Goal: Task Accomplishment & Management: Manage account settings

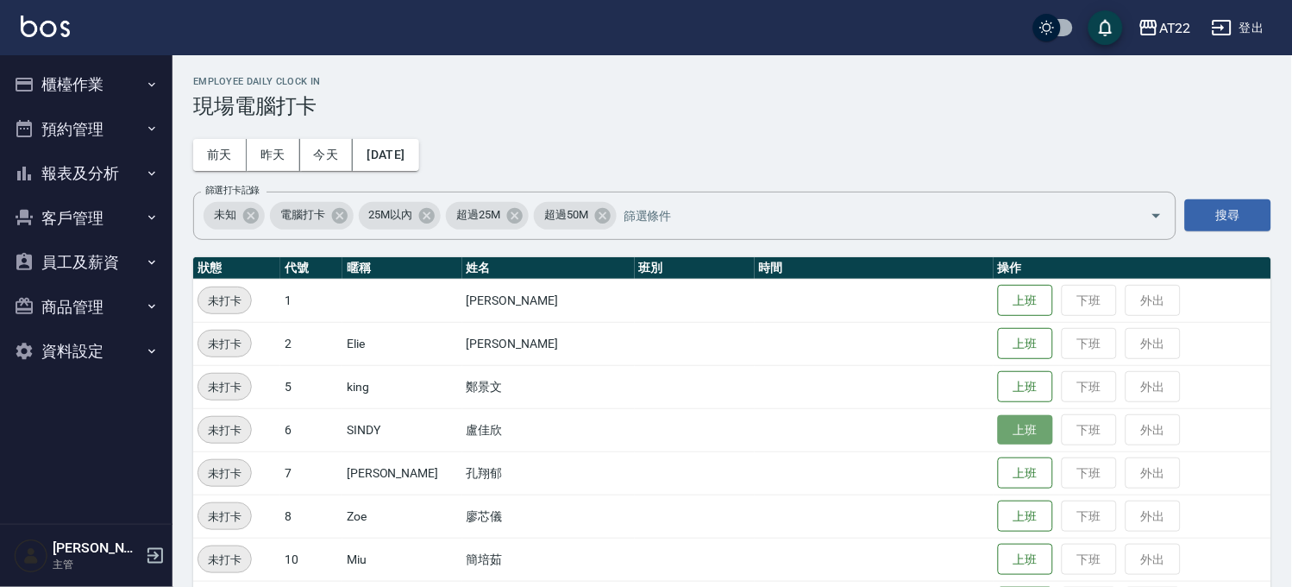
click at [1006, 430] on button "上班" at bounding box center [1025, 430] width 55 height 30
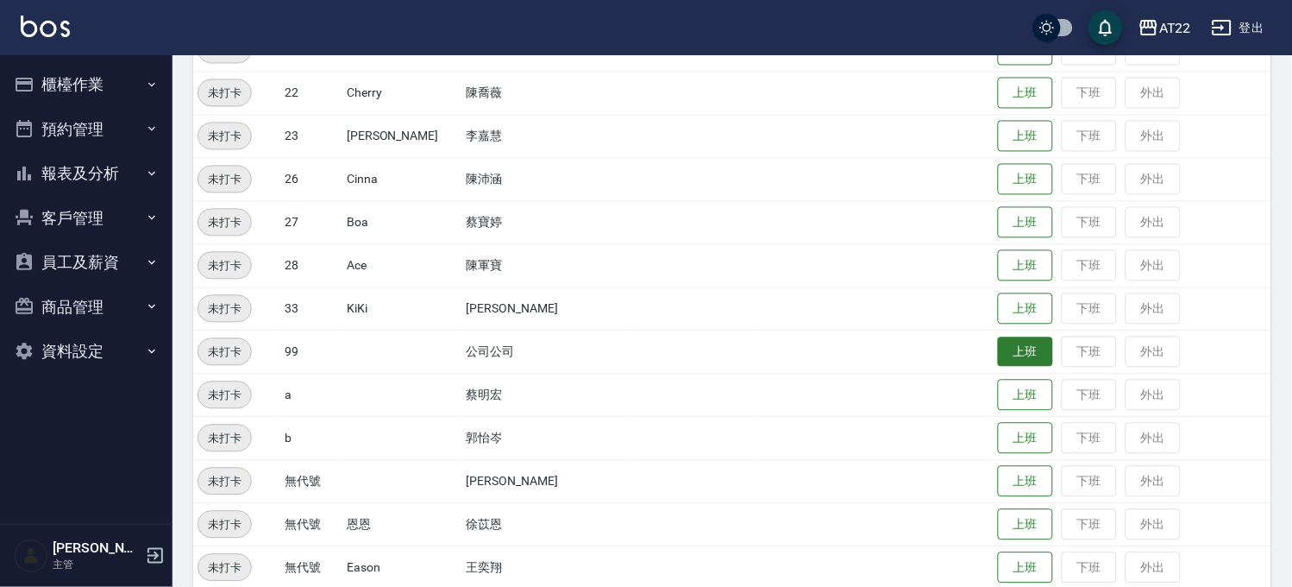
scroll to position [748, 0]
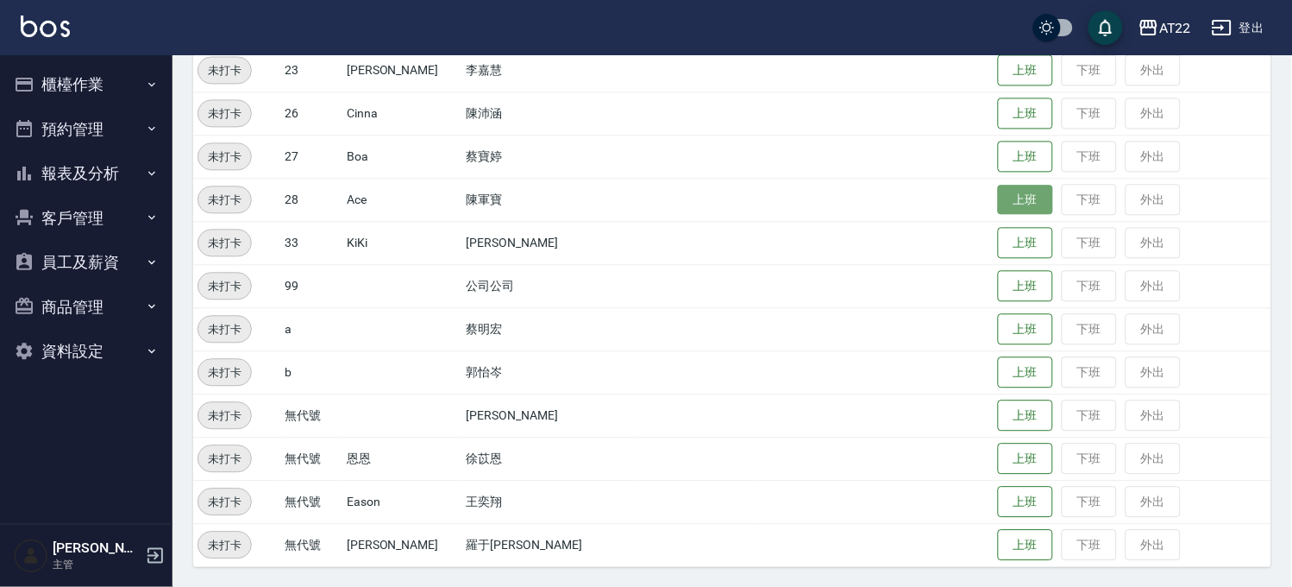
click at [998, 200] on button "上班" at bounding box center [1025, 200] width 55 height 30
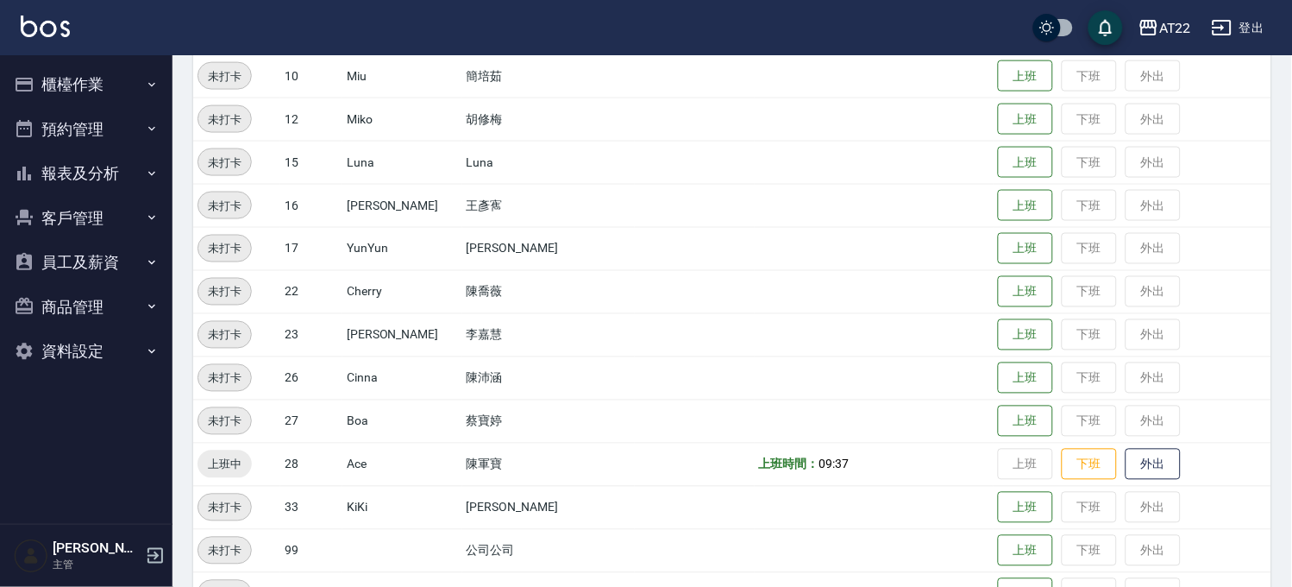
scroll to position [652, 0]
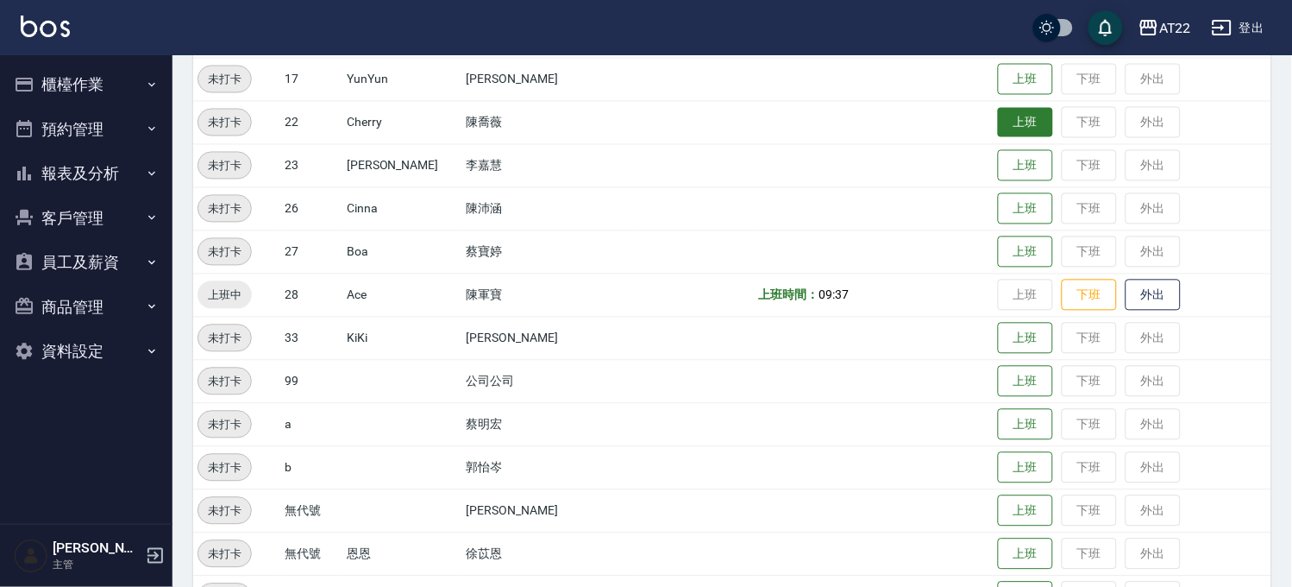
click at [1004, 130] on button "上班" at bounding box center [1025, 123] width 55 height 30
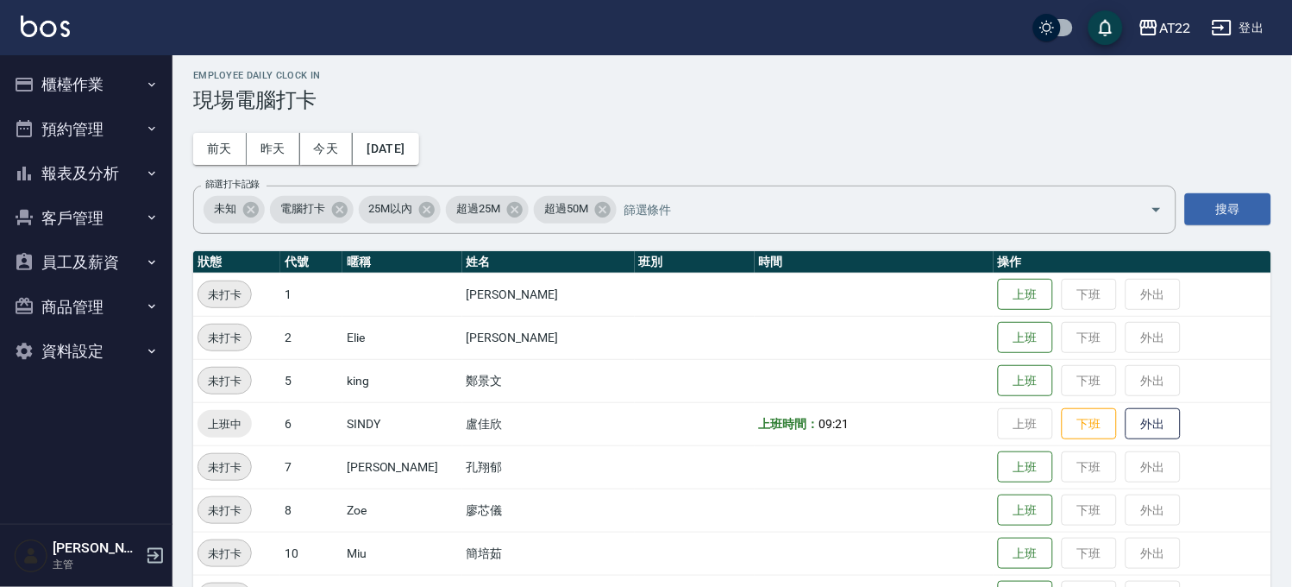
scroll to position [0, 0]
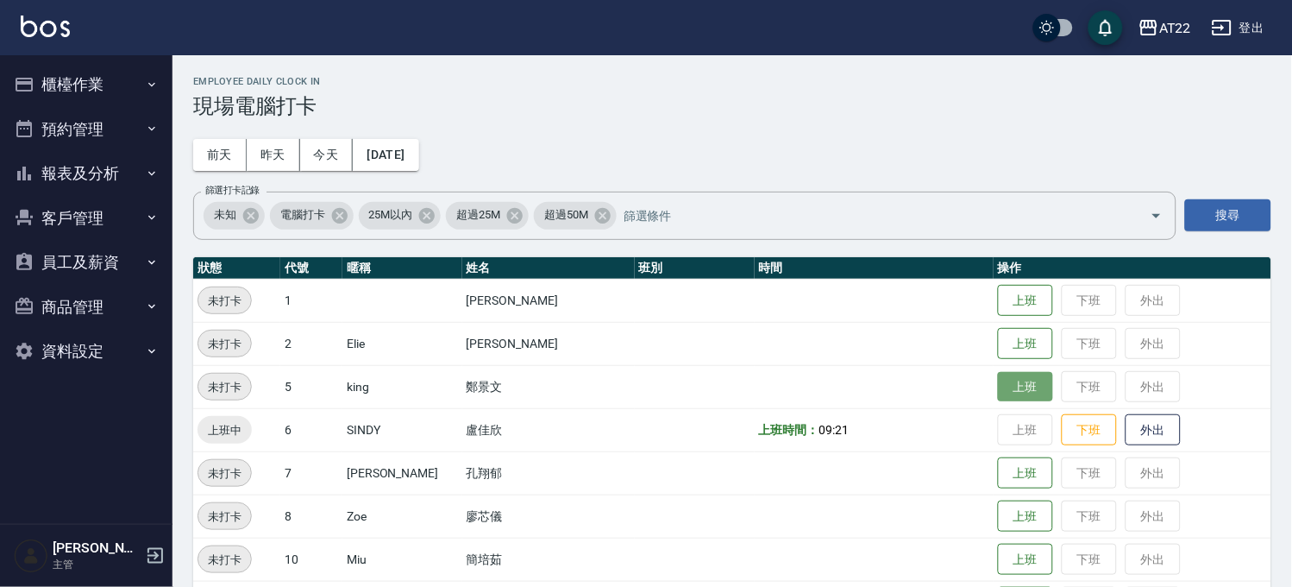
click at [998, 386] on button "上班" at bounding box center [1025, 387] width 55 height 30
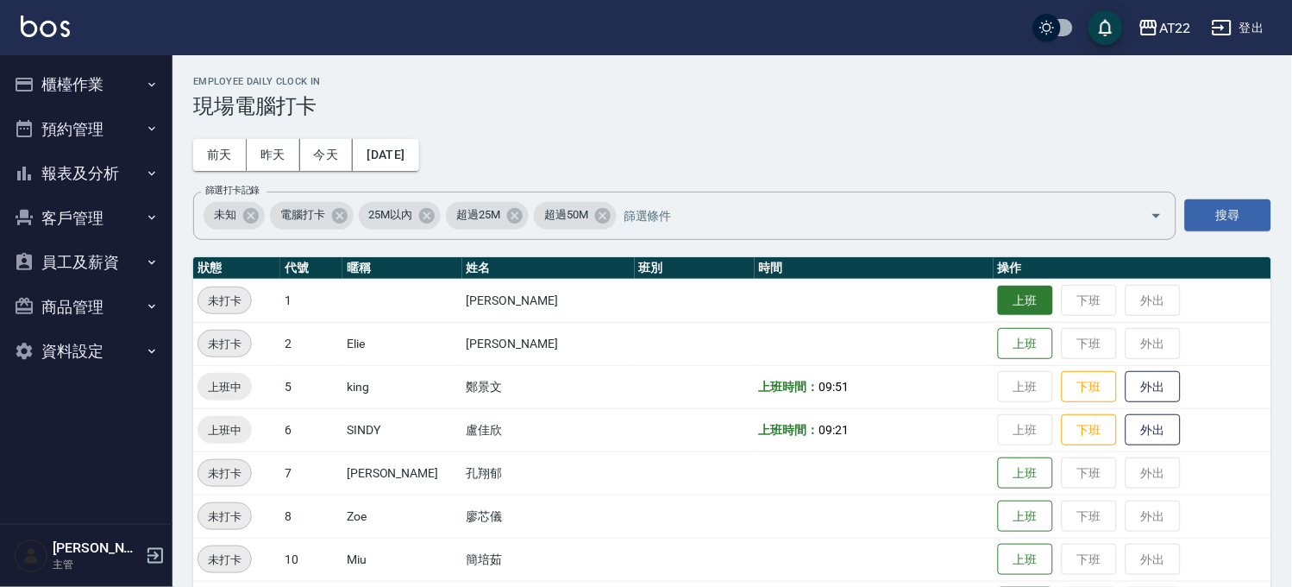
click at [1011, 299] on button "上班" at bounding box center [1025, 301] width 55 height 30
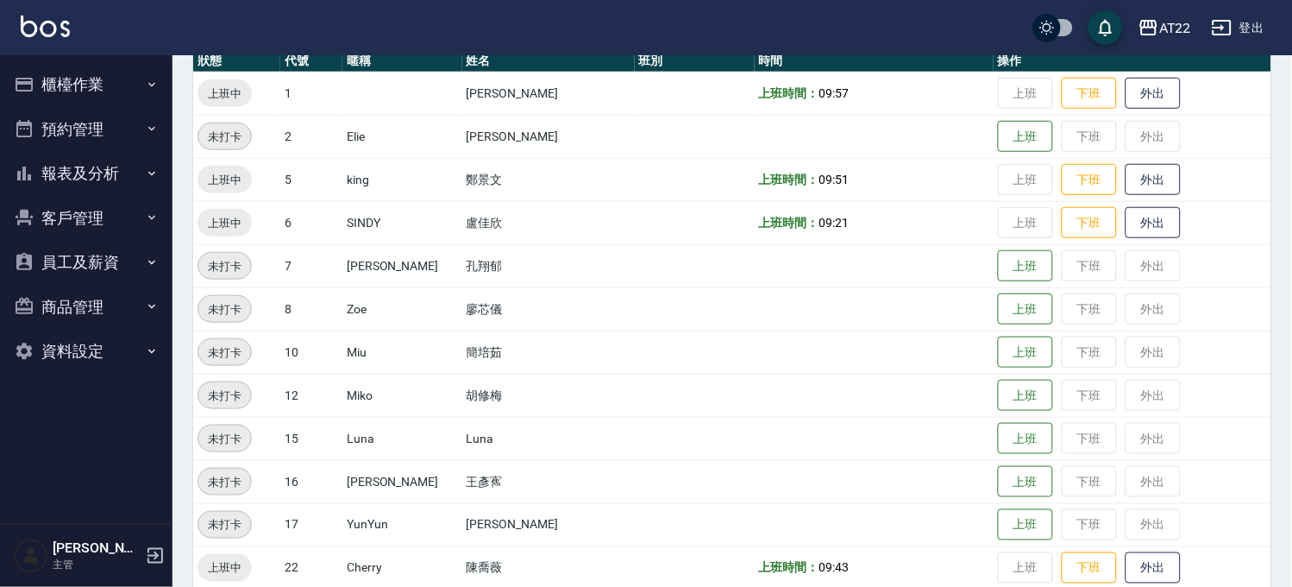
scroll to position [383, 0]
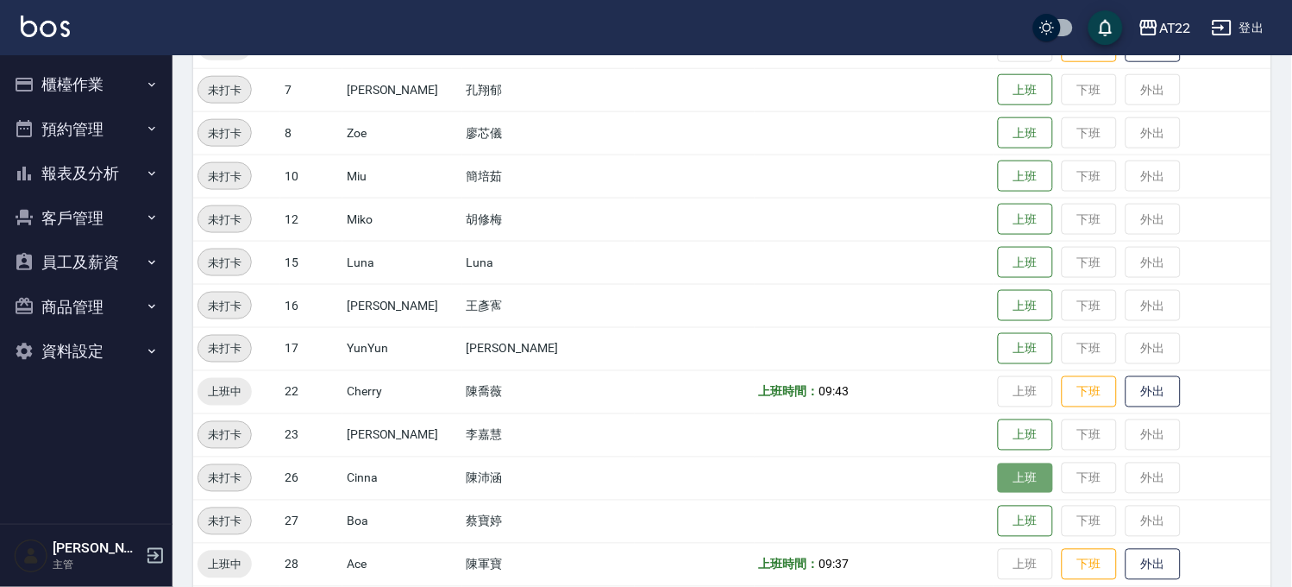
click at [1001, 492] on button "上班" at bounding box center [1025, 478] width 55 height 30
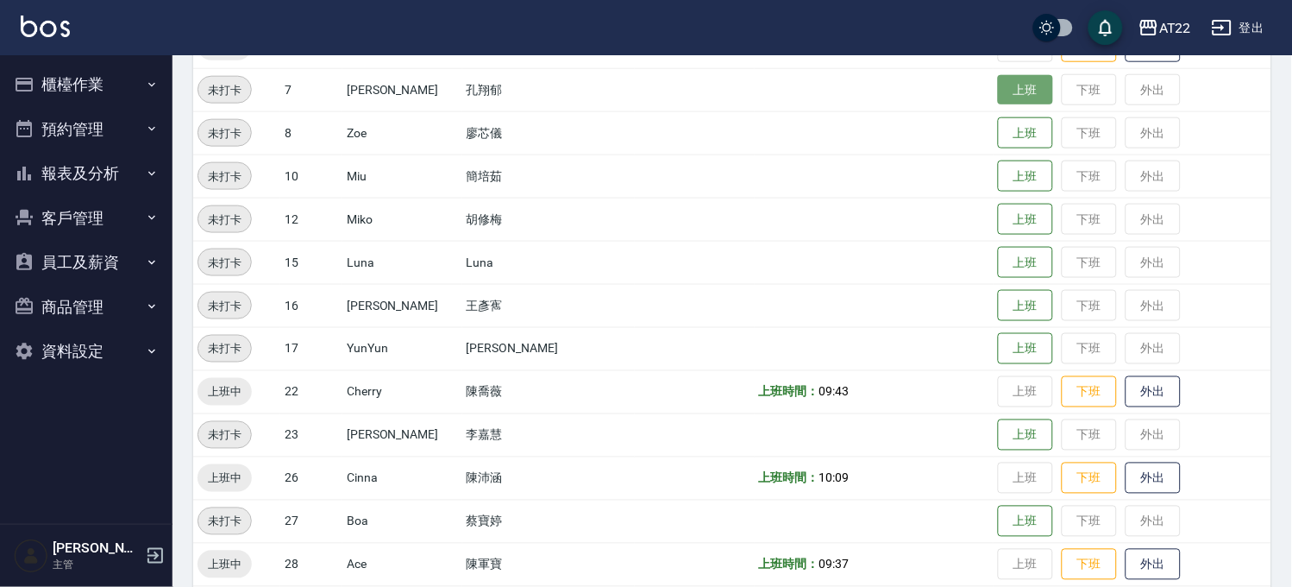
click at [1006, 80] on button "上班" at bounding box center [1025, 90] width 55 height 30
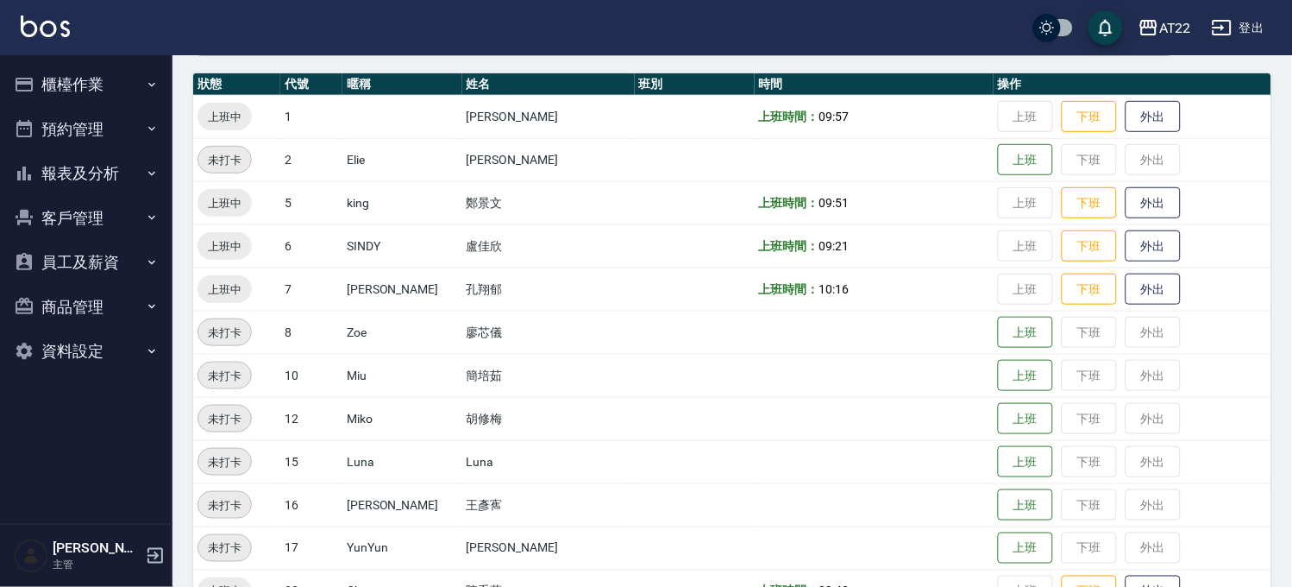
scroll to position [574, 0]
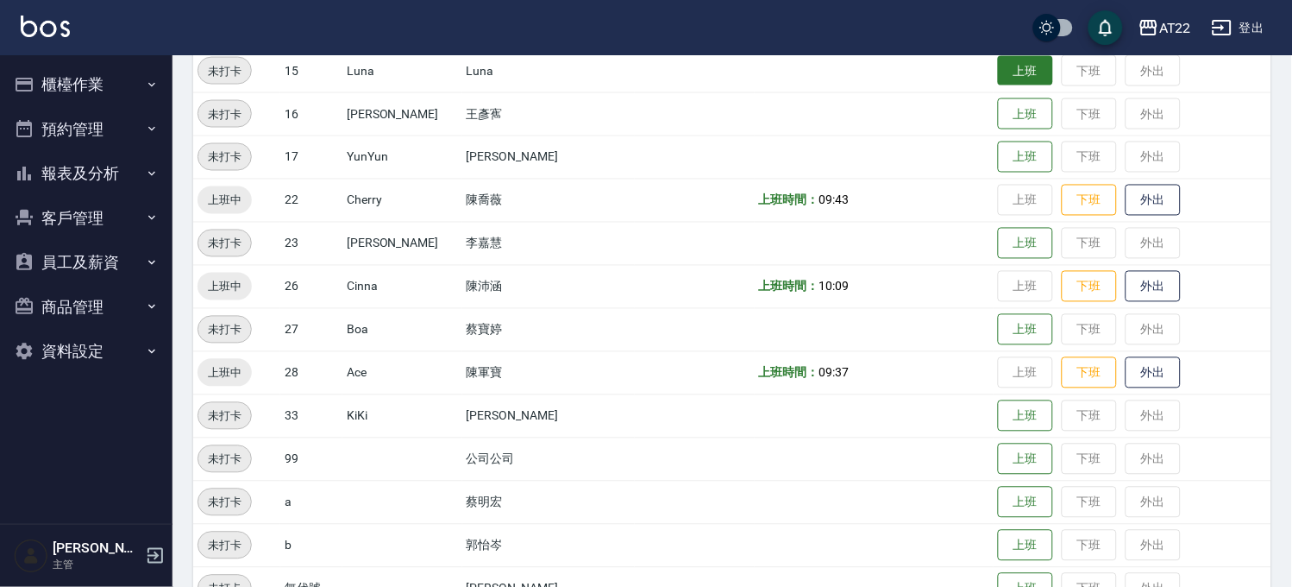
click at [998, 66] on button "上班" at bounding box center [1025, 71] width 55 height 30
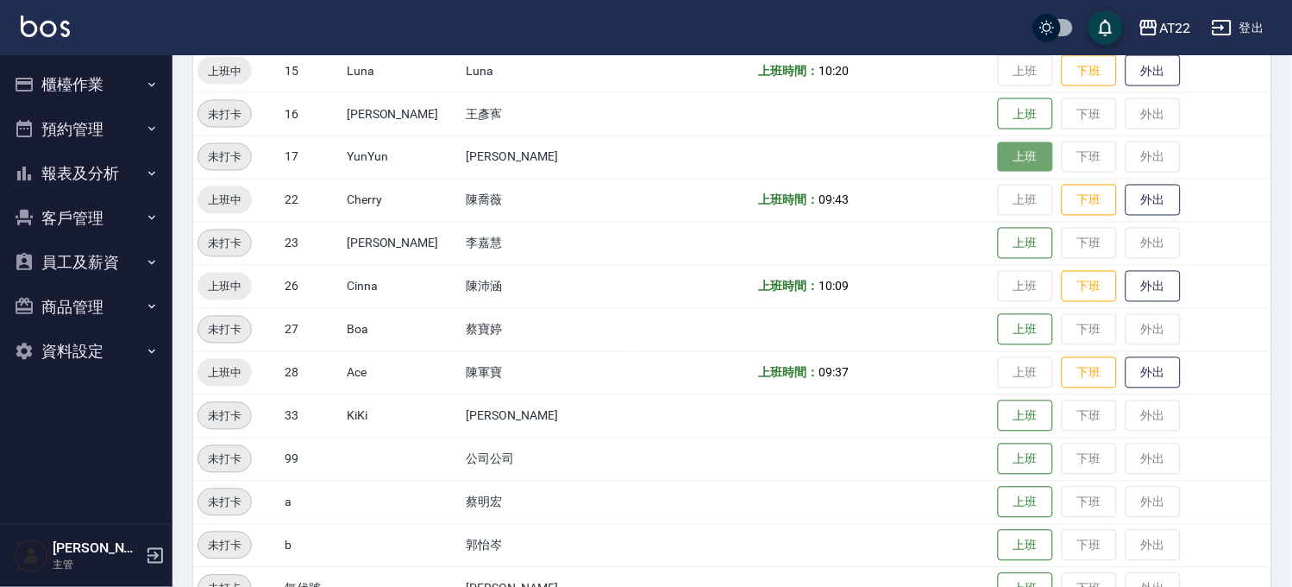
click at [1013, 160] on button "上班" at bounding box center [1025, 157] width 55 height 30
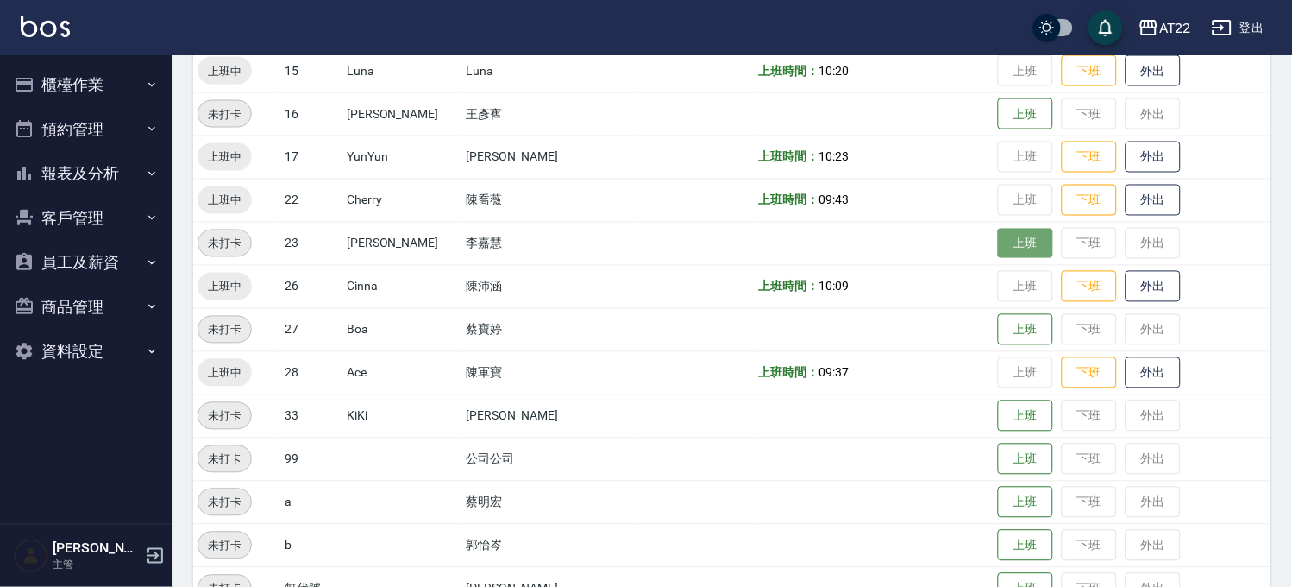
click at [1009, 248] on button "上班" at bounding box center [1025, 244] width 55 height 30
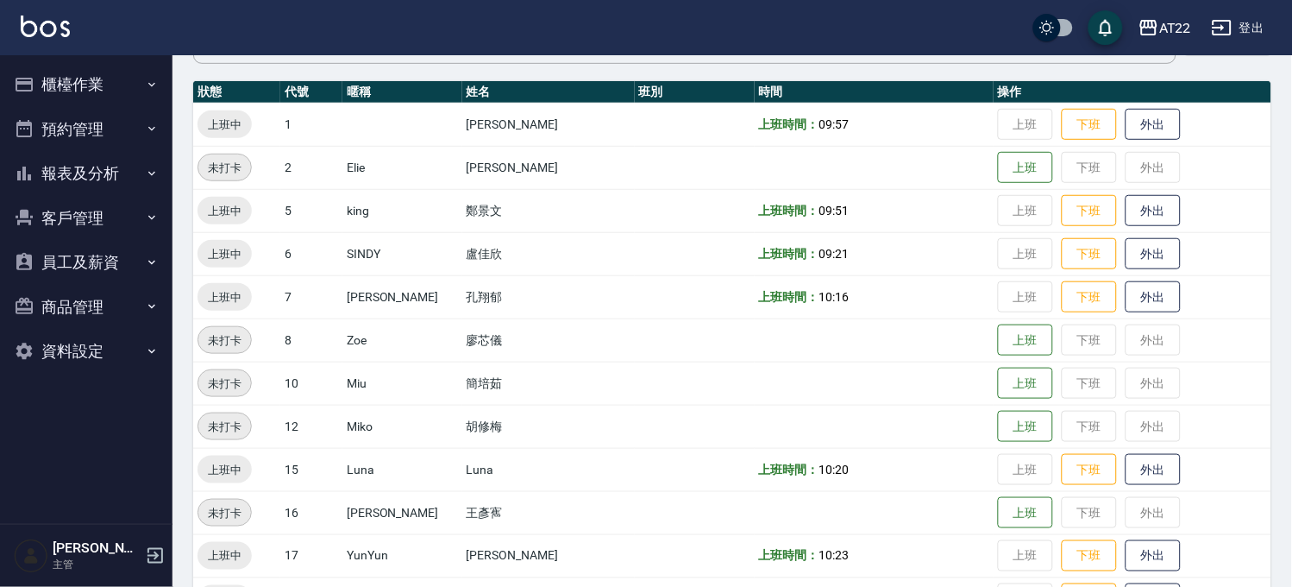
scroll to position [0, 0]
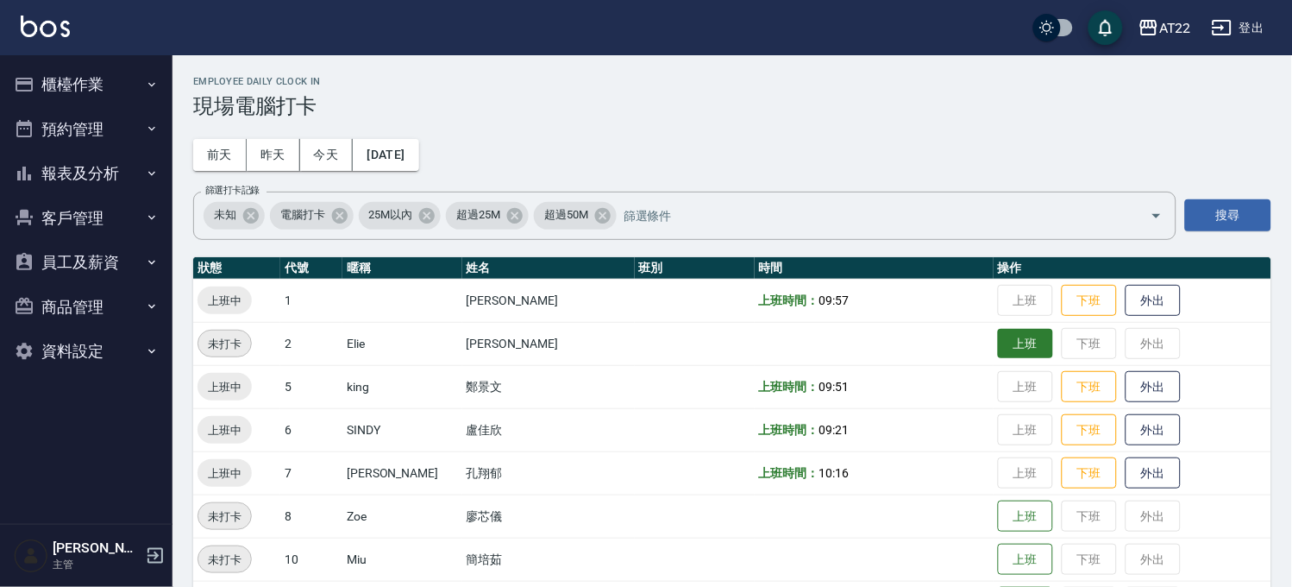
click at [998, 343] on button "上班" at bounding box center [1025, 344] width 55 height 30
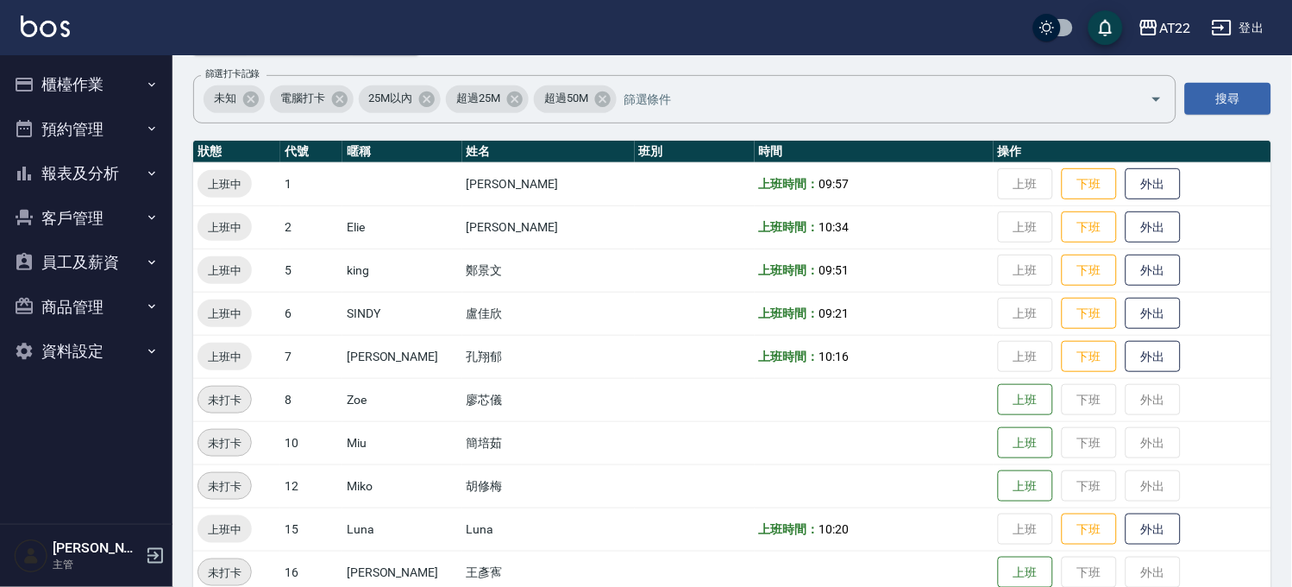
scroll to position [191, 0]
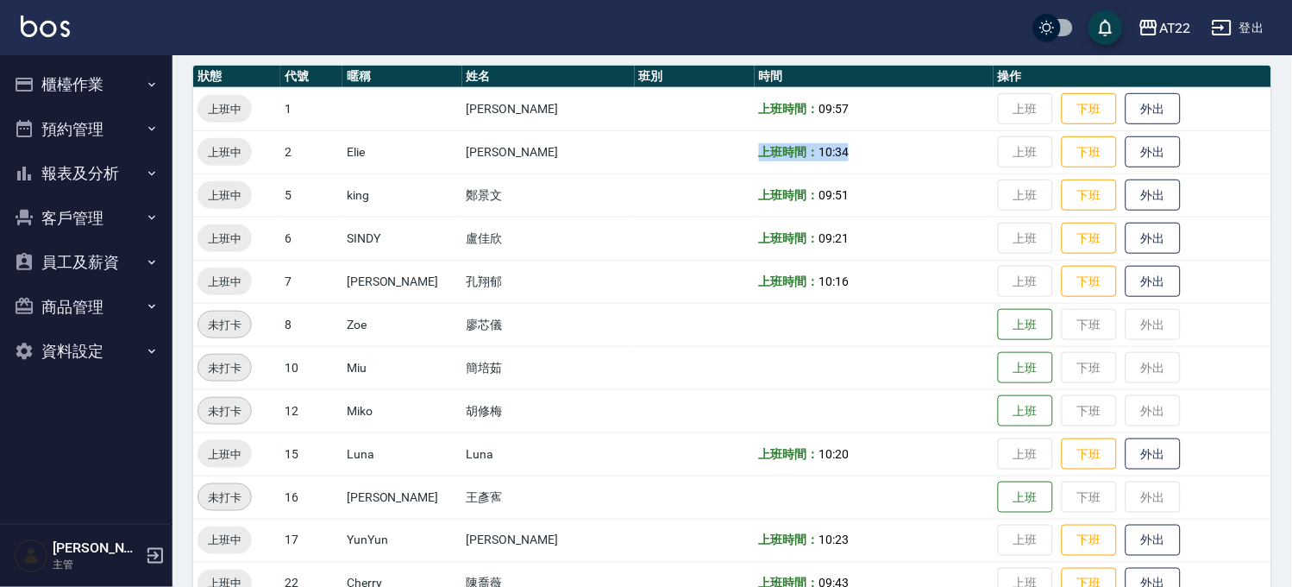
drag, startPoint x: 699, startPoint y: 155, endPoint x: 825, endPoint y: 153, distance: 126.0
click at [825, 153] on td "上班時間： 10:34" at bounding box center [874, 151] width 239 height 43
click at [681, 141] on td at bounding box center [695, 151] width 120 height 43
drag, startPoint x: 783, startPoint y: 161, endPoint x: 890, endPoint y: 161, distance: 107.0
click at [890, 161] on tr "上班中 2 Elie 楊秉融 上班時間： 10:34 上班 下班 外出" at bounding box center [732, 151] width 1078 height 43
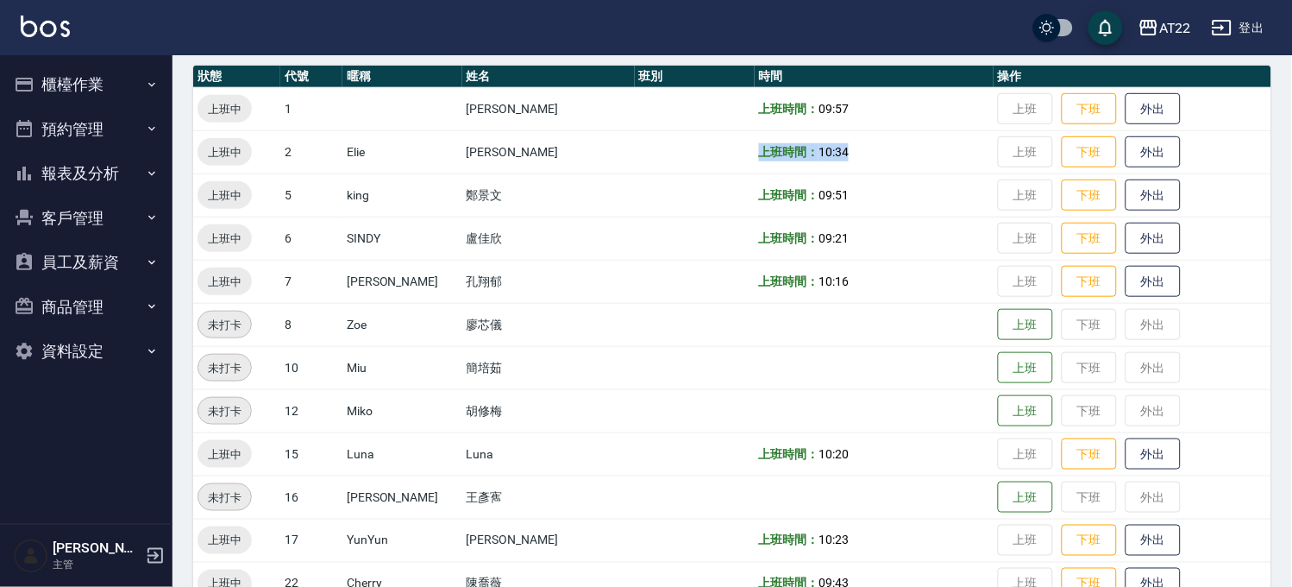
click at [890, 161] on td "上班時間： 10:34" at bounding box center [874, 151] width 239 height 43
drag, startPoint x: 587, startPoint y: 155, endPoint x: 548, endPoint y: 154, distance: 39.7
click at [557, 155] on tr "上班中 2 Elie 楊秉融 上班時間： 10:34 上班 下班 外出" at bounding box center [732, 151] width 1078 height 43
click at [543, 153] on td "[PERSON_NAME]" at bounding box center [548, 151] width 173 height 43
drag, startPoint x: 829, startPoint y: 141, endPoint x: 621, endPoint y: 141, distance: 207.9
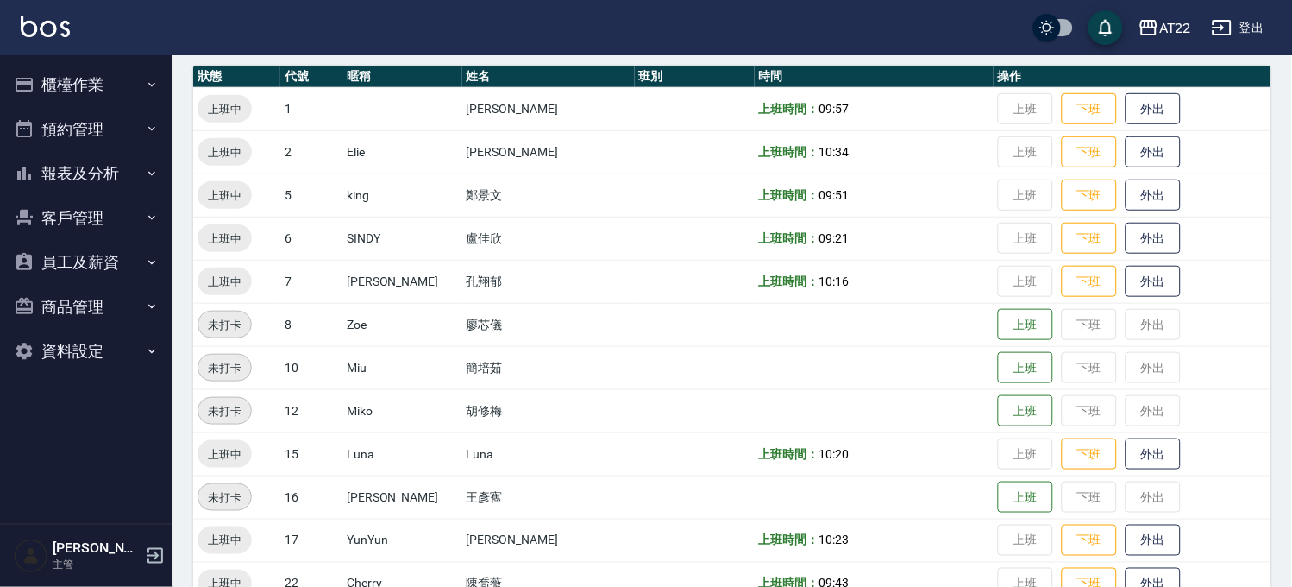
click at [631, 142] on tr "上班中 2 Elie 楊秉融 上班時間： 10:34 上班 下班 外出" at bounding box center [732, 151] width 1078 height 43
click at [635, 141] on td at bounding box center [695, 151] width 120 height 43
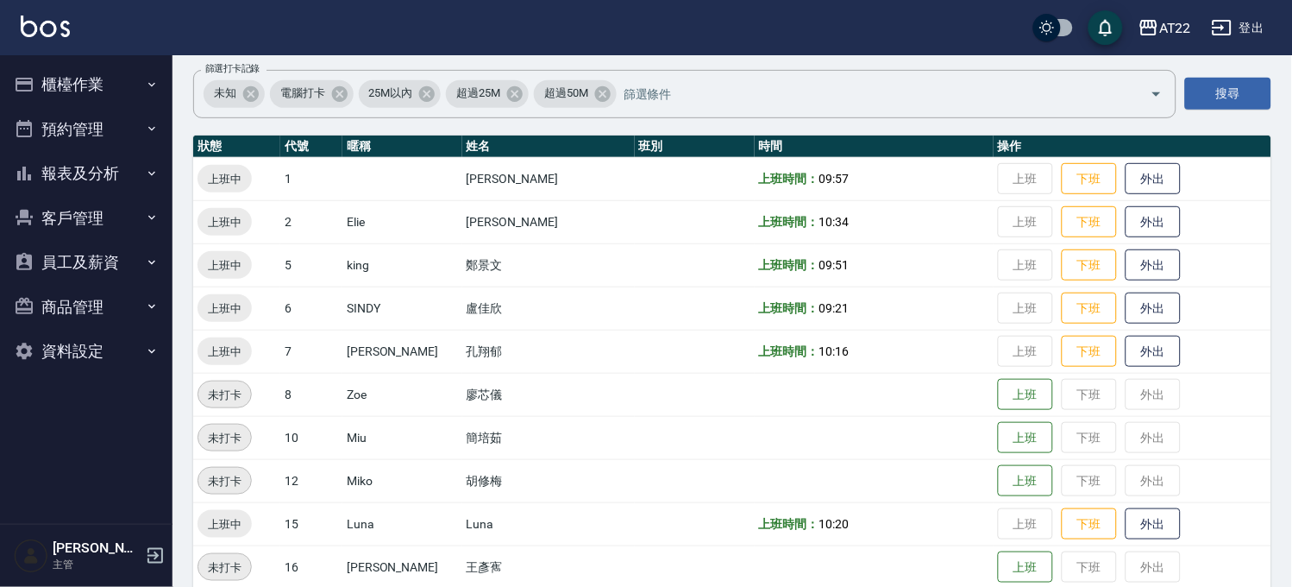
scroll to position [0, 0]
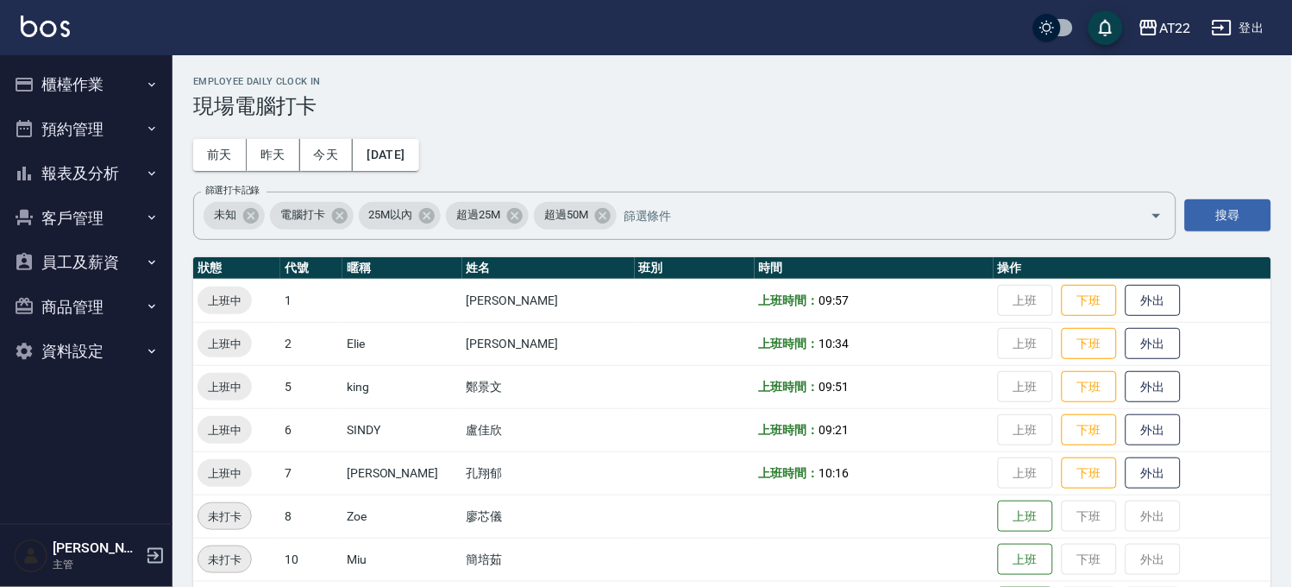
click at [85, 231] on button "客戶管理" at bounding box center [86, 218] width 159 height 45
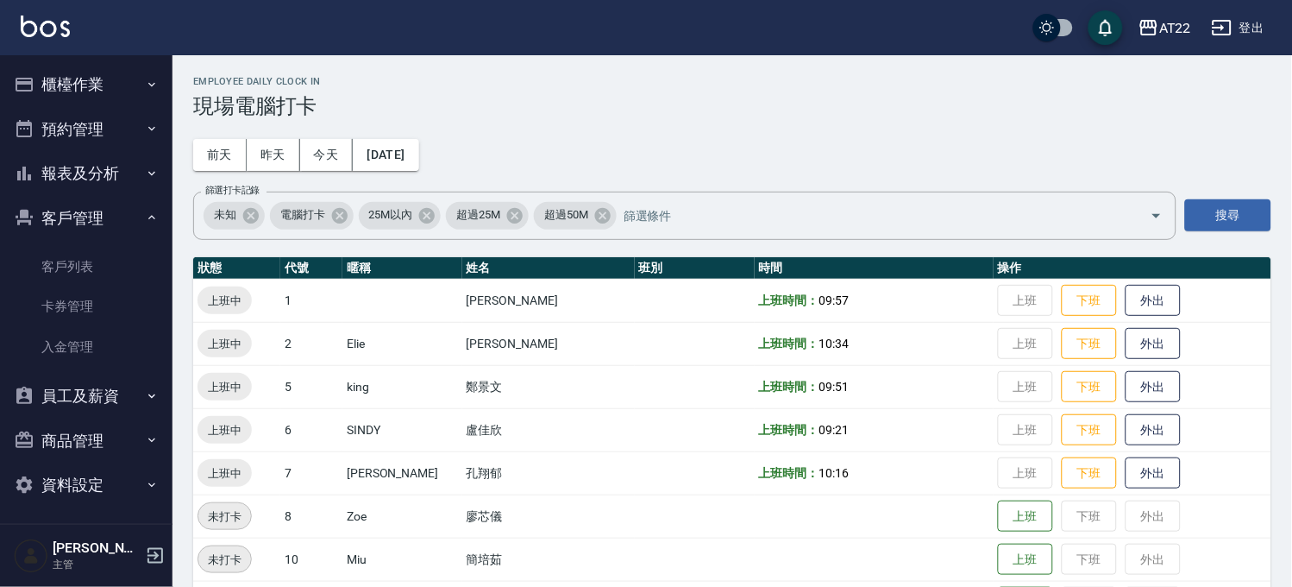
click at [86, 253] on link "客戶列表" at bounding box center [86, 267] width 159 height 40
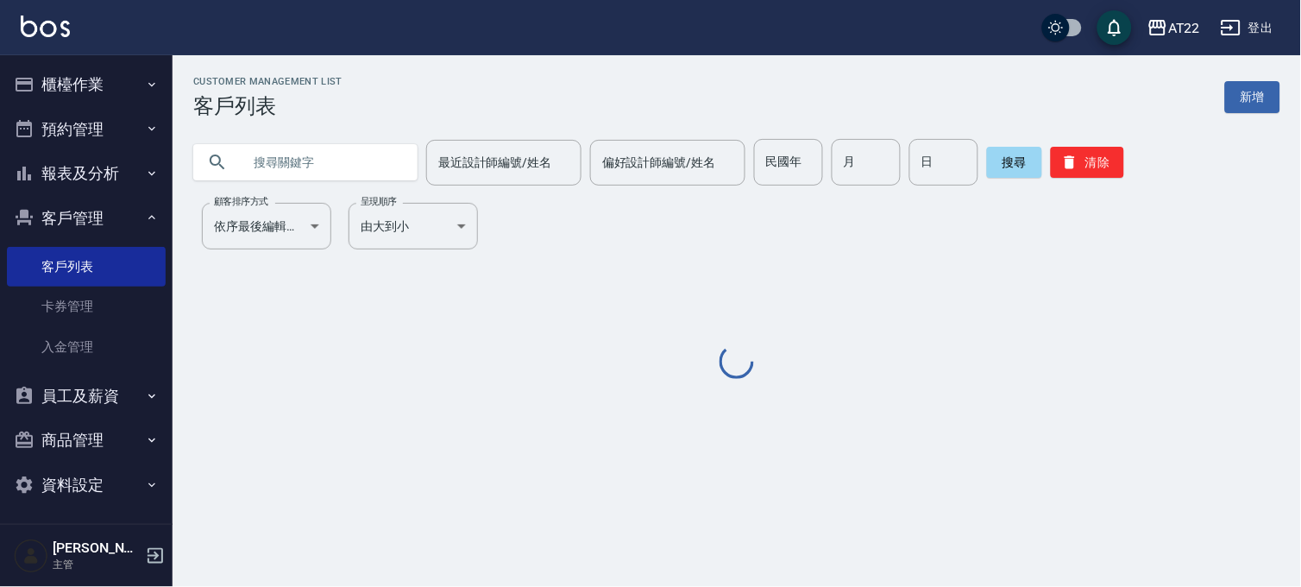
click at [329, 158] on input "text" at bounding box center [323, 162] width 162 height 47
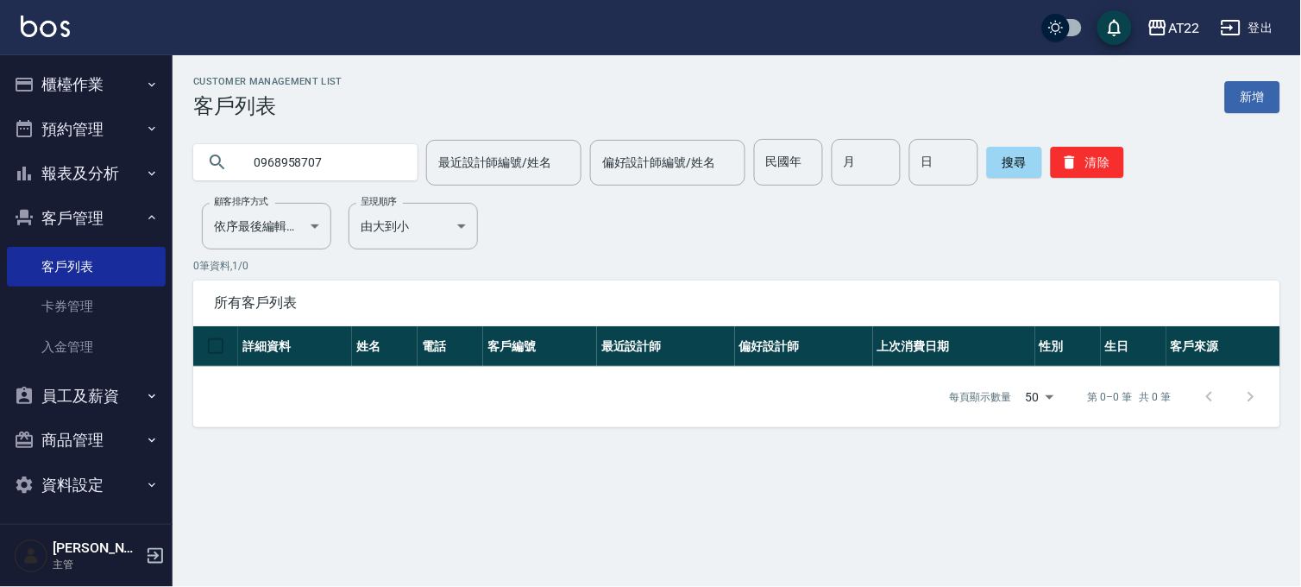
click at [365, 133] on div "0968958707 最近設計師編號/姓名 最近設計師編號/姓名 偏好設計師編號/姓名 偏好設計師編號/姓名 民國年 民國年 月 月 日 日 搜尋 清除" at bounding box center [727, 151] width 1108 height 67
click at [348, 157] on input "0968958707" at bounding box center [323, 162] width 162 height 47
type input "0"
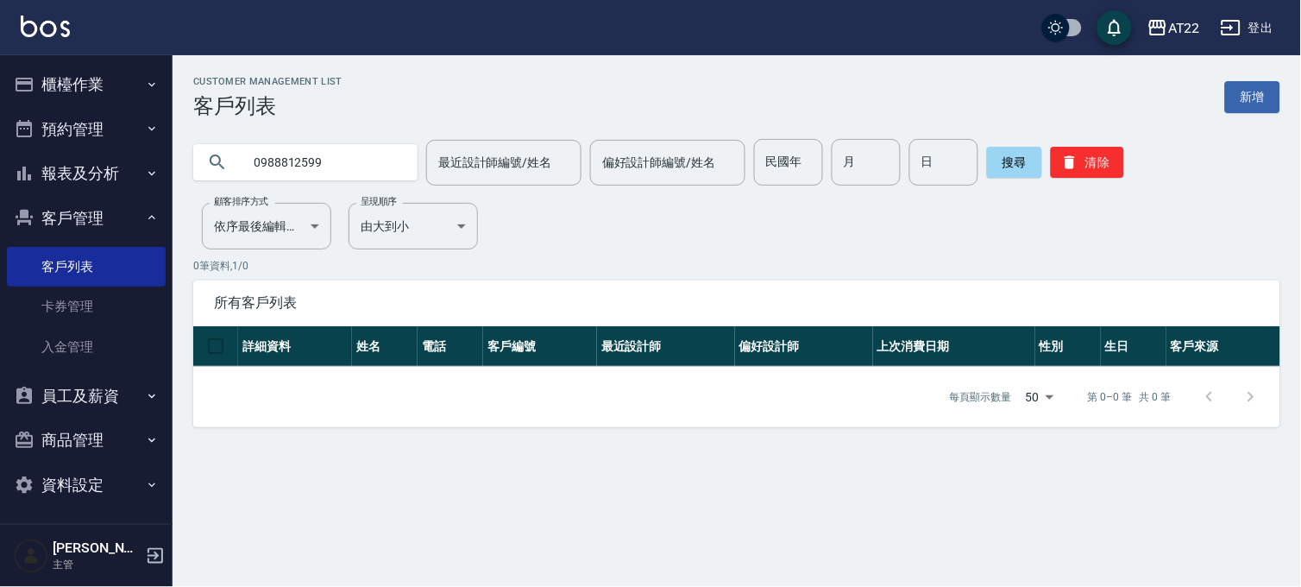
type input "0988812599"
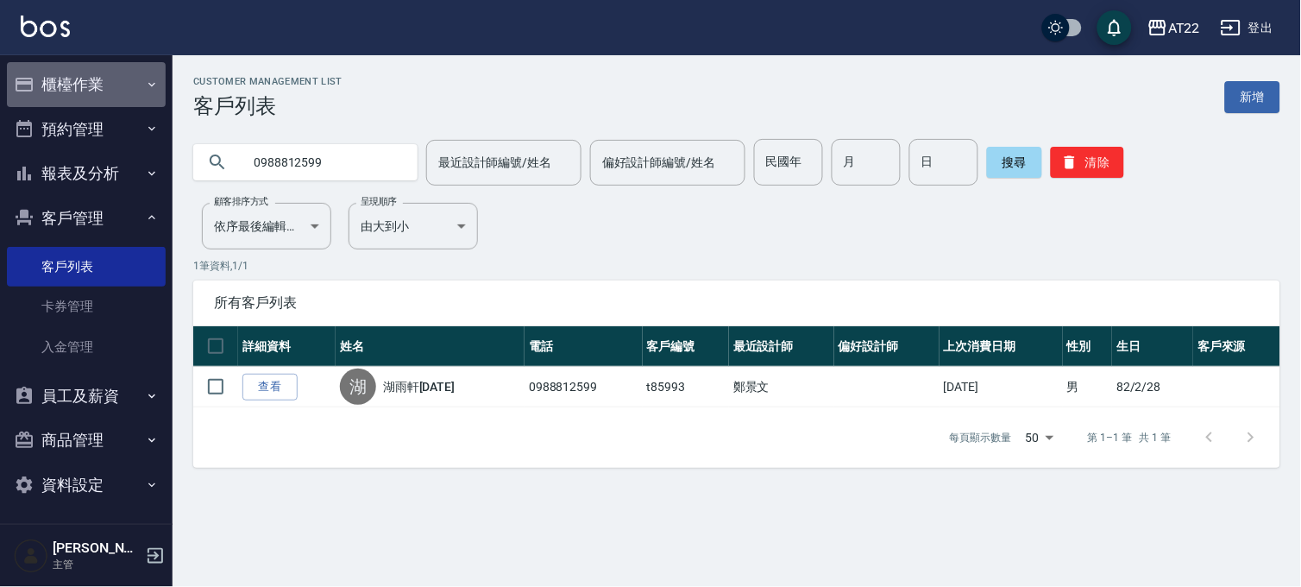
click at [145, 86] on icon "button" at bounding box center [152, 85] width 14 height 14
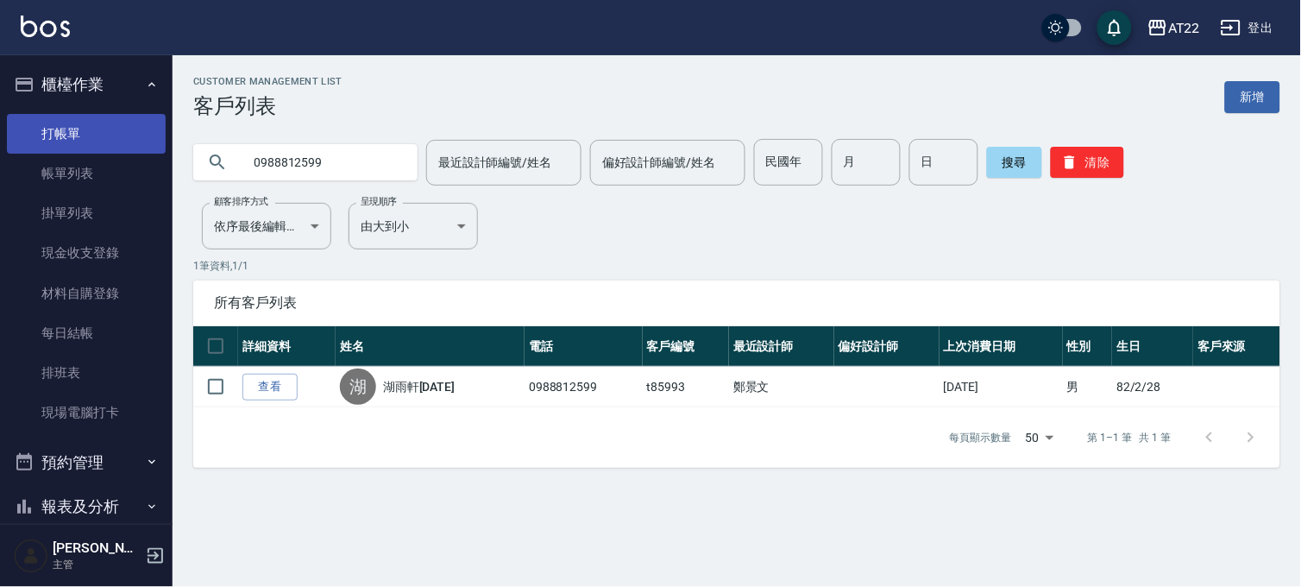
click at [142, 127] on link "打帳單" at bounding box center [86, 134] width 159 height 40
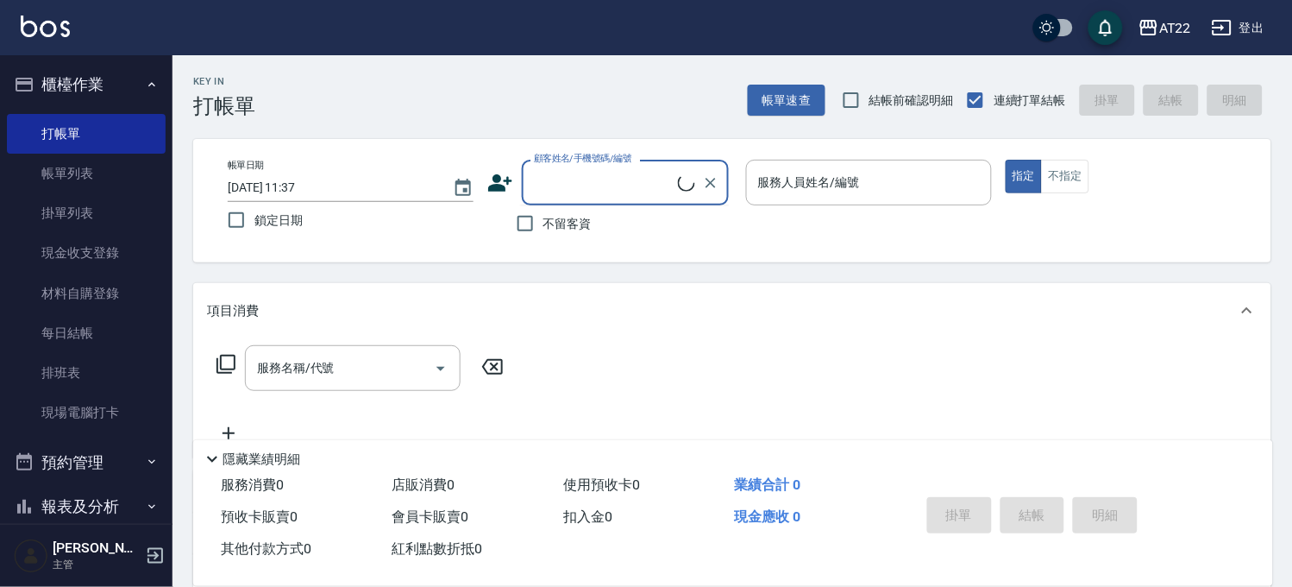
click at [554, 185] on input "顧客姓名/手機號碼/編號" at bounding box center [604, 182] width 148 height 30
type input "周詩婷25.5.21/0907071017/V83195"
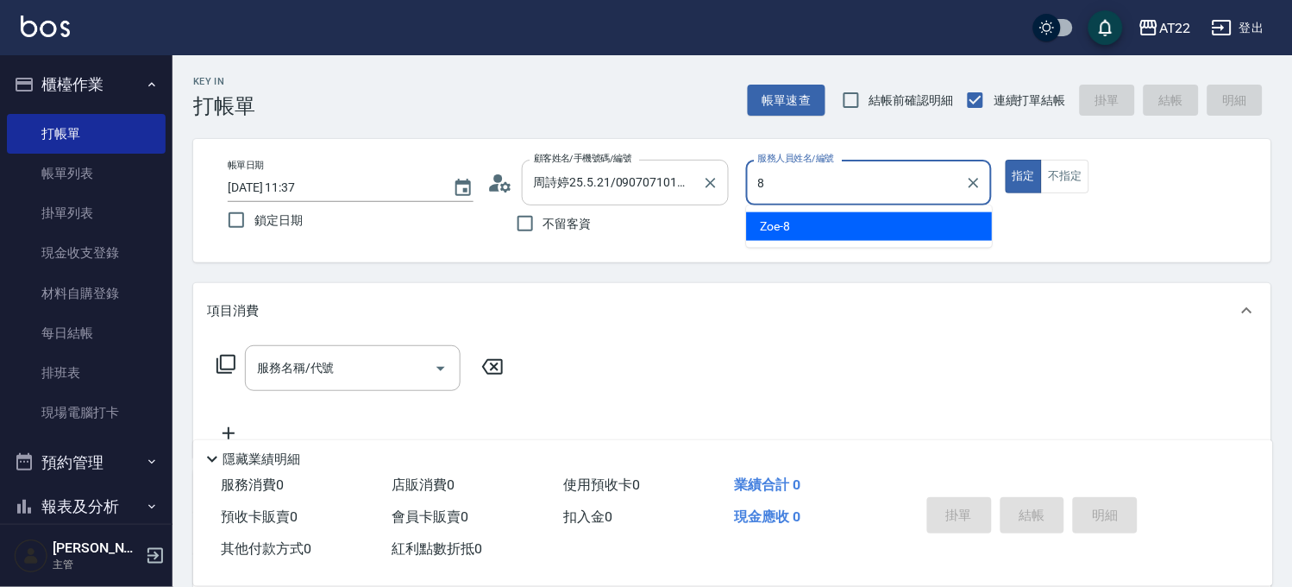
type input "Zoe-8"
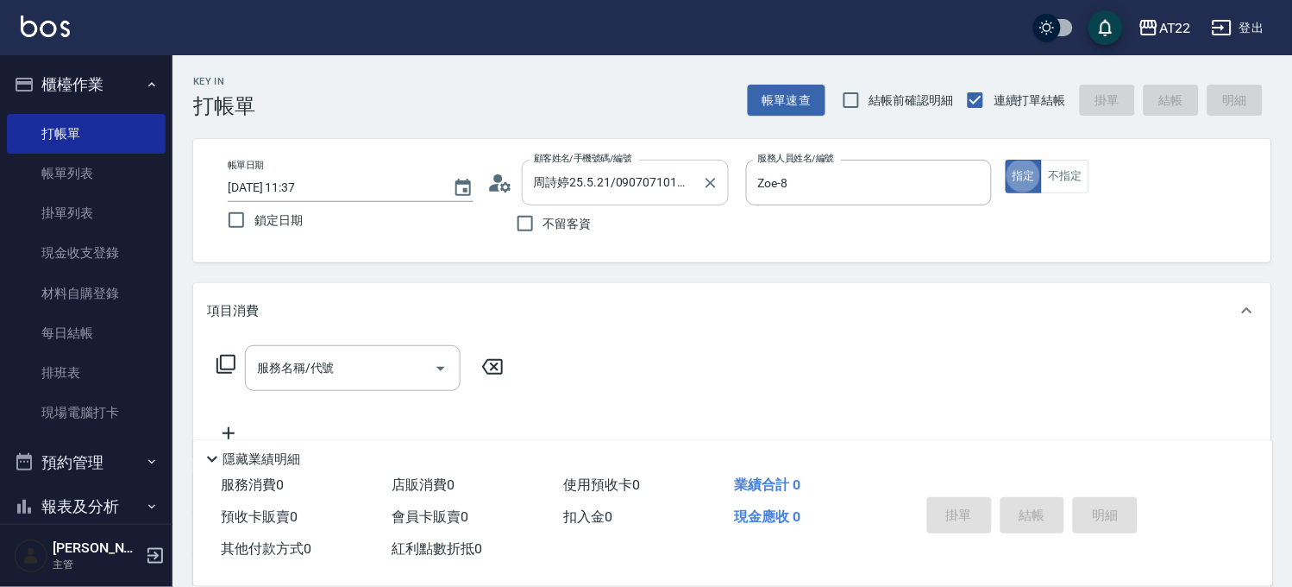
type button "true"
click at [339, 362] on input "服務名稱/代號" at bounding box center [340, 368] width 174 height 30
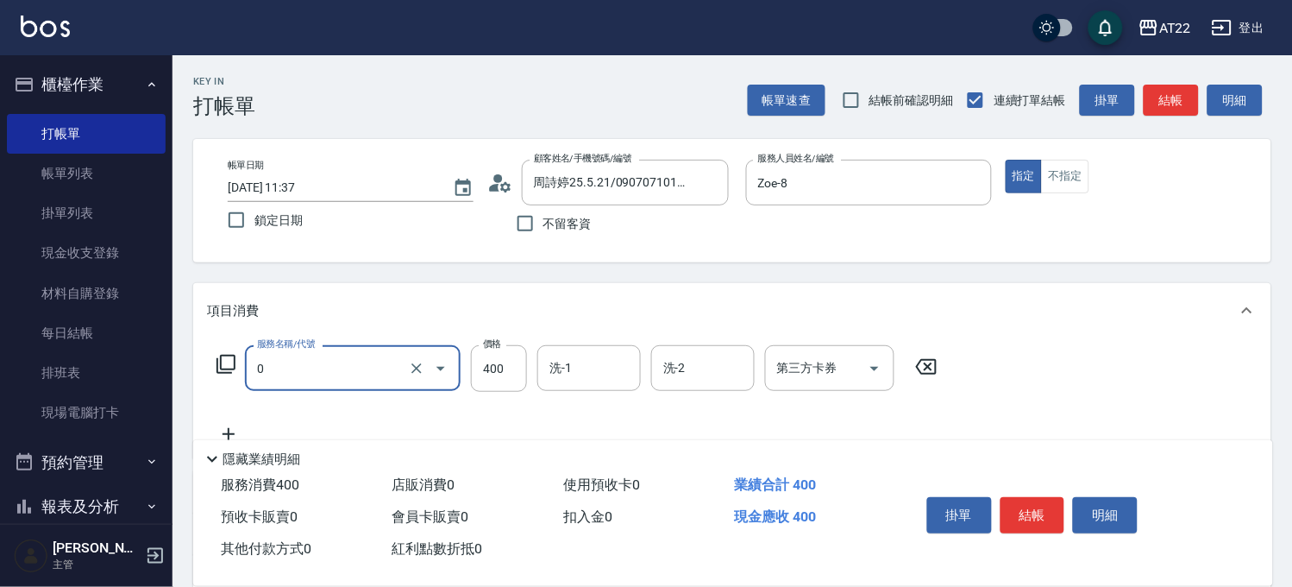
type input "有機洗髮(0)"
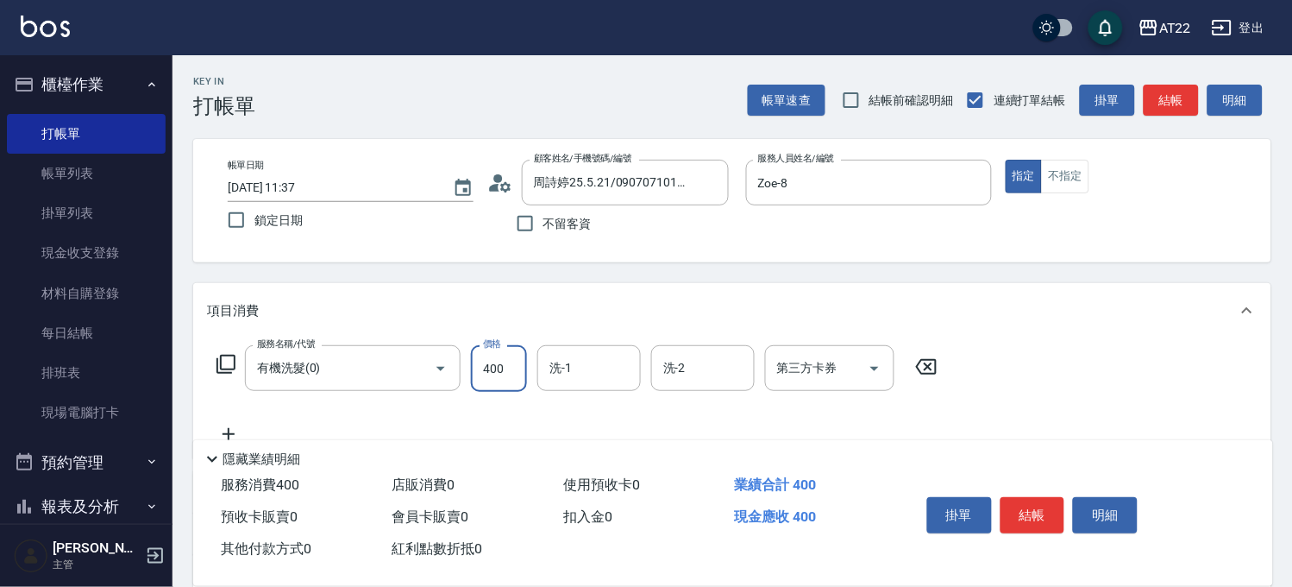
click at [490, 375] on input "400" at bounding box center [499, 368] width 56 height 47
type input "450"
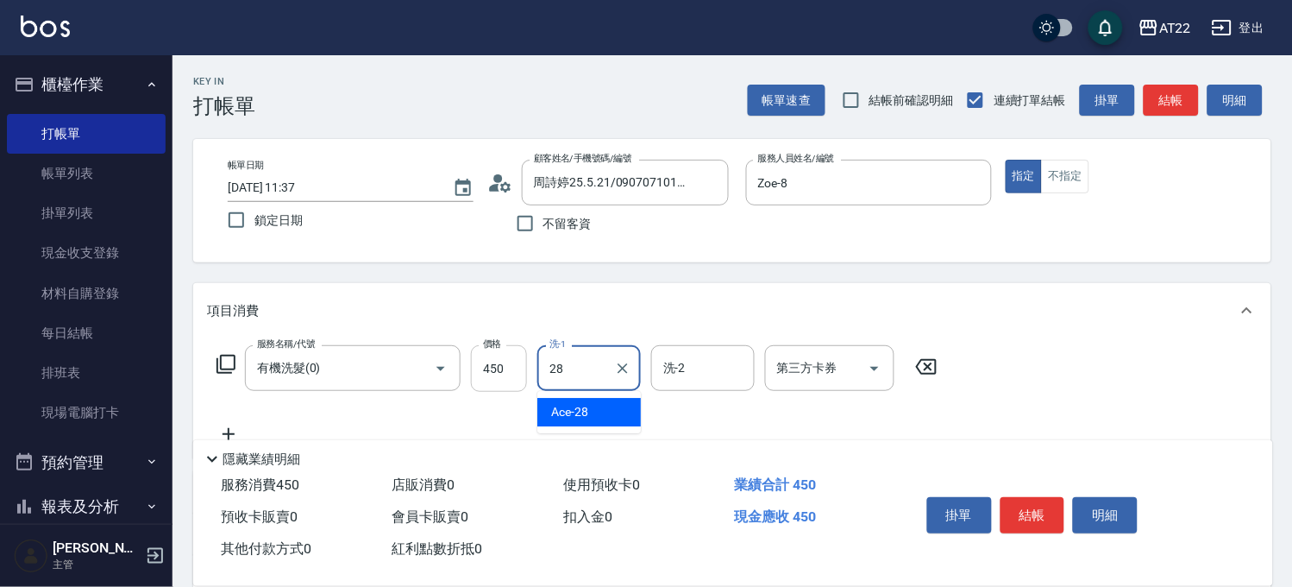
type input "Ace-28"
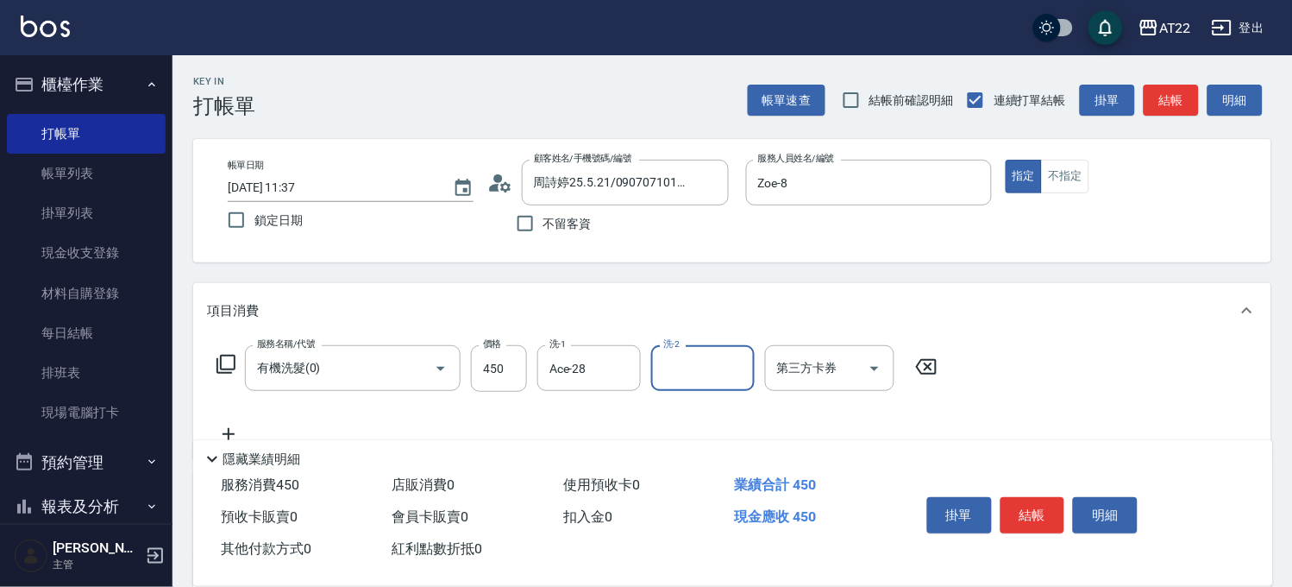
click at [235, 430] on icon at bounding box center [228, 434] width 43 height 21
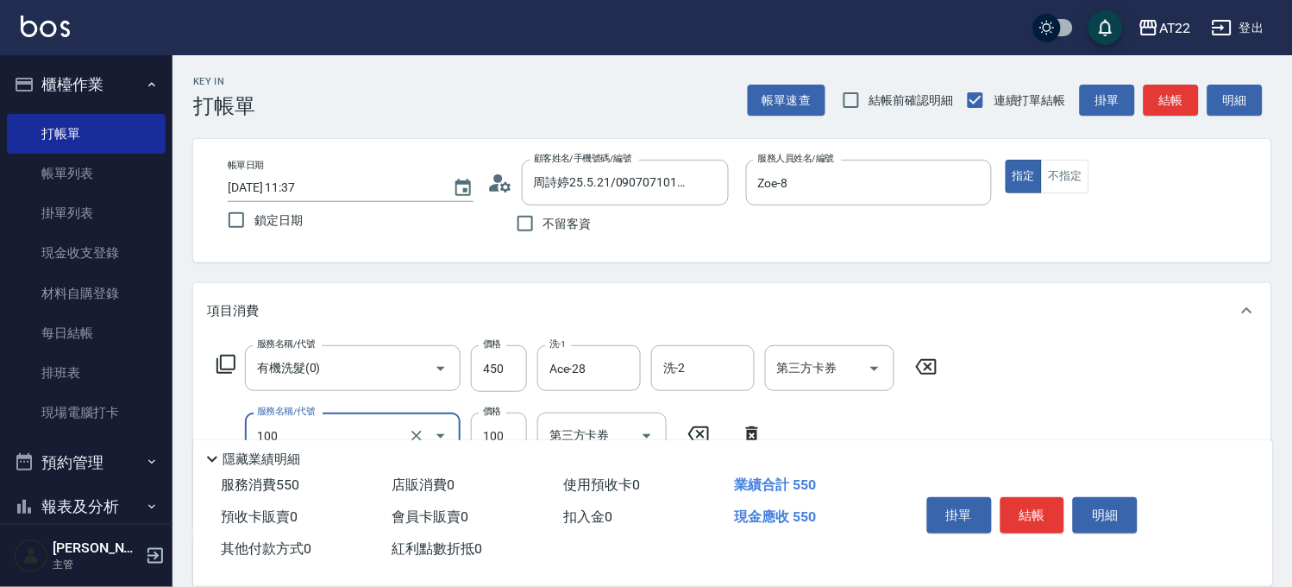
type input "修劉海(100)"
type input "150"
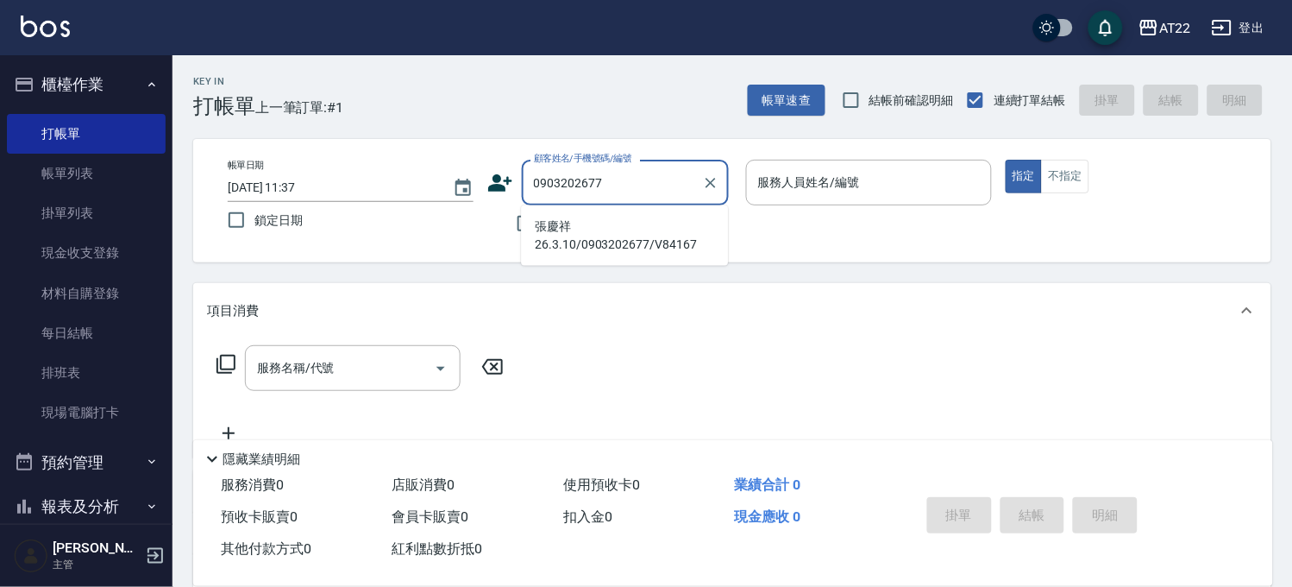
click at [658, 242] on li "張慶祥26.3.10/0903202677/V84167" at bounding box center [624, 235] width 207 height 47
type input "張慶祥26.3.10/0903202677/V84167"
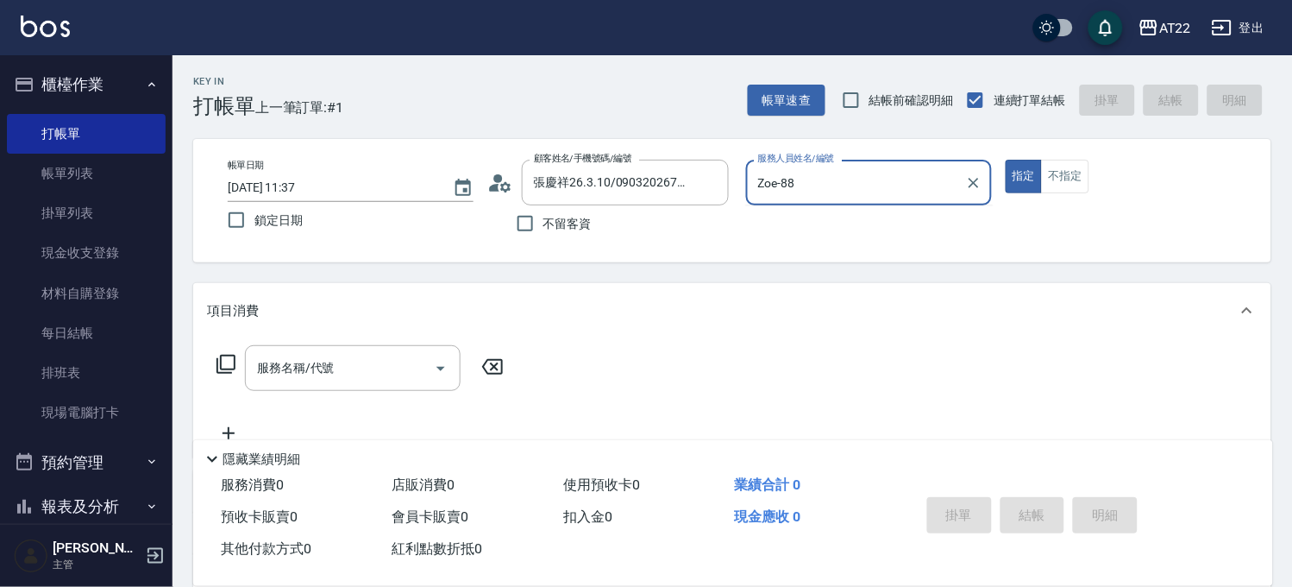
type input "Zoe-8"
click at [386, 366] on input "服務名稱/代號" at bounding box center [340, 368] width 174 height 30
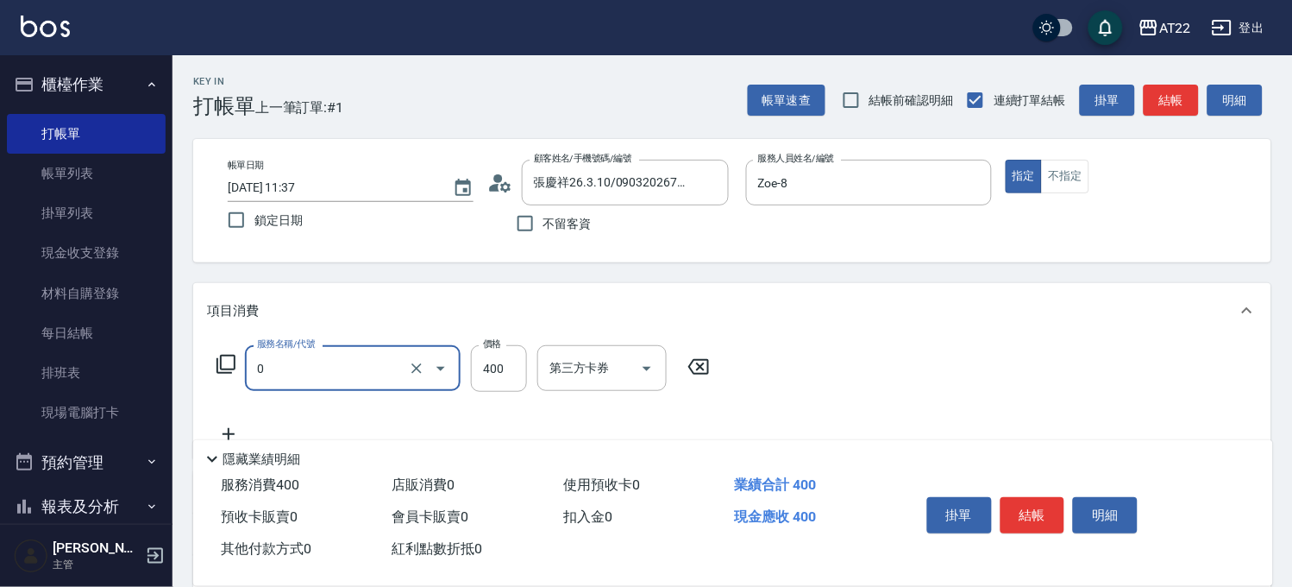
type input "有機洗髮(0)"
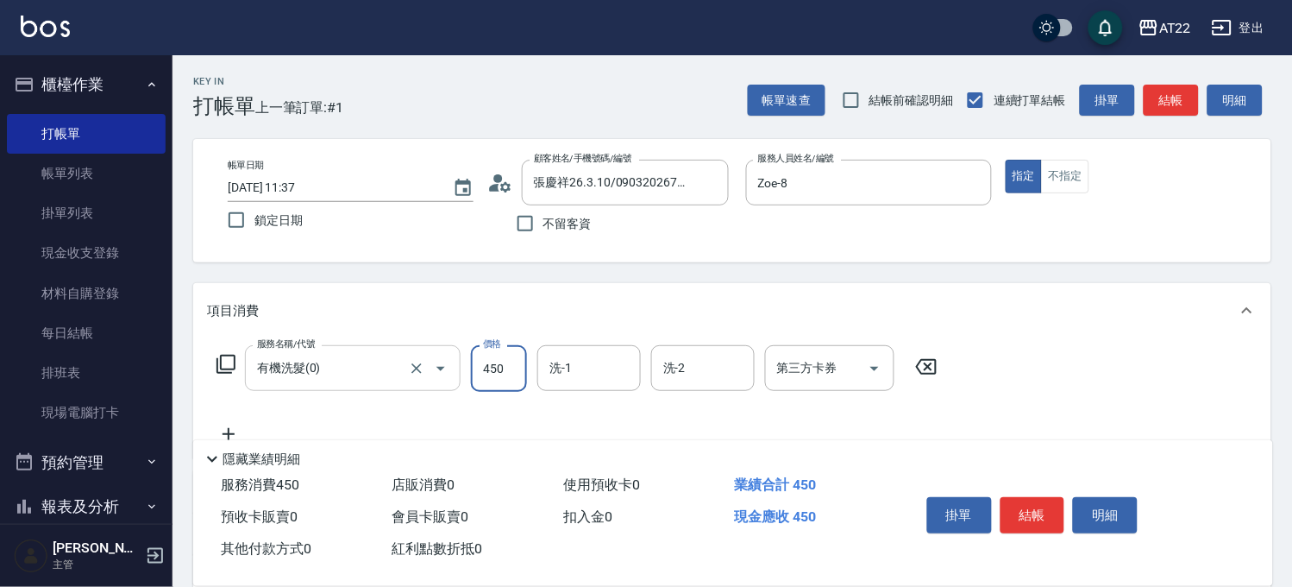
type input "450"
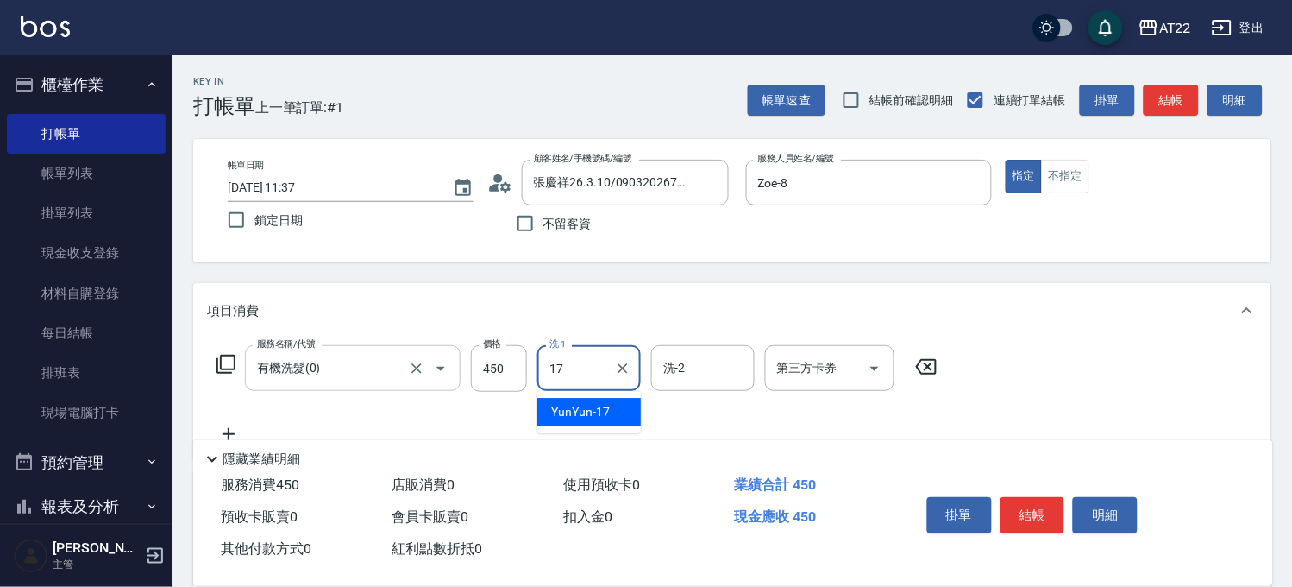
type input "YunYun-17"
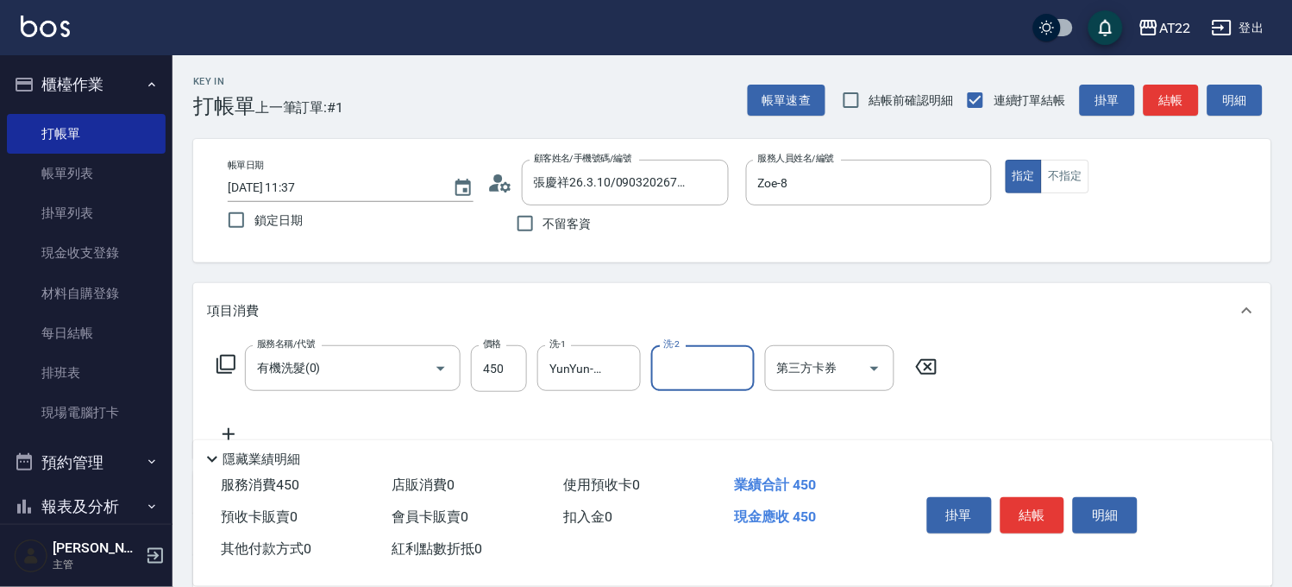
click at [229, 428] on icon at bounding box center [228, 434] width 43 height 21
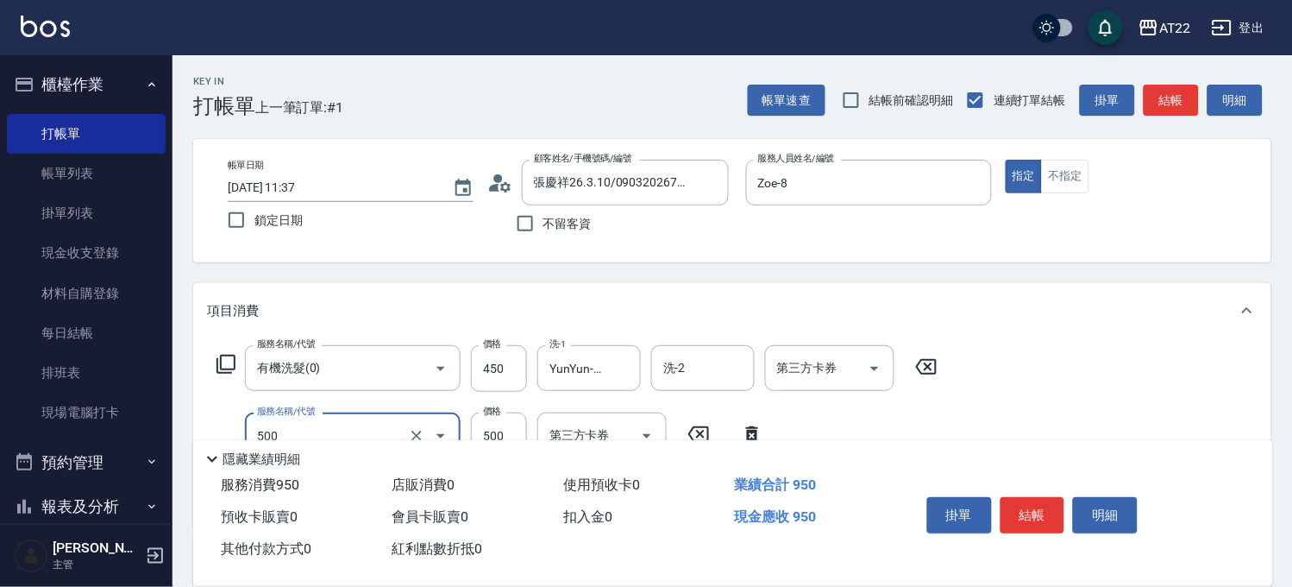
type input "剪髮(500)"
type input "200"
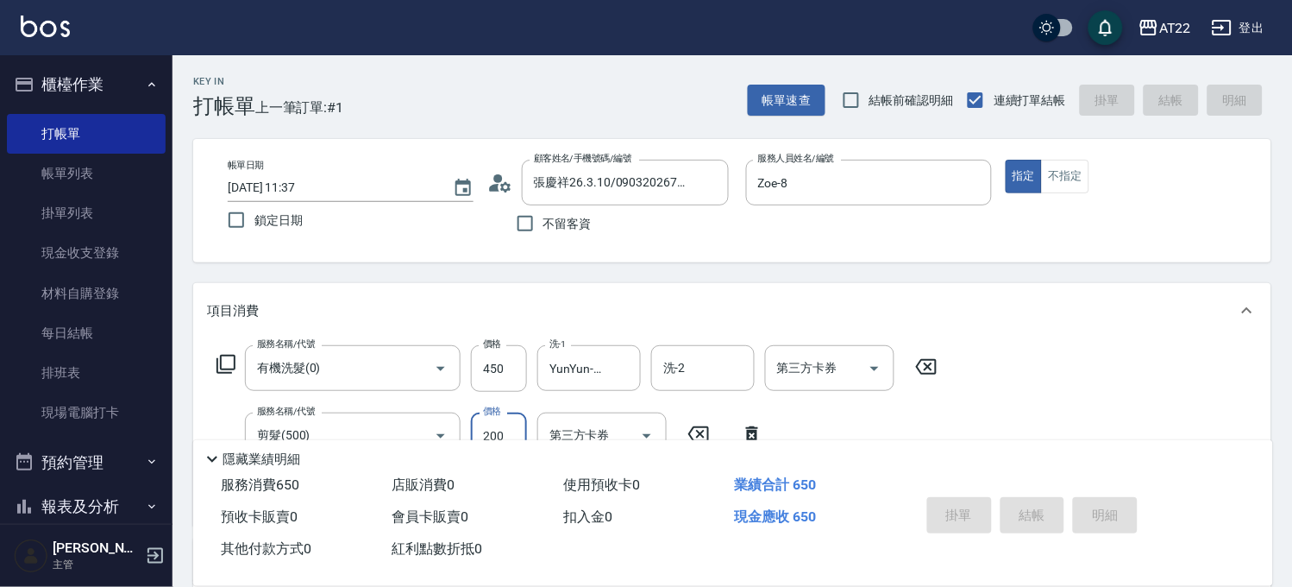
type input "2025/09/07 11:38"
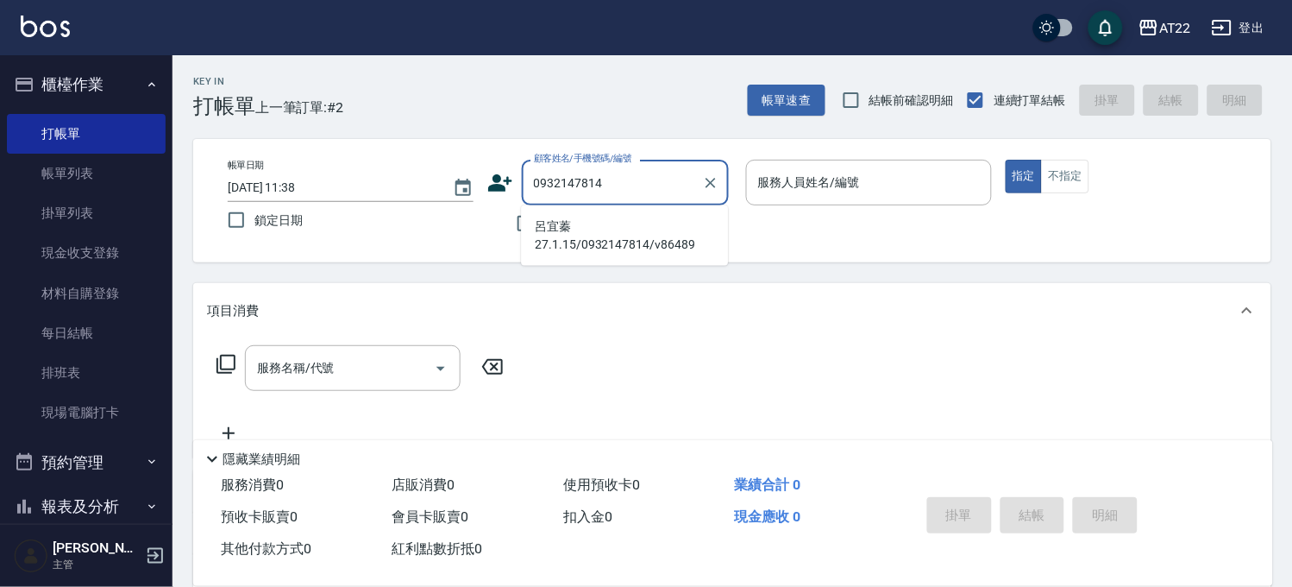
click at [650, 248] on li "呂宜蓁27.1.15/0932147814/v86489" at bounding box center [624, 235] width 207 height 47
type input "呂宜蓁27.1.15/0932147814/v86489"
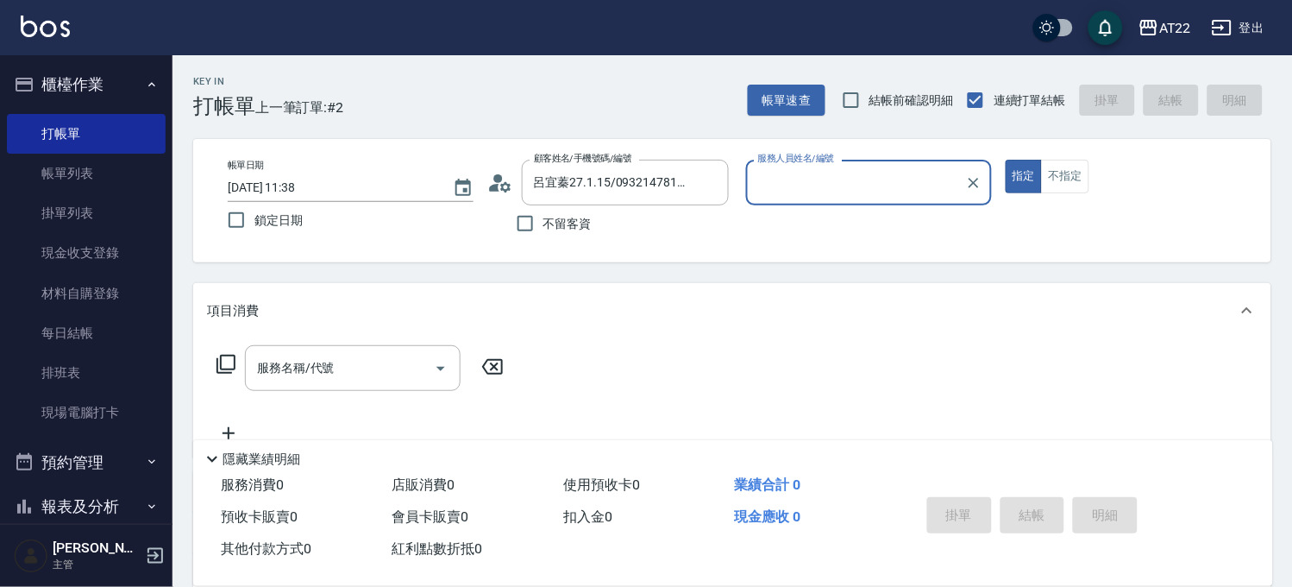
type input "SINDY-6"
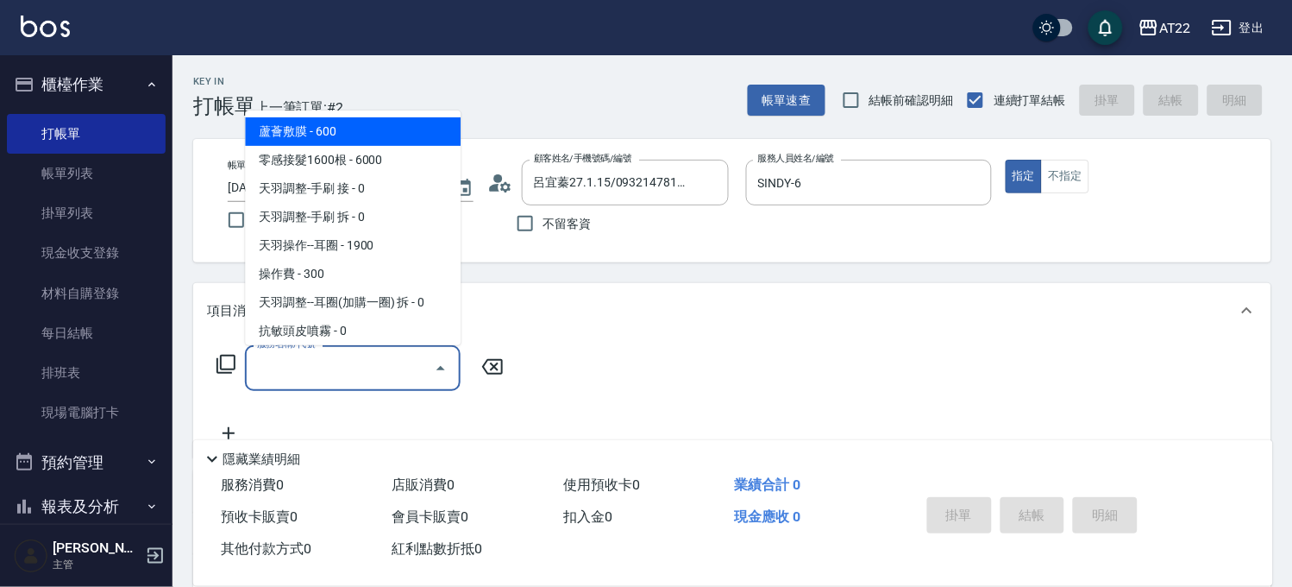
click at [375, 380] on input "服務名稱/代號" at bounding box center [340, 368] width 174 height 30
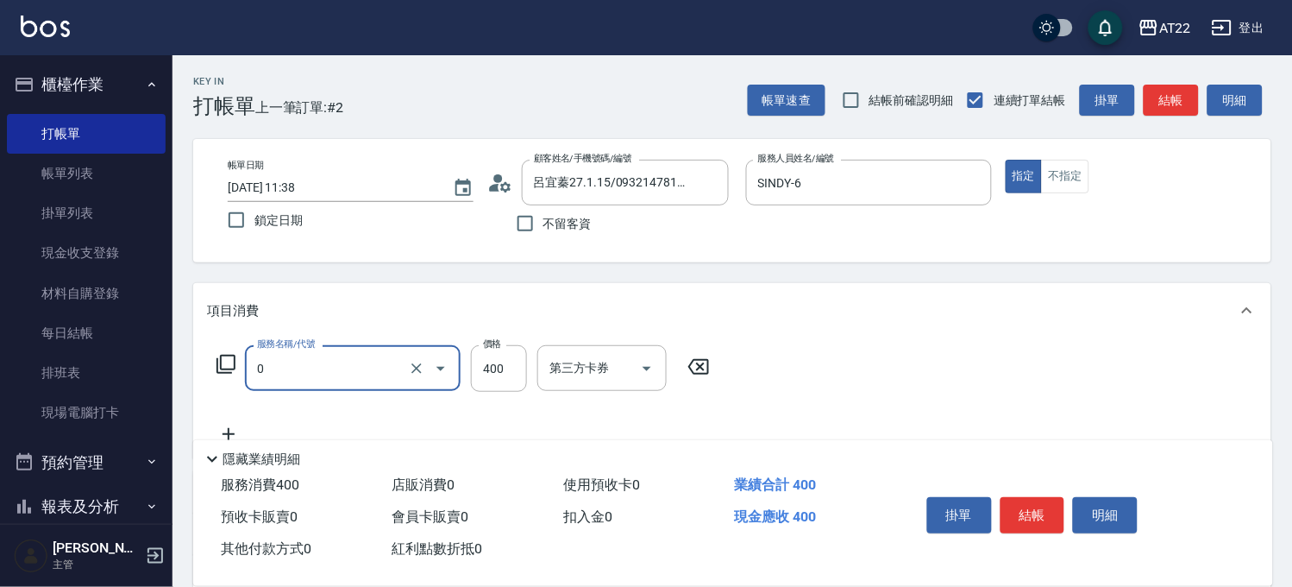
type input "有機洗髮(0)"
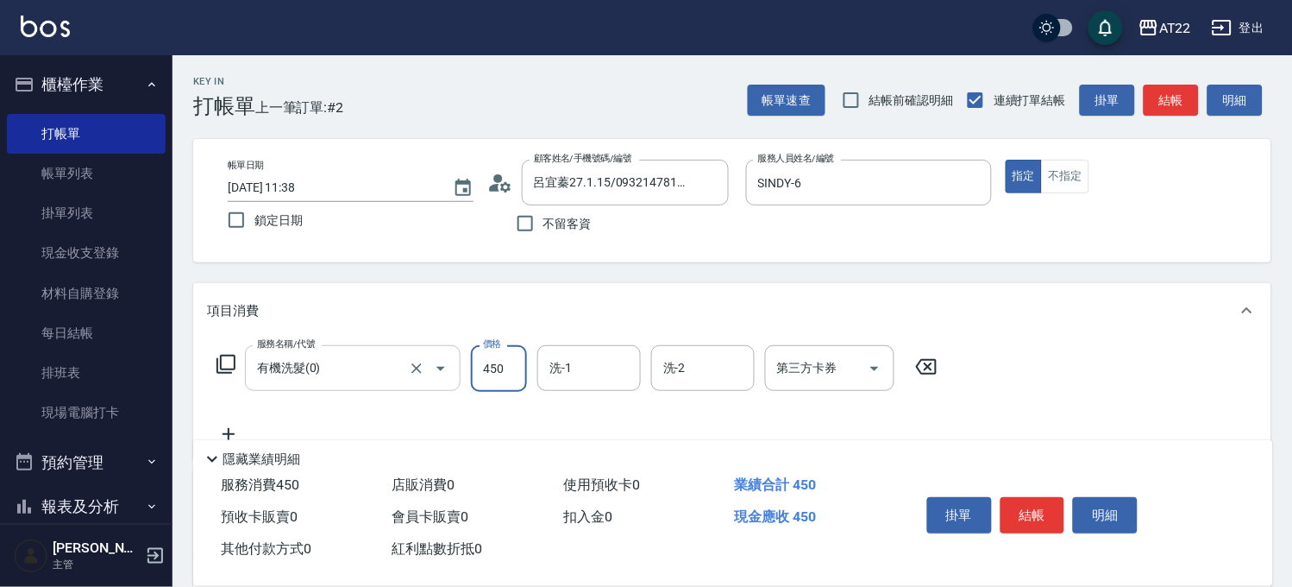
type input "450"
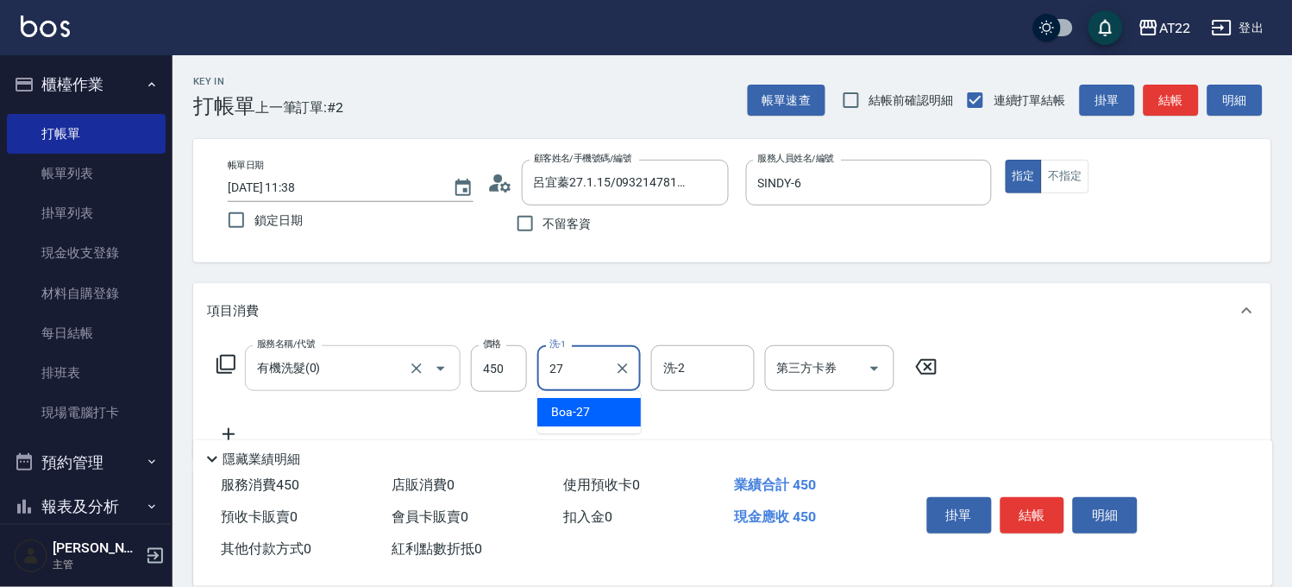
type input "Boa-27"
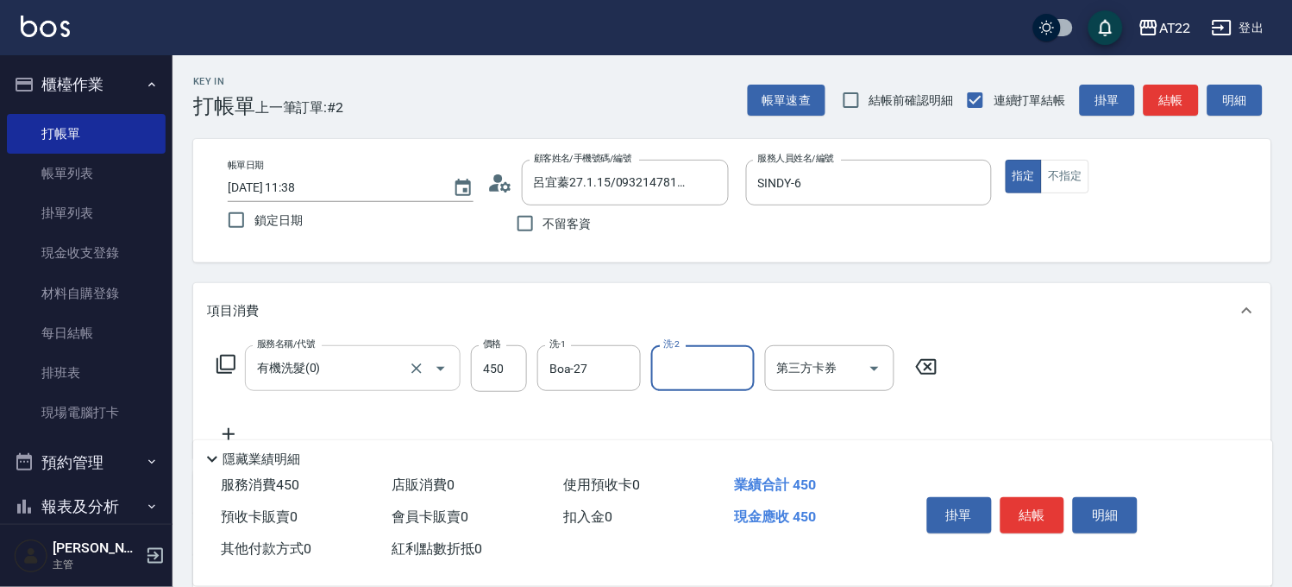
scroll to position [96, 0]
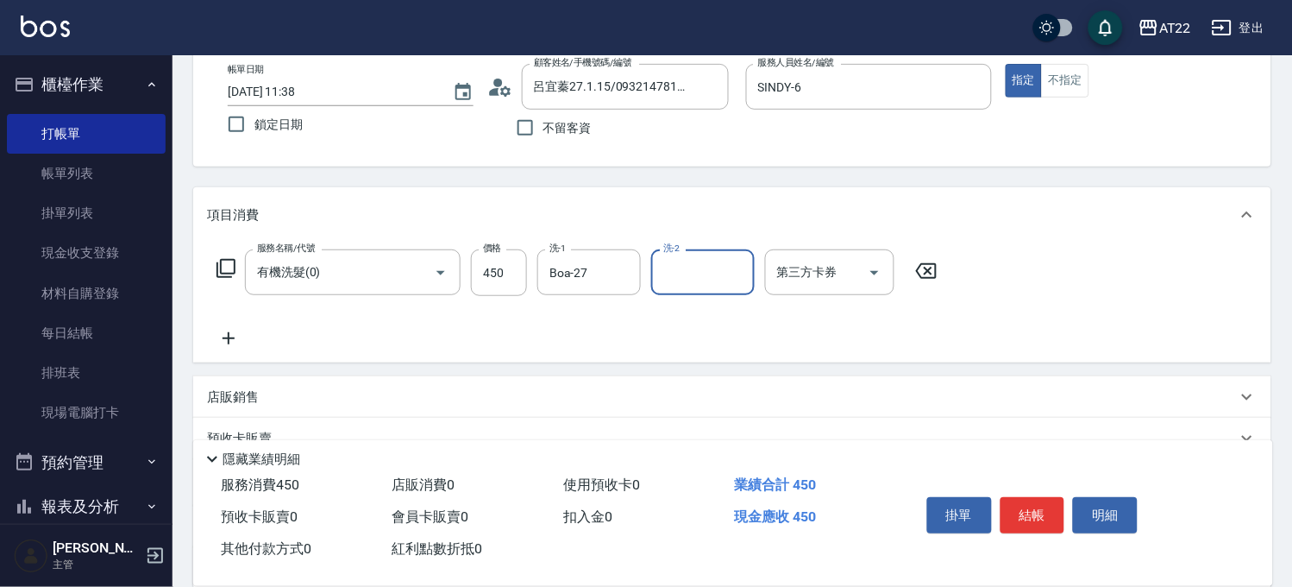
click at [242, 331] on icon at bounding box center [228, 338] width 43 height 21
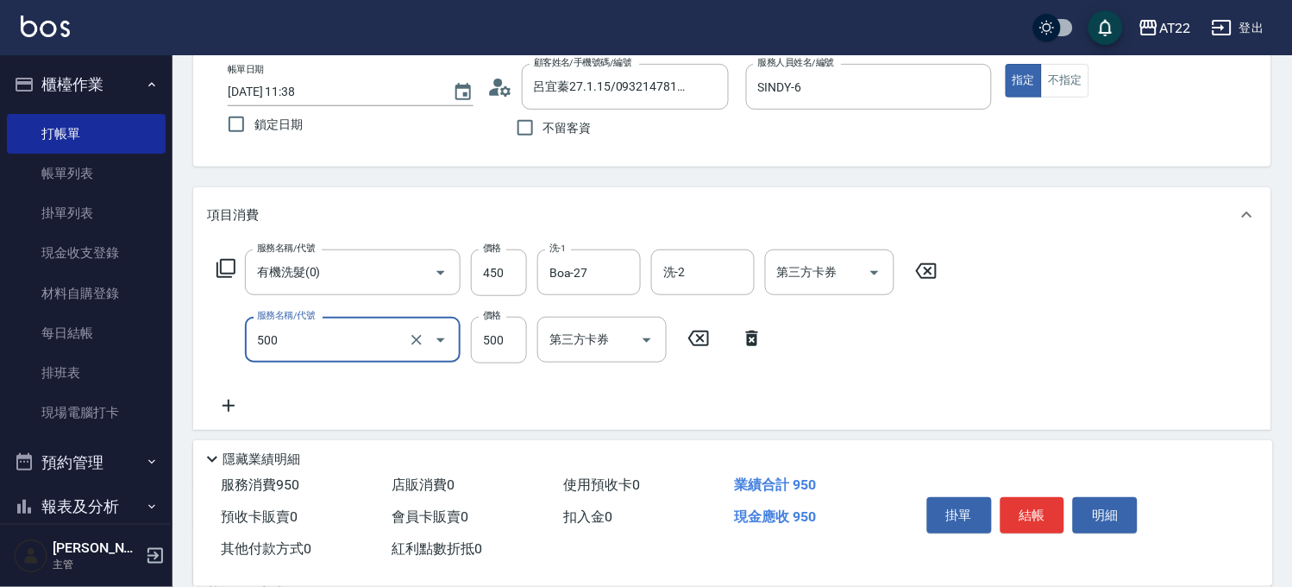
type input "剪髮(500)"
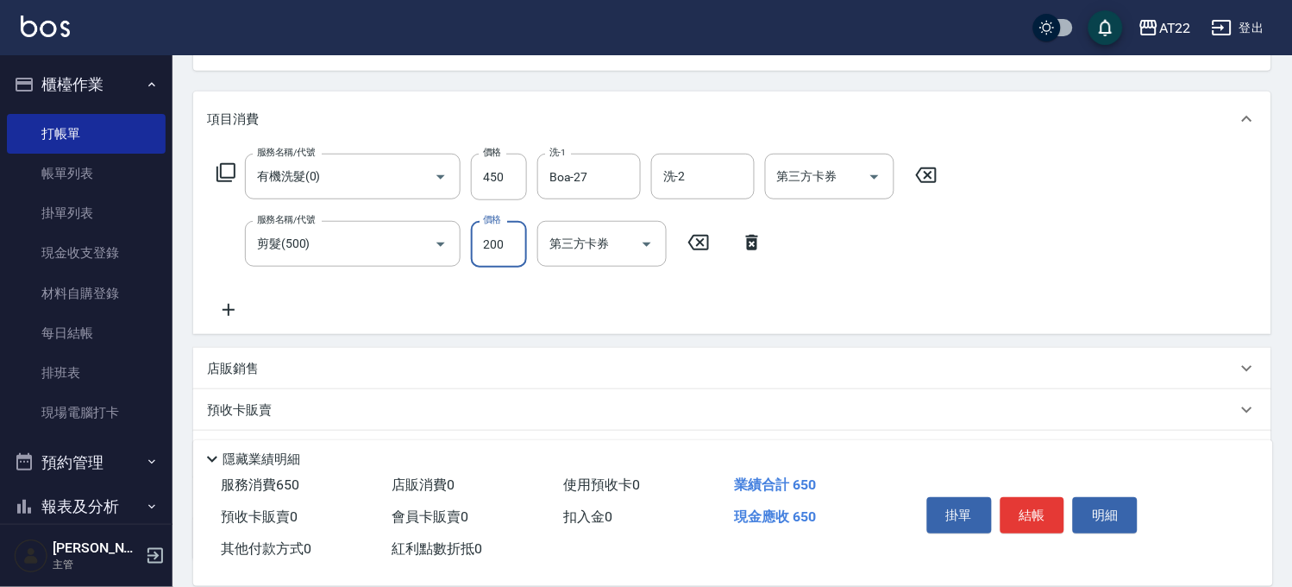
scroll to position [329, 0]
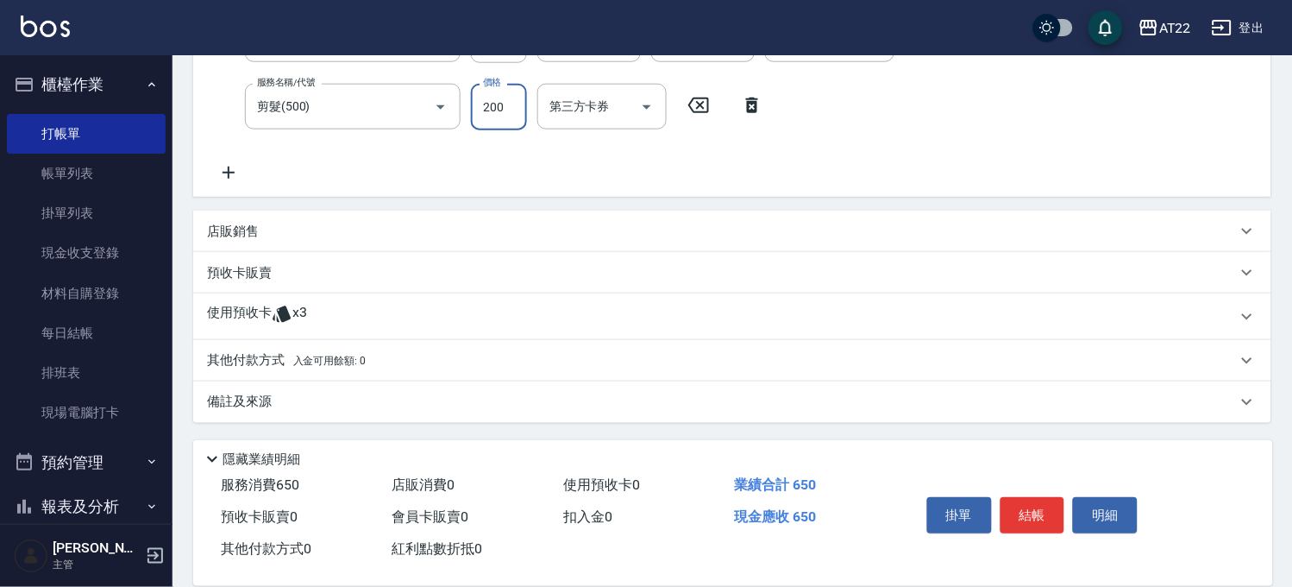
type input "200"
click at [269, 304] on p "使用預收卡" at bounding box center [239, 317] width 65 height 26
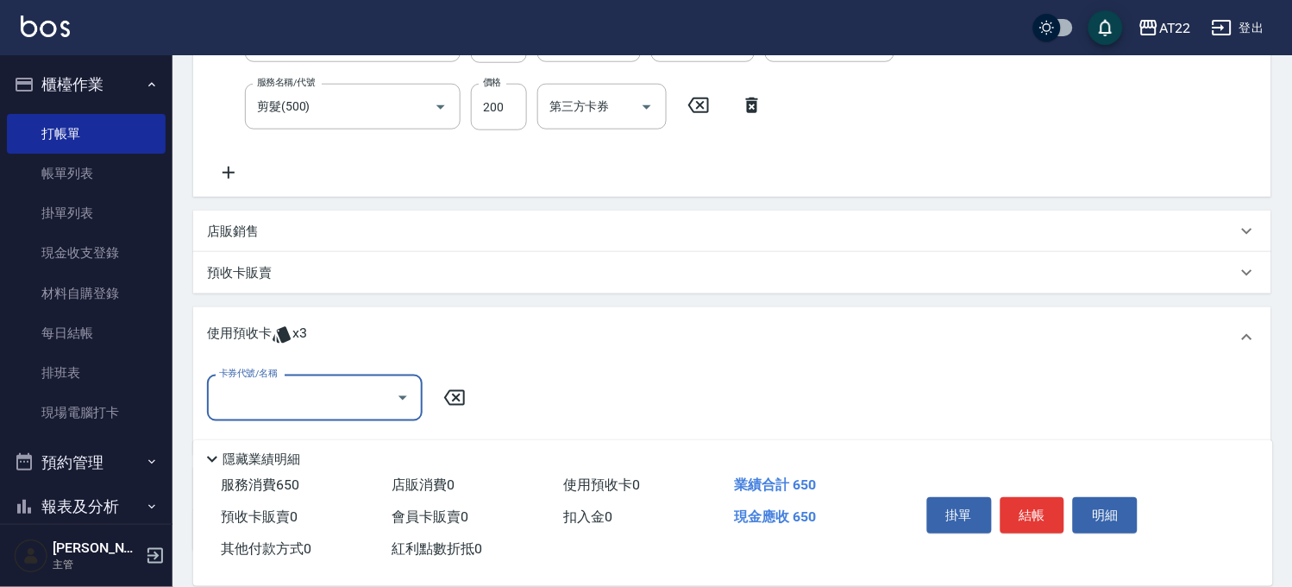
scroll to position [0, 0]
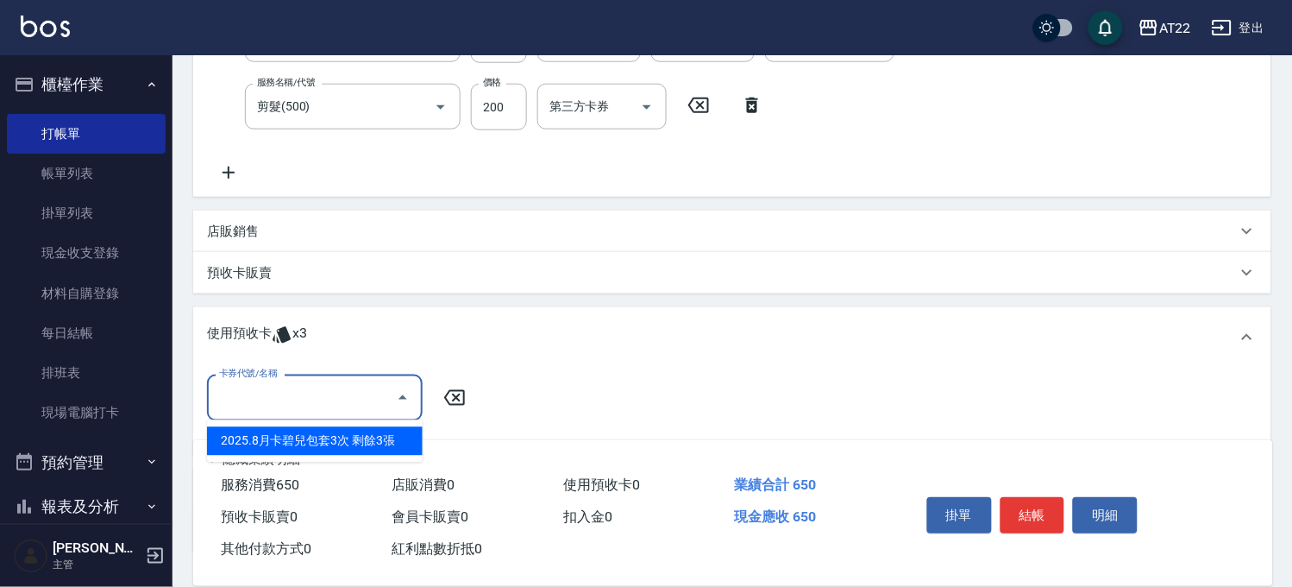
click at [328, 382] on input "卡券代號/名稱" at bounding box center [302, 397] width 174 height 30
click at [349, 440] on div "2025.8月卡碧兒包套3次 剩餘3張" at bounding box center [315, 441] width 216 height 28
type input "2025.8月卡碧兒包套3次"
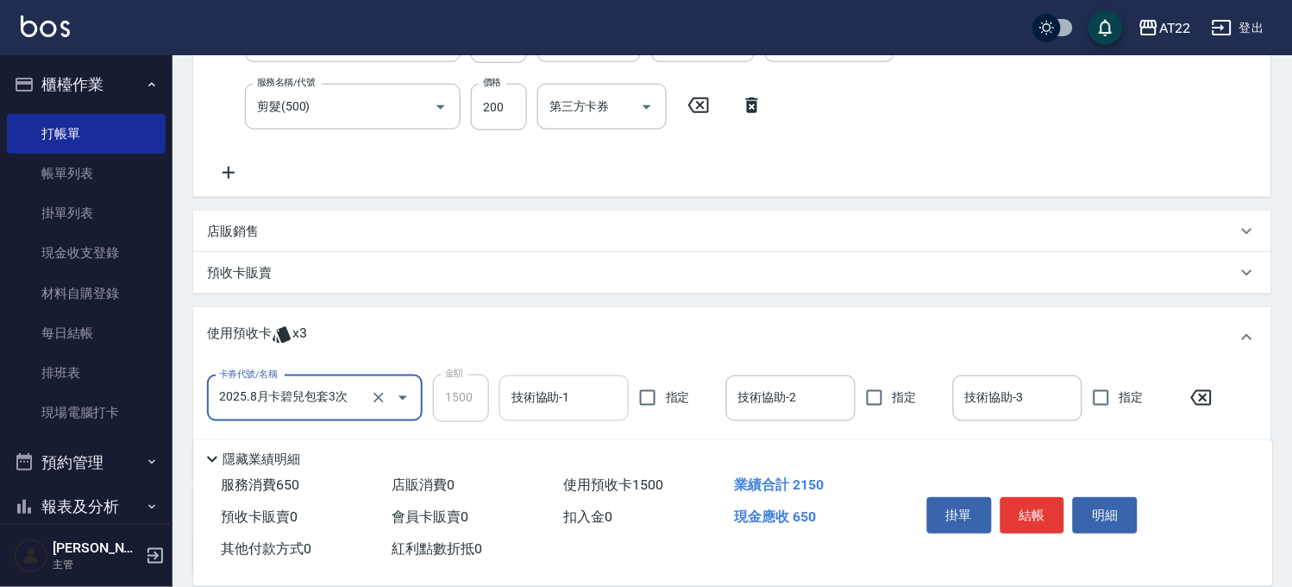
click at [588, 397] on input "技術協助-1" at bounding box center [564, 398] width 114 height 30
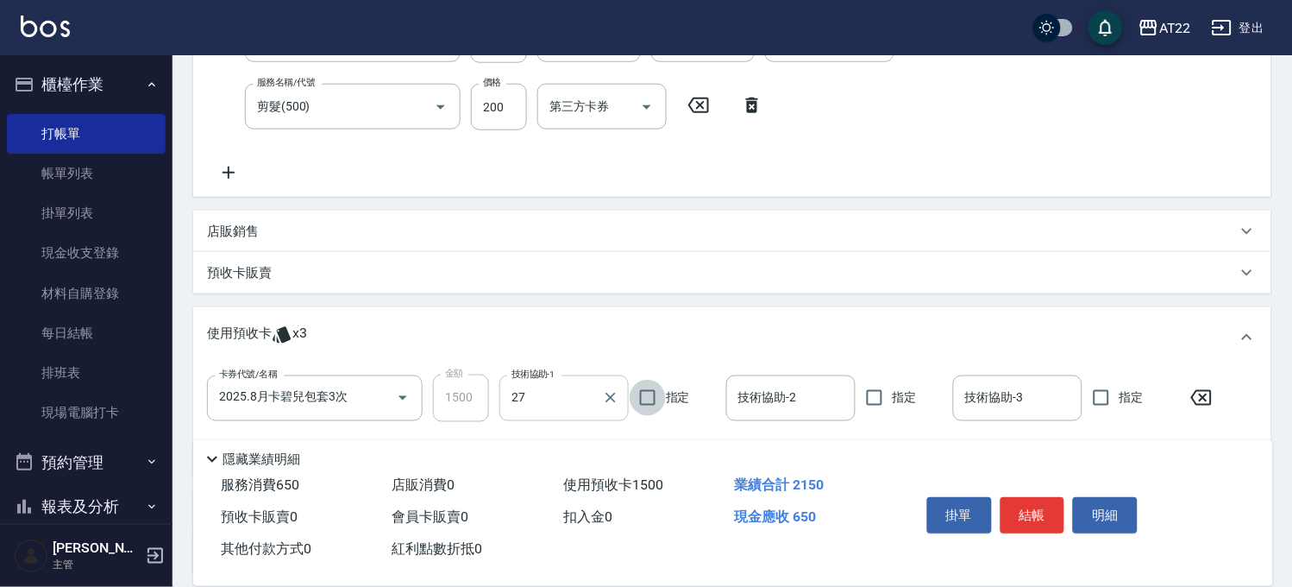
type input "Boa-27"
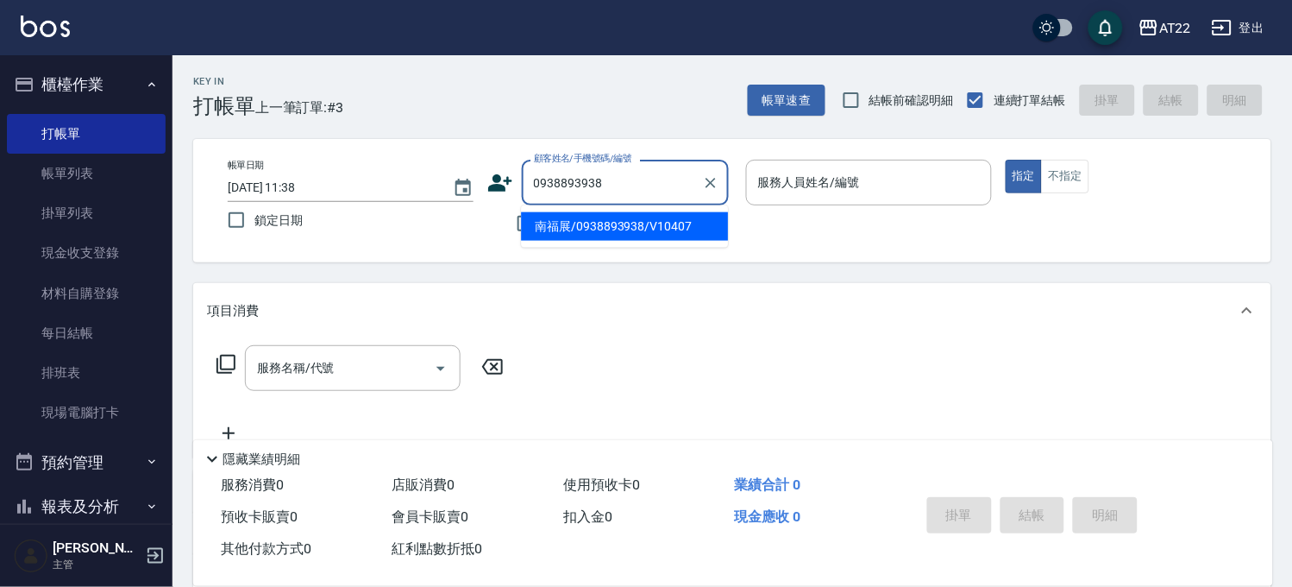
type input "南福展/0938893938/V10407"
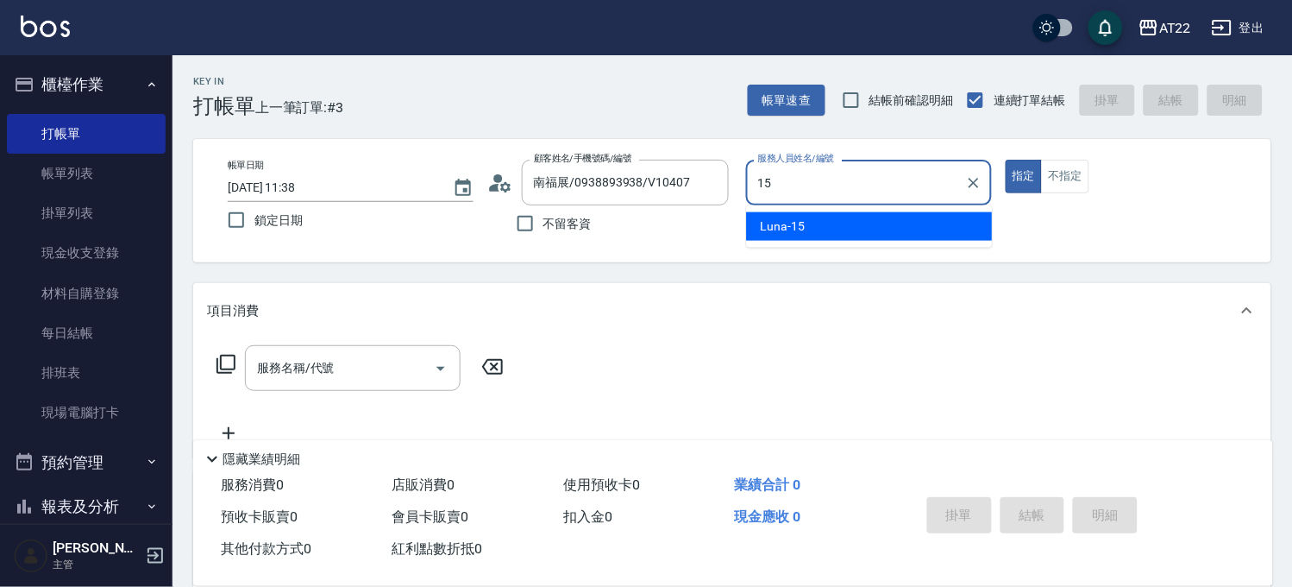
type input "Luna-15"
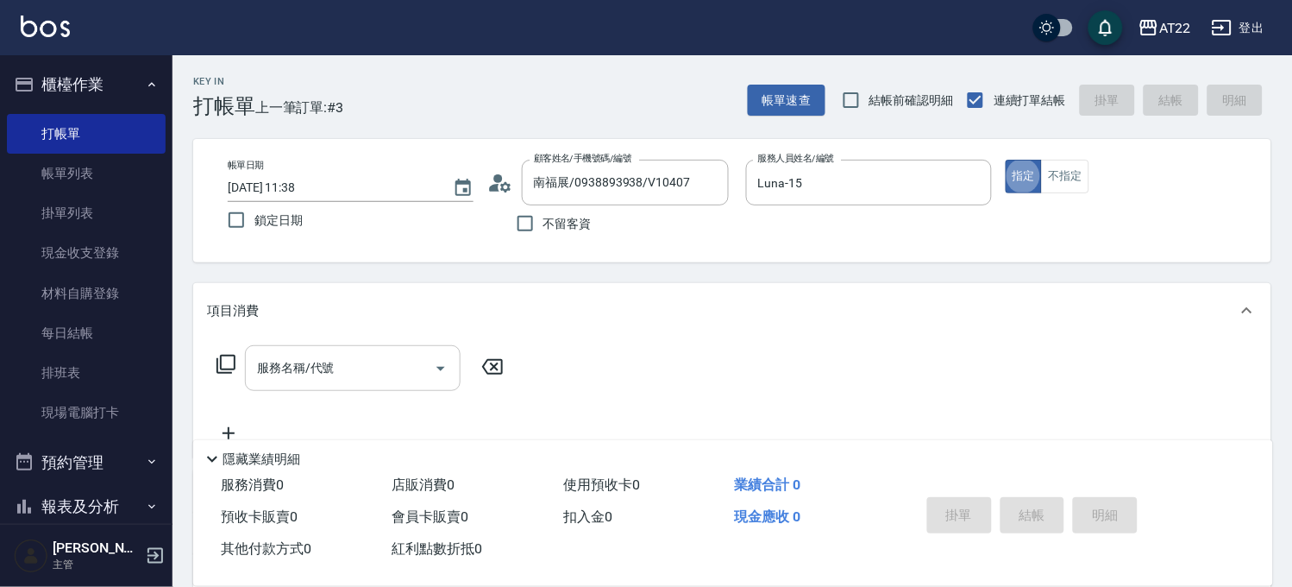
click at [339, 384] on div "服務名稱/代號" at bounding box center [353, 368] width 216 height 46
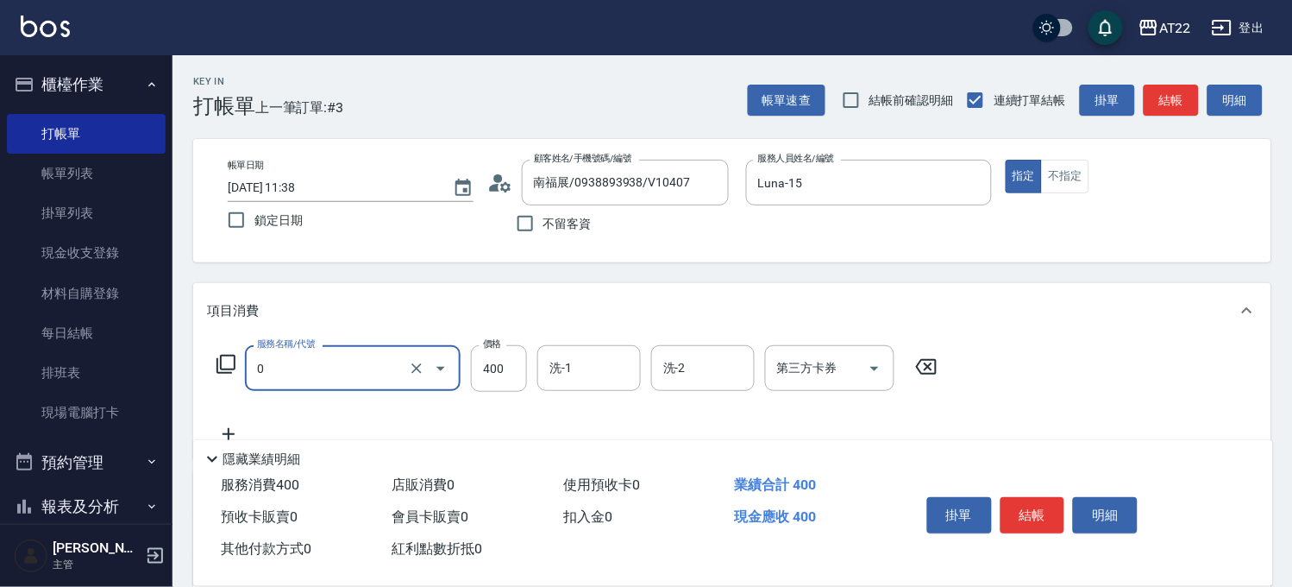
type input "有機洗髮(0)"
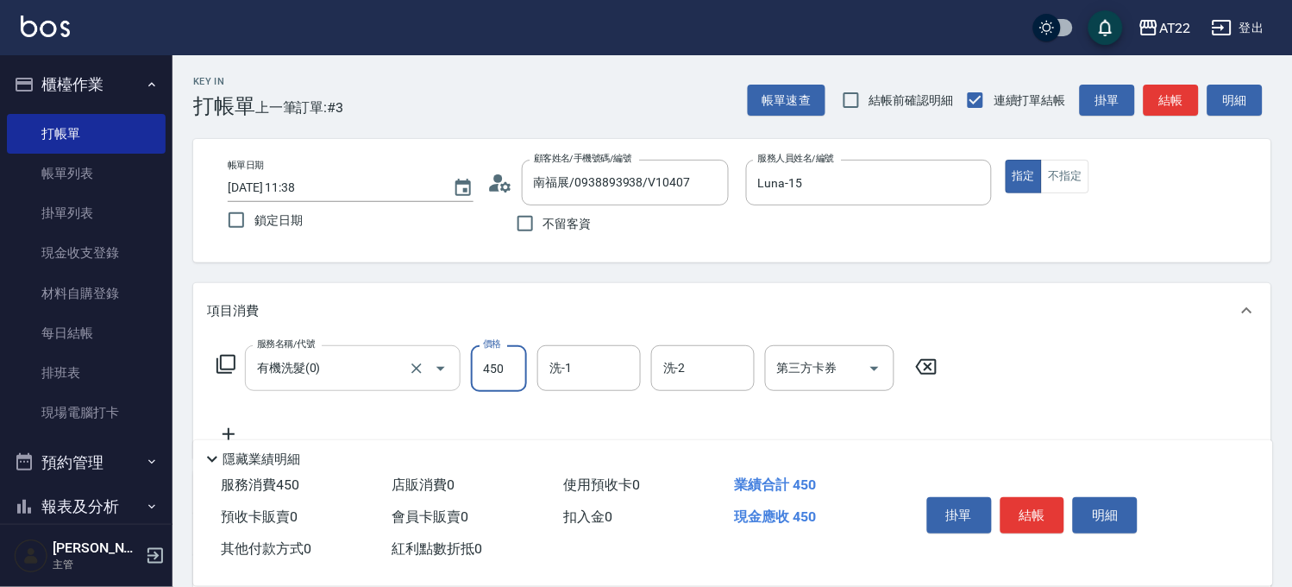
type input "450"
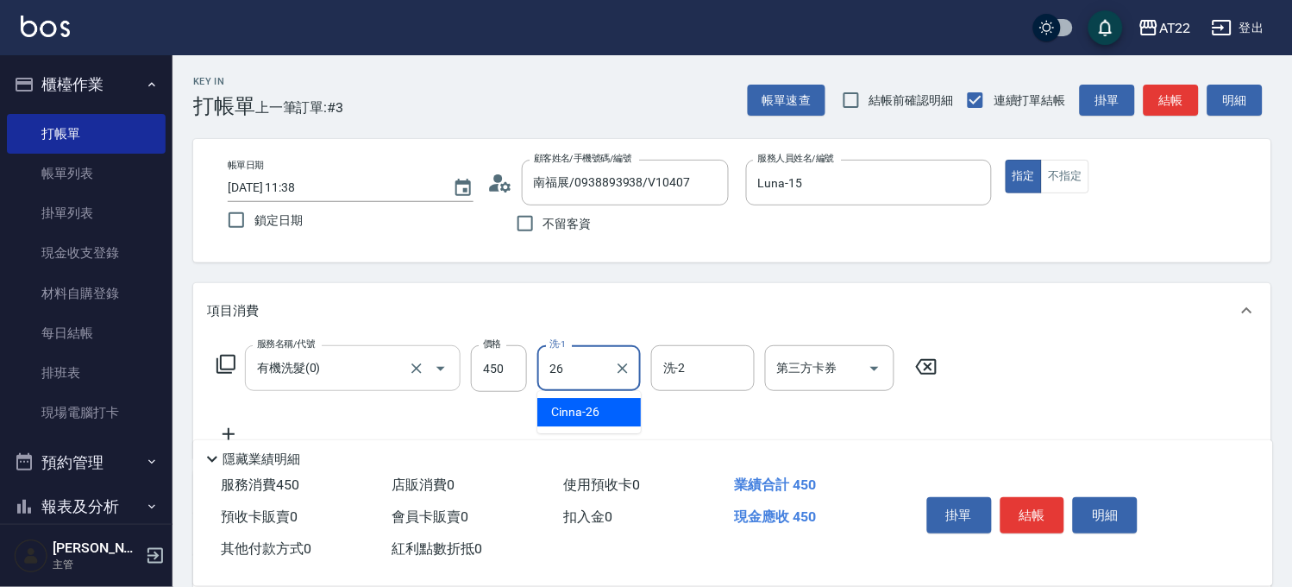
type input "Cinna-26"
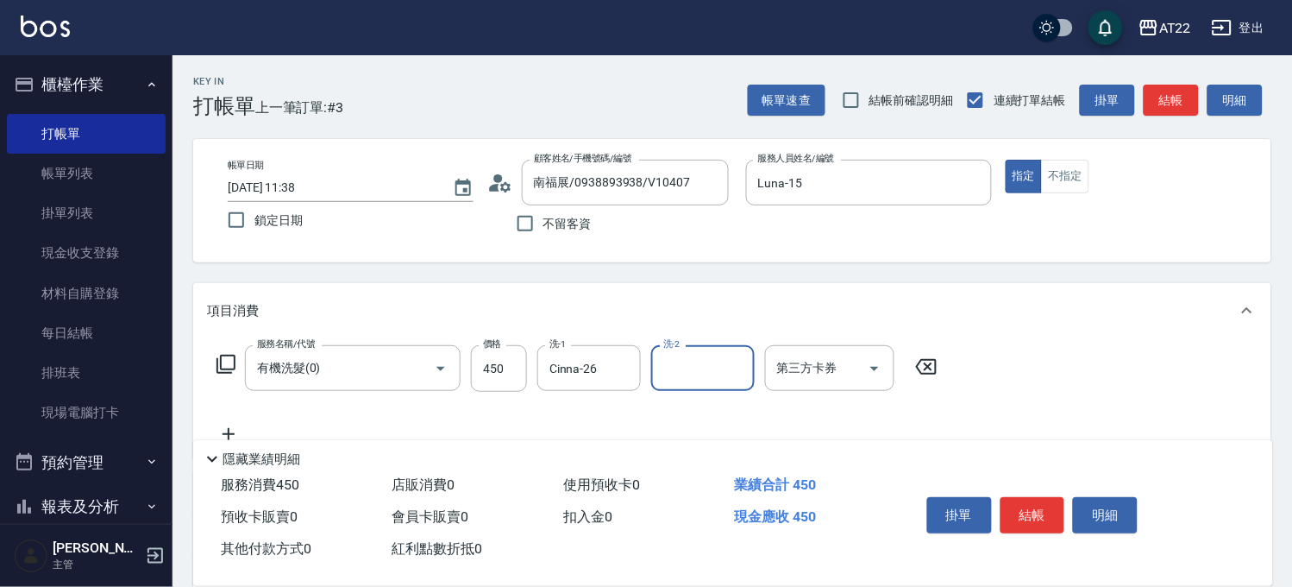
click at [243, 427] on icon at bounding box center [228, 434] width 43 height 21
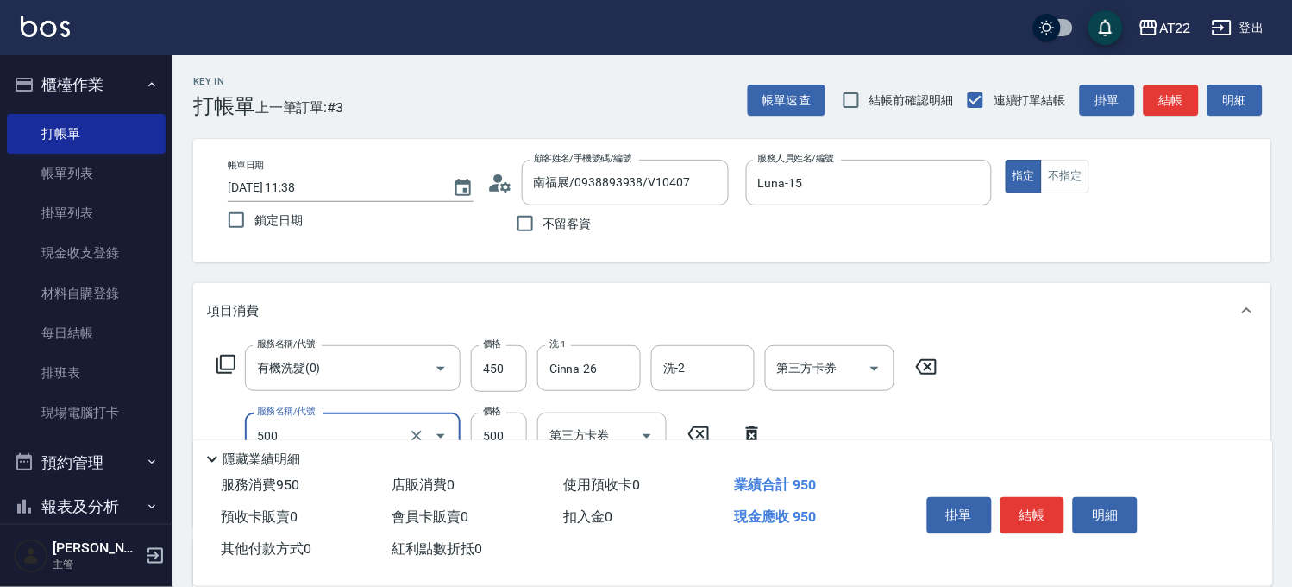
type input "剪髮(500)"
type input "250"
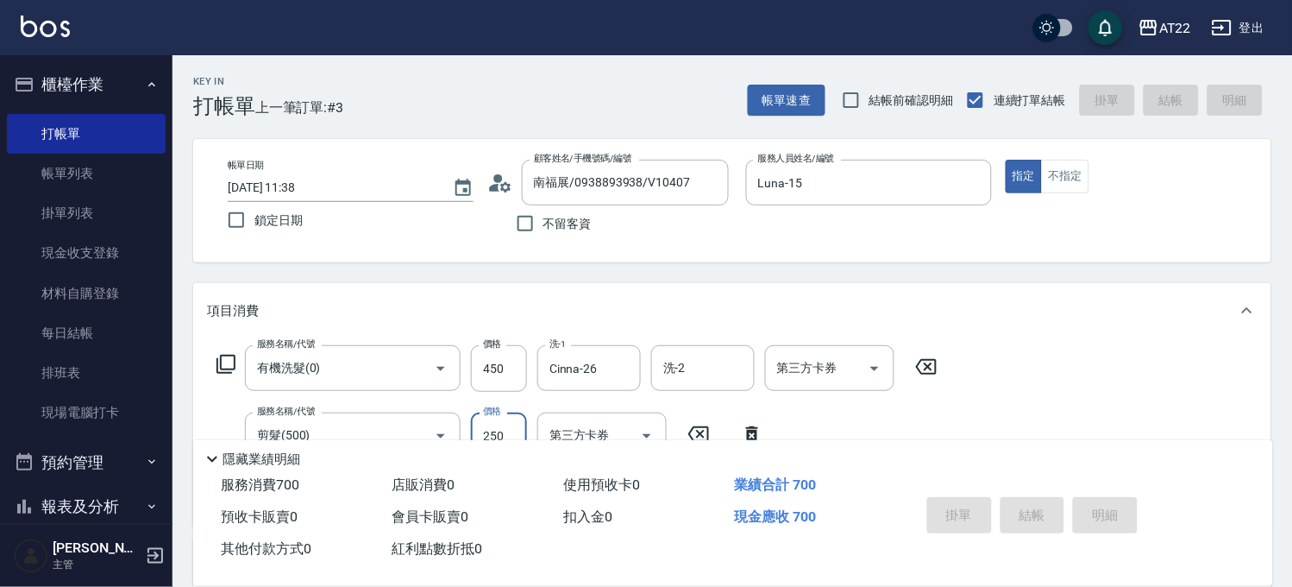
type input "2025/09/07 11:39"
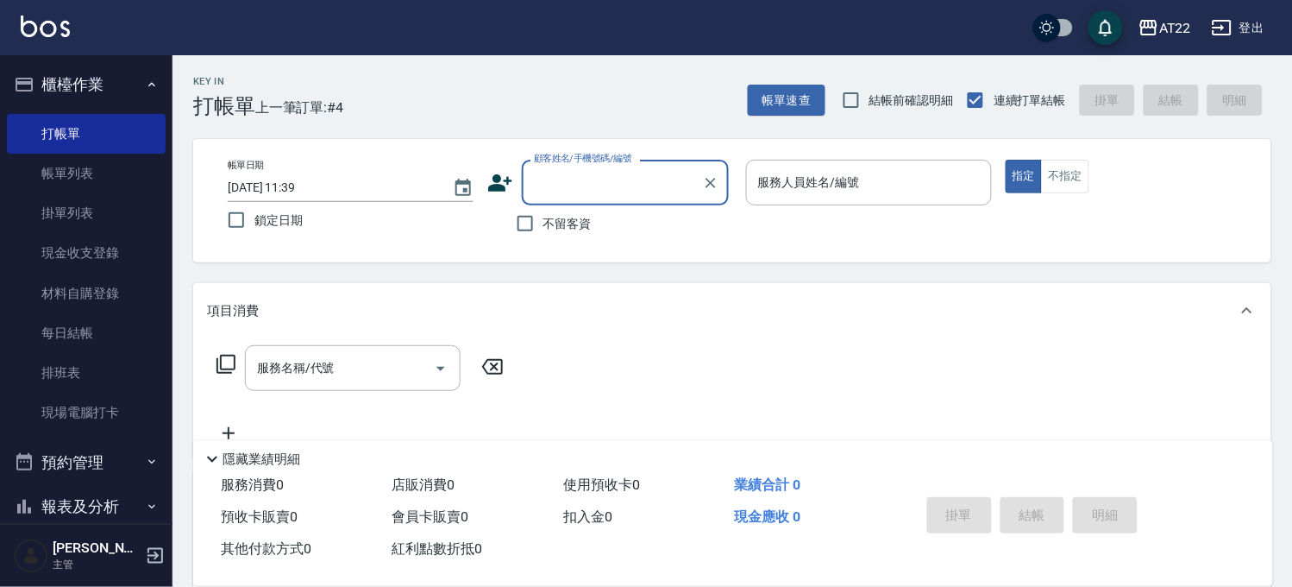
drag, startPoint x: 592, startPoint y: 223, endPoint x: 631, endPoint y: 202, distance: 44.0
click at [591, 220] on div "不留客資" at bounding box center [608, 223] width 242 height 36
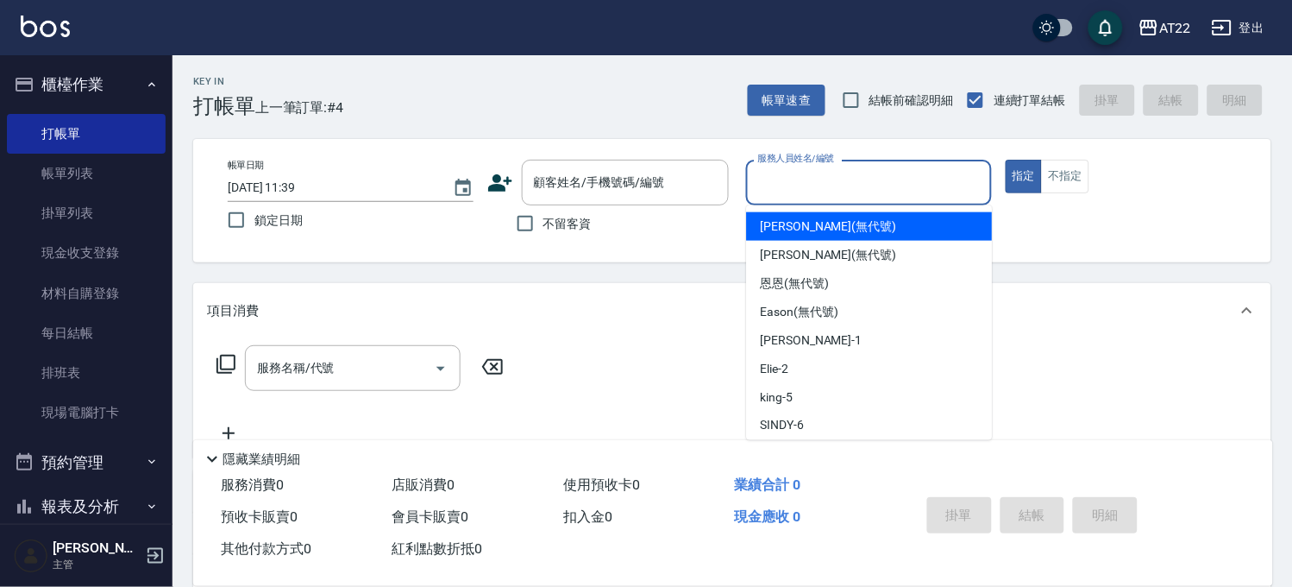
click at [796, 166] on div "服務人員姓名/編號 服務人員姓名/編號" at bounding box center [869, 183] width 246 height 46
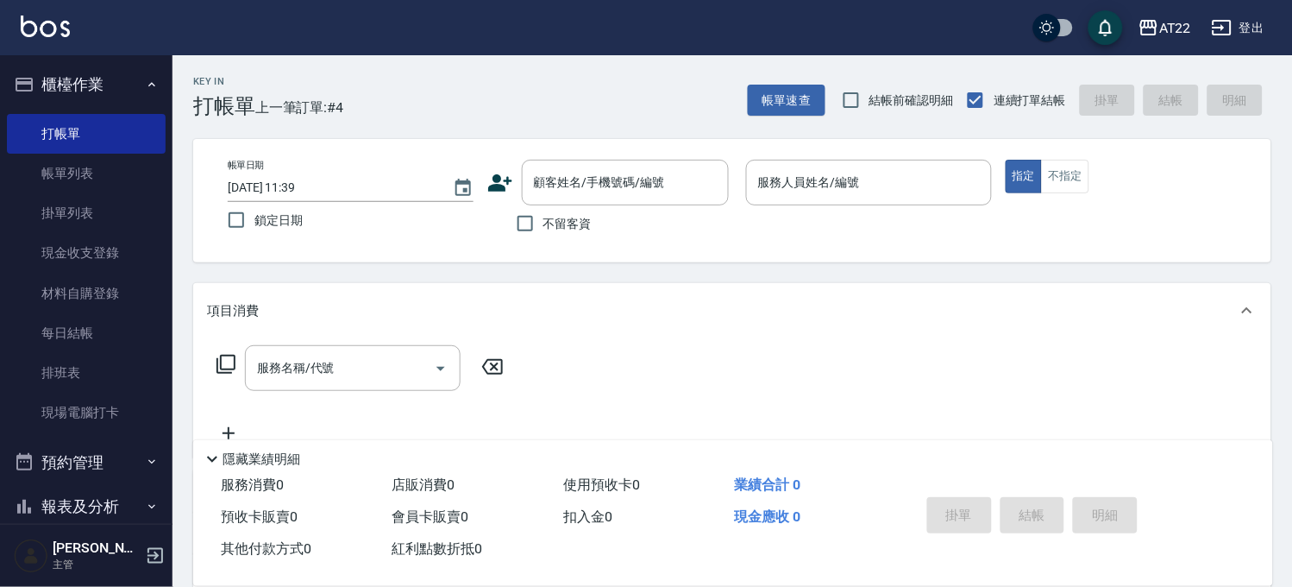
click at [559, 233] on label "不留客資" at bounding box center [549, 223] width 85 height 36
click at [543, 233] on input "不留客資" at bounding box center [525, 223] width 36 height 36
checkbox input "true"
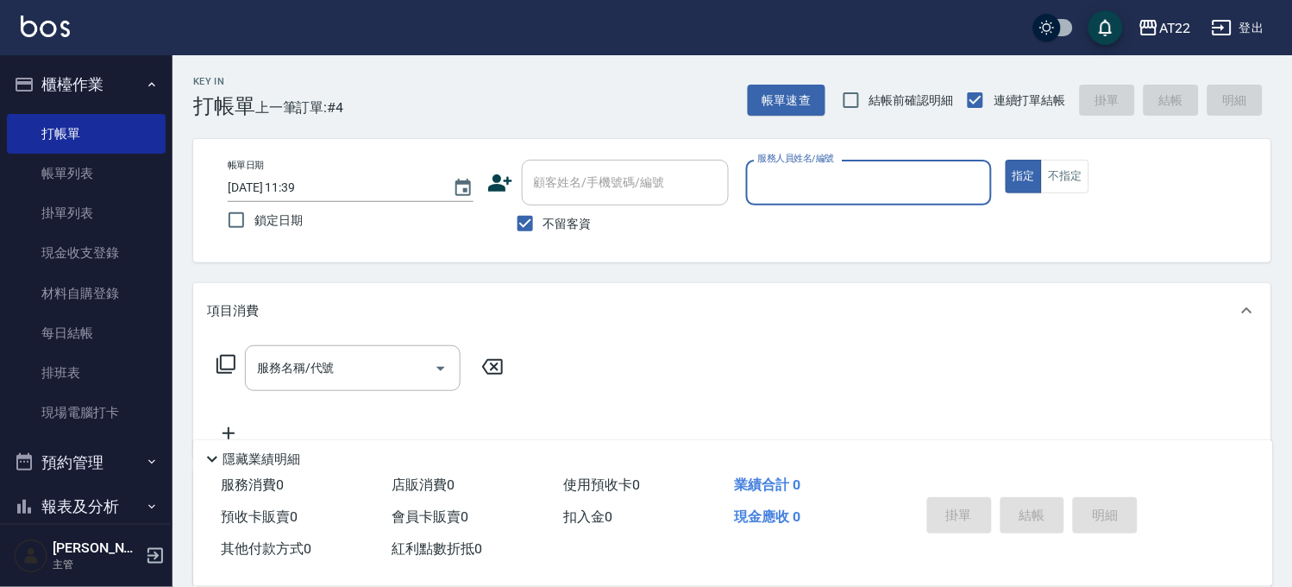
type input "ㄇ"
type input "a"
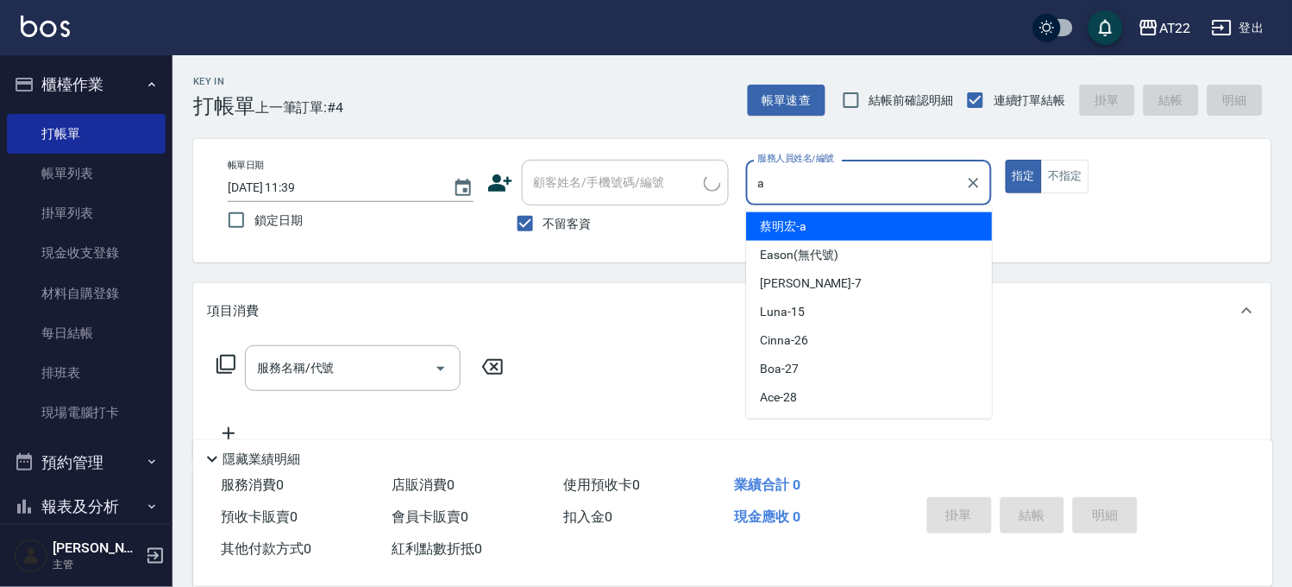
type input "王昱人/0917901201/"
click at [780, 224] on span "[PERSON_NAME]" at bounding box center [784, 226] width 47 height 18
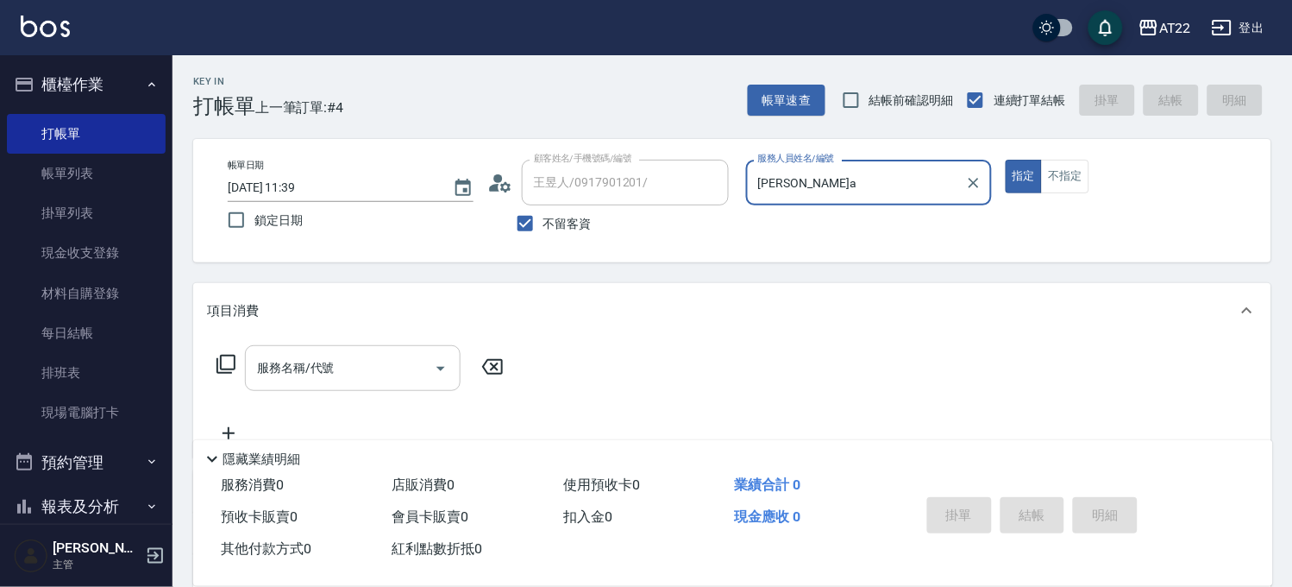
type input "[PERSON_NAME]a"
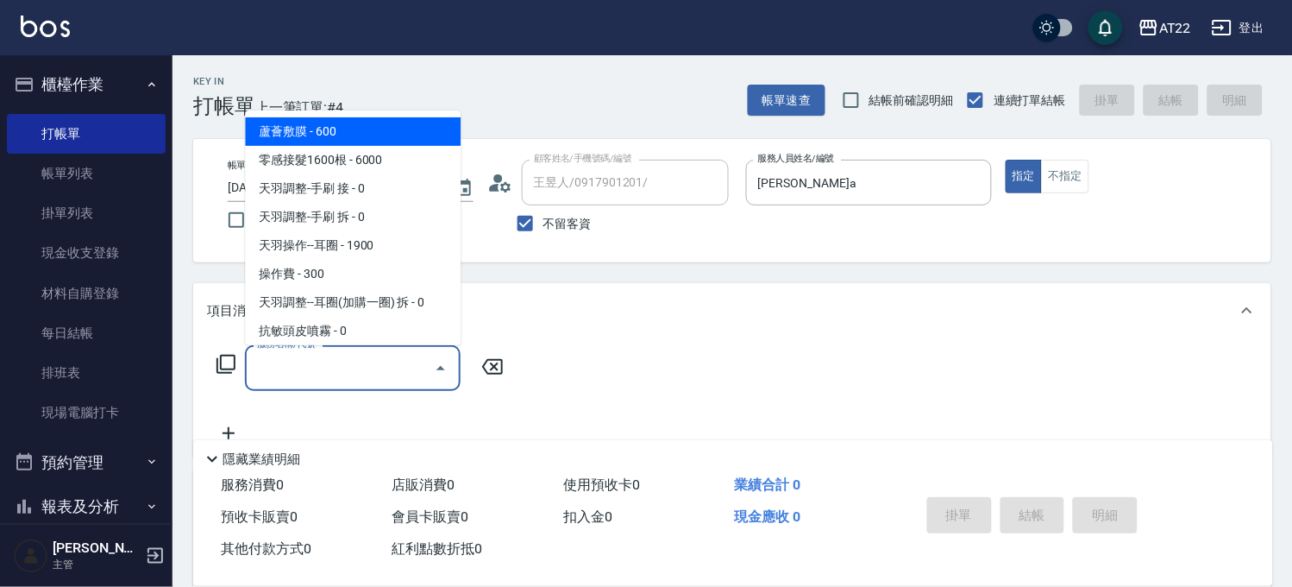
click at [355, 369] on input "服務名稱/代號" at bounding box center [340, 368] width 174 height 30
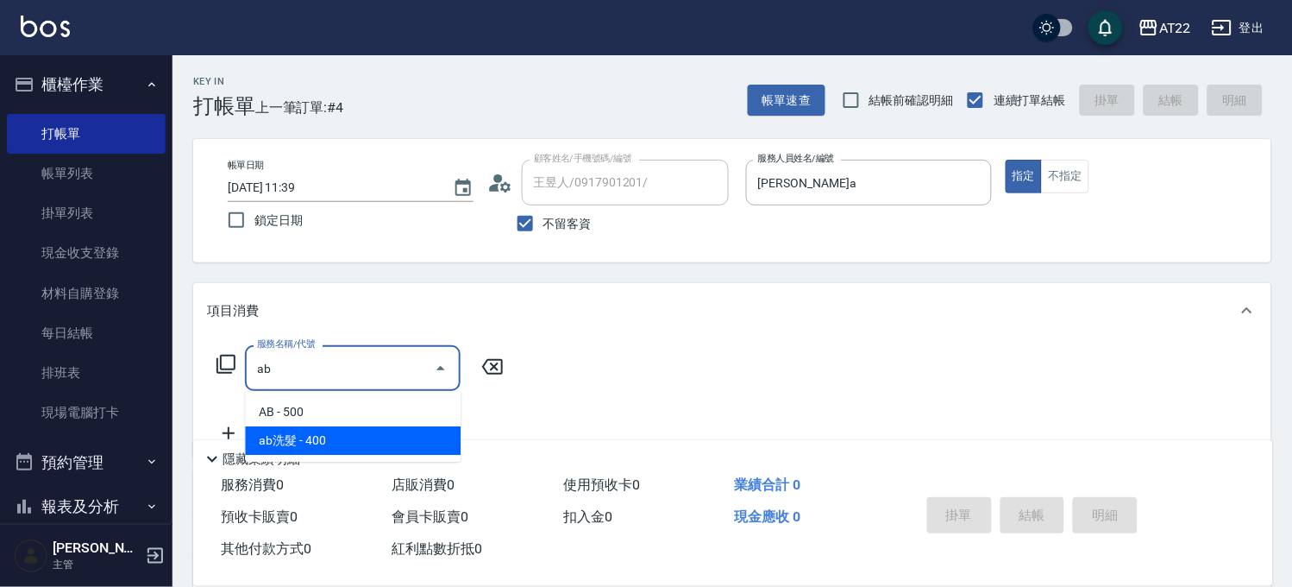
click at [352, 436] on span "ab洗髮 - 400" at bounding box center [353, 440] width 216 height 28
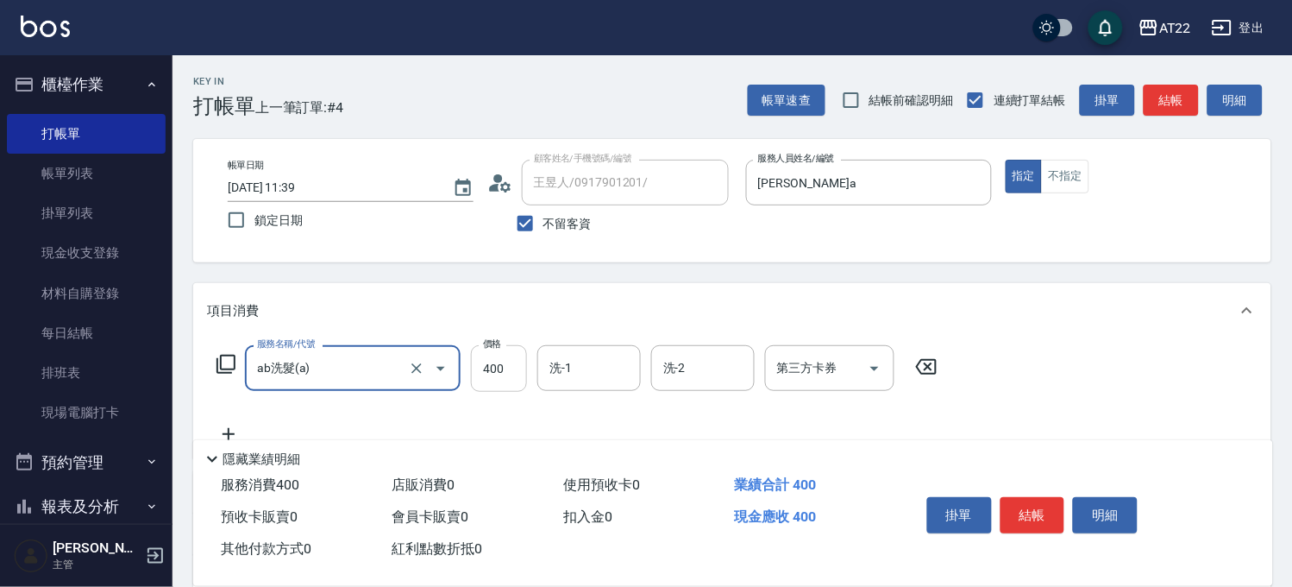
type input "ab洗髮(a)"
click at [484, 380] on input "400" at bounding box center [499, 368] width 56 height 47
click at [612, 382] on input "洗-1" at bounding box center [589, 368] width 88 height 30
click at [237, 428] on icon at bounding box center [228, 434] width 43 height 21
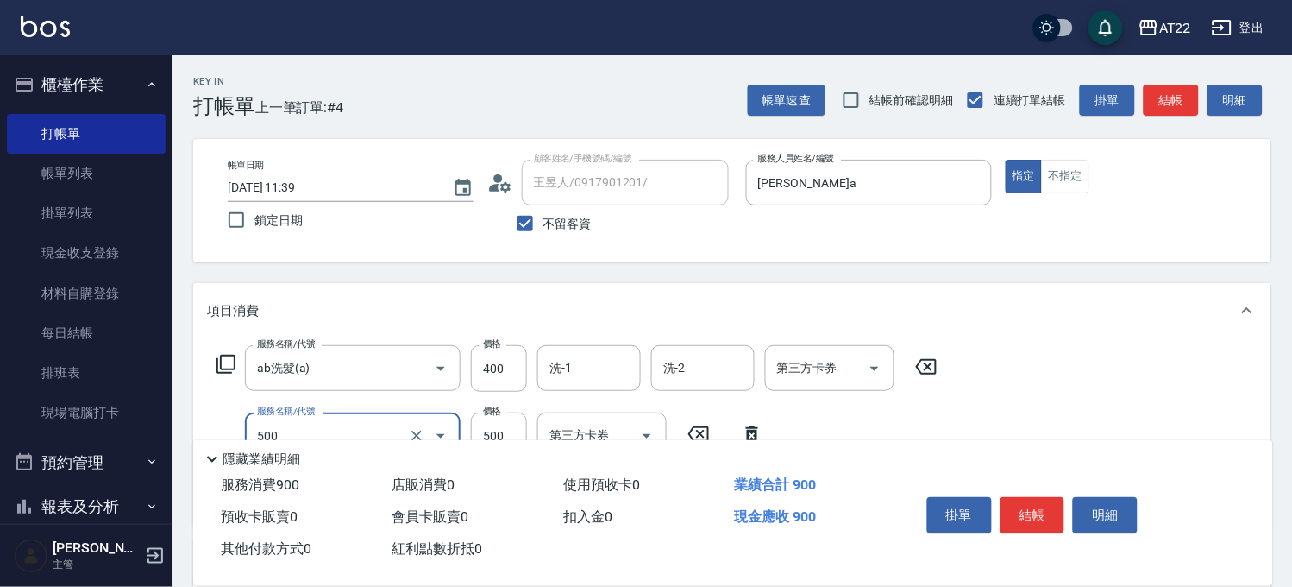
type input "剪髮(500)"
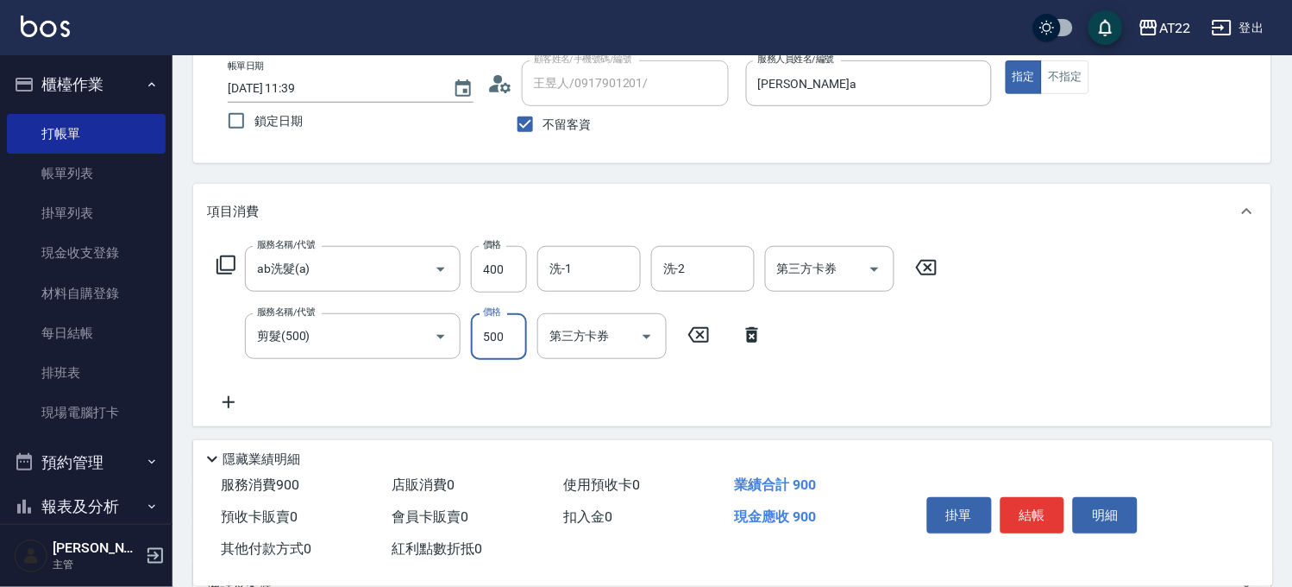
scroll to position [191, 0]
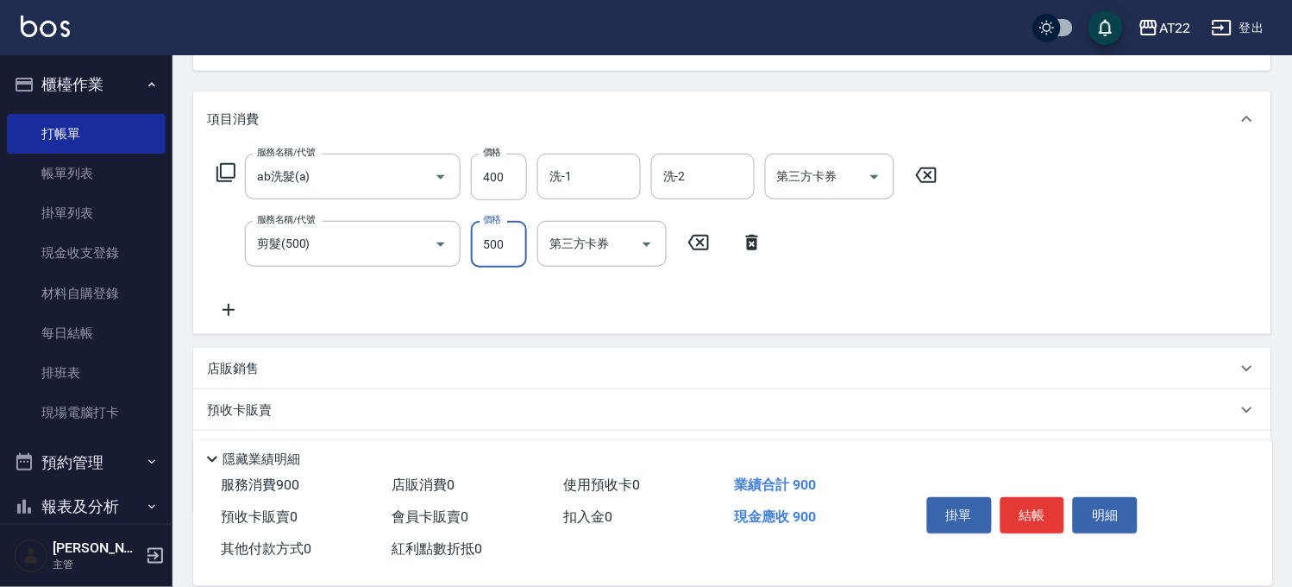
click at [229, 311] on icon at bounding box center [228, 309] width 43 height 21
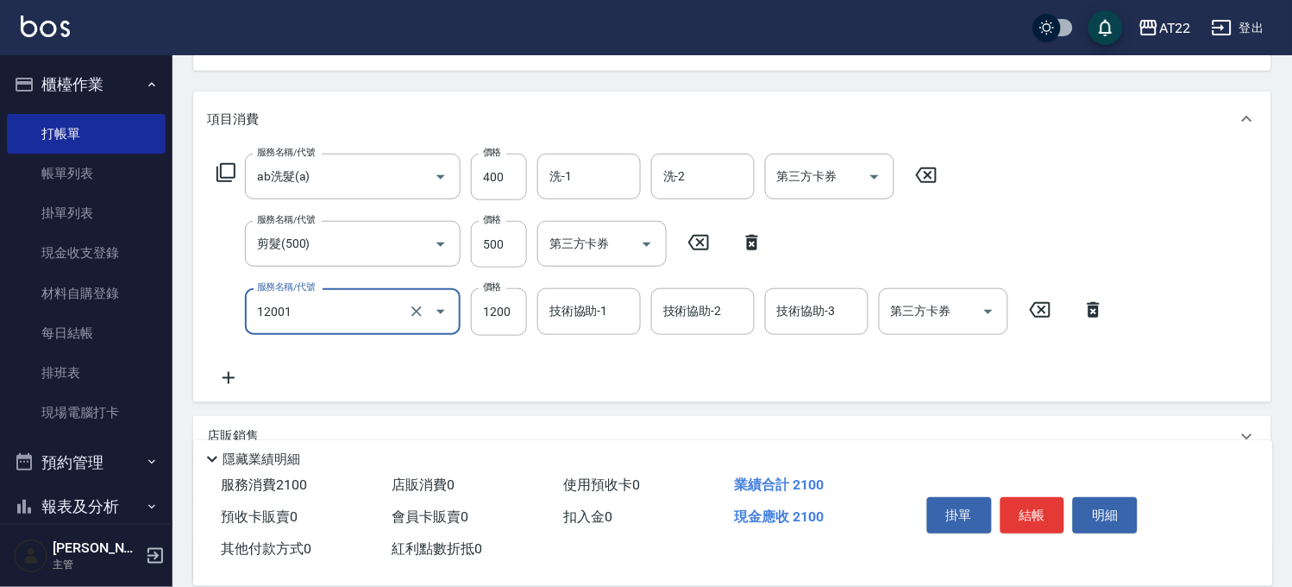
type input "燙髮S(12001)"
click at [238, 376] on icon at bounding box center [228, 377] width 43 height 21
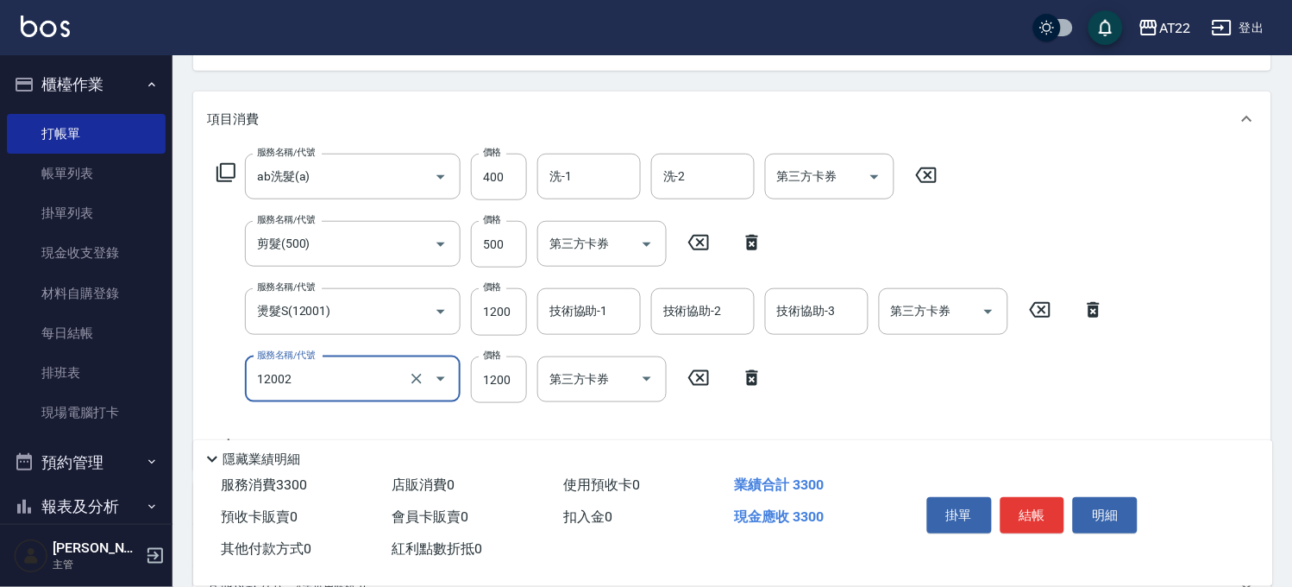
type input "染髮S(12002)"
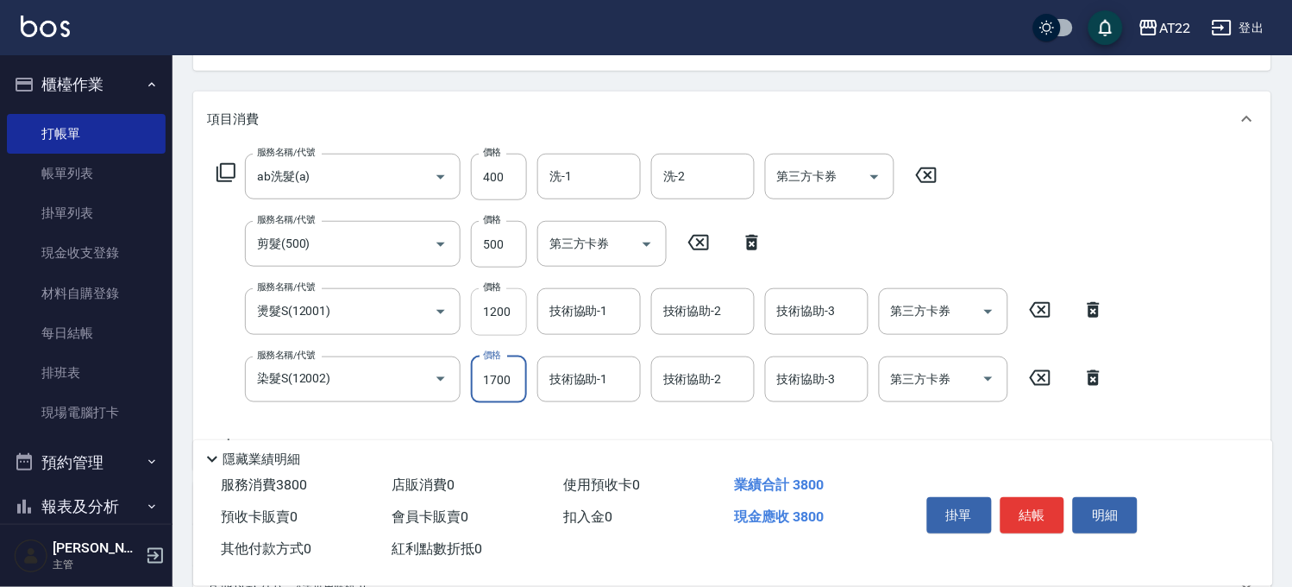
type input "1700"
click at [493, 317] on input "1200" at bounding box center [499, 311] width 56 height 47
click at [605, 304] on input "技術協助-1" at bounding box center [589, 311] width 88 height 30
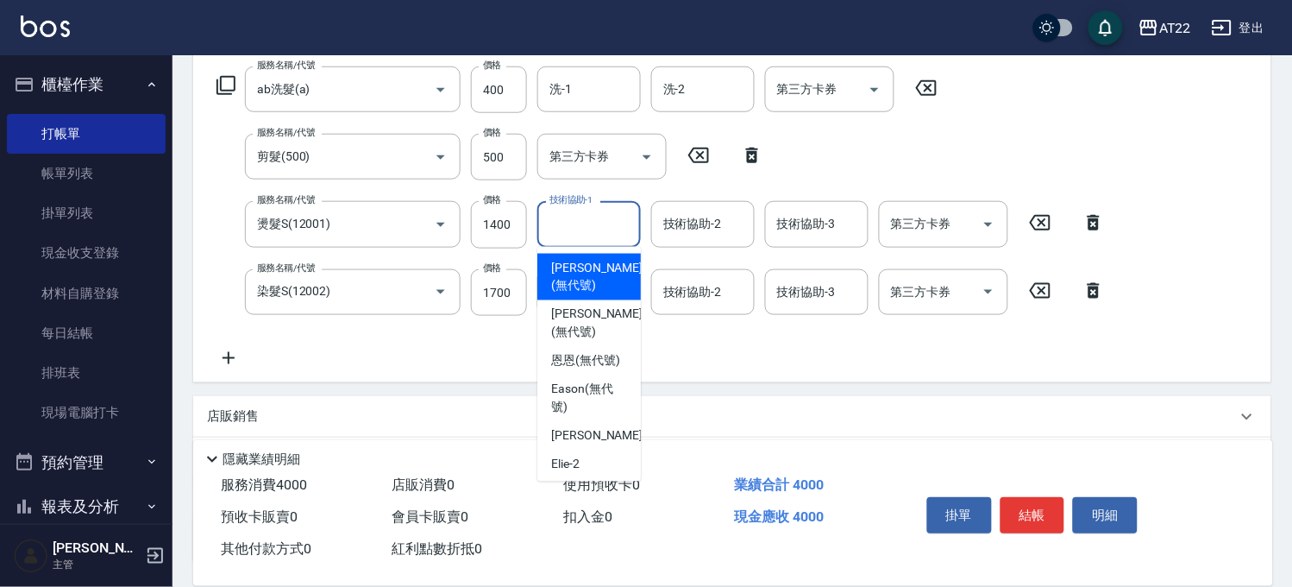
scroll to position [383, 0]
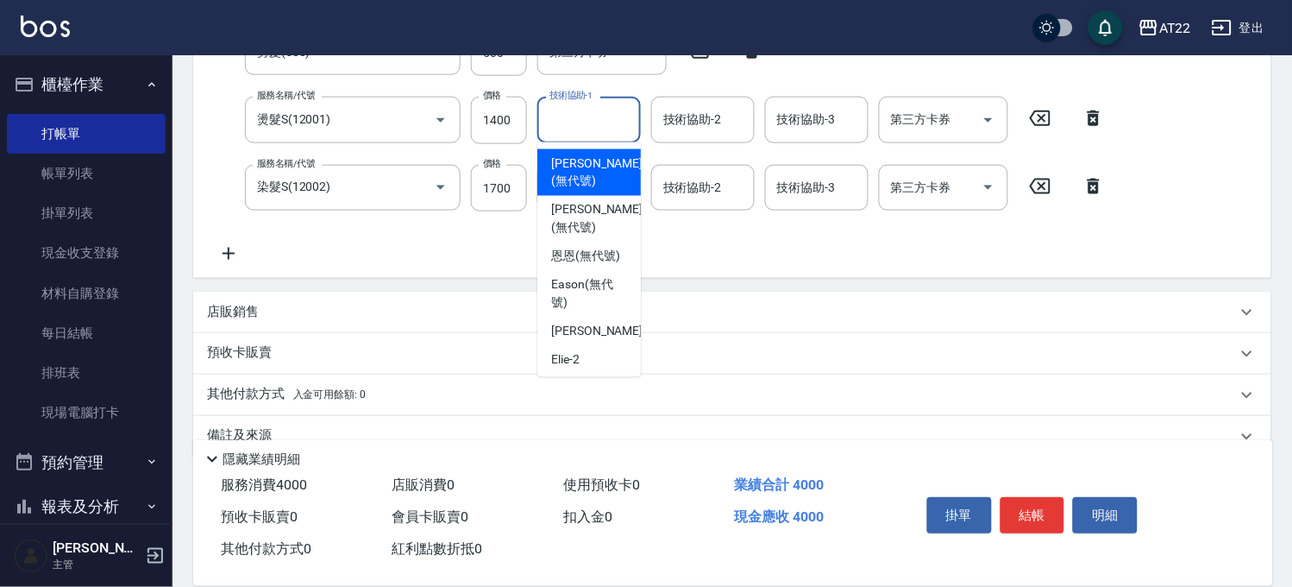
click at [773, 276] on div "服務名稱/代號 ab洗髮(a) 服務名稱/代號 價格 400 價格 洗-1 洗-1 洗-2 洗-2 第三方卡券 第三方卡券 服務名稱/代號 剪髮(500) 服…" at bounding box center [732, 116] width 1078 height 323
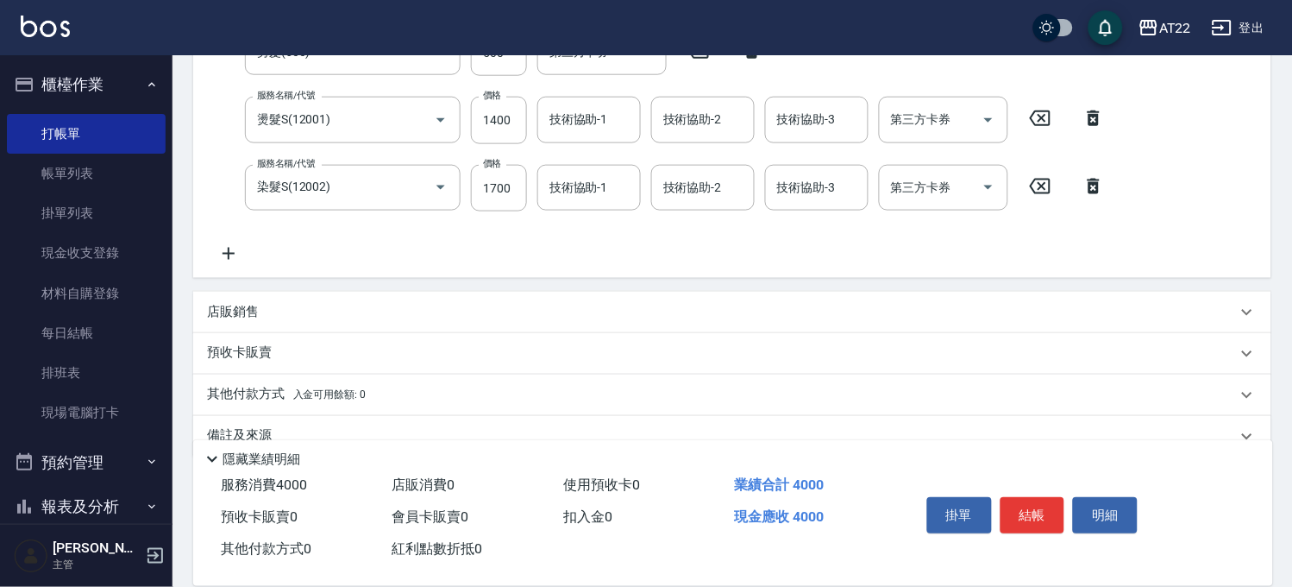
scroll to position [287, 0]
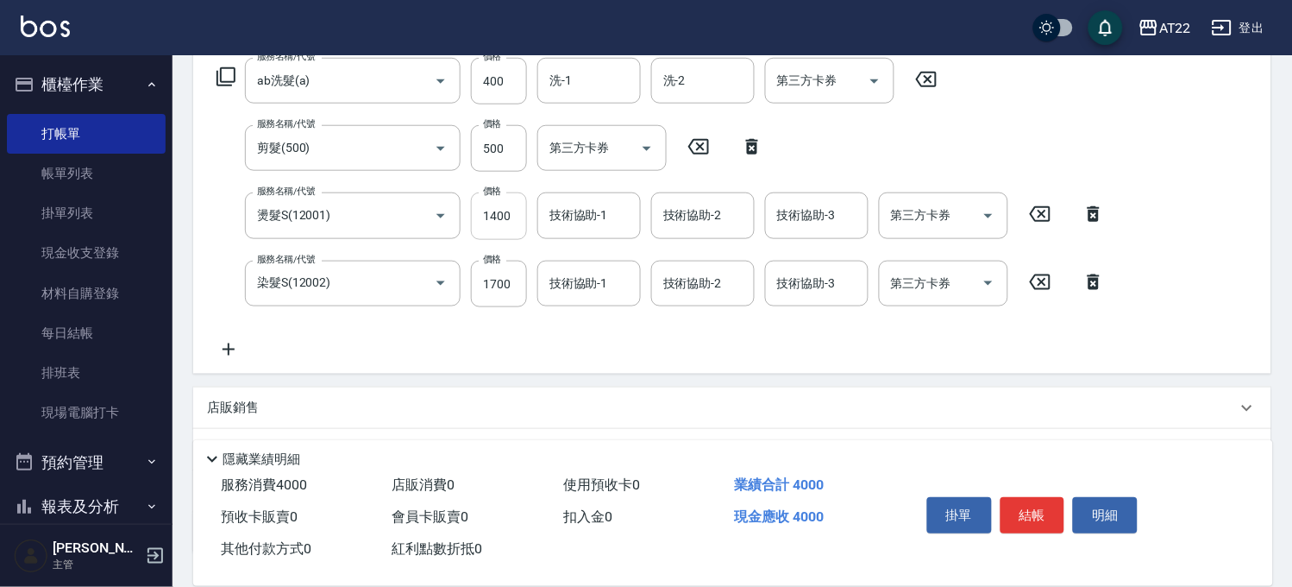
click at [512, 212] on input "1400" at bounding box center [499, 215] width 56 height 47
type input "1200"
click at [486, 273] on input "1700" at bounding box center [499, 283] width 56 height 47
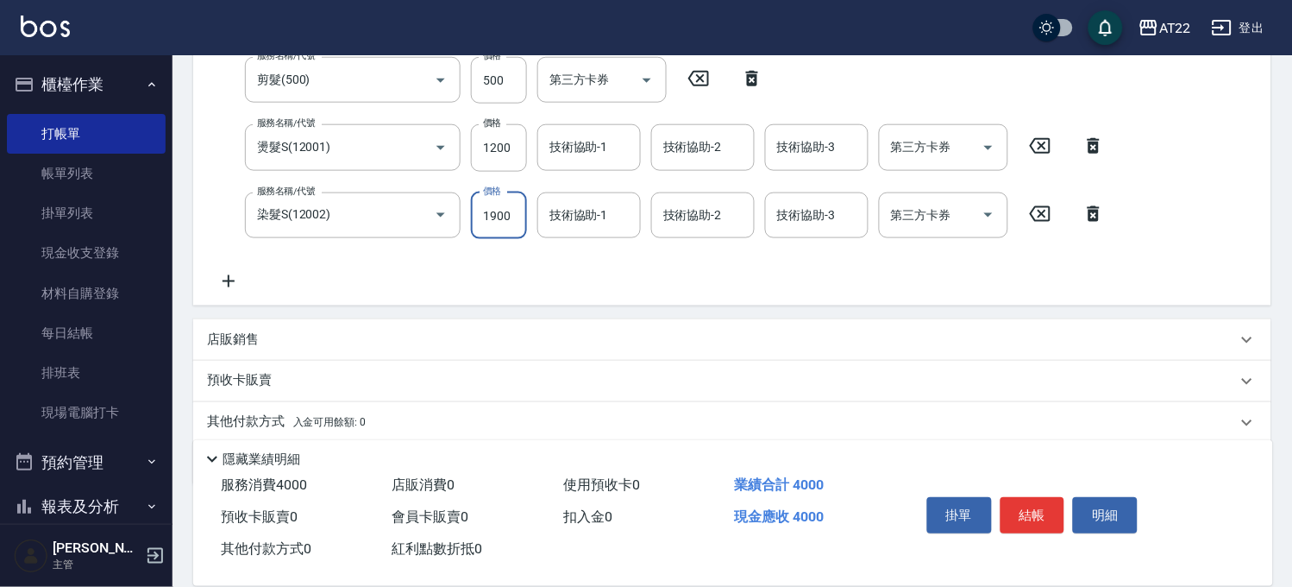
scroll to position [383, 0]
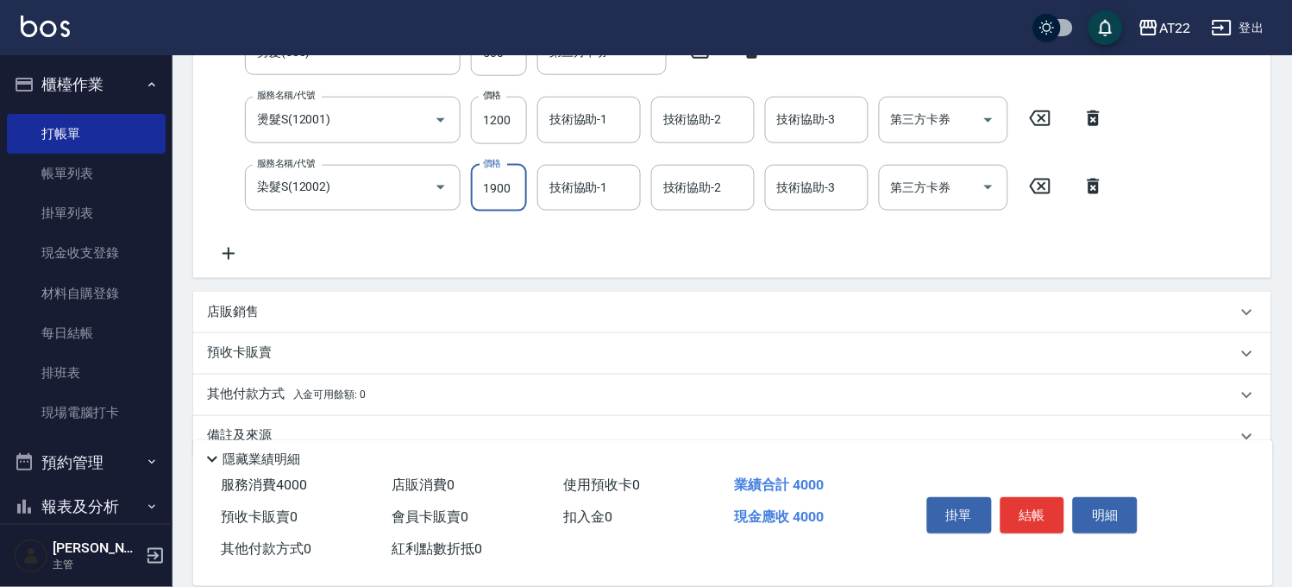
type input "1900"
click at [254, 308] on p "店販銷售" at bounding box center [233, 312] width 52 height 18
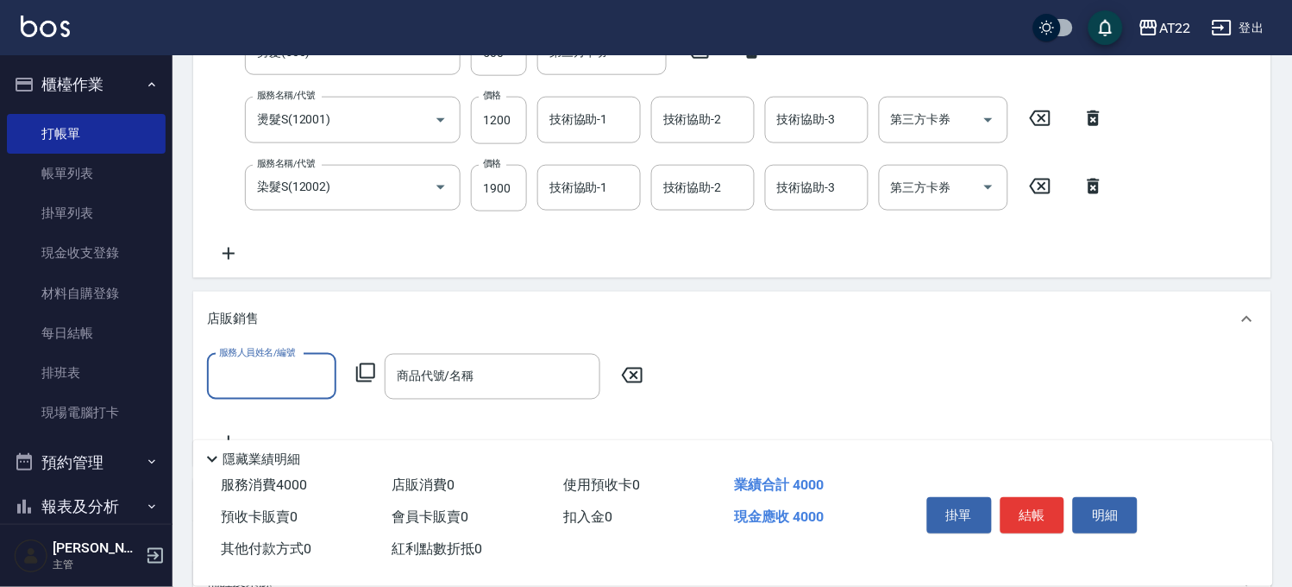
scroll to position [0, 0]
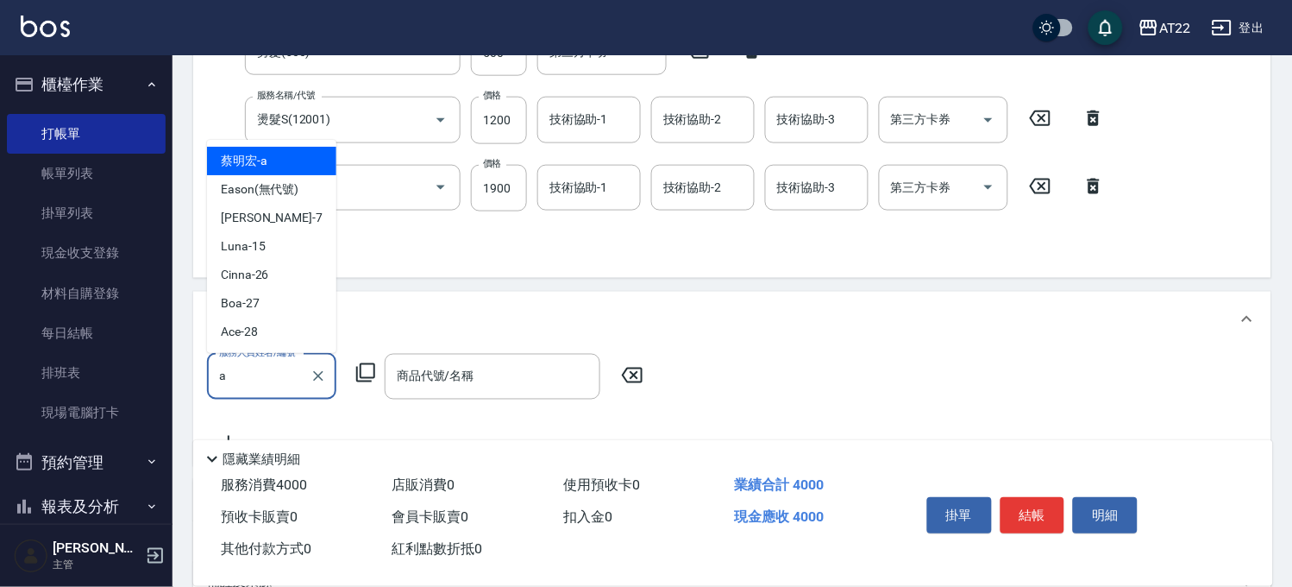
click at [279, 158] on div "[PERSON_NAME]" at bounding box center [271, 161] width 129 height 28
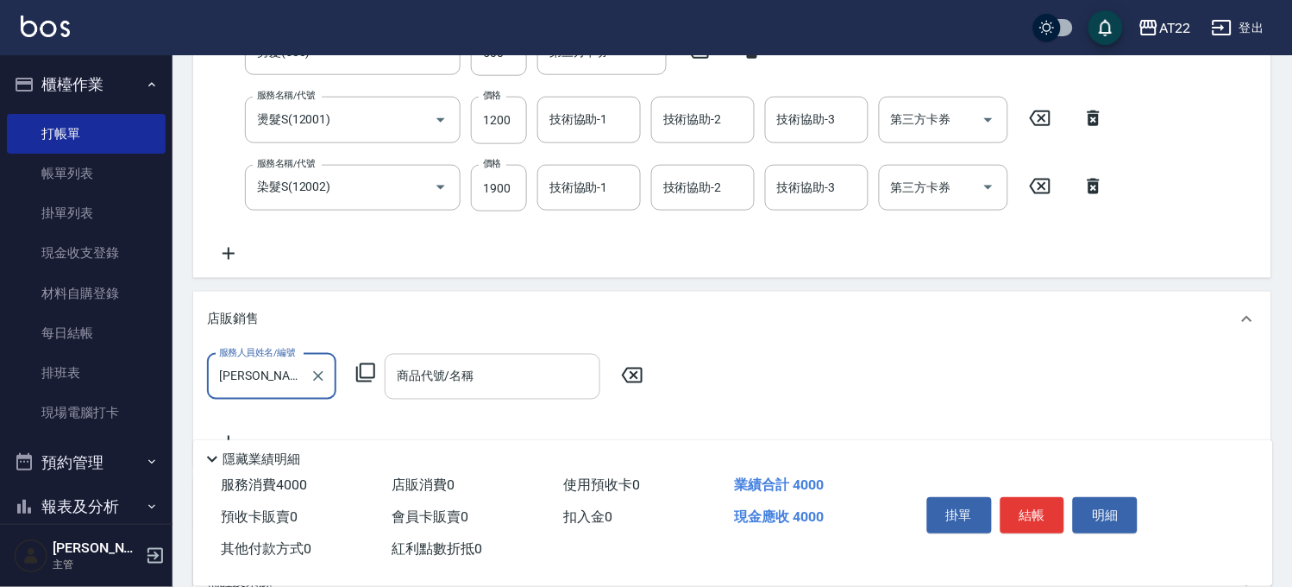
type input "[PERSON_NAME]a"
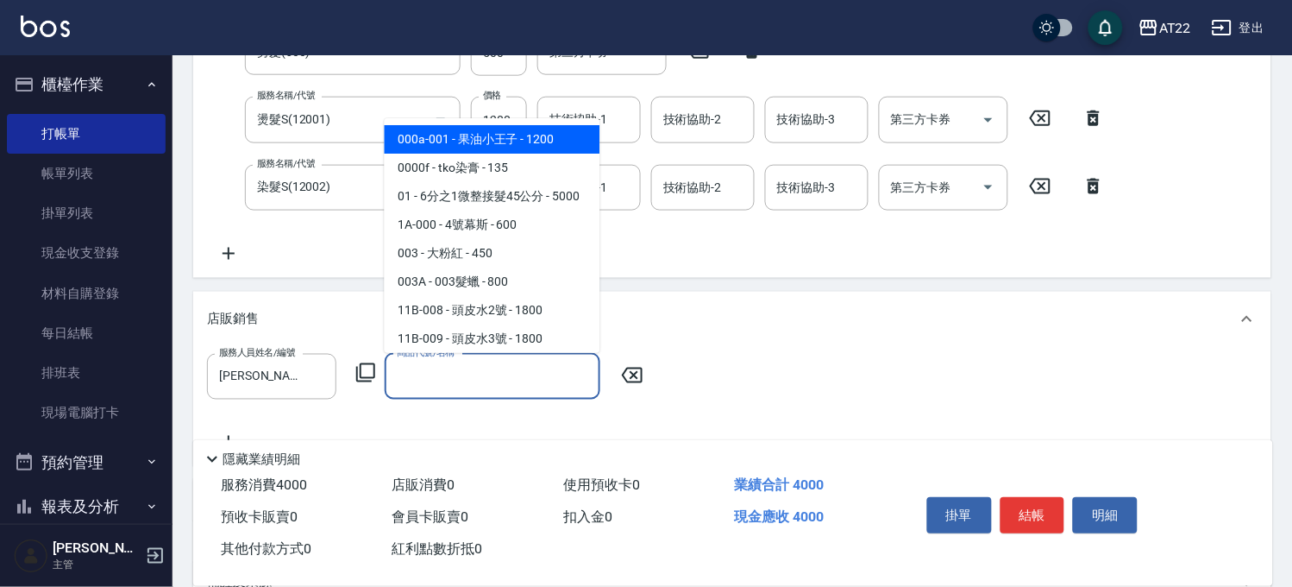
click at [518, 384] on input "商品代號/名稱" at bounding box center [492, 376] width 200 height 30
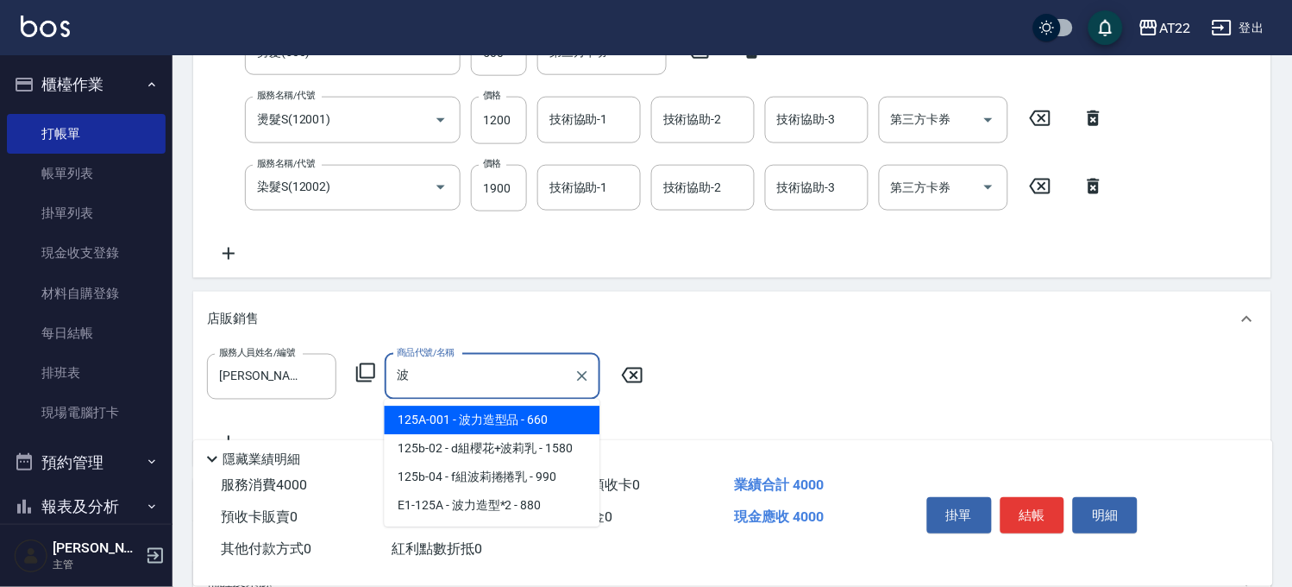
type input "波力造型品"
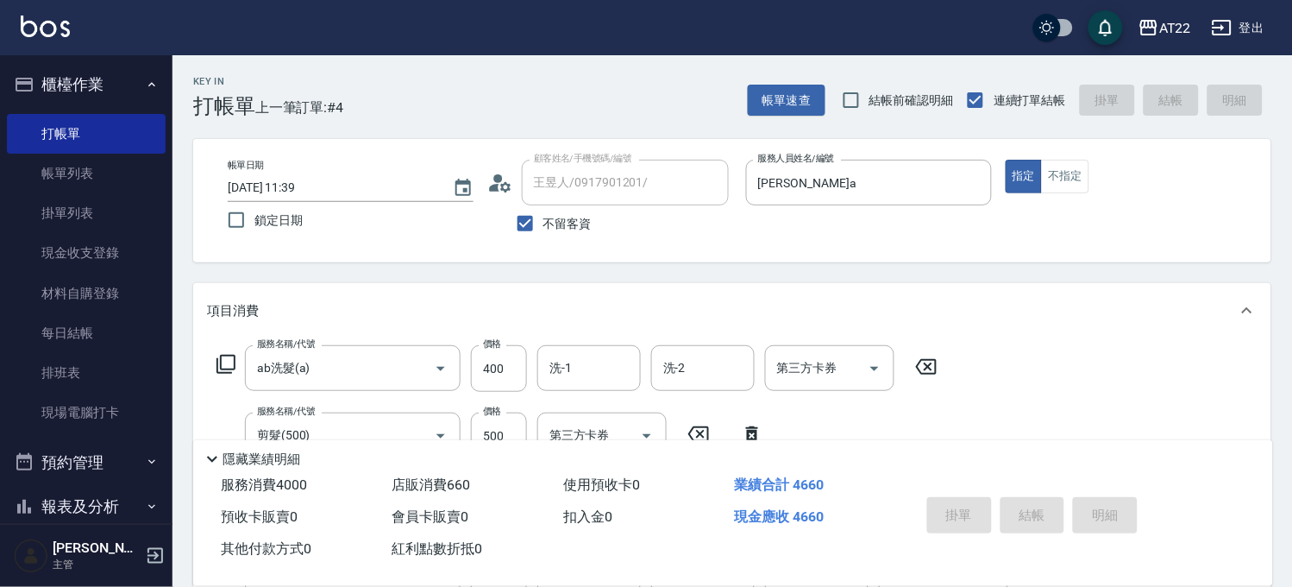
type input "2025/09/07 11:40"
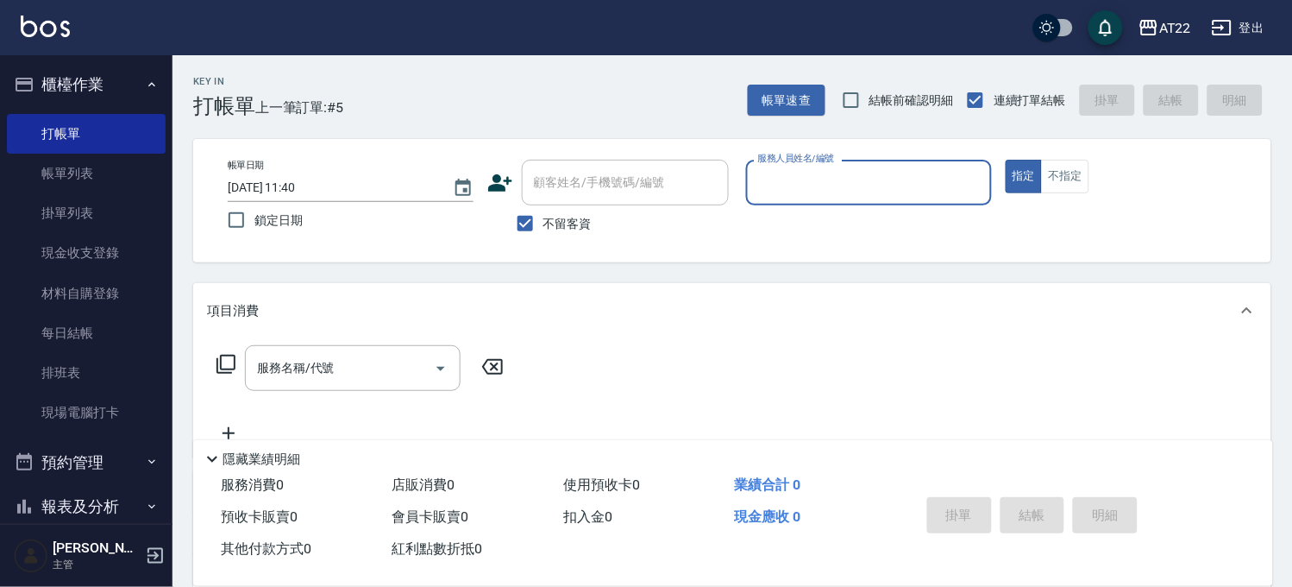
type input "ㄇ"
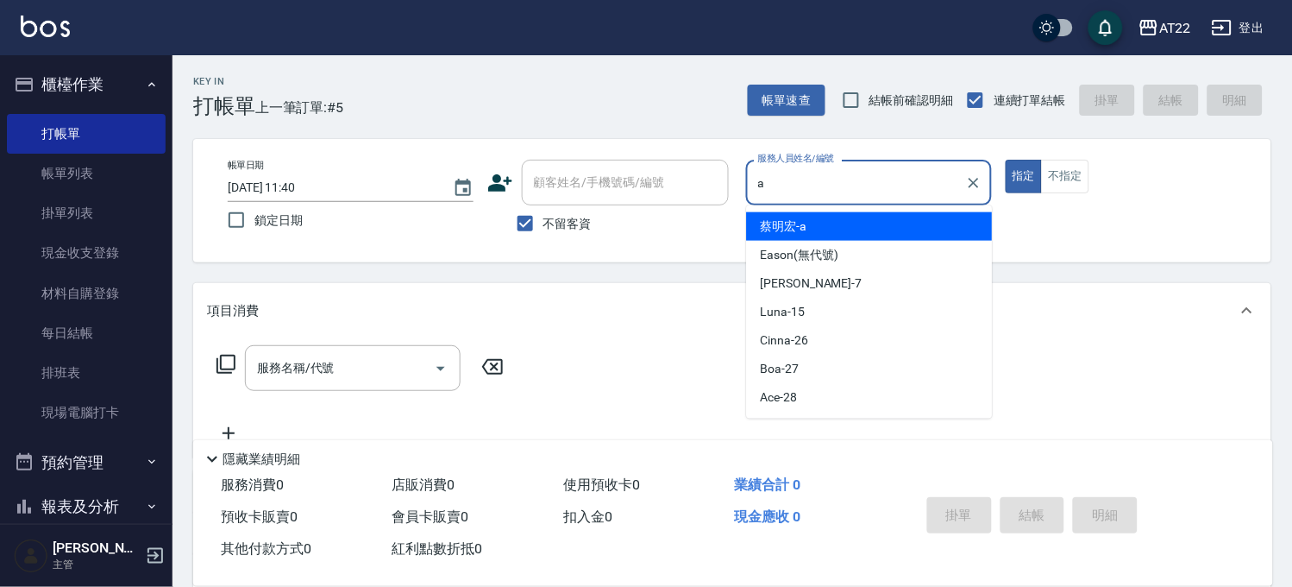
click at [800, 222] on span "[PERSON_NAME]" at bounding box center [784, 226] width 47 height 18
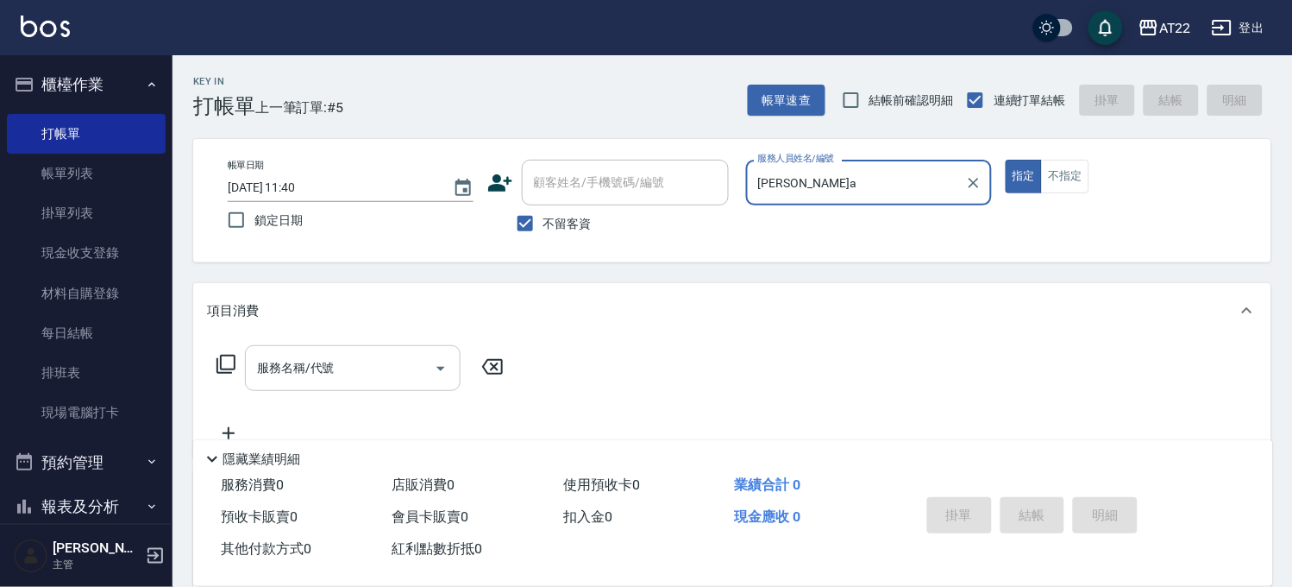
type input "[PERSON_NAME]a"
click at [335, 376] on input "服務名稱/代號" at bounding box center [340, 368] width 174 height 30
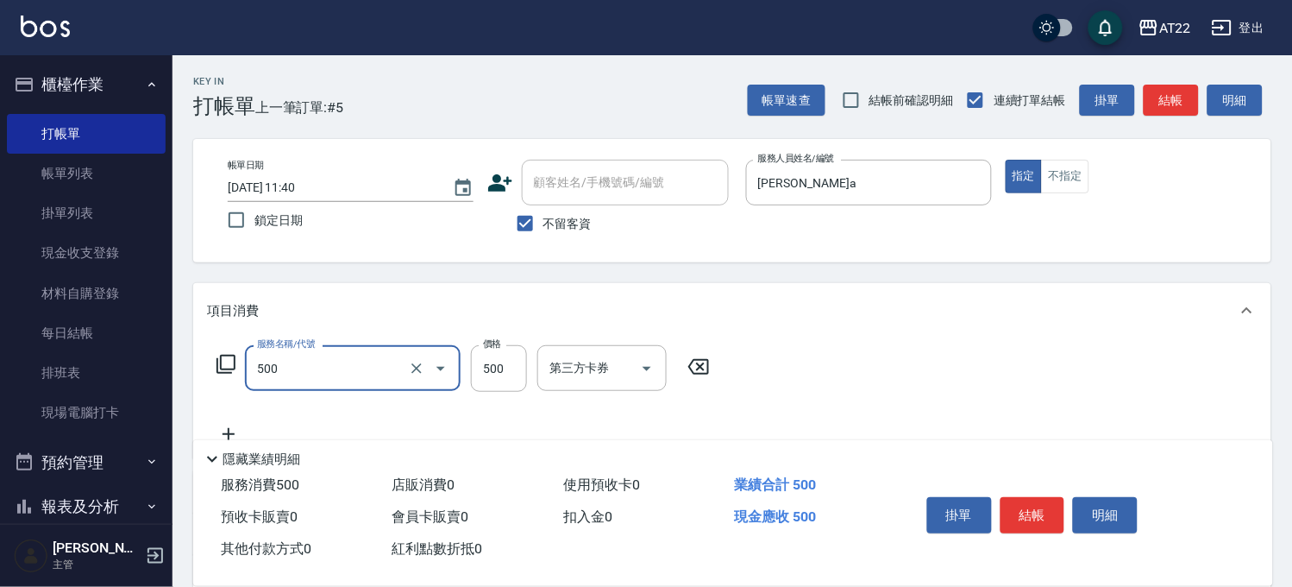
type input "剪髮(500)"
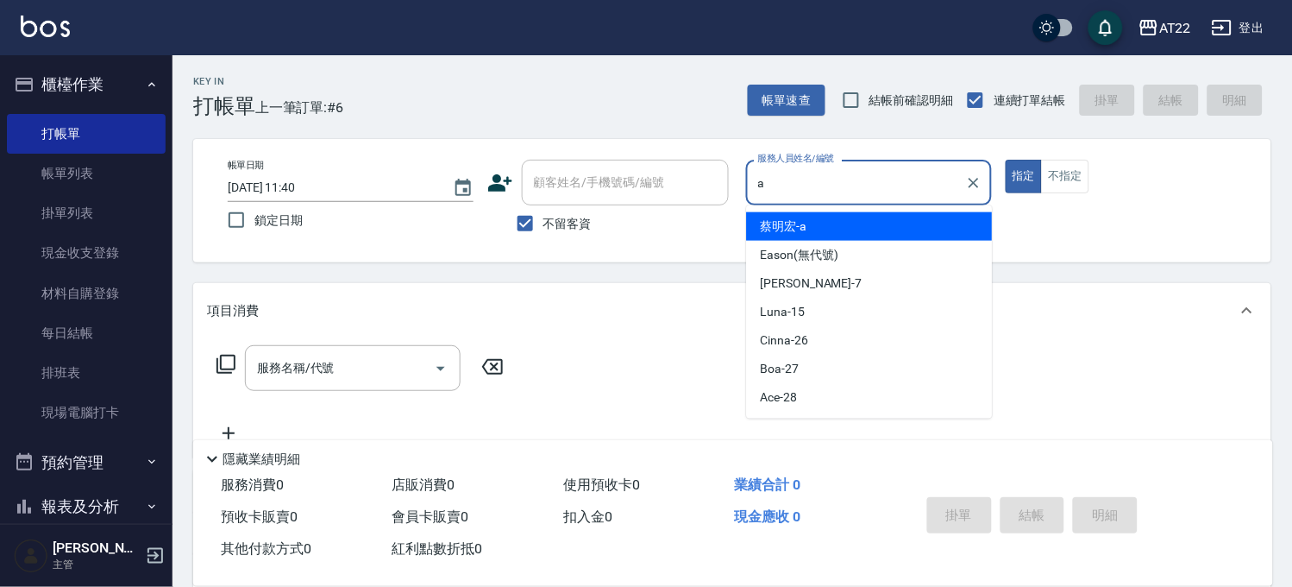
click at [769, 218] on span "[PERSON_NAME]" at bounding box center [784, 226] width 47 height 18
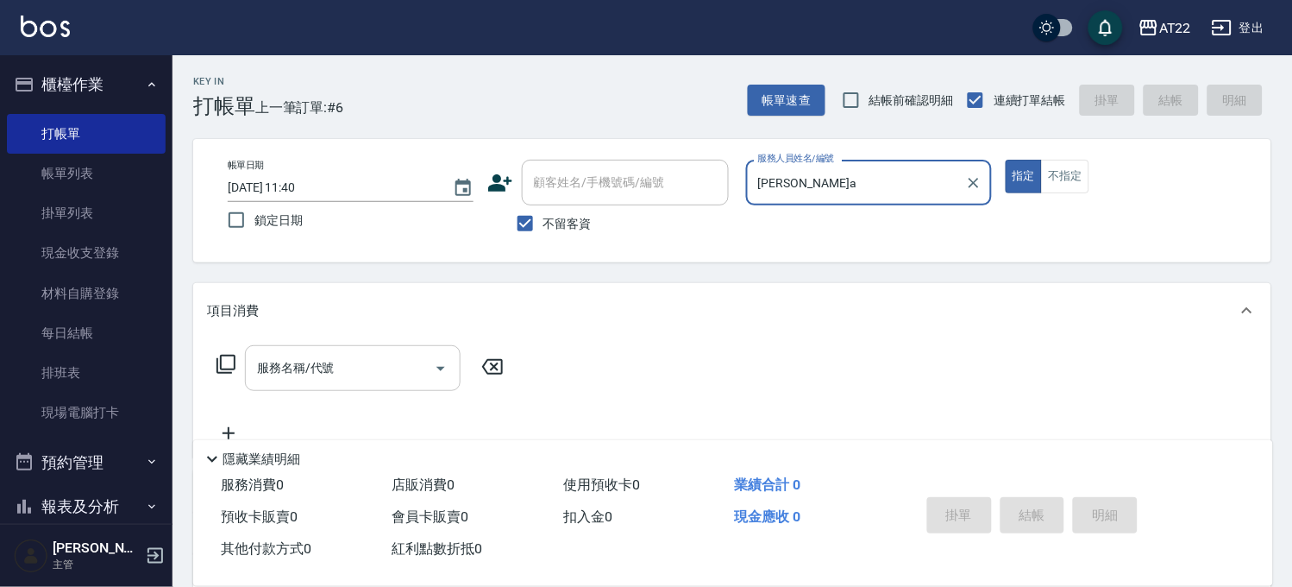
click at [417, 349] on div "服務名稱/代號" at bounding box center [353, 368] width 216 height 46
type input "[PERSON_NAME]a"
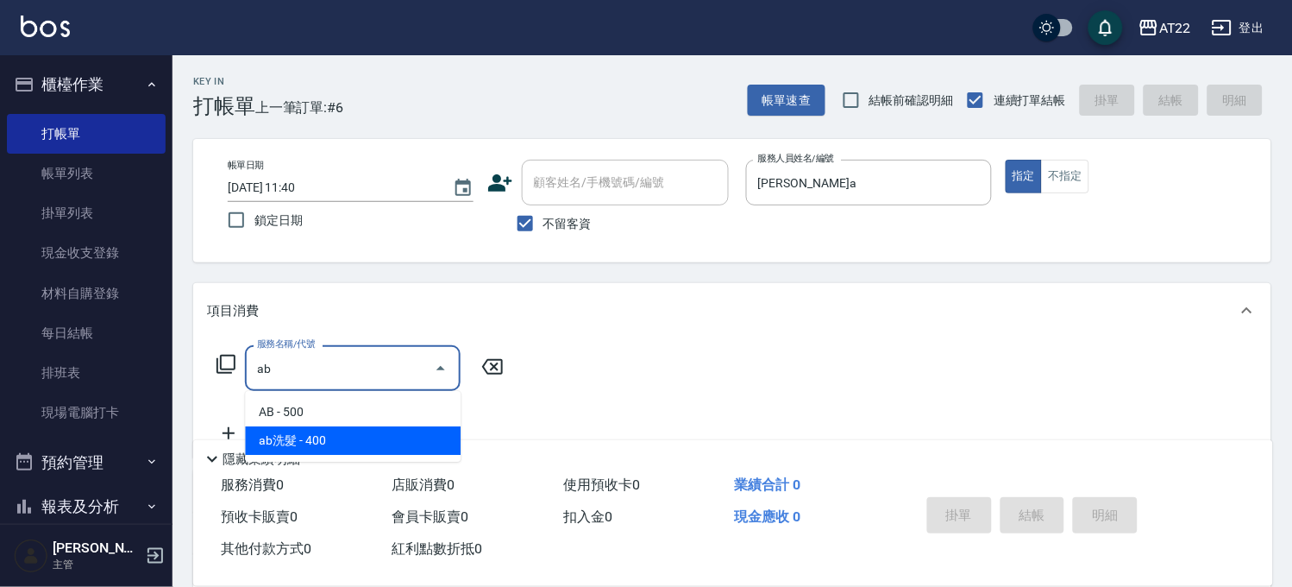
click at [345, 432] on span "ab洗髮 - 400" at bounding box center [353, 440] width 216 height 28
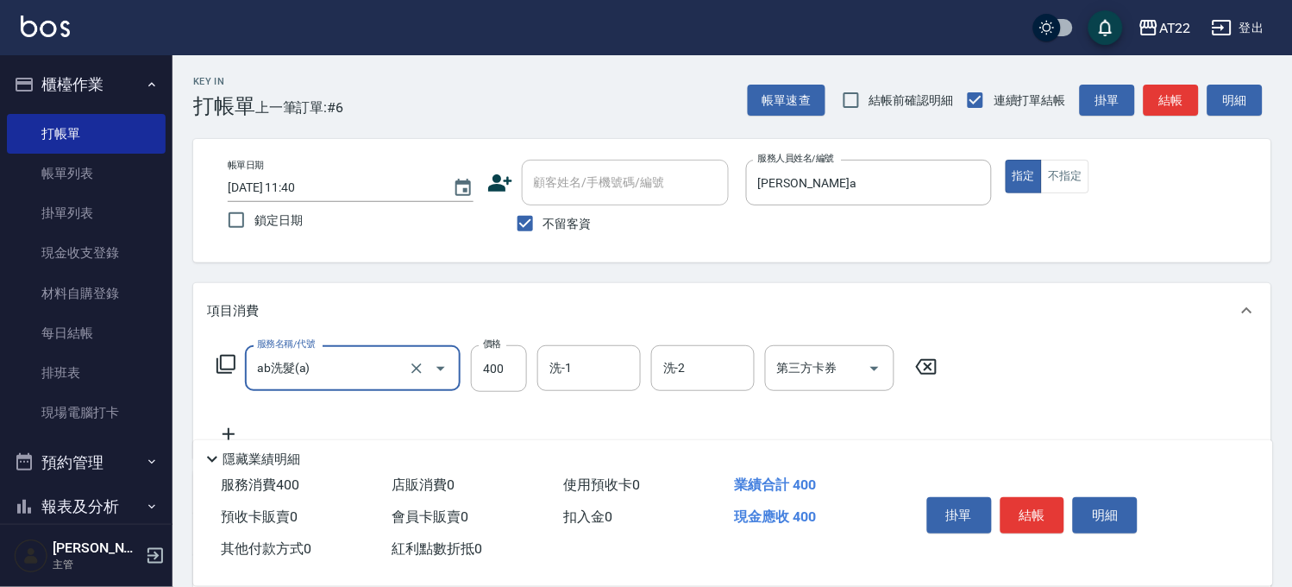
type input "ab洗髮(a)"
click at [230, 427] on icon at bounding box center [228, 434] width 43 height 21
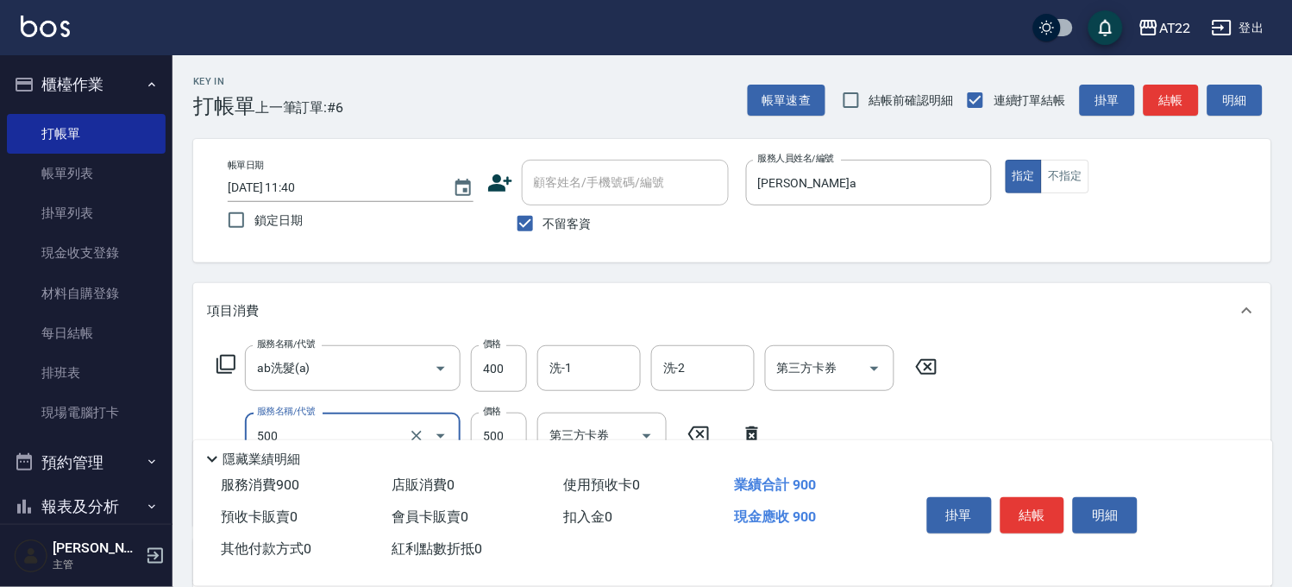
type input "剪髮(500)"
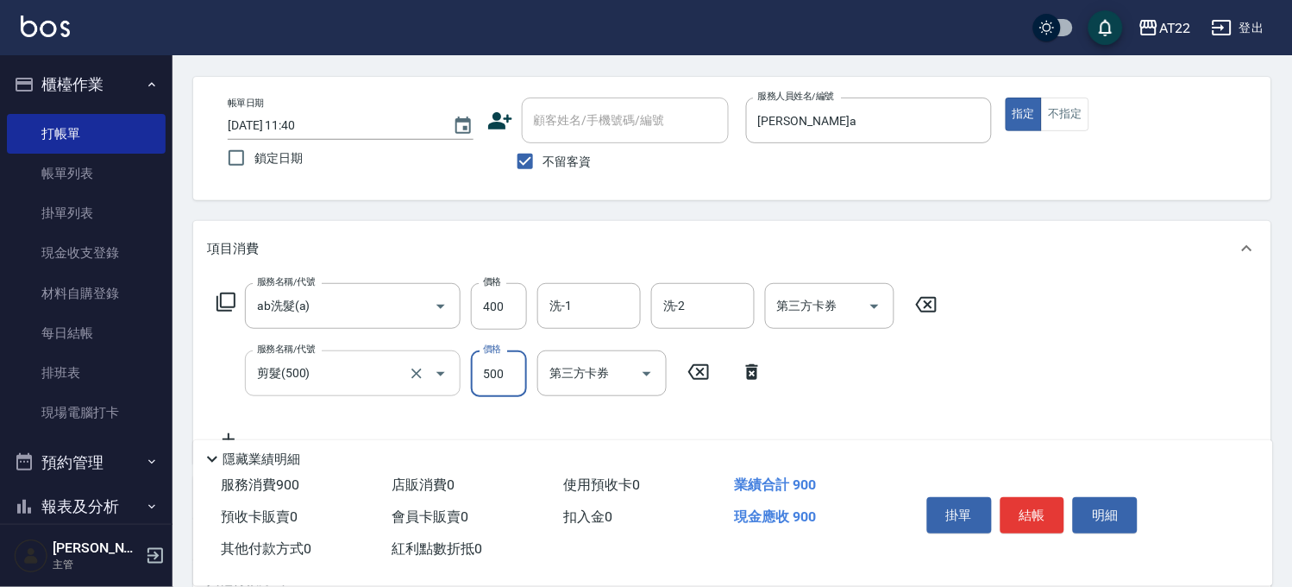
scroll to position [96, 0]
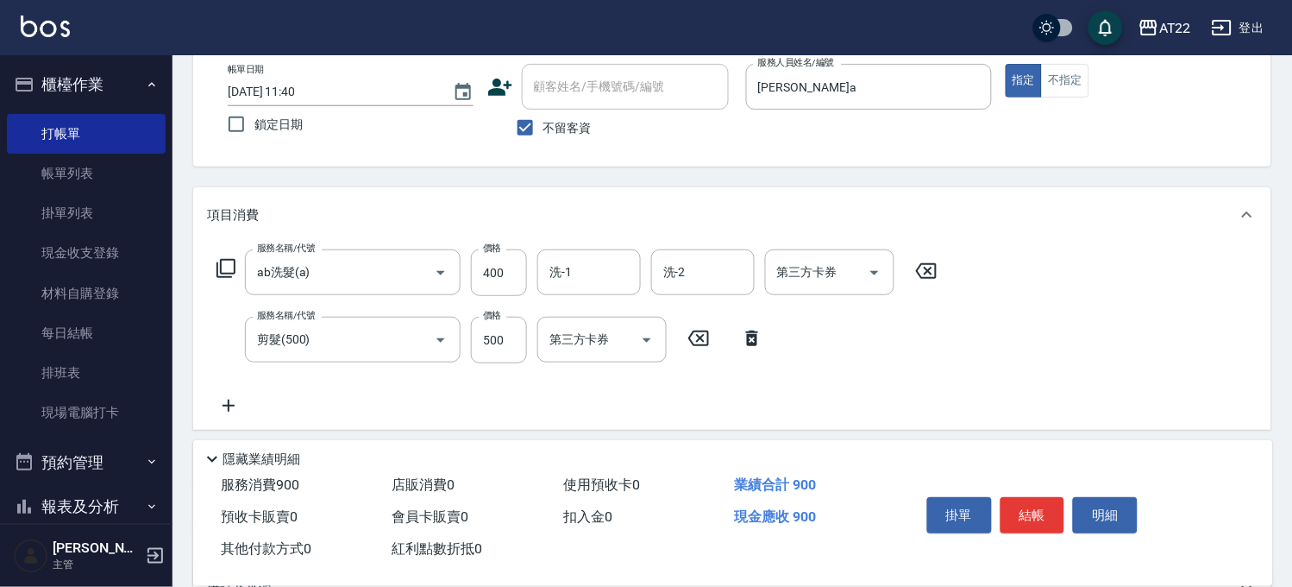
click at [240, 403] on icon at bounding box center [228, 405] width 43 height 21
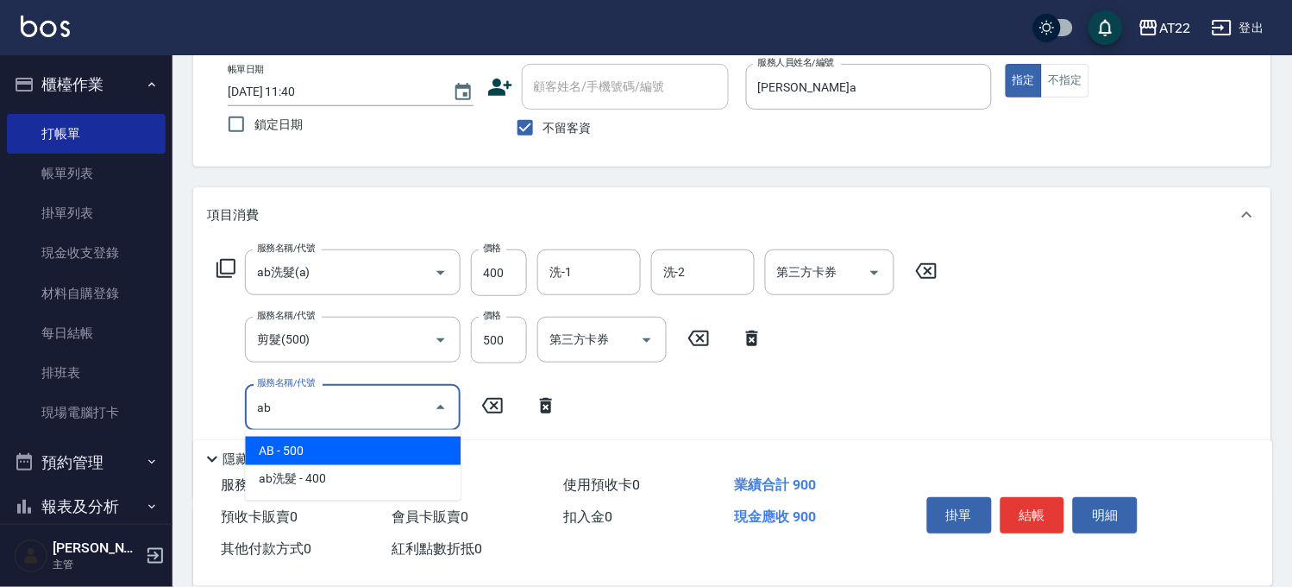
click at [305, 444] on span "AB - 500" at bounding box center [353, 450] width 216 height 28
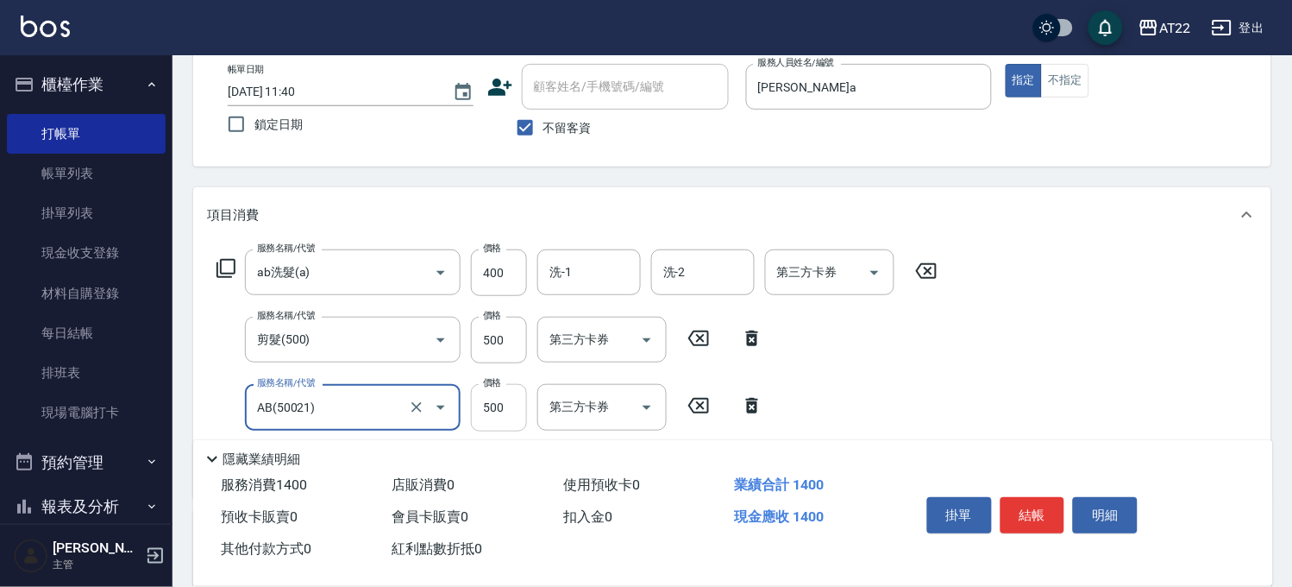
type input "AB(50021)"
click at [504, 411] on input "500" at bounding box center [499, 407] width 56 height 47
type input "1600"
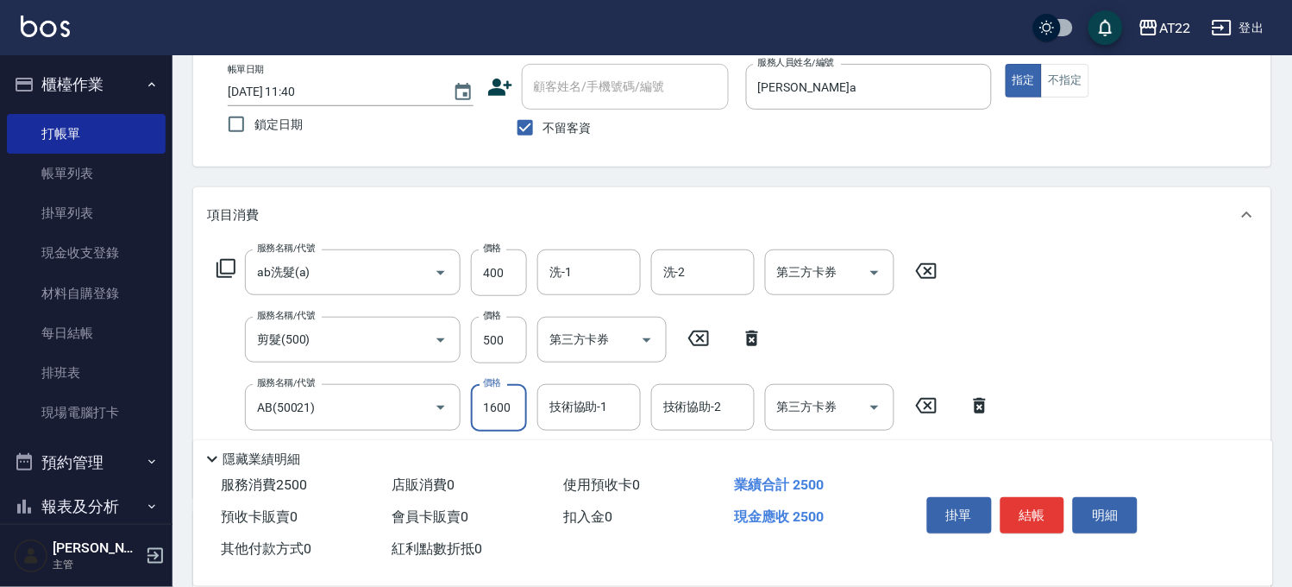
scroll to position [0, 0]
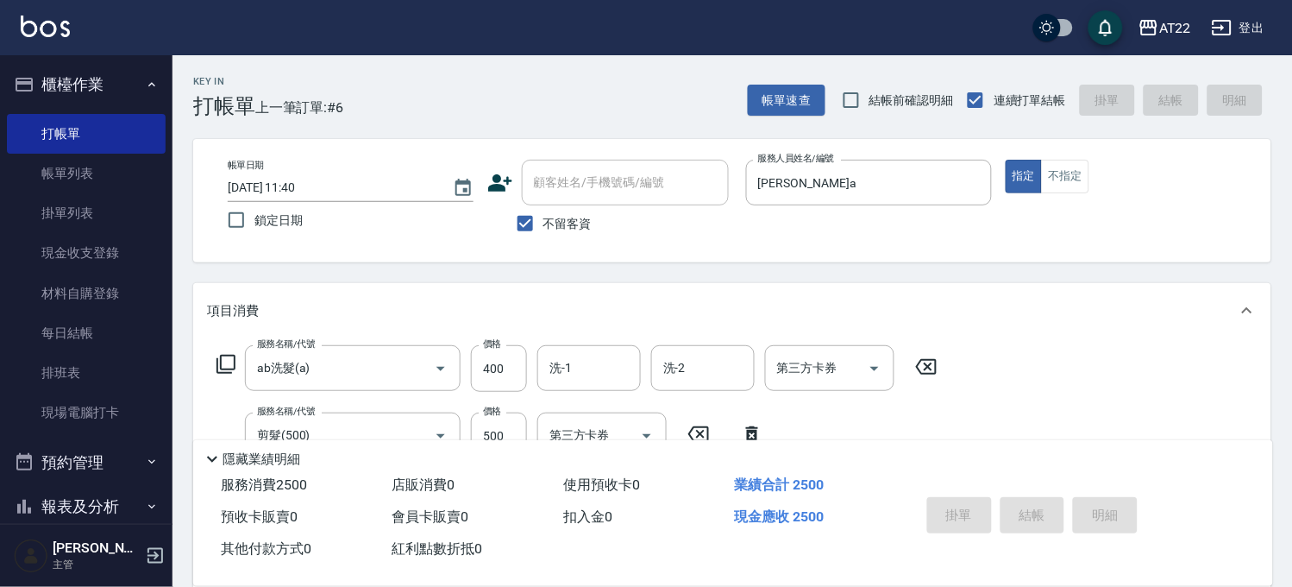
type input "2025/09/07 11:41"
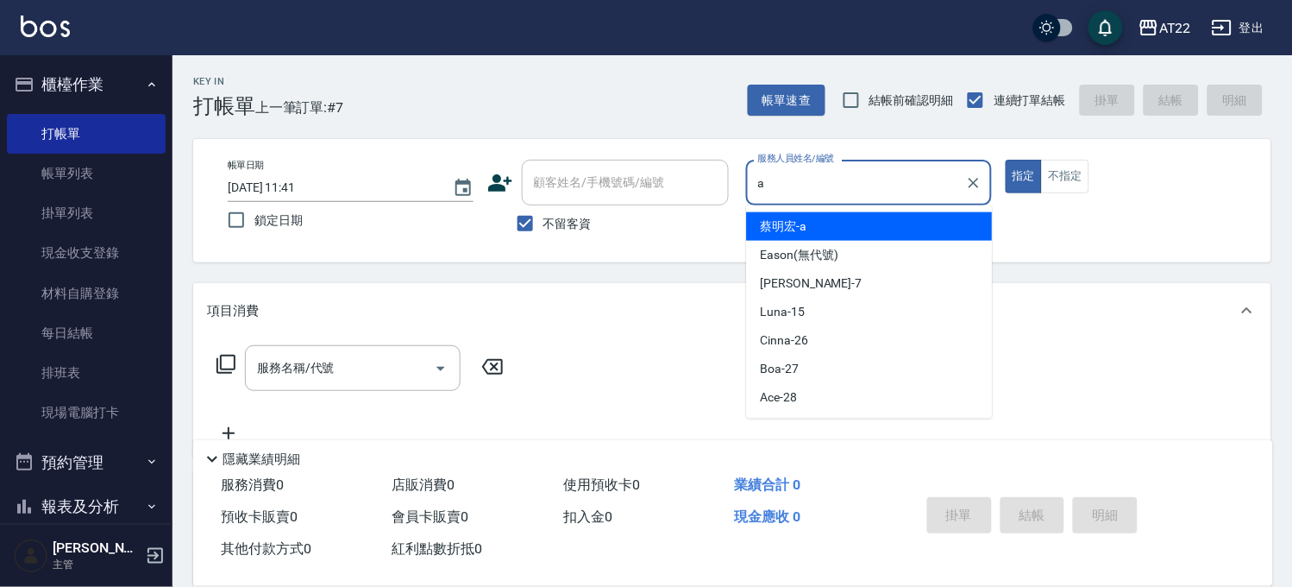
click at [809, 228] on div "[PERSON_NAME]" at bounding box center [870, 226] width 246 height 28
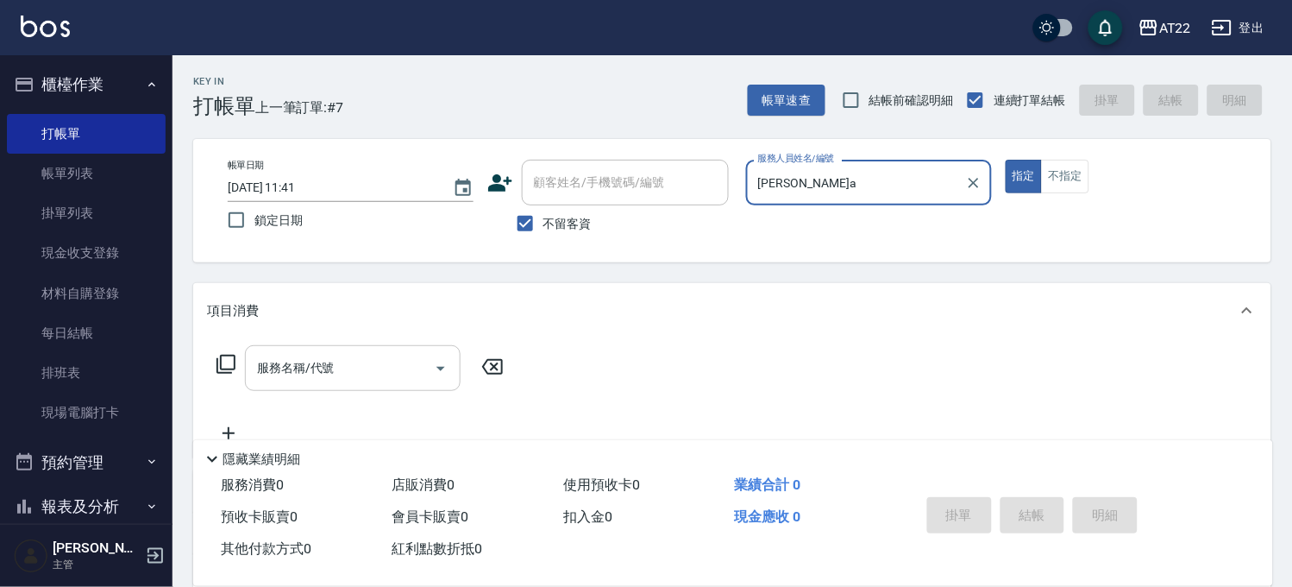
type input "[PERSON_NAME]a"
click at [306, 364] on input "服務名稱/代號" at bounding box center [340, 368] width 174 height 30
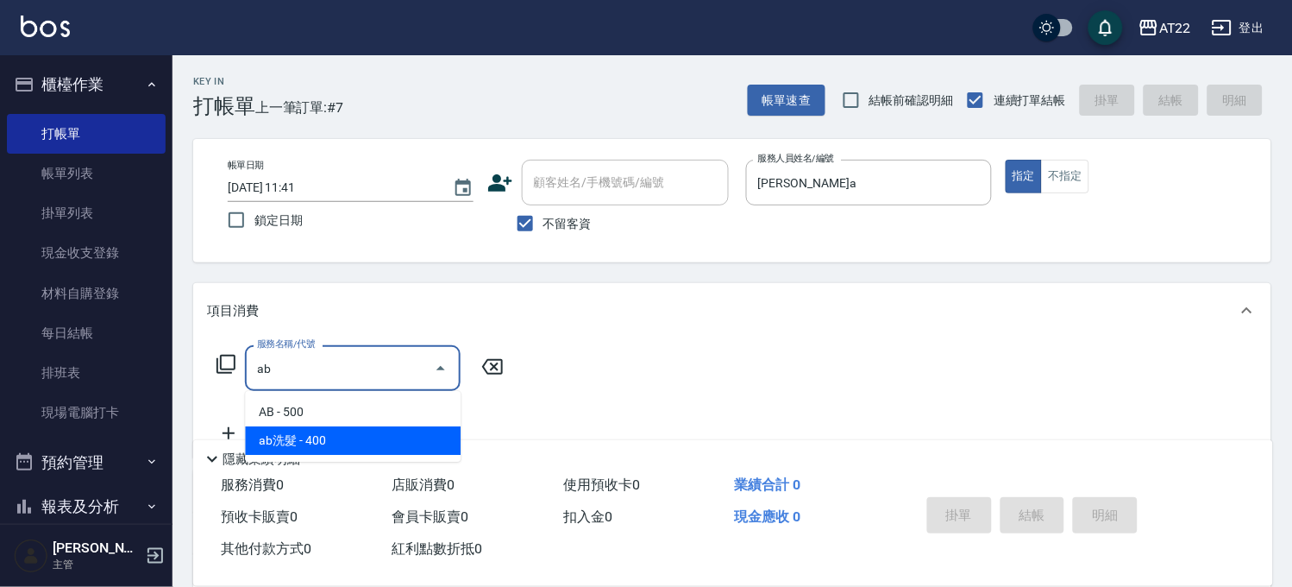
click at [319, 429] on span "ab洗髮 - 400" at bounding box center [353, 440] width 216 height 28
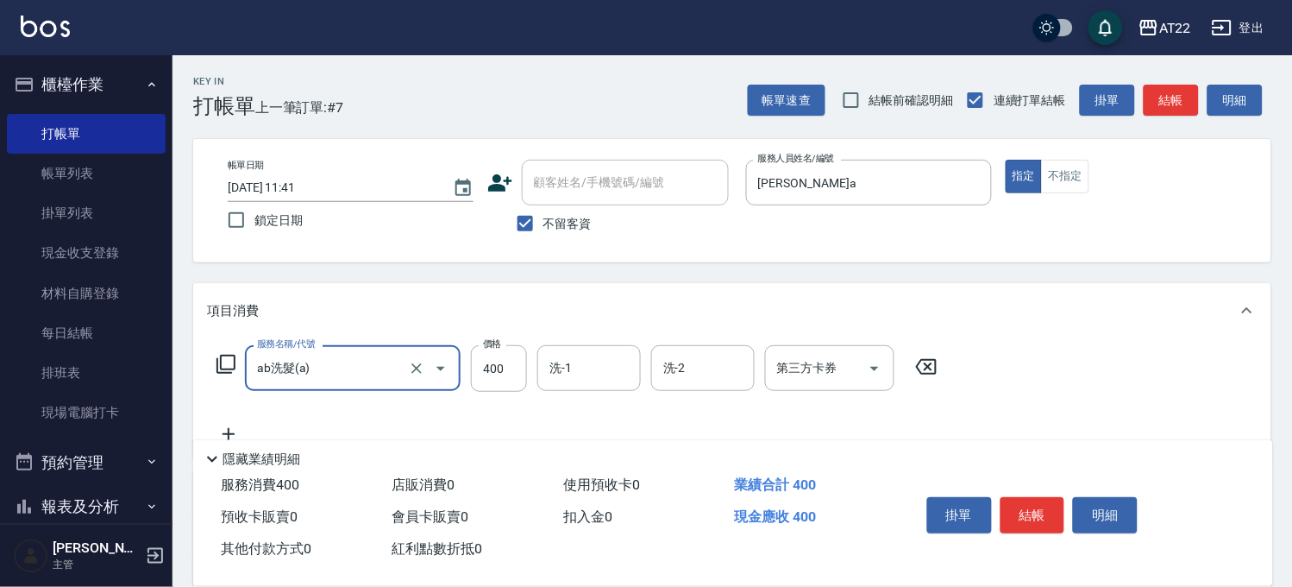
type input "ab洗髮(a)"
click at [234, 426] on icon at bounding box center [228, 434] width 43 height 21
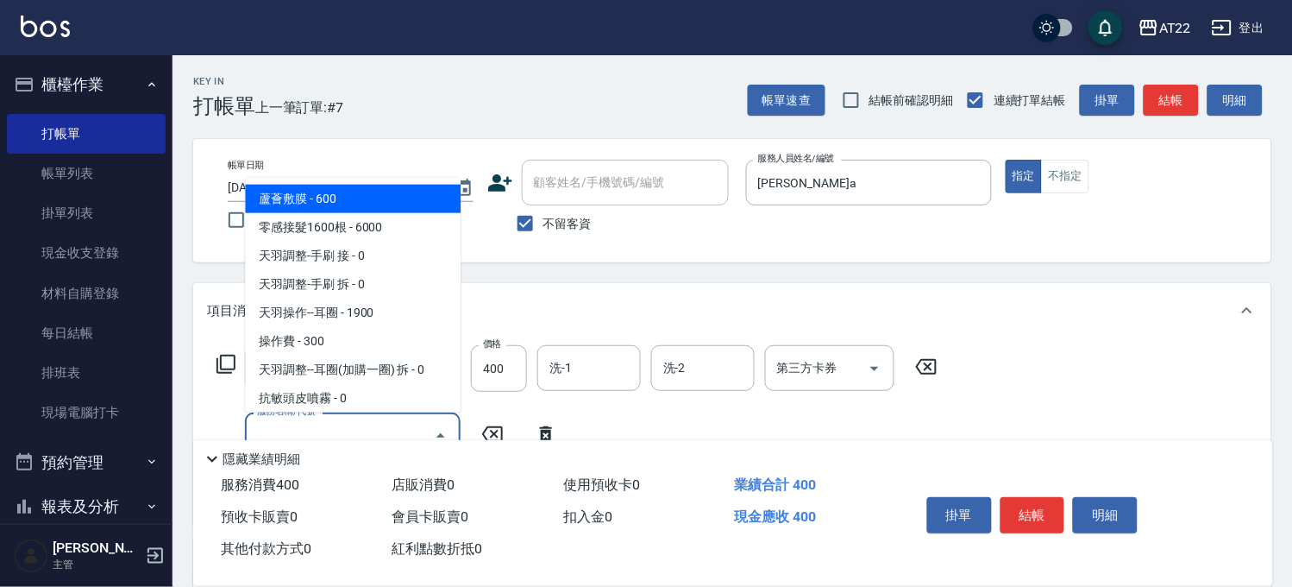
click at [277, 423] on input "服務名稱/代號" at bounding box center [340, 435] width 174 height 30
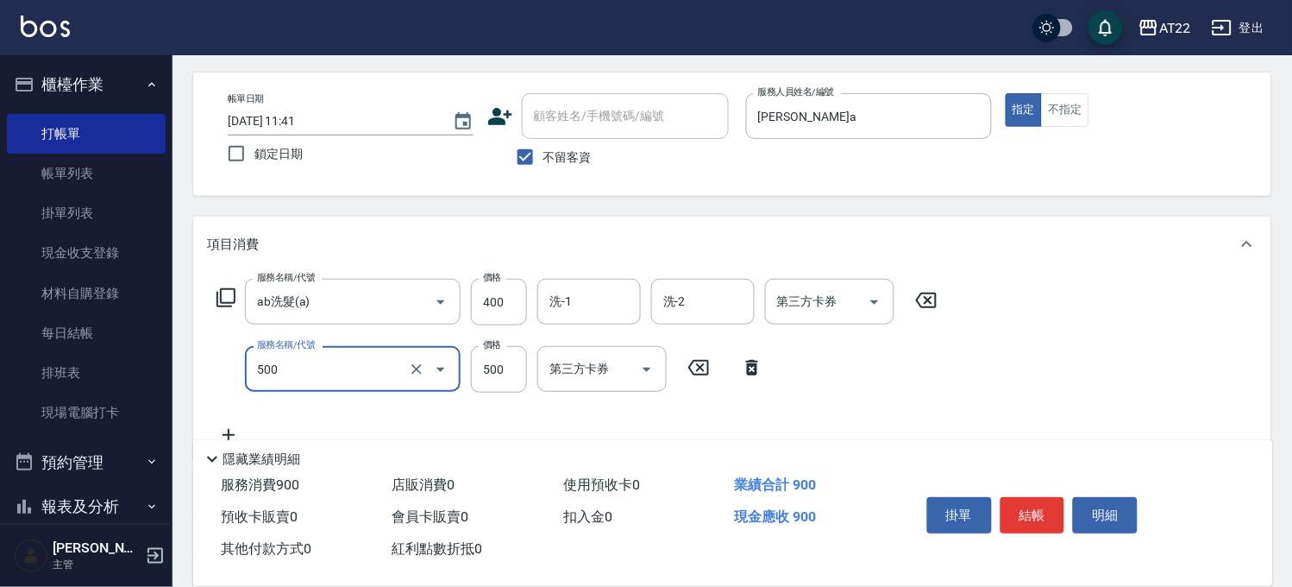
scroll to position [96, 0]
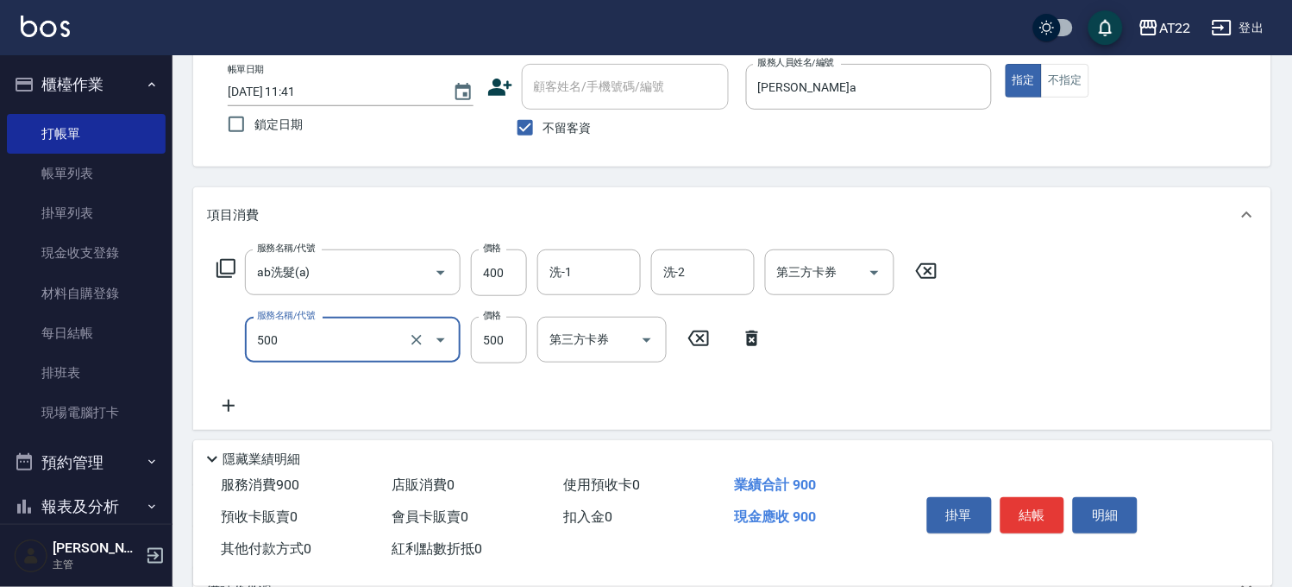
type input "剪髮(500)"
click at [230, 402] on icon at bounding box center [228, 405] width 43 height 21
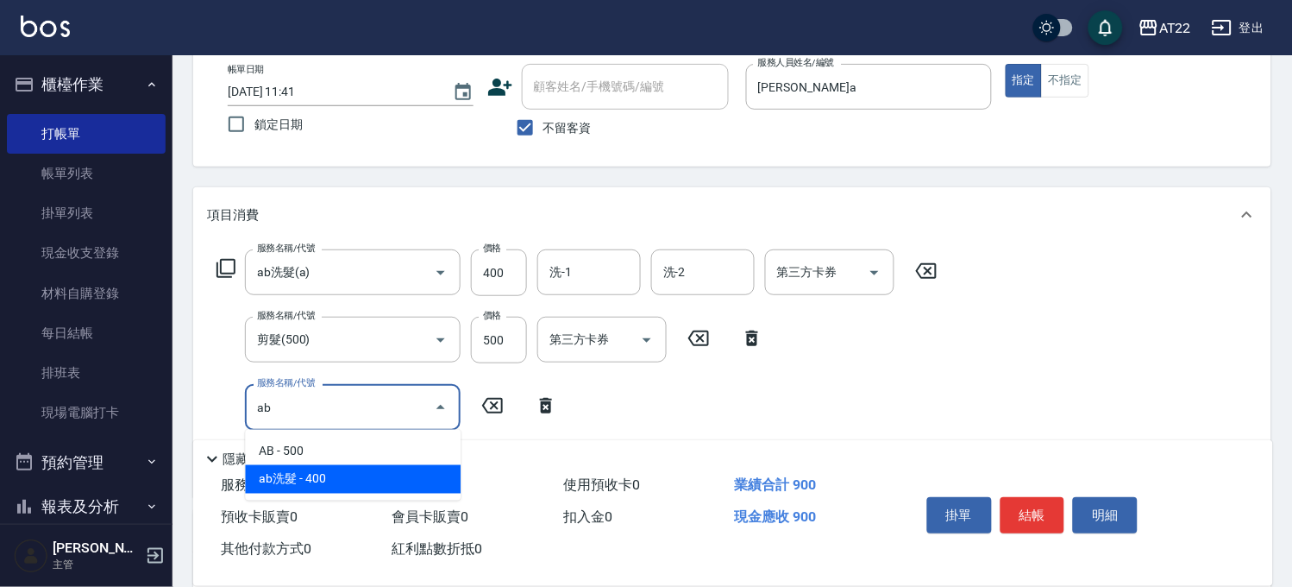
click at [451, 468] on span "ab洗髮 - 400" at bounding box center [353, 479] width 216 height 28
type input "ab洗髮(a)"
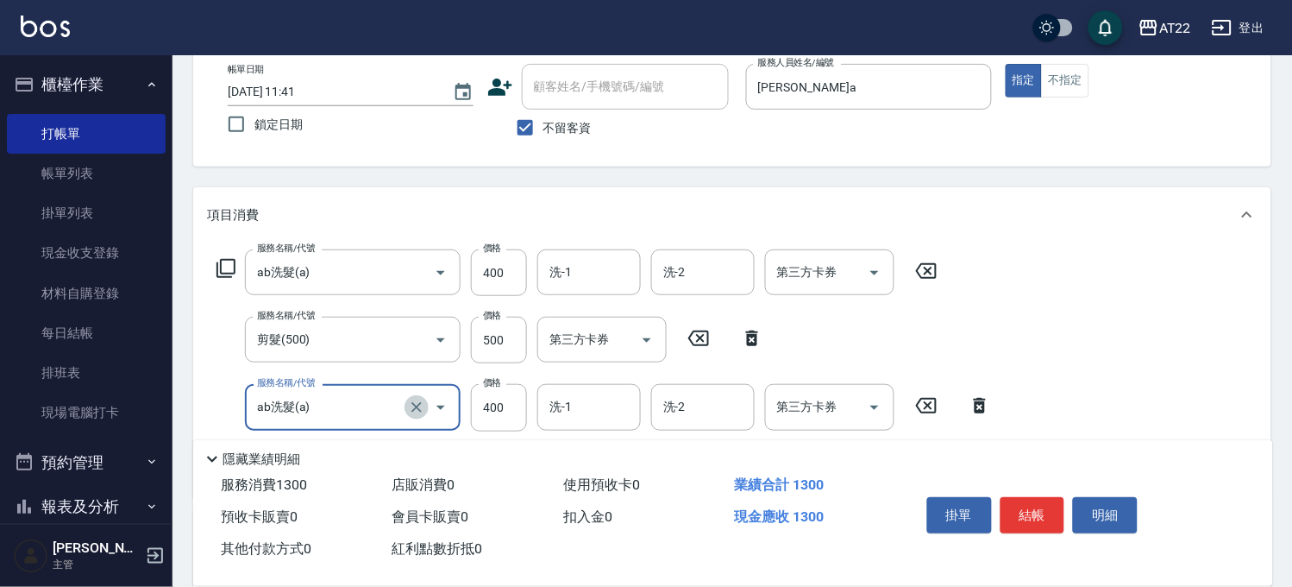
drag, startPoint x: 417, startPoint y: 411, endPoint x: 346, endPoint y: 408, distance: 71.6
click at [417, 411] on icon "Clear" at bounding box center [416, 407] width 17 height 17
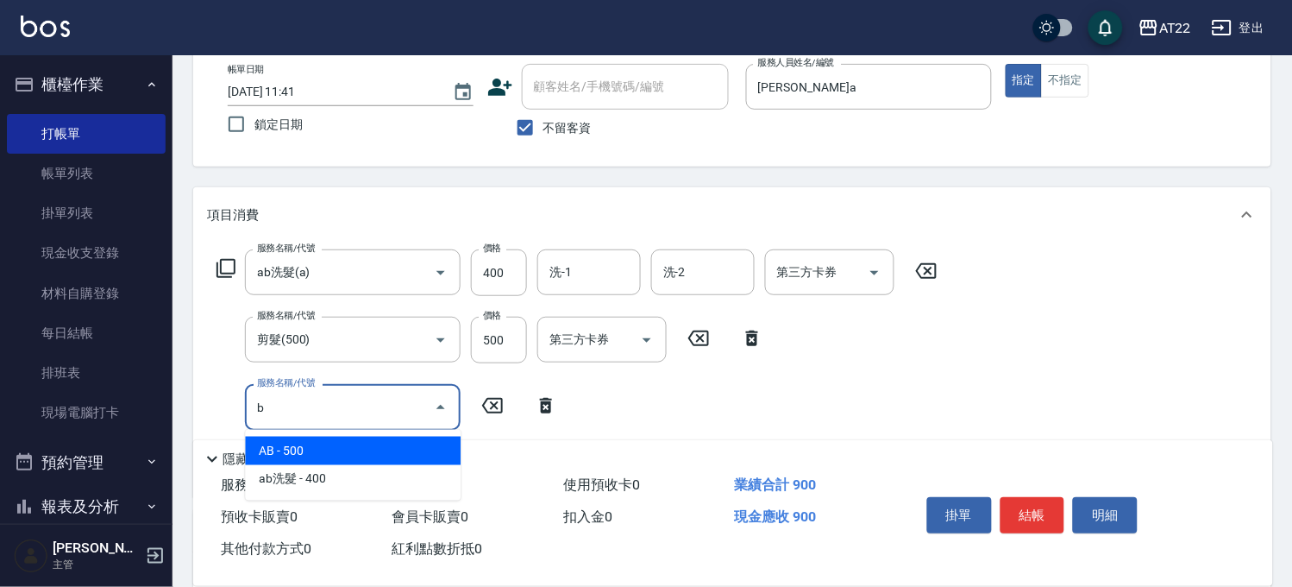
click at [334, 449] on span "AB - 500" at bounding box center [353, 450] width 216 height 28
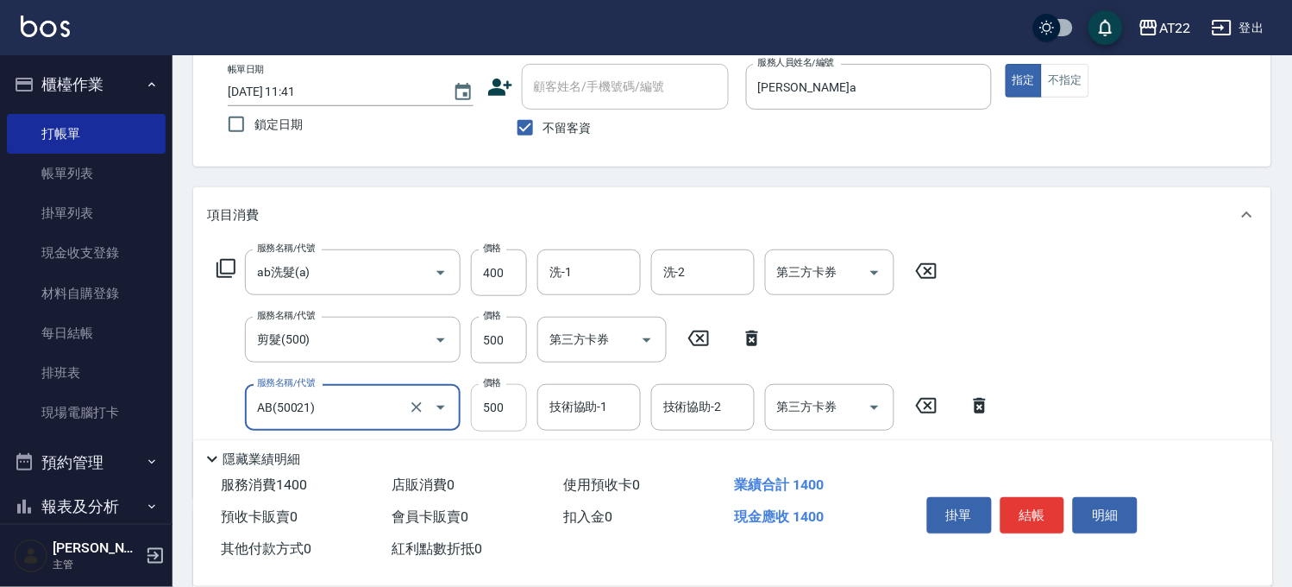
type input "AB(50021)"
click at [489, 414] on input "500" at bounding box center [499, 407] width 56 height 47
type input "2600"
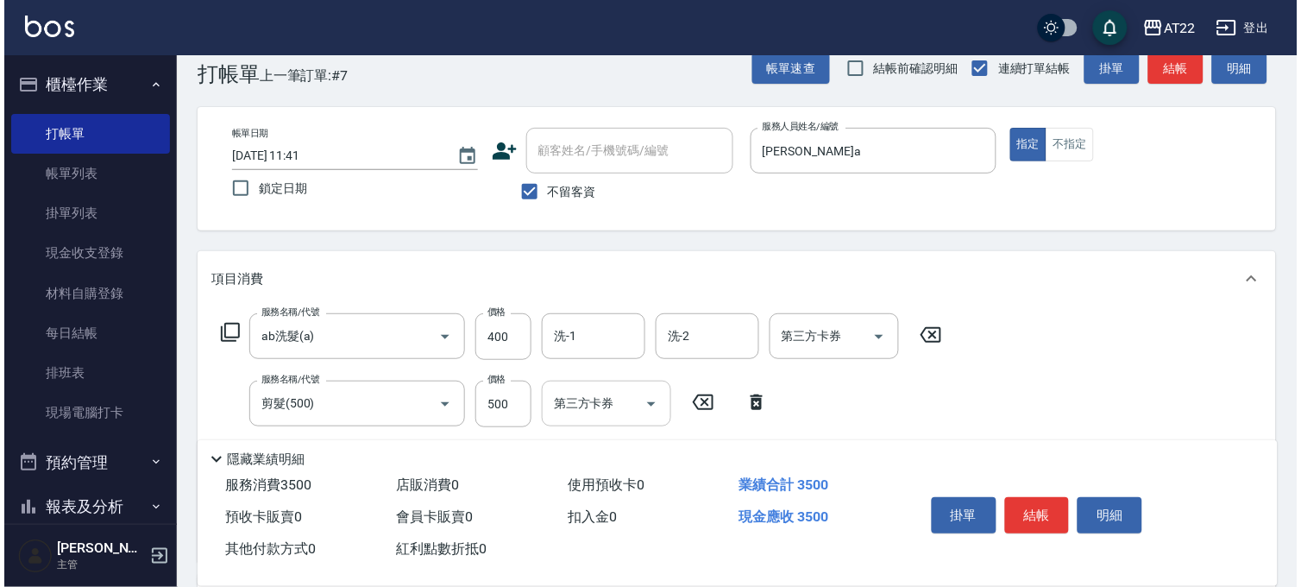
scroll to position [0, 0]
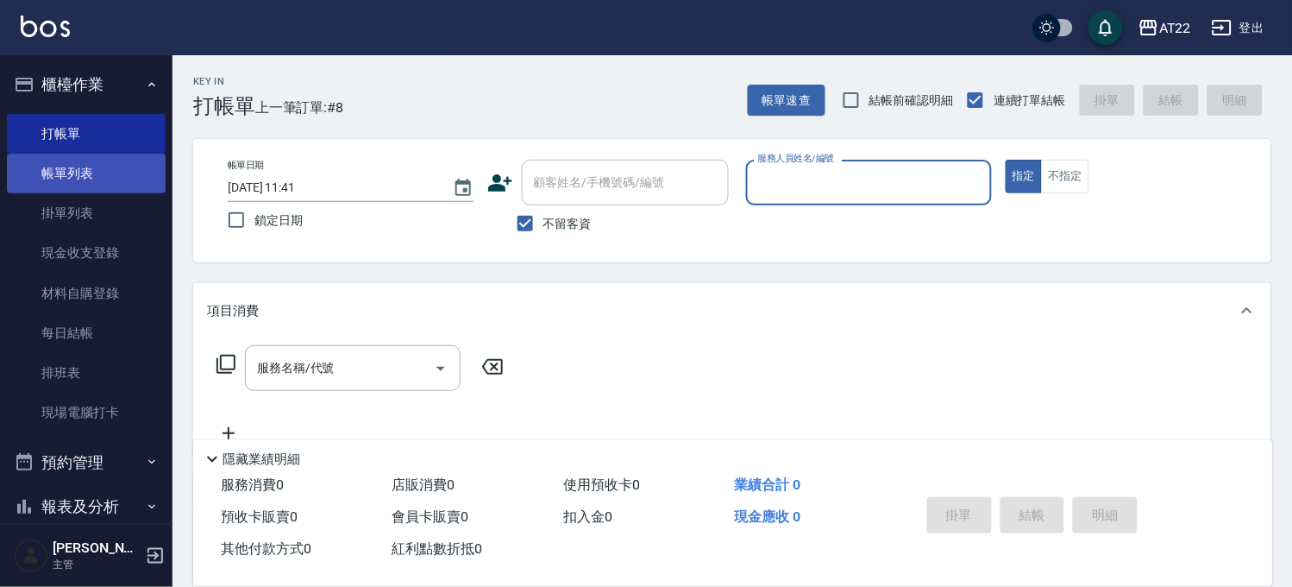
click at [125, 181] on link "帳單列表" at bounding box center [86, 174] width 159 height 40
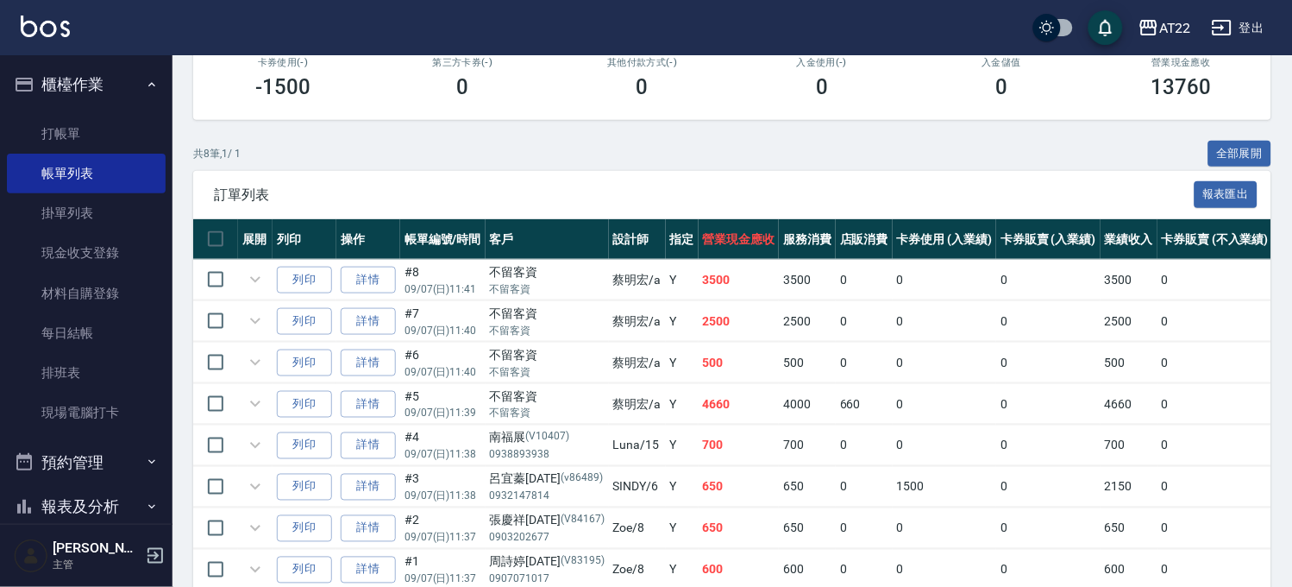
scroll to position [401, 0]
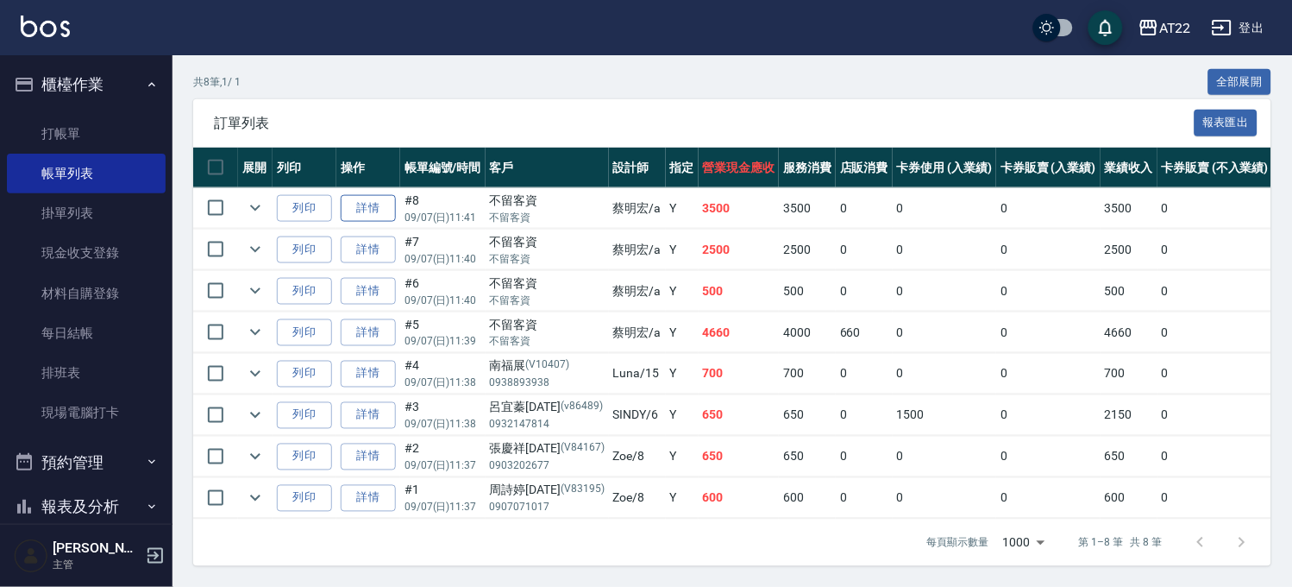
click at [358, 195] on link "詳情" at bounding box center [368, 208] width 55 height 27
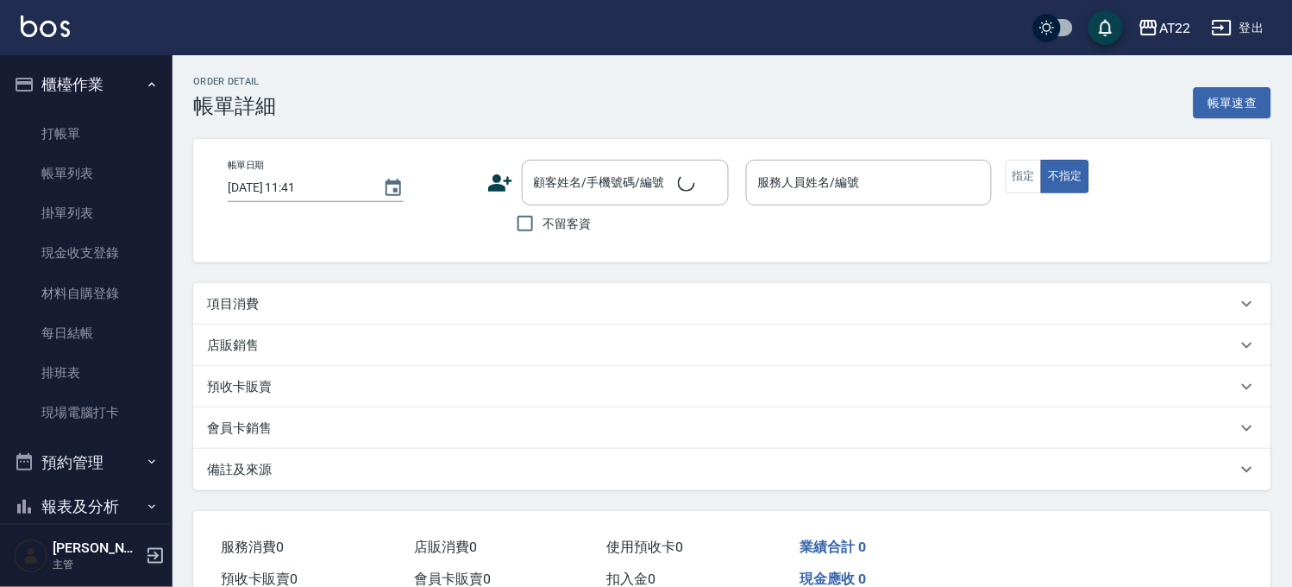
checkbox input "true"
type input "[PERSON_NAME]a"
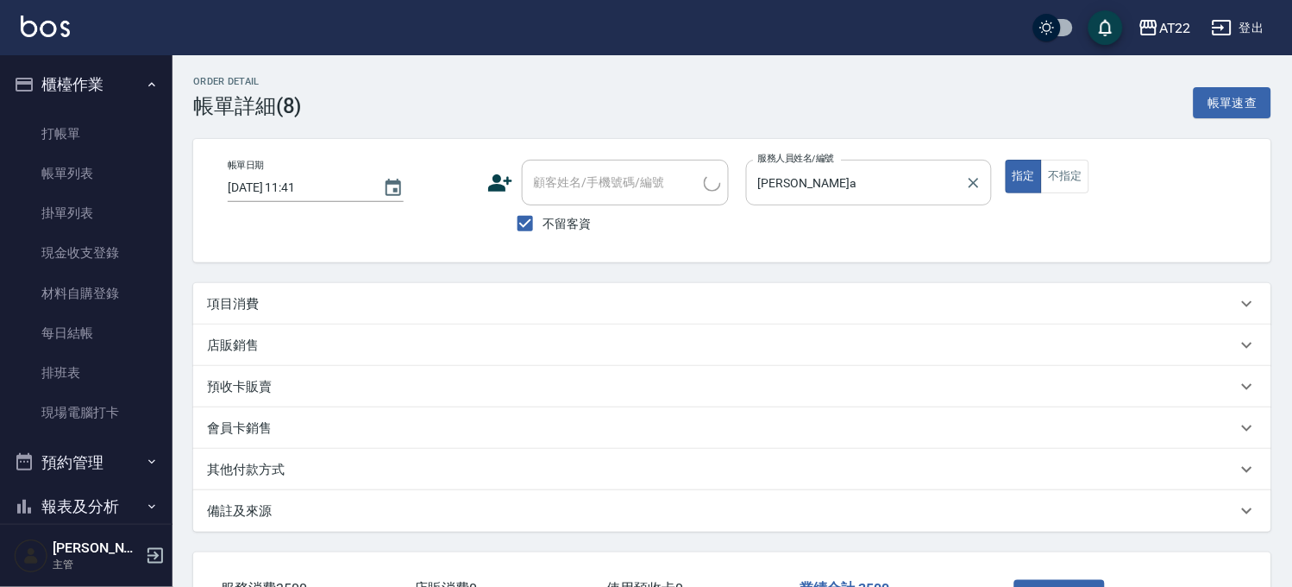
click at [823, 191] on input "[PERSON_NAME]a" at bounding box center [856, 182] width 204 height 30
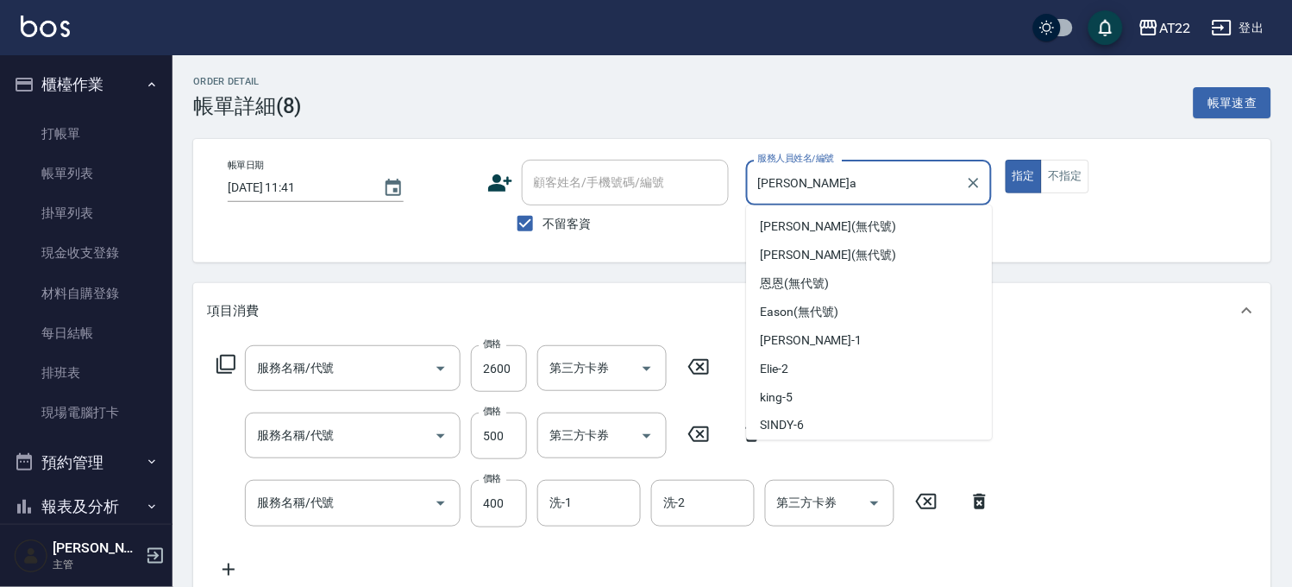
scroll to position [455, 0]
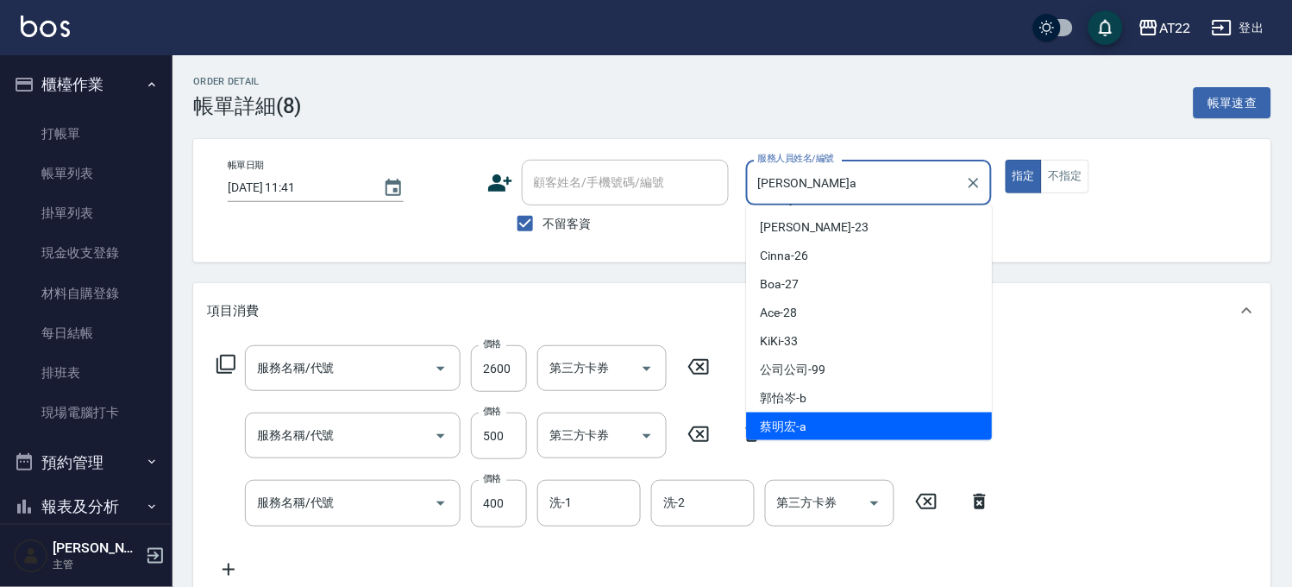
type input "AB(50021)"
type input "剪髮(500)"
type input "ab洗髮(a)"
click at [823, 191] on input "[PERSON_NAME]a" at bounding box center [856, 182] width 204 height 30
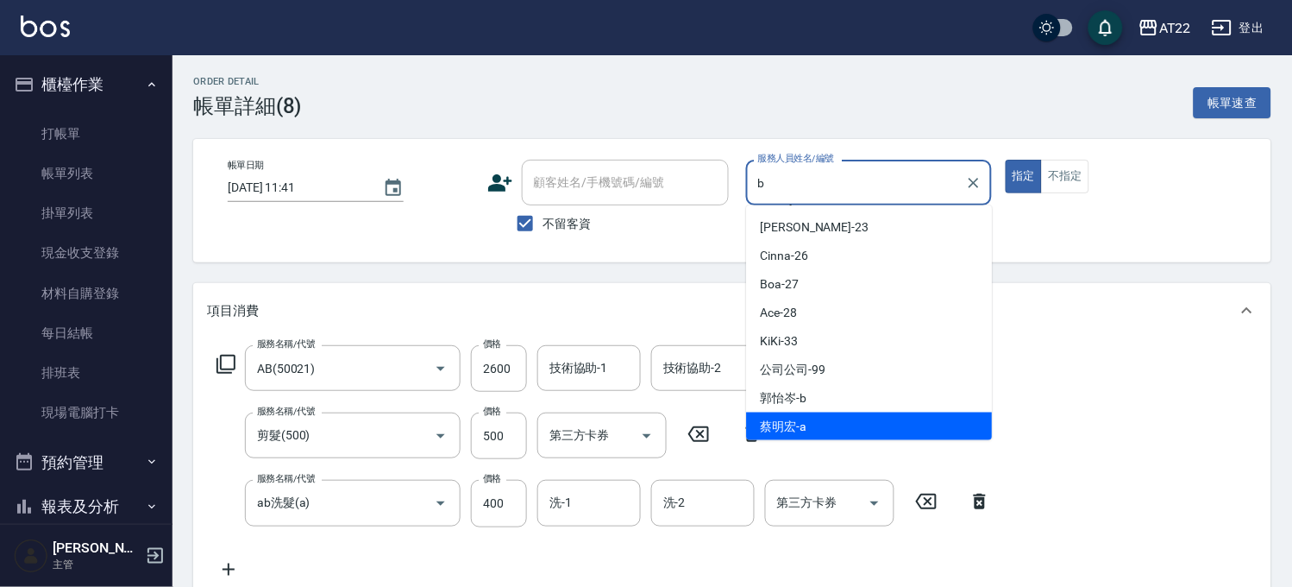
scroll to position [0, 0]
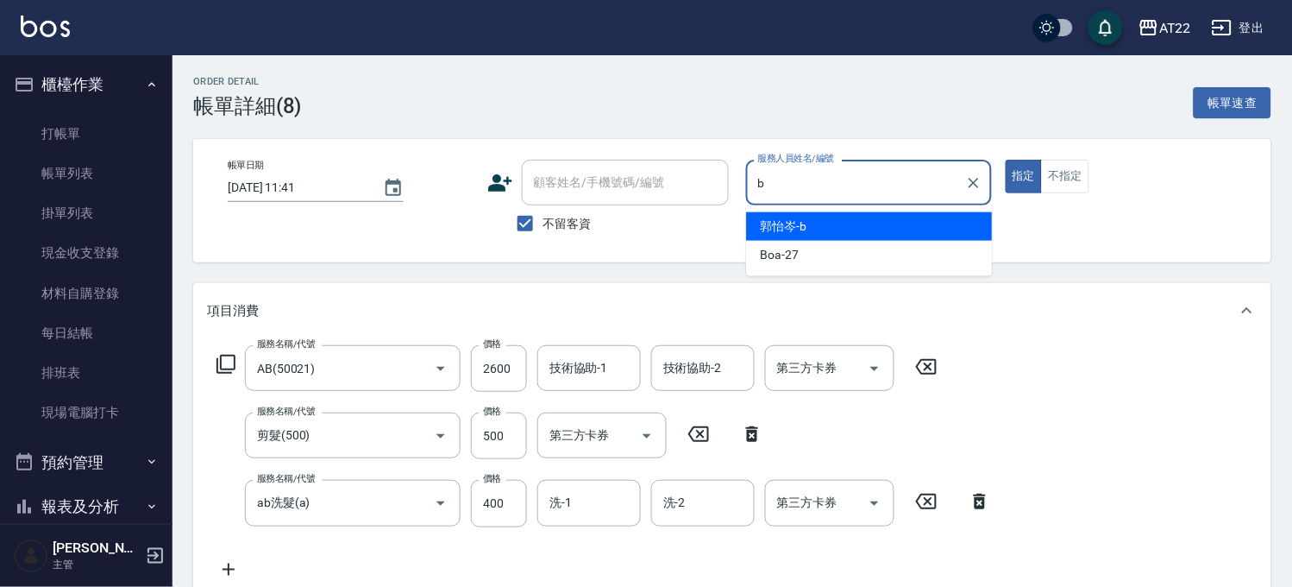
click at [823, 219] on div "[PERSON_NAME]" at bounding box center [870, 226] width 246 height 28
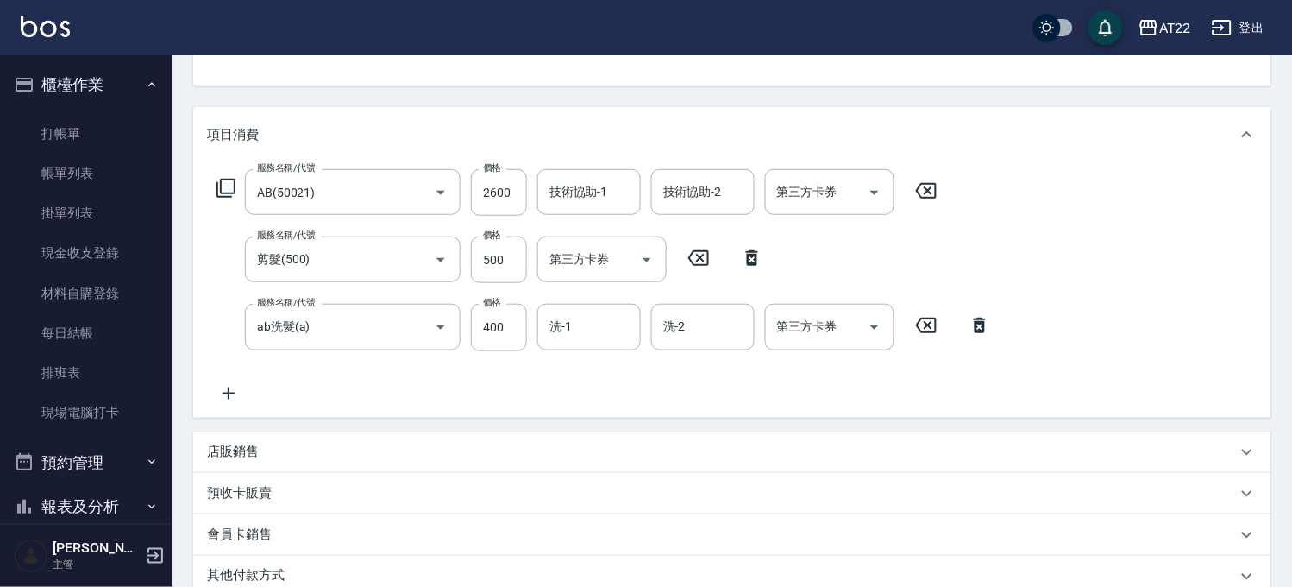
scroll to position [411, 0]
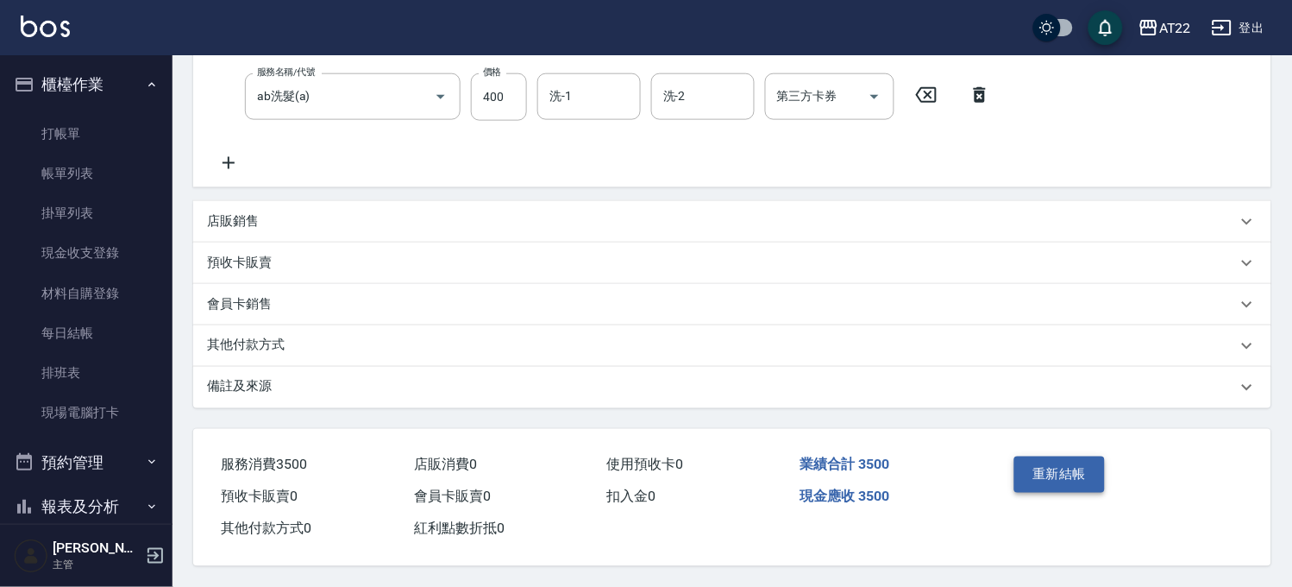
type input "[PERSON_NAME]"
click at [1076, 468] on button "重新結帳" at bounding box center [1059, 474] width 91 height 36
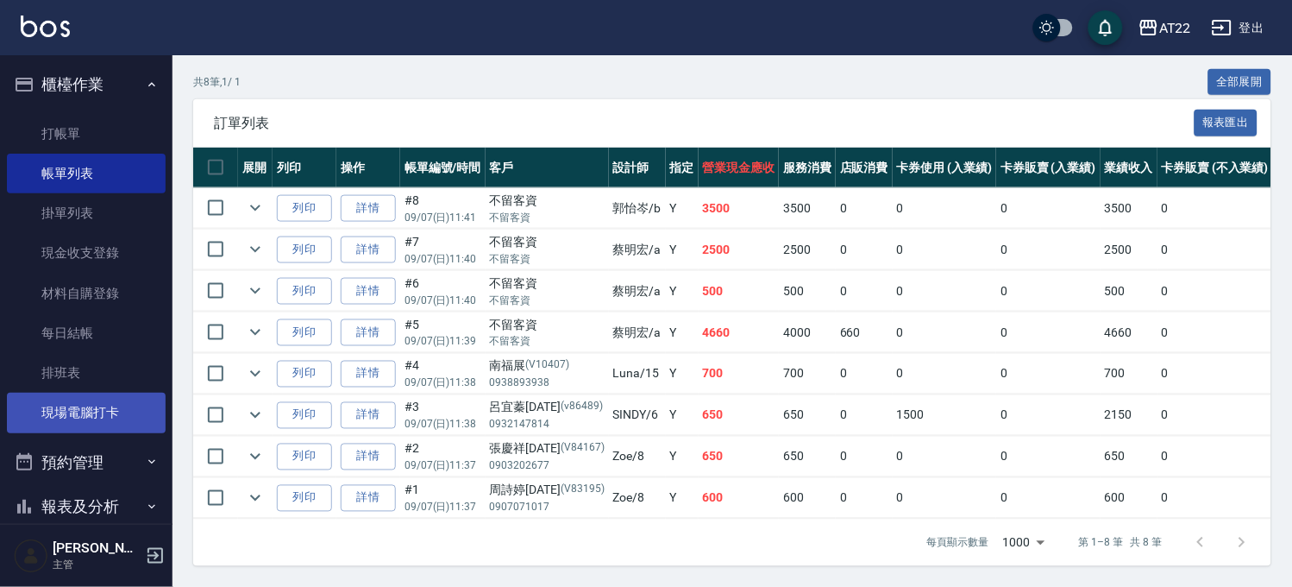
scroll to position [287, 0]
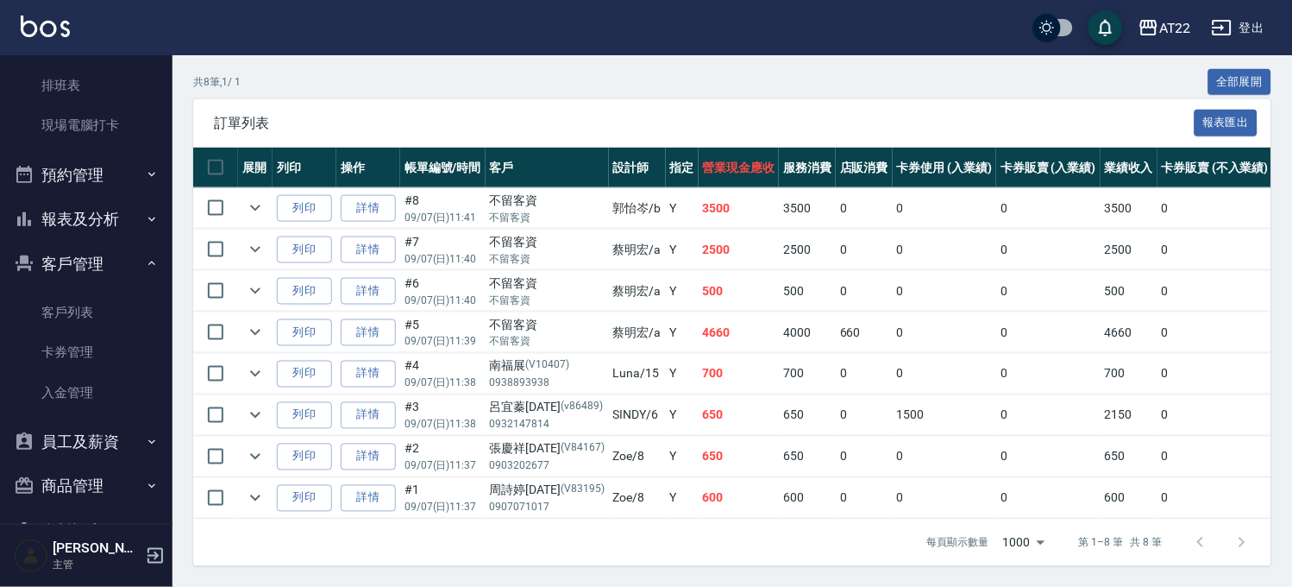
drag, startPoint x: 80, startPoint y: 226, endPoint x: 80, endPoint y: 239, distance: 12.9
click at [80, 226] on button "報表及分析" at bounding box center [86, 219] width 159 height 45
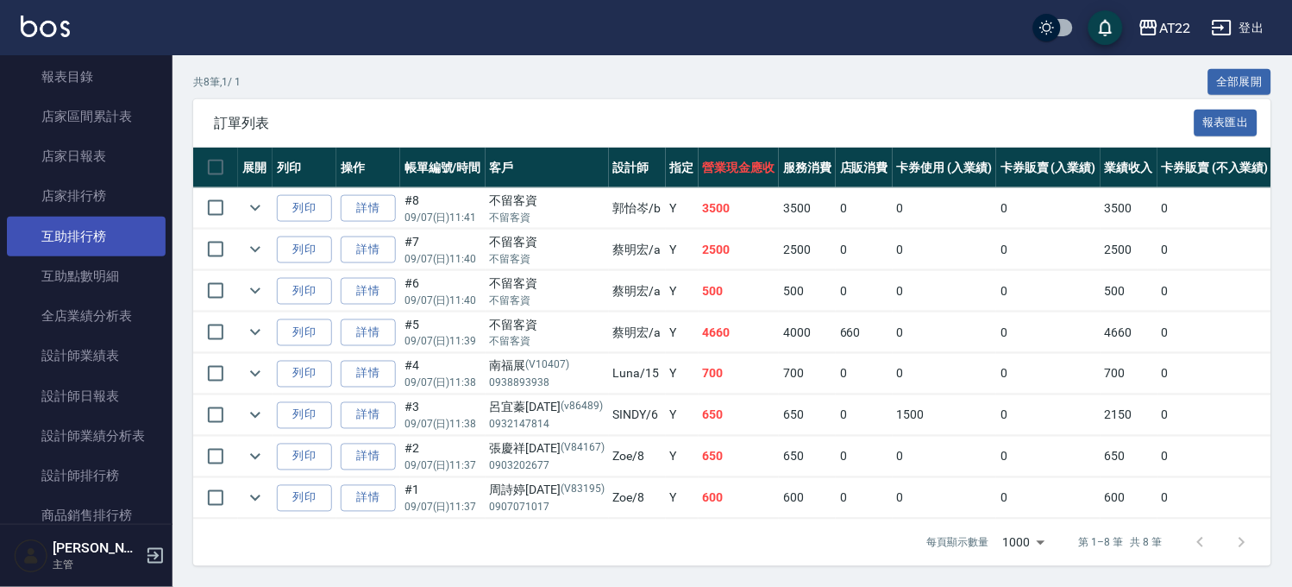
scroll to position [766, 0]
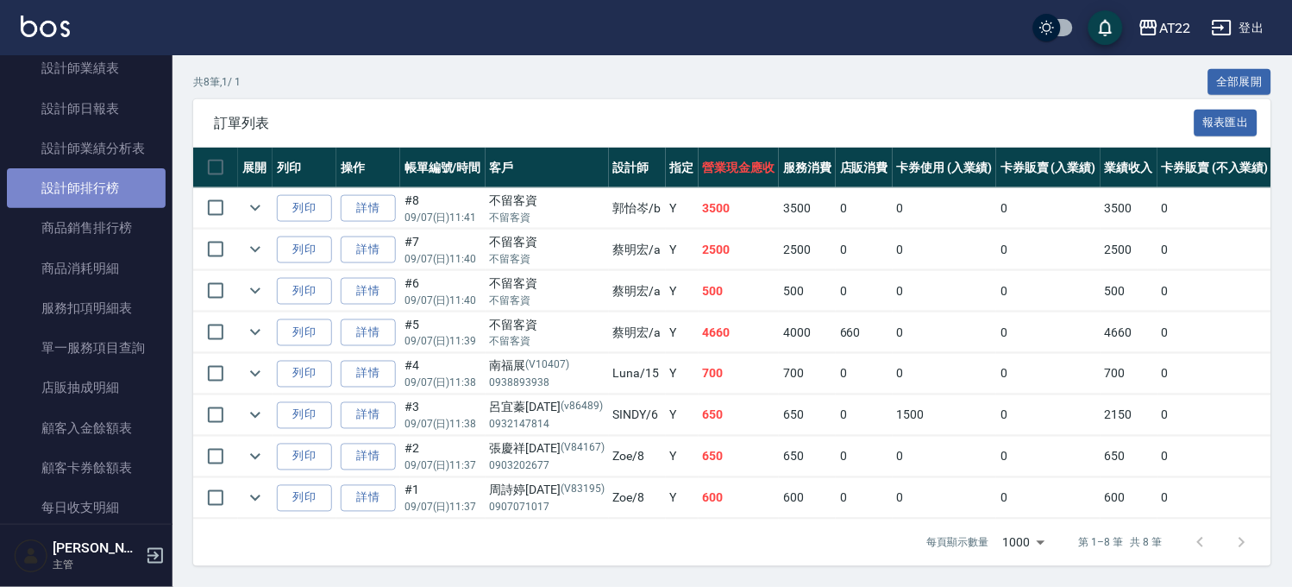
click at [86, 185] on link "設計師排行榜" at bounding box center [86, 188] width 159 height 40
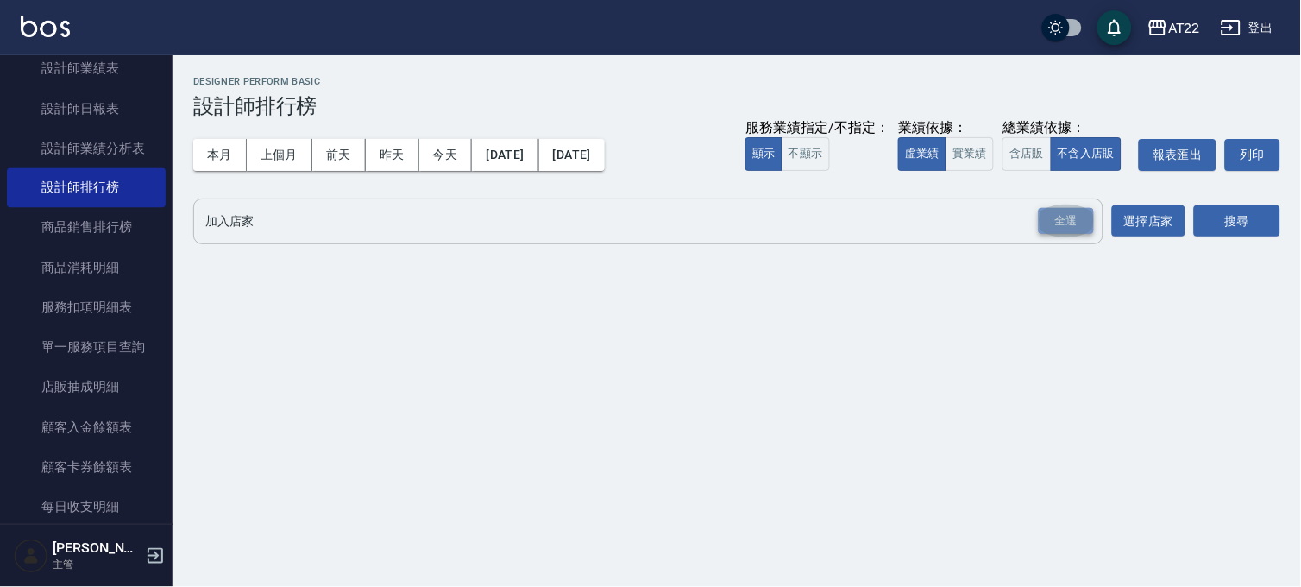
click at [1080, 220] on div "全選" at bounding box center [1066, 221] width 55 height 27
click at [1225, 220] on button "搜尋" at bounding box center [1237, 222] width 86 height 32
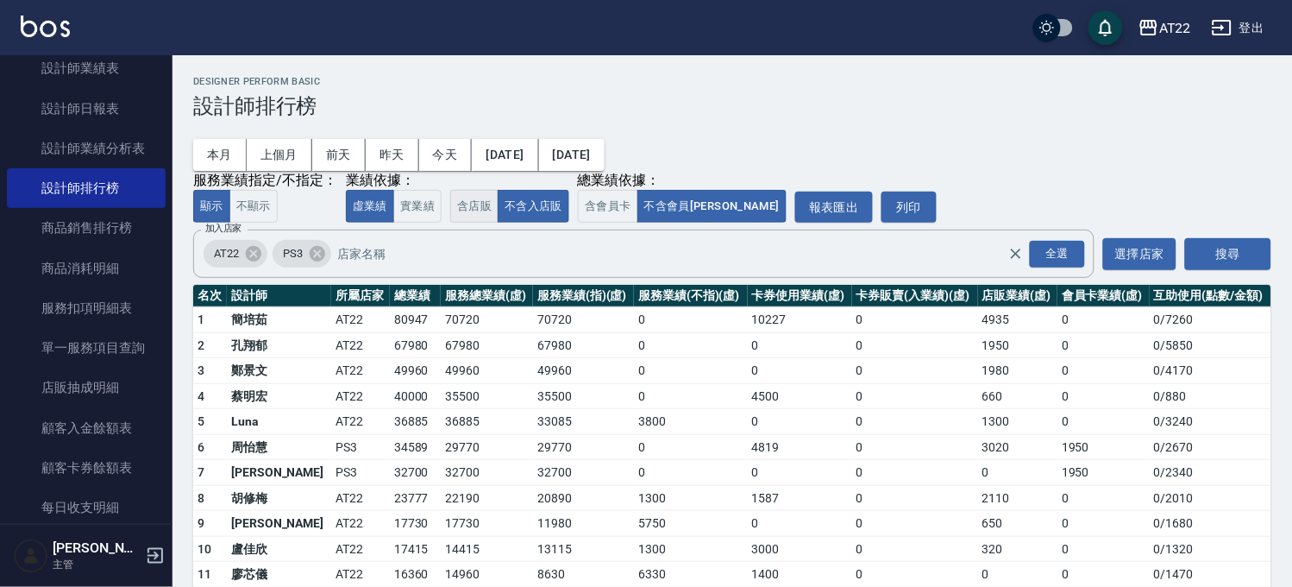
click at [478, 213] on button "含店販" at bounding box center [474, 207] width 48 height 34
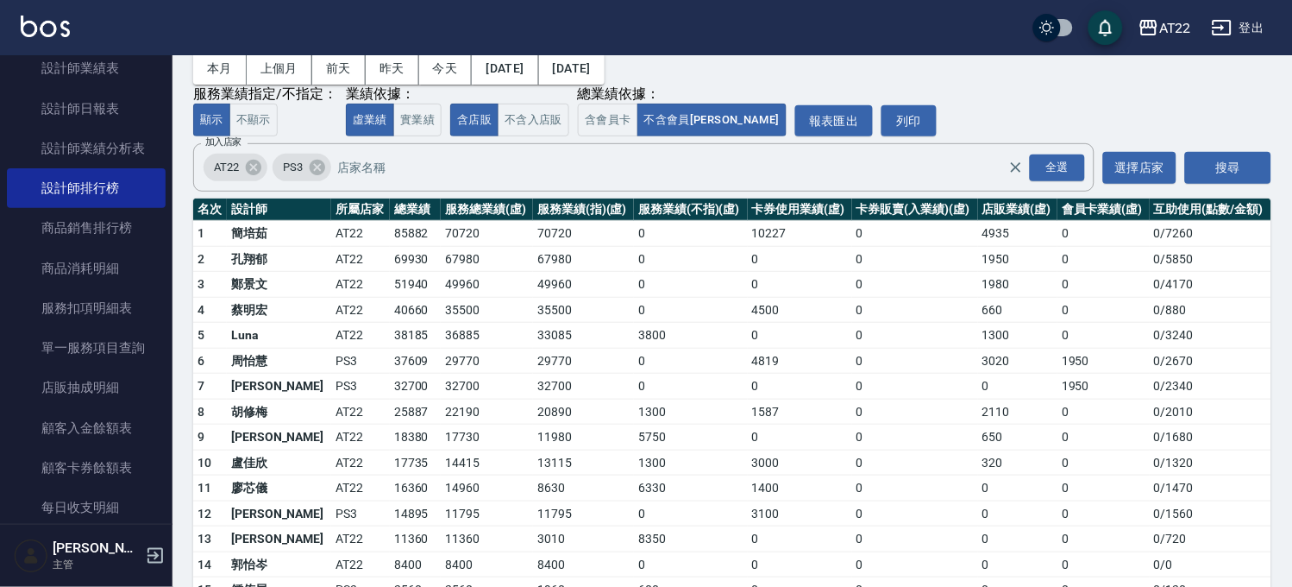
scroll to position [53, 0]
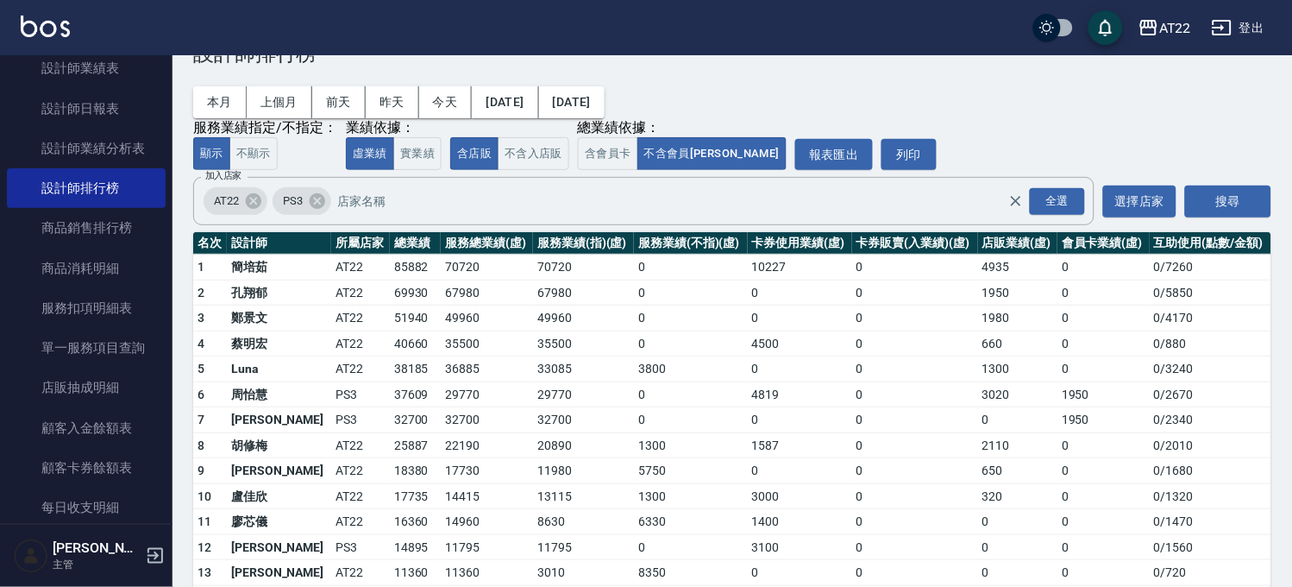
click at [559, 173] on div "AT22 2025-09-01 - 2025-09-07 設計師排行榜 列印時間： 2025-09-07-11:58 Designer Perform Bas…" at bounding box center [733, 341] width 1120 height 677
click at [535, 145] on button "不含入店販" at bounding box center [534, 154] width 72 height 34
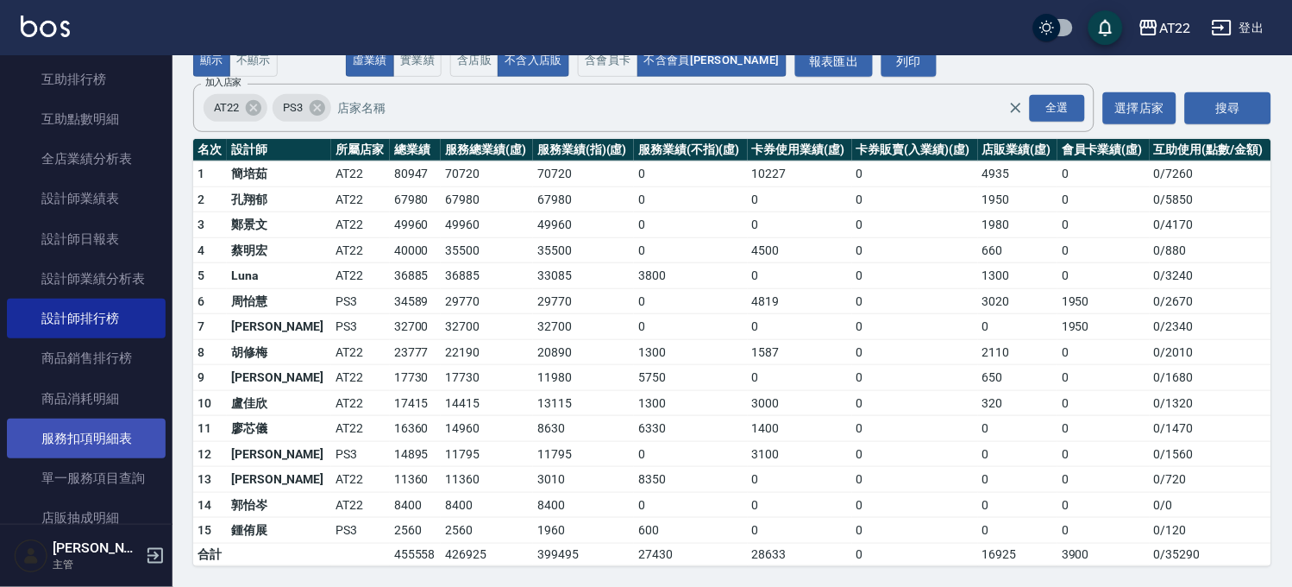
scroll to position [383, 0]
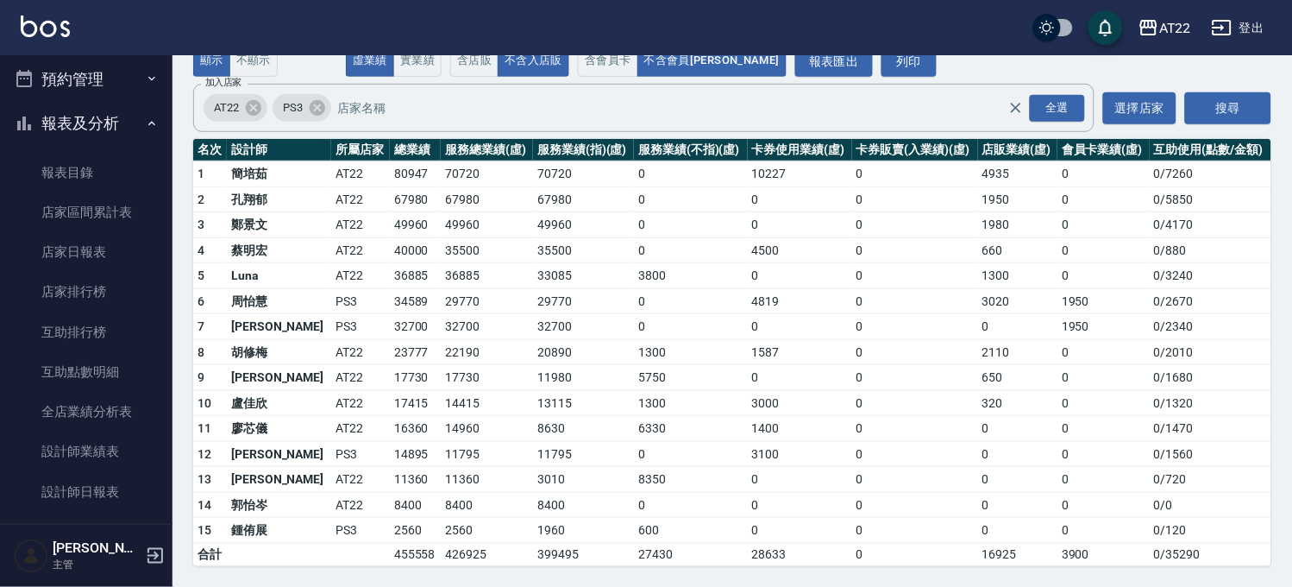
click at [108, 97] on button "預約管理" at bounding box center [86, 79] width 159 height 45
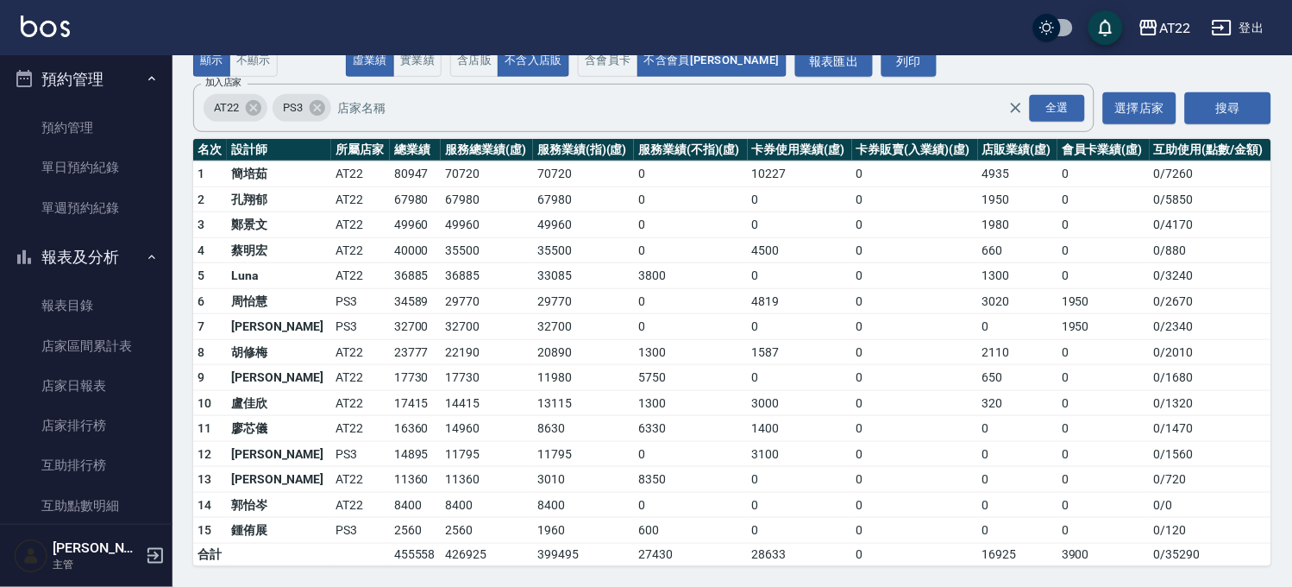
scroll to position [0, 0]
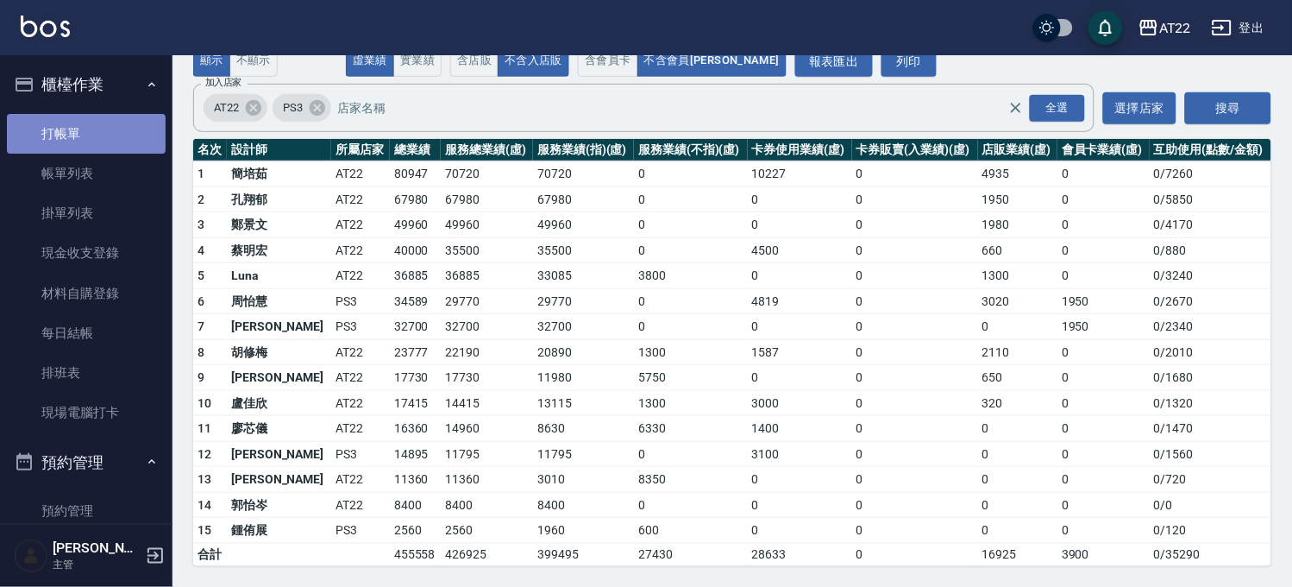
click at [89, 141] on link "打帳單" at bounding box center [86, 134] width 159 height 40
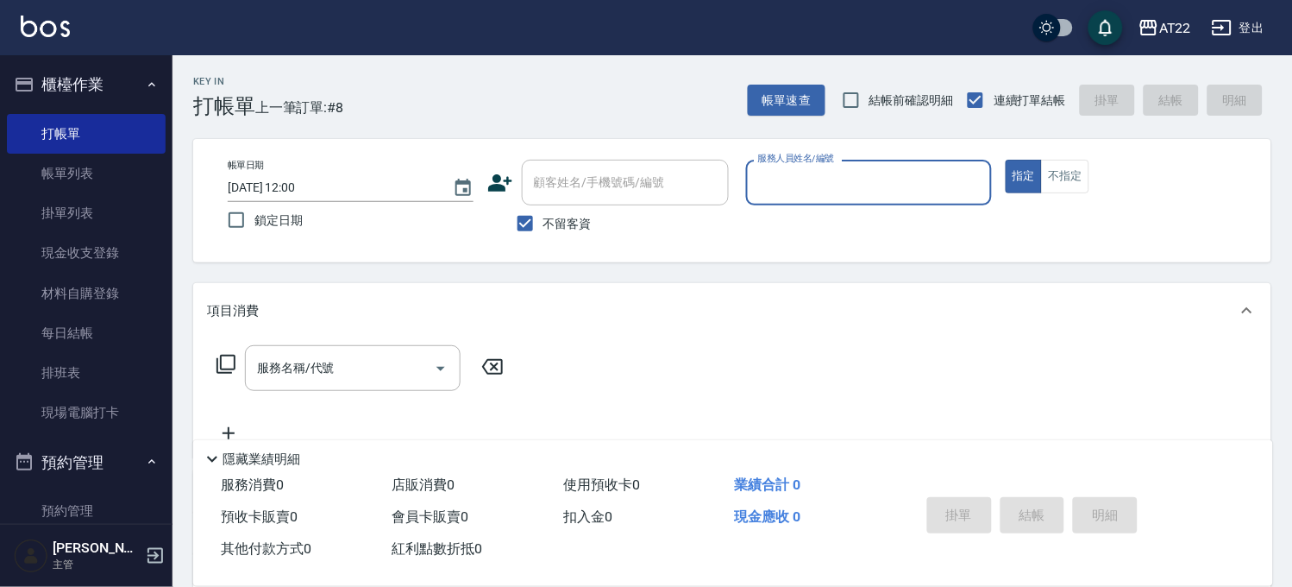
click at [583, 231] on span "不留客資" at bounding box center [567, 224] width 48 height 18
click at [543, 231] on input "不留客資" at bounding box center [525, 223] width 36 height 36
checkbox input "false"
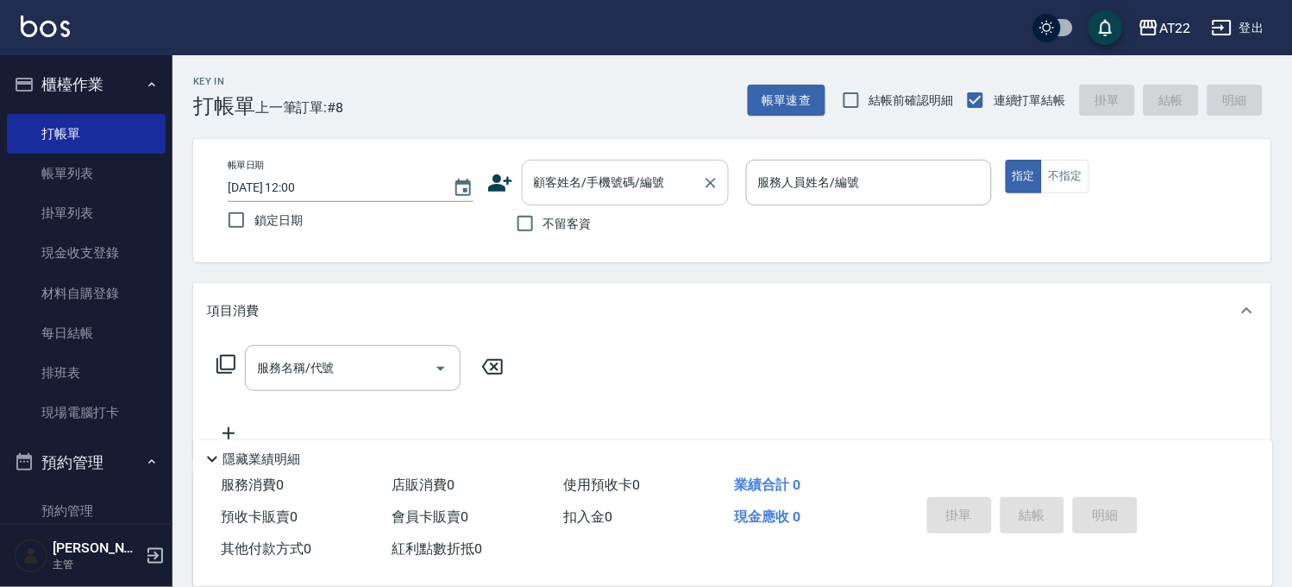
click at [598, 168] on div "顧客姓名/手機號碼/編號 顧客姓名/手機號碼/編號" at bounding box center [625, 183] width 207 height 46
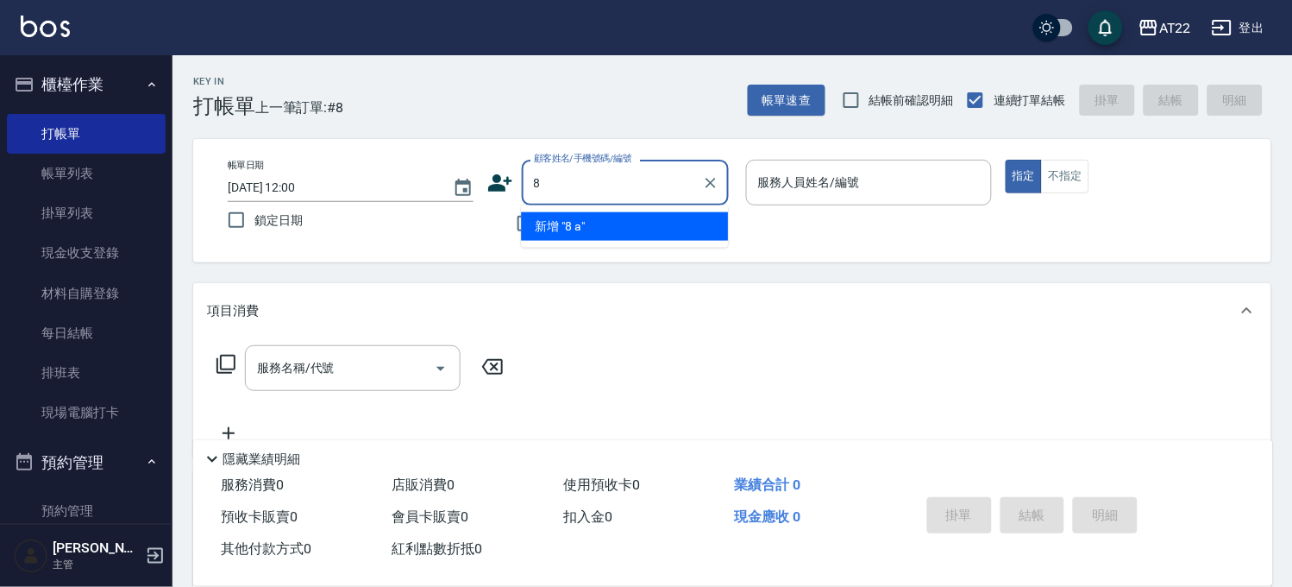
type input "8"
click at [257, 348] on div "服務名稱/代號" at bounding box center [353, 368] width 216 height 46
type input "阿嬤"
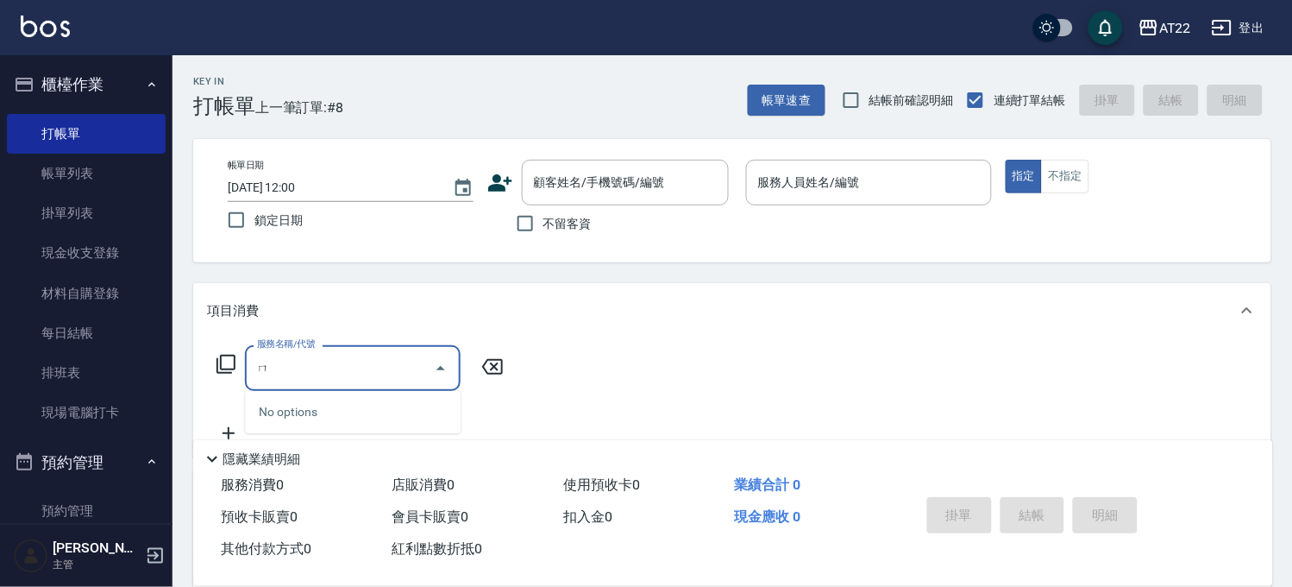
type input "ㄖ"
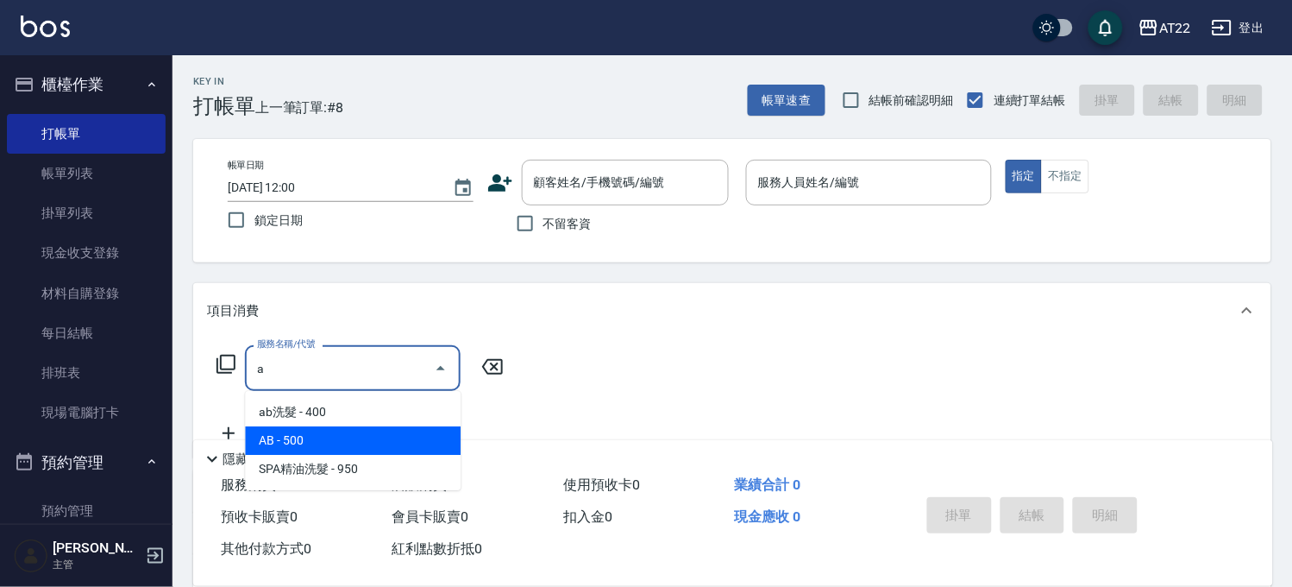
click at [382, 436] on span "AB - 500" at bounding box center [353, 440] width 216 height 28
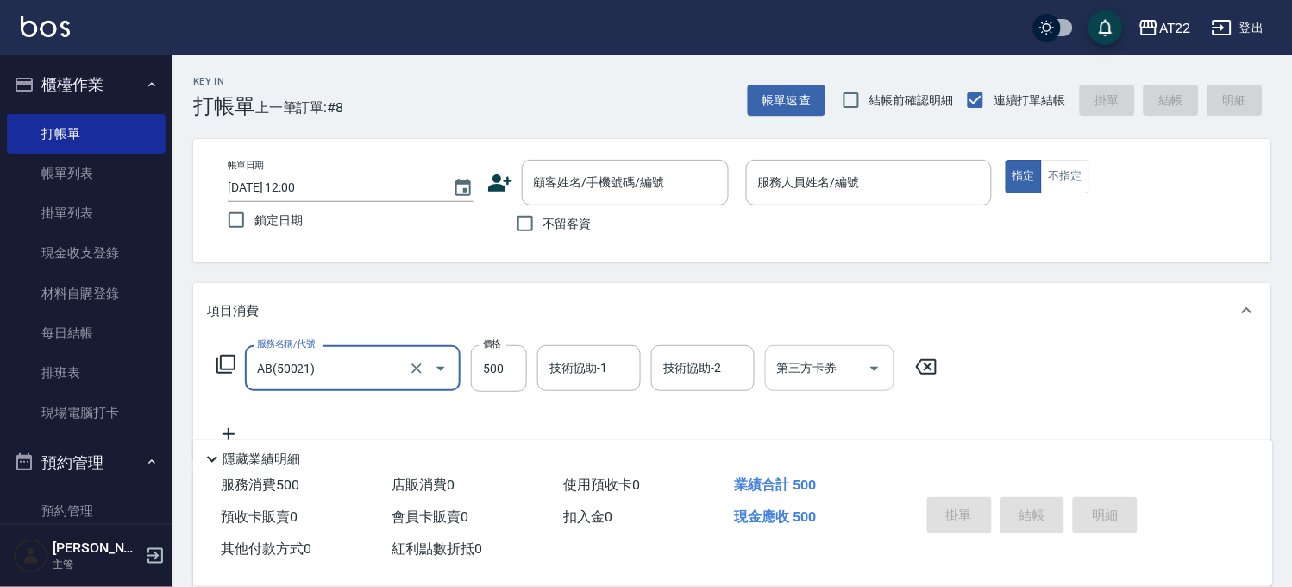
click at [873, 364] on icon "Open" at bounding box center [874, 368] width 21 height 21
type input "AB(50021)"
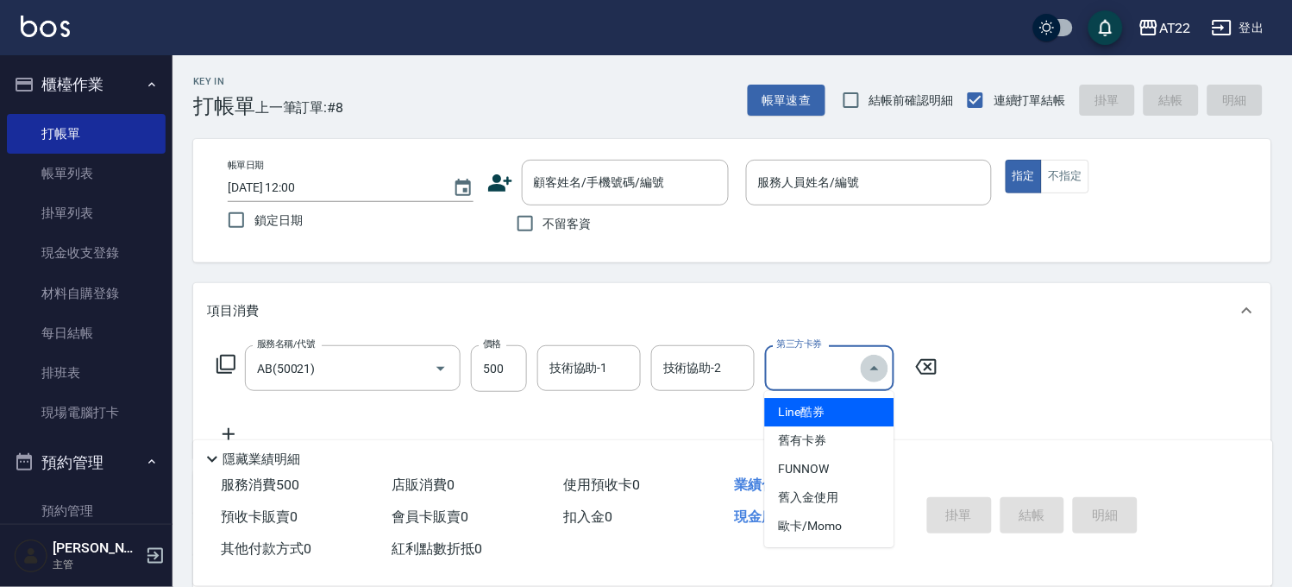
click at [873, 364] on icon "Close" at bounding box center [874, 368] width 21 height 21
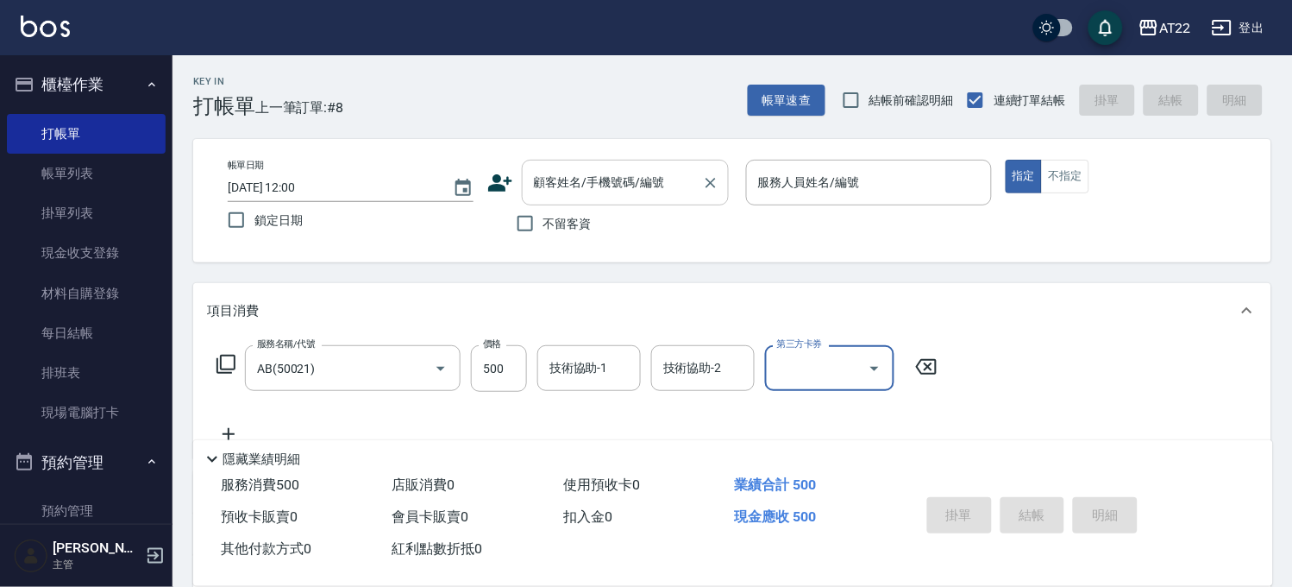
click at [600, 191] on input "顧客姓名/手機號碼/編號" at bounding box center [613, 182] width 166 height 30
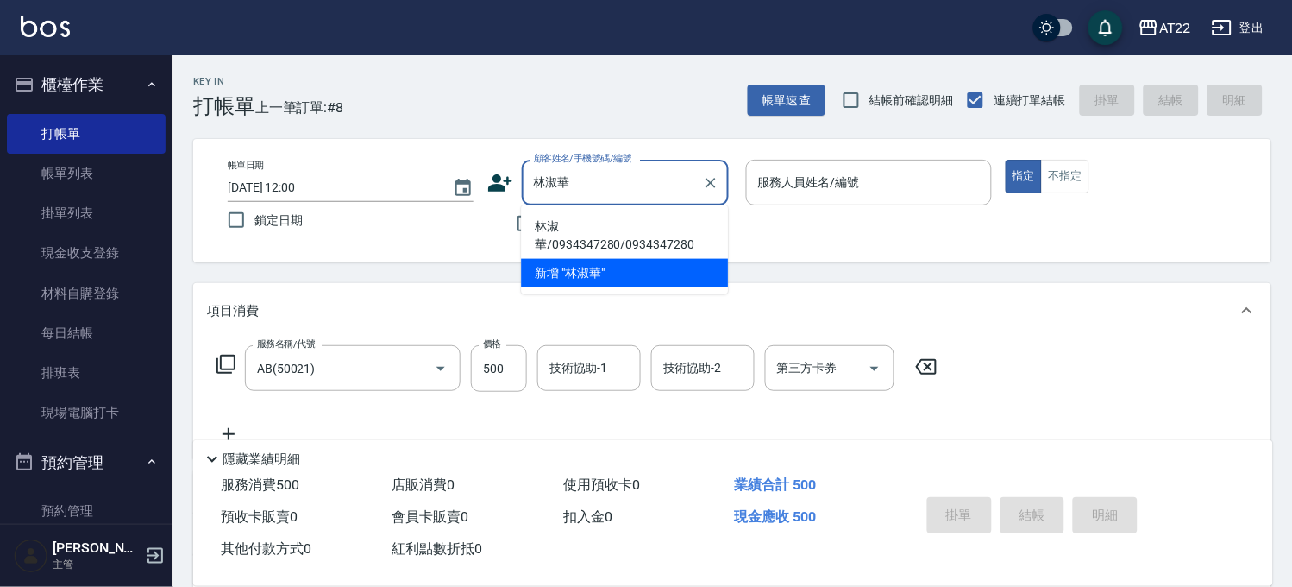
click at [610, 183] on input "林淑華" at bounding box center [613, 182] width 166 height 30
click at [604, 221] on li "林淑華/0934347280/0934347280" at bounding box center [624, 235] width 207 height 47
type input "林淑華/0934347280/0934347280"
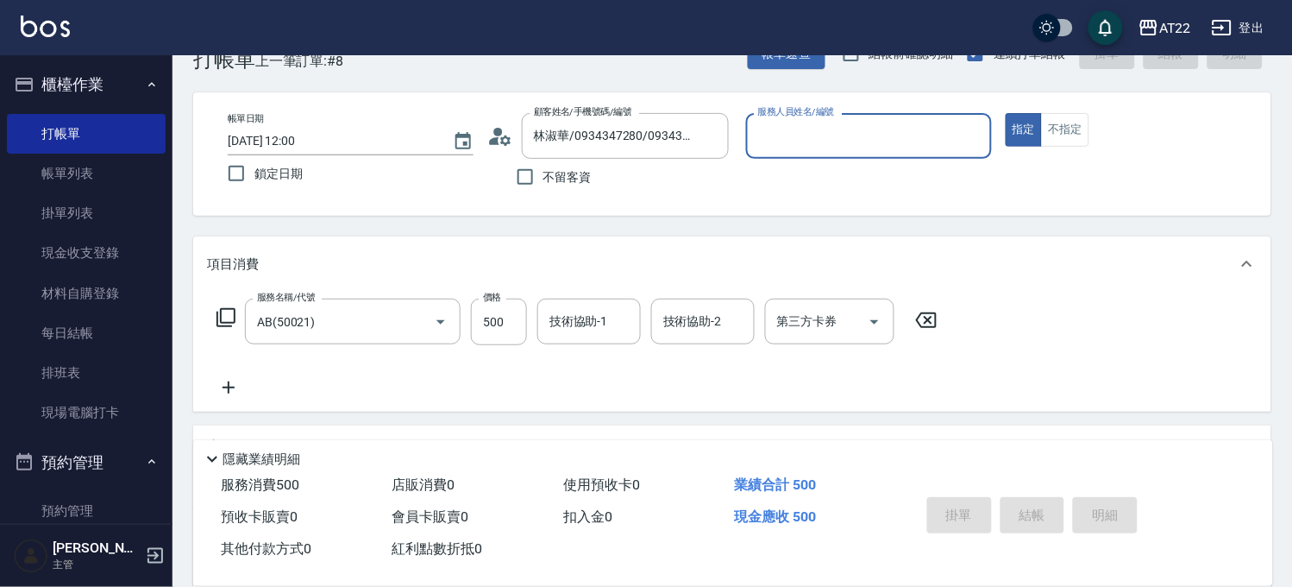
scroll to position [260, 0]
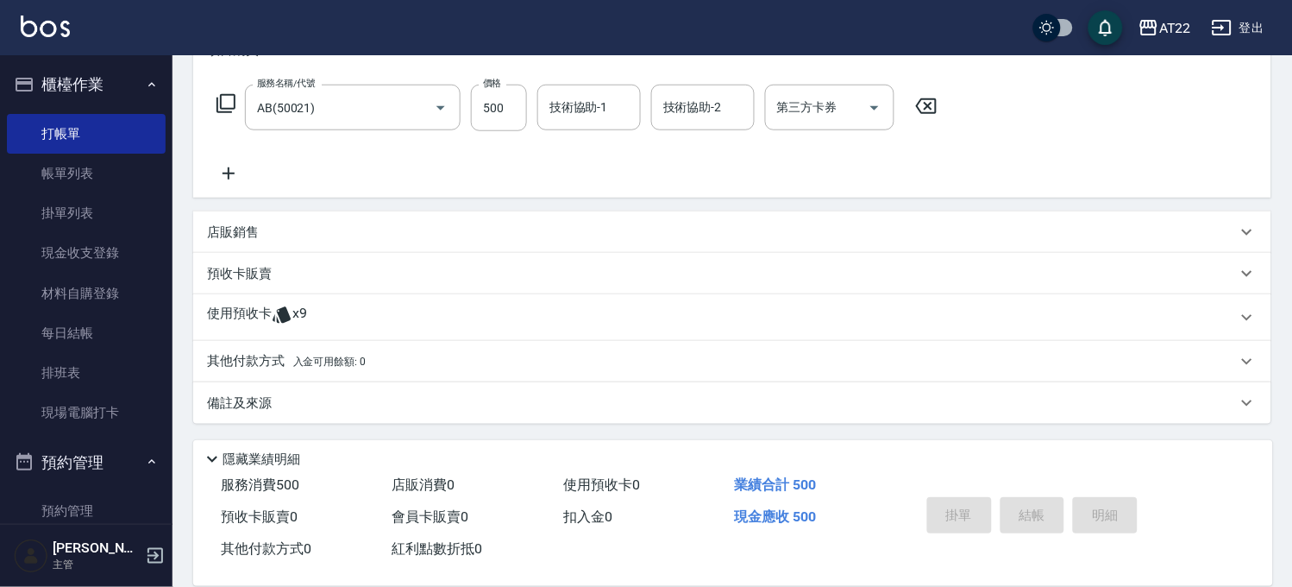
click at [326, 312] on div "使用預收卡 x9" at bounding box center [722, 317] width 1030 height 26
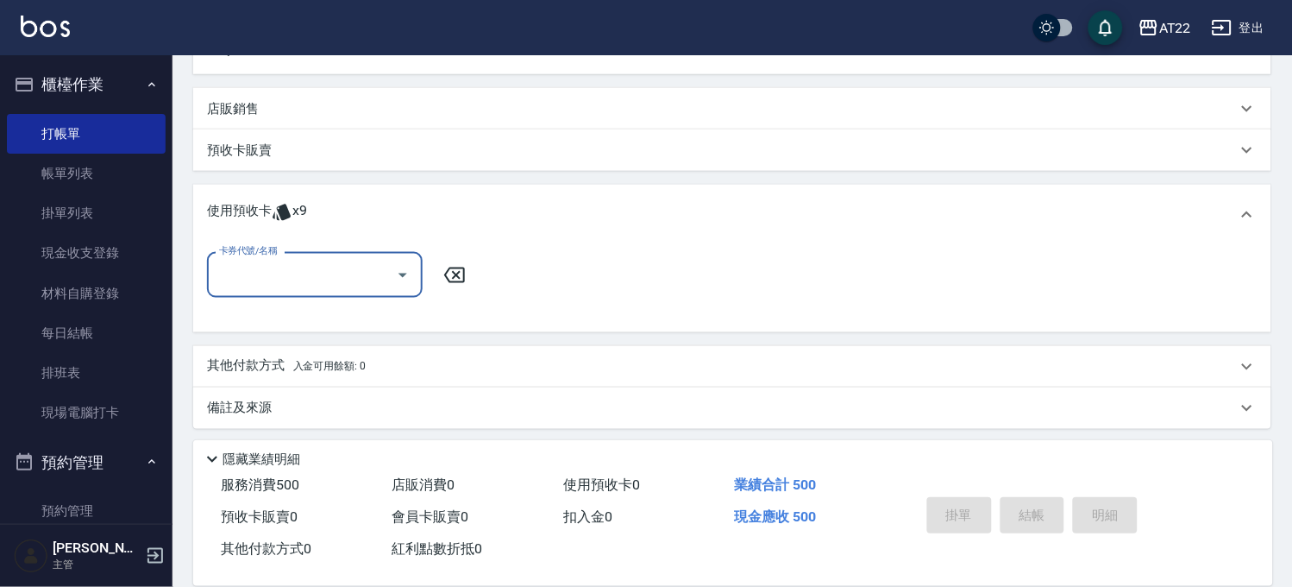
scroll to position [389, 0]
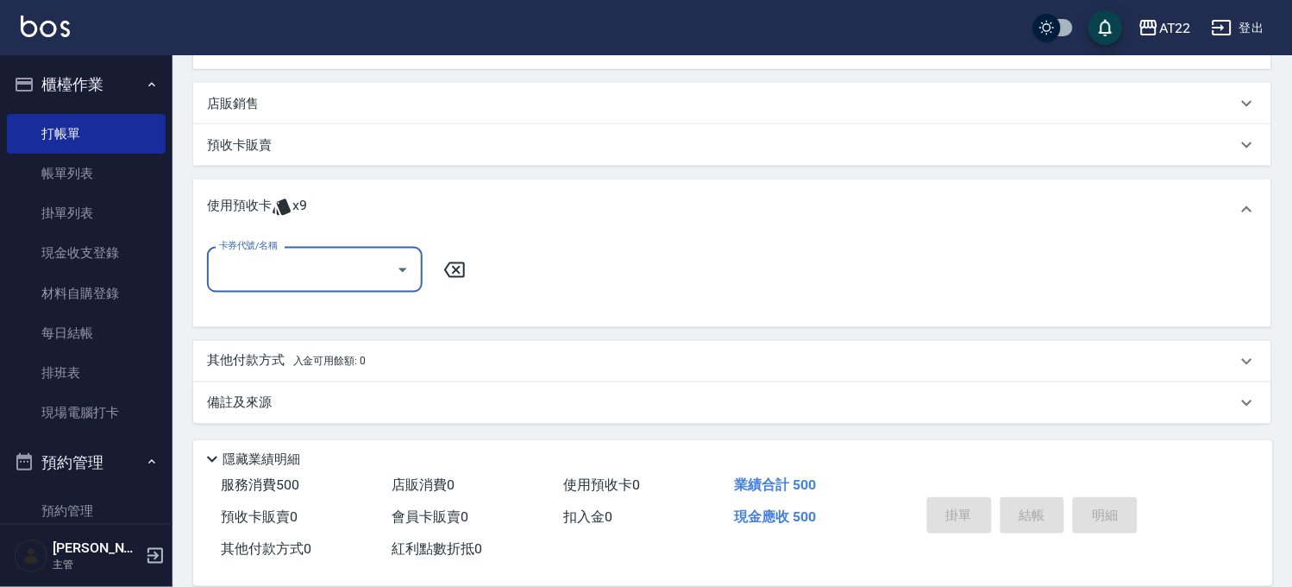
click at [342, 274] on input "卡券代號/名稱" at bounding box center [302, 269] width 174 height 30
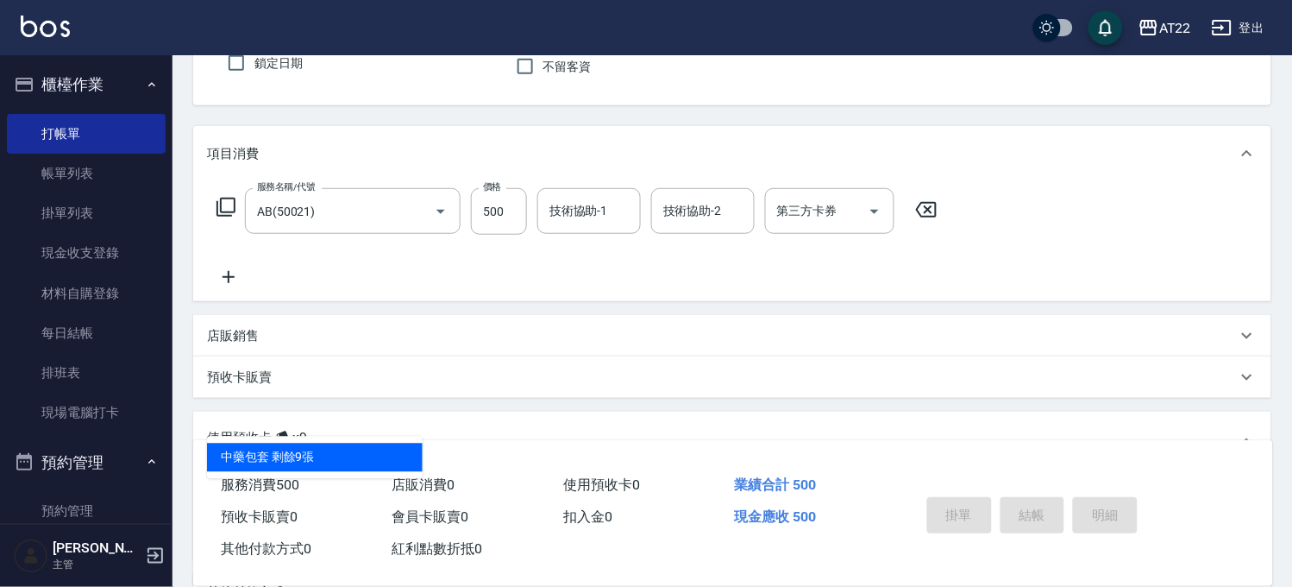
scroll to position [5, 0]
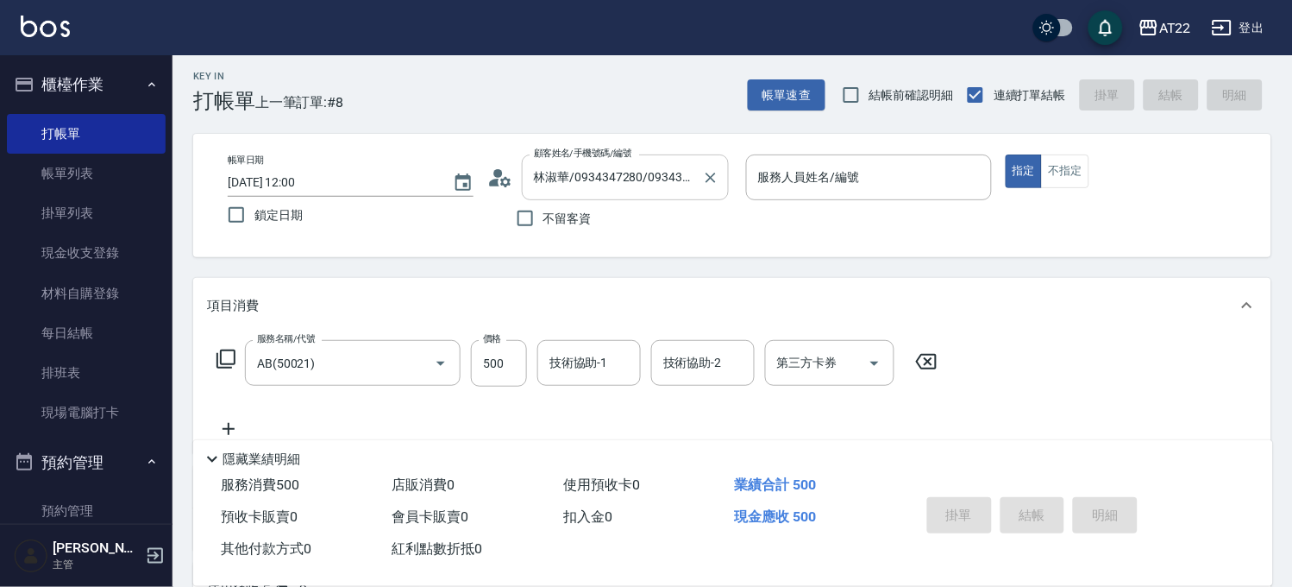
click at [608, 185] on input "林淑華/0934347280/0934347280" at bounding box center [613, 177] width 166 height 30
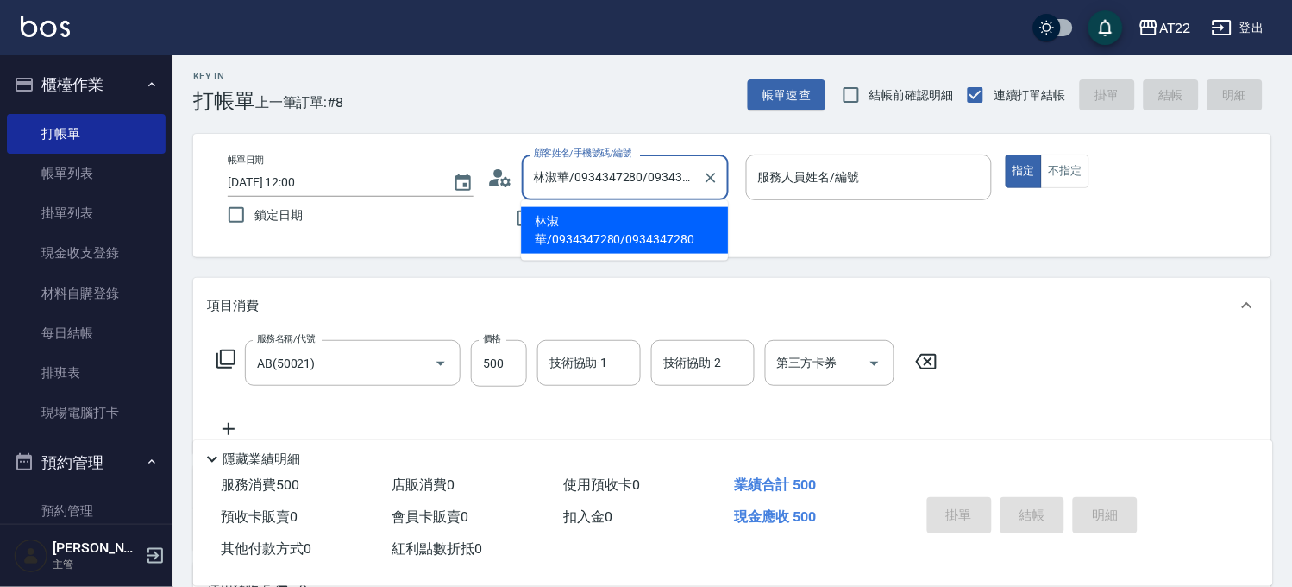
click at [559, 177] on input "林淑華/0934347280/0934347280" at bounding box center [613, 177] width 166 height 30
drag, startPoint x: 538, startPoint y: 178, endPoint x: 569, endPoint y: 181, distance: 31.2
click at [569, 181] on input "林淑華/0934347280/0934347280" at bounding box center [613, 177] width 166 height 30
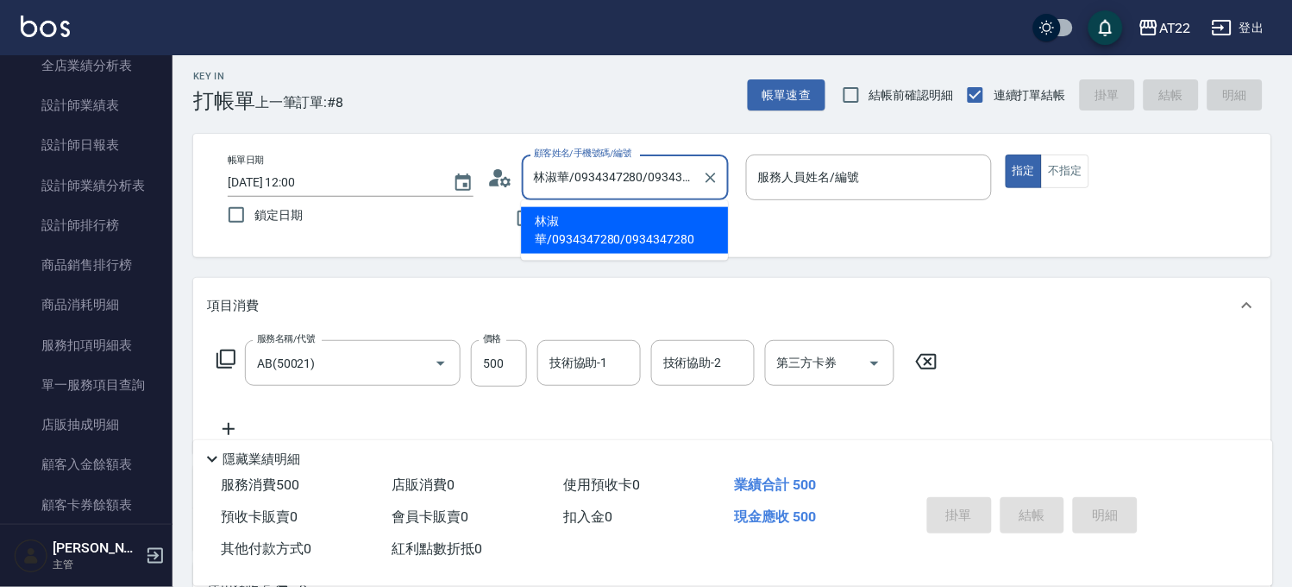
scroll to position [1150, 0]
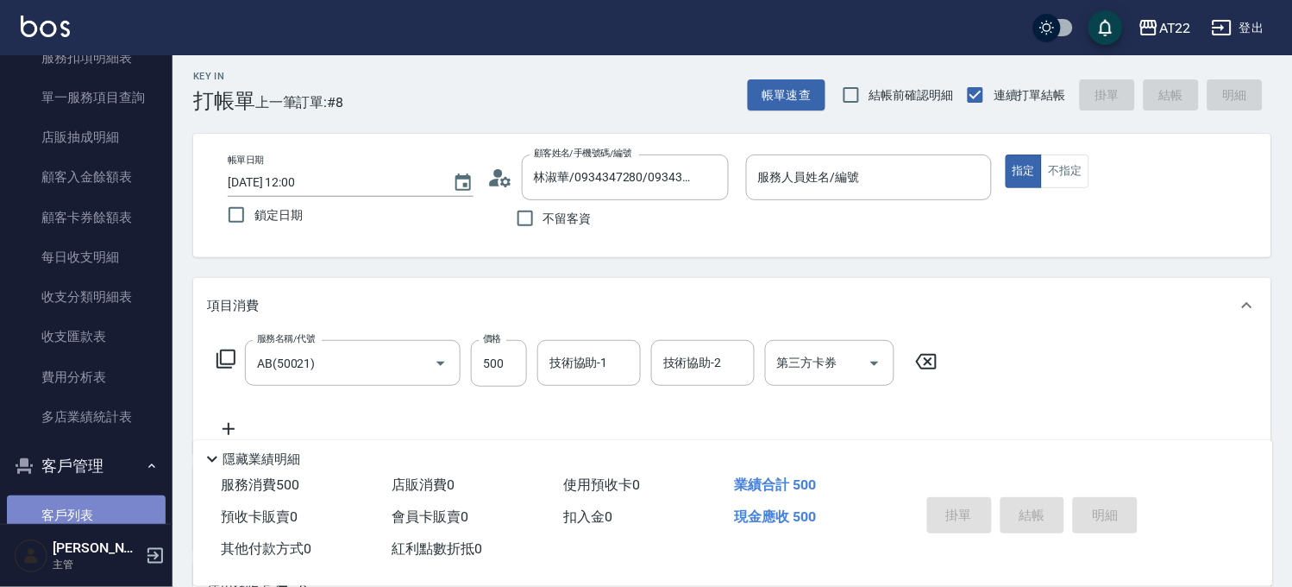
click at [86, 495] on link "客戶列表" at bounding box center [86, 515] width 159 height 40
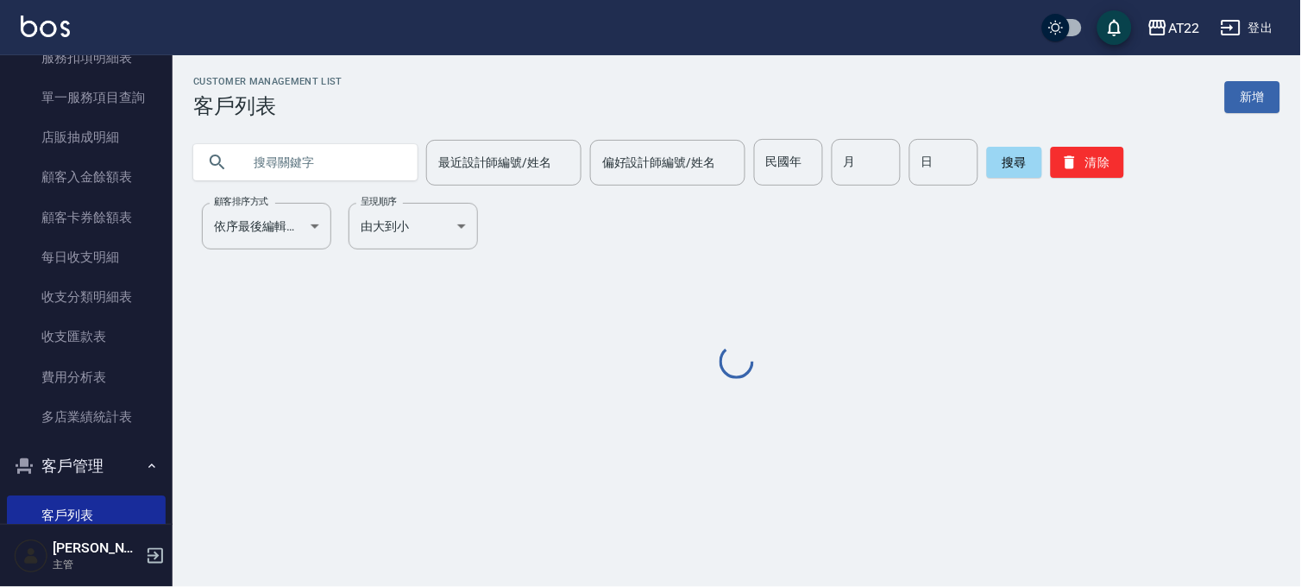
click at [304, 171] on input "text" at bounding box center [323, 162] width 162 height 47
paste input "林淑華"
type input "林淑華"
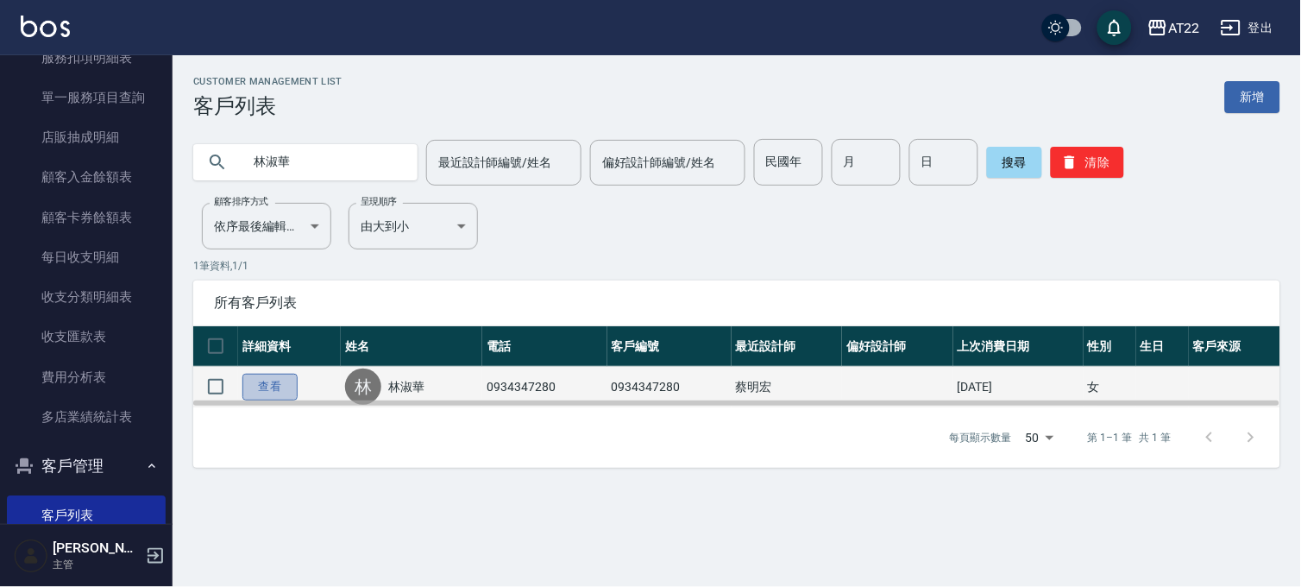
click at [267, 391] on link "查看" at bounding box center [269, 386] width 55 height 27
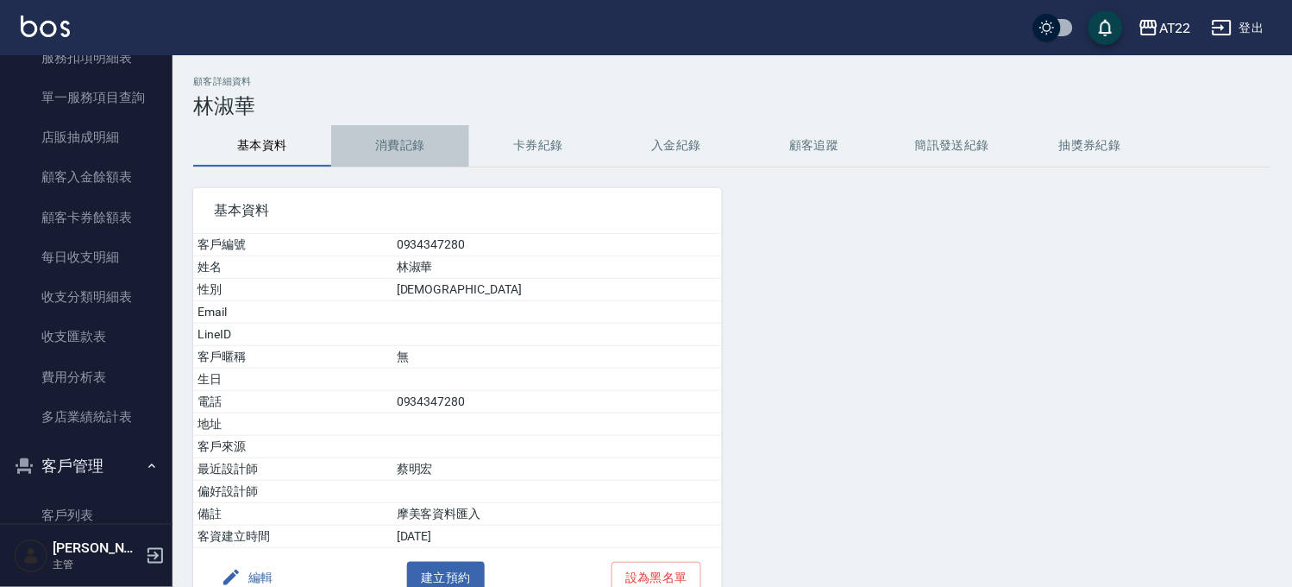
click at [419, 144] on button "消費記錄" at bounding box center [400, 145] width 138 height 41
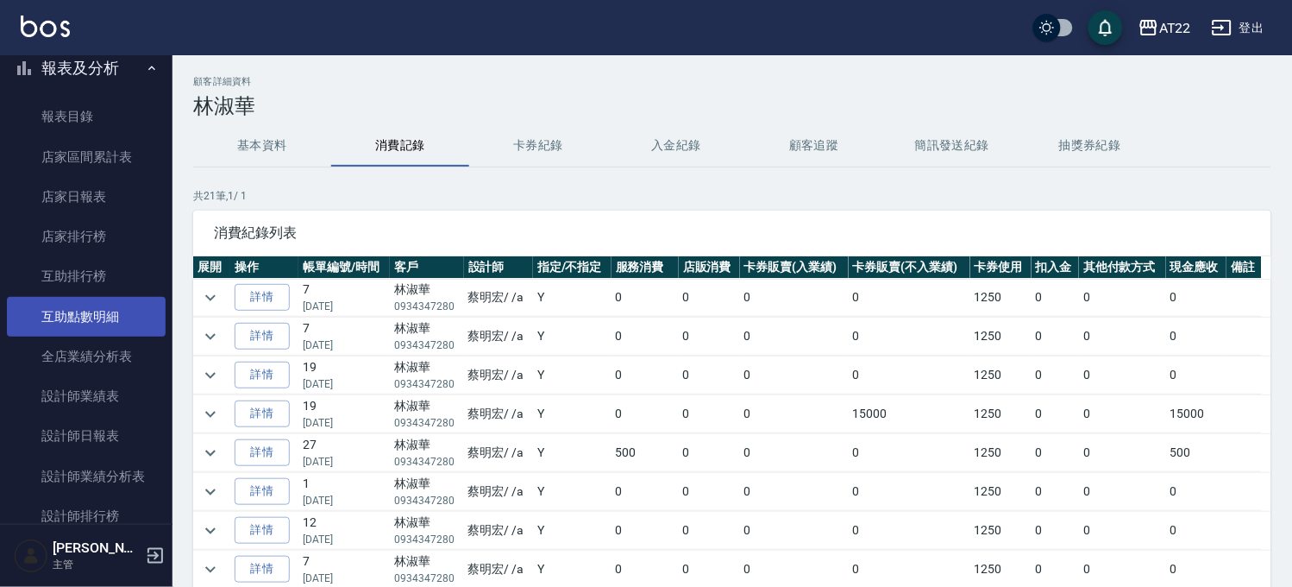
scroll to position [383, 0]
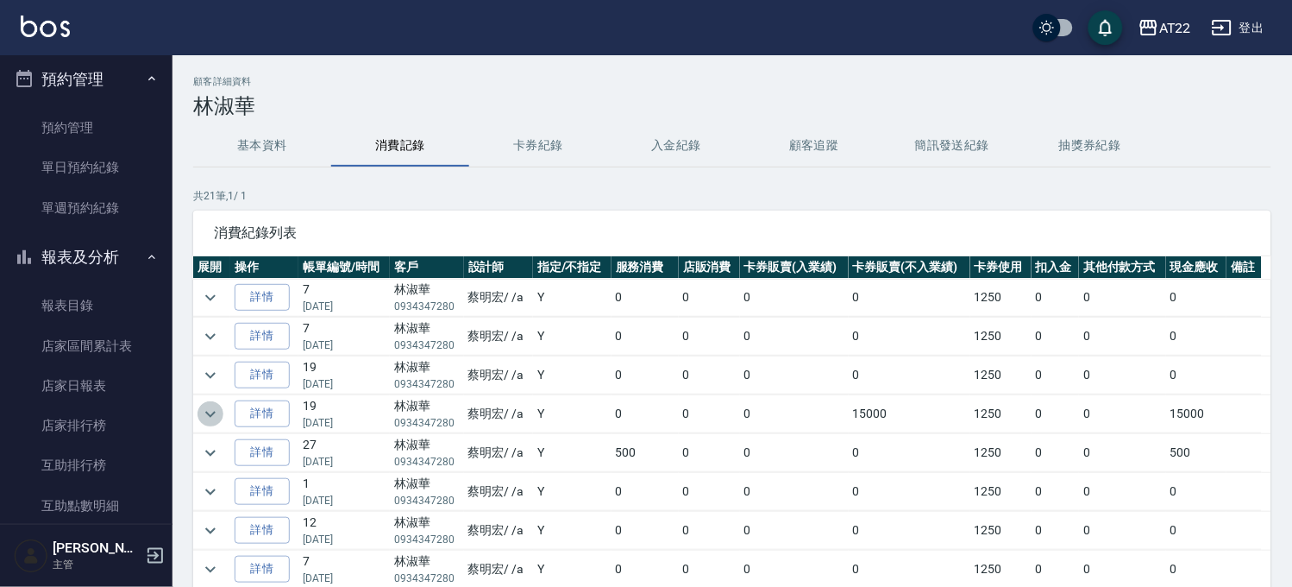
click at [214, 417] on icon "expand row" at bounding box center [210, 414] width 21 height 21
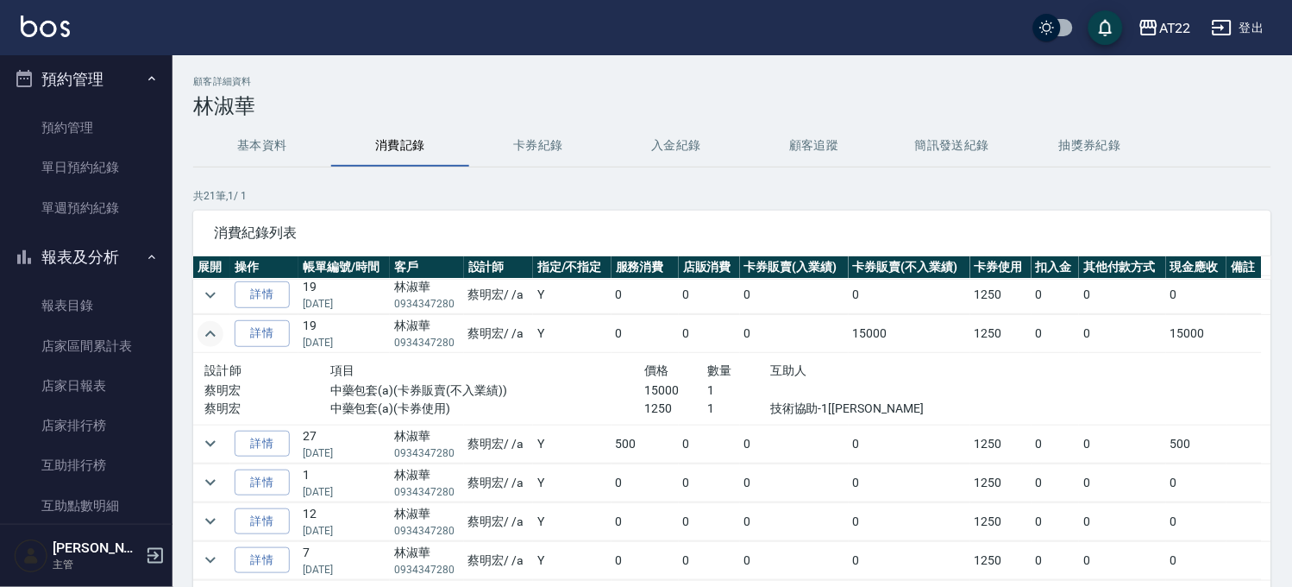
scroll to position [0, 0]
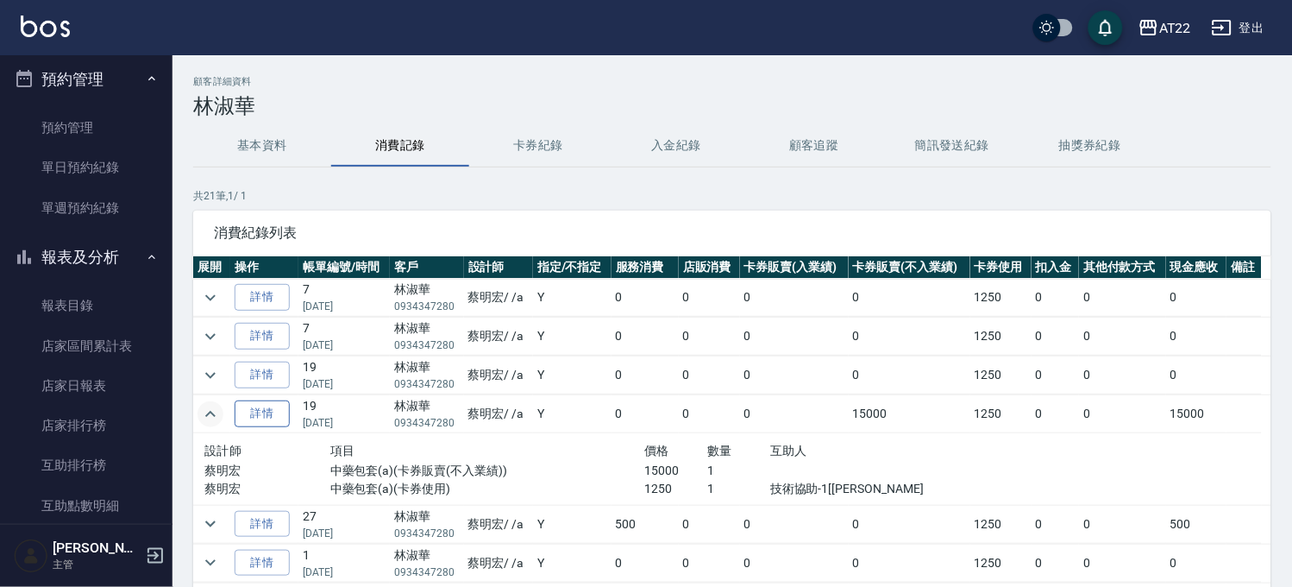
click at [257, 415] on link "詳情" at bounding box center [262, 413] width 55 height 27
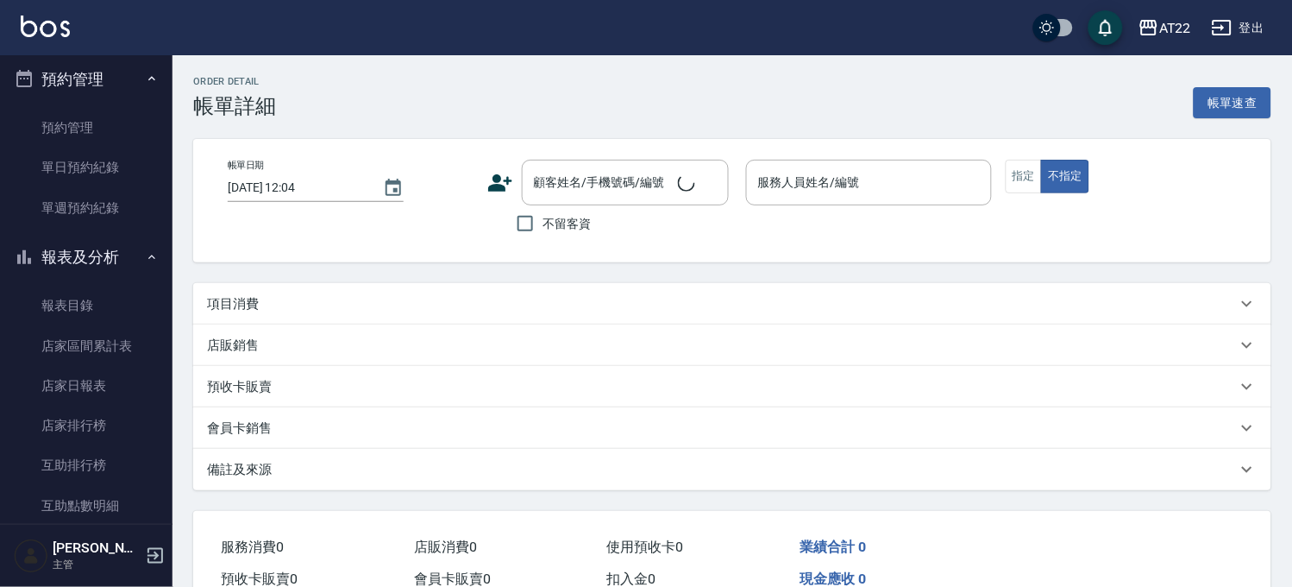
type input "2024/03/10 14:06"
type input "[PERSON_NAME]a"
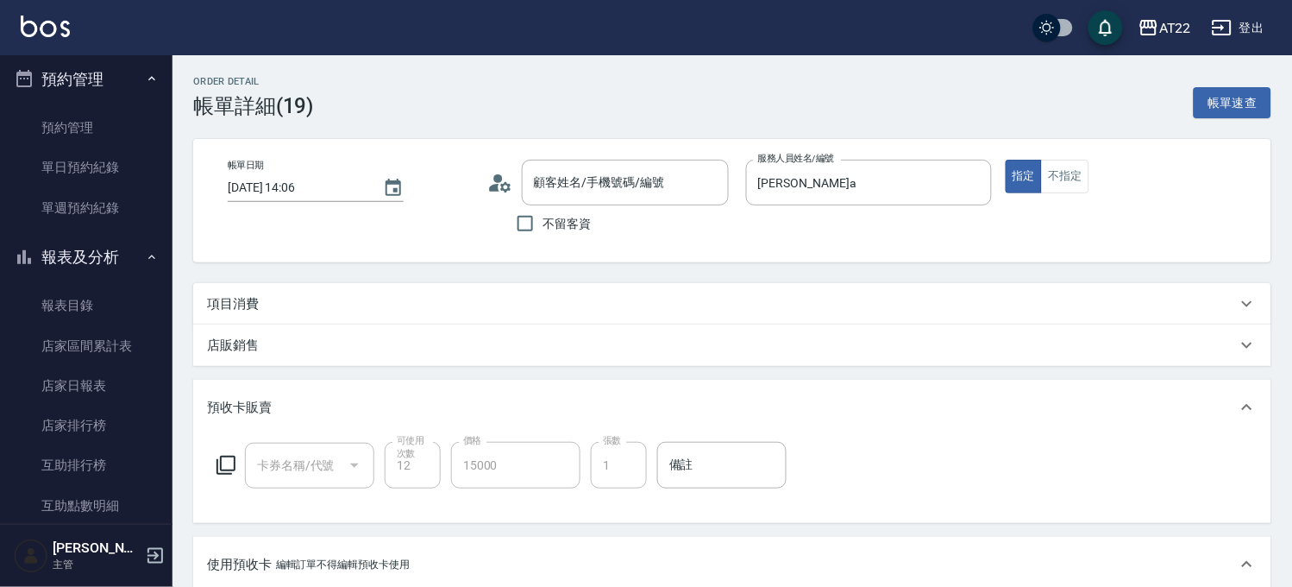
scroll to position [30, 0]
type input "林淑華/0934347280/0934347280"
type input "中藥包套(1/1)"
type input "中藥包套(a)"
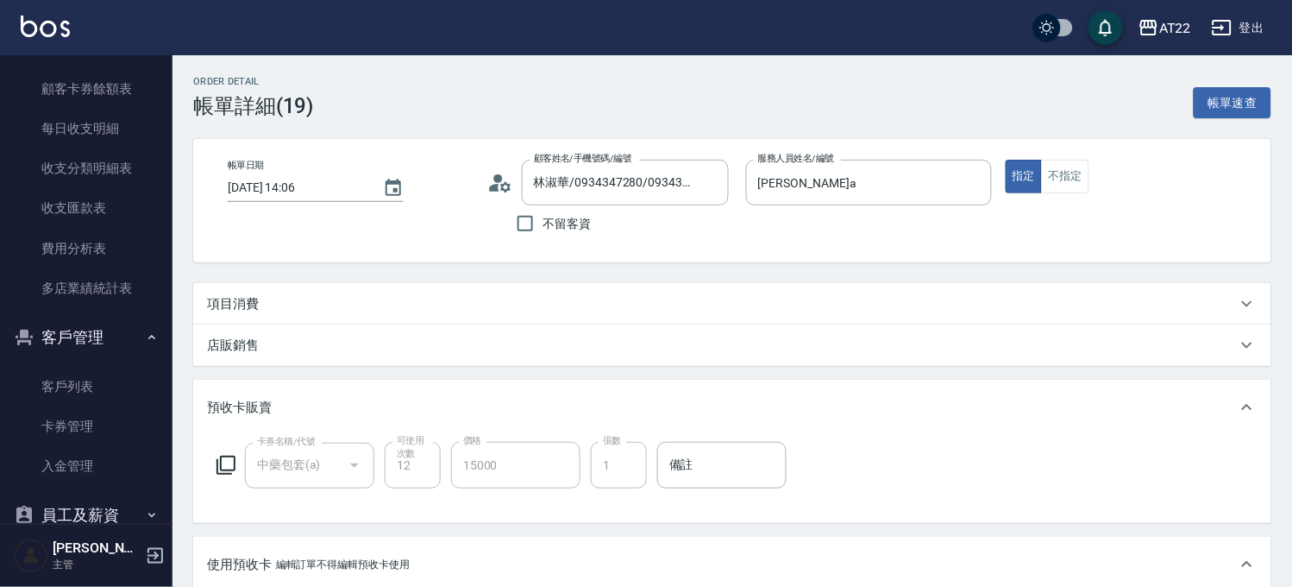
scroll to position [1401, 0]
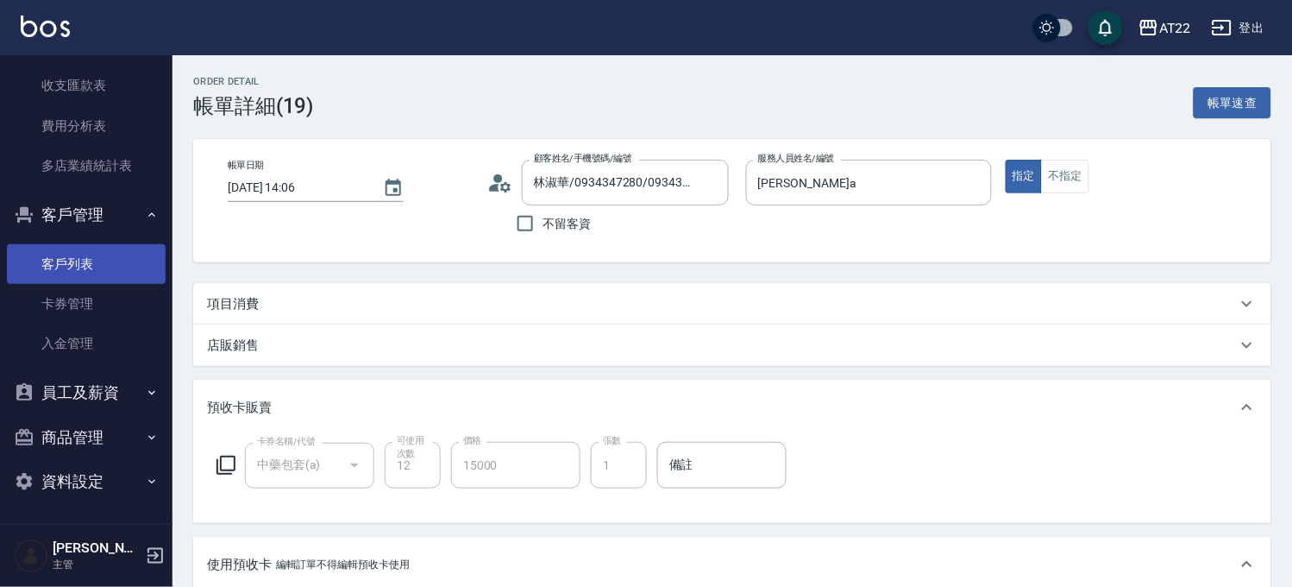
drag, startPoint x: 91, startPoint y: 267, endPoint x: 148, endPoint y: 243, distance: 61.0
click at [91, 267] on link "客戶列表" at bounding box center [86, 264] width 159 height 40
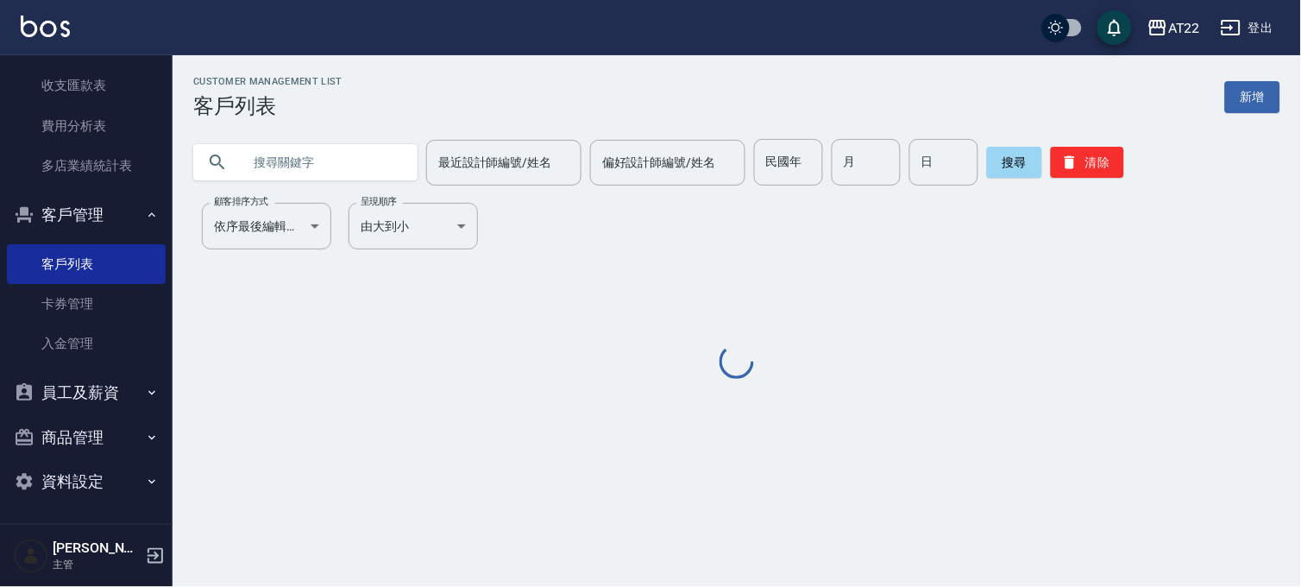
click at [357, 164] on input "text" at bounding box center [323, 162] width 162 height 47
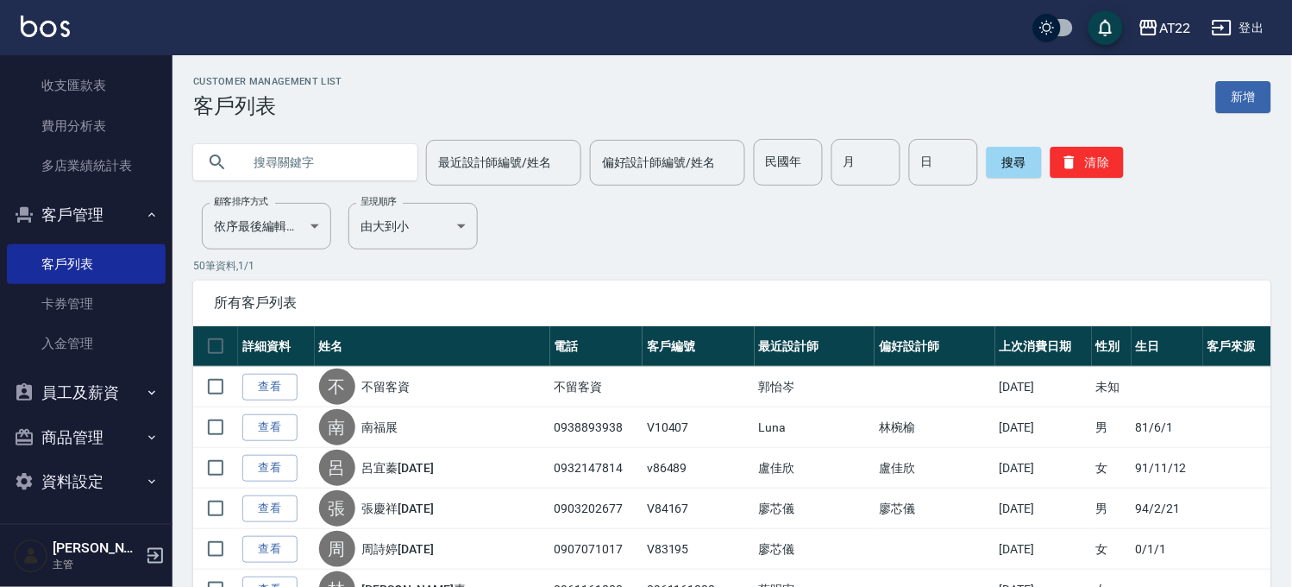
click at [274, 160] on input "text" at bounding box center [323, 162] width 162 height 47
type input "林淑華"
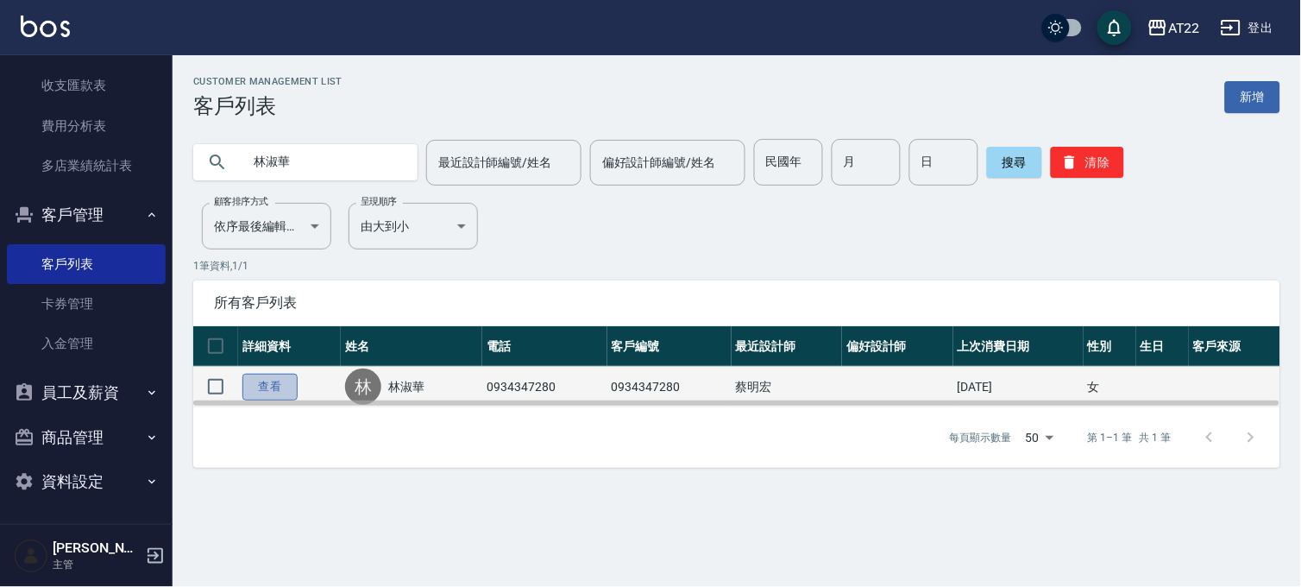
click at [259, 386] on link "查看" at bounding box center [269, 386] width 55 height 27
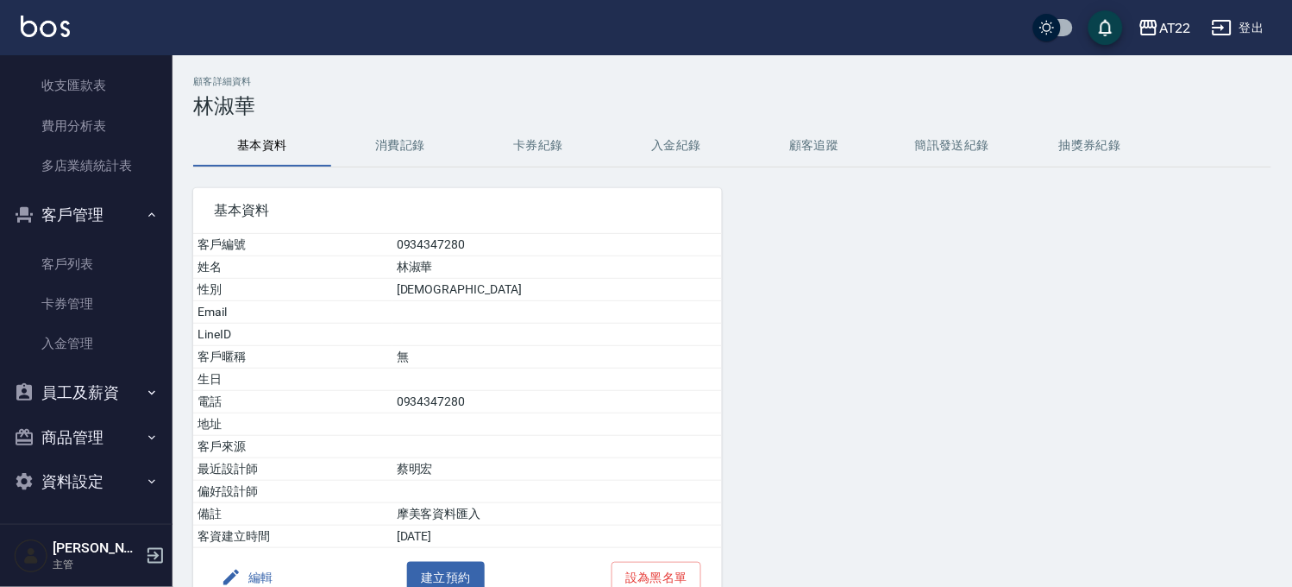
click at [347, 171] on div "基本資料 客戶編號 0934347280 姓名 林淑華 性別 FEMALE Email LineID 客戶暱稱 無 生日 電話 0934347280 地址 客…" at bounding box center [447, 387] width 549 height 440
click at [381, 160] on button "消費記錄" at bounding box center [400, 145] width 138 height 41
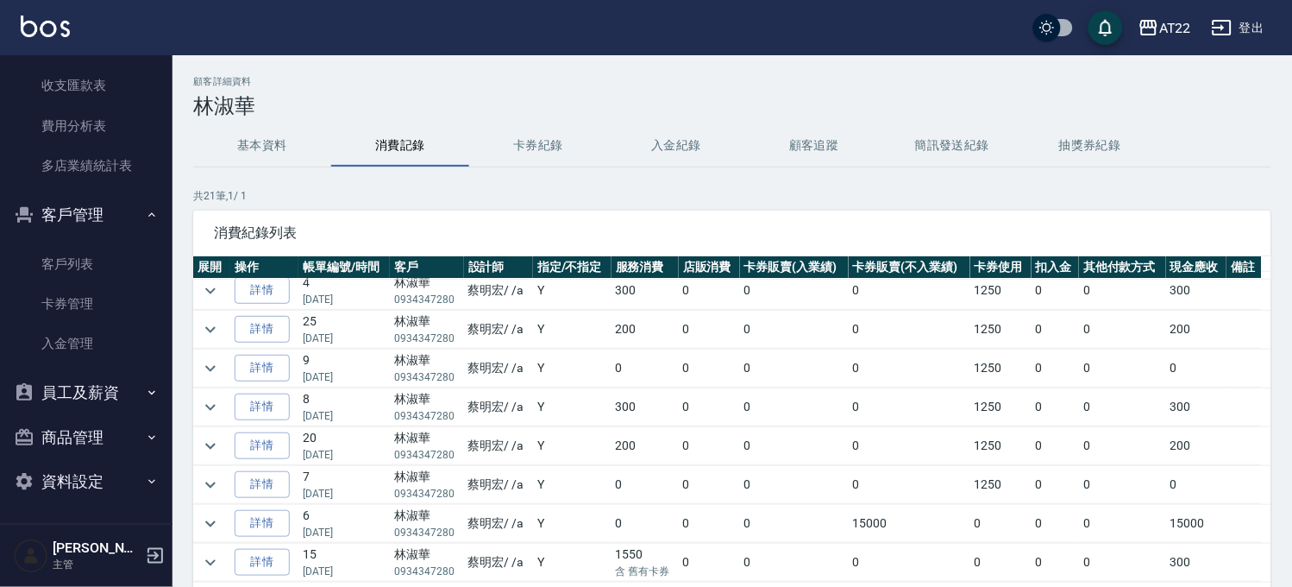
scroll to position [383, 0]
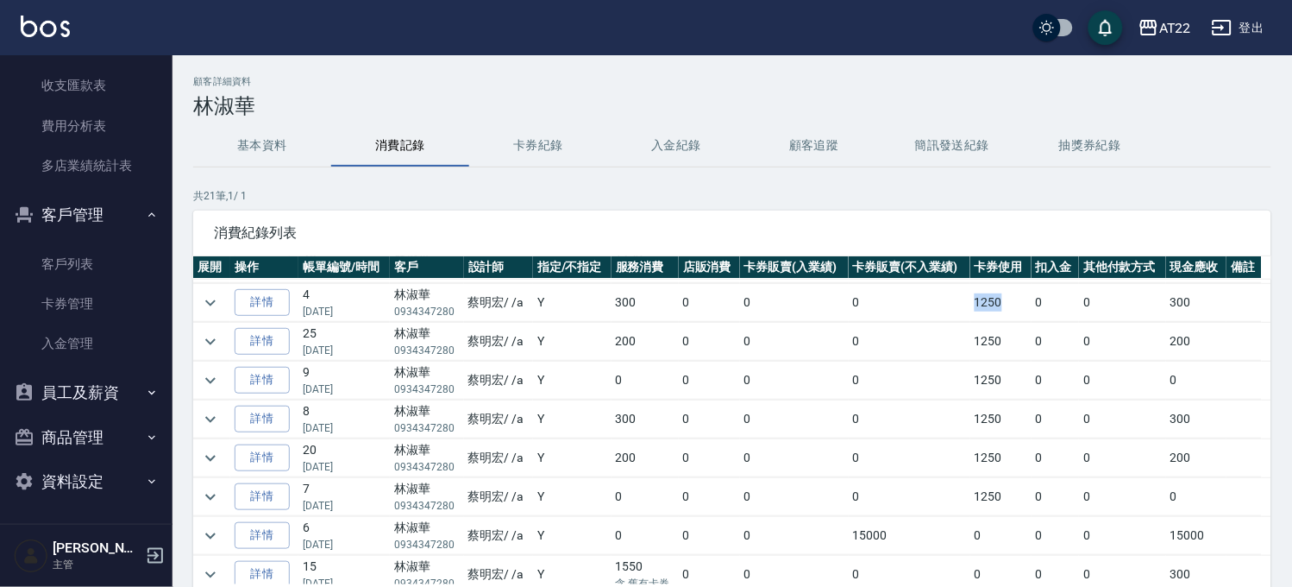
drag, startPoint x: 969, startPoint y: 307, endPoint x: 996, endPoint y: 309, distance: 27.7
click at [996, 309] on td "1250" at bounding box center [1000, 303] width 61 height 38
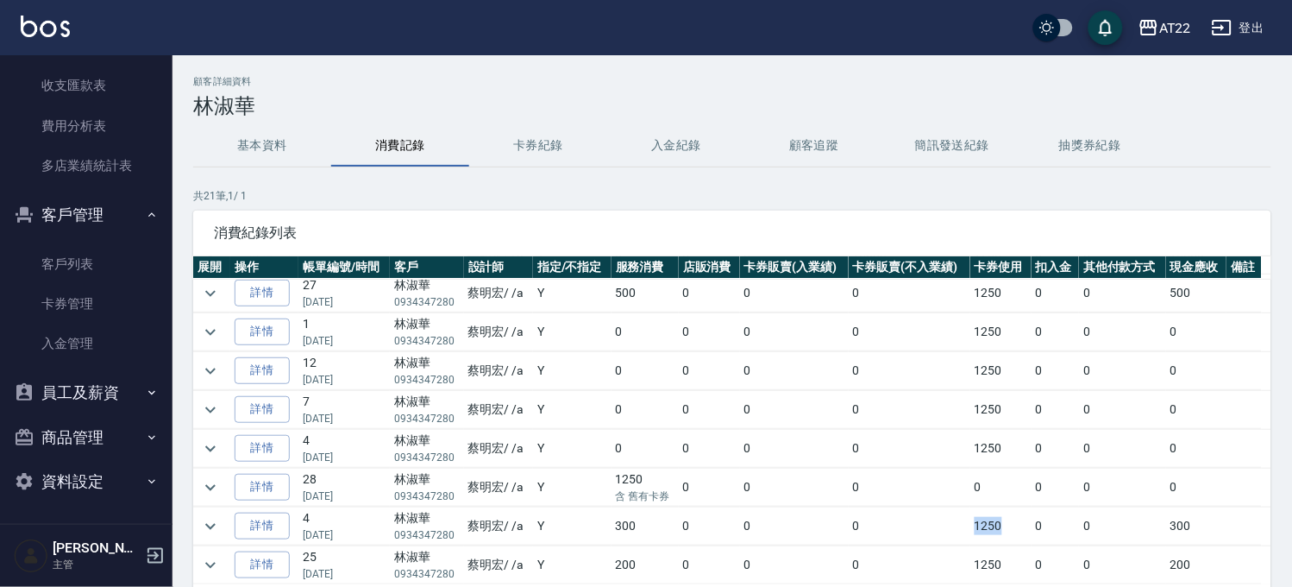
scroll to position [157, 0]
drag, startPoint x: 975, startPoint y: 298, endPoint x: 993, endPoint y: 298, distance: 18.1
click at [993, 298] on td "1250" at bounding box center [1000, 296] width 61 height 38
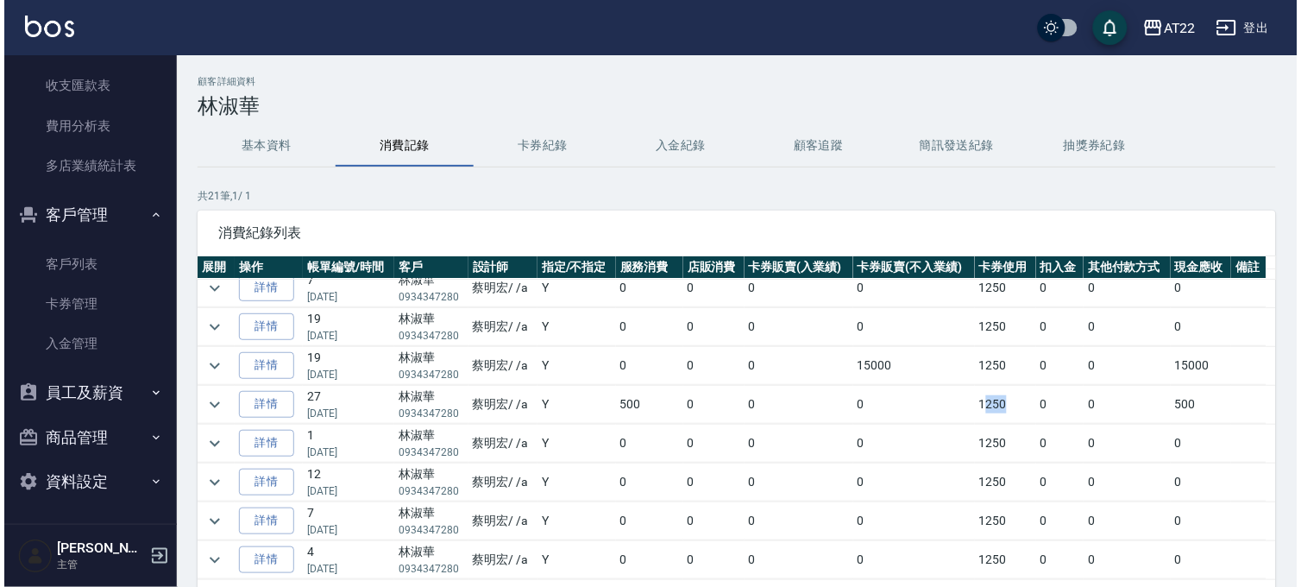
scroll to position [119, 0]
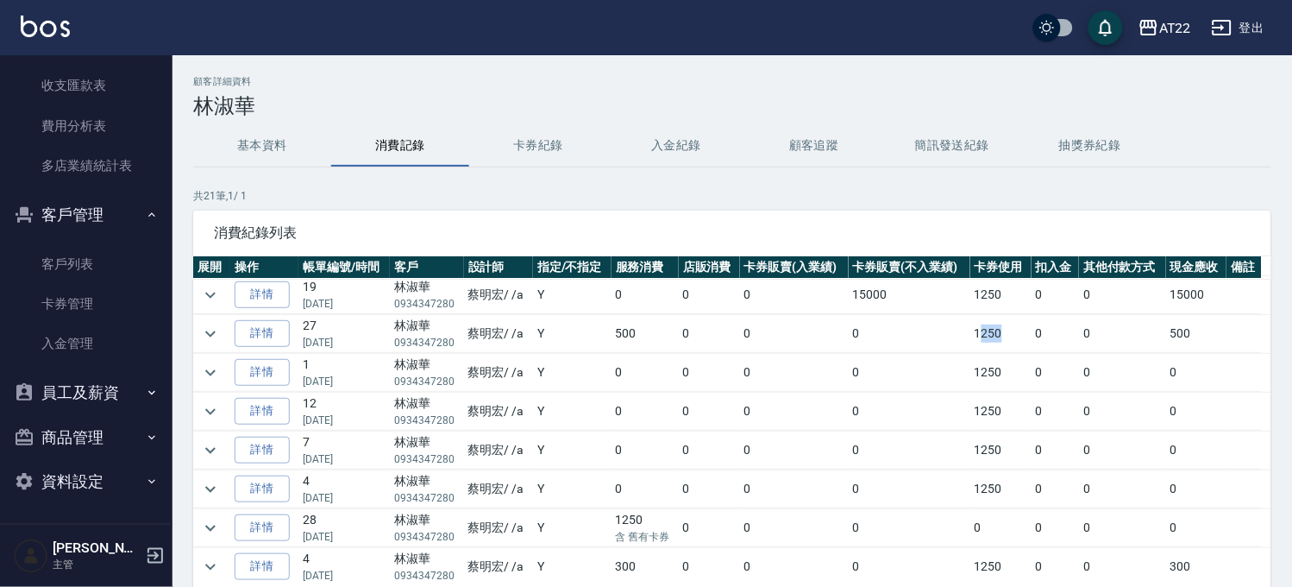
click at [145, 386] on icon "button" at bounding box center [152, 393] width 14 height 14
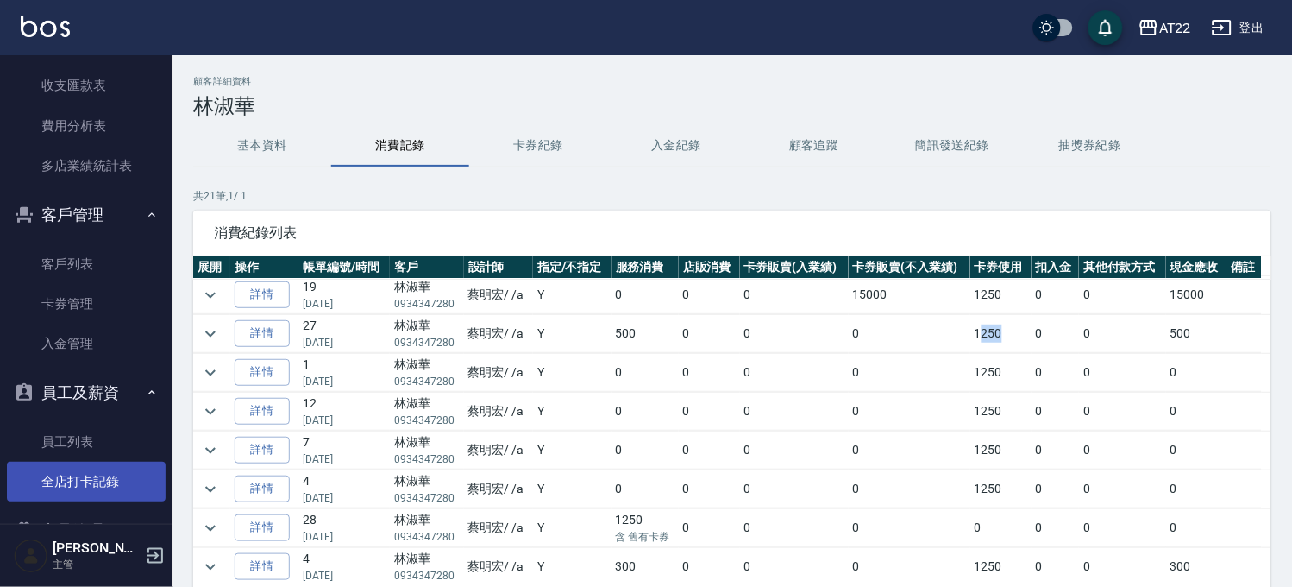
click at [130, 484] on link "全店打卡記錄" at bounding box center [86, 481] width 159 height 40
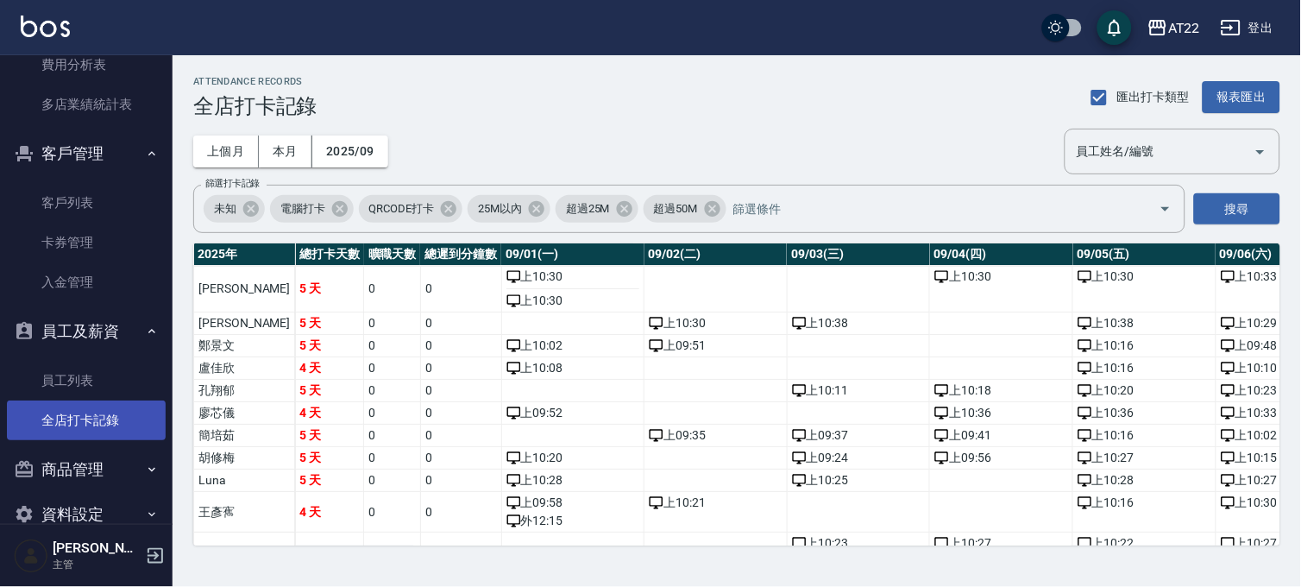
scroll to position [1494, 0]
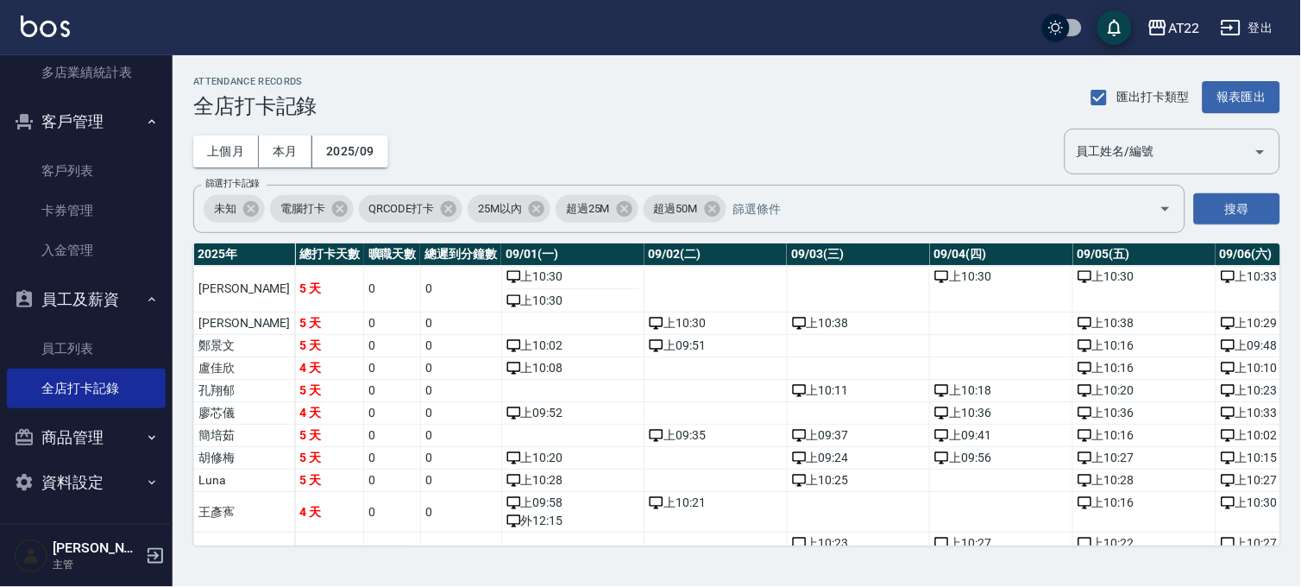
click at [118, 287] on button "員工及薪資" at bounding box center [86, 299] width 159 height 45
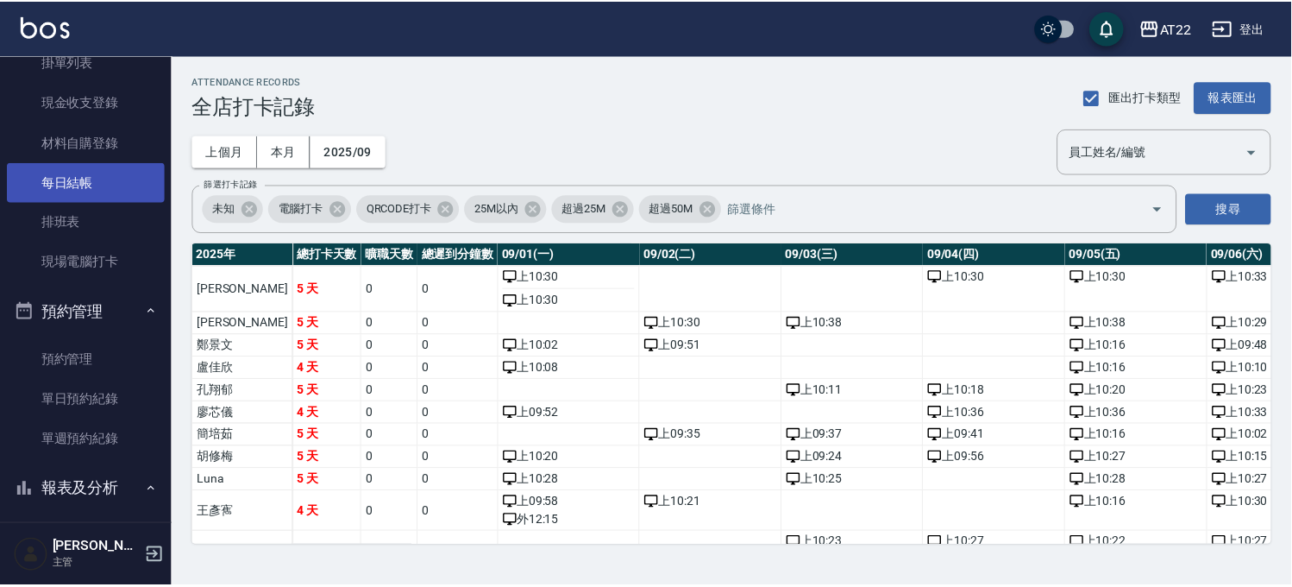
scroll to position [0, 0]
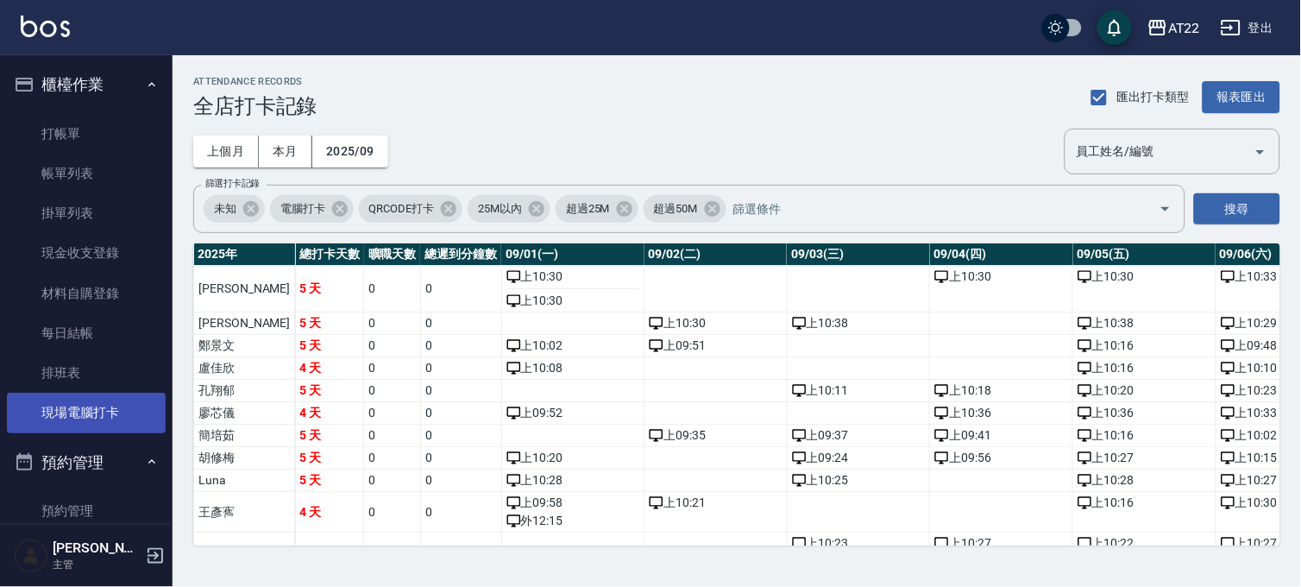
click at [136, 428] on link "現場電腦打卡" at bounding box center [86, 412] width 159 height 40
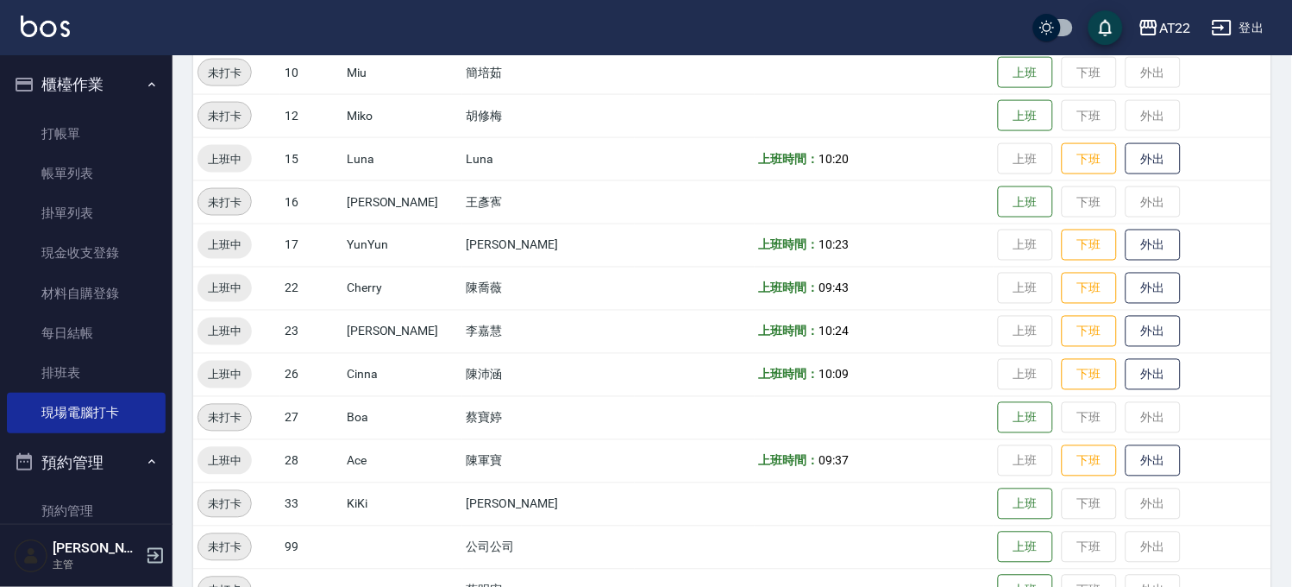
scroll to position [383, 0]
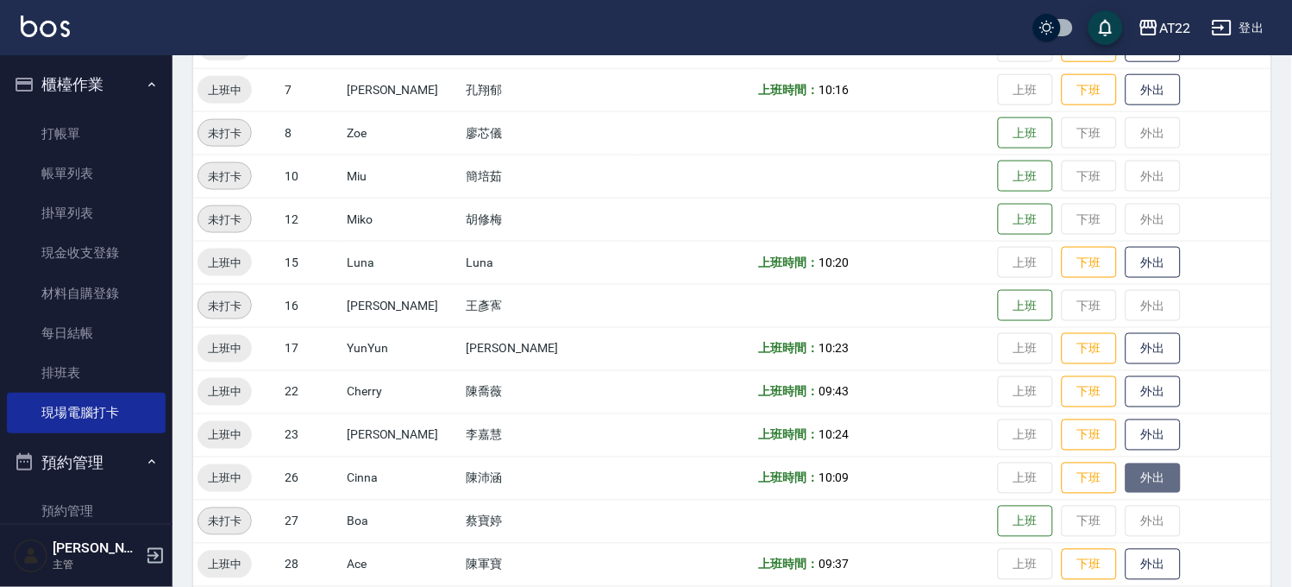
click at [1141, 470] on button "外出" at bounding box center [1153, 478] width 55 height 30
click at [1131, 428] on button "外出" at bounding box center [1153, 435] width 55 height 30
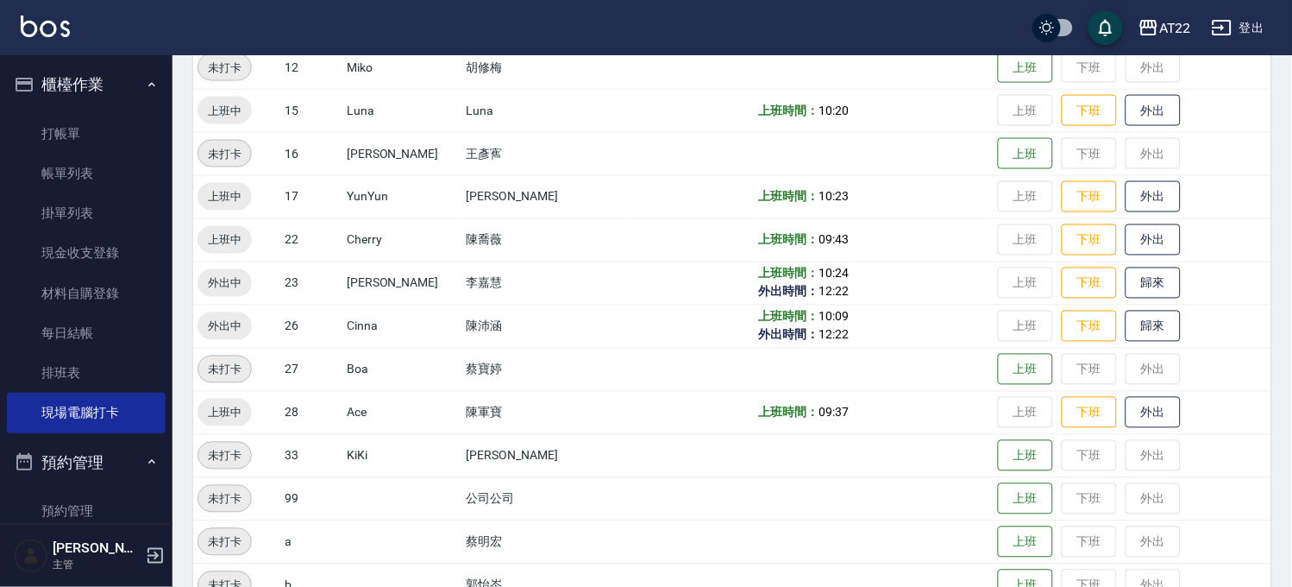
scroll to position [537, 0]
click at [1148, 229] on button "外出" at bounding box center [1153, 238] width 55 height 30
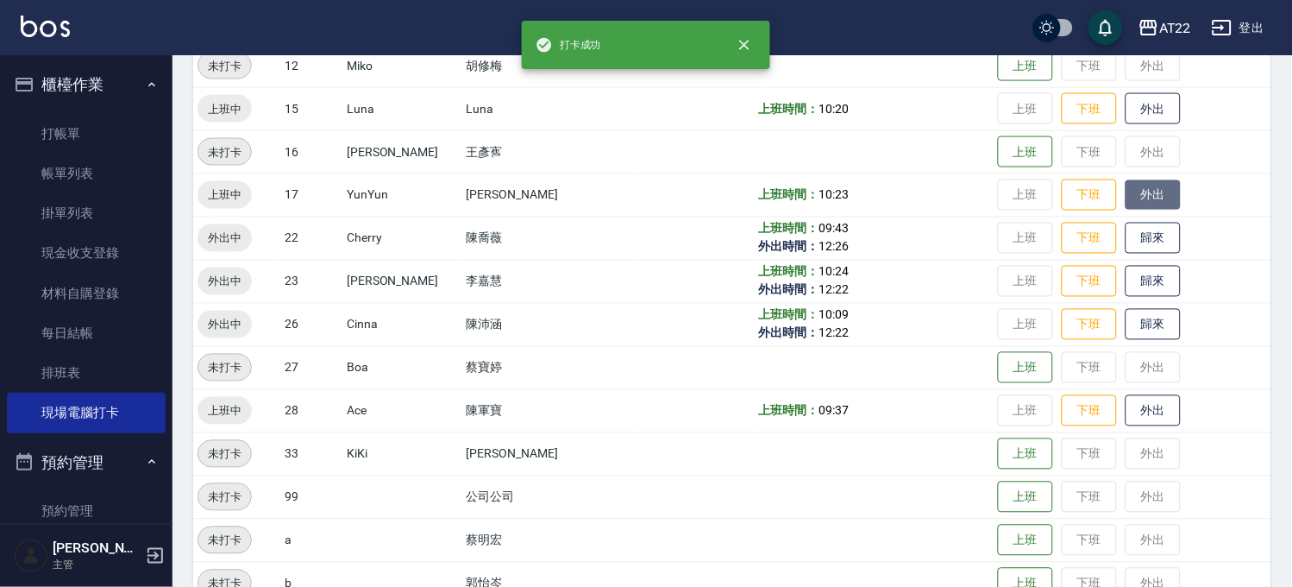
click at [1139, 190] on button "外出" at bounding box center [1153, 195] width 55 height 30
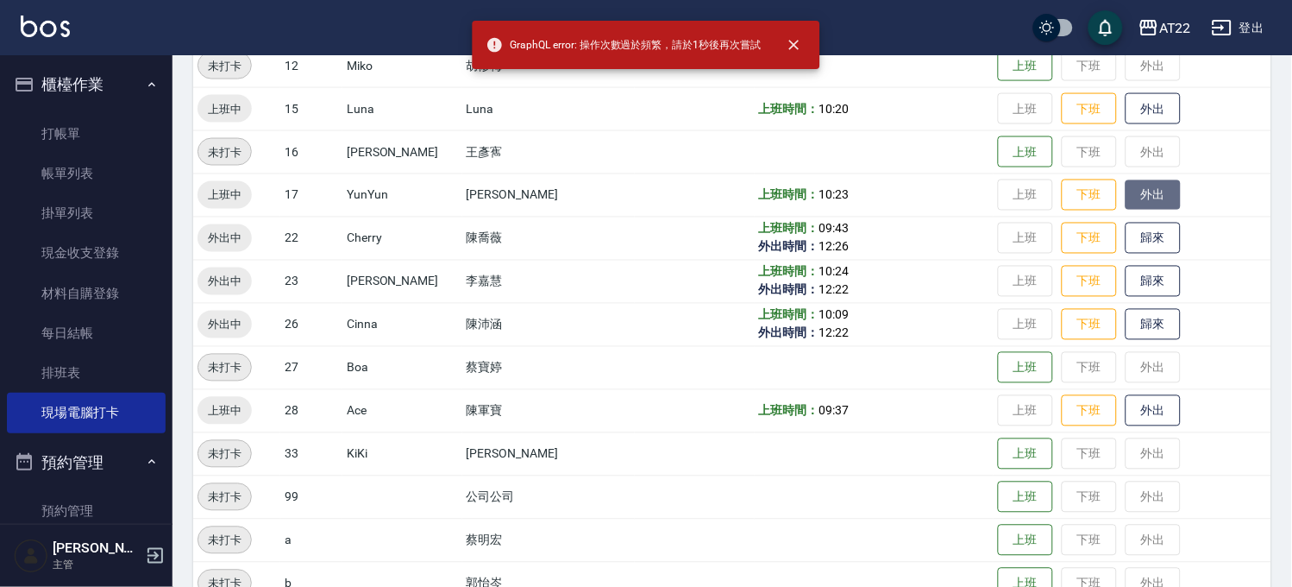
click at [1126, 195] on button "外出" at bounding box center [1153, 195] width 55 height 30
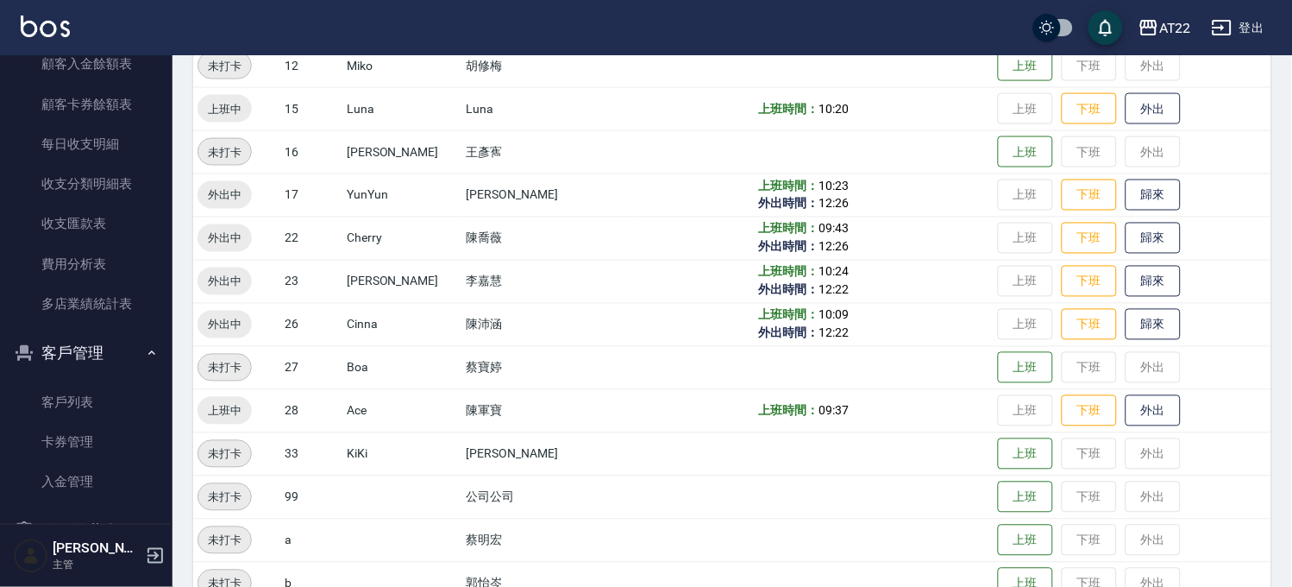
scroll to position [1401, 0]
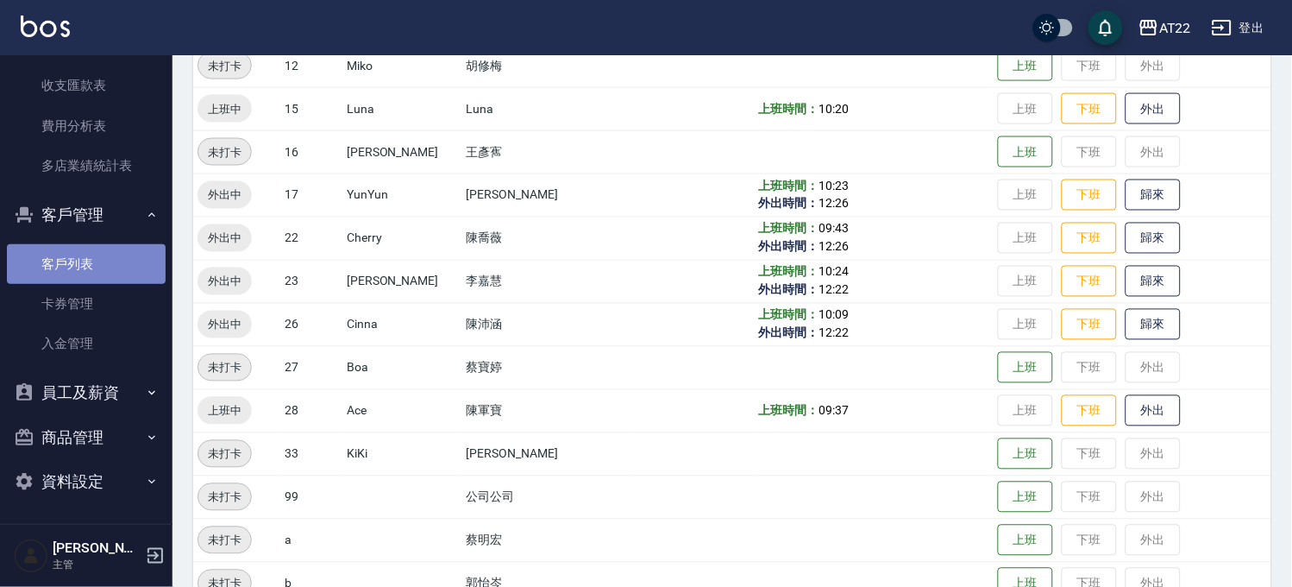
click at [122, 253] on link "客戶列表" at bounding box center [86, 264] width 159 height 40
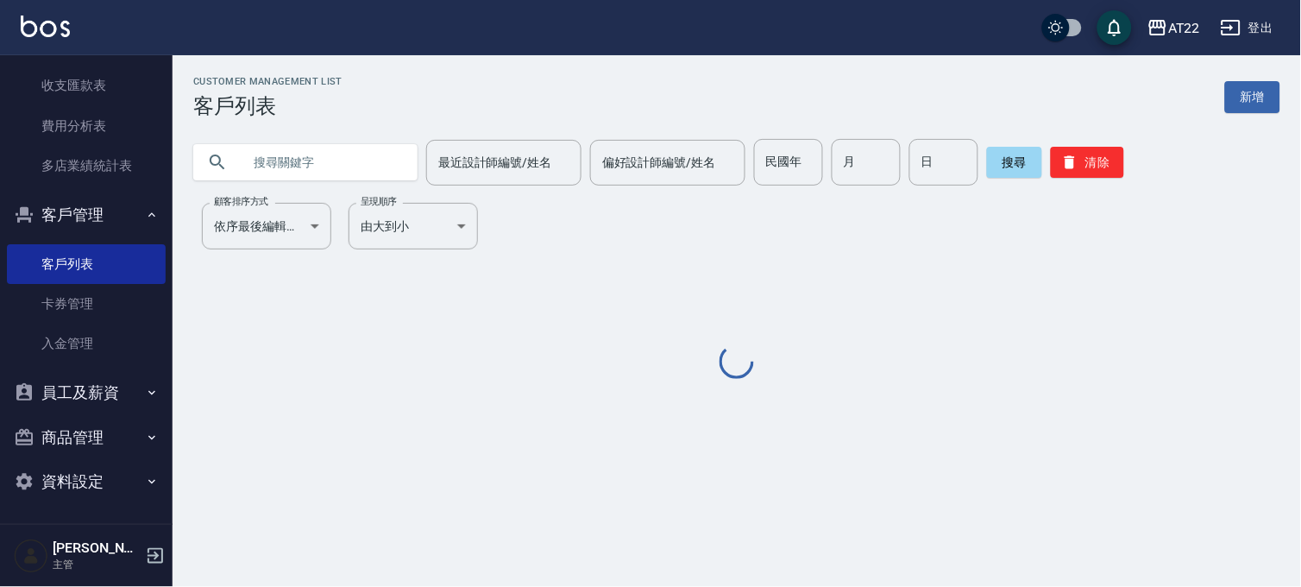
click at [296, 148] on input "text" at bounding box center [323, 162] width 162 height 47
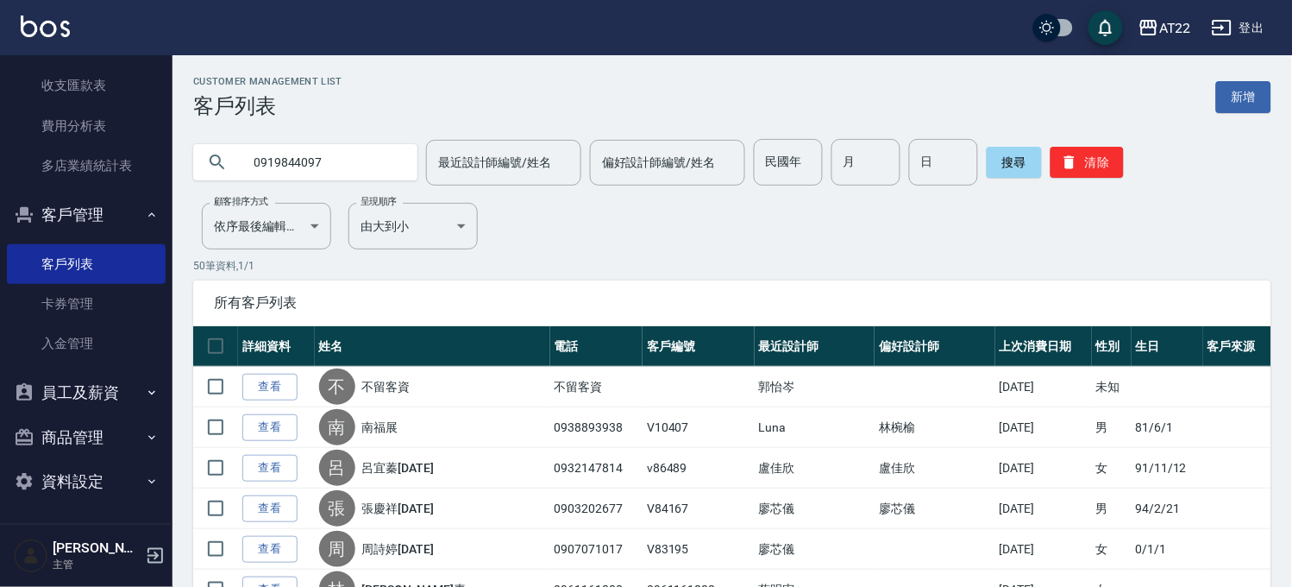
type input "0919844097"
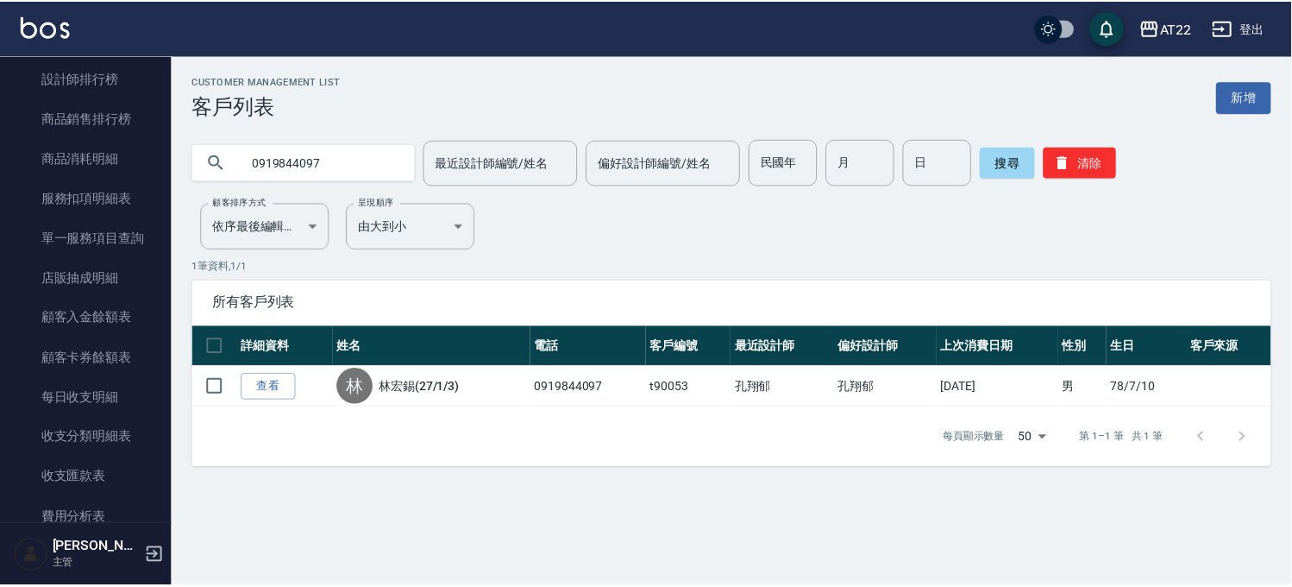
scroll to position [921, 0]
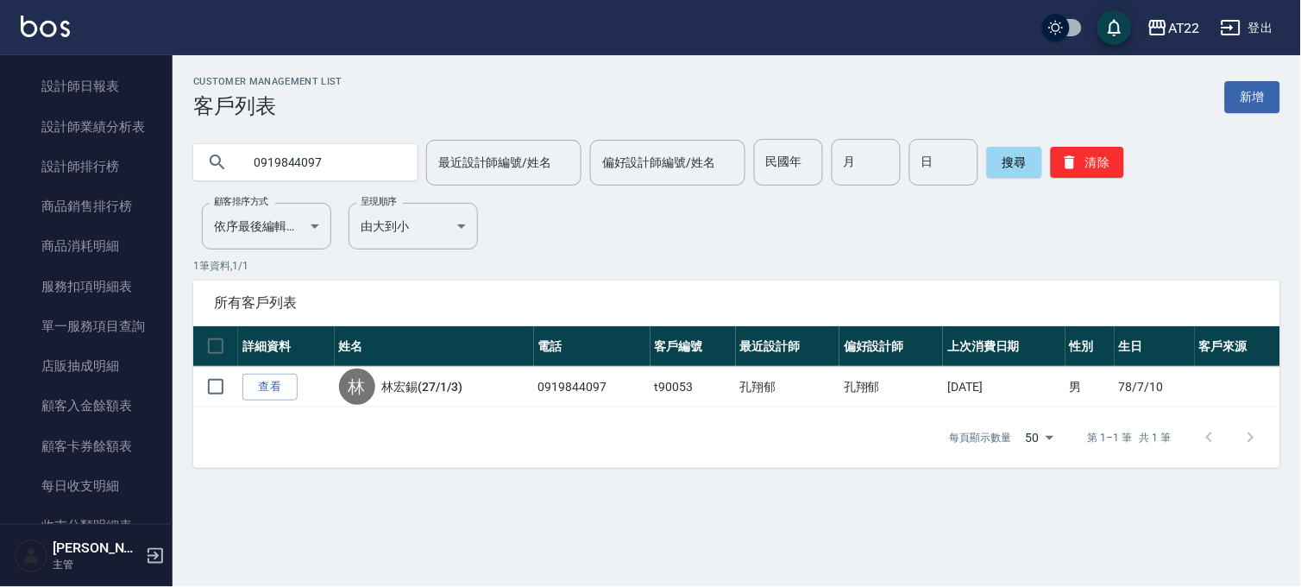
drag, startPoint x: 104, startPoint y: 167, endPoint x: 173, endPoint y: 183, distance: 70.7
click at [104, 167] on link "設計師排行榜" at bounding box center [86, 167] width 159 height 40
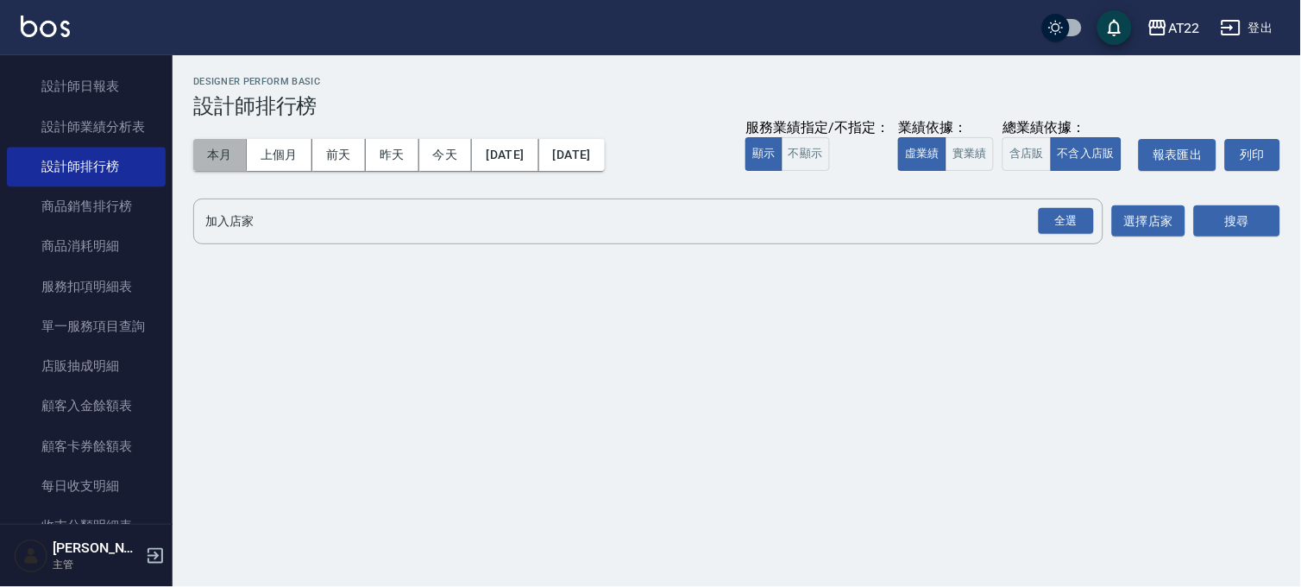
click at [228, 160] on button "本月" at bounding box center [219, 155] width 53 height 32
click at [1065, 222] on div "全選" at bounding box center [1066, 221] width 55 height 27
click at [1239, 217] on button "搜尋" at bounding box center [1237, 222] width 86 height 32
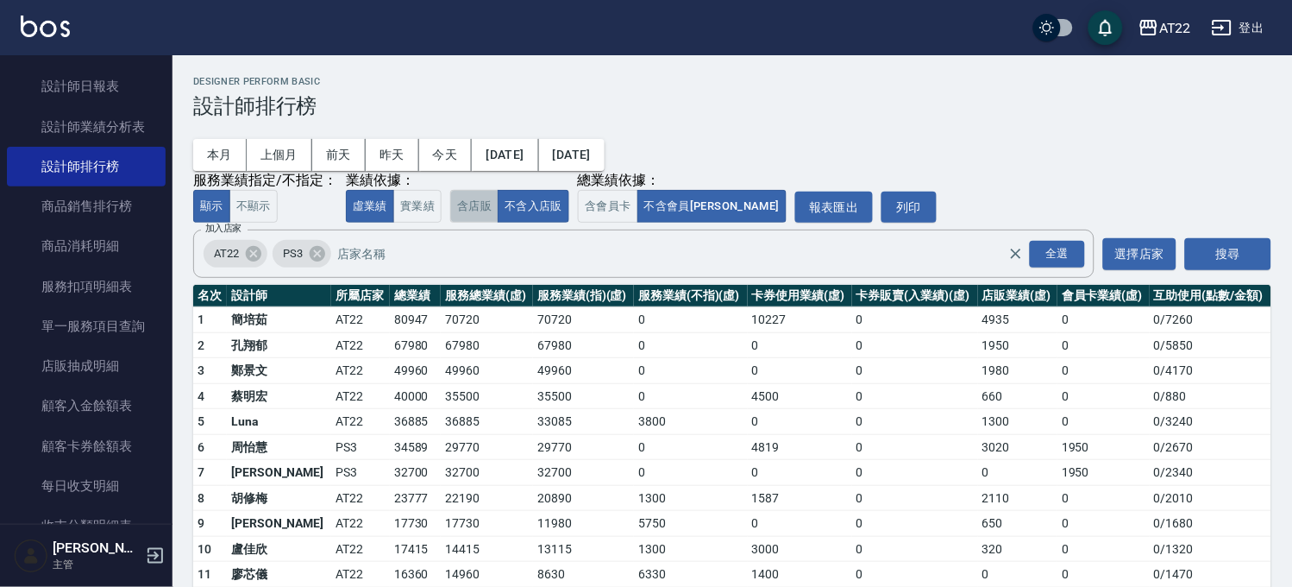
click at [477, 207] on button "含店販" at bounding box center [474, 207] width 48 height 34
click at [298, 157] on button "上個月" at bounding box center [280, 155] width 66 height 32
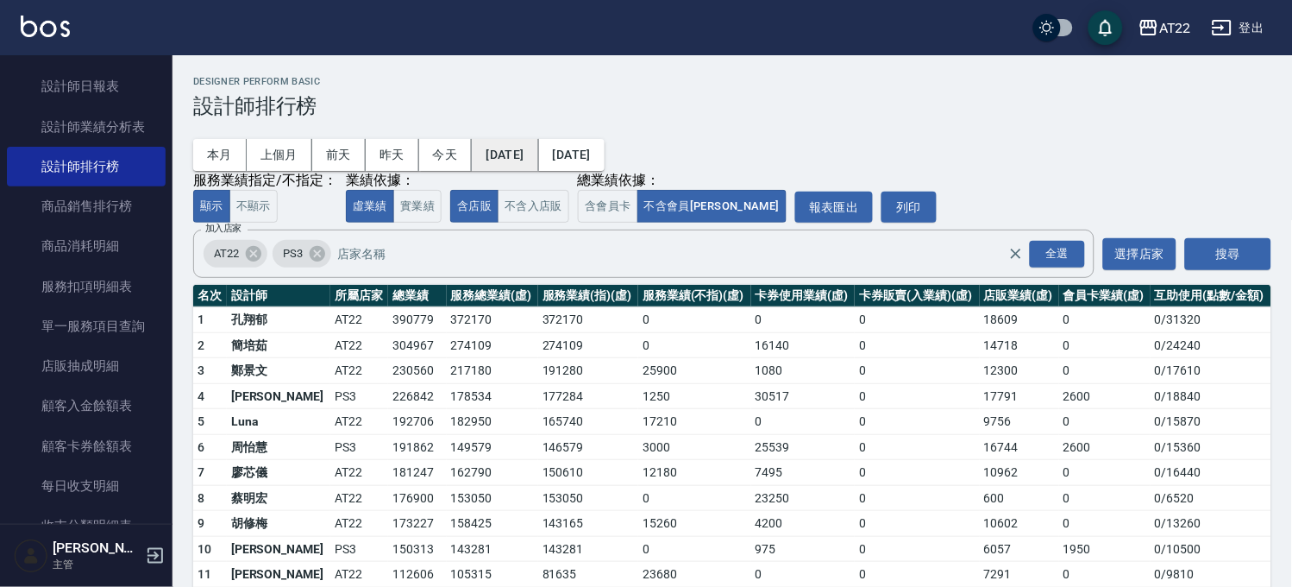
click at [481, 147] on button "[DATE]" at bounding box center [505, 155] width 66 height 32
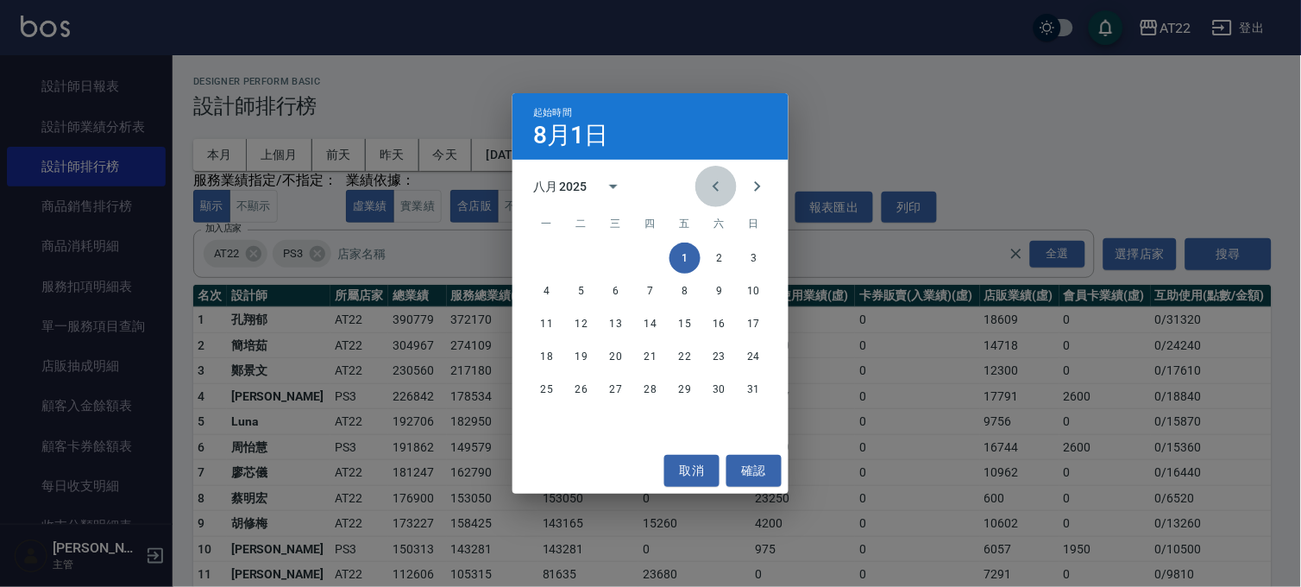
click at [730, 191] on button "Previous month" at bounding box center [715, 186] width 41 height 41
click at [581, 265] on button "1" at bounding box center [581, 257] width 31 height 31
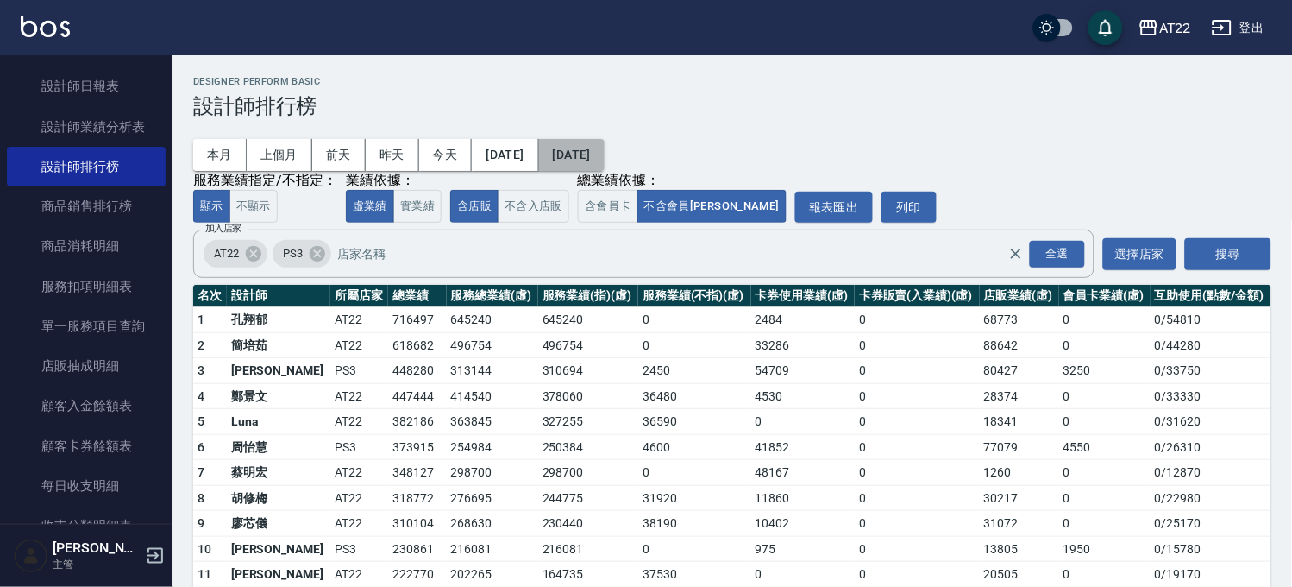
click at [605, 156] on button "[DATE]" at bounding box center [572, 155] width 66 height 32
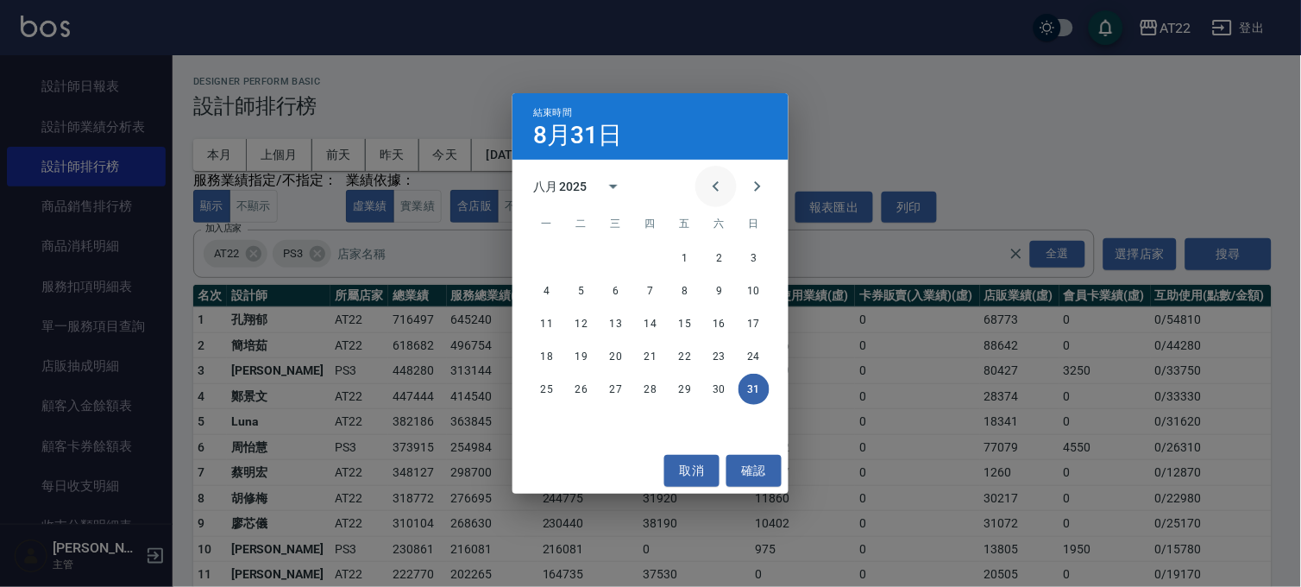
click at [710, 184] on icon "Previous month" at bounding box center [716, 186] width 21 height 21
click at [651, 394] on button "31" at bounding box center [650, 388] width 31 height 31
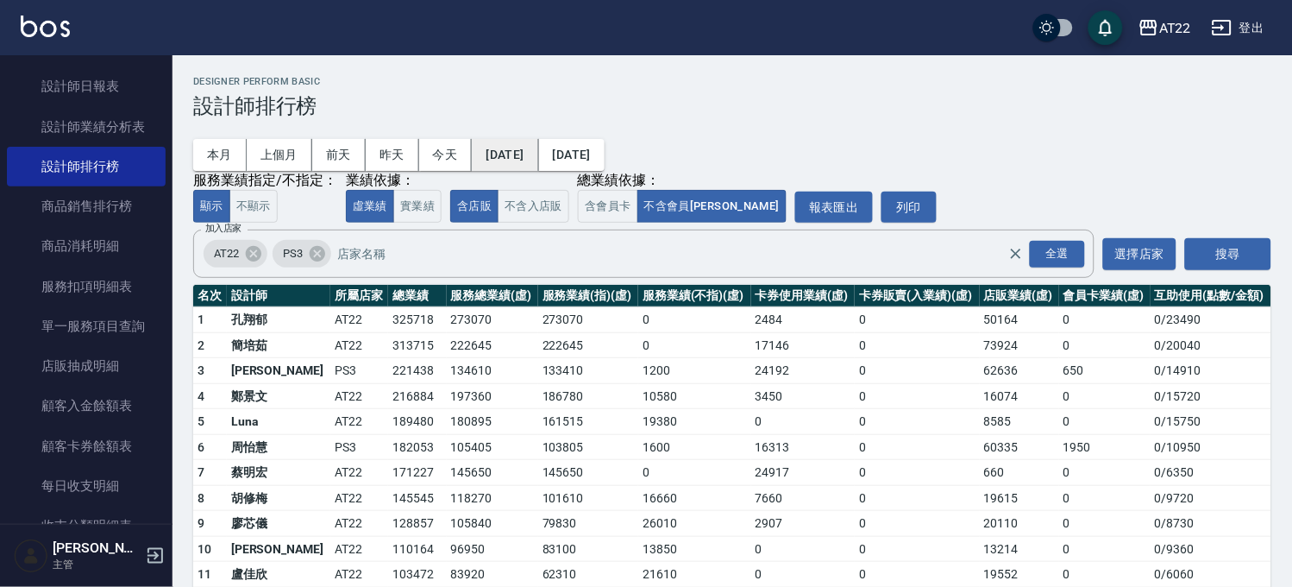
click at [538, 147] on button "2025/07/01" at bounding box center [505, 155] width 66 height 32
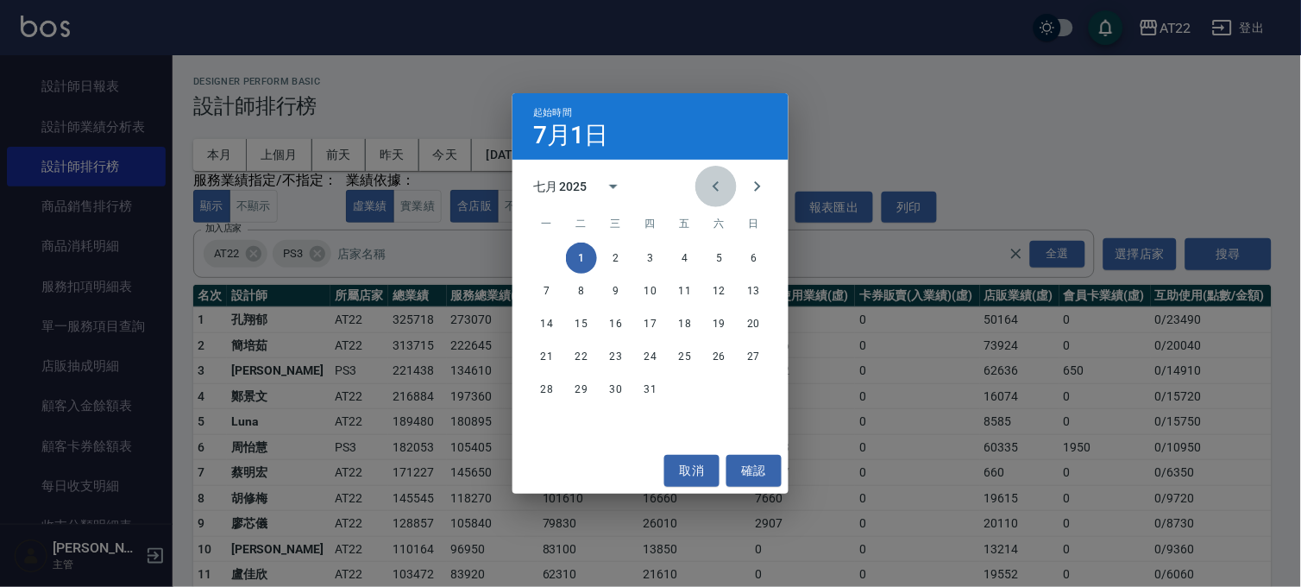
click at [706, 186] on icon "Previous month" at bounding box center [716, 186] width 21 height 21
click at [749, 257] on button "1" at bounding box center [753, 257] width 31 height 31
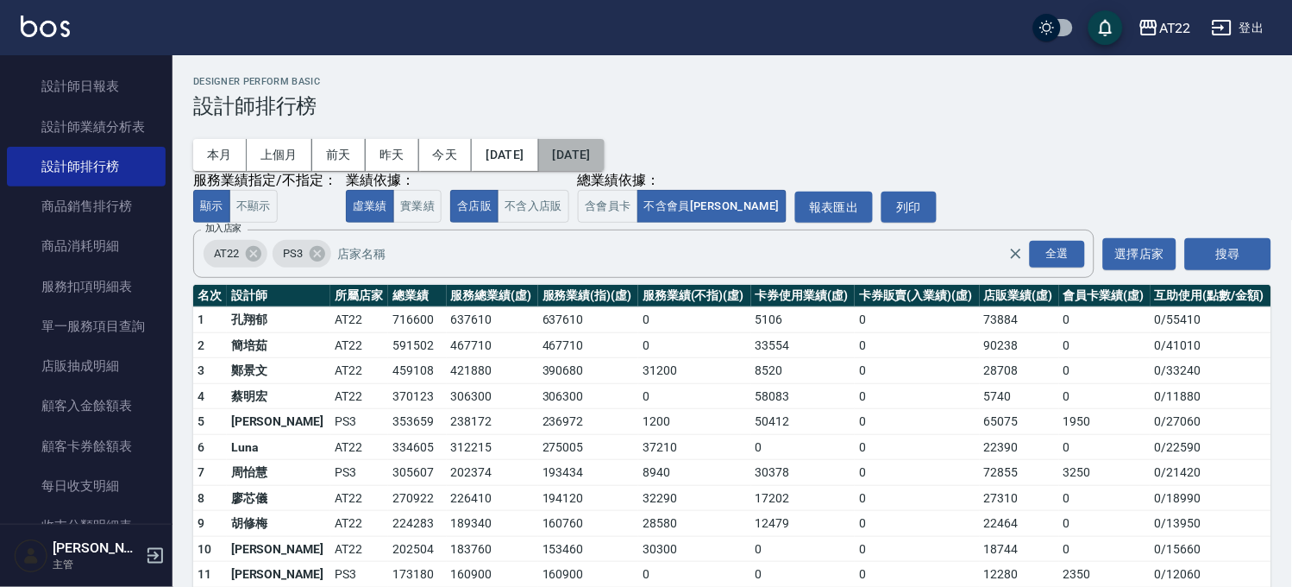
drag, startPoint x: 650, startPoint y: 153, endPoint x: 642, endPoint y: 148, distance: 8.9
click at [605, 148] on button "[DATE]" at bounding box center [572, 155] width 66 height 32
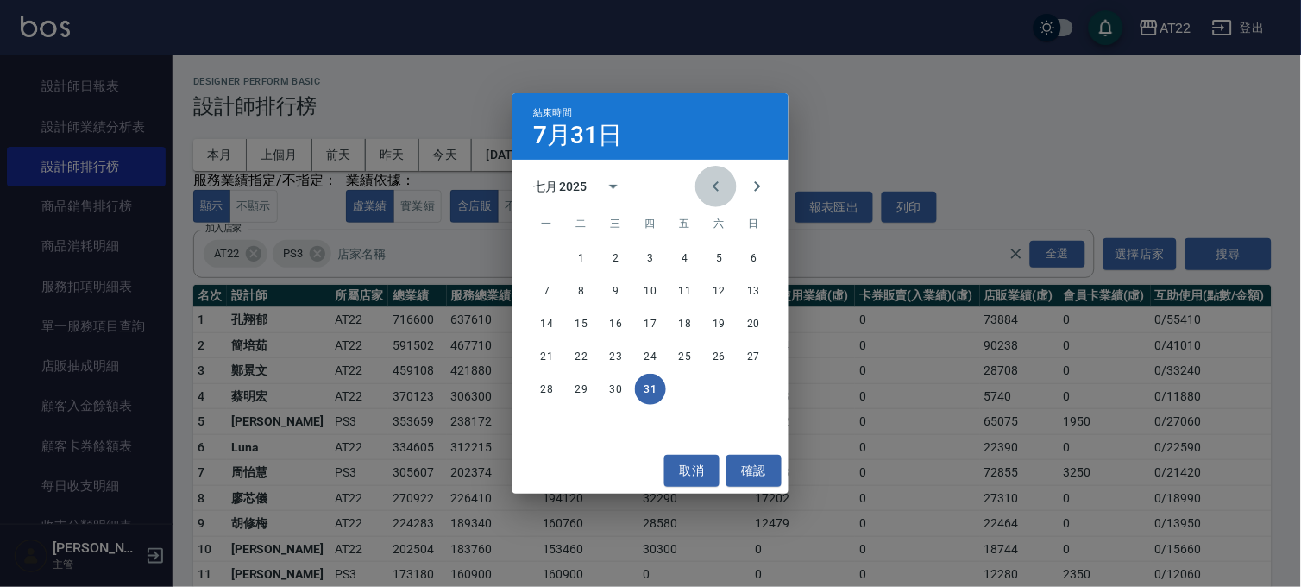
click at [714, 188] on icon "Previous month" at bounding box center [716, 186] width 21 height 21
click at [550, 424] on button "30" at bounding box center [546, 421] width 31 height 31
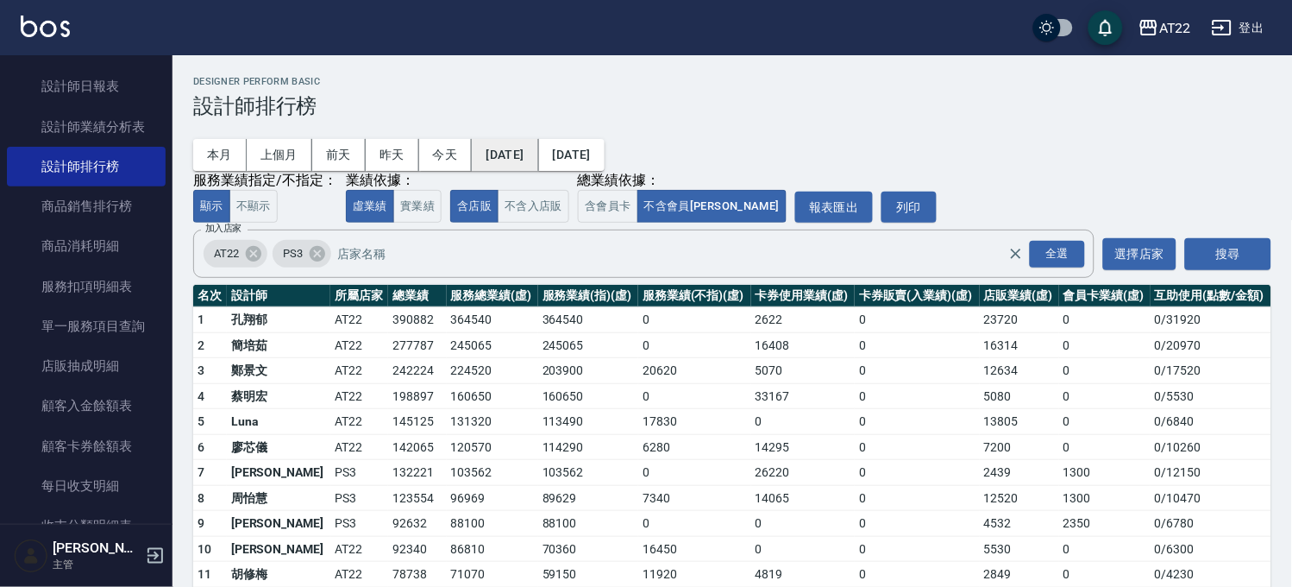
click at [520, 162] on button "2025/06/01" at bounding box center [505, 155] width 66 height 32
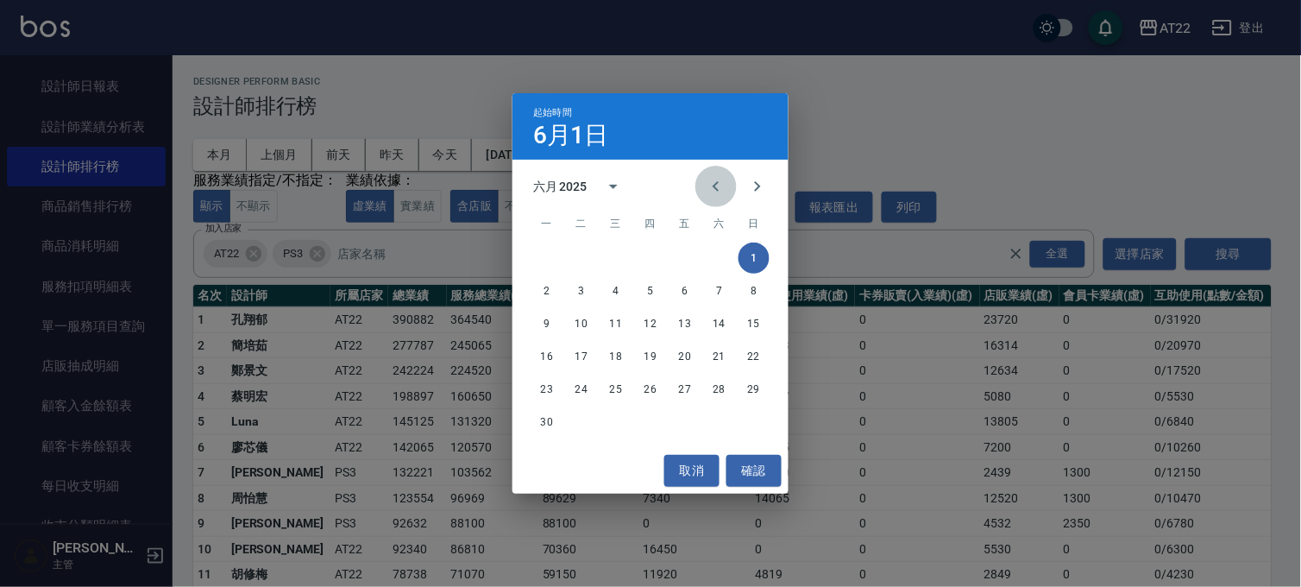
click at [718, 196] on icon "Previous month" at bounding box center [716, 186] width 21 height 21
click at [641, 256] on button "1" at bounding box center [650, 257] width 31 height 31
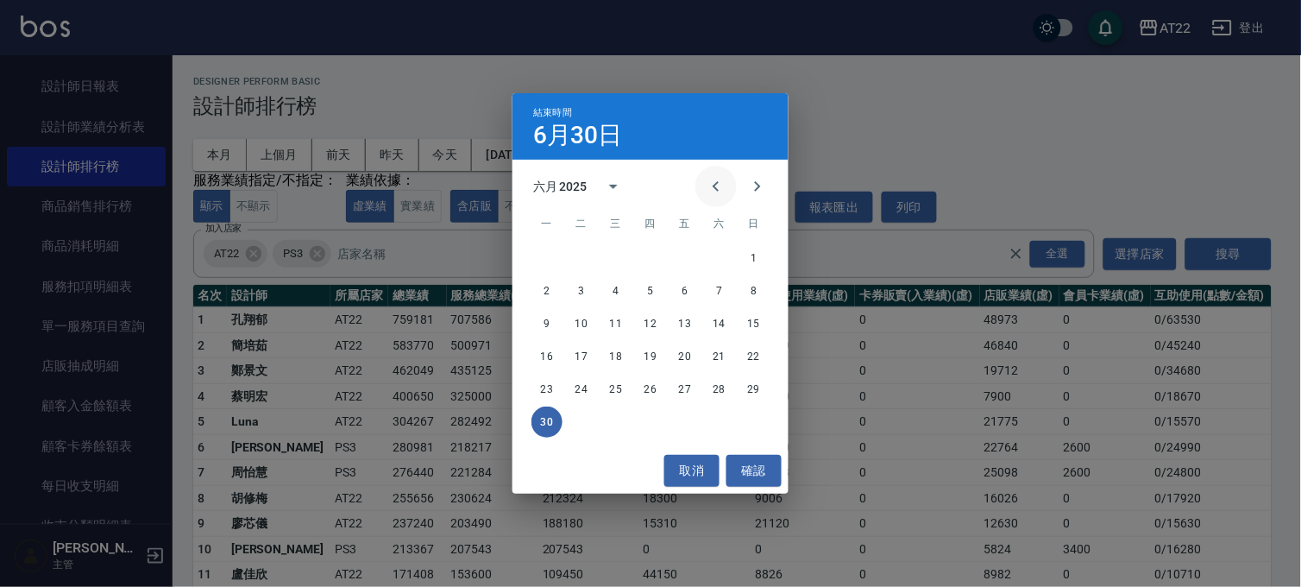
click at [712, 185] on icon "Previous month" at bounding box center [716, 186] width 21 height 21
click at [723, 390] on button "31" at bounding box center [719, 388] width 31 height 31
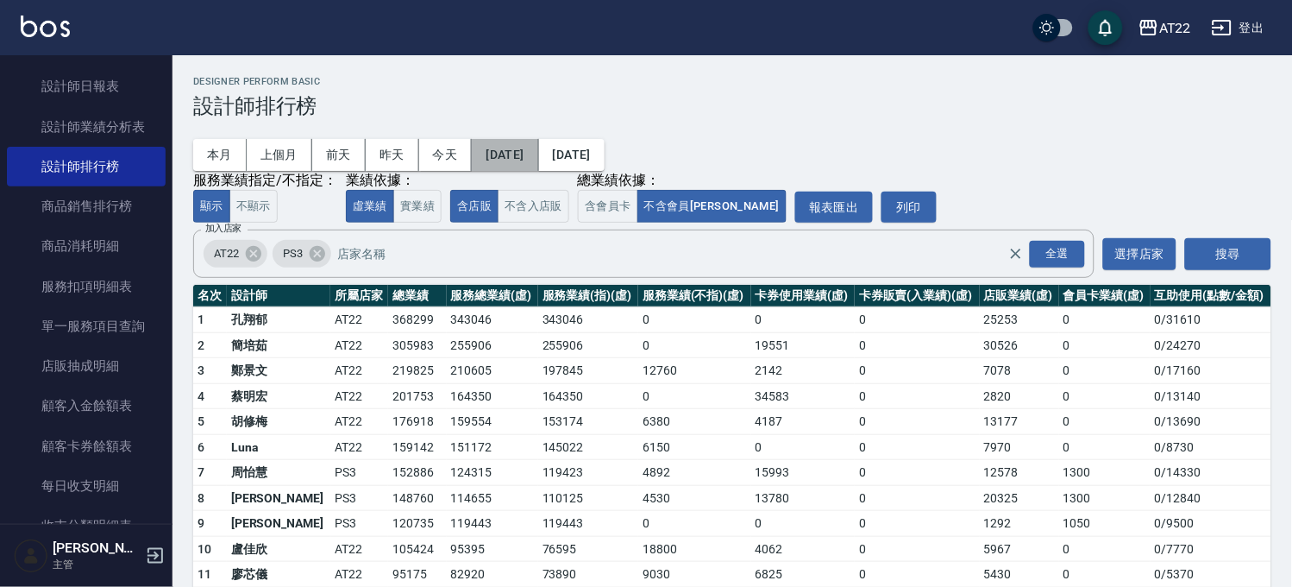
click at [538, 148] on button "2025/05/01" at bounding box center [505, 155] width 66 height 32
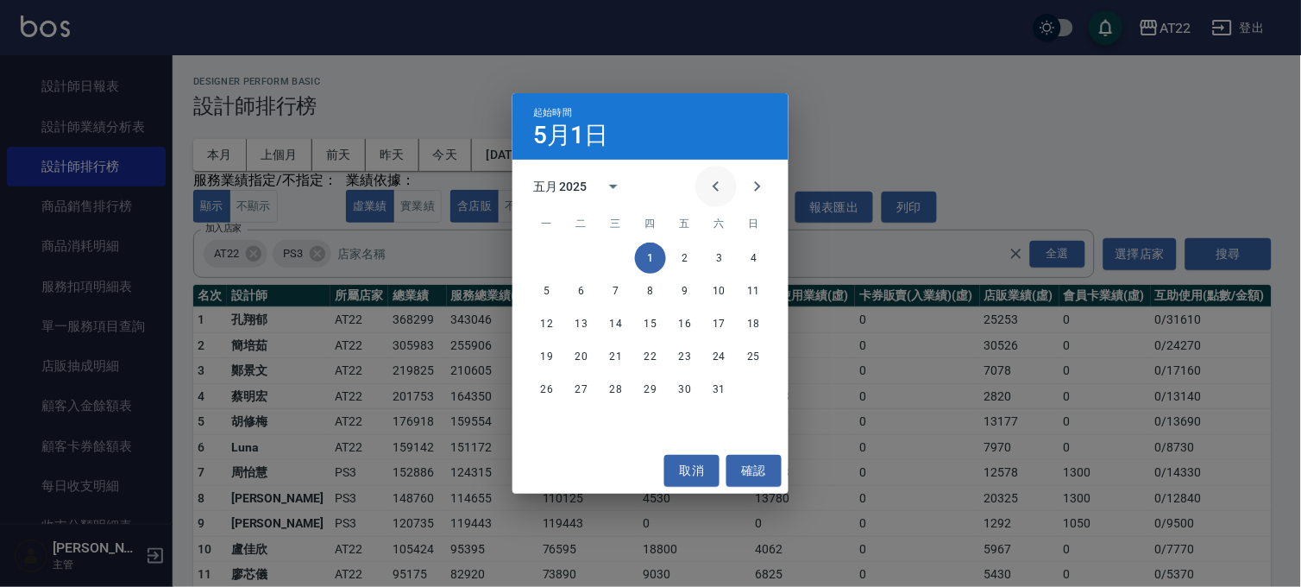
click at [707, 187] on icon "Previous month" at bounding box center [716, 186] width 21 height 21
click at [581, 246] on button "1" at bounding box center [581, 257] width 31 height 31
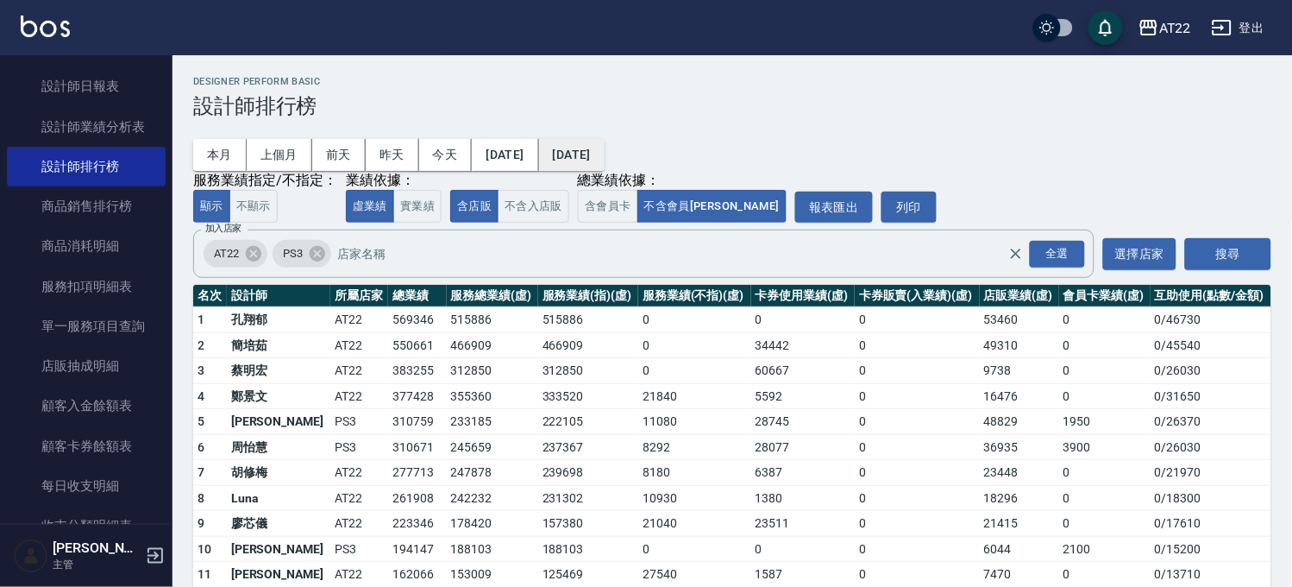
click at [595, 161] on button "2025/05/31" at bounding box center [572, 155] width 66 height 32
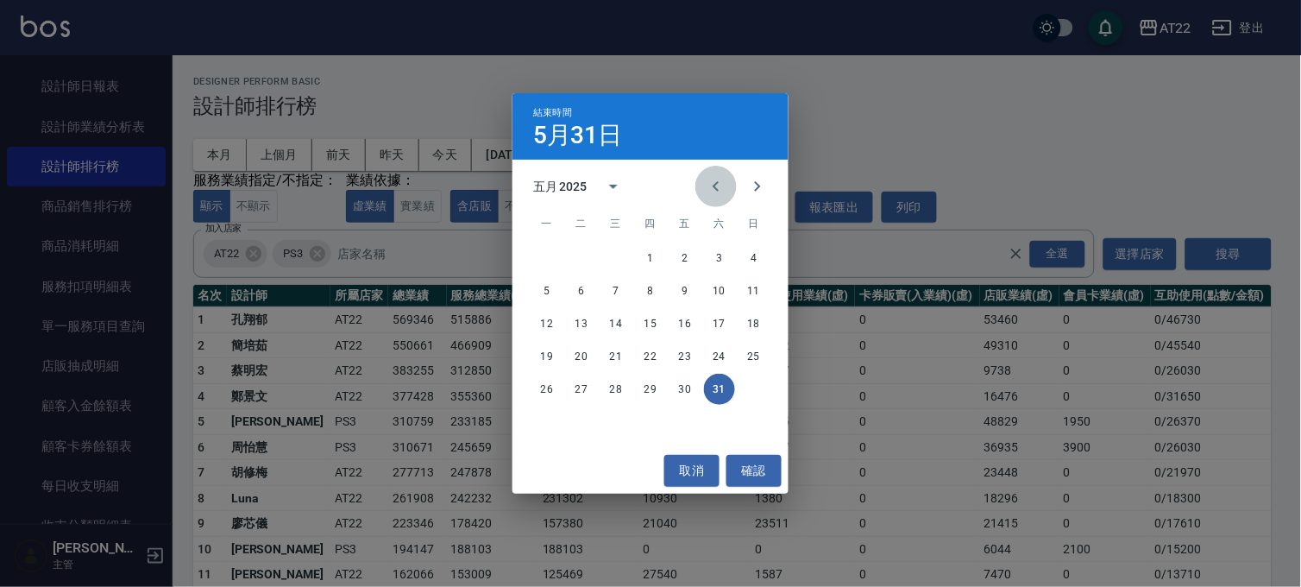
click at [718, 192] on icon "Previous month" at bounding box center [716, 186] width 21 height 21
click at [618, 392] on button "30" at bounding box center [615, 388] width 31 height 31
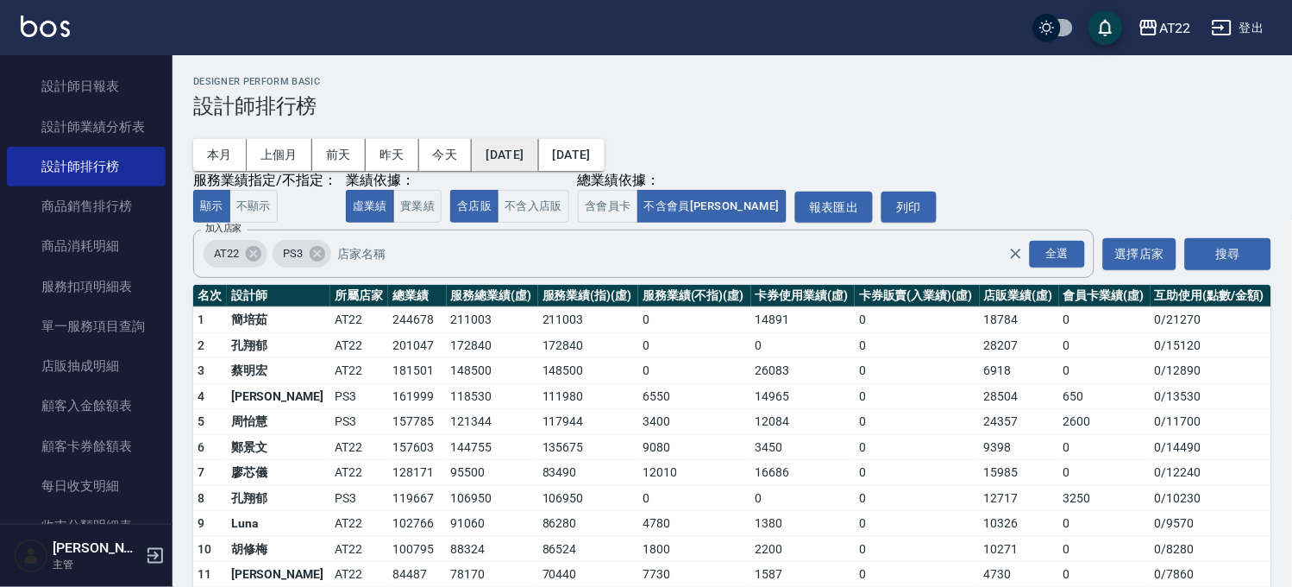
click at [513, 148] on button "2025/04/01" at bounding box center [505, 155] width 66 height 32
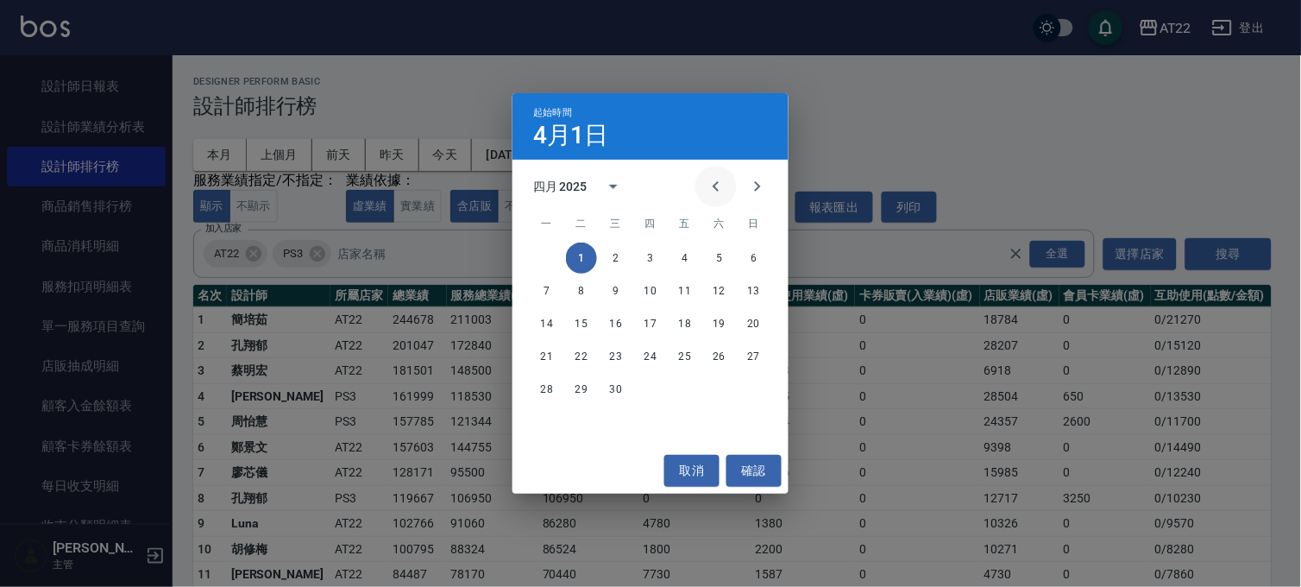
click at [714, 183] on icon "Previous month" at bounding box center [716, 186] width 21 height 21
click at [726, 255] on button "1" at bounding box center [719, 257] width 31 height 31
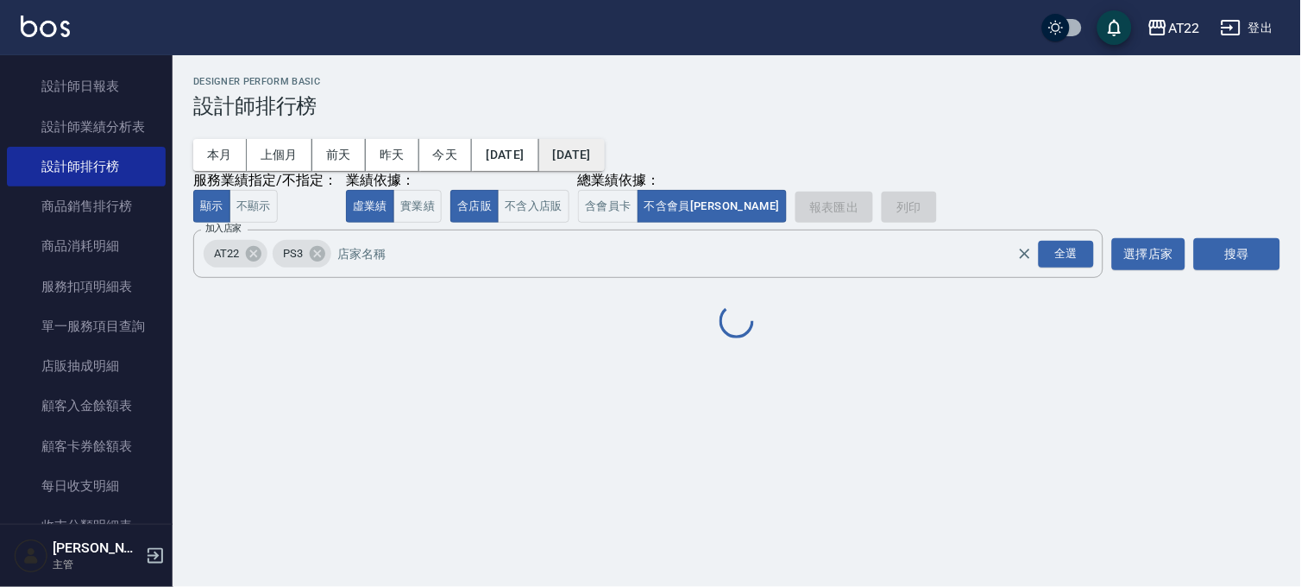
click at [605, 159] on button "2025/04/30" at bounding box center [572, 155] width 66 height 32
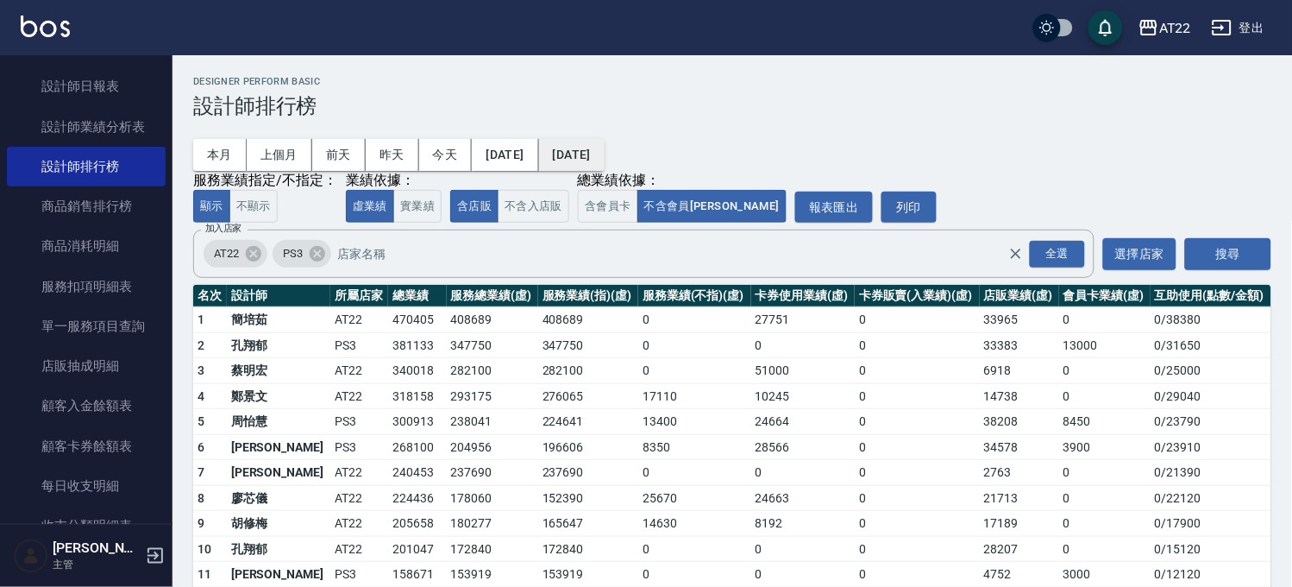
click at [605, 158] on button "2025/04/30" at bounding box center [572, 155] width 66 height 32
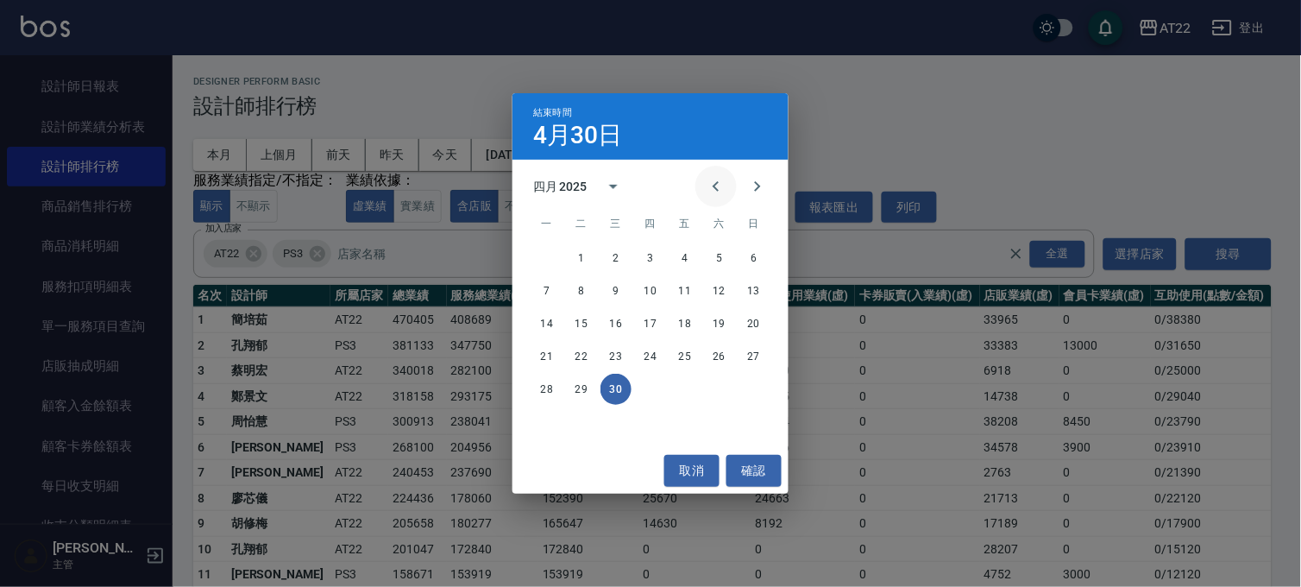
click at [716, 185] on icon "Previous month" at bounding box center [715, 186] width 6 height 10
click at [549, 415] on button "31" at bounding box center [546, 421] width 31 height 31
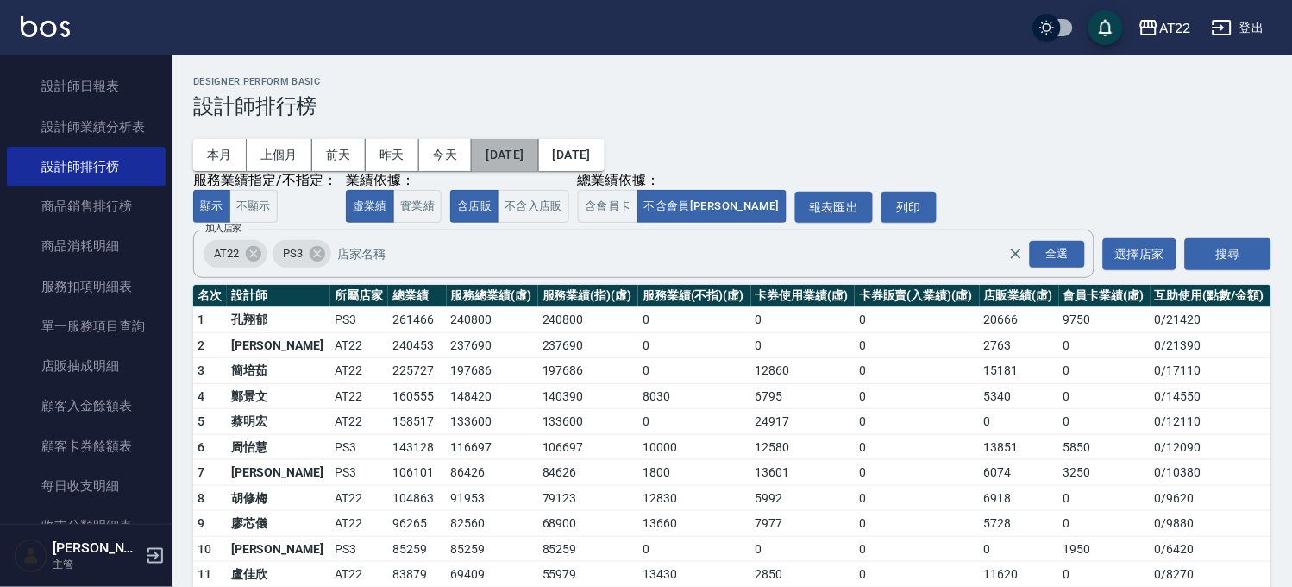
click at [538, 150] on button "2025/03/01" at bounding box center [505, 155] width 66 height 32
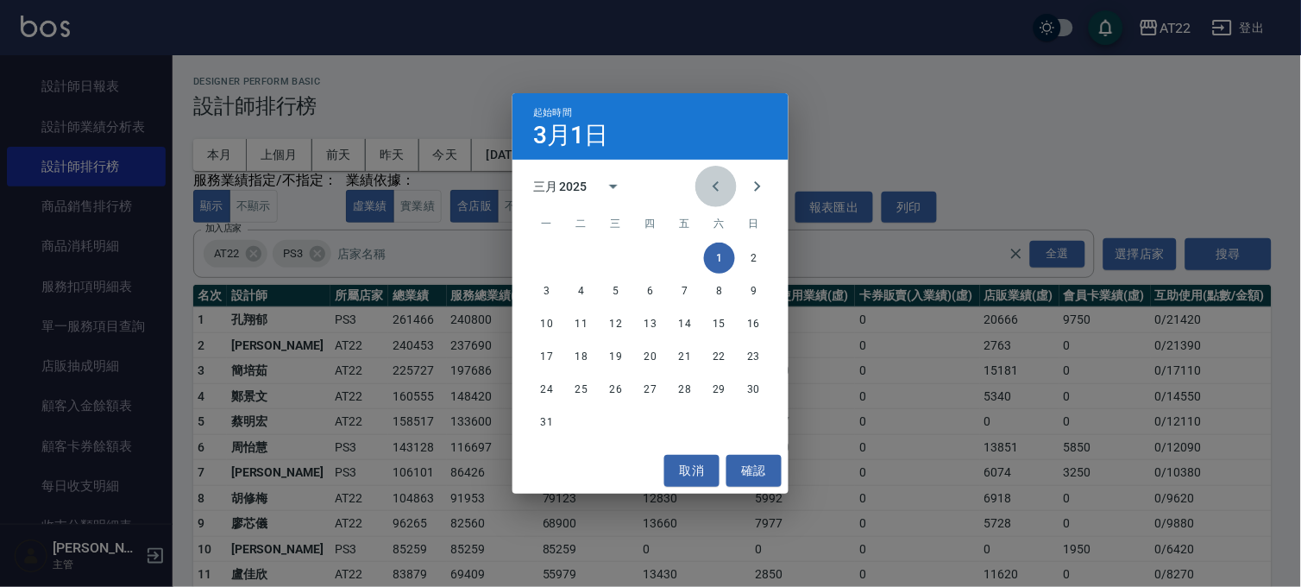
click at [714, 188] on icon "Previous month" at bounding box center [716, 186] width 21 height 21
click at [709, 253] on button "1" at bounding box center [719, 257] width 31 height 31
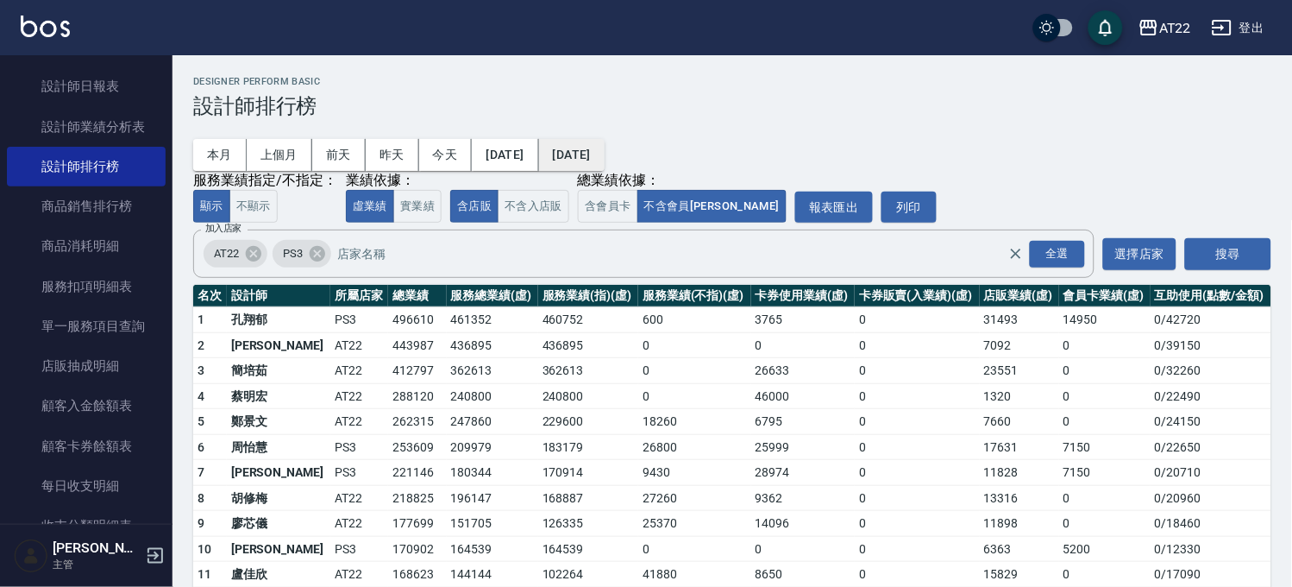
click at [605, 153] on button "2025/03/31" at bounding box center [572, 155] width 66 height 32
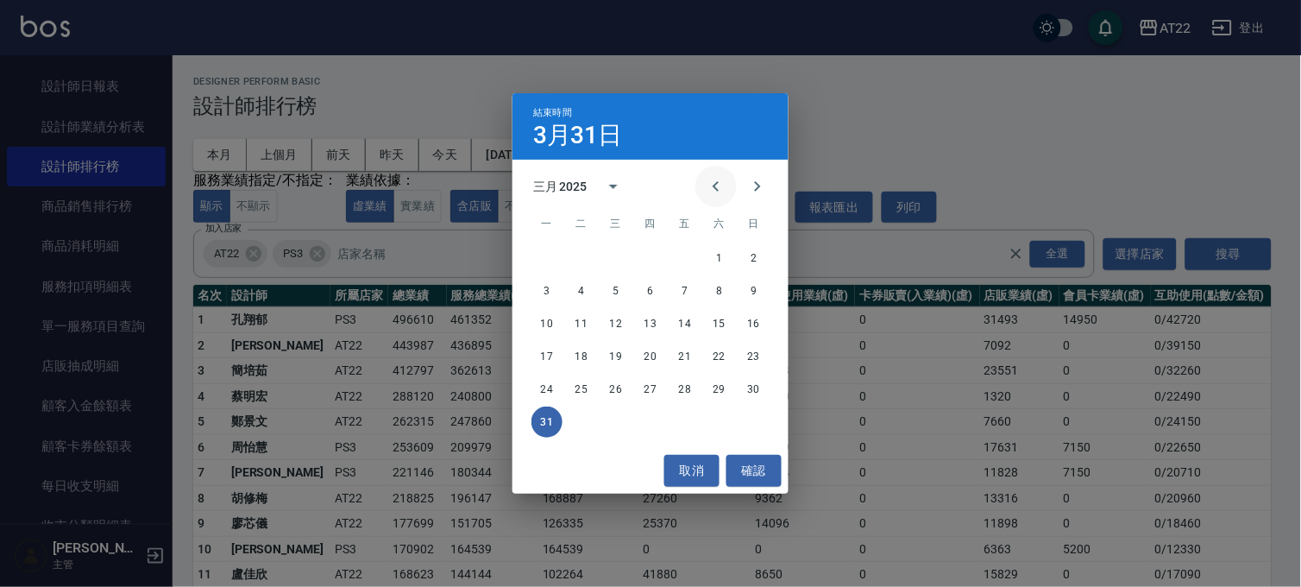
click at [721, 179] on icon "Previous month" at bounding box center [716, 186] width 21 height 21
click at [684, 391] on button "28" at bounding box center [684, 388] width 31 height 31
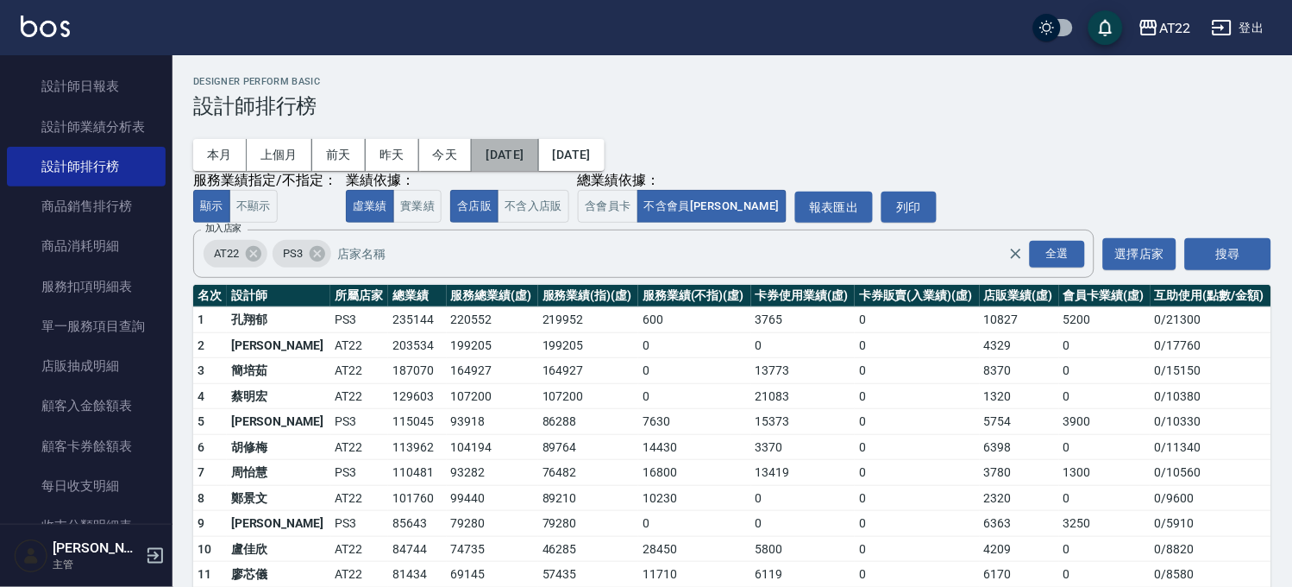
click at [529, 156] on button "2025/02/01" at bounding box center [505, 155] width 66 height 32
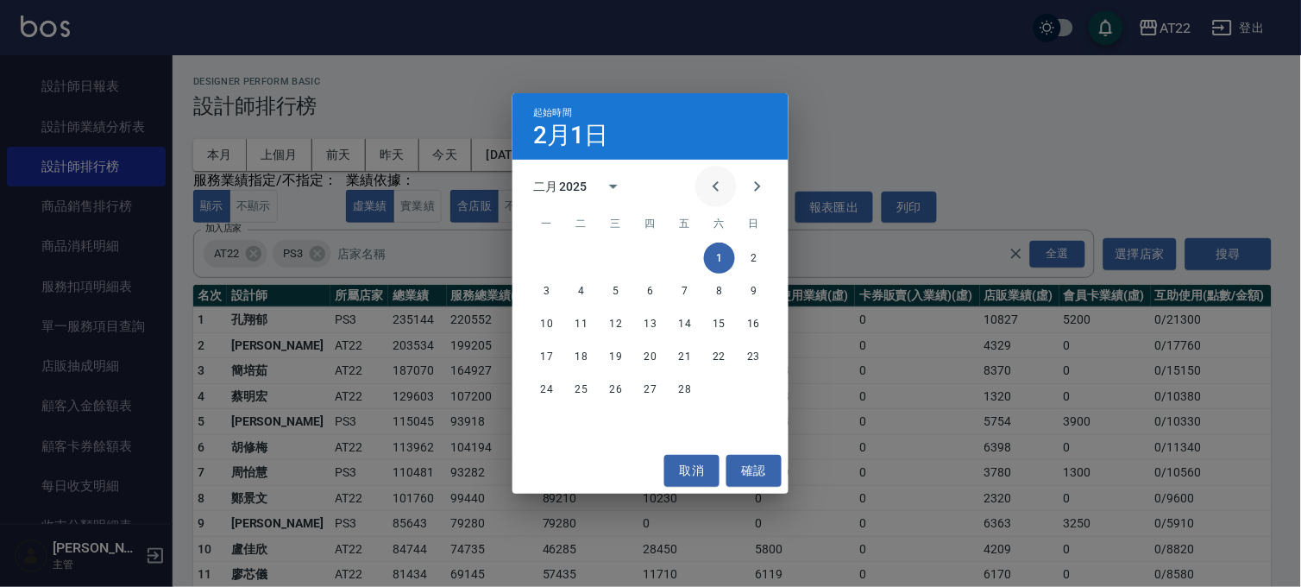
click at [719, 191] on icon "Previous month" at bounding box center [715, 186] width 6 height 10
drag, startPoint x: 618, startPoint y: 254, endPoint x: 627, endPoint y: 245, distance: 13.4
click at [617, 254] on button "1" at bounding box center [615, 257] width 31 height 31
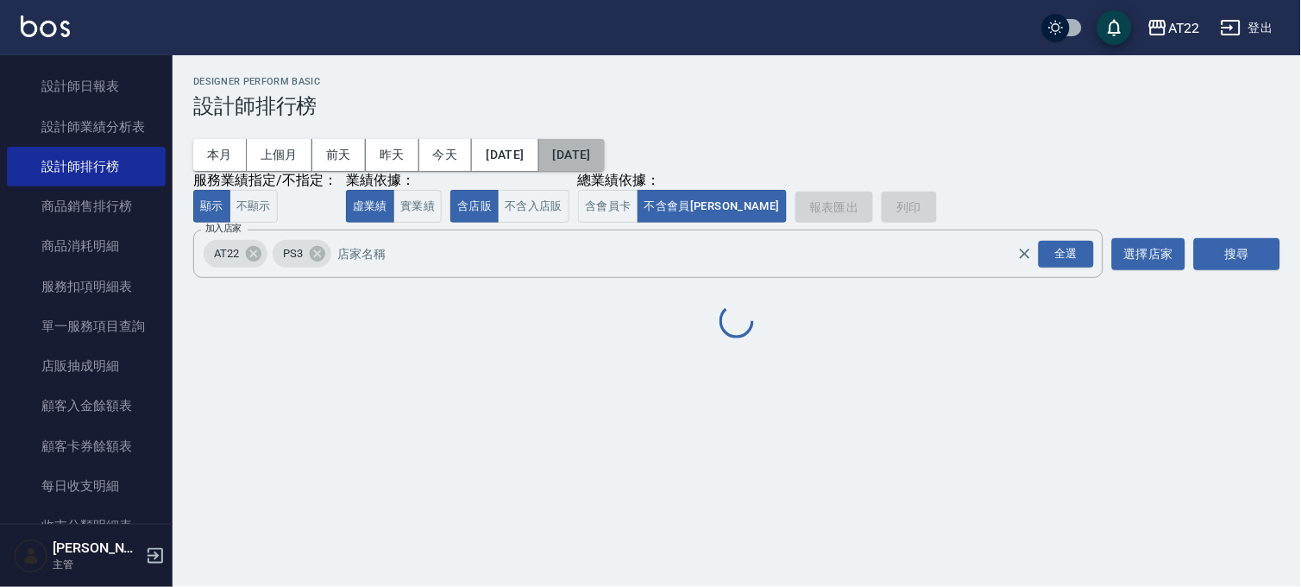
click at [605, 158] on button "2025/02/28" at bounding box center [572, 155] width 66 height 32
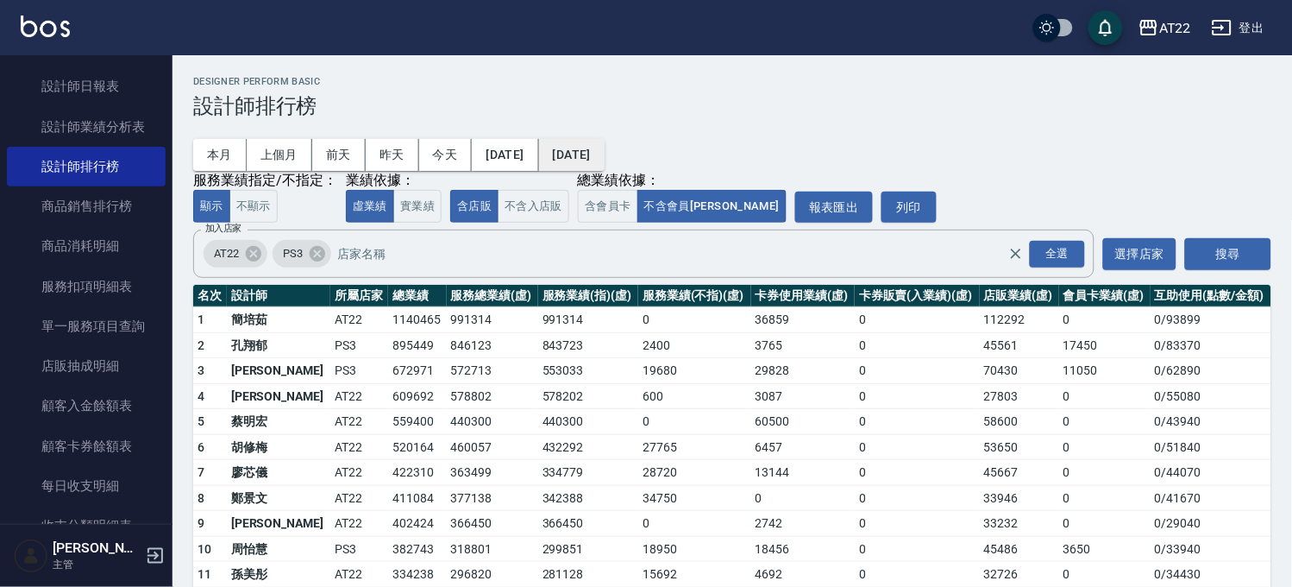
click at [605, 153] on button "2025/02/28" at bounding box center [572, 155] width 66 height 32
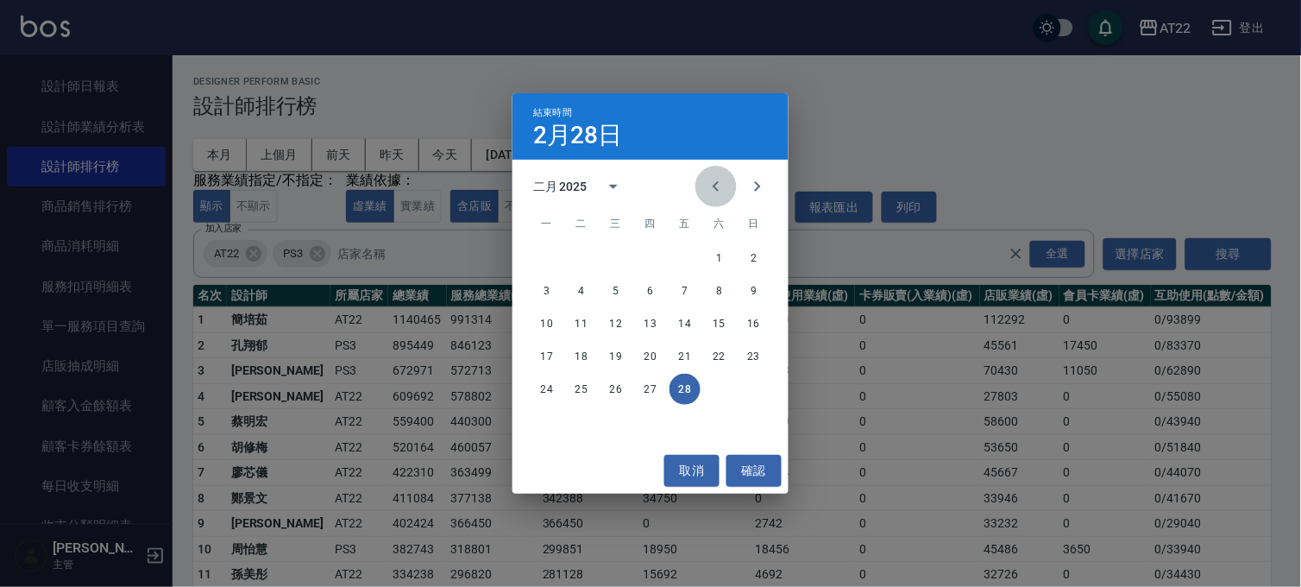
click at [723, 186] on icon "Previous month" at bounding box center [716, 186] width 21 height 21
click at [686, 392] on button "31" at bounding box center [684, 388] width 31 height 31
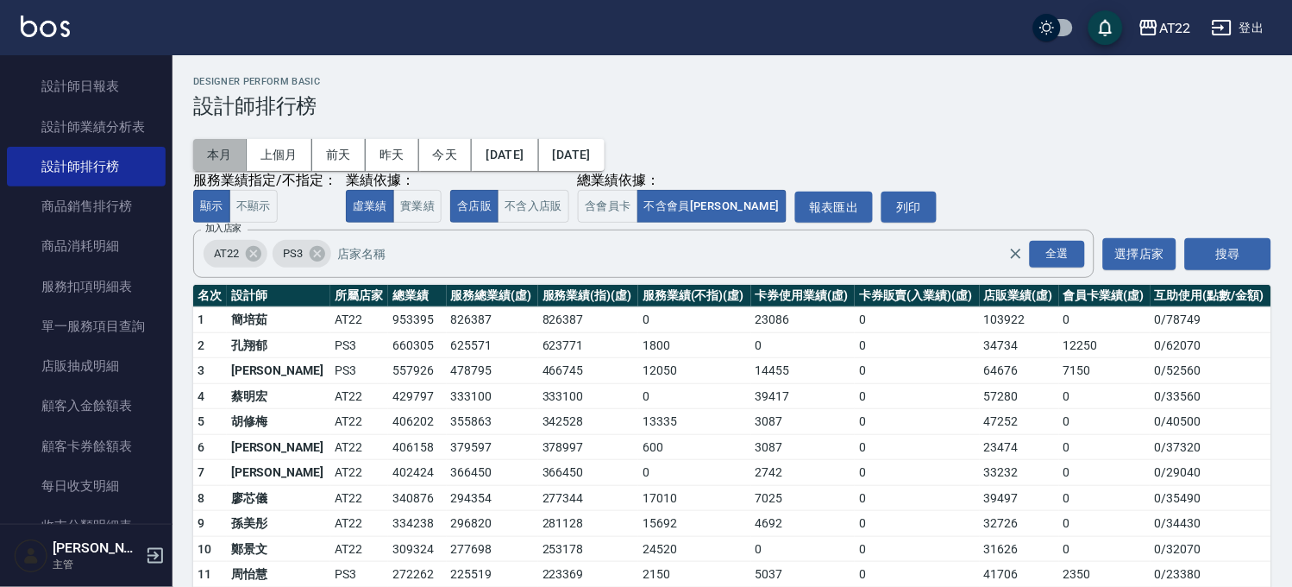
click at [228, 158] on button "本月" at bounding box center [219, 155] width 53 height 32
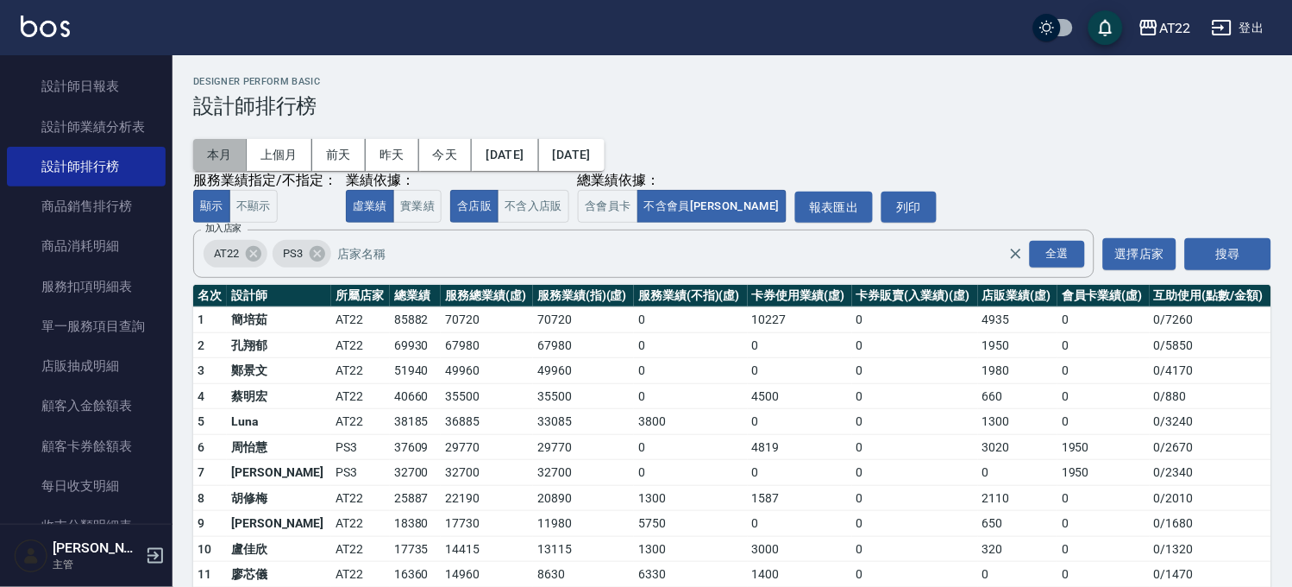
click at [217, 150] on button "本月" at bounding box center [219, 155] width 53 height 32
click at [1072, 260] on div "全選" at bounding box center [1057, 254] width 55 height 27
click at [1205, 254] on button "搜尋" at bounding box center [1228, 254] width 86 height 32
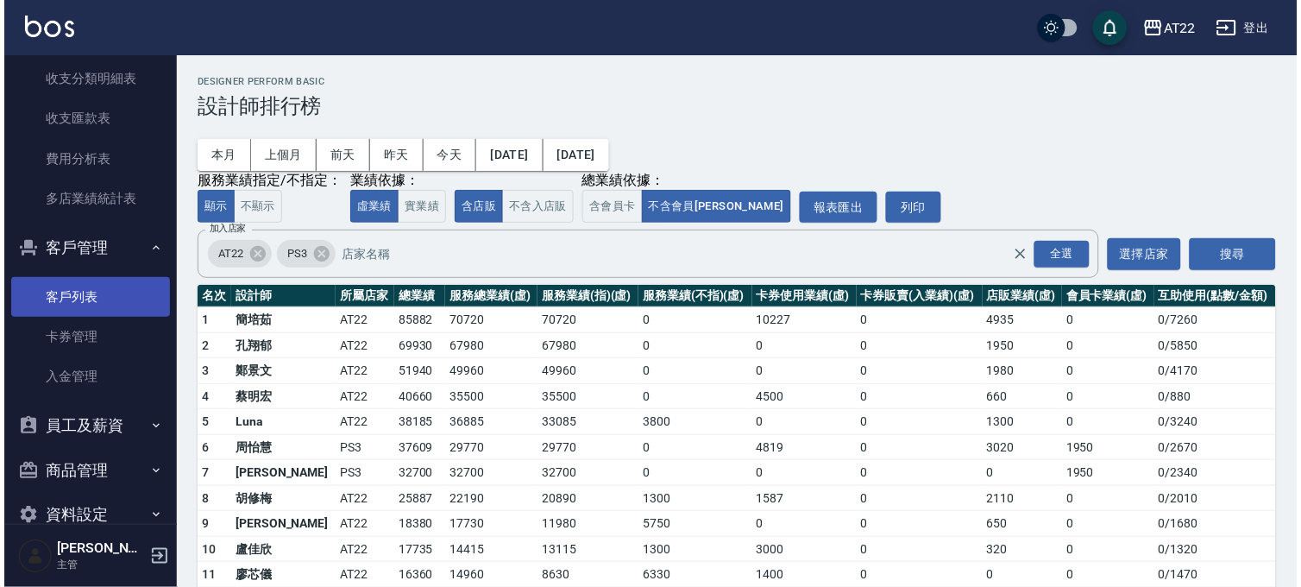
scroll to position [1401, 0]
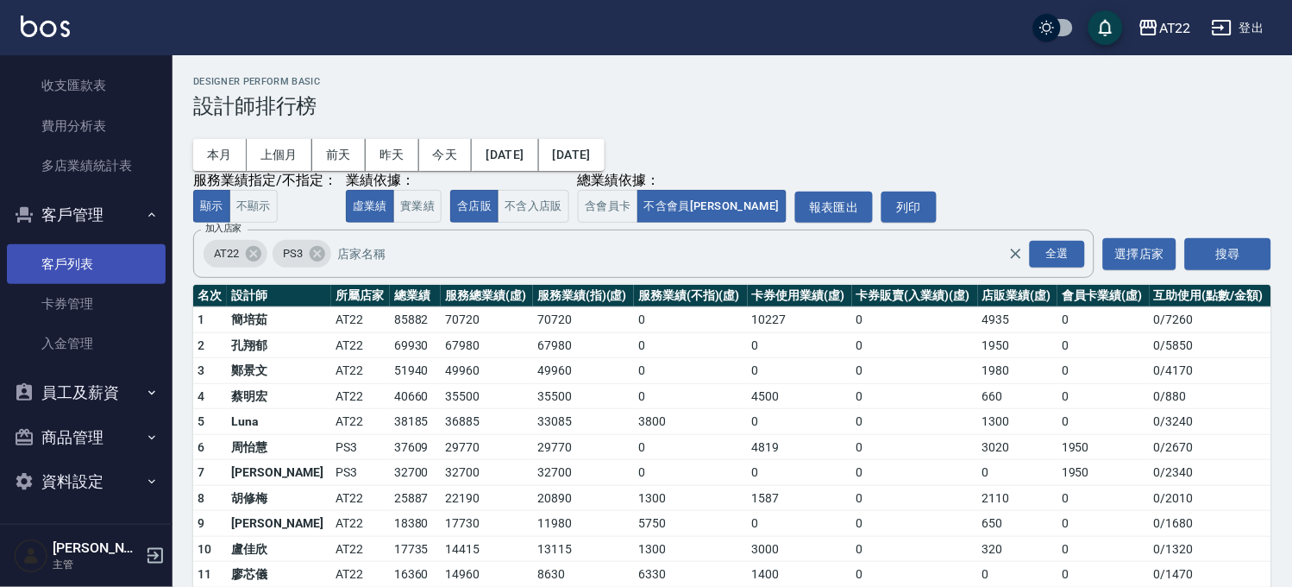
click at [109, 260] on link "客戶列表" at bounding box center [86, 264] width 159 height 40
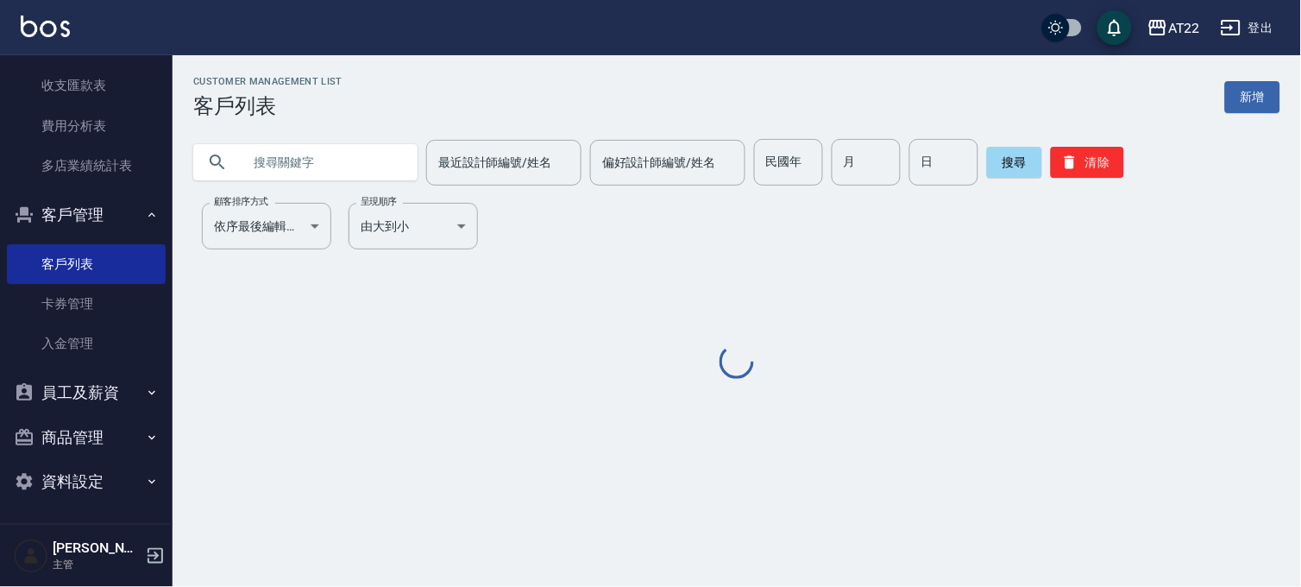
click at [363, 151] on input "text" at bounding box center [323, 162] width 162 height 47
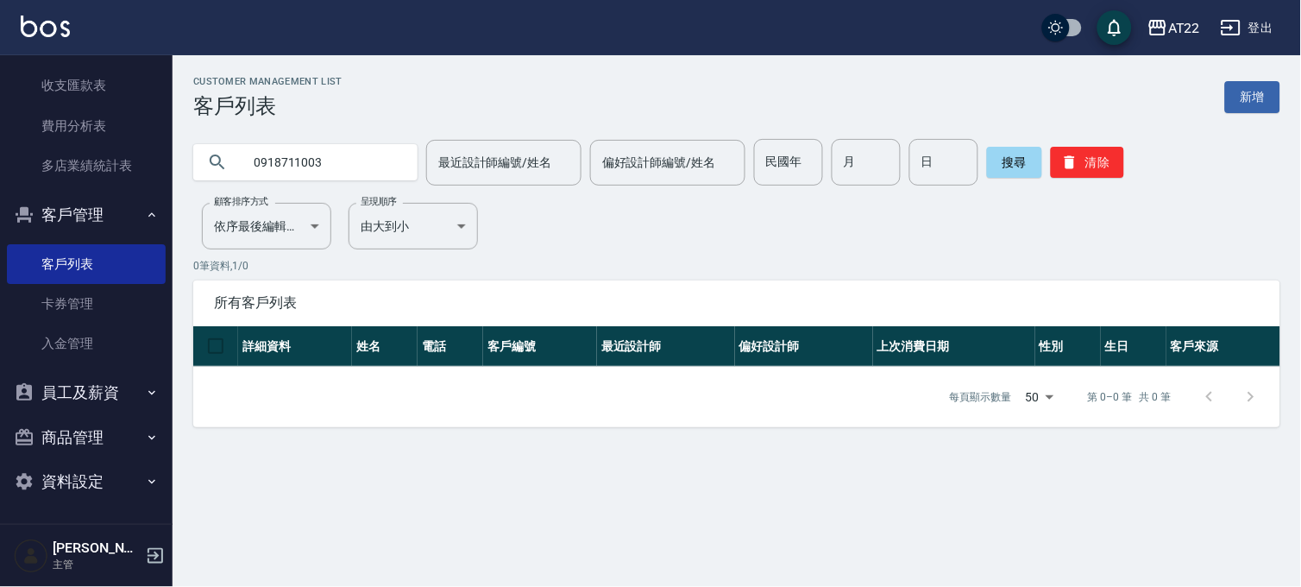
type input "0918711003"
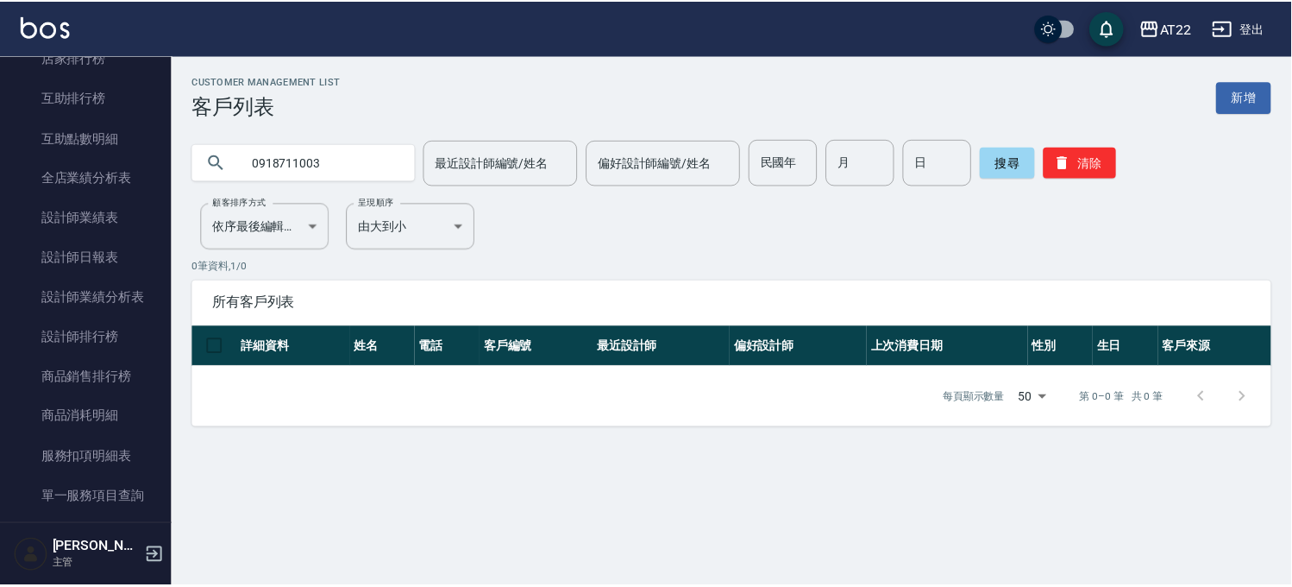
scroll to position [669, 0]
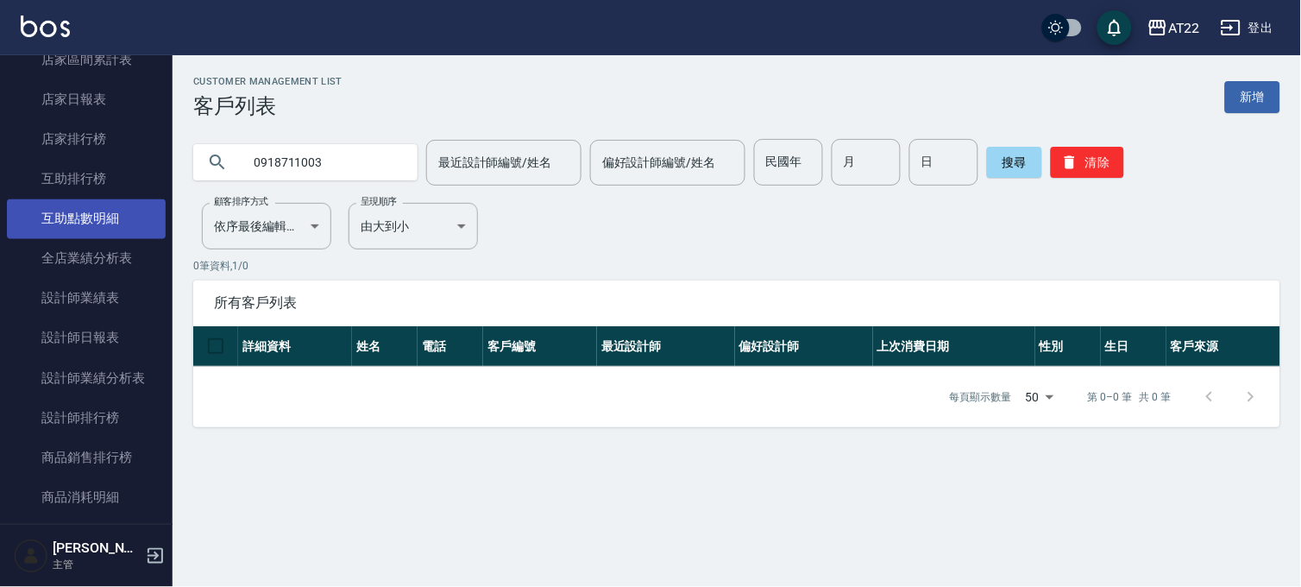
click at [98, 220] on link "互助點數明細" at bounding box center [86, 219] width 159 height 40
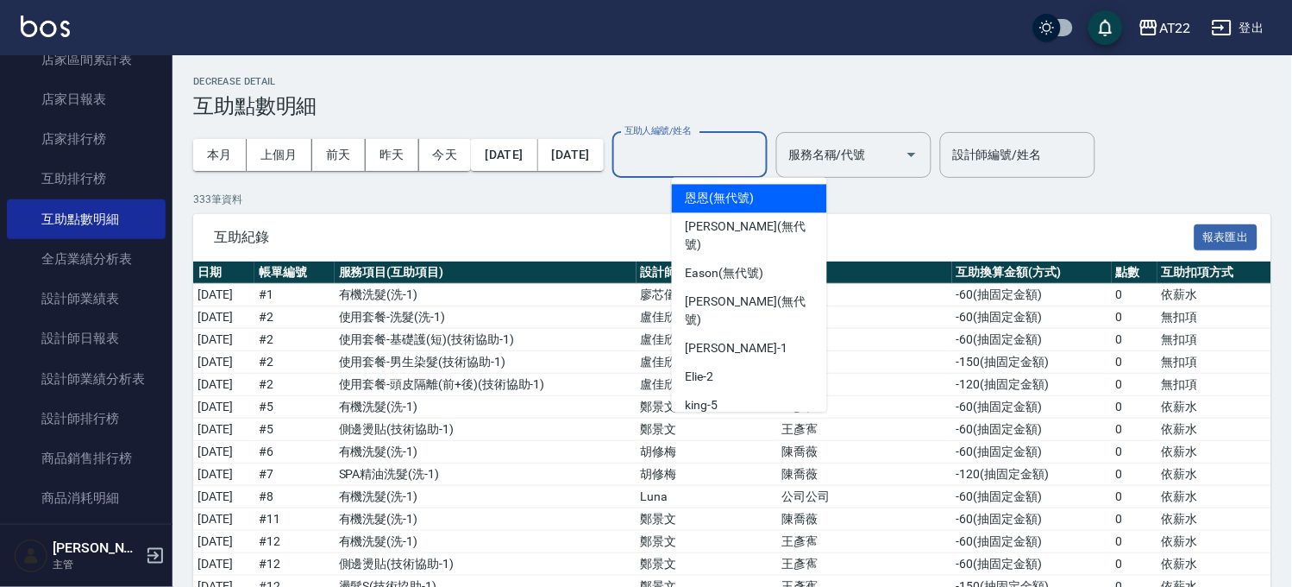
click at [760, 162] on input "互助人編號/姓名" at bounding box center [690, 155] width 140 height 30
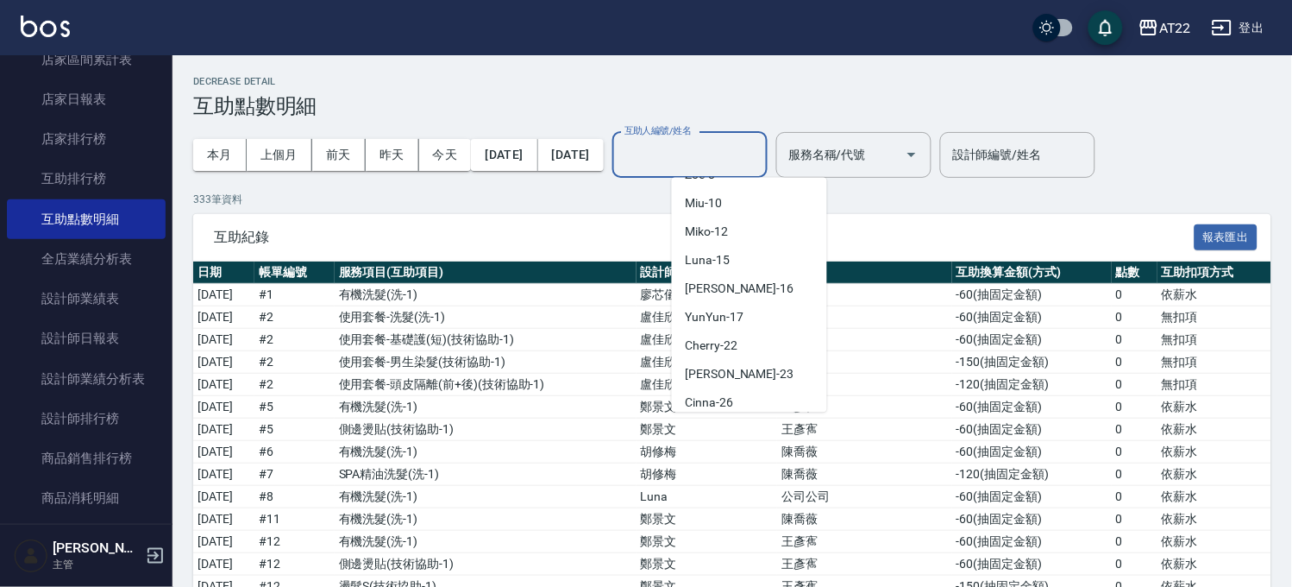
scroll to position [354, 0]
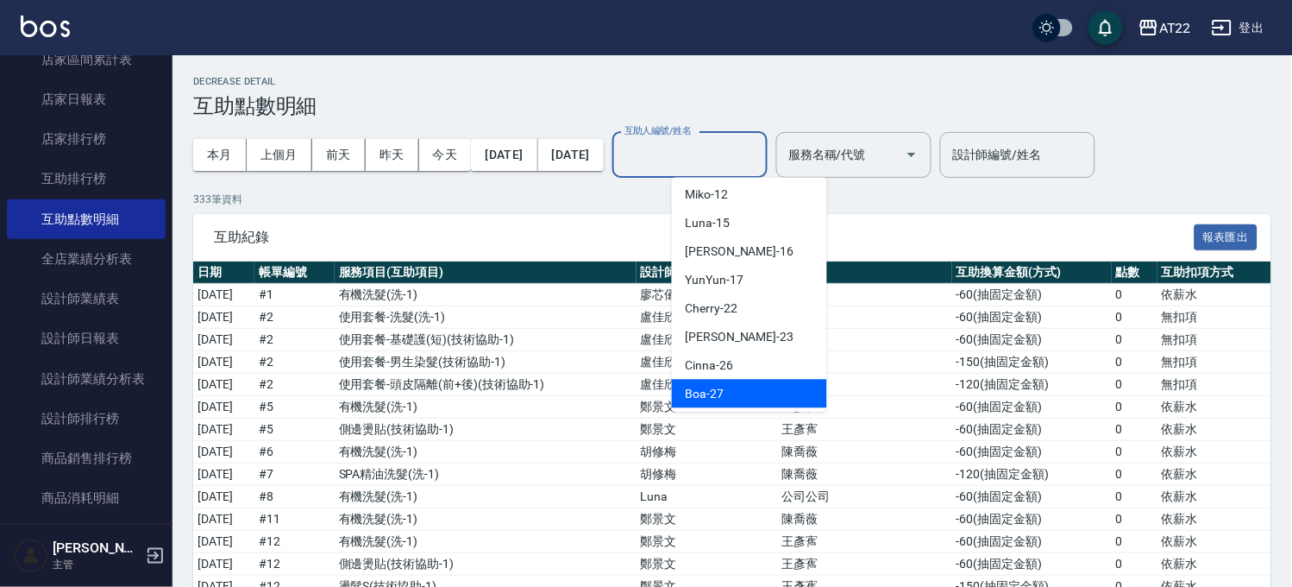
click at [763, 380] on div "Boa -27" at bounding box center [749, 394] width 155 height 28
type input "Boa-27"
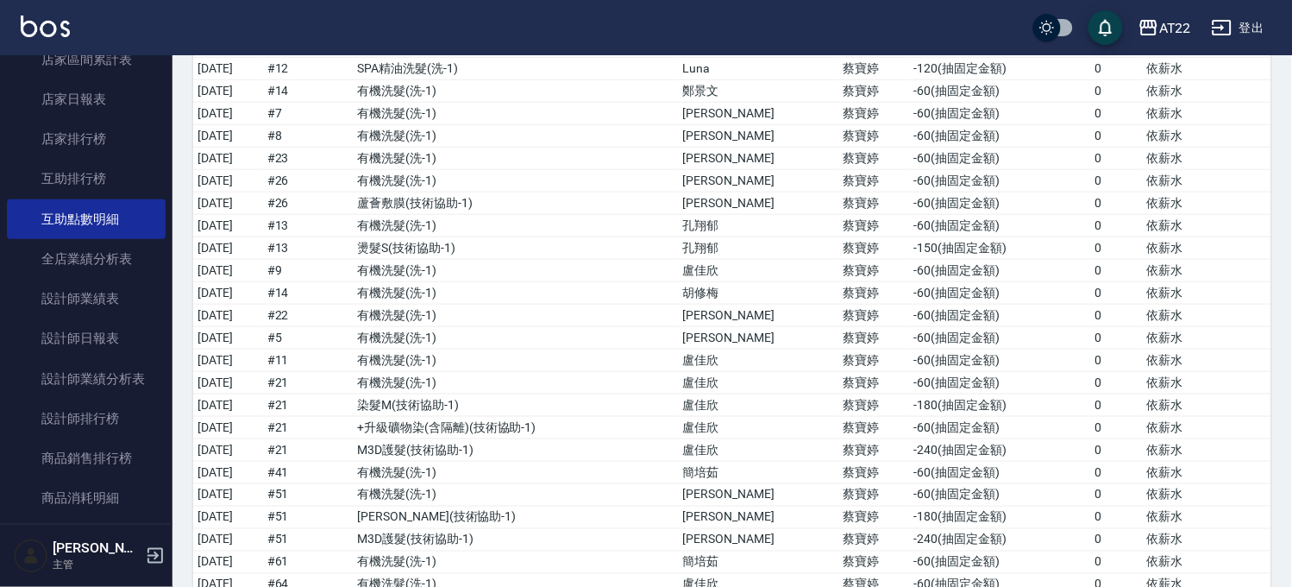
scroll to position [392, 0]
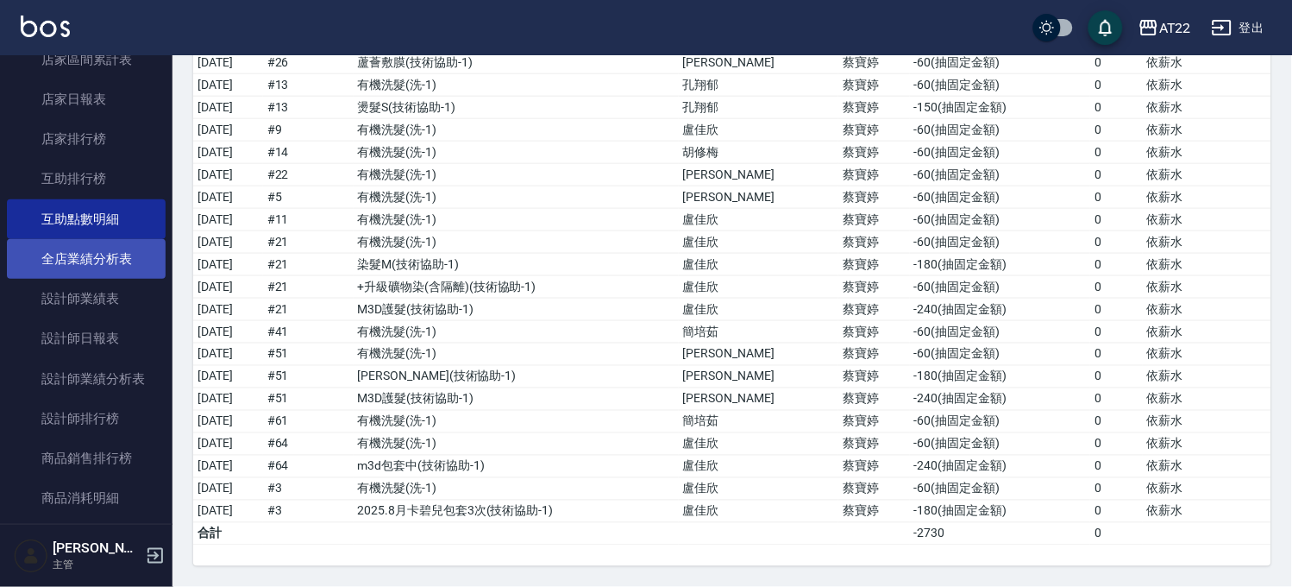
click at [97, 259] on link "全店業績分析表" at bounding box center [86, 259] width 159 height 40
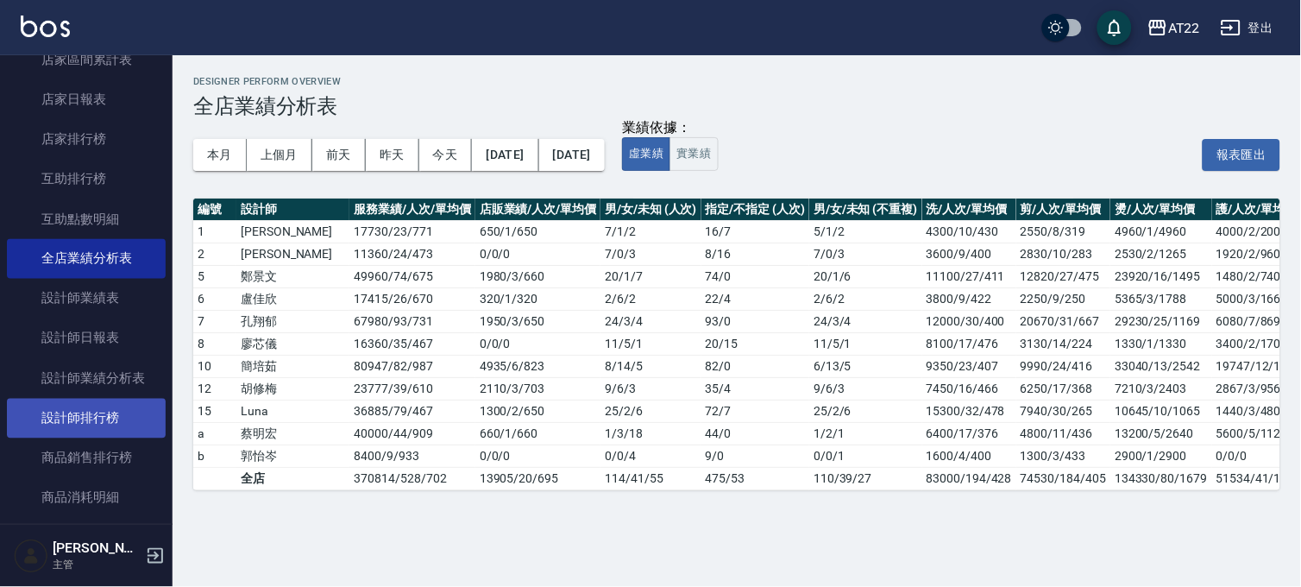
drag, startPoint x: 160, startPoint y: 285, endPoint x: 141, endPoint y: 376, distance: 93.4
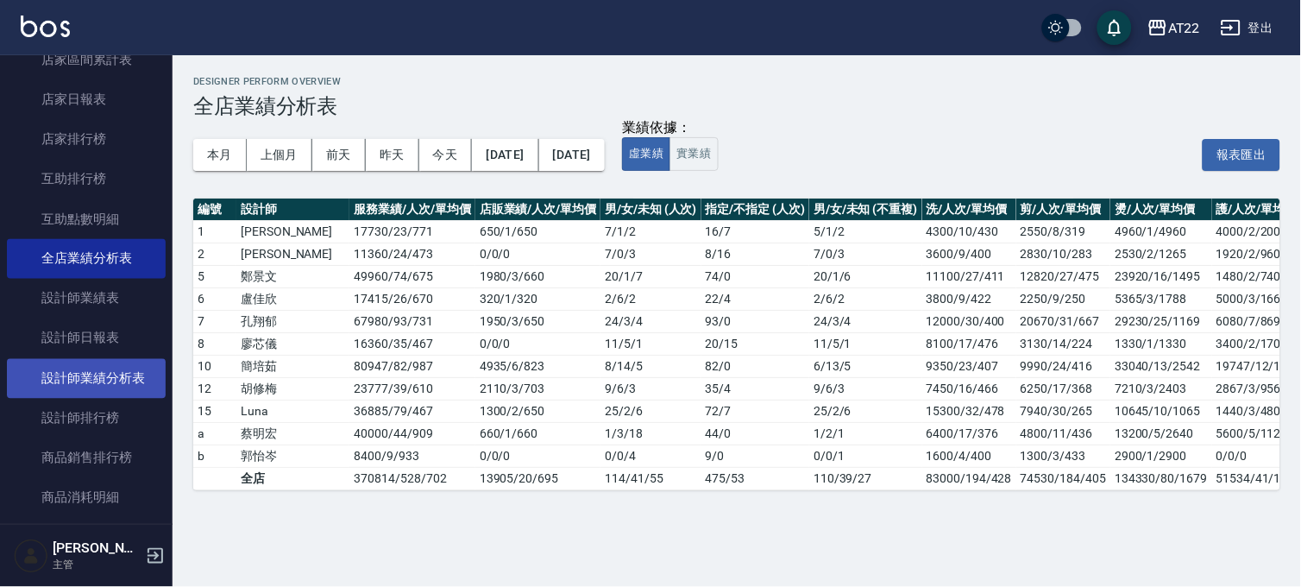
click at [134, 410] on nav "櫃檯作業 打帳單 帳單列表 掛單列表 現金收支登錄 材料自購登錄 每日結帳 排班表 現場電腦打卡 預約管理 預約管理 單日預約紀錄 單週預約紀錄 報表及分析 …" at bounding box center [86, 289] width 173 height 468
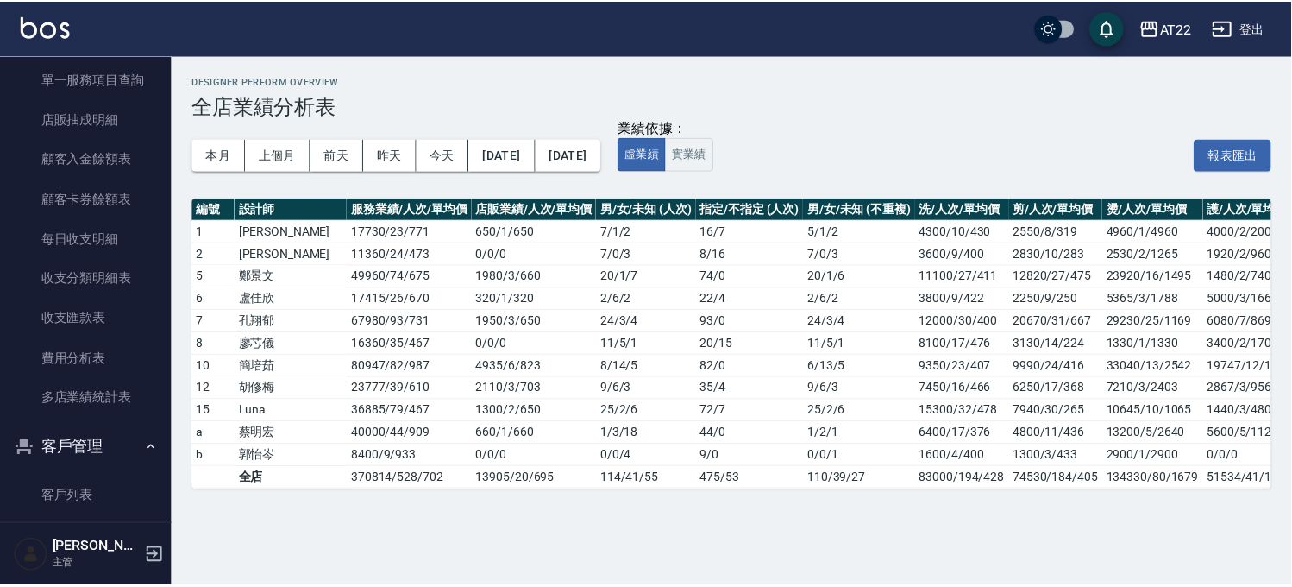
scroll to position [1187, 0]
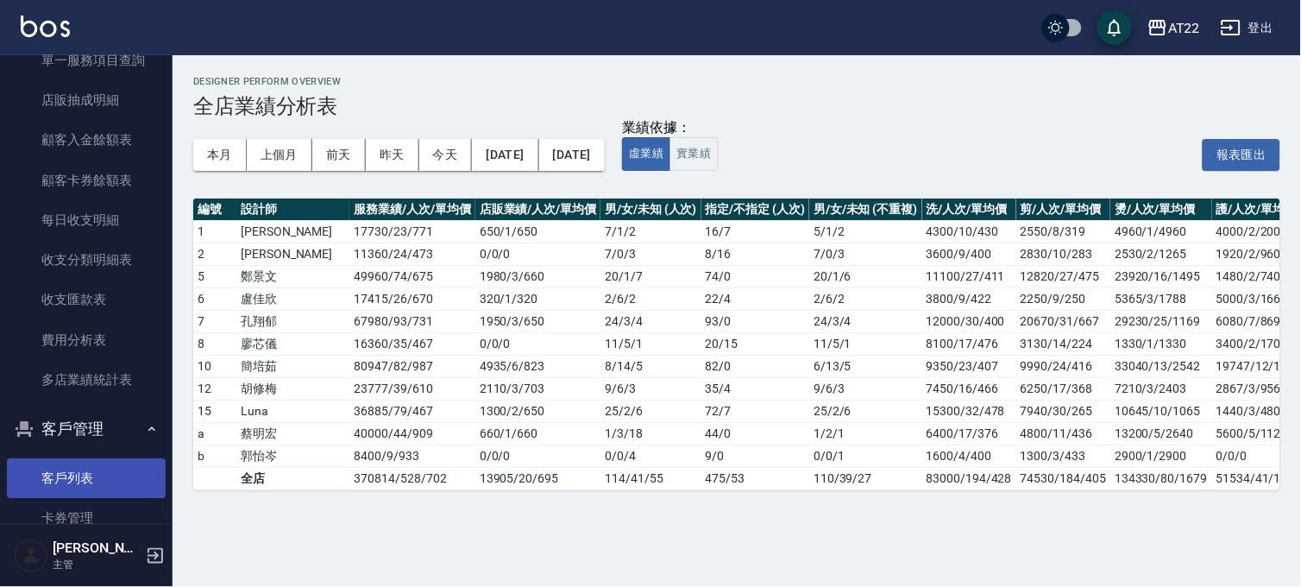
click at [57, 467] on link "客戶列表" at bounding box center [86, 478] width 159 height 40
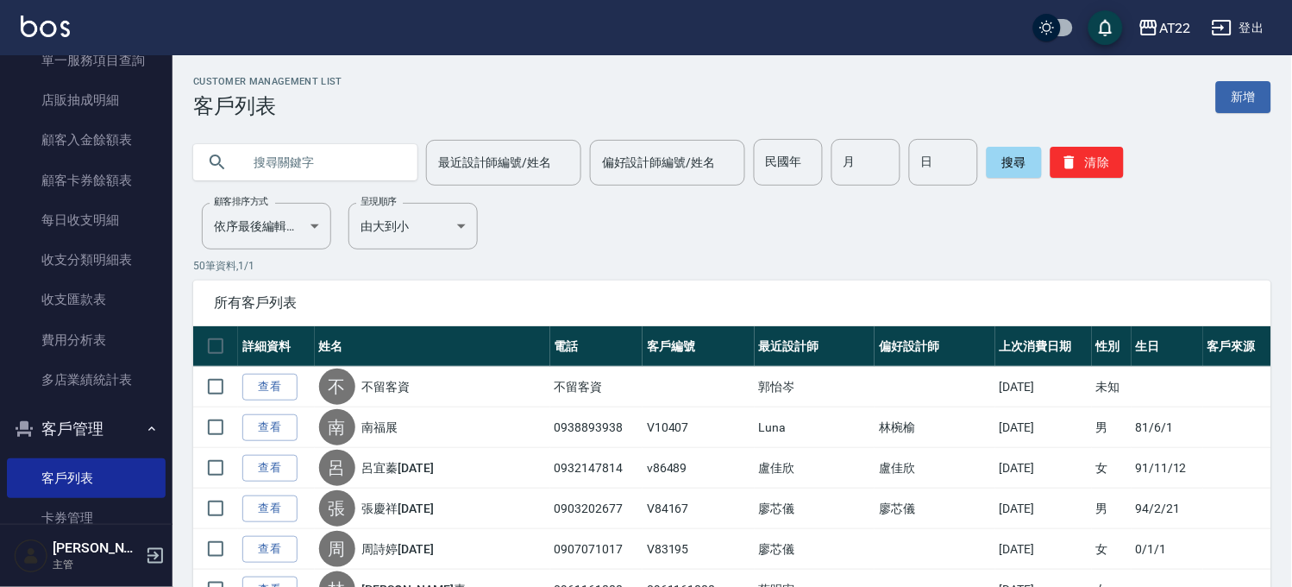
click at [314, 176] on input "text" at bounding box center [323, 162] width 162 height 47
paste input "0958006327"
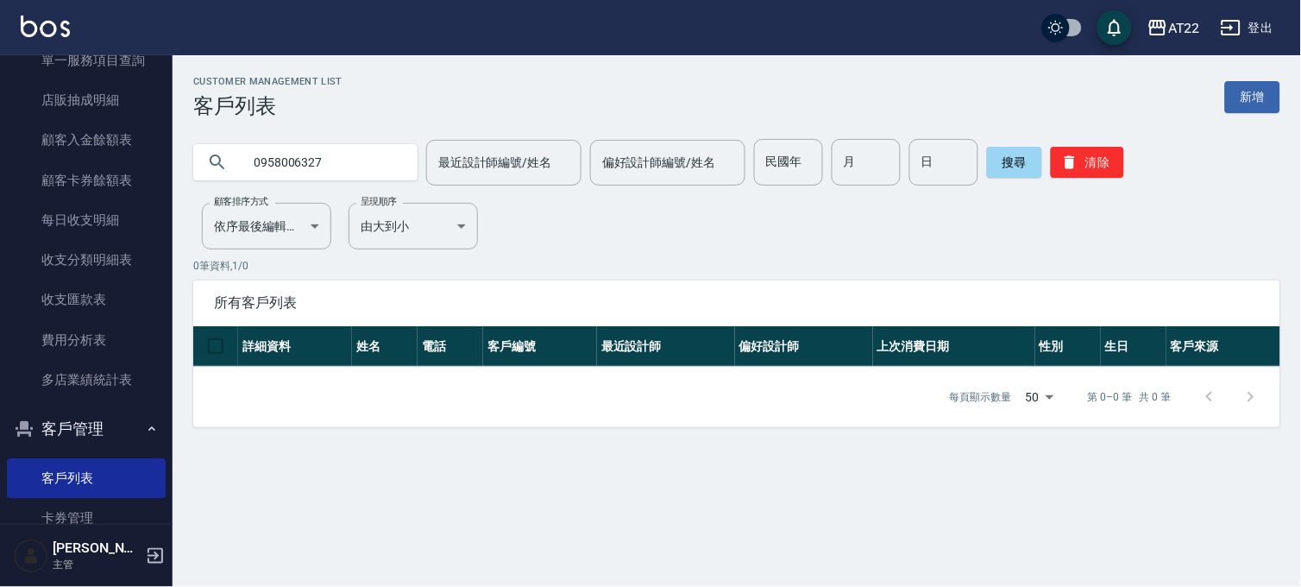
drag, startPoint x: 244, startPoint y: 166, endPoint x: 286, endPoint y: 161, distance: 41.7
click at [286, 161] on input "0958006327" at bounding box center [323, 162] width 162 height 47
click at [281, 160] on input "0958006327" at bounding box center [323, 162] width 162 height 47
drag, startPoint x: 267, startPoint y: 162, endPoint x: 755, endPoint y: 175, distance: 487.5
click at [755, 175] on div "0958006327 最近設計師編號/姓名 最近設計師編號/姓名 偏好設計師編號/姓名 偏好設計師編號/姓名 民國年 民國年 月 月 日 日 搜尋 清除" at bounding box center [736, 162] width 1087 height 47
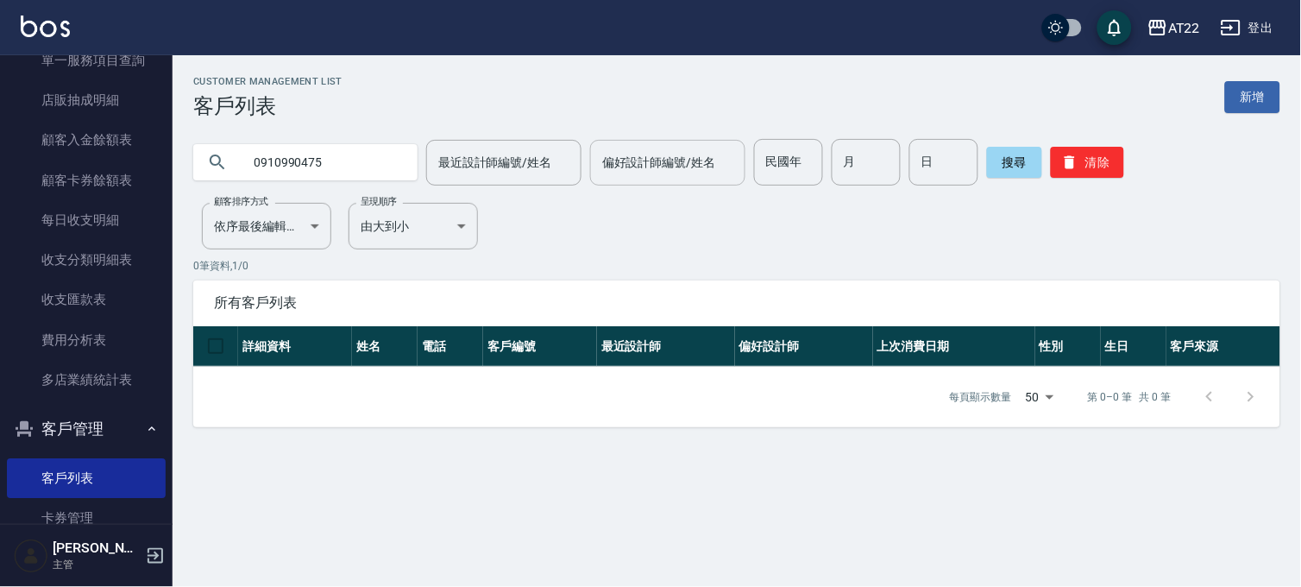
type input "0910990475"
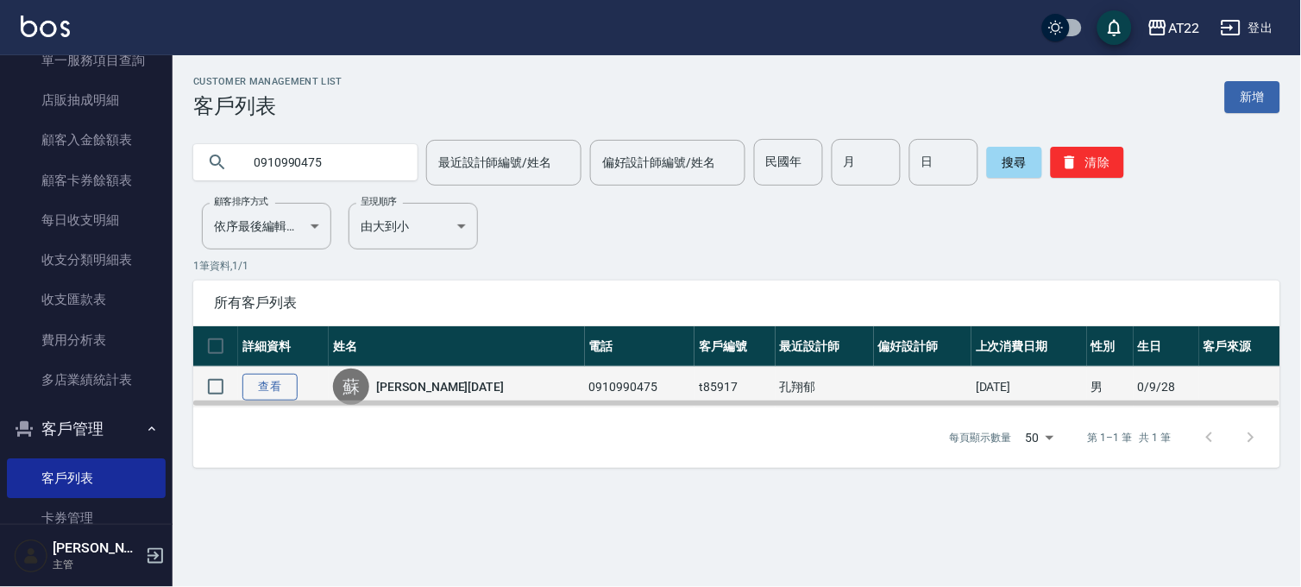
click at [271, 383] on link "查看" at bounding box center [269, 386] width 55 height 27
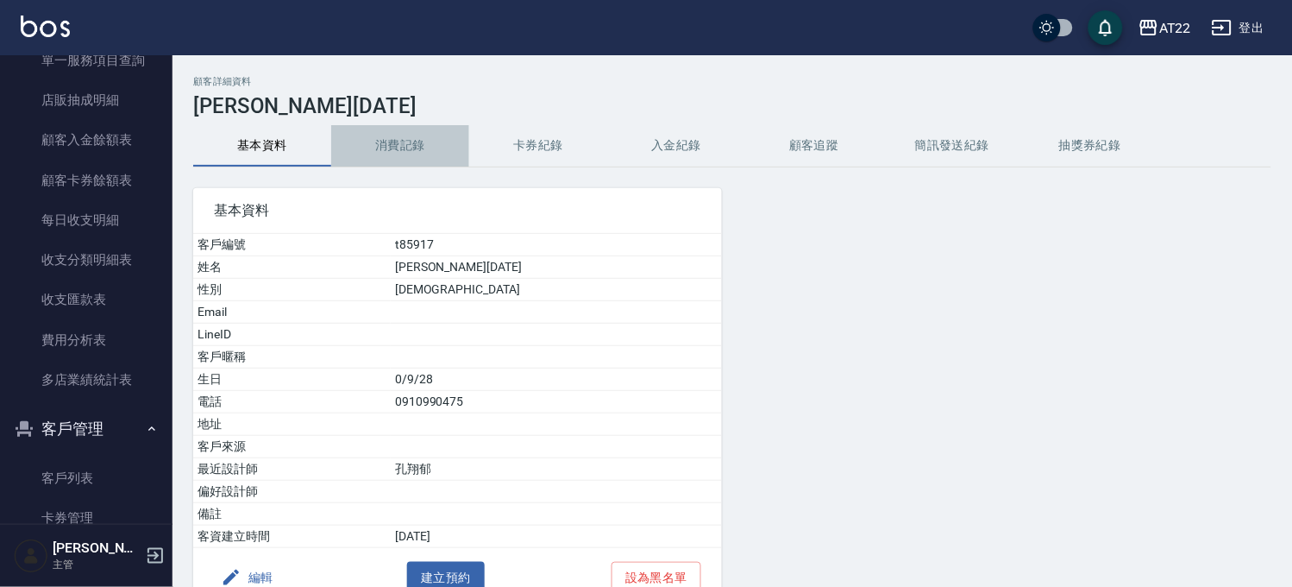
click at [400, 133] on button "消費記錄" at bounding box center [400, 145] width 138 height 41
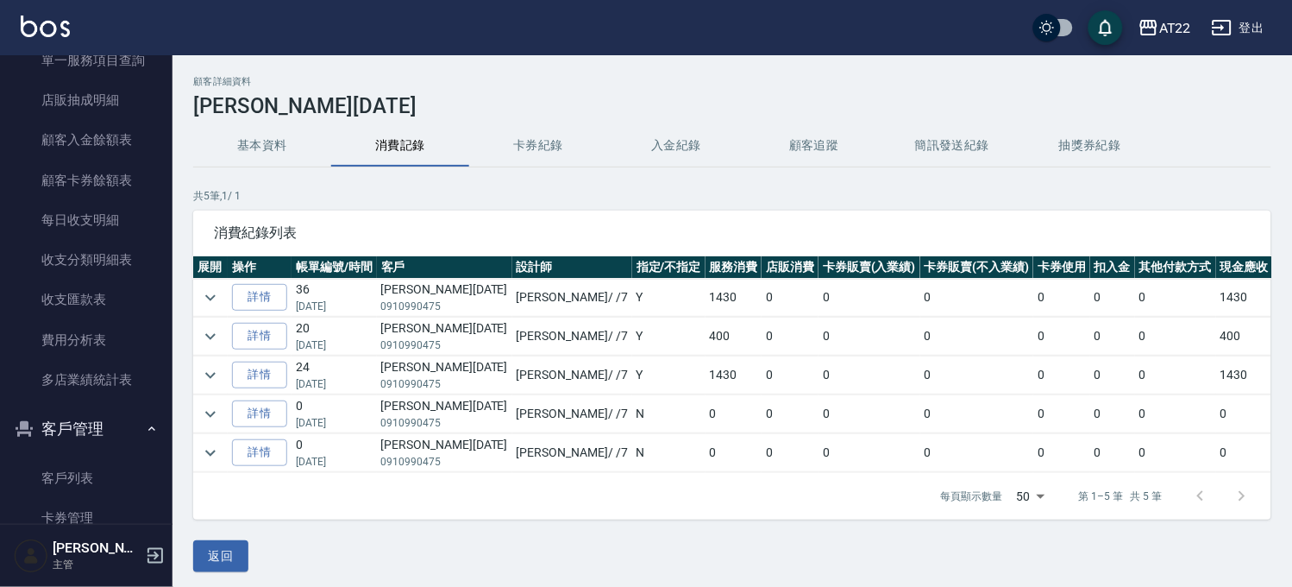
drag, startPoint x: 84, startPoint y: 468, endPoint x: 161, endPoint y: 378, distance: 118.6
click at [84, 468] on link "客戶列表" at bounding box center [86, 478] width 159 height 40
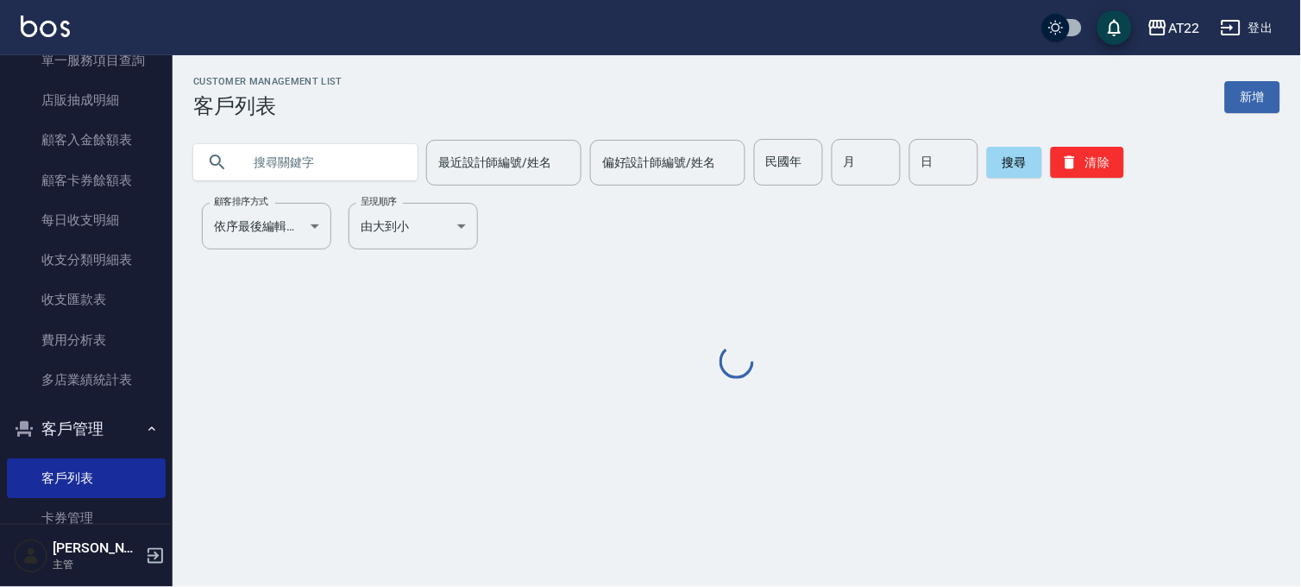
click at [316, 155] on input "text" at bounding box center [323, 162] width 162 height 47
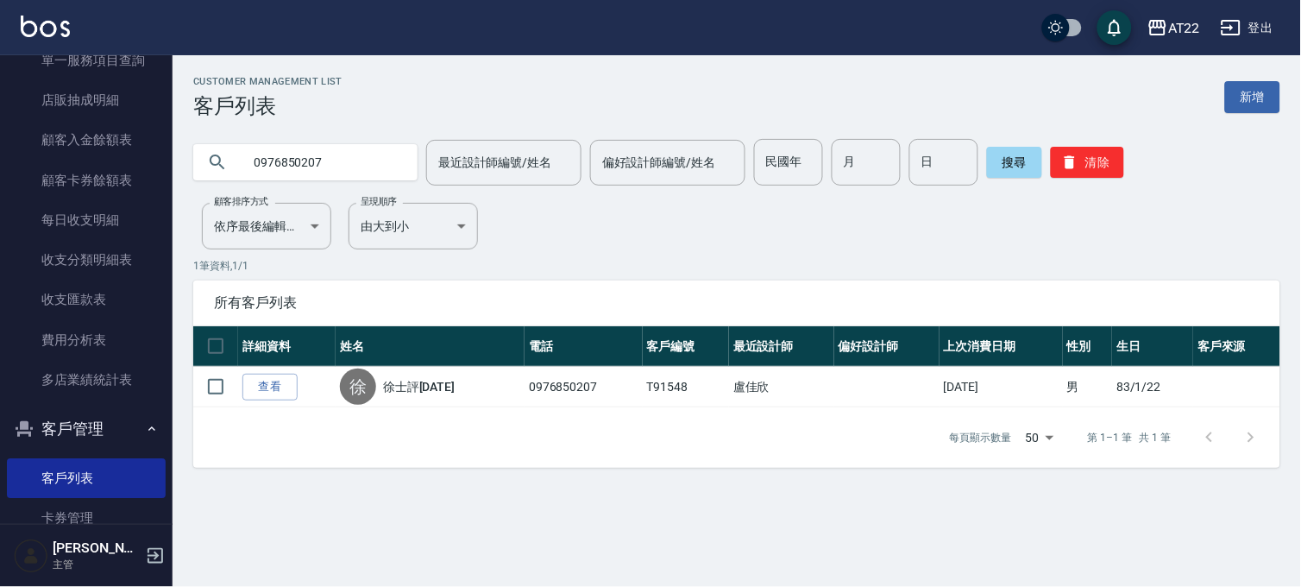
click at [302, 165] on input "0976850207" at bounding box center [323, 162] width 162 height 47
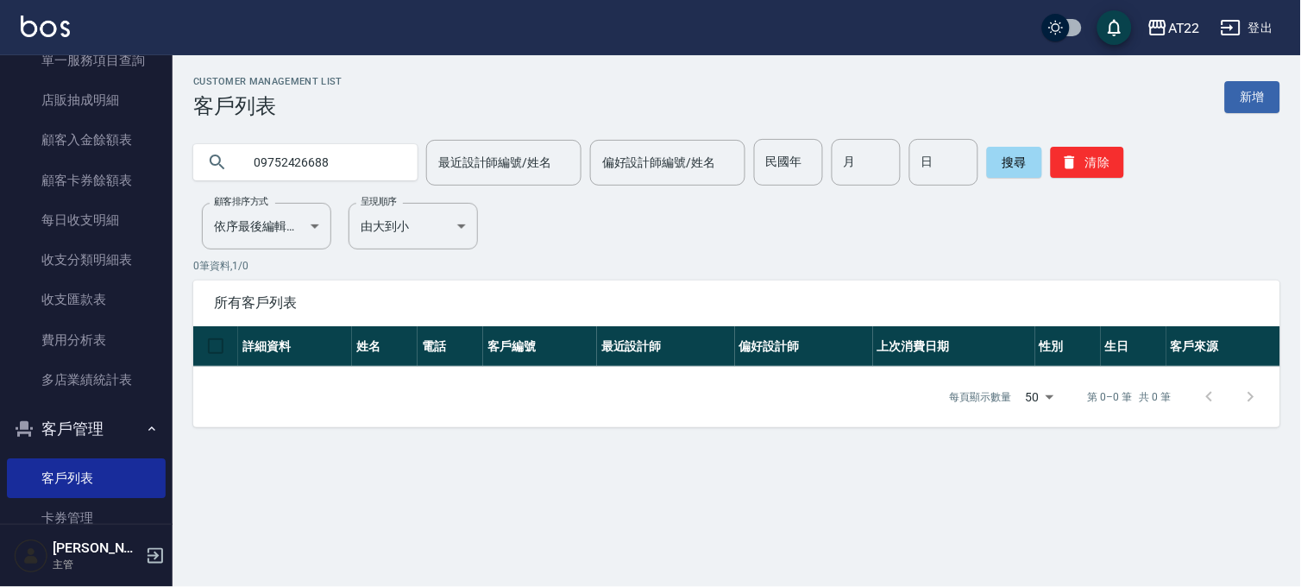
click at [302, 165] on input "09752426688" at bounding box center [323, 162] width 162 height 47
type input "0975426688"
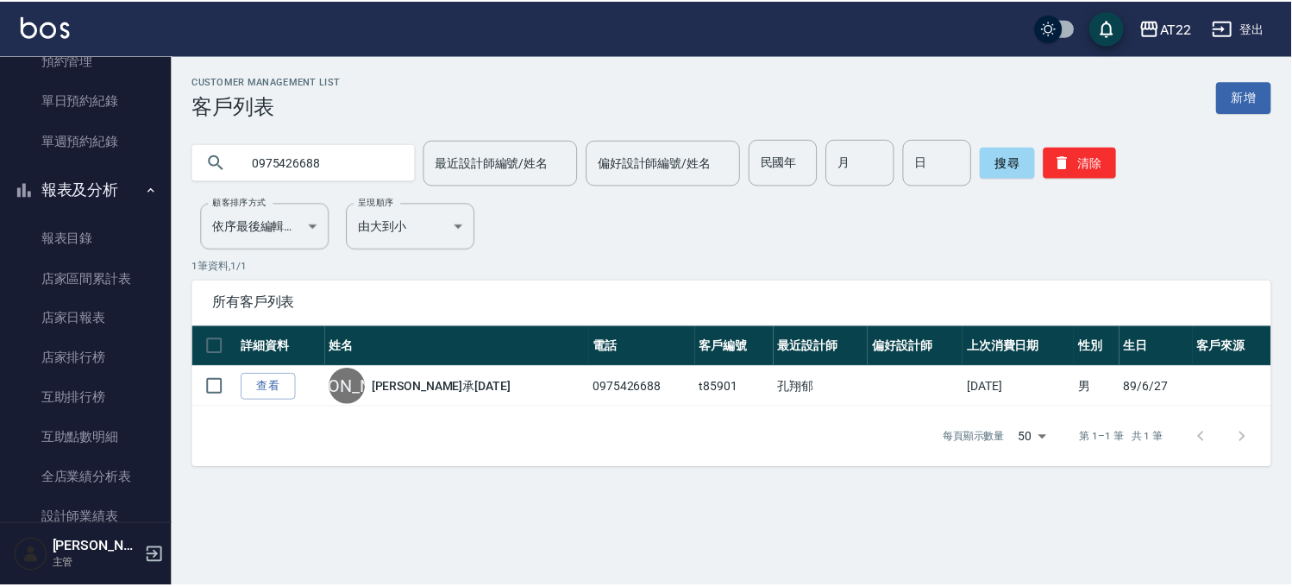
scroll to position [574, 0]
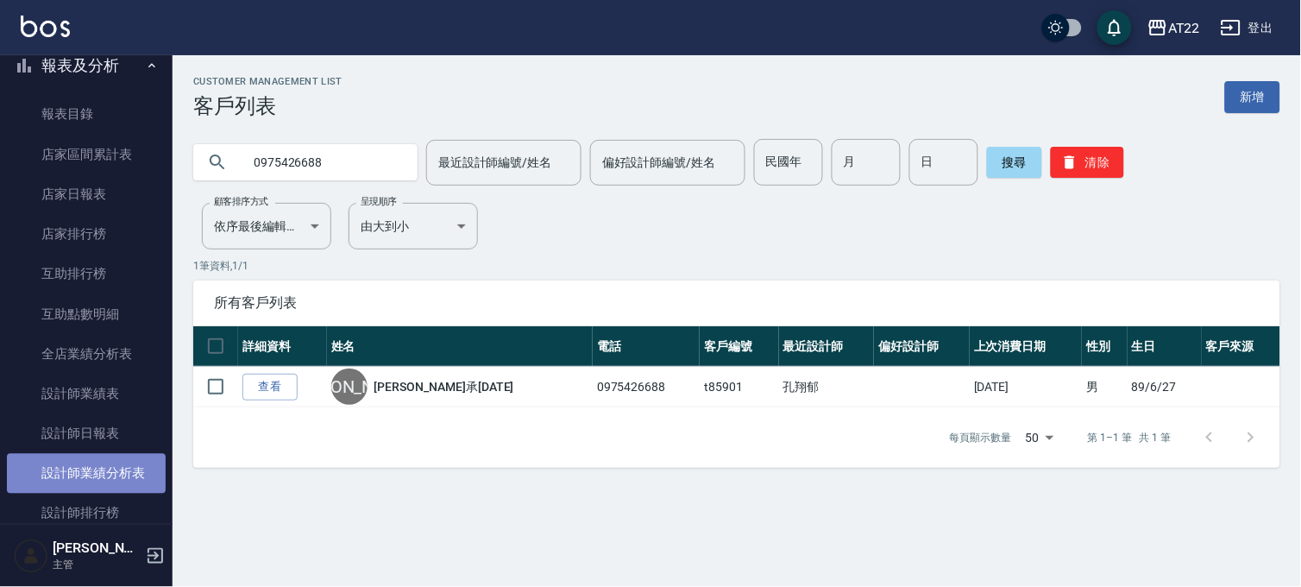
click at [104, 466] on link "設計師業績分析表" at bounding box center [86, 474] width 159 height 40
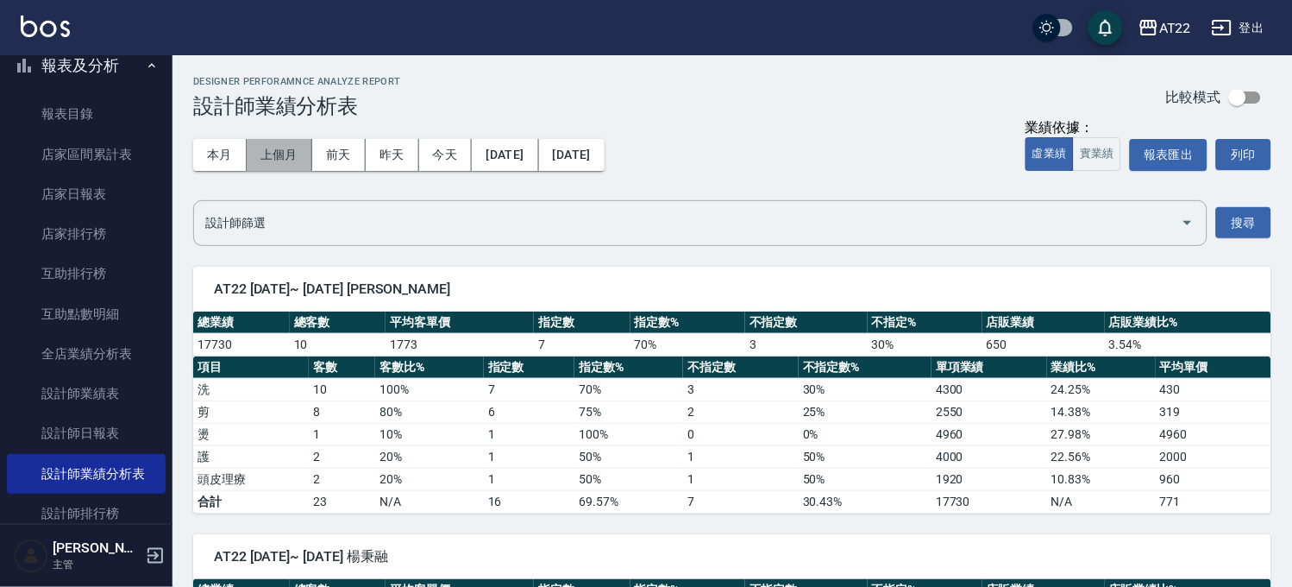
click at [251, 151] on button "上個月" at bounding box center [280, 155] width 66 height 32
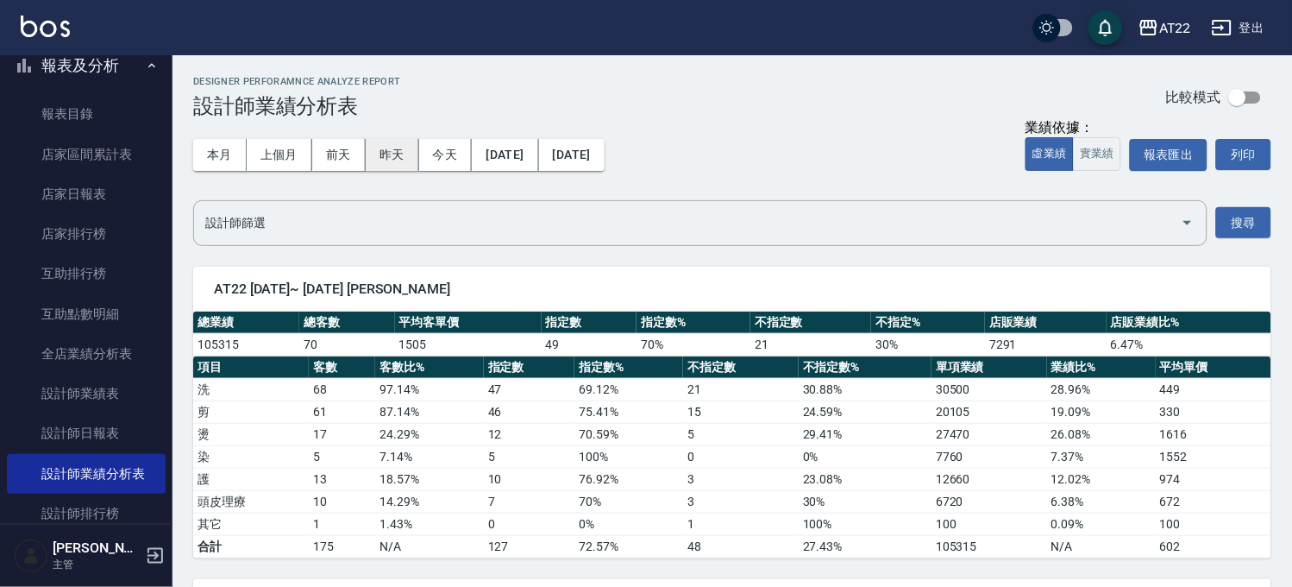
click at [391, 153] on button "昨天" at bounding box center [392, 155] width 53 height 32
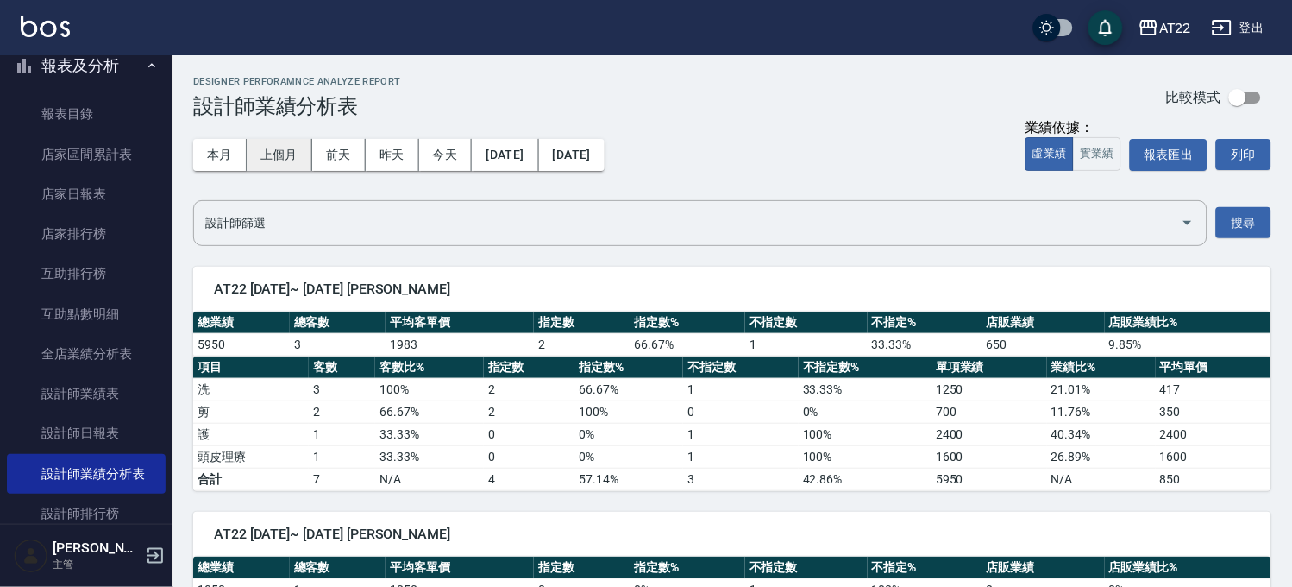
click at [292, 164] on button "上個月" at bounding box center [280, 155] width 66 height 32
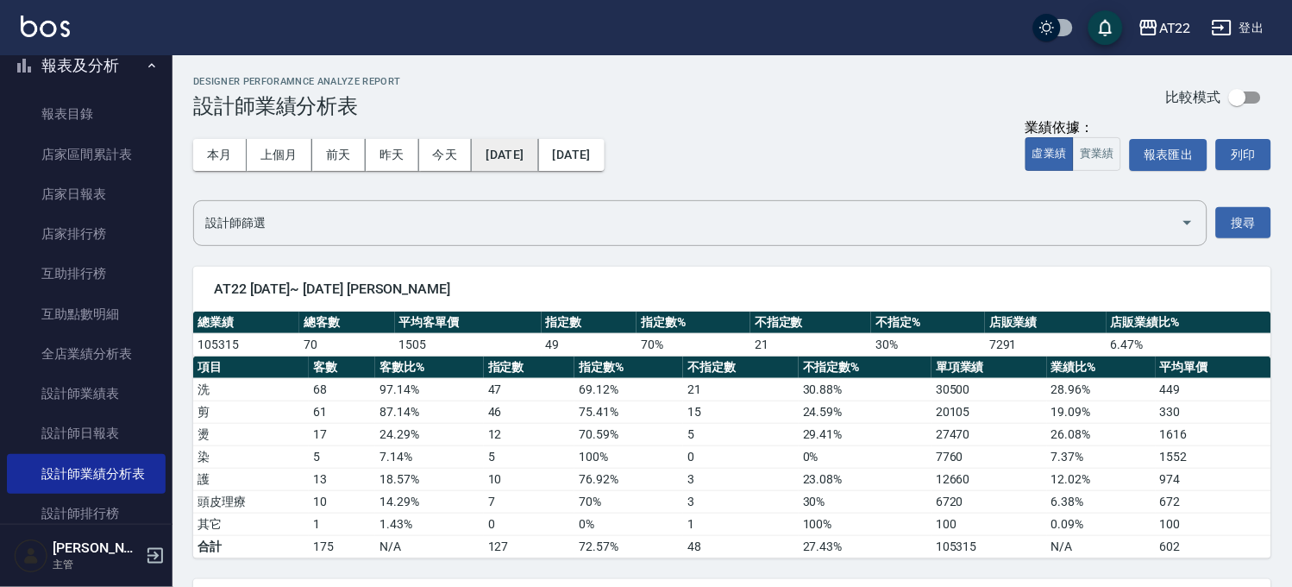
click at [538, 147] on button "[DATE]" at bounding box center [505, 155] width 66 height 32
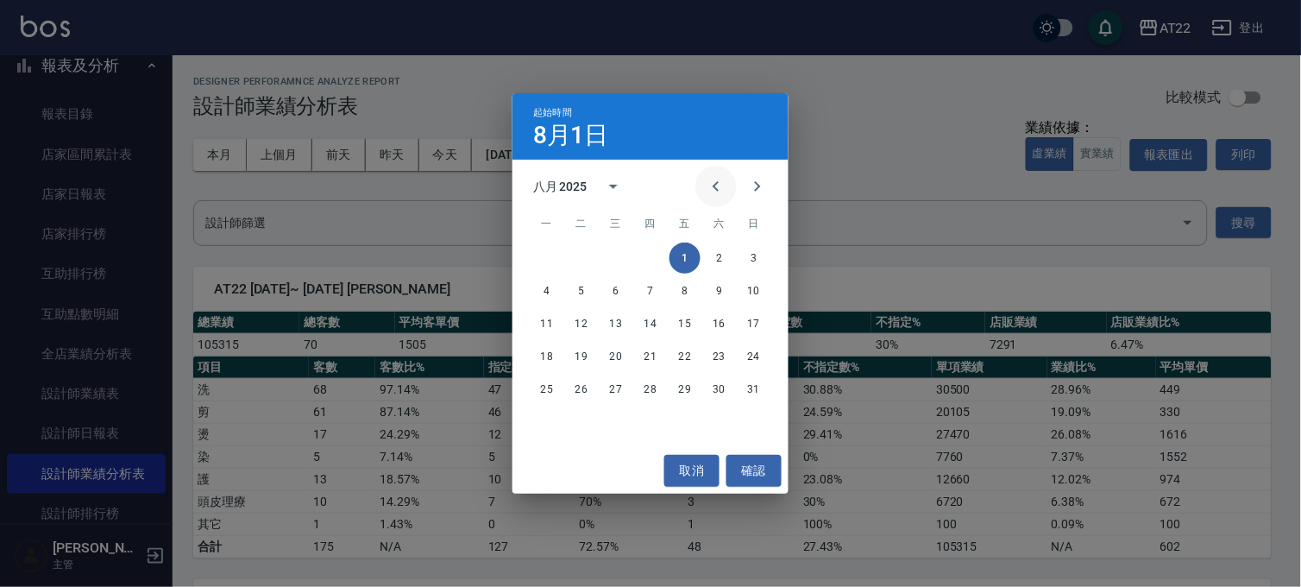
click at [716, 186] on icon "Previous month" at bounding box center [716, 186] width 21 height 21
click at [582, 261] on button "1" at bounding box center [581, 257] width 31 height 31
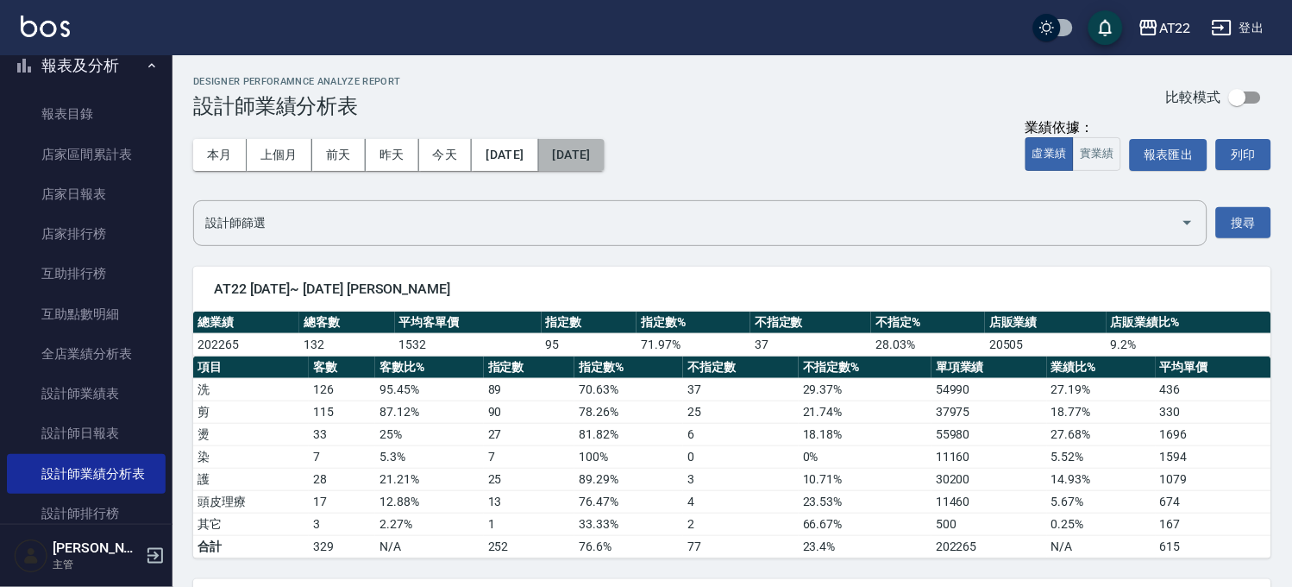
click at [605, 152] on button "[DATE]" at bounding box center [572, 155] width 66 height 32
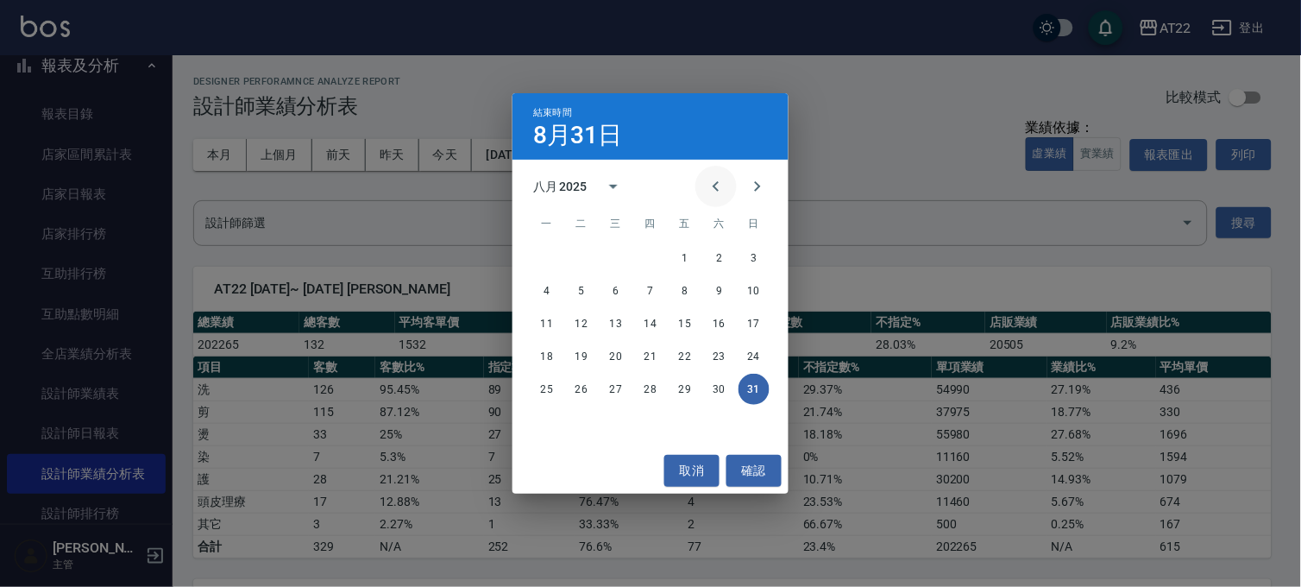
click at [722, 185] on icon "Previous month" at bounding box center [716, 186] width 21 height 21
click at [650, 383] on button "31" at bounding box center [650, 388] width 31 height 31
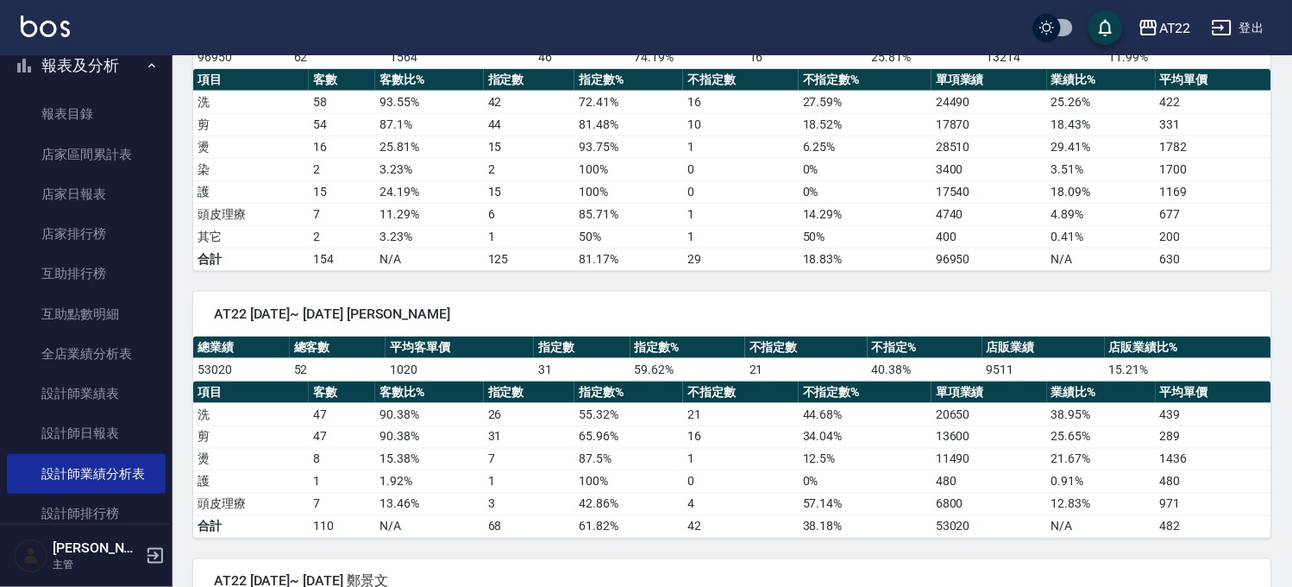
scroll to position [96, 0]
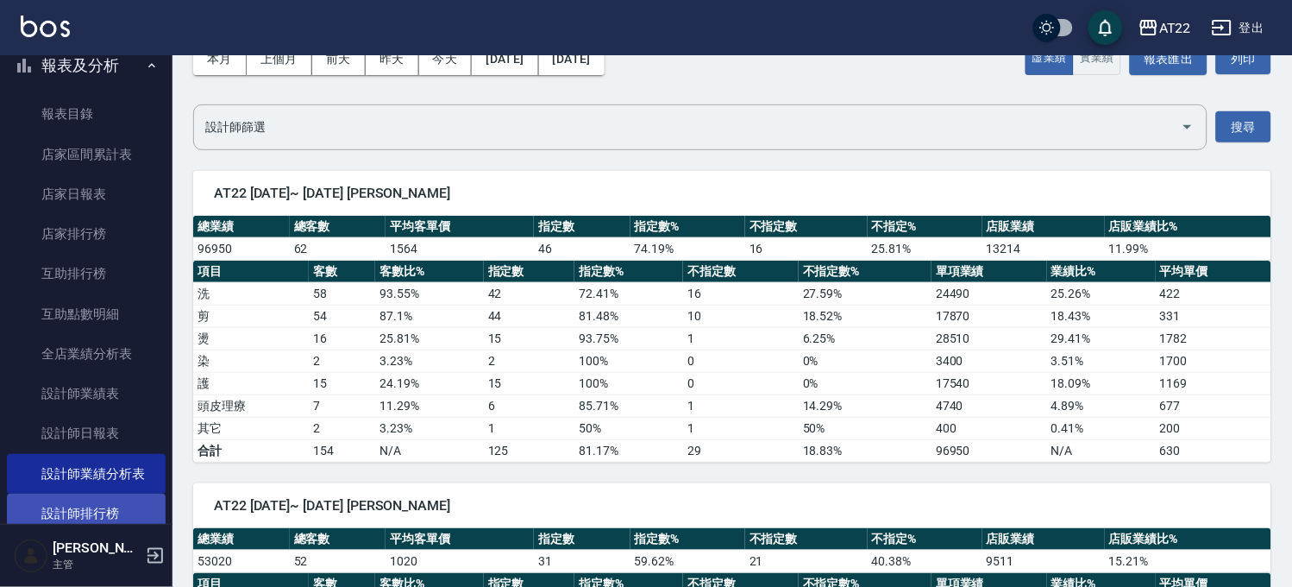
click at [106, 505] on link "設計師排行榜" at bounding box center [86, 513] width 159 height 40
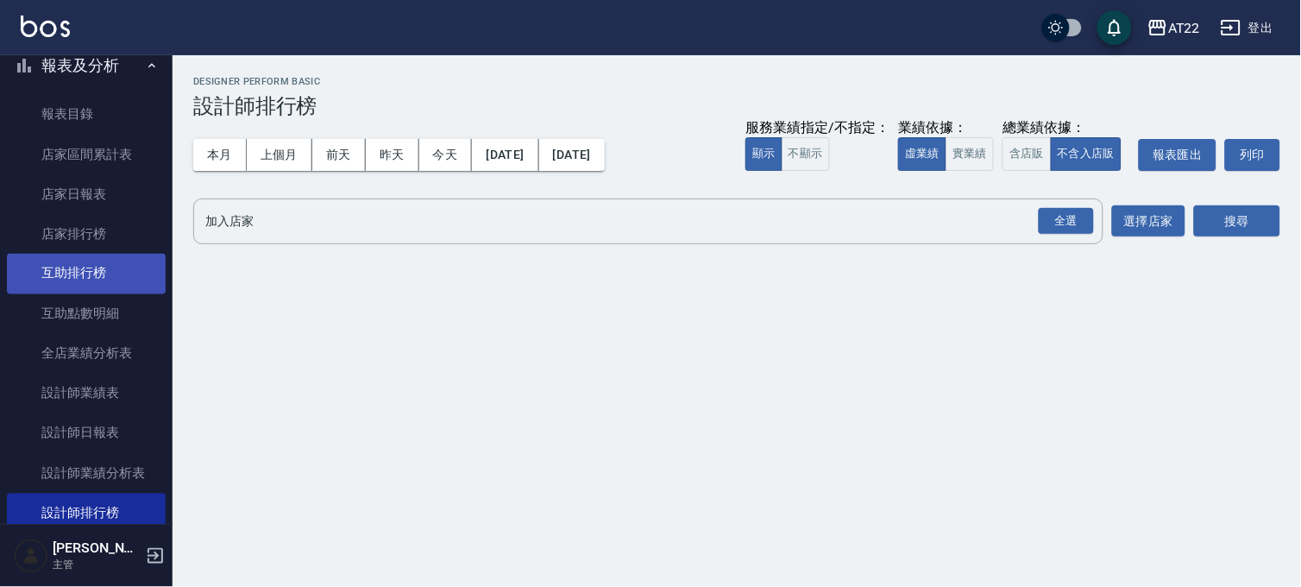
click at [112, 262] on link "互助排行榜" at bounding box center [86, 274] width 159 height 40
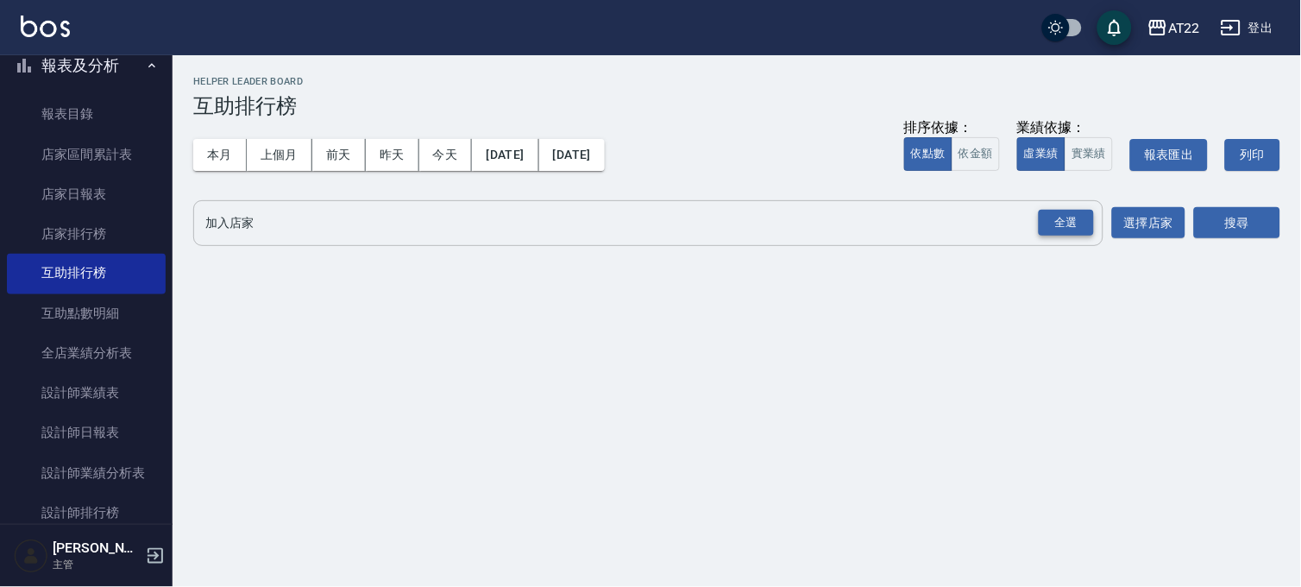
click at [1067, 222] on div "全選" at bounding box center [1066, 223] width 55 height 27
click at [1164, 227] on button "選擇店家" at bounding box center [1148, 224] width 73 height 32
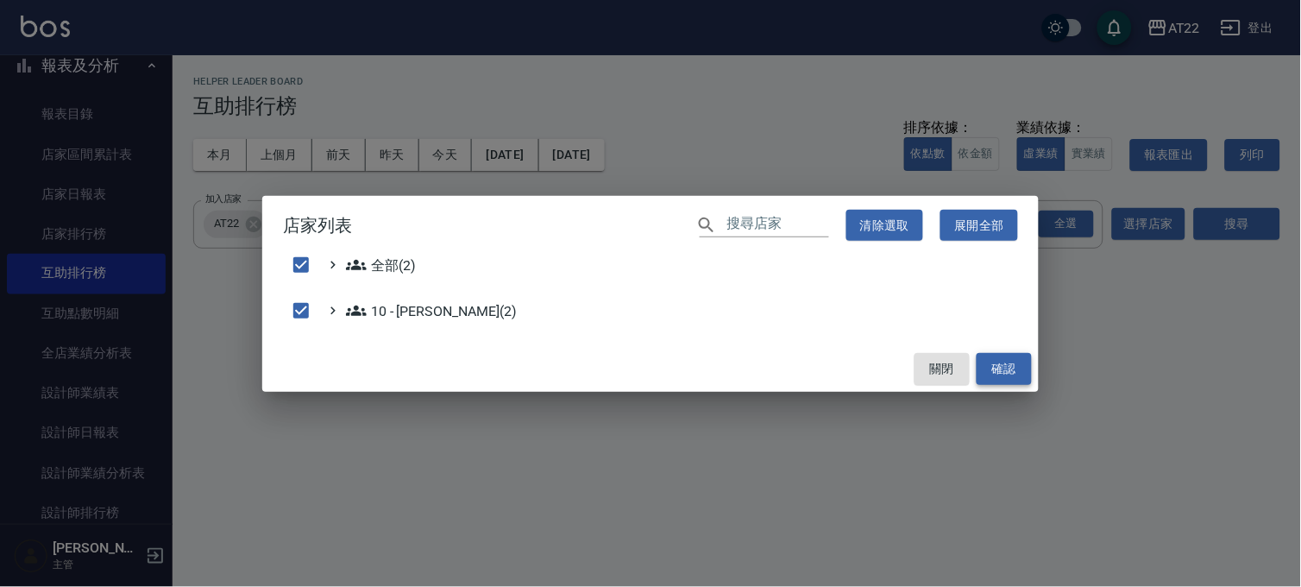
click at [1020, 374] on button "確認" at bounding box center [1003, 369] width 55 height 32
checkbox input "false"
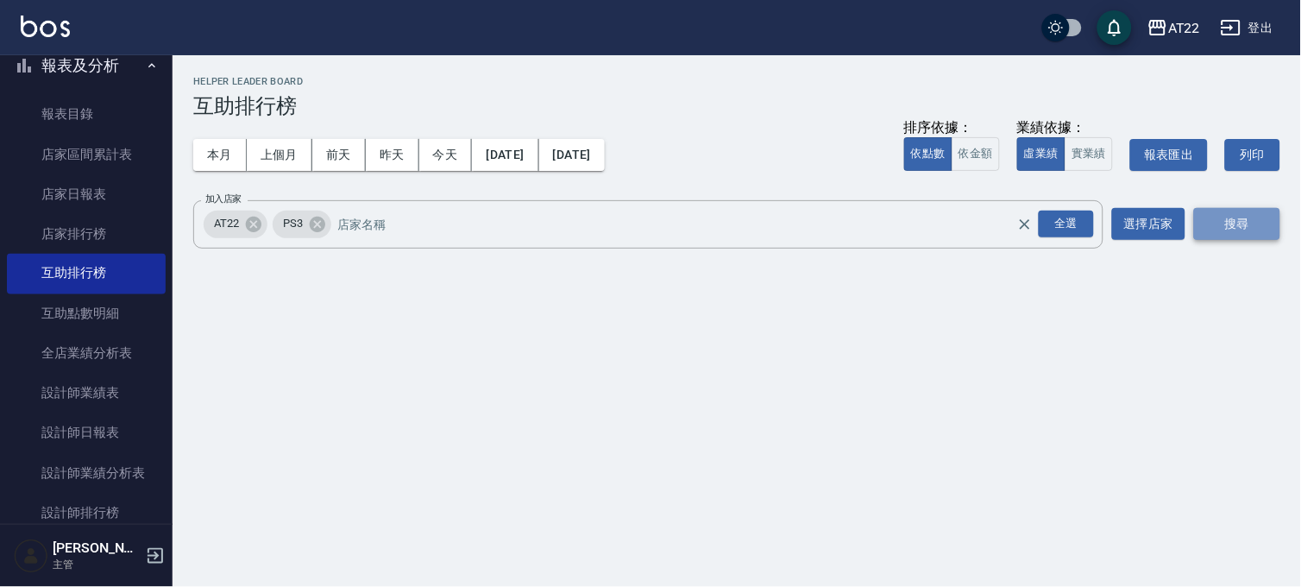
click at [1271, 217] on button "搜尋" at bounding box center [1237, 224] width 86 height 32
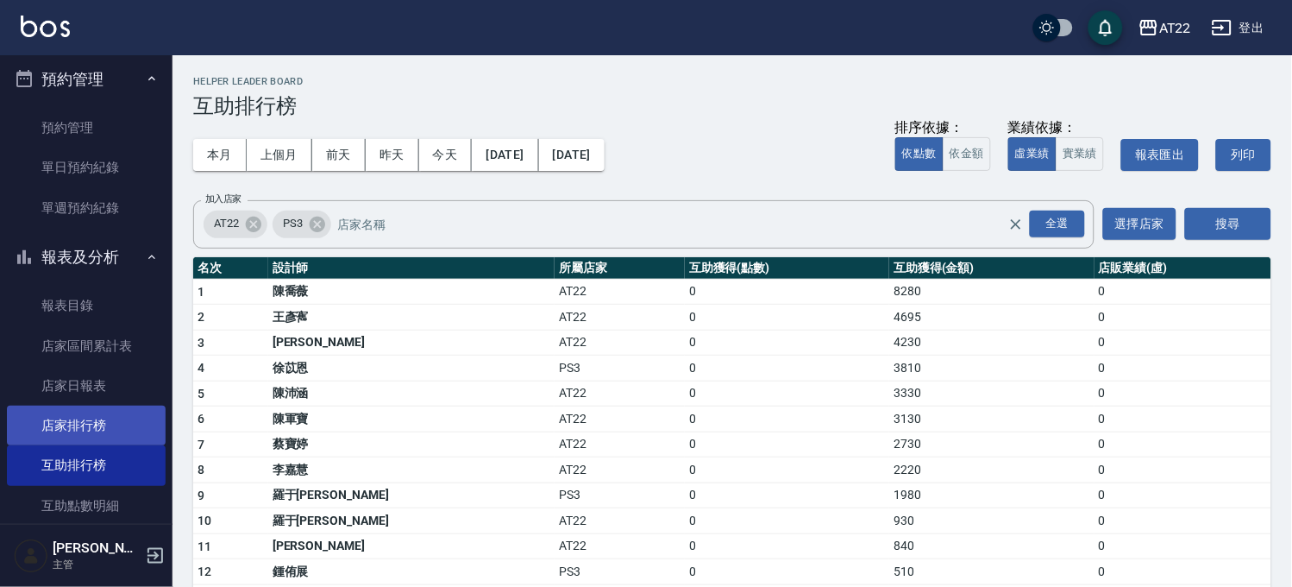
scroll to position [670, 0]
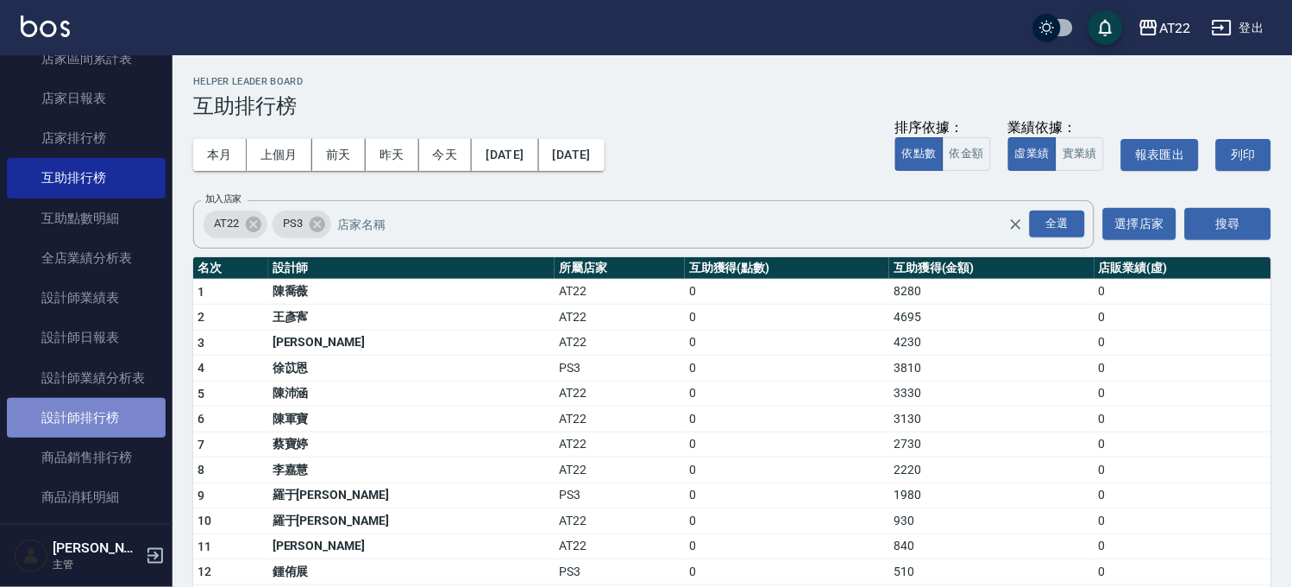
click at [96, 425] on link "設計師排行榜" at bounding box center [86, 418] width 159 height 40
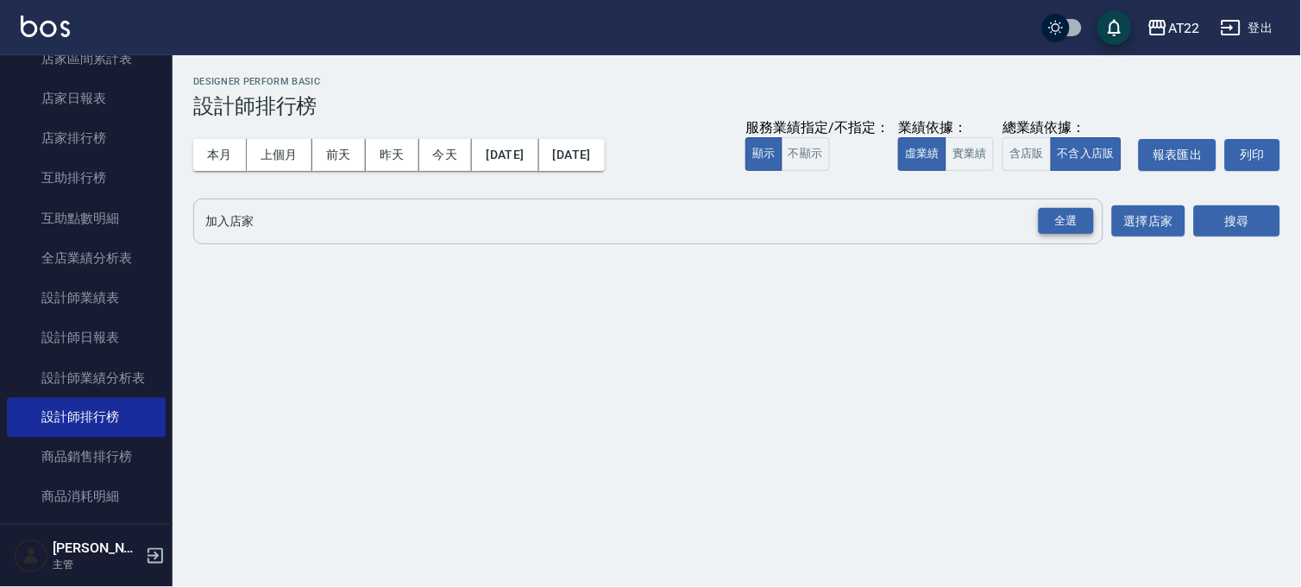
click at [1056, 229] on div "全選" at bounding box center [1066, 221] width 55 height 27
click at [1149, 225] on button "選擇店家" at bounding box center [1148, 222] width 73 height 32
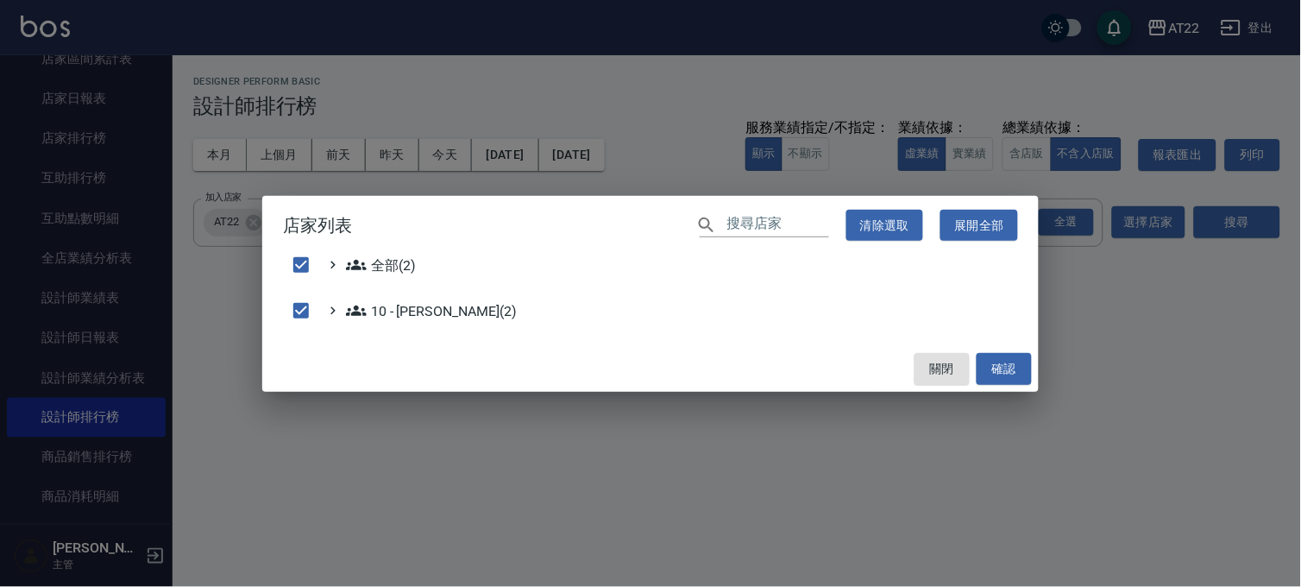
click at [1123, 317] on div "店家列表 ​ 清除選取 展開全部 全部(2) 10 - 楊家昕(2) 關閉 確認" at bounding box center [650, 293] width 1301 height 587
checkbox input "false"
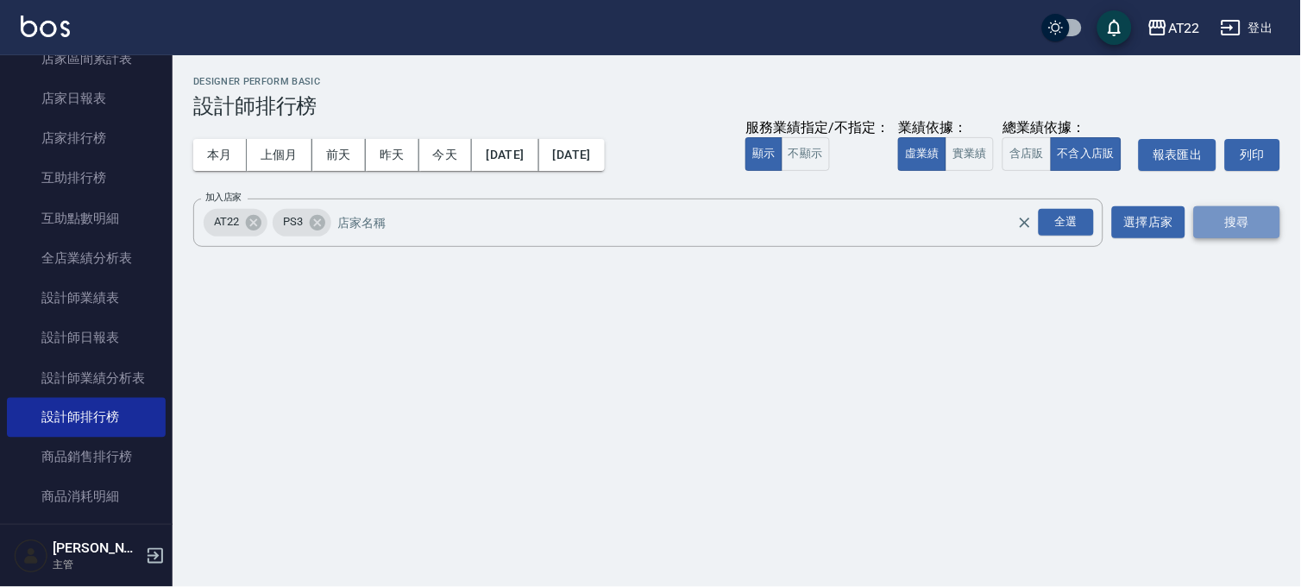
click at [1269, 206] on button "搜尋" at bounding box center [1237, 222] width 86 height 32
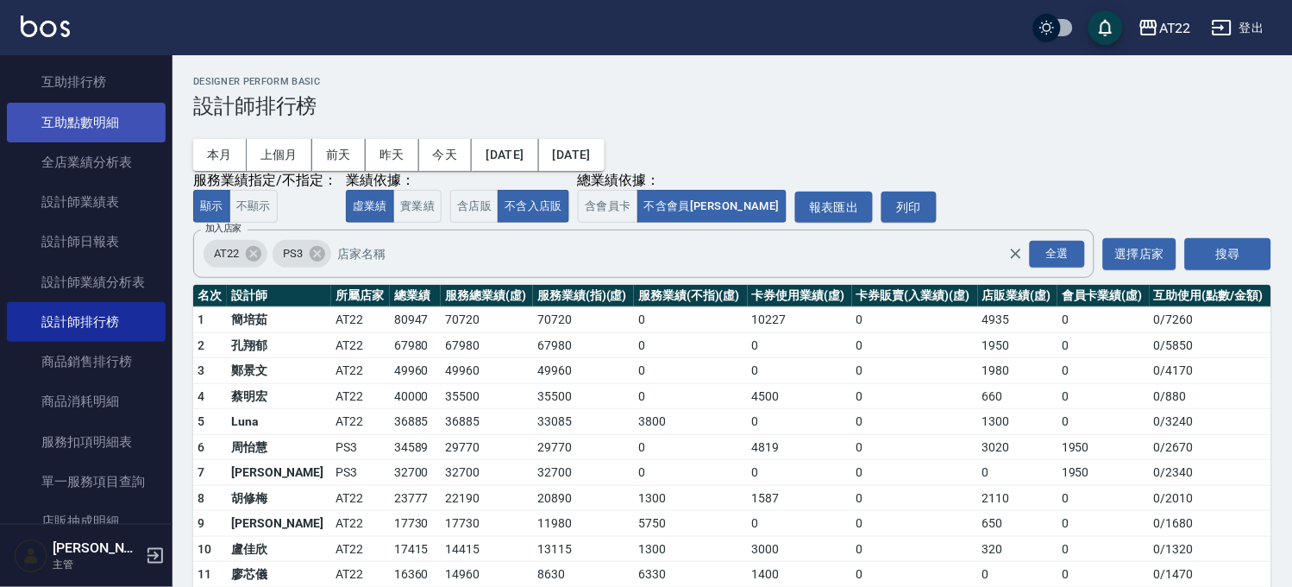
scroll to position [1246, 0]
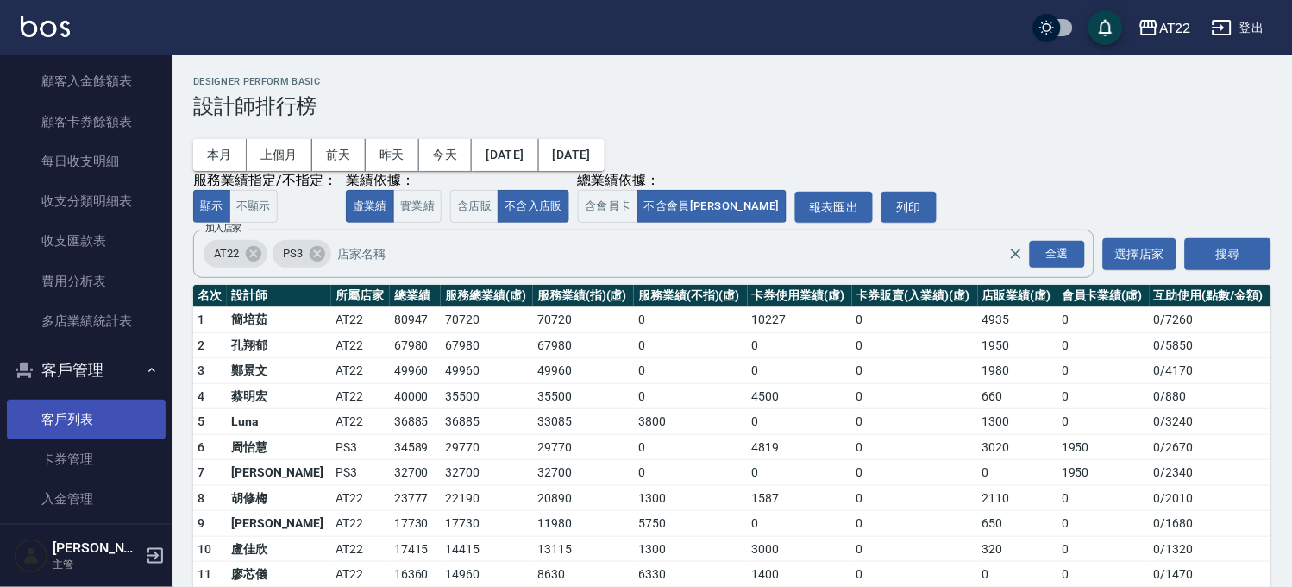
click at [88, 407] on link "客戶列表" at bounding box center [86, 419] width 159 height 40
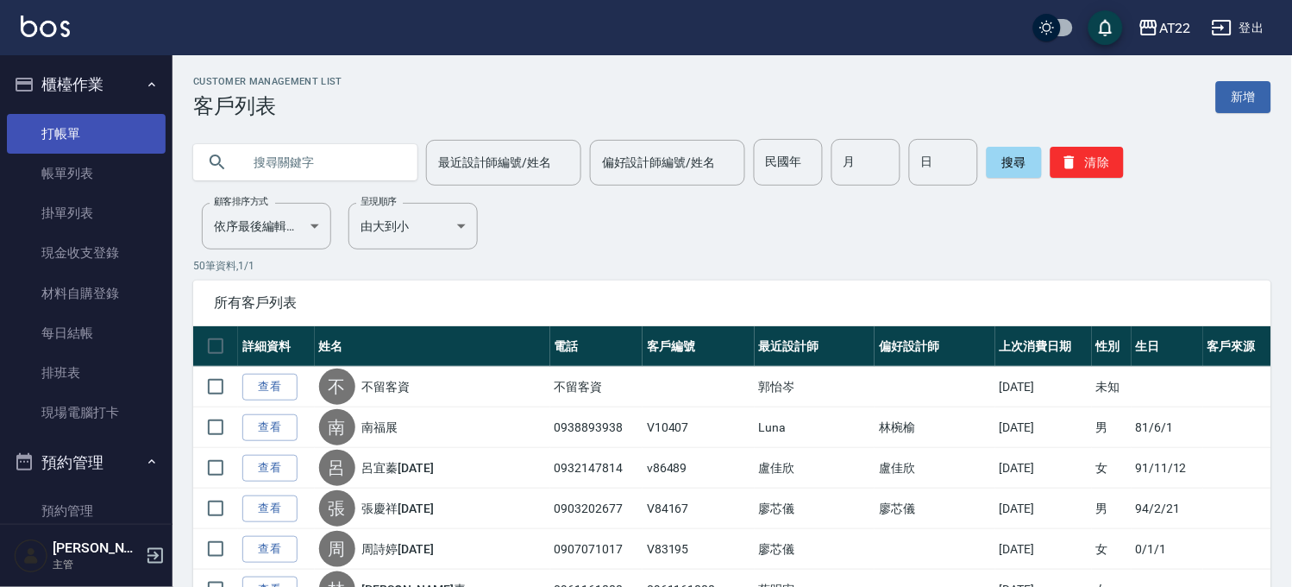
click at [104, 143] on link "打帳單" at bounding box center [86, 134] width 159 height 40
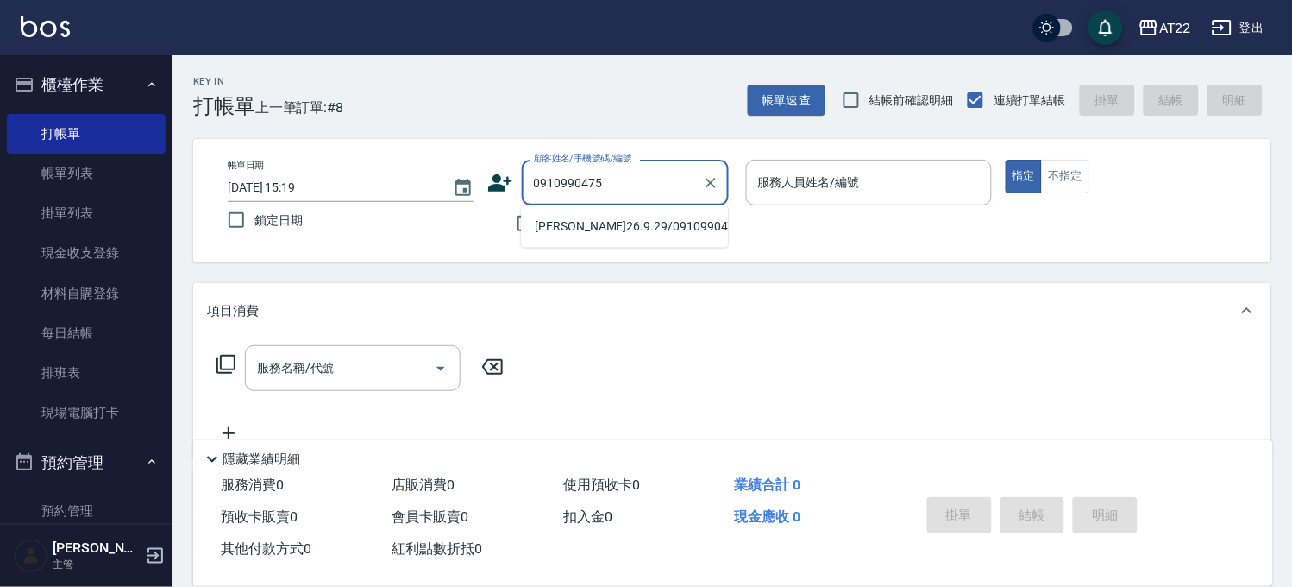
click at [584, 220] on li "[PERSON_NAME]26.9.29/0910990475/t85917" at bounding box center [624, 226] width 207 height 28
type input "[PERSON_NAME]26.9.29/0910990475/t85917"
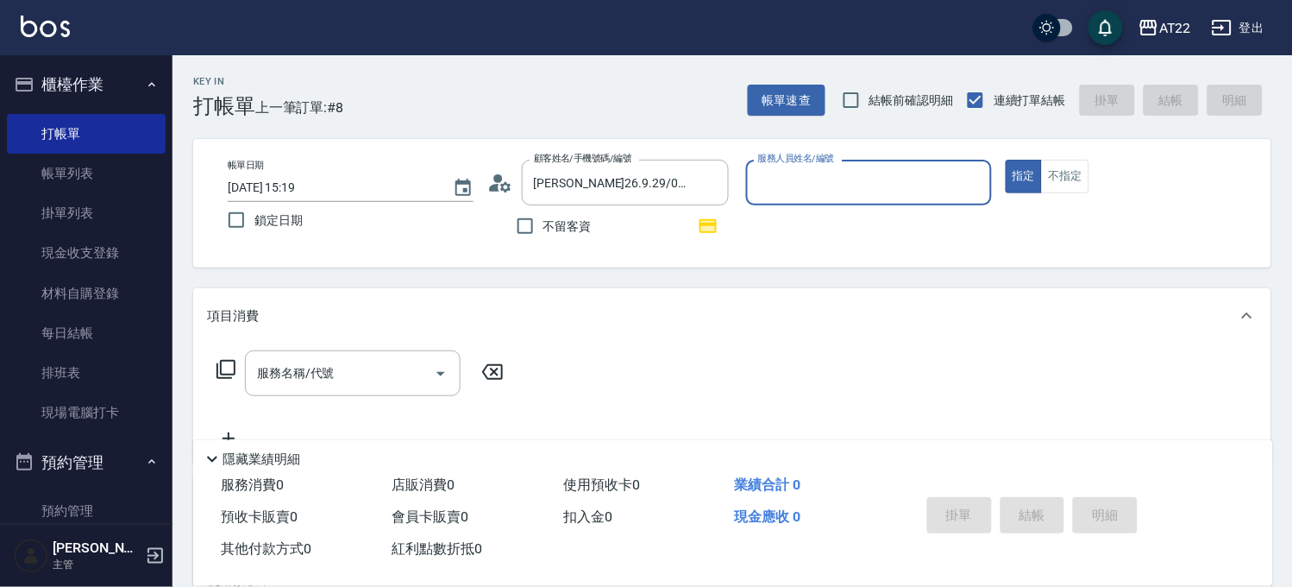
click at [842, 169] on input "服務人員姓名/編號" at bounding box center [869, 182] width 230 height 30
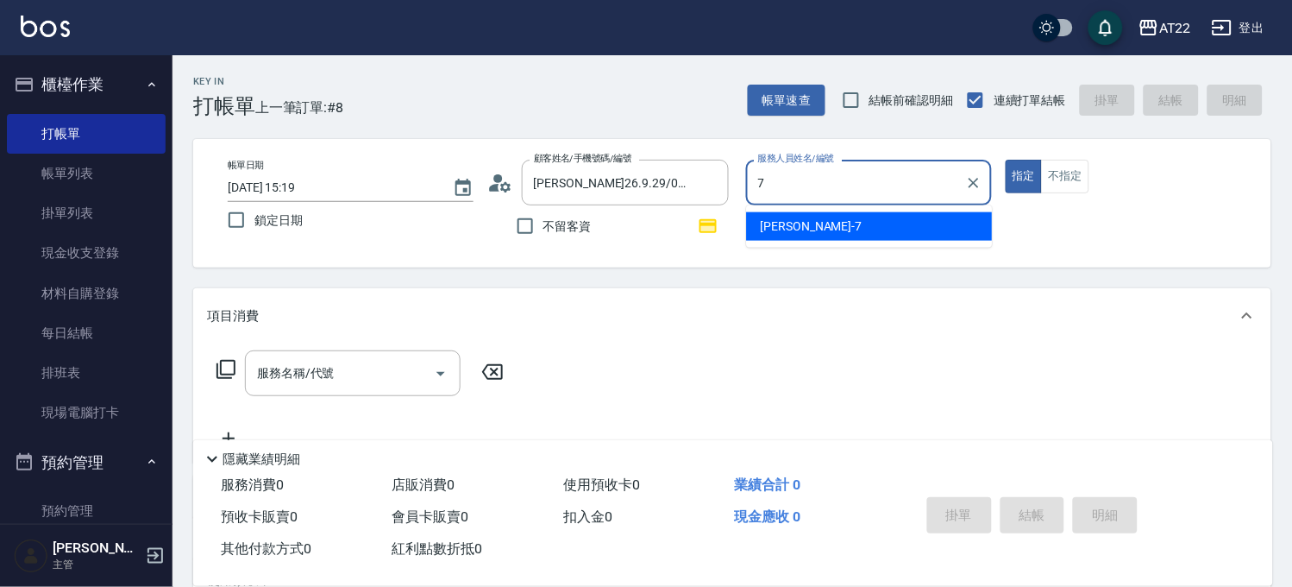
type input "Allen-7"
type button "true"
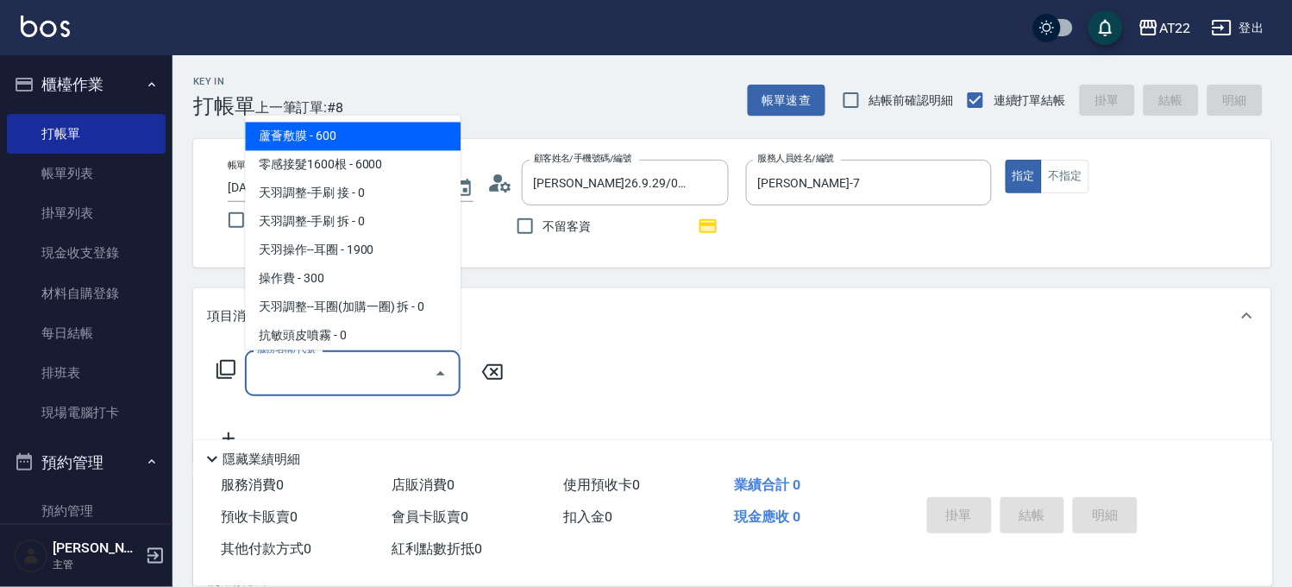
click at [378, 368] on input "服務名稱/代號" at bounding box center [340, 373] width 174 height 30
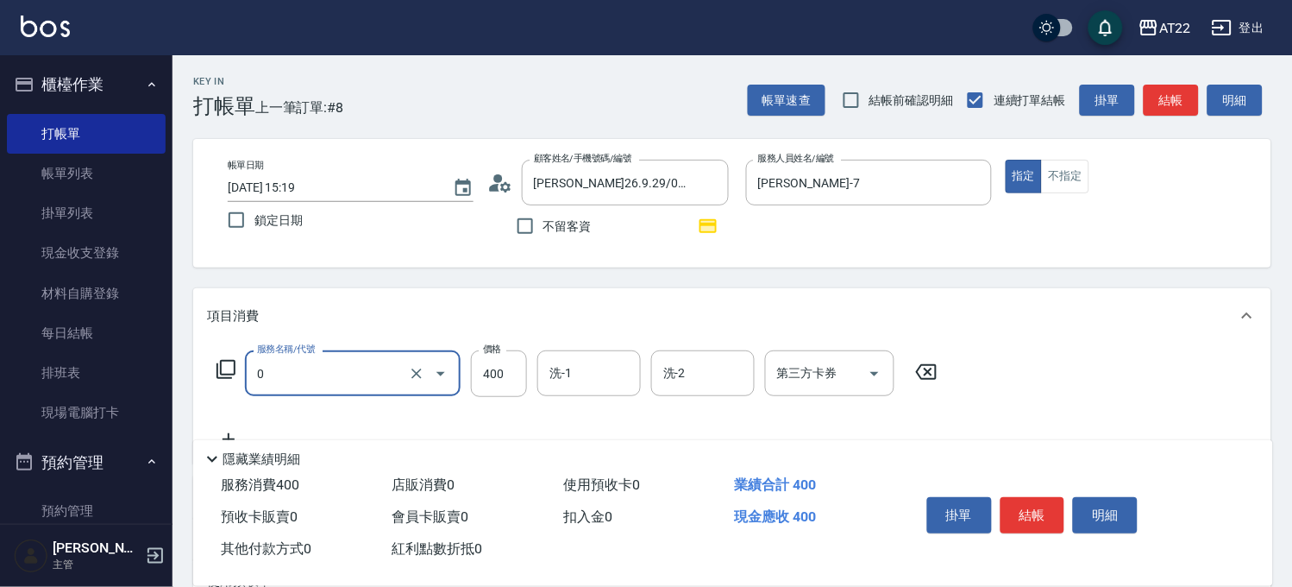
type input "有機洗髮(0)"
type input "450"
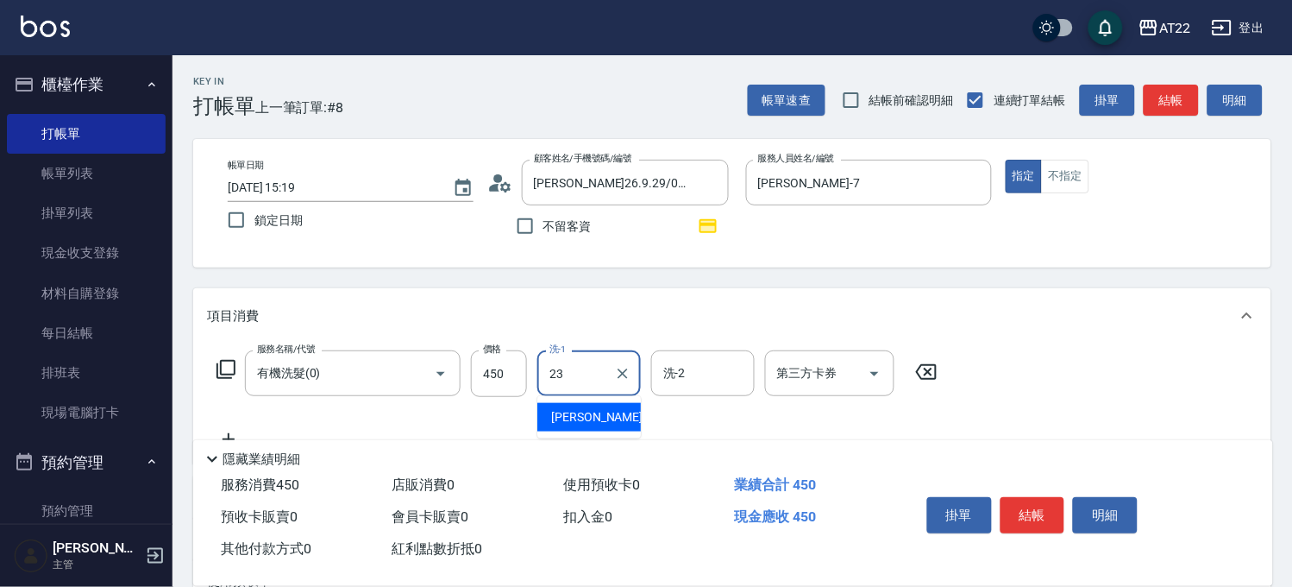
type input "Yuri-23"
click at [230, 426] on div "服務名稱/代號 有機洗髮(0) 服務名稱/代號 價格 450 價格 洗-1 Yuri-23 洗-1 洗-2 洗-2 第三方卡券 第三方卡券" at bounding box center [577, 399] width 741 height 99
click at [229, 429] on icon at bounding box center [228, 439] width 43 height 21
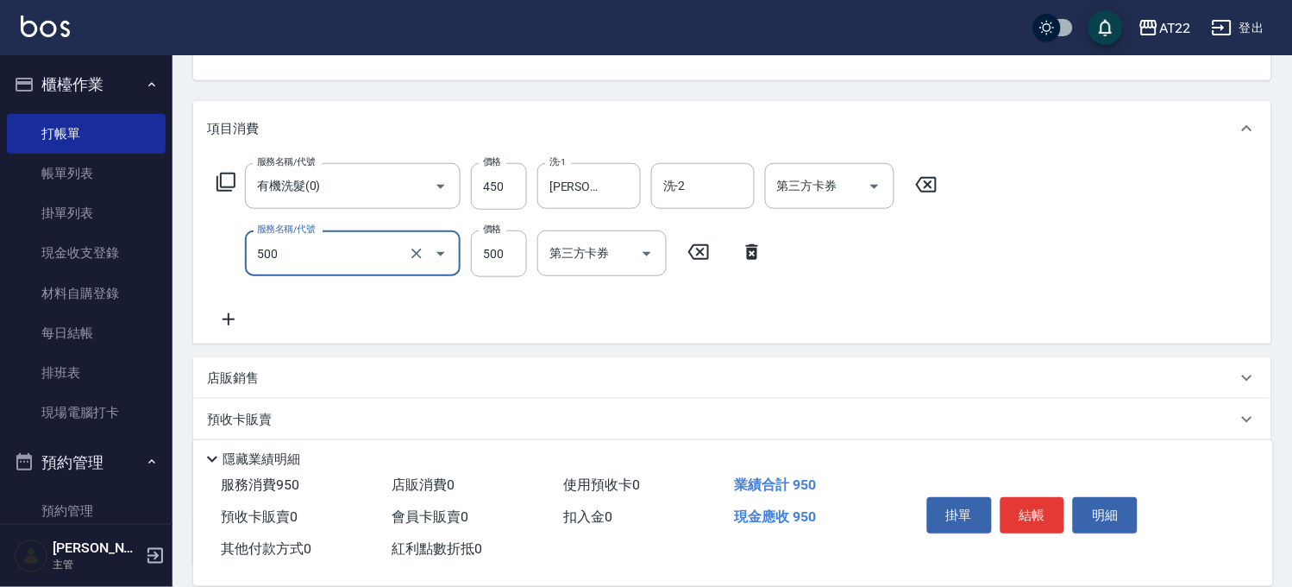
scroll to position [191, 0]
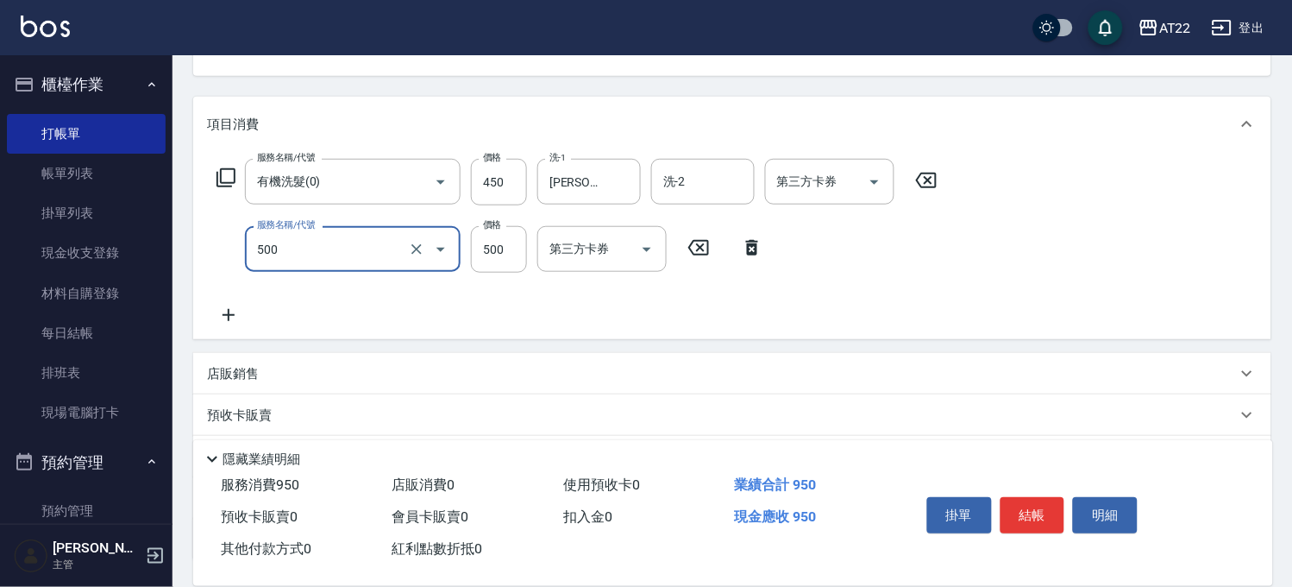
type input "剪髮(500)"
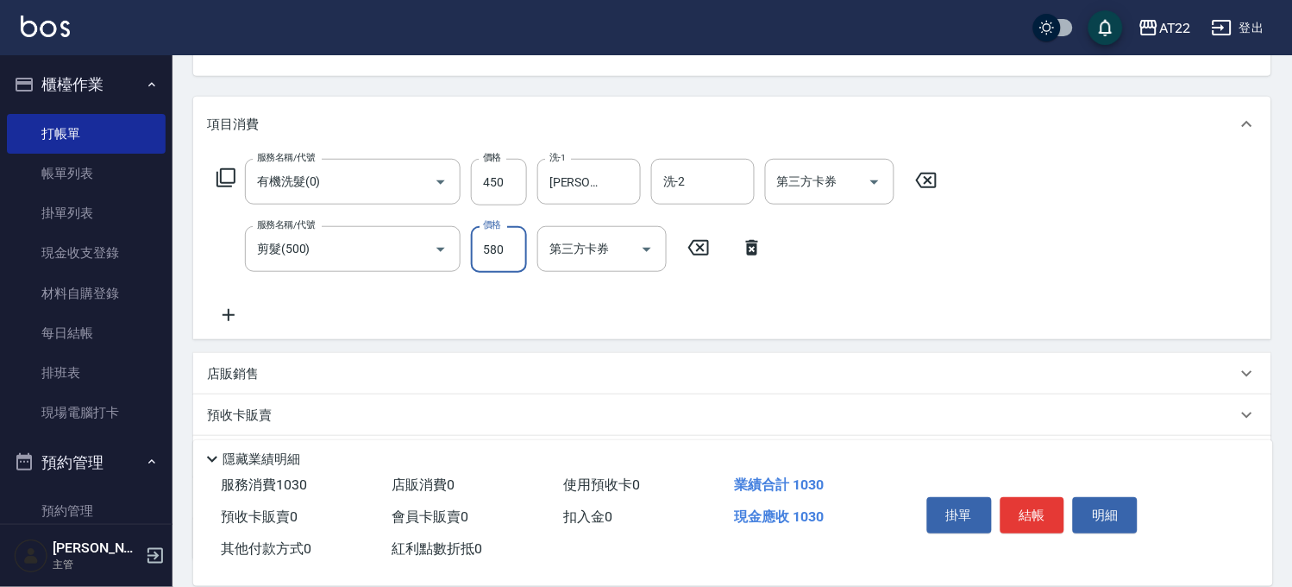
type input "580"
click at [235, 308] on icon at bounding box center [228, 314] width 43 height 21
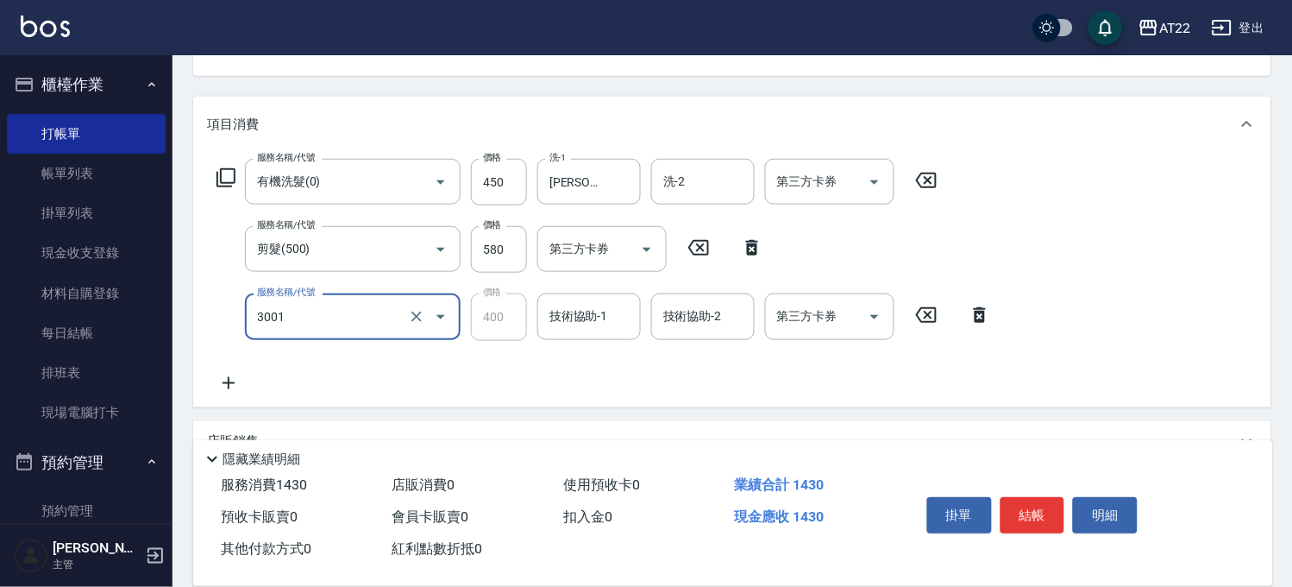
type input "側邊燙貼(3001)"
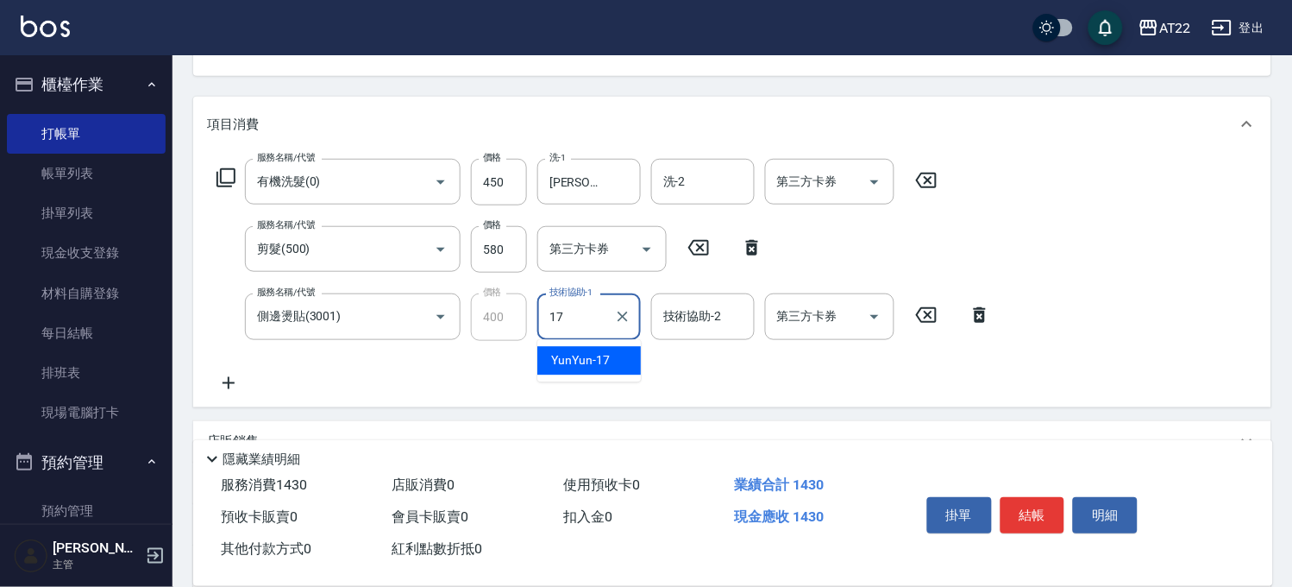
type input "YunYun-17"
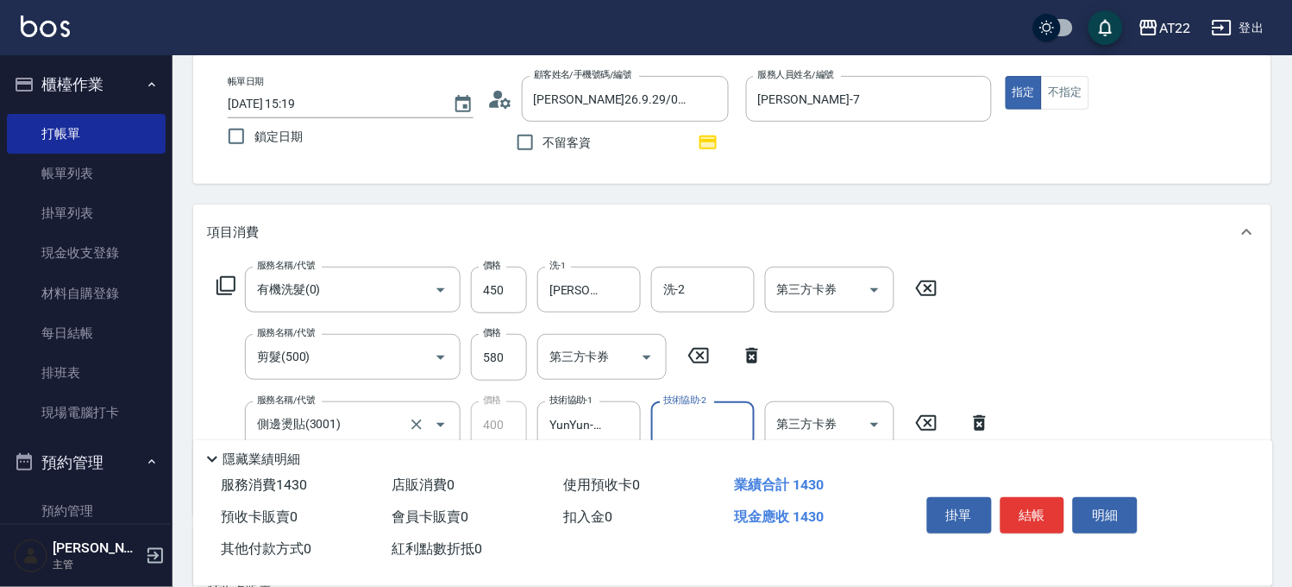
scroll to position [0, 0]
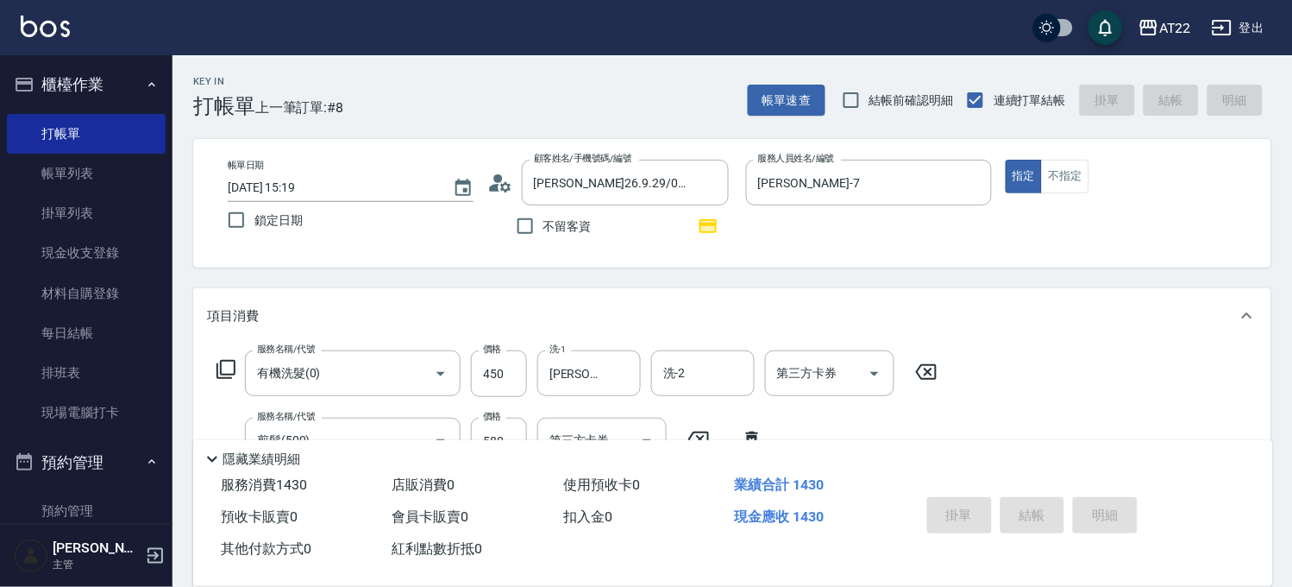
type input "2025/09/07 15:20"
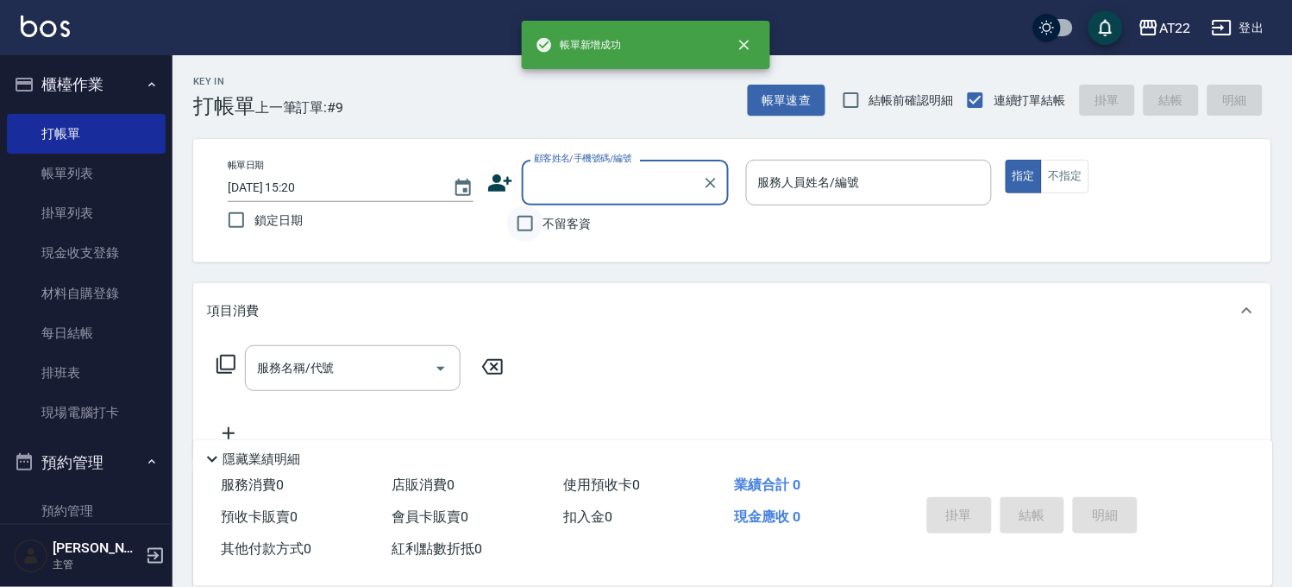
click at [538, 223] on input "不留客資" at bounding box center [525, 223] width 36 height 36
checkbox input "true"
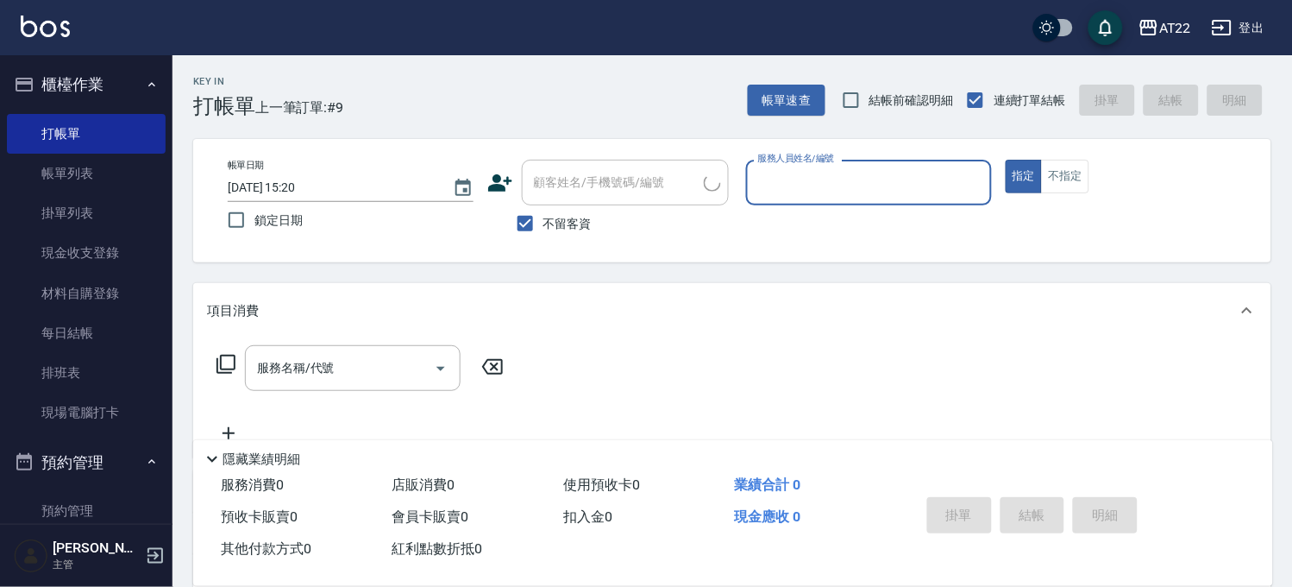
type input "ㄖ"
type input "[PERSON_NAME]"
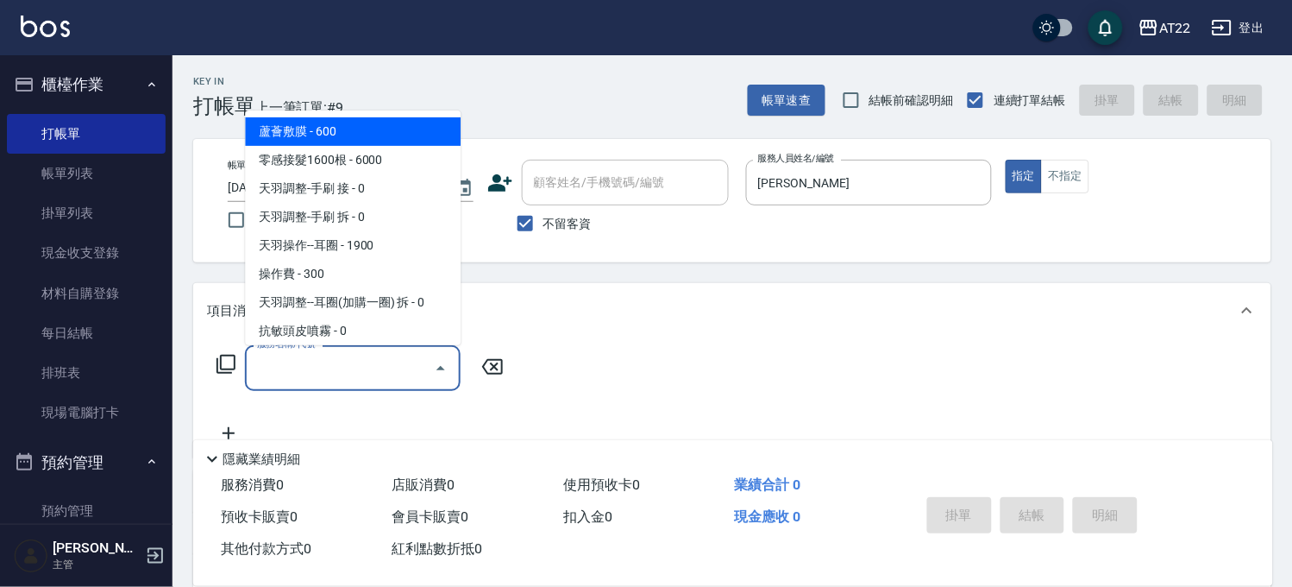
click at [377, 356] on input "服務名稱/代號" at bounding box center [340, 368] width 174 height 30
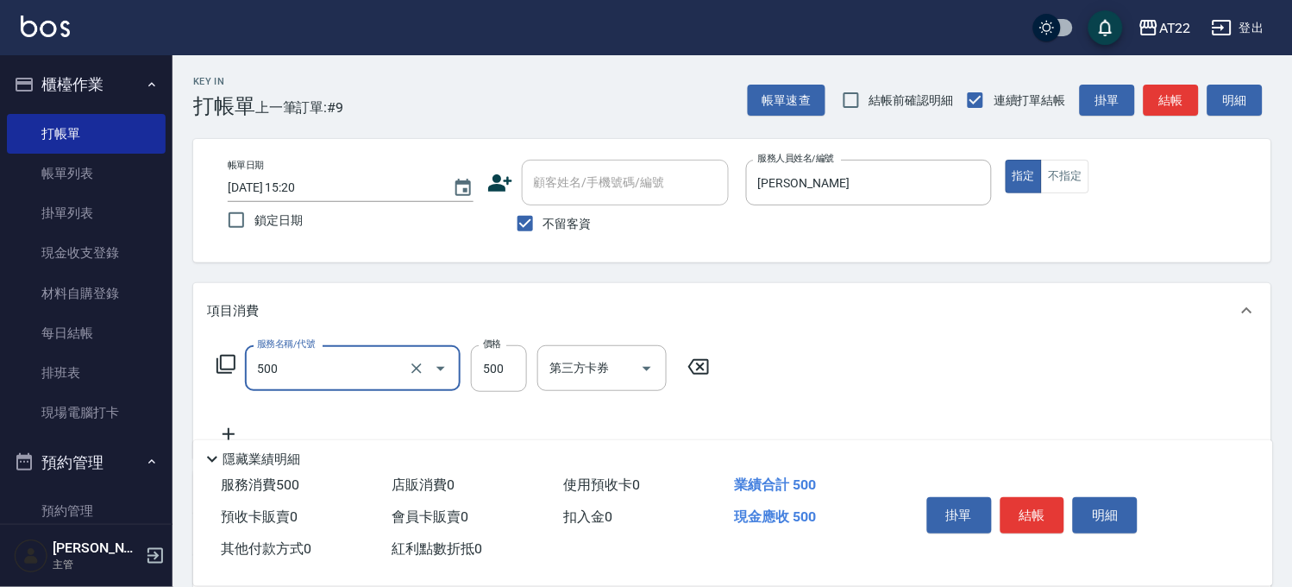
type input "剪髮(500)"
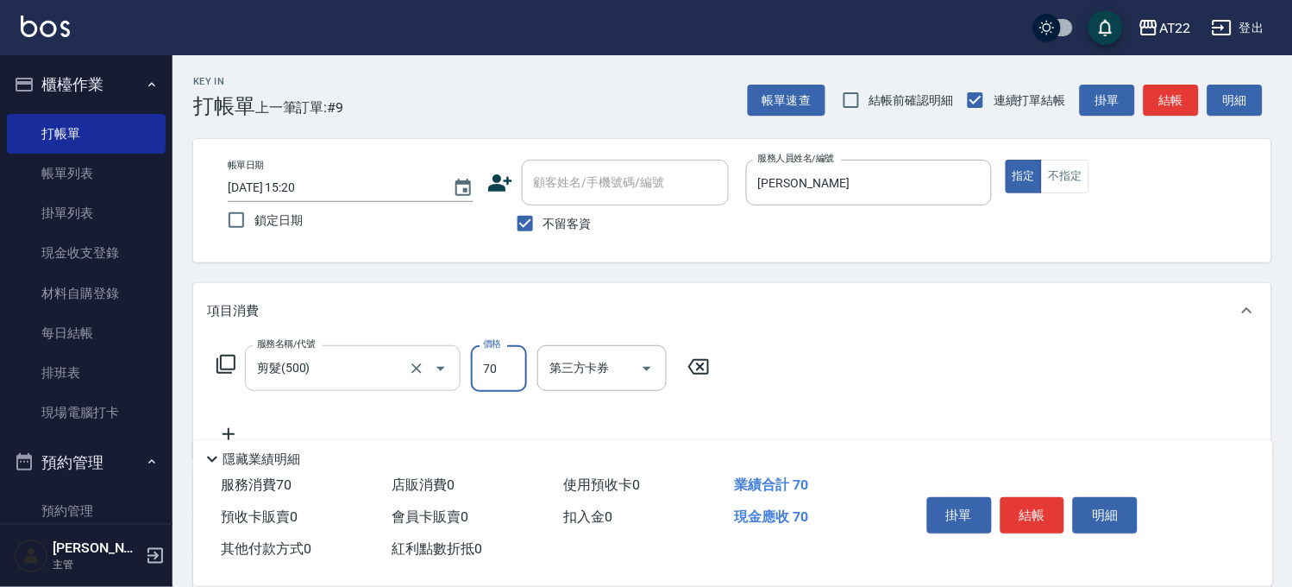
type input "700"
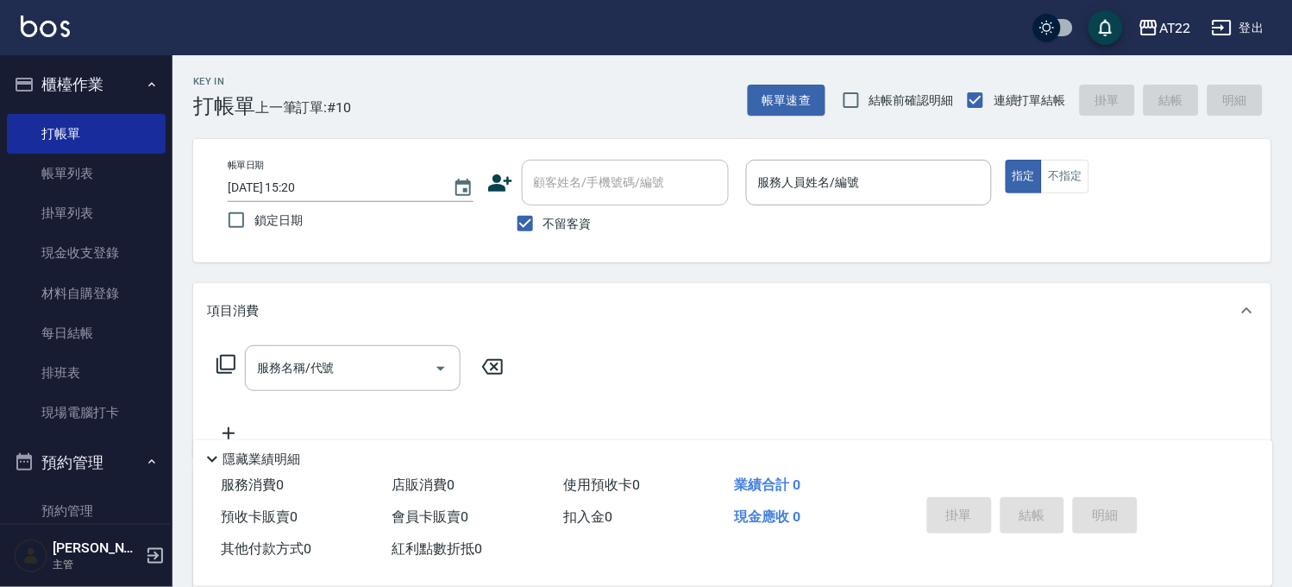
drag, startPoint x: 545, startPoint y: 219, endPoint x: 553, endPoint y: 203, distance: 18.1
click at [545, 217] on span "不留客資" at bounding box center [567, 224] width 48 height 18
click at [543, 217] on input "不留客資" at bounding box center [525, 223] width 36 height 36
checkbox input "false"
click at [584, 162] on div "顧客姓名/手機號碼/編號" at bounding box center [625, 183] width 207 height 46
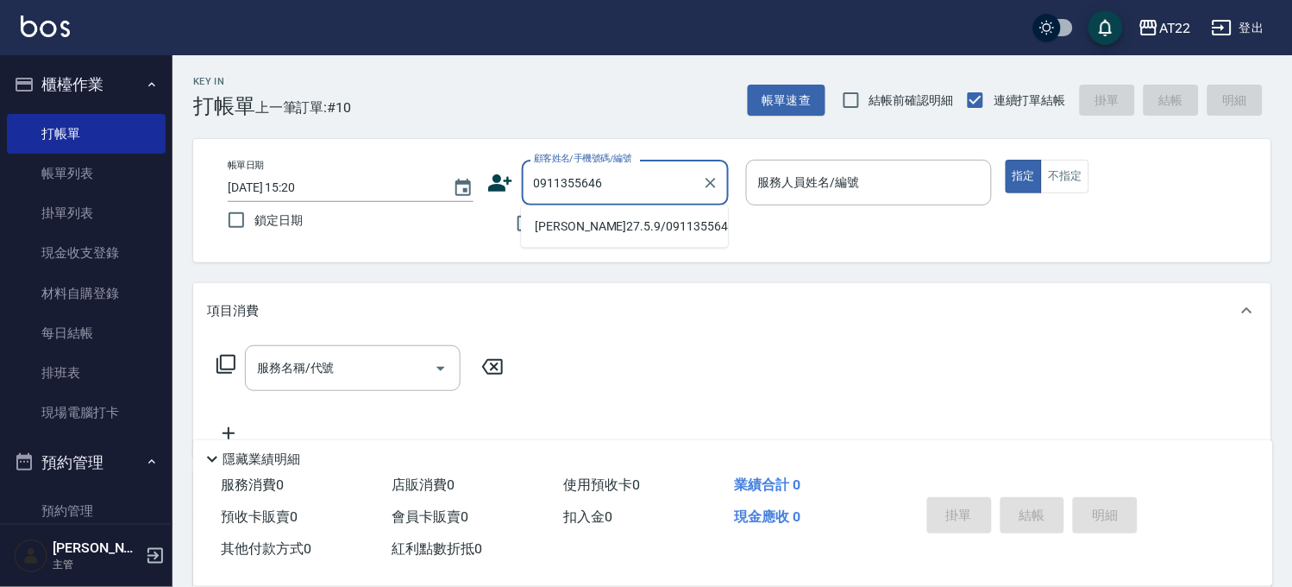
click at [654, 217] on li "[PERSON_NAME]27.5.9/0911355646/T91175" at bounding box center [624, 226] width 207 height 28
type input "[PERSON_NAME]27.5.9/0911355646/T91175"
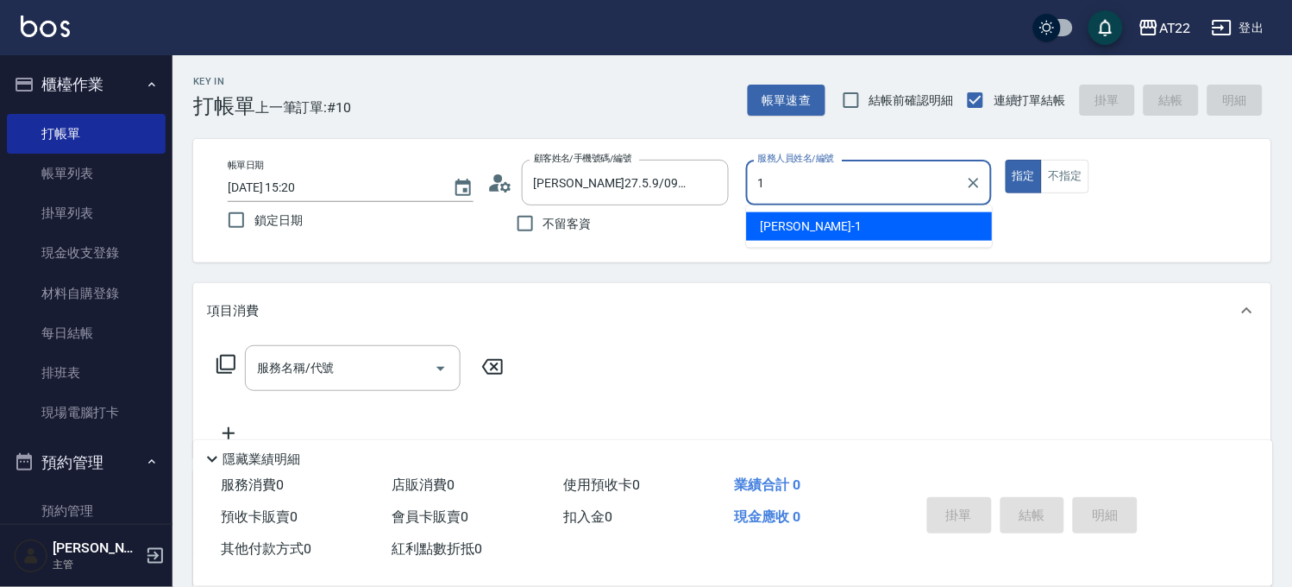
type input "孫一平-1"
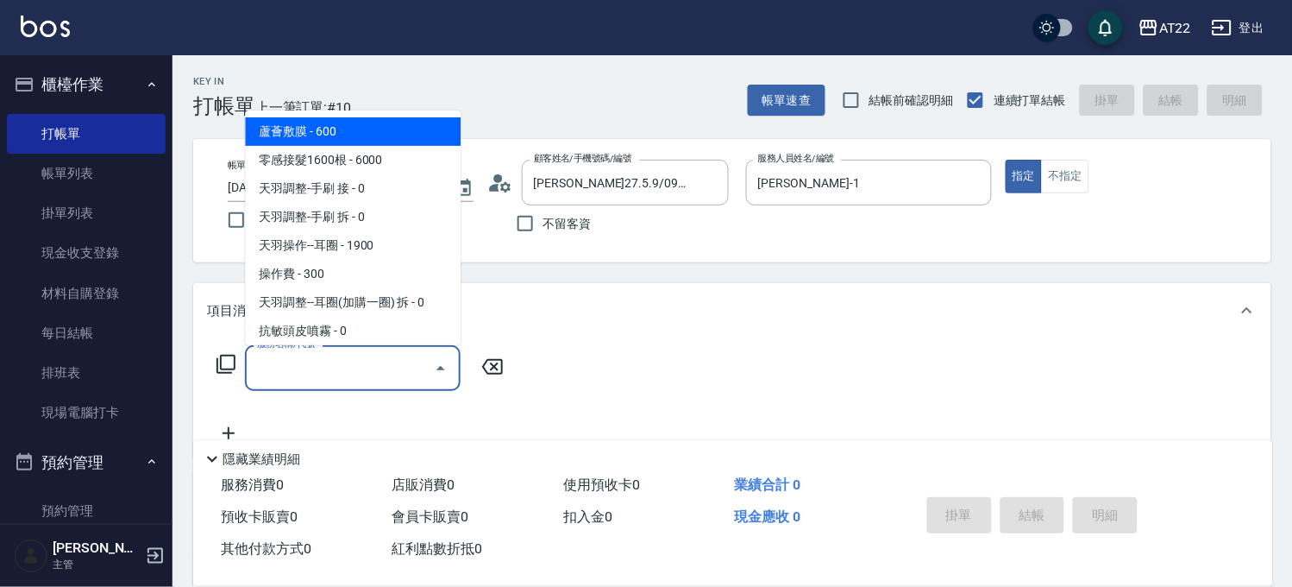
click at [332, 367] on input "服務名稱/代號" at bounding box center [340, 368] width 174 height 30
type input "蘆薈敷膜"
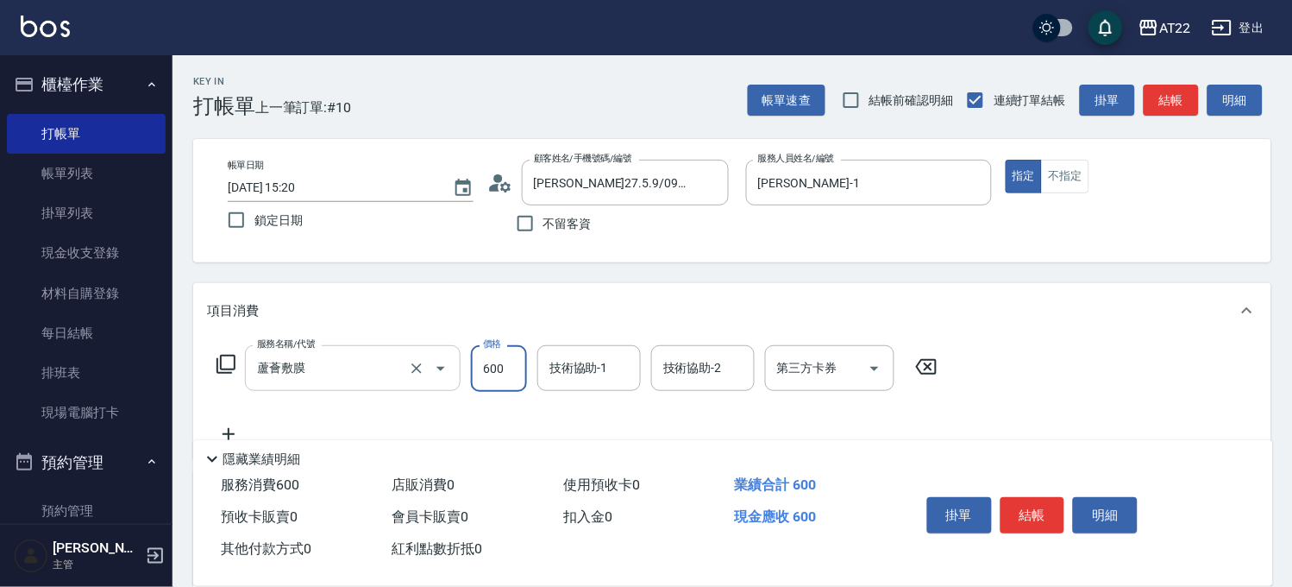
click at [332, 367] on input "蘆薈敷膜" at bounding box center [329, 368] width 152 height 30
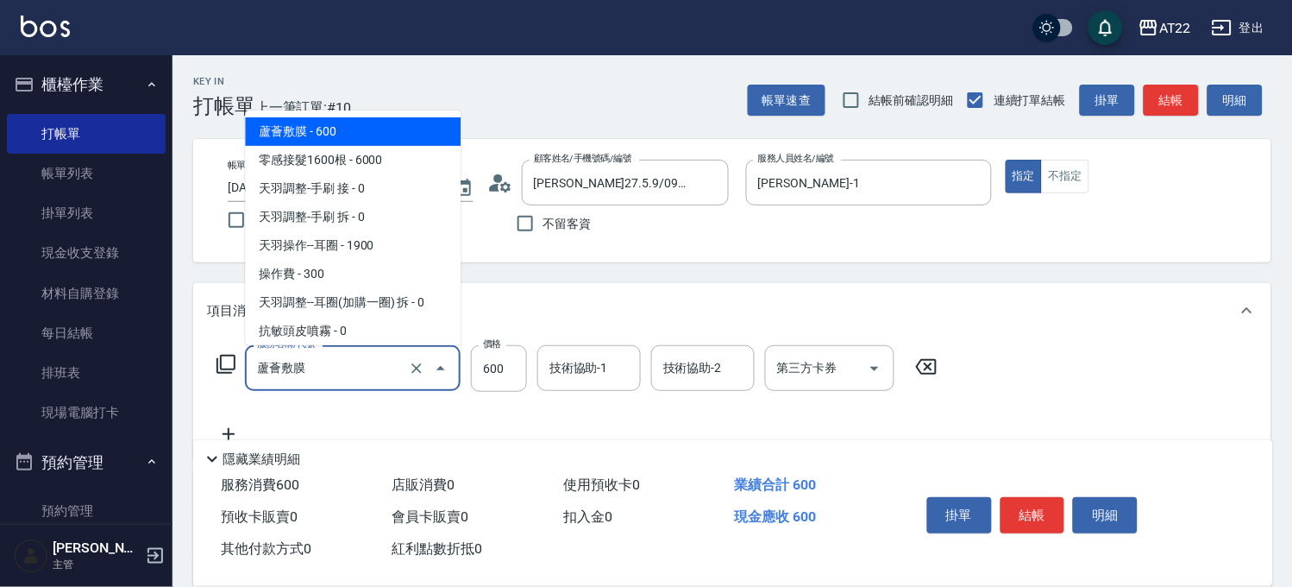
click at [332, 367] on input "蘆薈敷膜" at bounding box center [329, 368] width 152 height 30
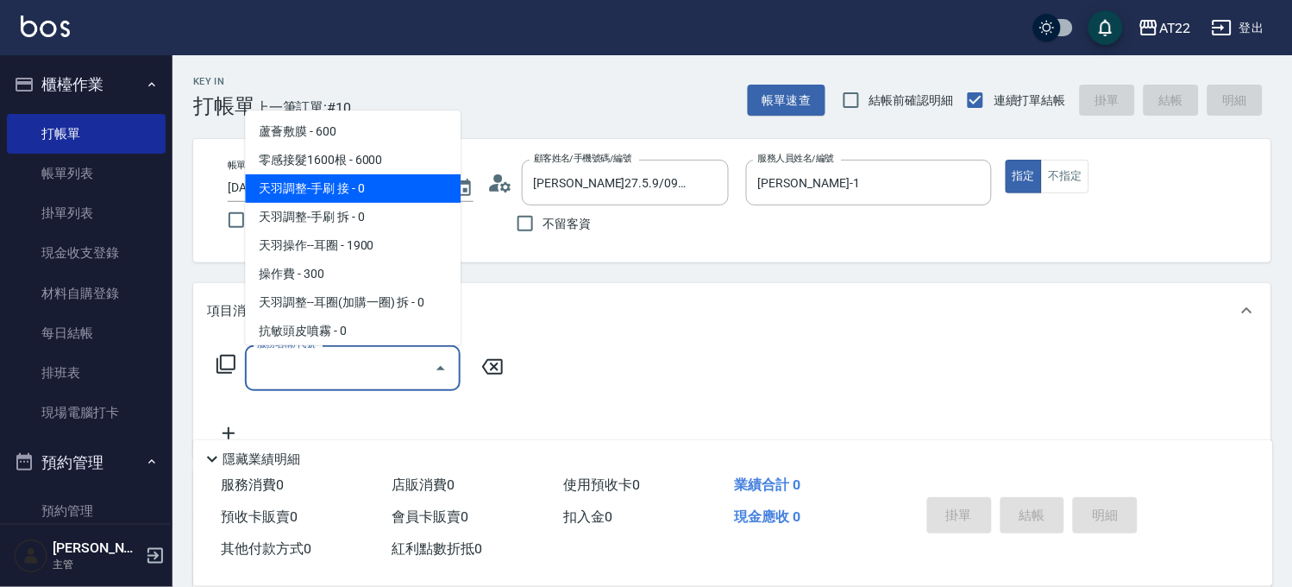
scroll to position [287, 0]
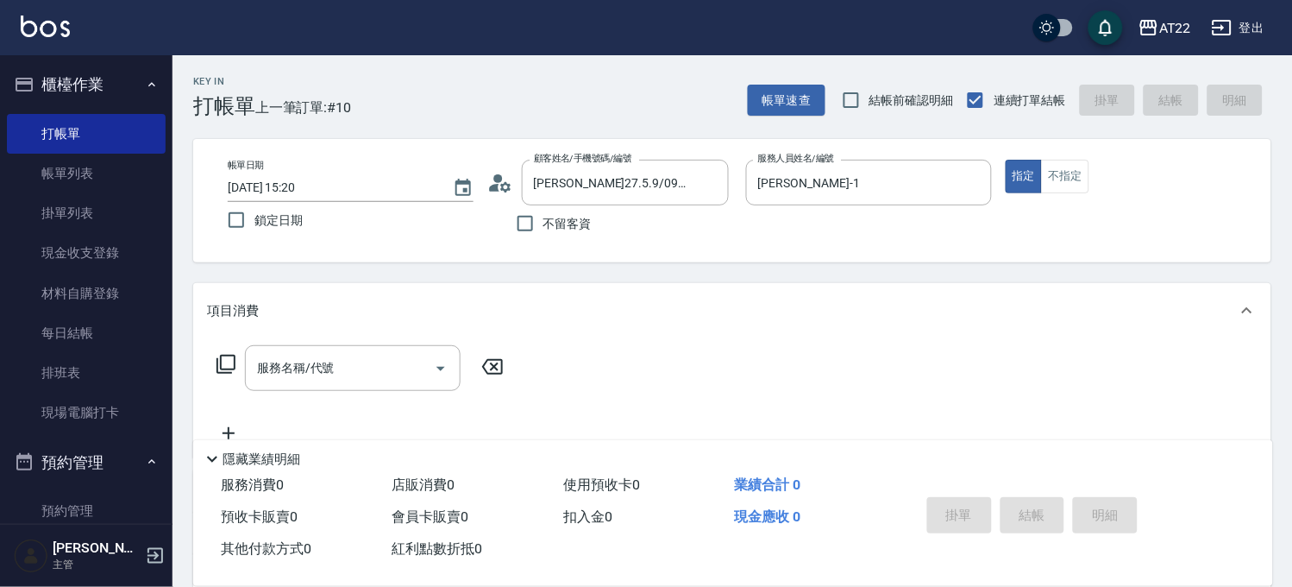
click at [625, 292] on div "項目消費" at bounding box center [732, 310] width 1078 height 55
click at [393, 305] on div "項目消費" at bounding box center [722, 304] width 1030 height 18
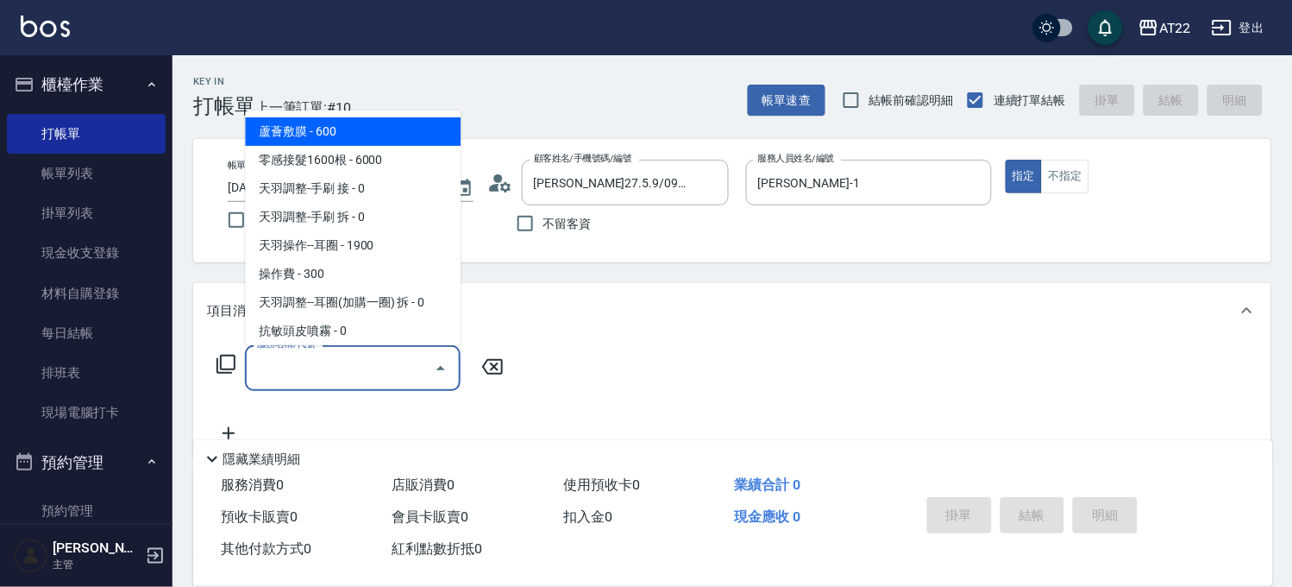
click at [354, 355] on input "服務名稱/代號" at bounding box center [340, 368] width 174 height 30
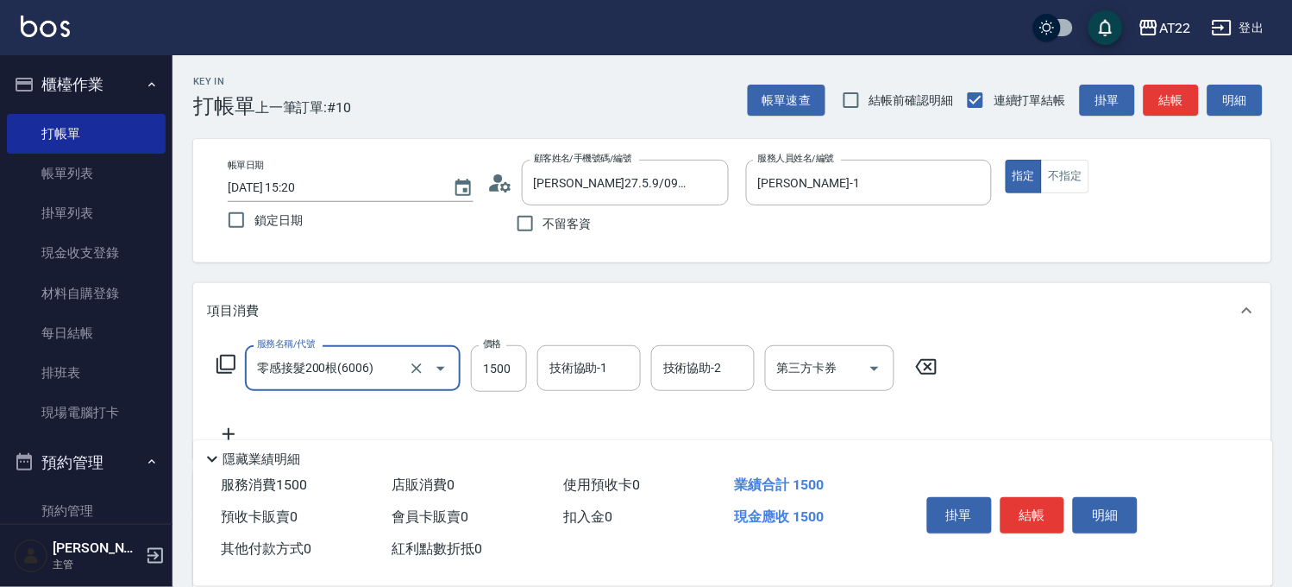
type input "零感接髮200根(6006)"
click at [359, 371] on input "零感接髮200根(6006)" at bounding box center [329, 368] width 152 height 30
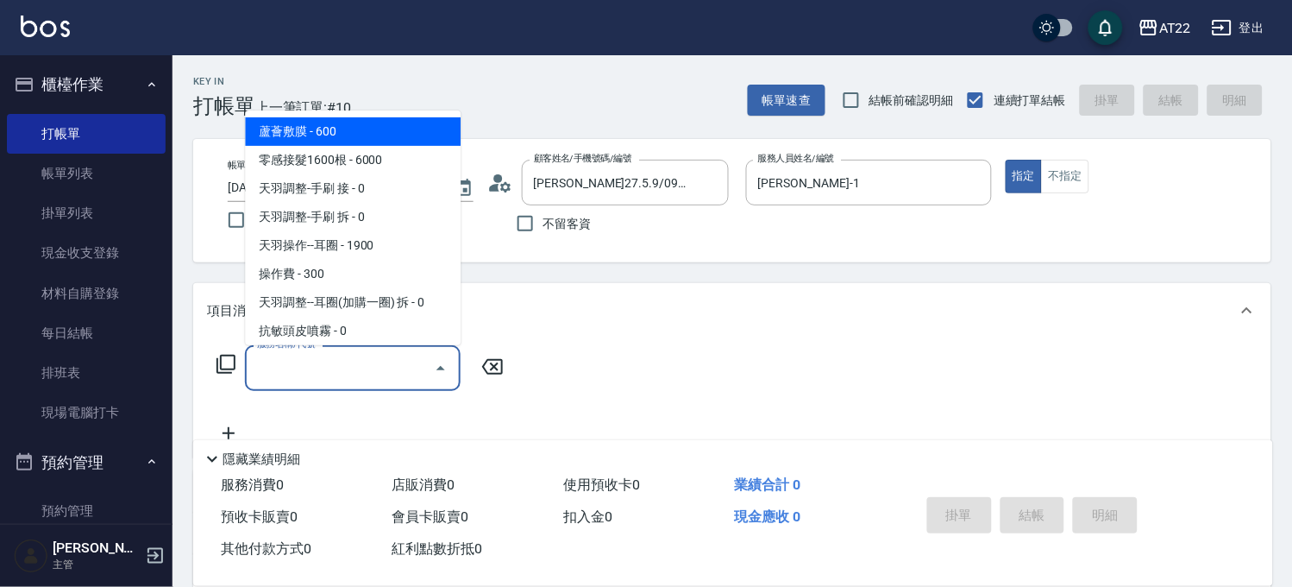
type input "1"
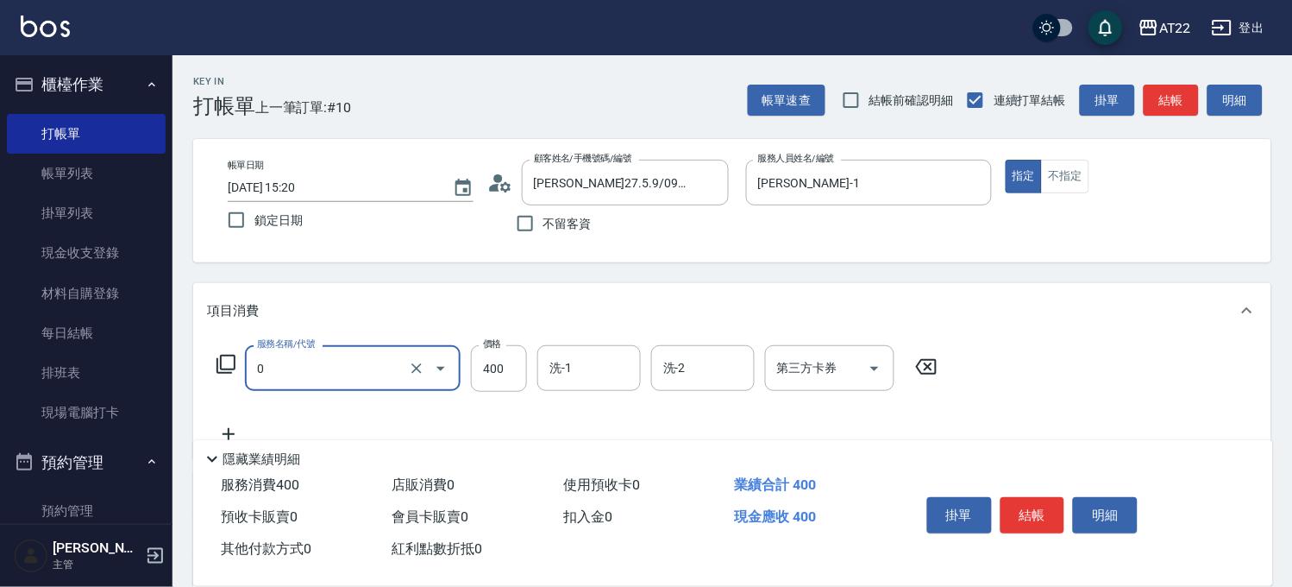
type input "有機洗髮(0)"
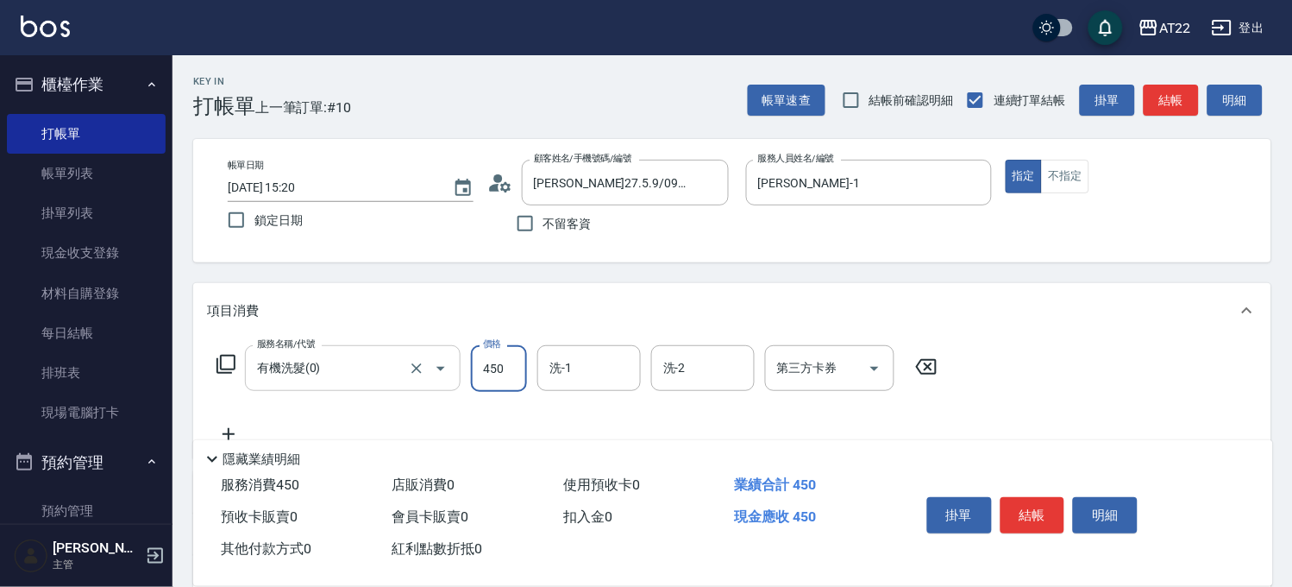
type input "450"
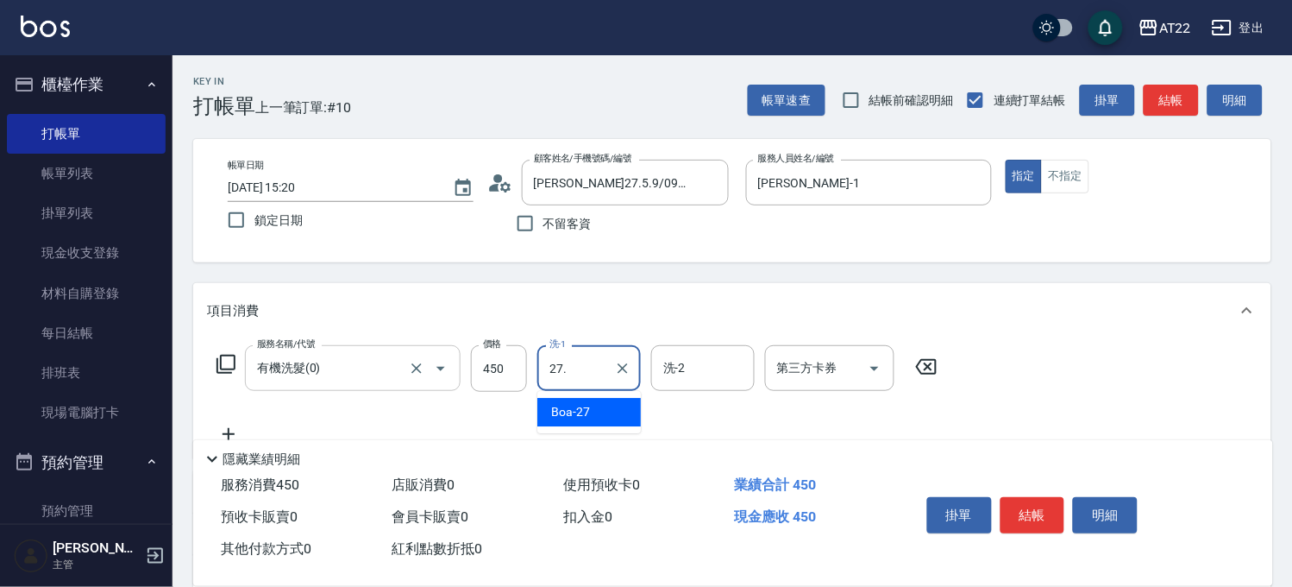
type input "27."
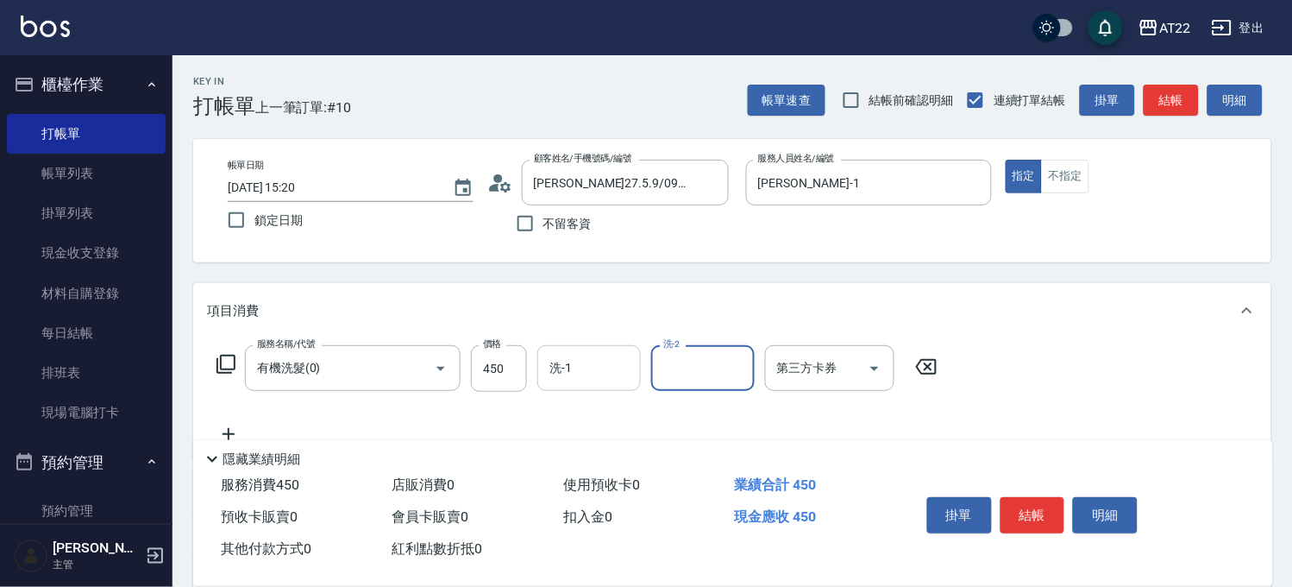
click at [605, 380] on input "洗-1" at bounding box center [589, 368] width 88 height 30
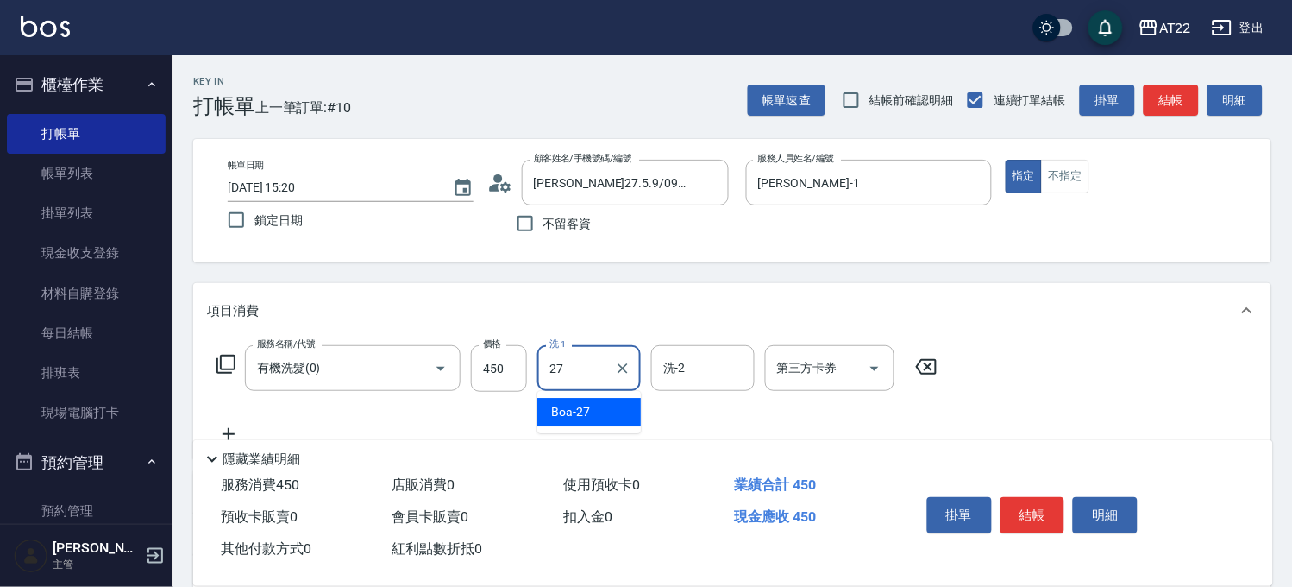
type input "Boa-27"
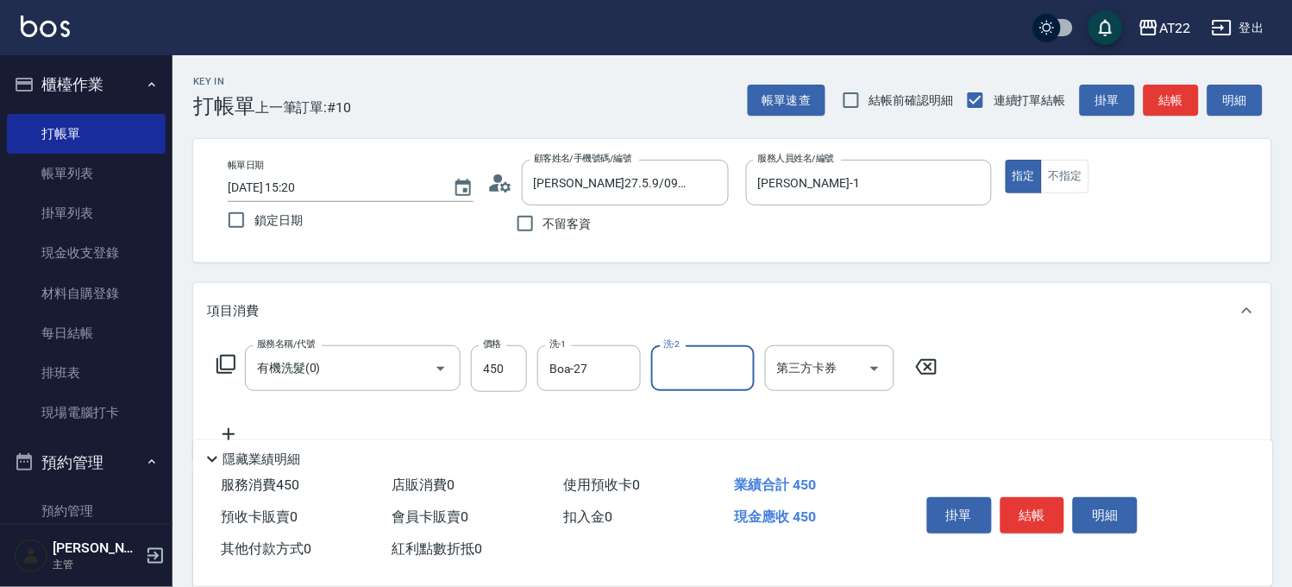
click at [240, 429] on icon at bounding box center [228, 434] width 43 height 21
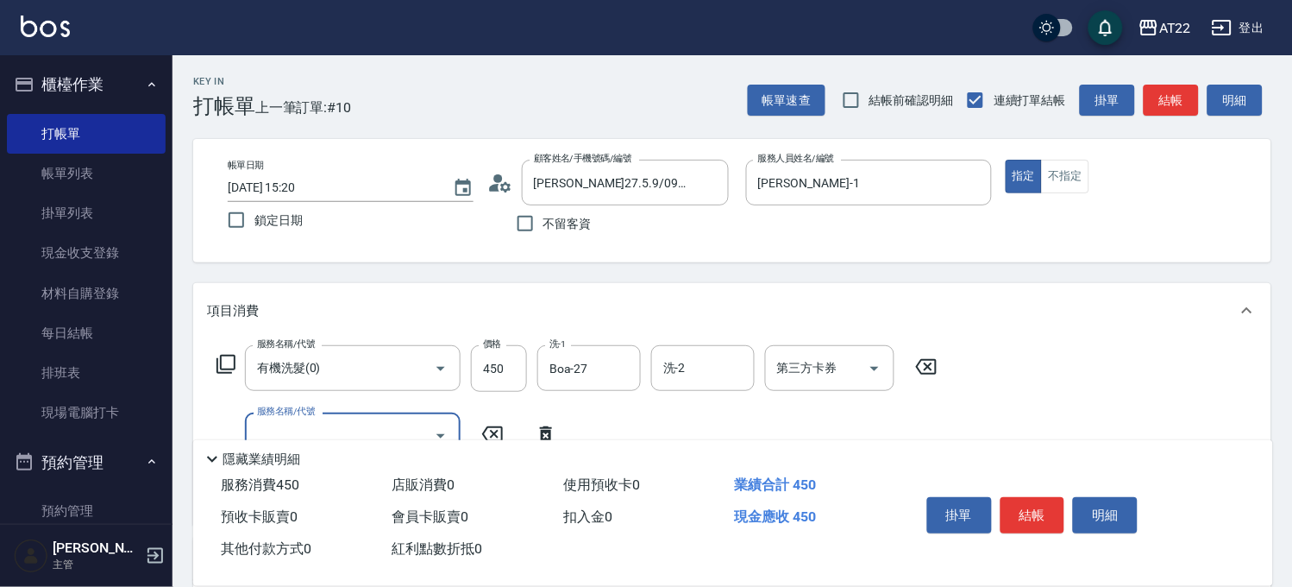
type input "2"
type input "修劉海(100)"
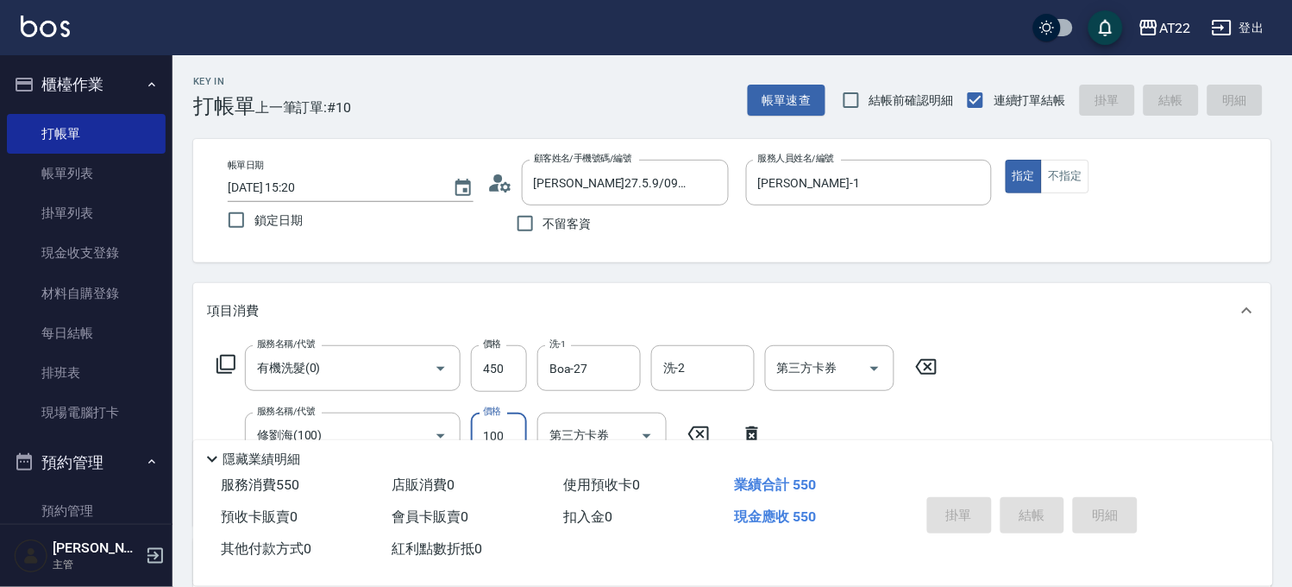
type input "2025/09/07 15:21"
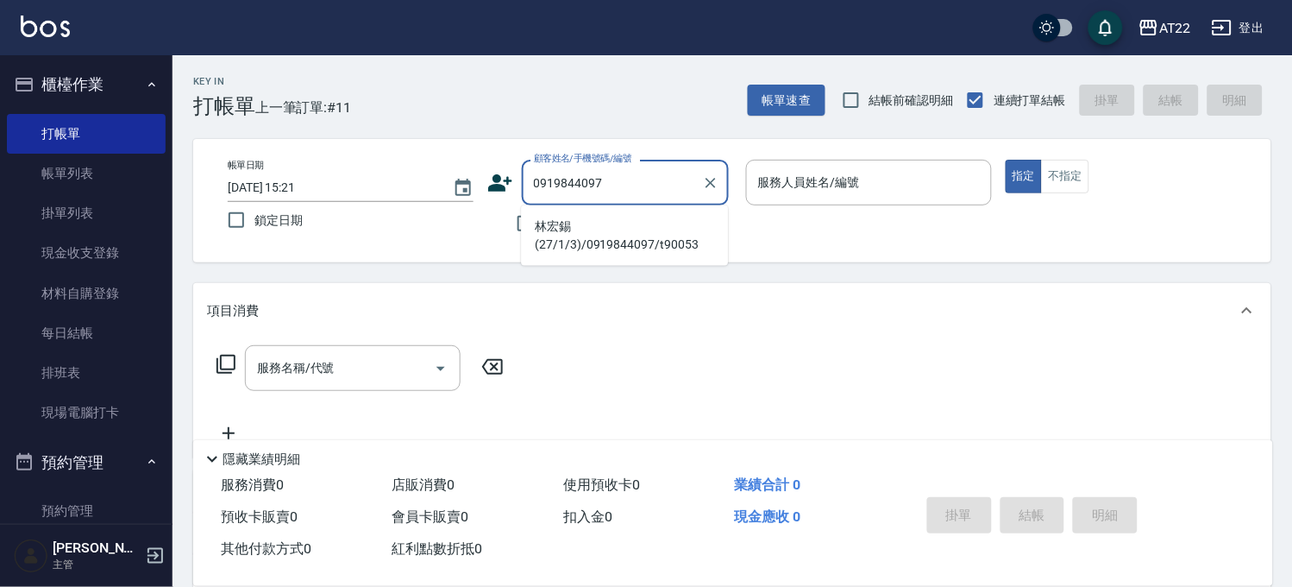
click at [617, 240] on li "林宏錫(27/1/3)/0919844097/t90053" at bounding box center [624, 235] width 207 height 47
type input "林宏錫(27/1/3)/0919844097/t90053"
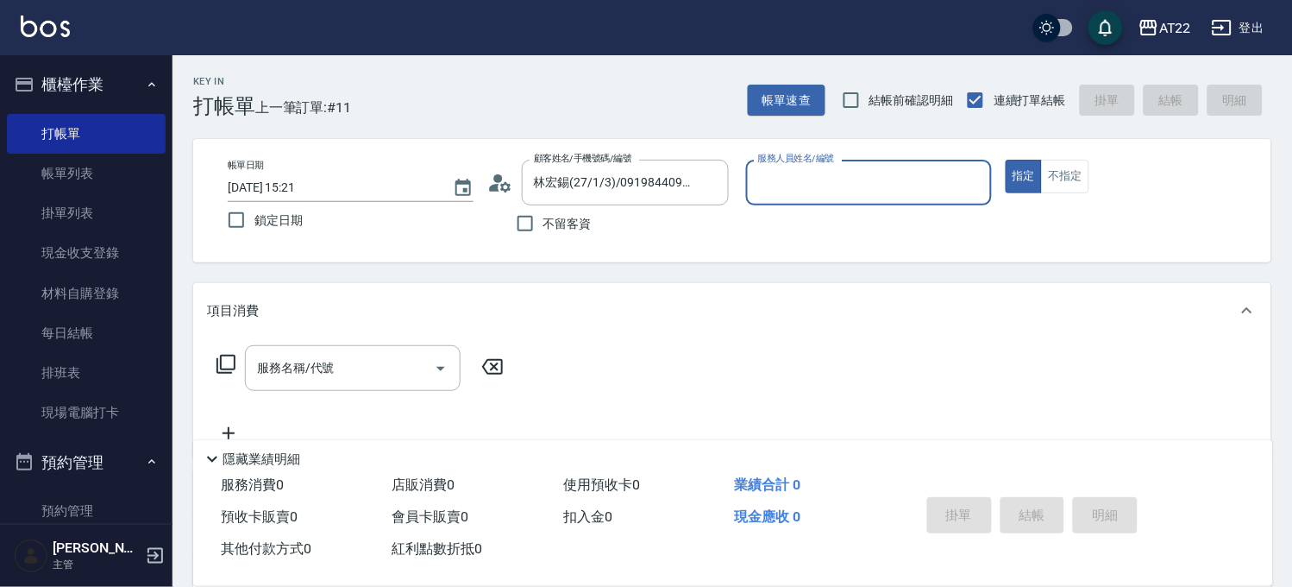
type input "Allen-7"
click at [401, 385] on input "服務名稱/代號" at bounding box center [340, 373] width 174 height 30
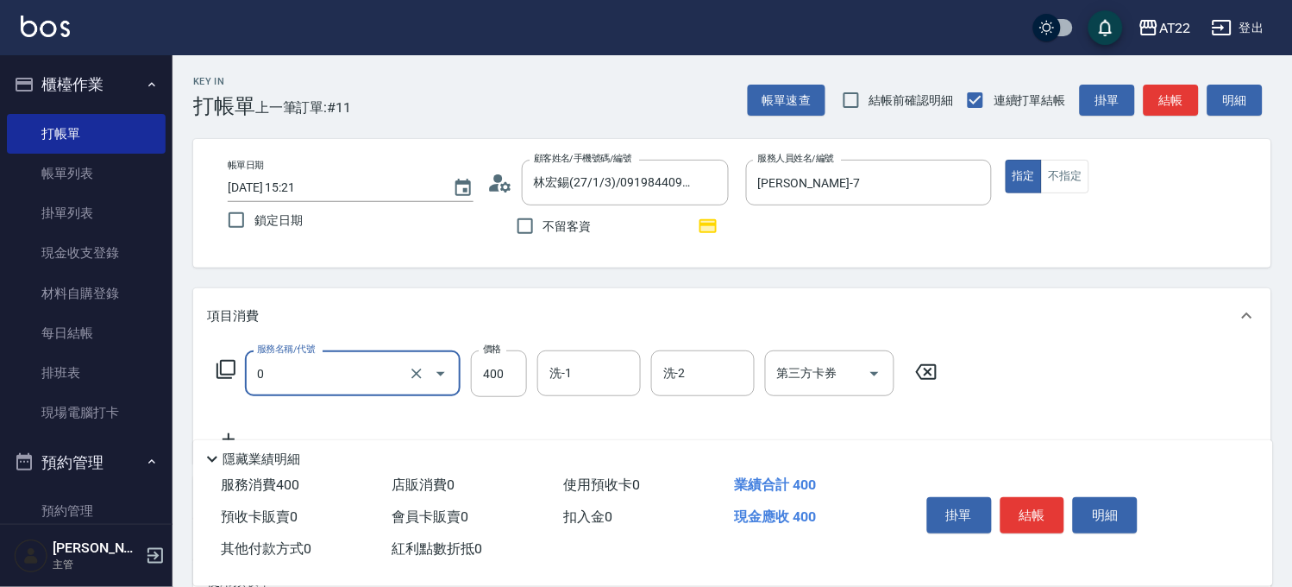
type input "有機洗髮(0)"
type input "450"
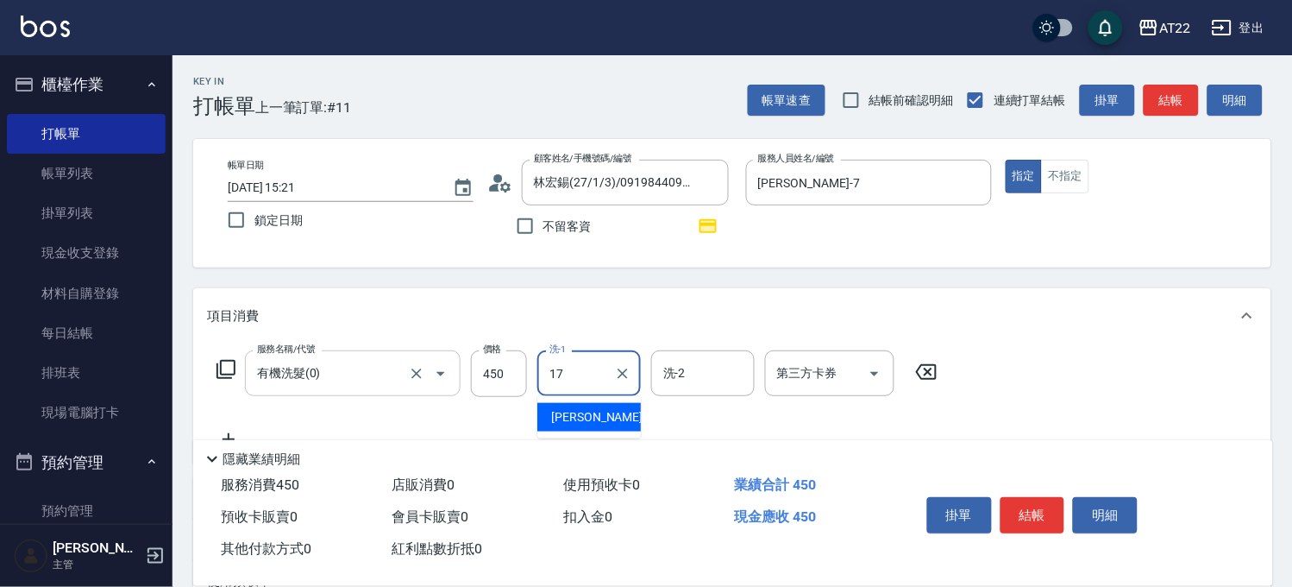
type input "YunYun-17"
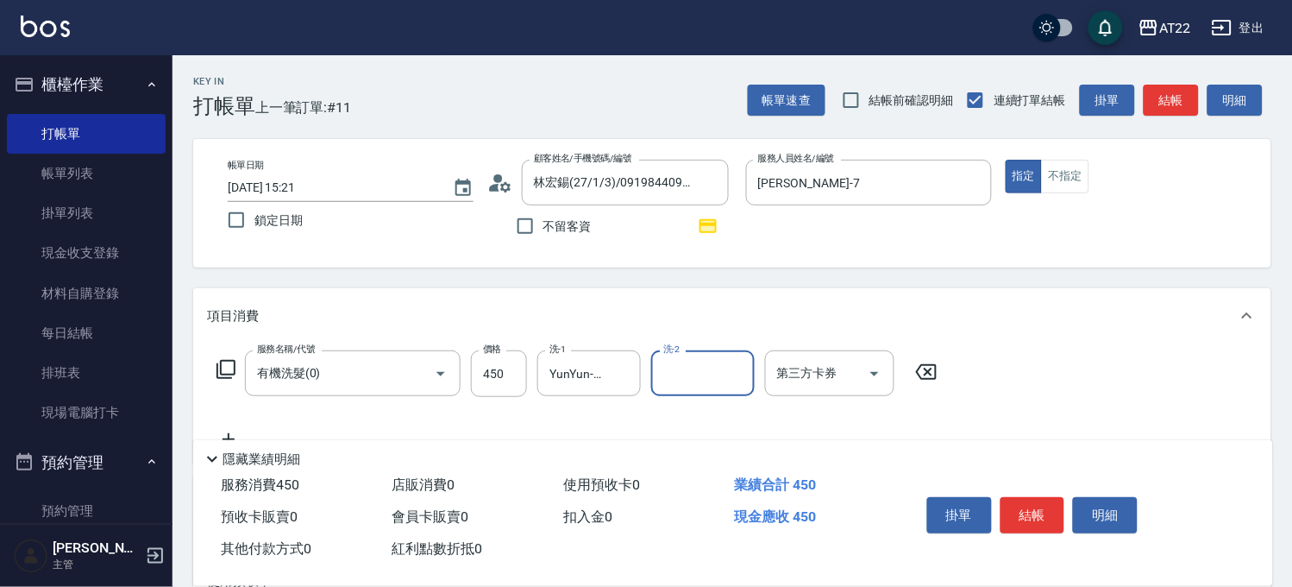
click at [235, 429] on icon at bounding box center [228, 439] width 43 height 21
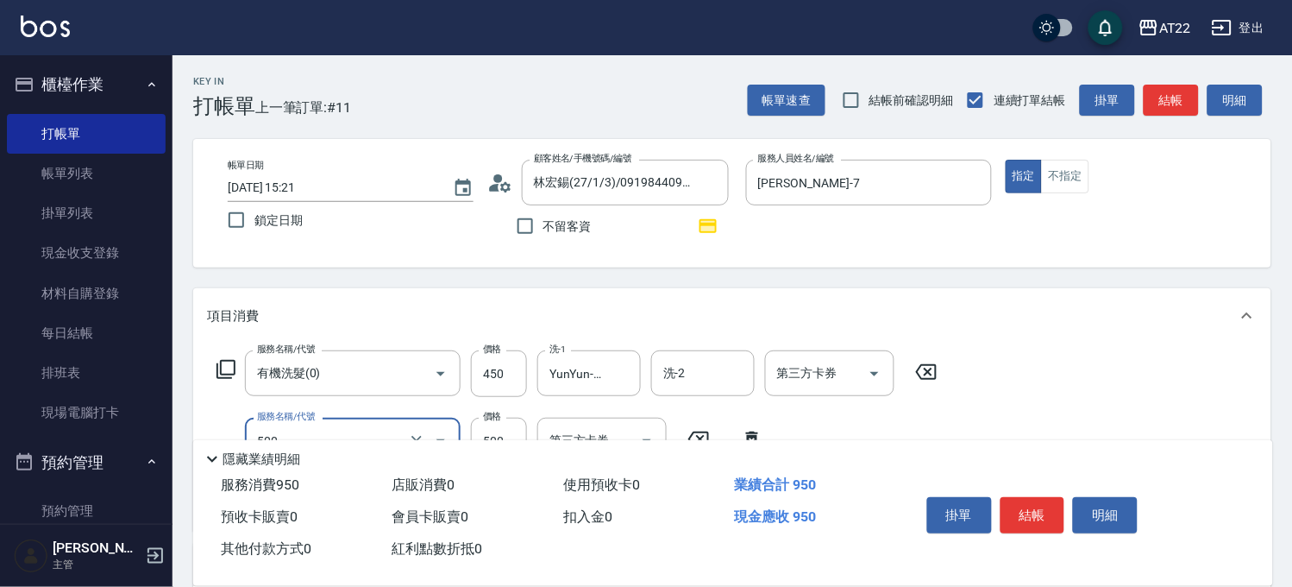
type input "剪髮(500)"
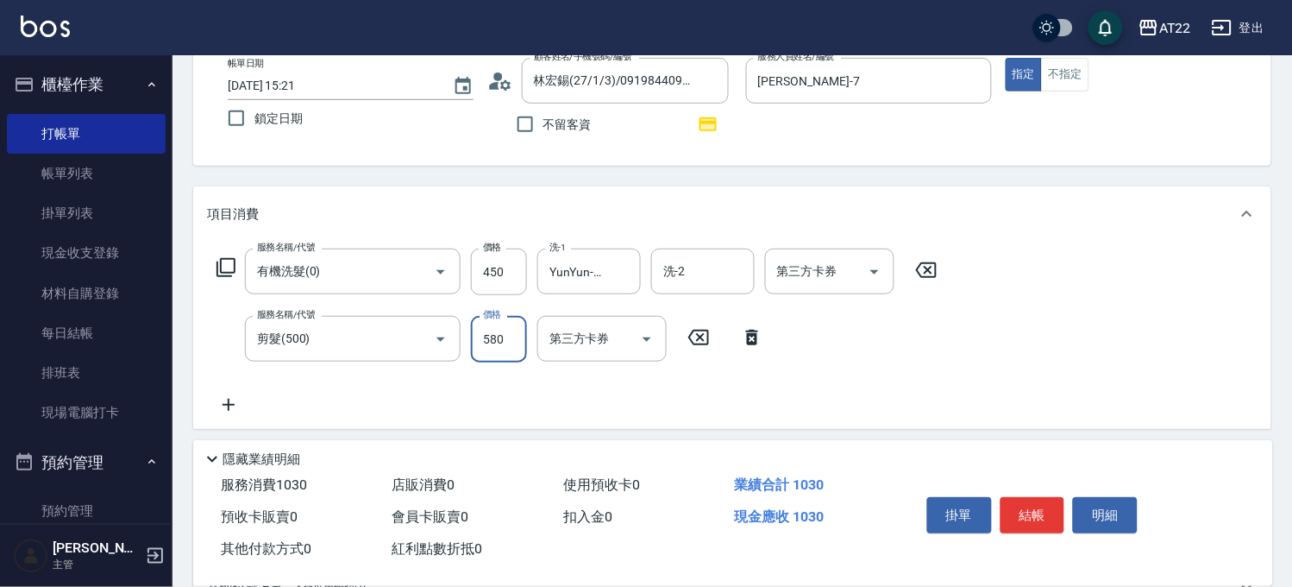
scroll to position [191, 0]
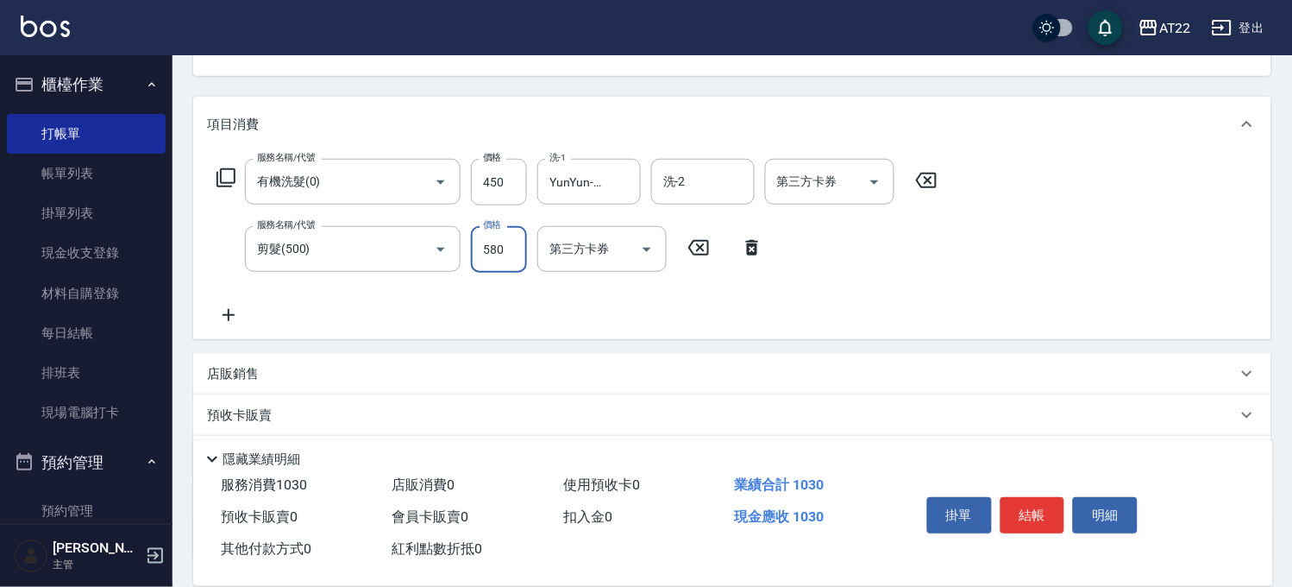
type input "580"
click at [229, 313] on icon at bounding box center [228, 314] width 43 height 21
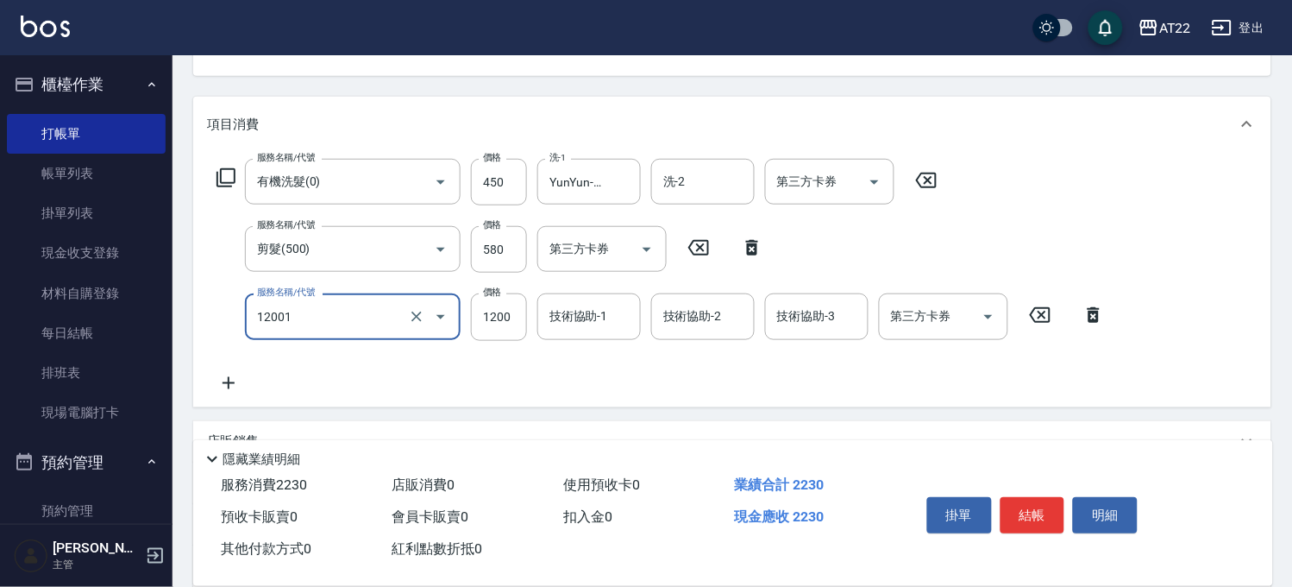
type input "燙髮S(12001)"
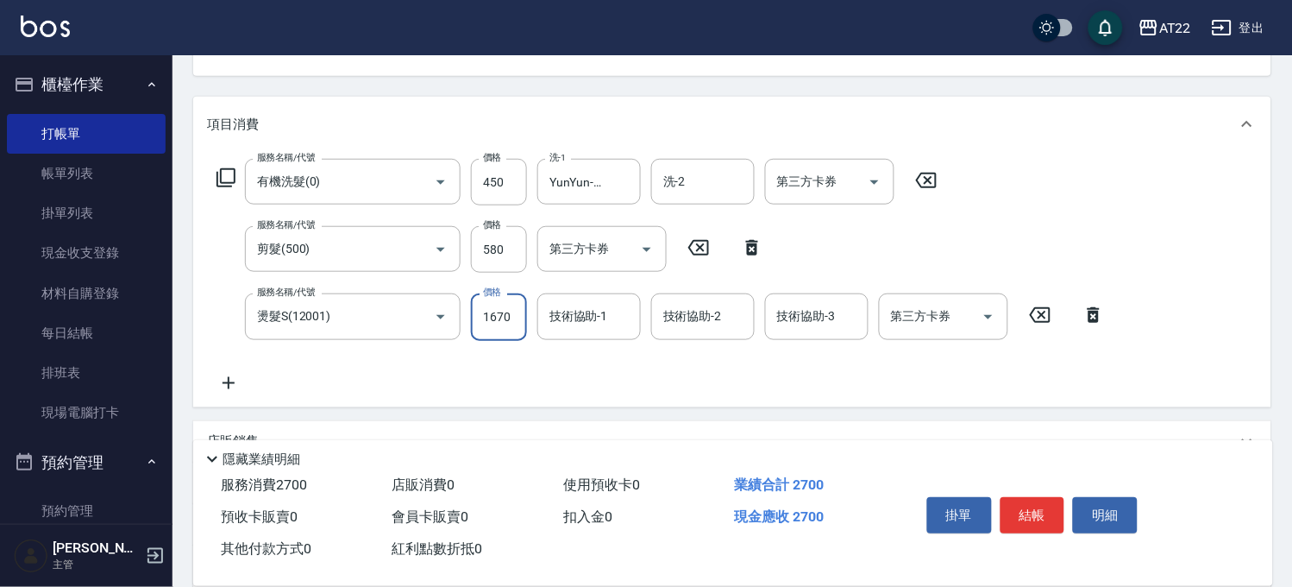
type input "1670"
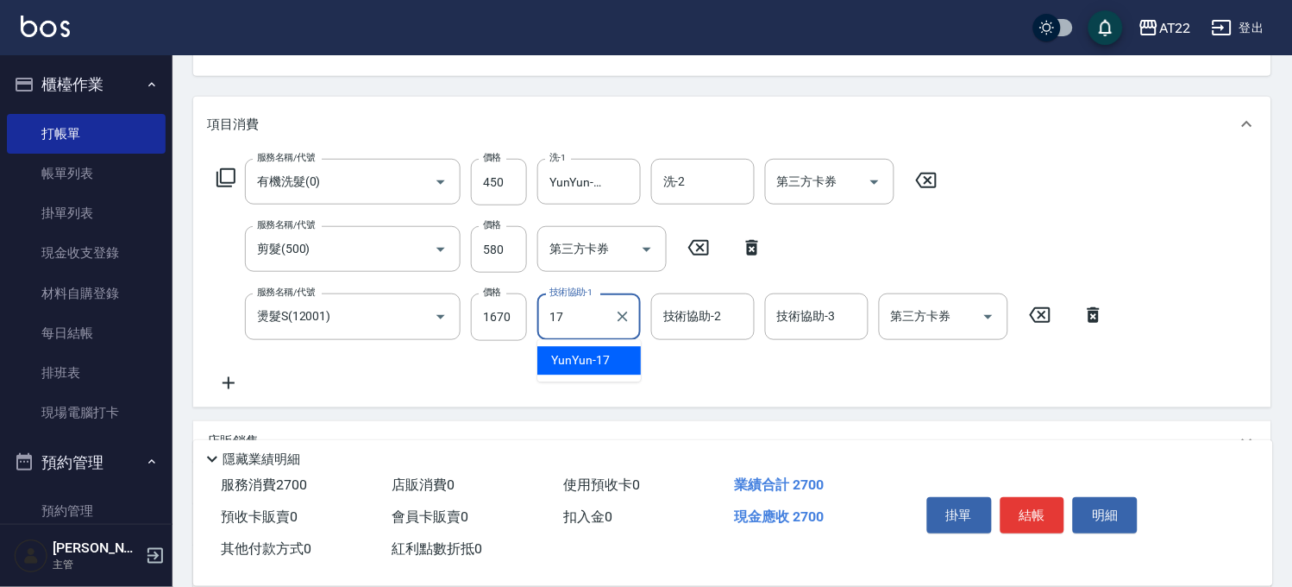
type input "YunYun-17"
click at [242, 380] on icon at bounding box center [228, 383] width 43 height 21
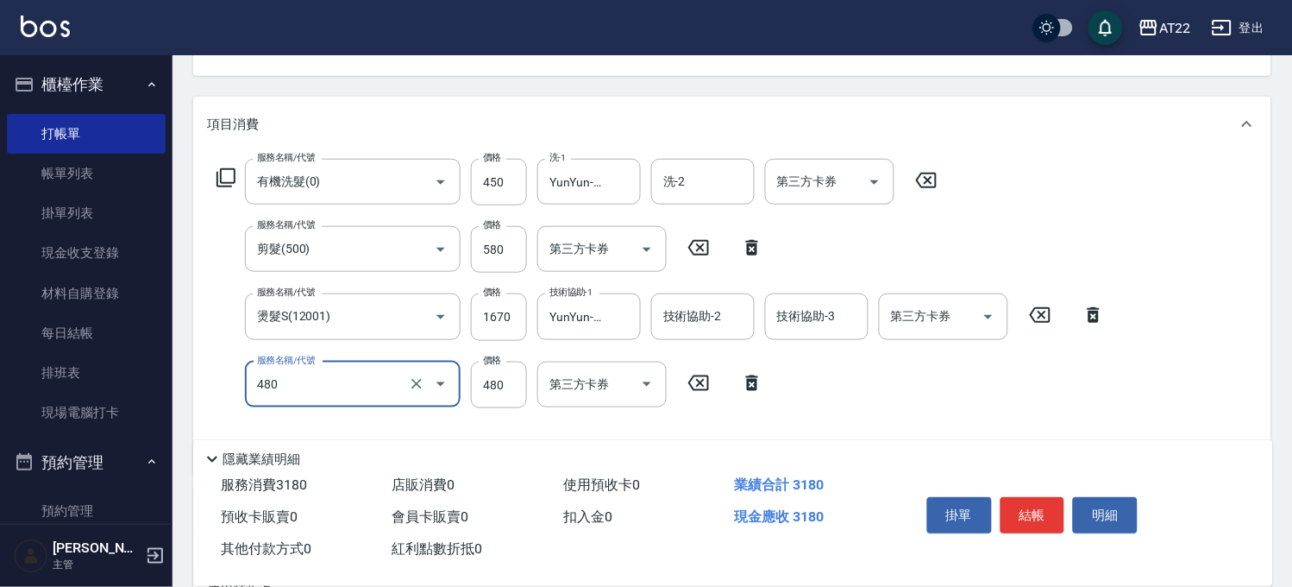
type input "潤澤修護(480)"
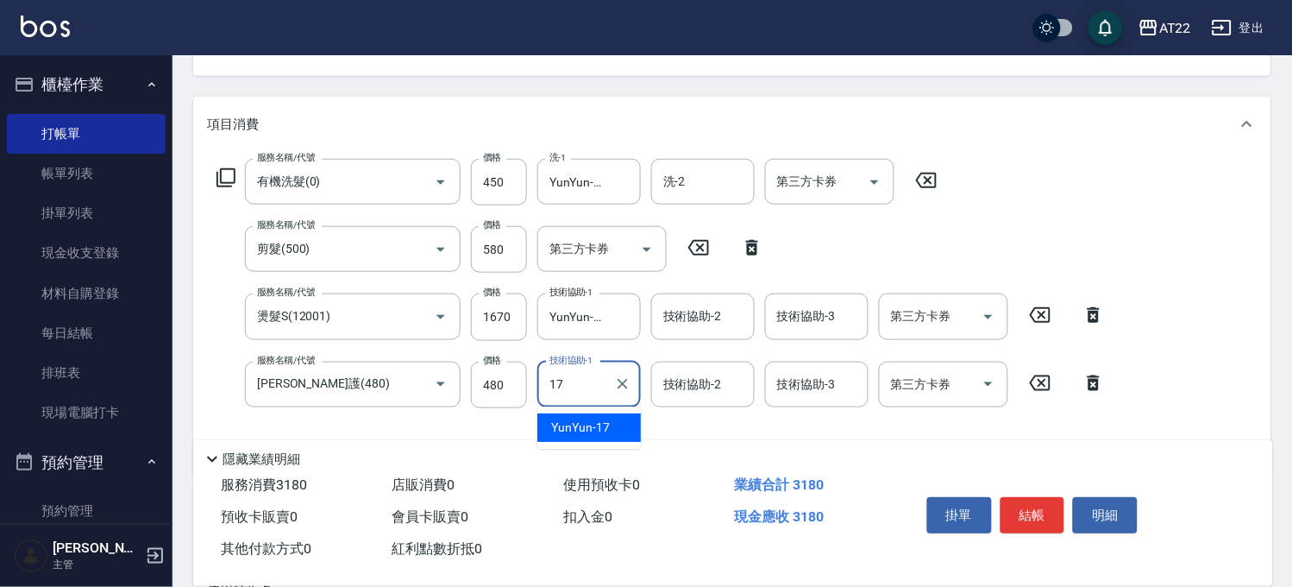
type input "YunYun-17"
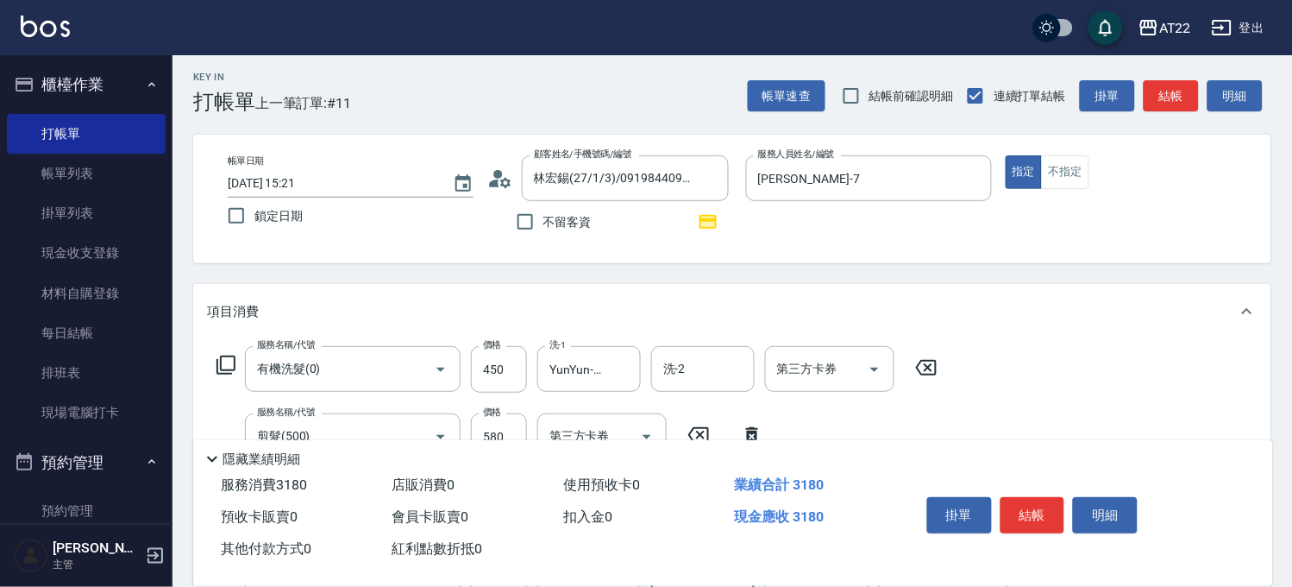
scroll to position [0, 0]
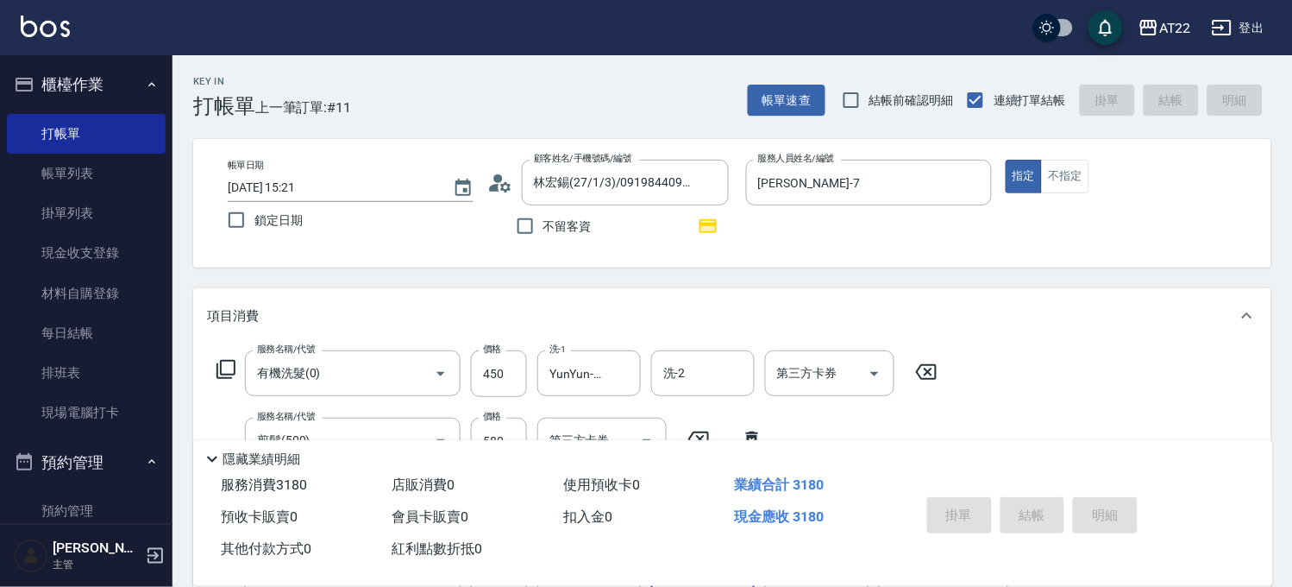
type input "2025/09/07 15:22"
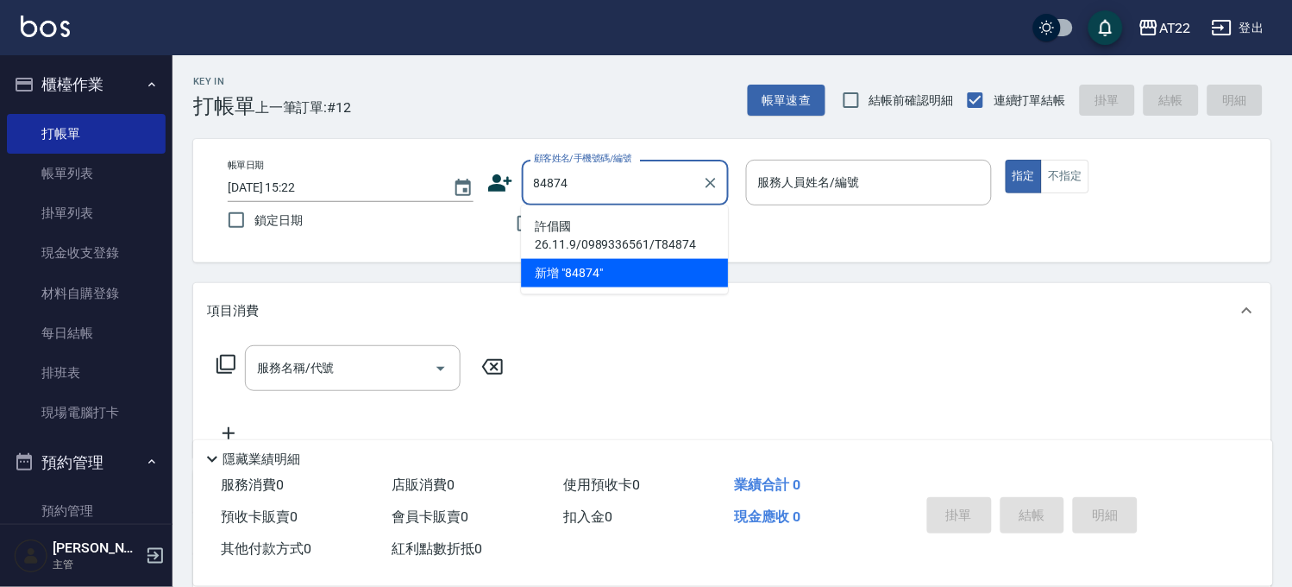
click at [589, 233] on li "許倡國26.11.9/0989336561/T84874" at bounding box center [624, 235] width 207 height 47
type input "許倡國26.11.9/0989336561/T84874"
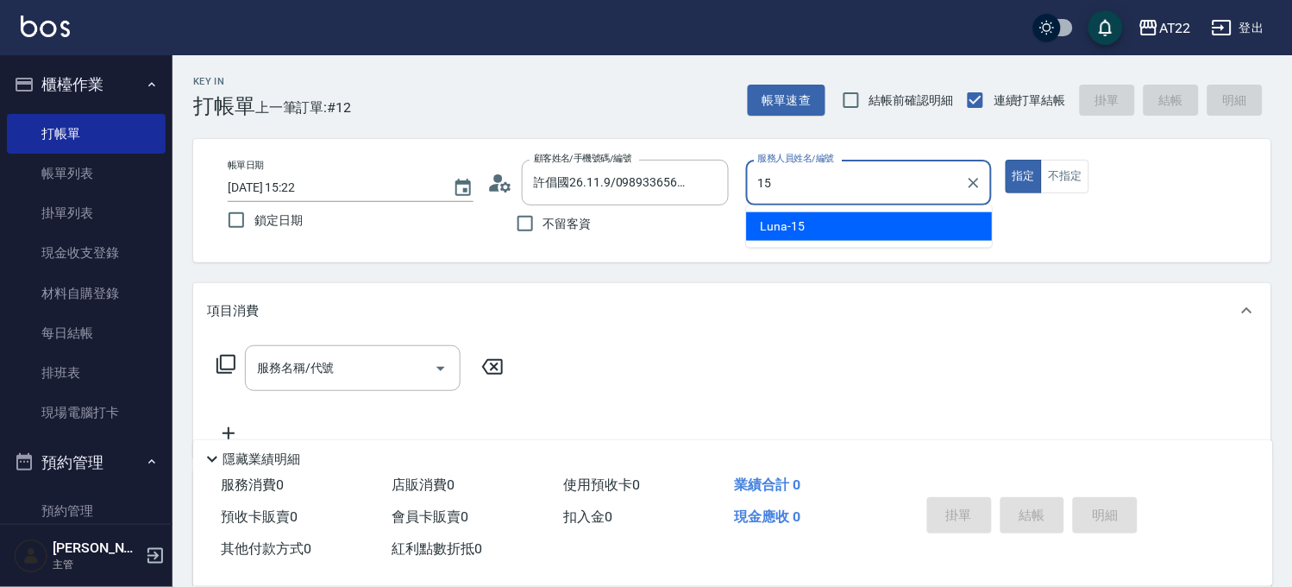
type input "Luna-15"
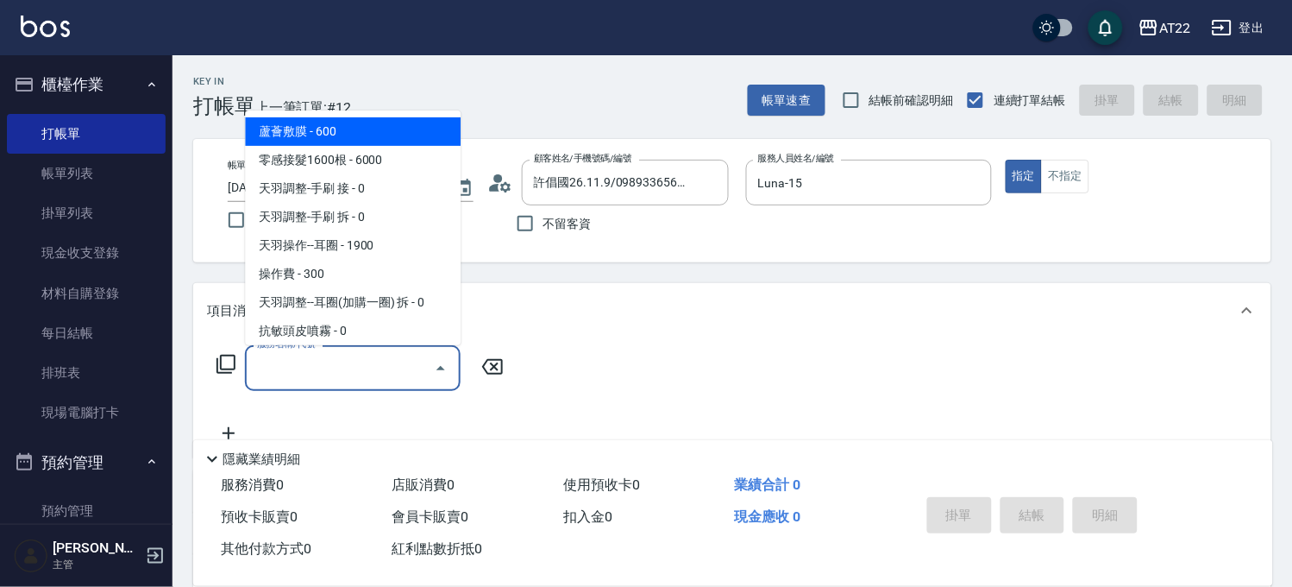
click at [376, 361] on input "服務名稱/代號" at bounding box center [340, 368] width 174 height 30
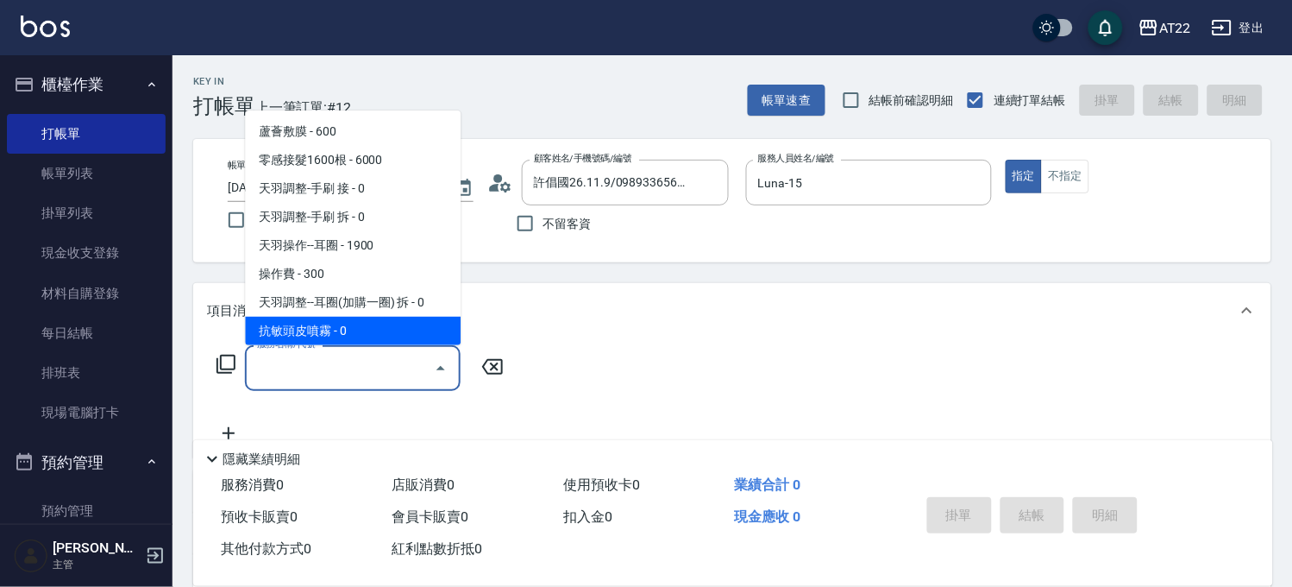
click at [549, 217] on span "不留客資" at bounding box center [567, 224] width 48 height 18
click at [543, 217] on input "不留客資" at bounding box center [525, 223] width 36 height 36
checkbox input "true"
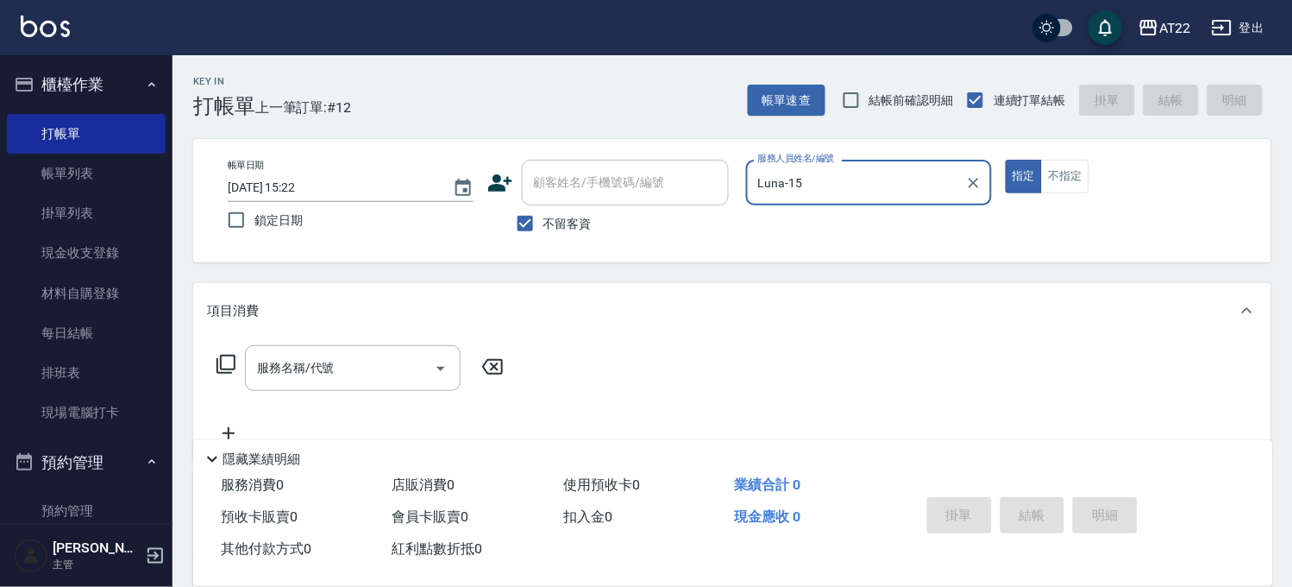
click at [800, 187] on input "Luna-15" at bounding box center [856, 182] width 204 height 30
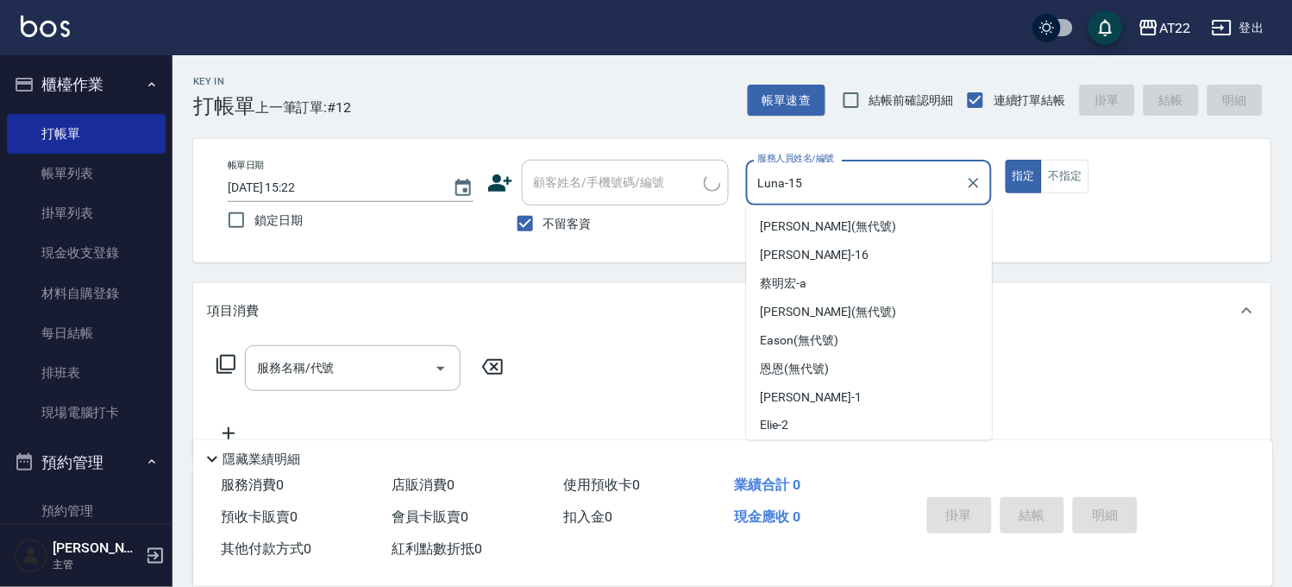
click at [800, 187] on input "Luna-15" at bounding box center [856, 182] width 204 height 30
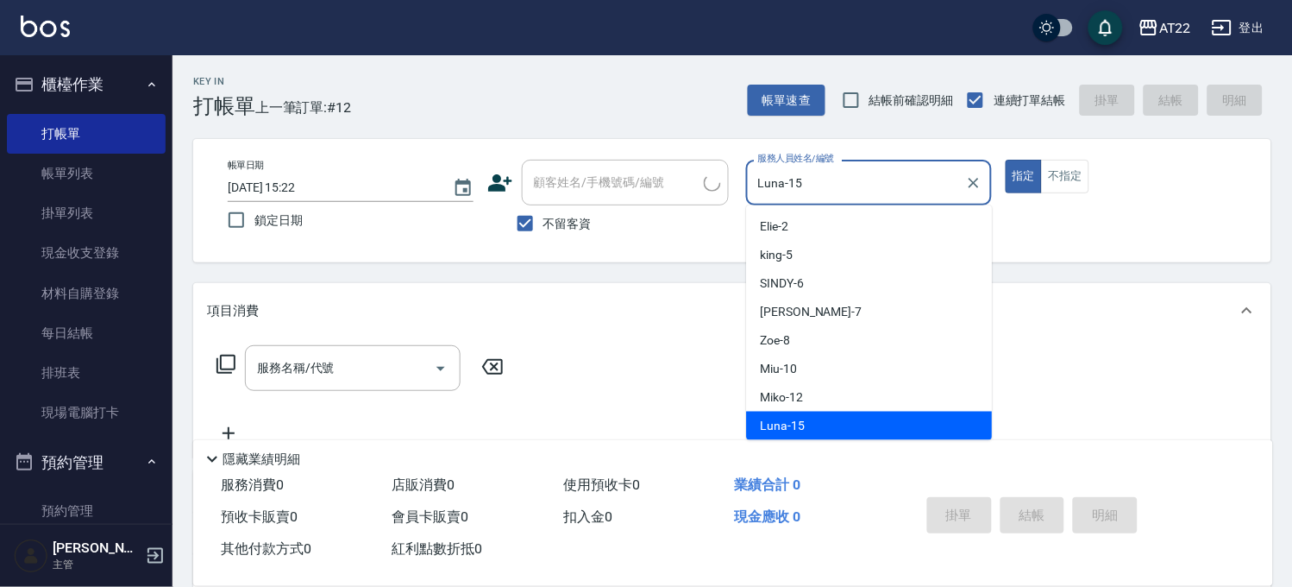
click at [800, 187] on input "Luna-15" at bounding box center [856, 182] width 204 height 30
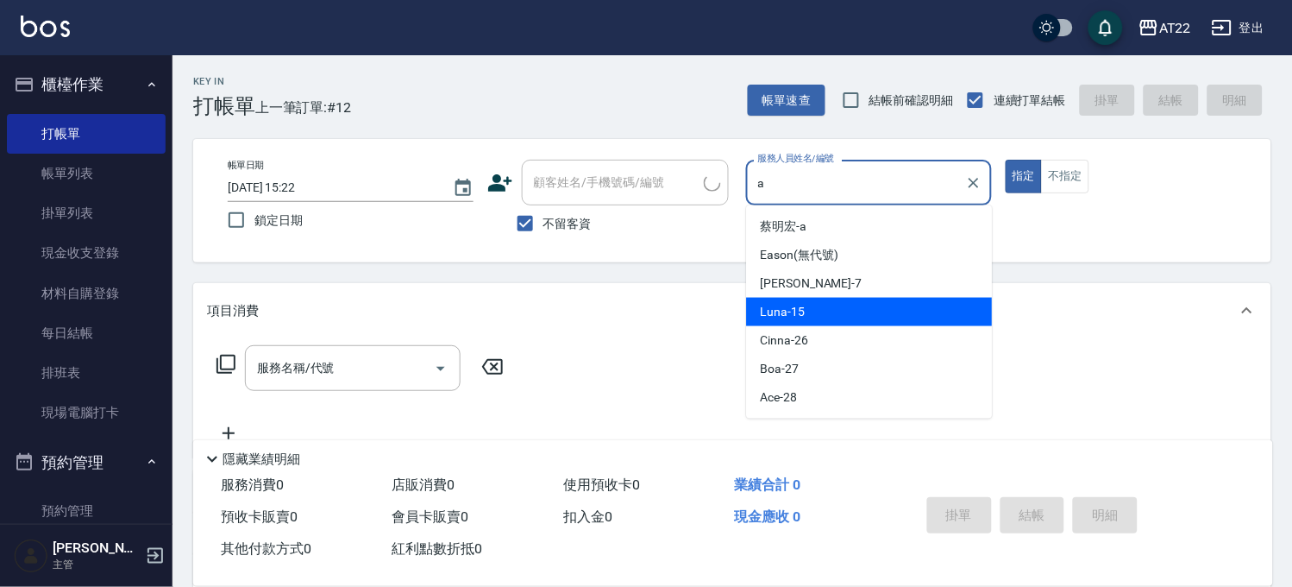
scroll to position [0, 0]
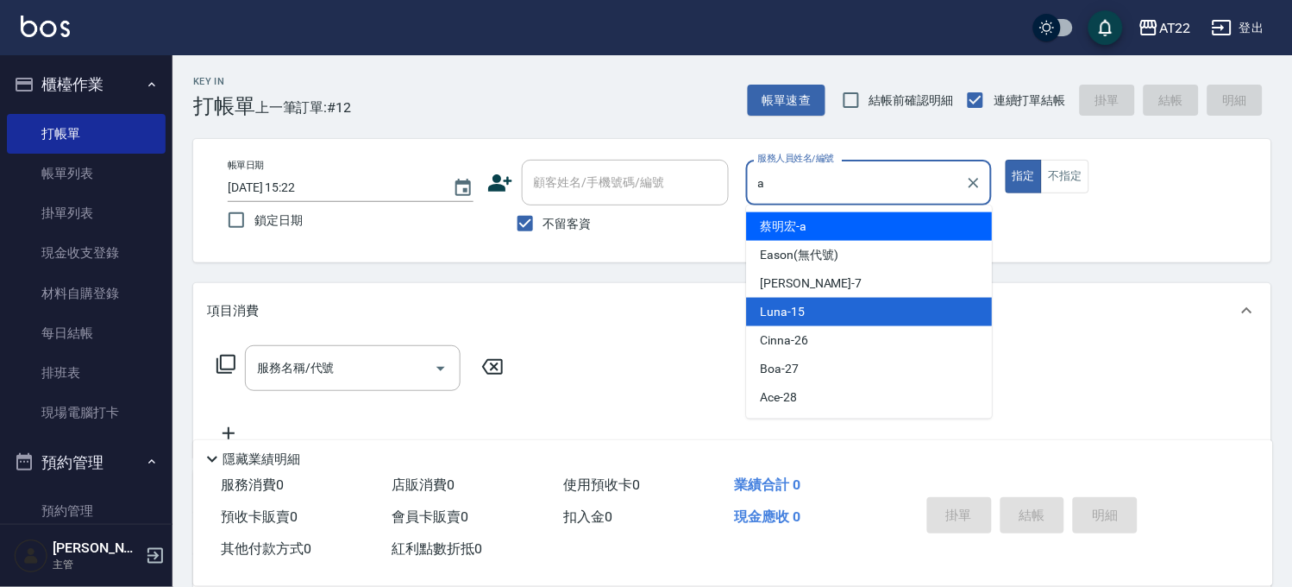
click at [781, 228] on span "[PERSON_NAME]" at bounding box center [784, 226] width 47 height 18
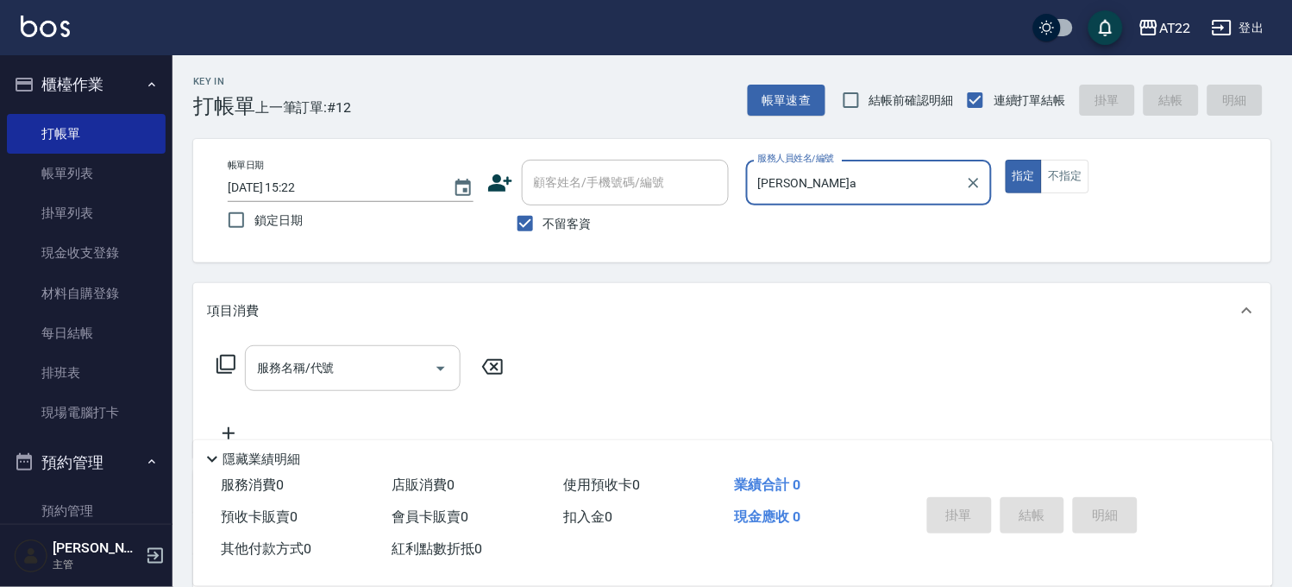
type input "[PERSON_NAME]a"
click at [391, 358] on input "服務名稱/代號" at bounding box center [340, 368] width 174 height 30
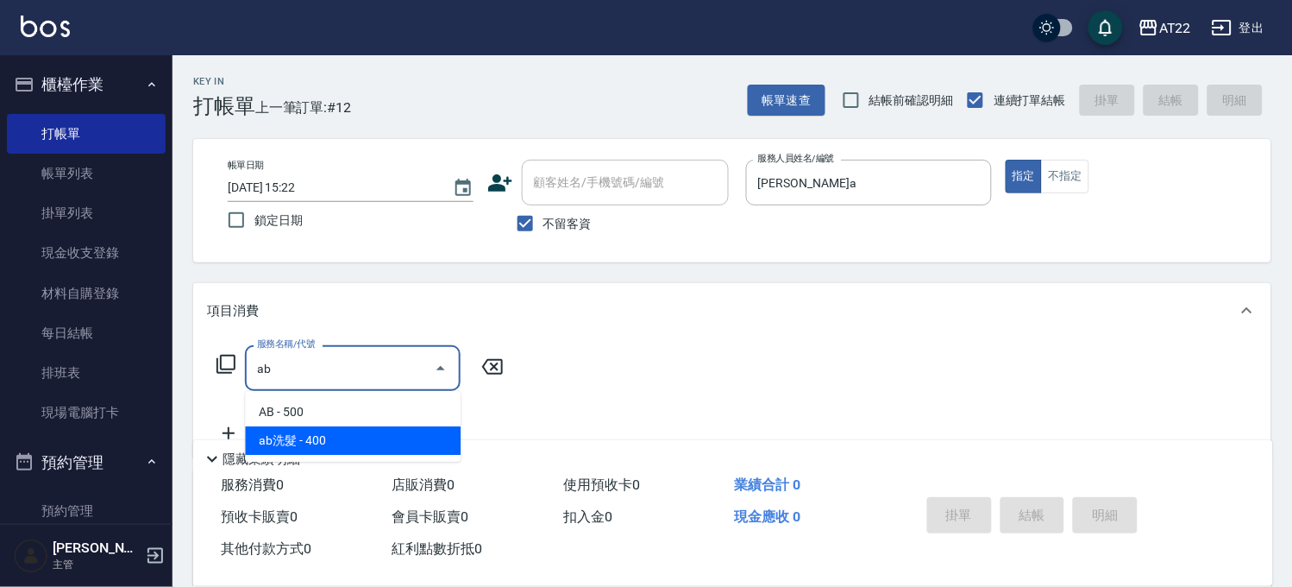
type input "ab"
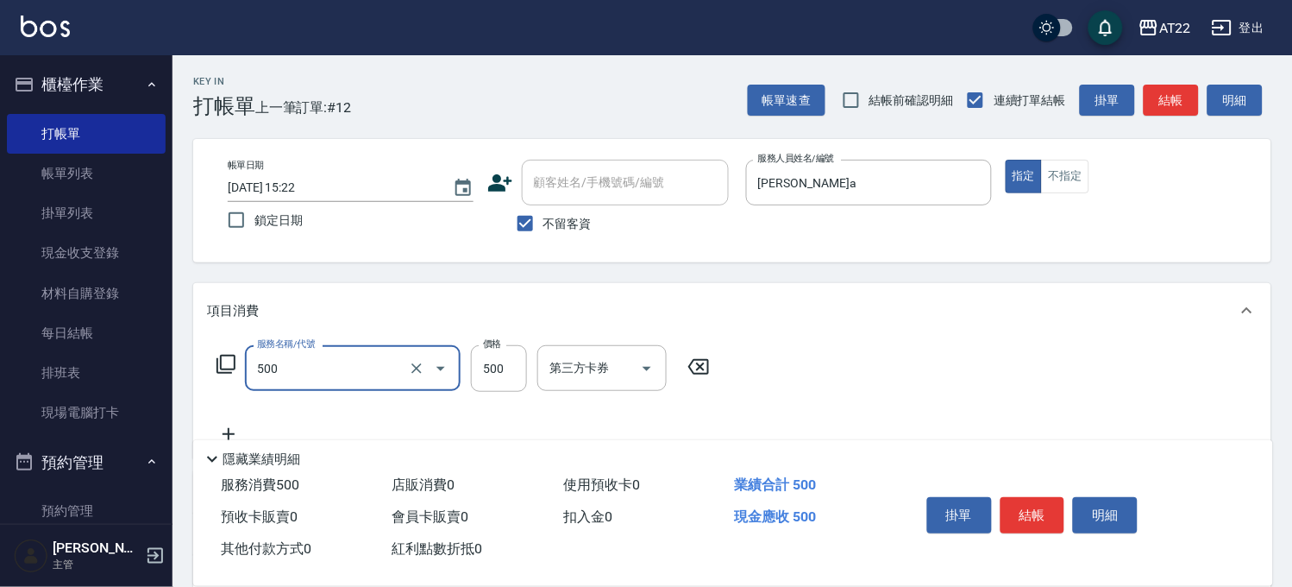
type input "剪髮(500)"
type input "1000"
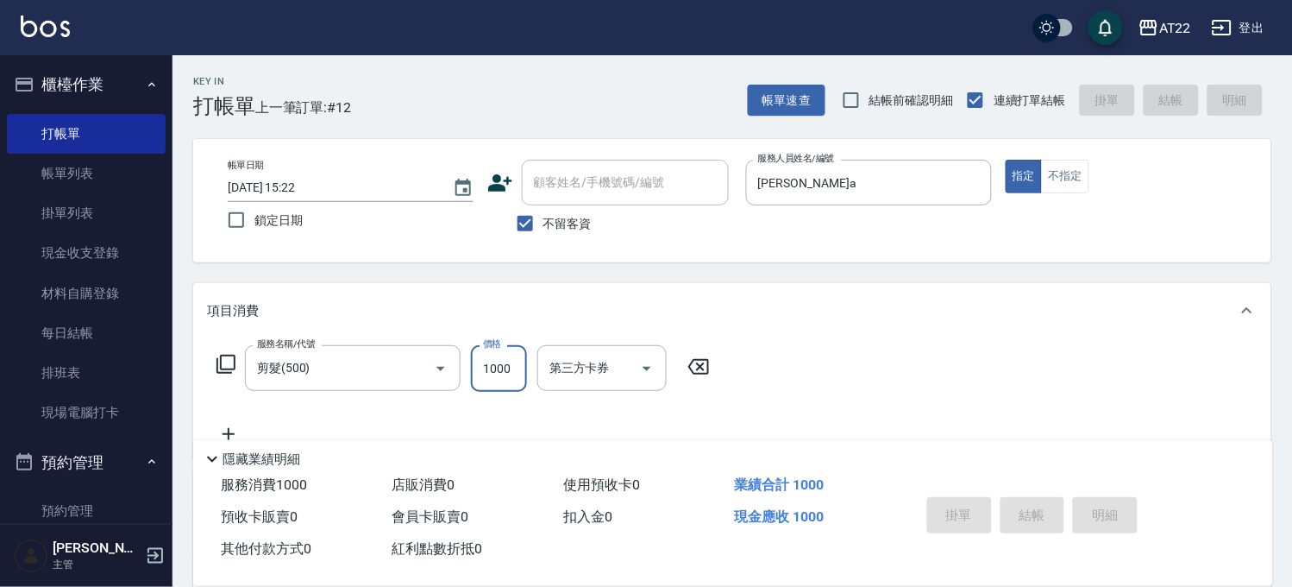
type input "2025/09/07 15:24"
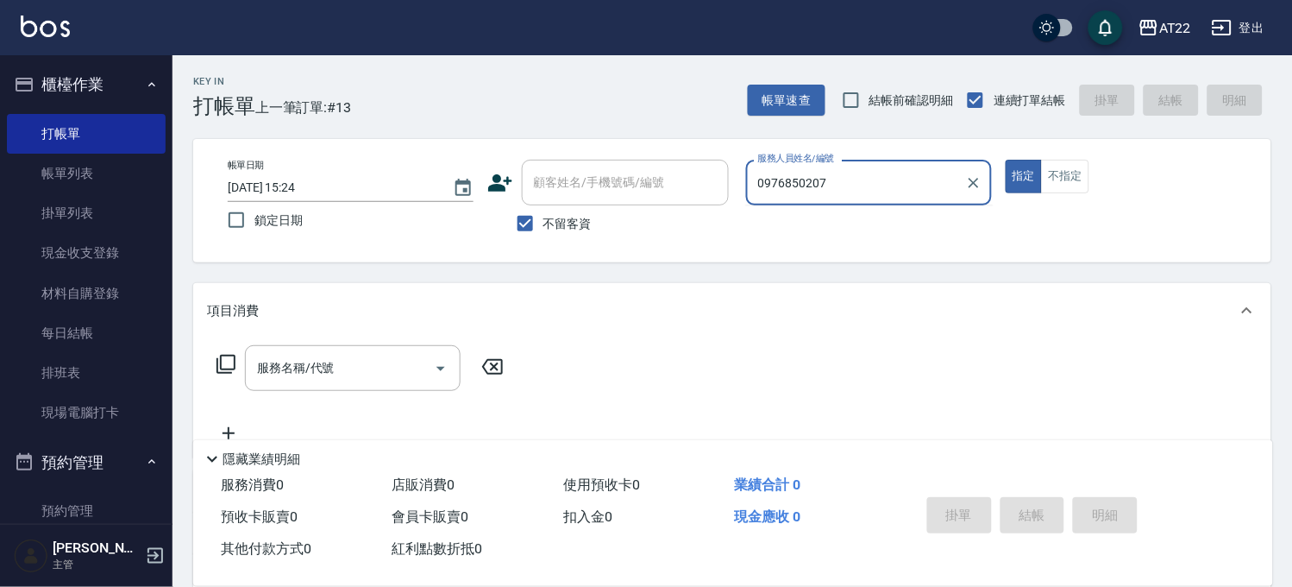
type input "0976850207"
click at [573, 215] on span "不留客資" at bounding box center [567, 224] width 48 height 18
click at [543, 214] on input "不留客資" at bounding box center [525, 223] width 36 height 36
checkbox input "false"
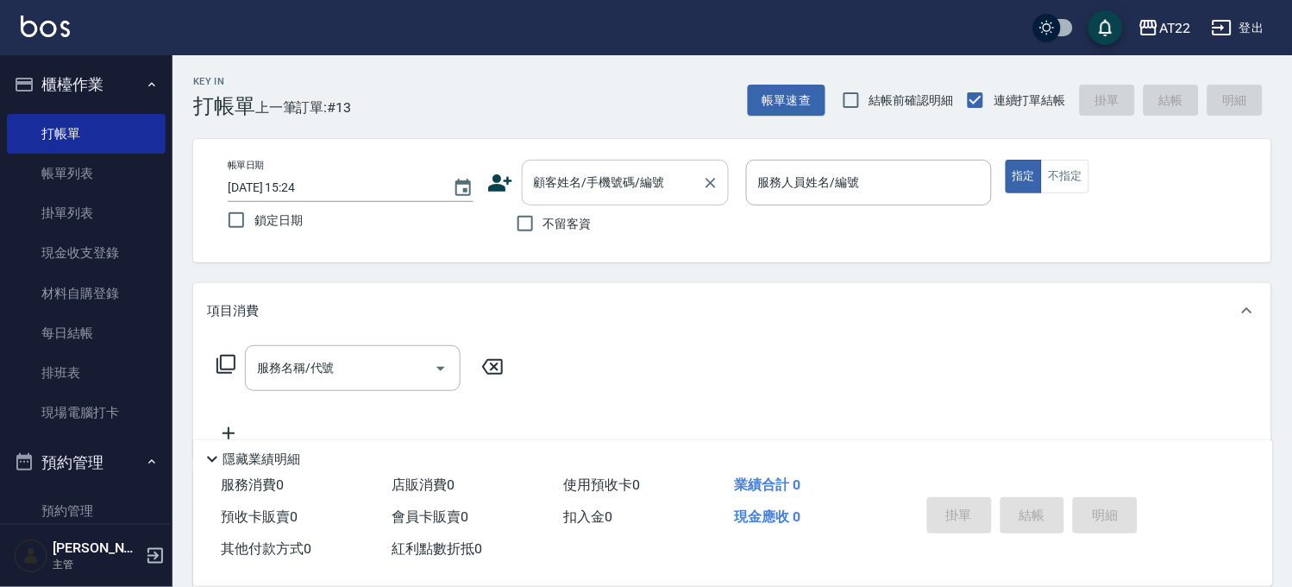
click at [590, 185] on div "顧客姓名/手機號碼/編號 顧客姓名/手機號碼/編號" at bounding box center [625, 183] width 207 height 46
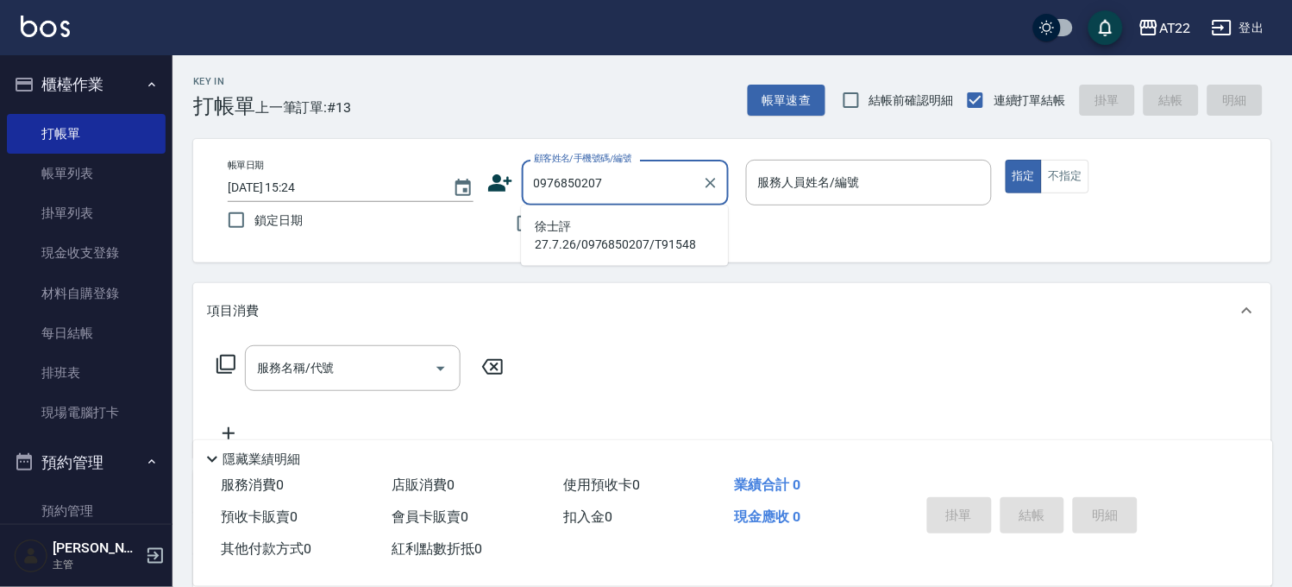
click at [574, 228] on li "徐士評27.7.26/0976850207/T91548" at bounding box center [624, 235] width 207 height 47
type input "徐士評27.7.26/0976850207/T91548"
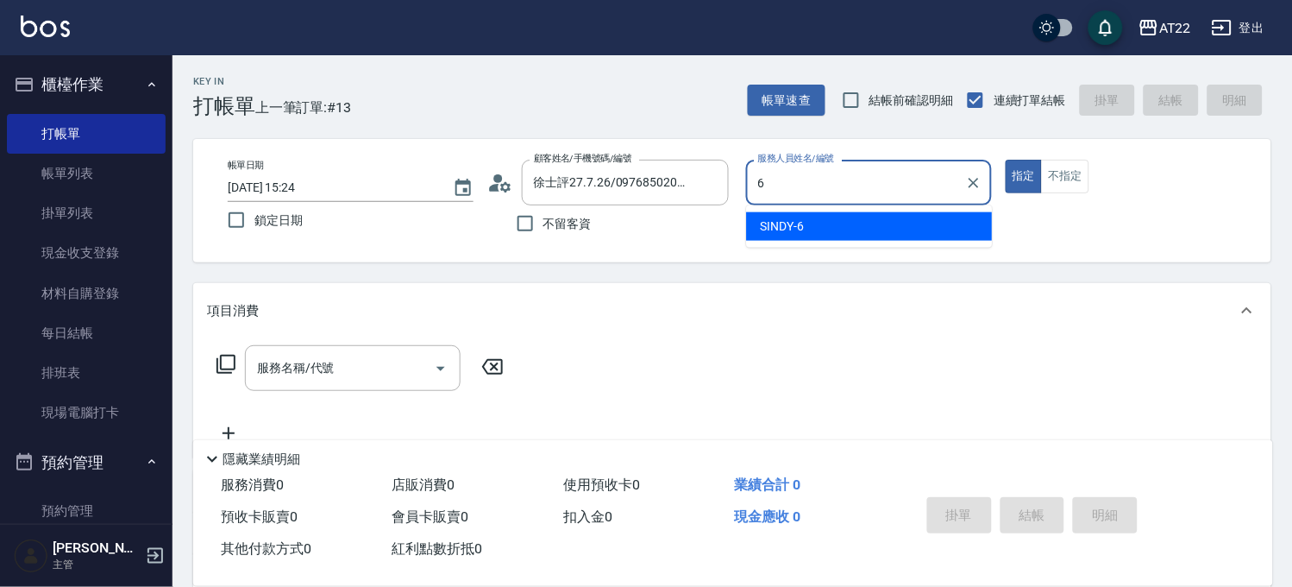
type input "SINDY-6"
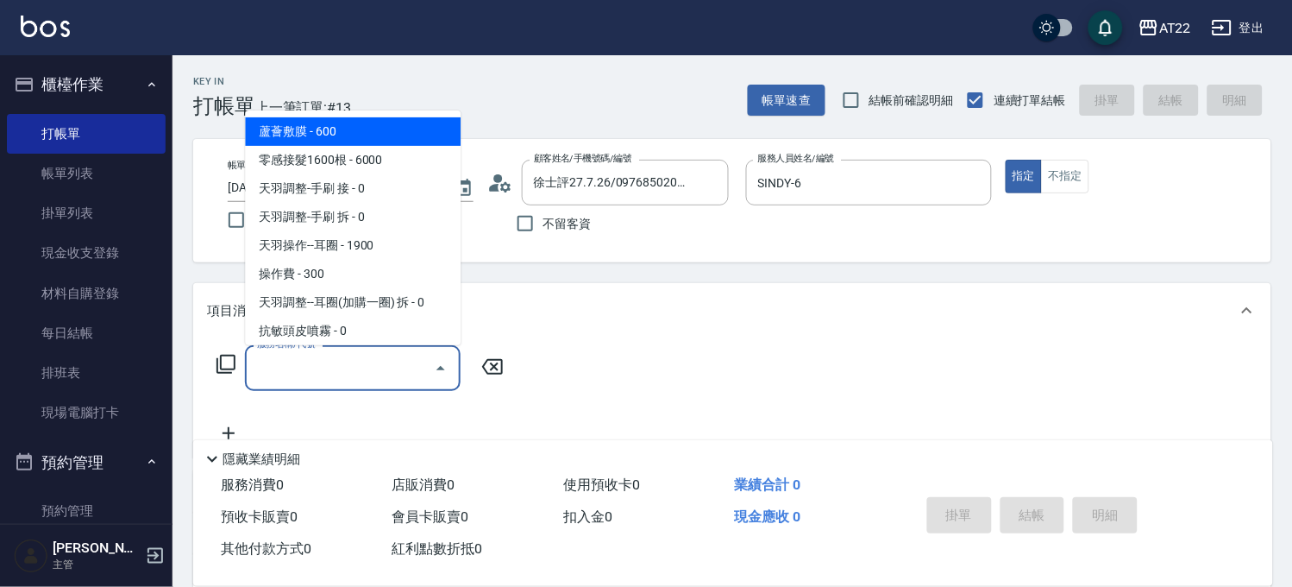
click at [339, 365] on input "服務名稱/代號" at bounding box center [340, 368] width 174 height 30
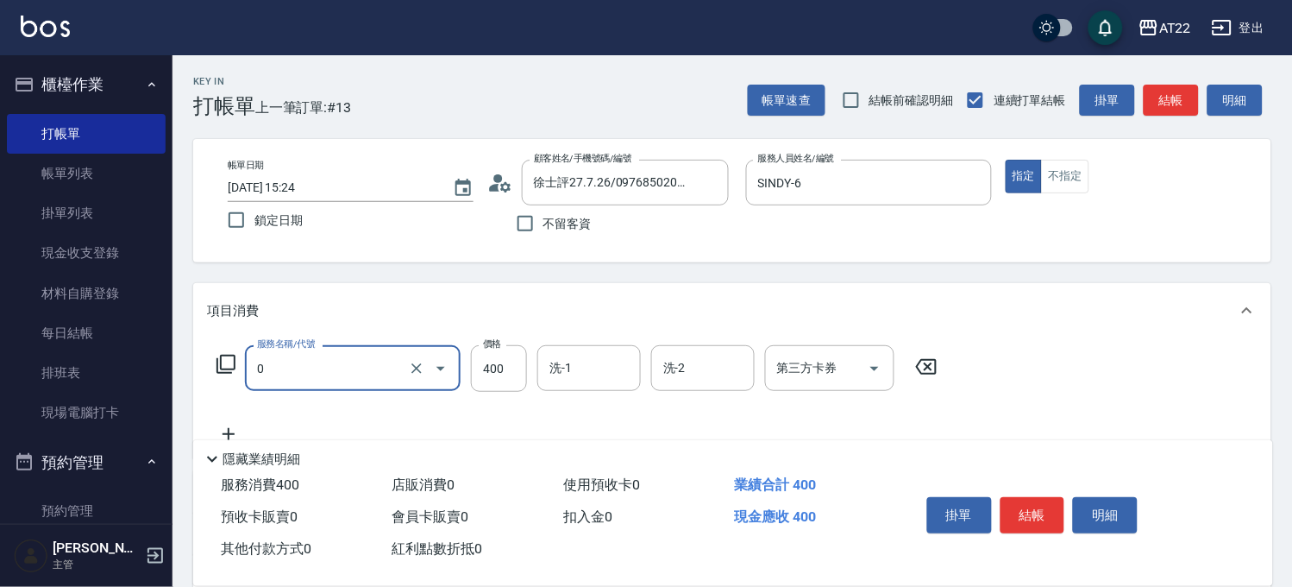
type input "有機洗髮(0)"
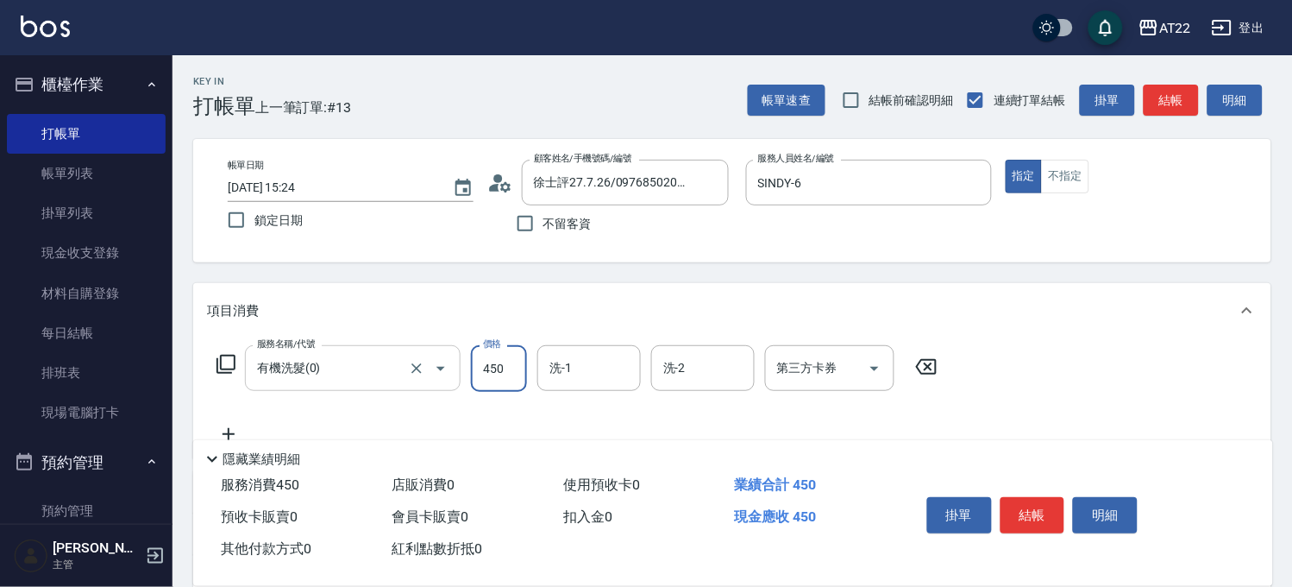
type input "450"
click at [235, 426] on icon at bounding box center [228, 434] width 43 height 21
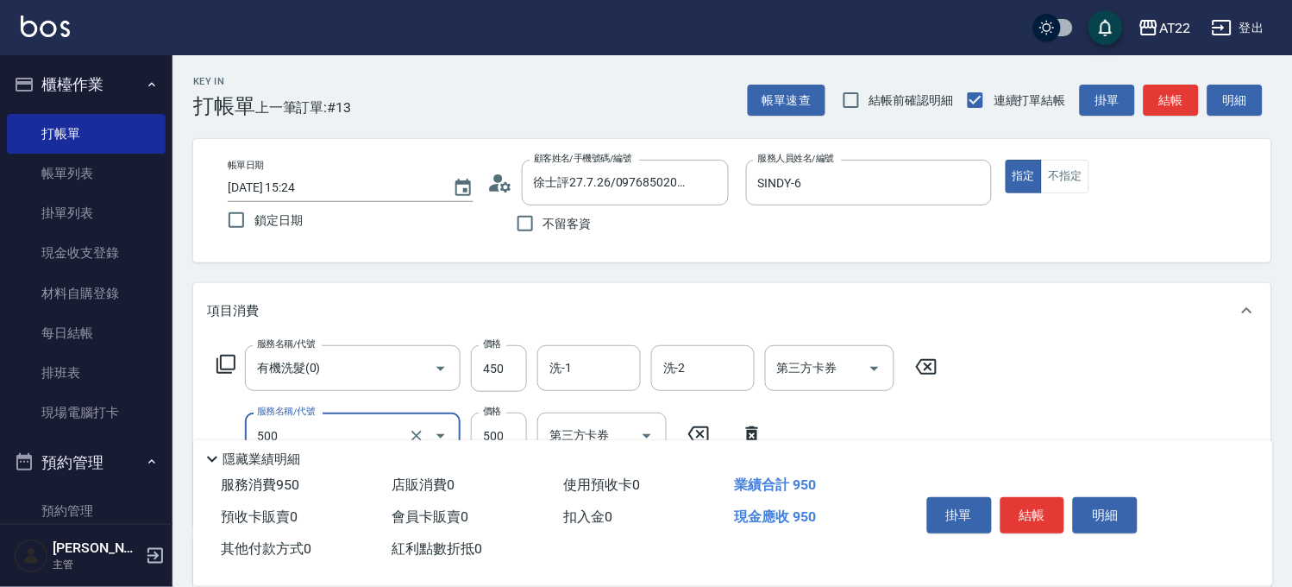
type input "剪髮(500)"
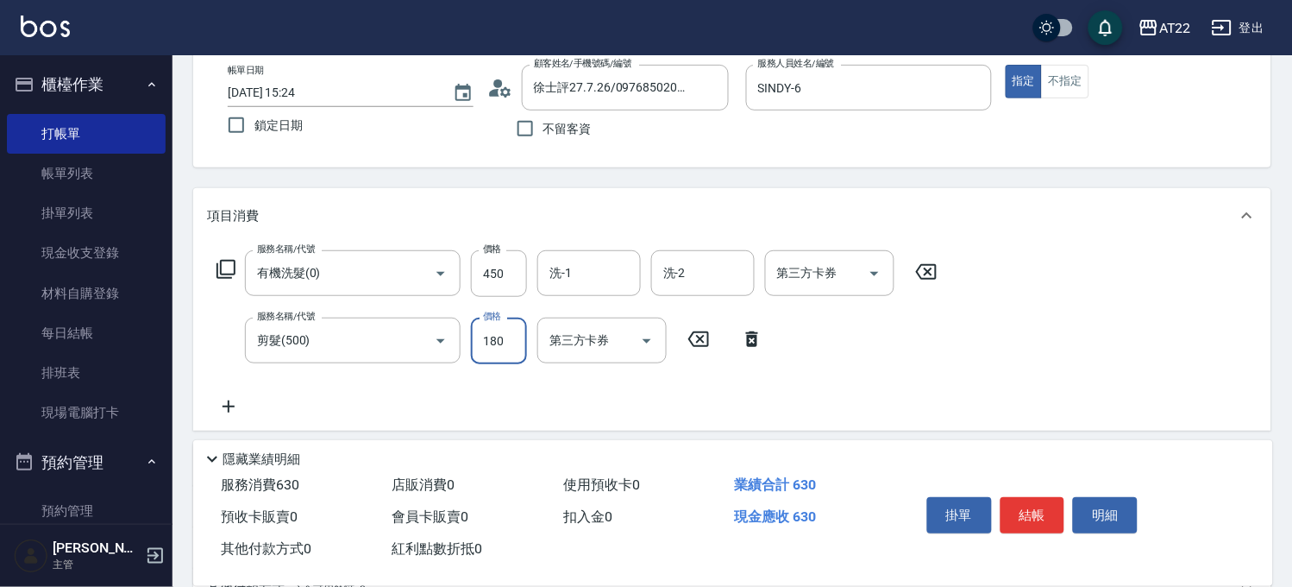
scroll to position [96, 0]
type input "180"
click at [233, 408] on icon at bounding box center [228, 405] width 43 height 21
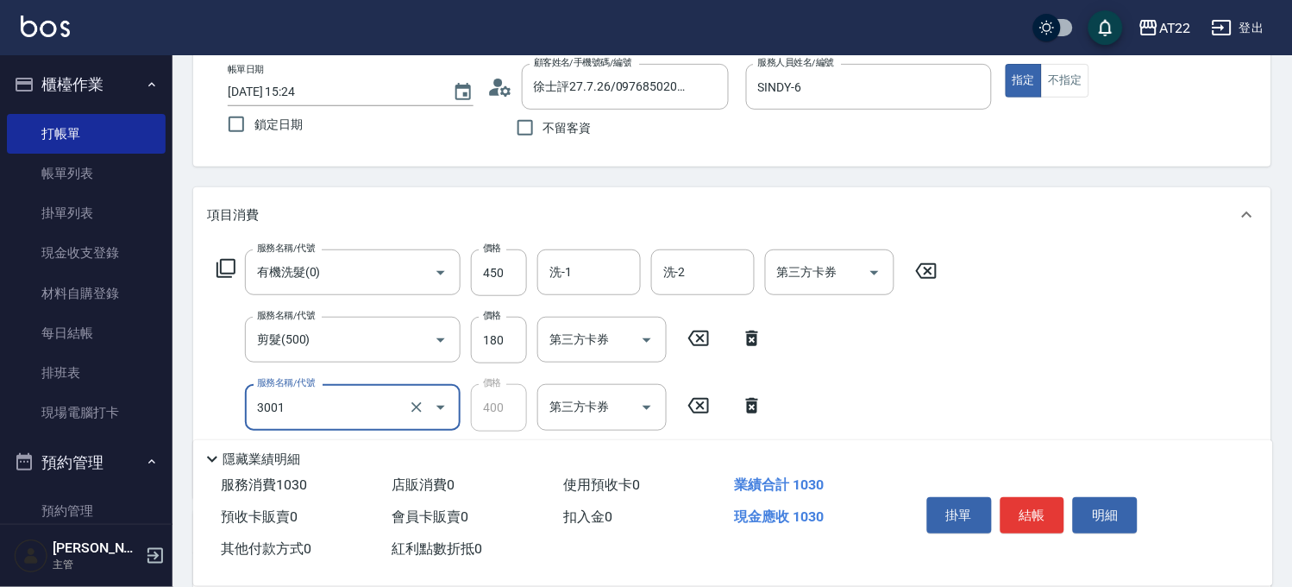
type input "側邊燙貼(3001)"
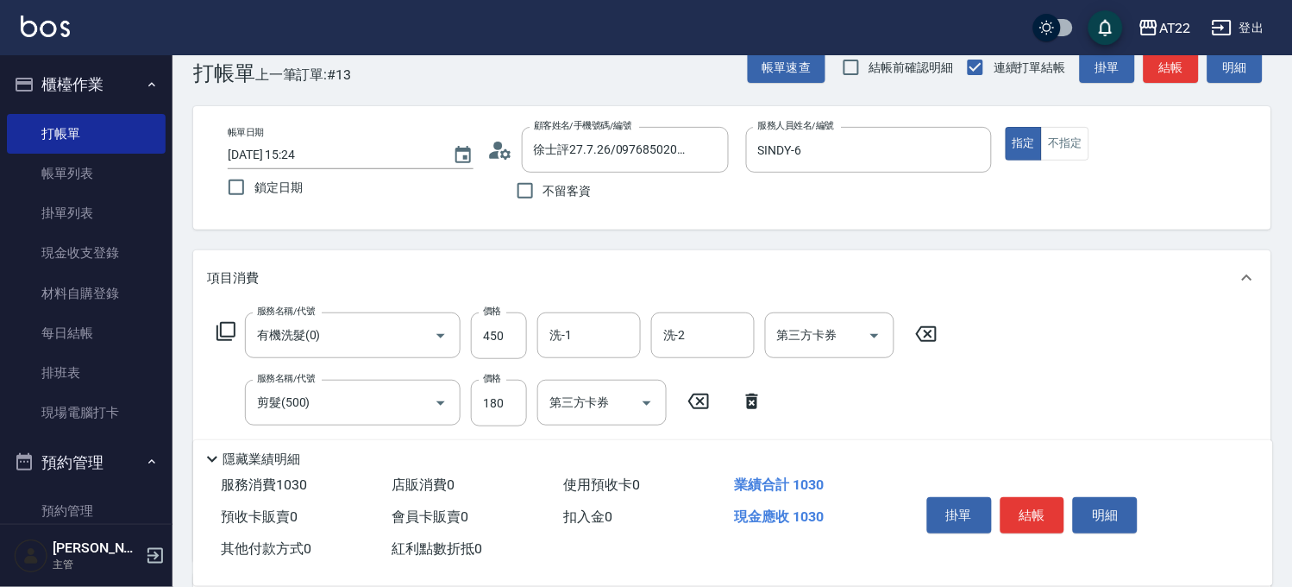
scroll to position [0, 0]
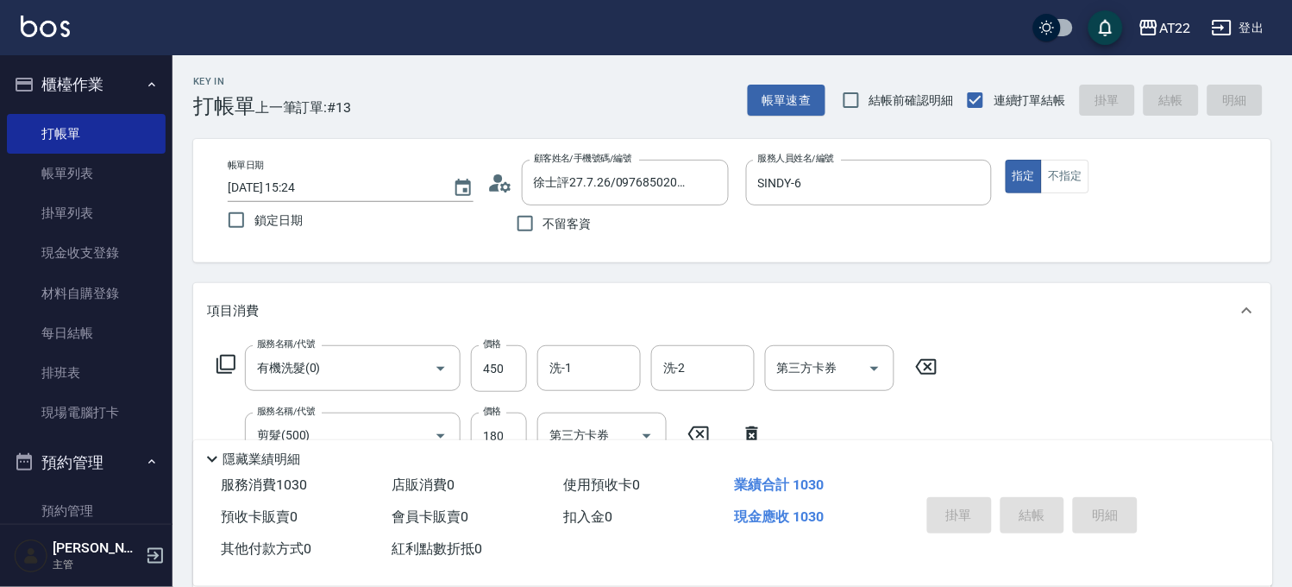
type input "2025/09/07 15:26"
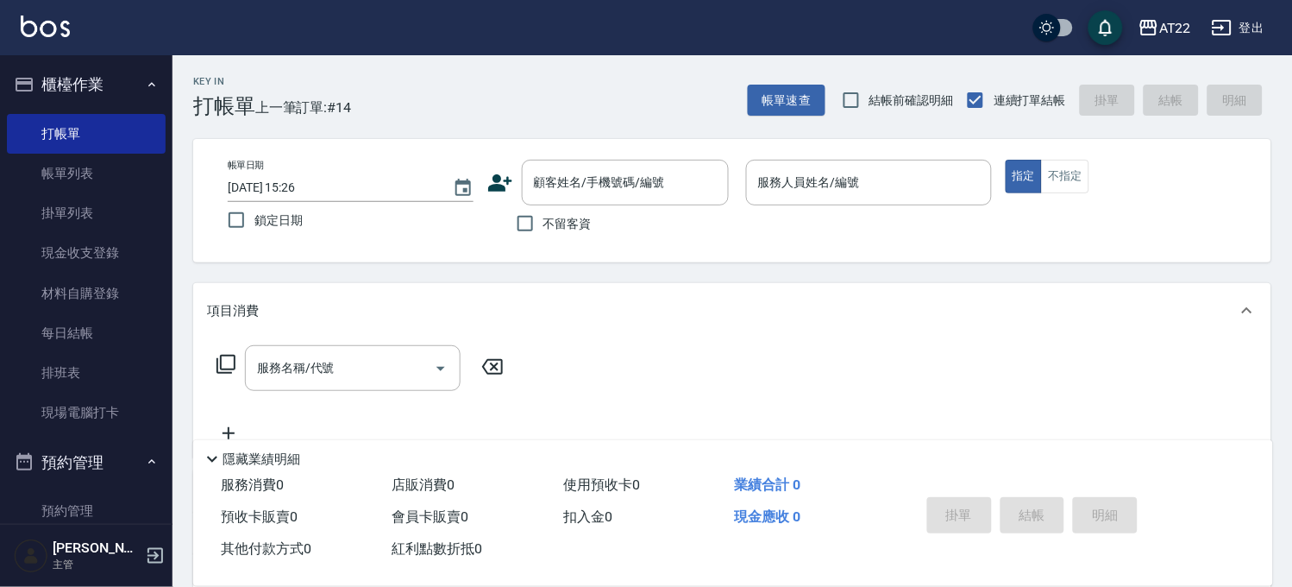
click at [497, 188] on icon at bounding box center [500, 182] width 24 height 17
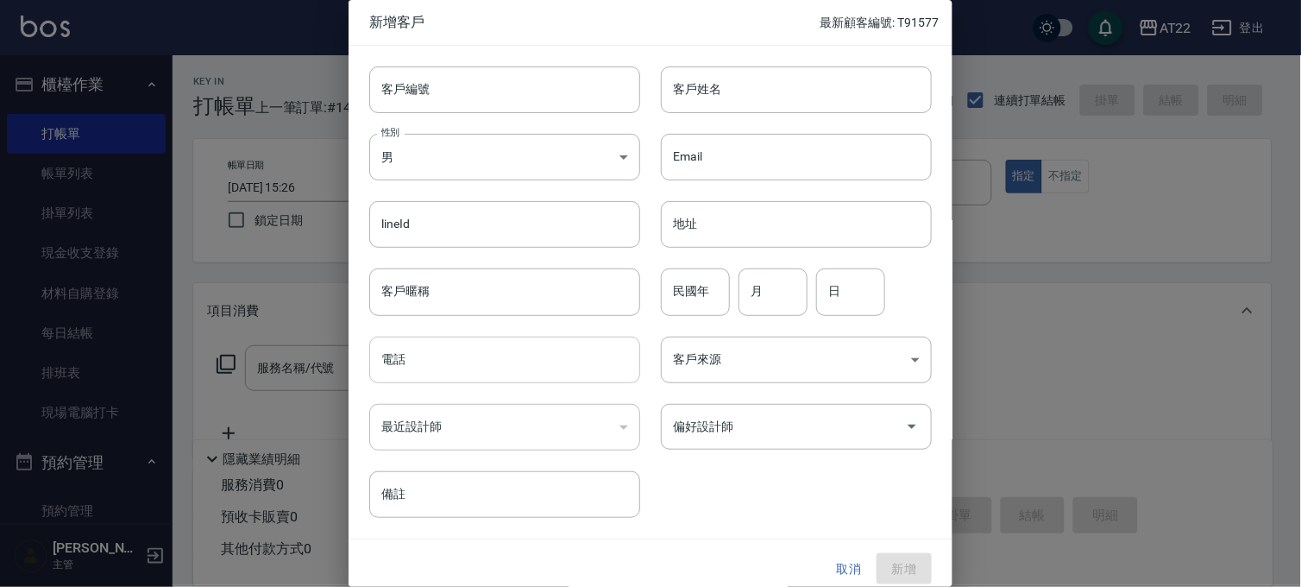
click at [457, 355] on input "電話" at bounding box center [504, 359] width 271 height 47
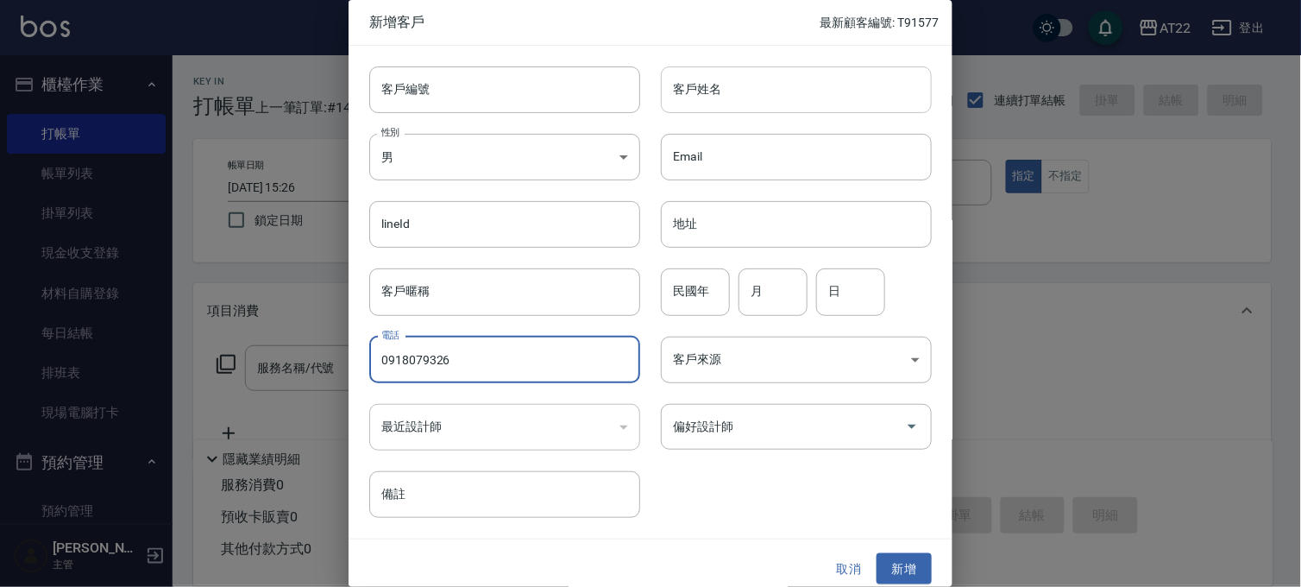
type input "0918079326"
click at [717, 93] on input "客戶姓名" at bounding box center [796, 89] width 271 height 47
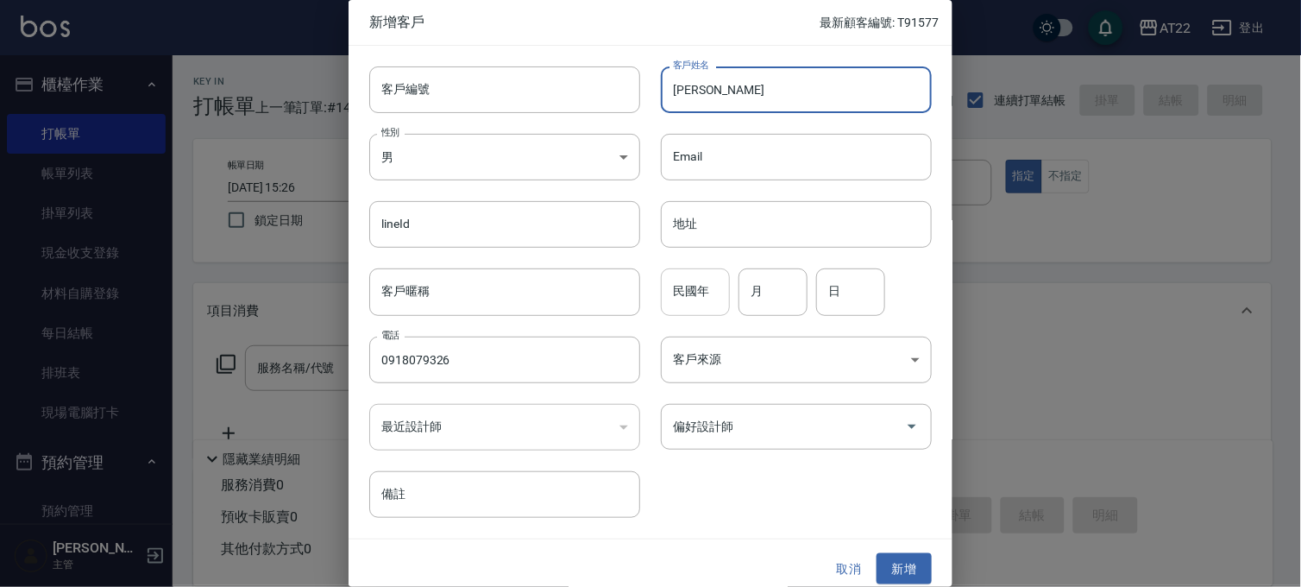
type input "[PERSON_NAME]"
click at [704, 289] on input "民國年" at bounding box center [695, 291] width 69 height 47
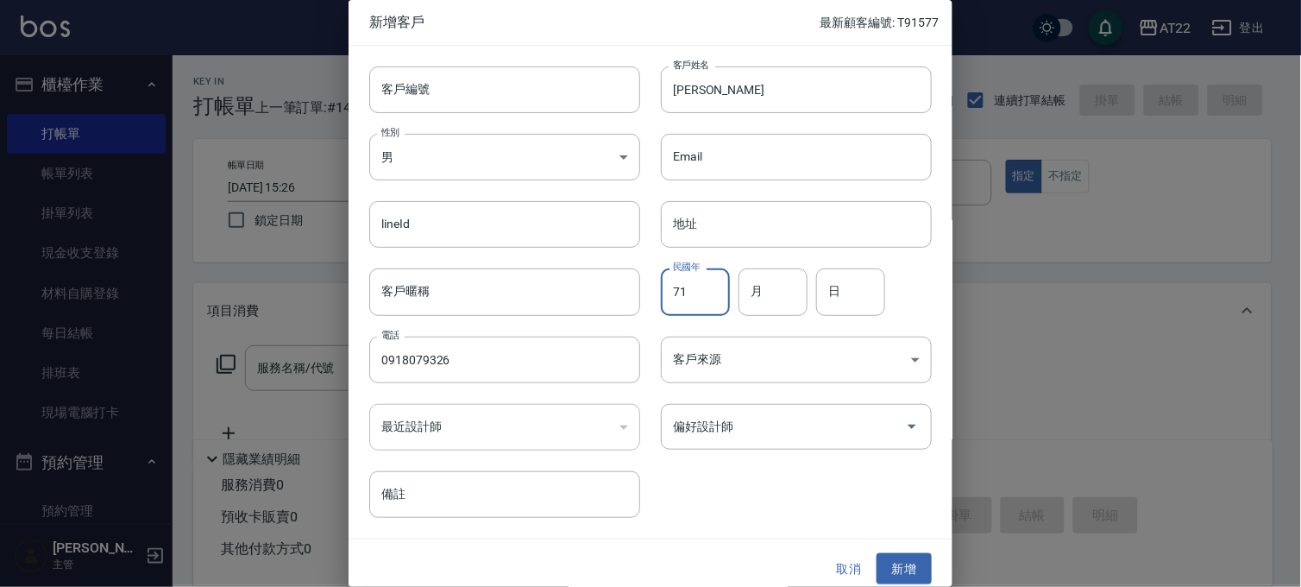
type input "71"
type input "7"
type input "9"
click at [892, 562] on button "新增" at bounding box center [903, 569] width 55 height 32
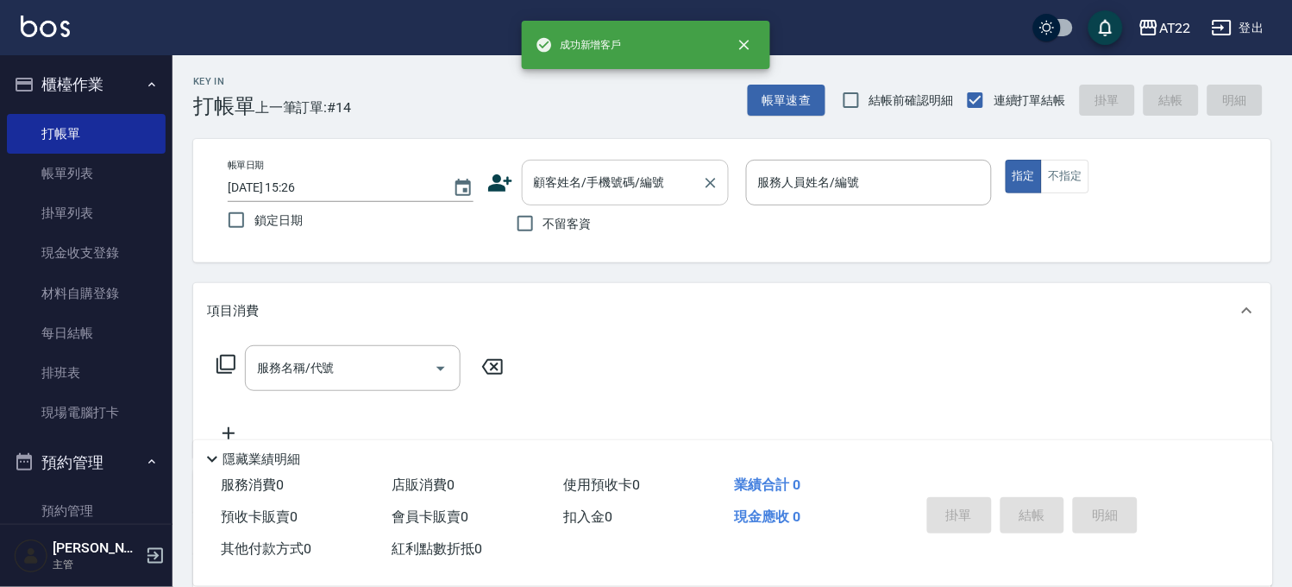
click at [622, 191] on input "顧客姓名/手機號碼/編號" at bounding box center [613, 182] width 166 height 30
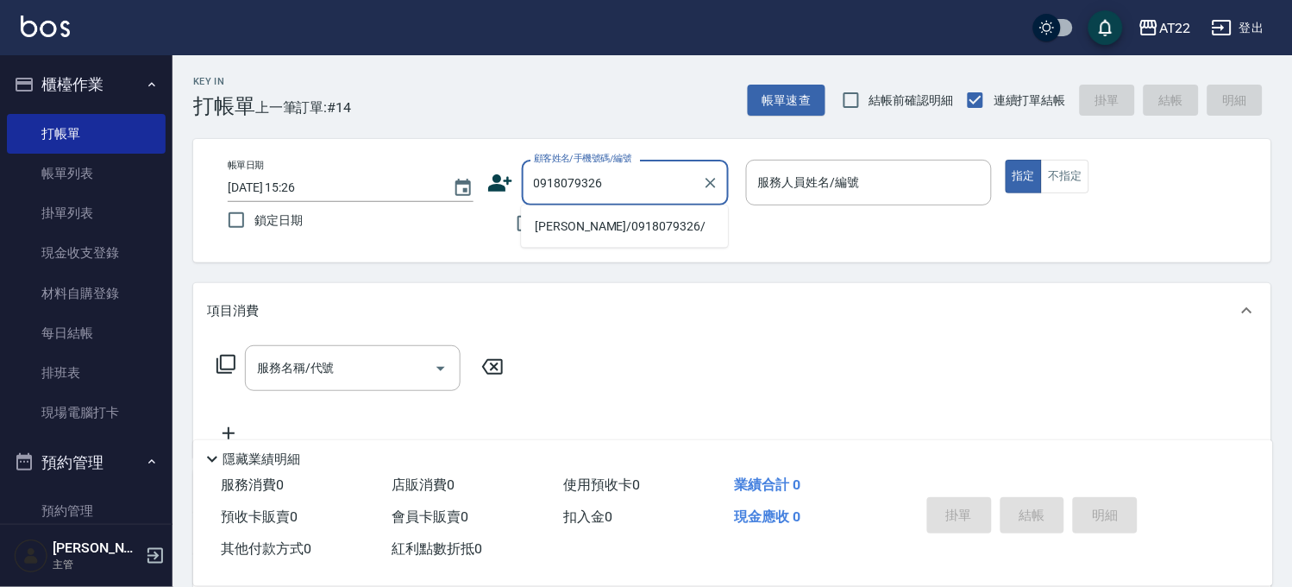
click at [618, 224] on li "[PERSON_NAME]/0918079326/" at bounding box center [624, 226] width 207 height 28
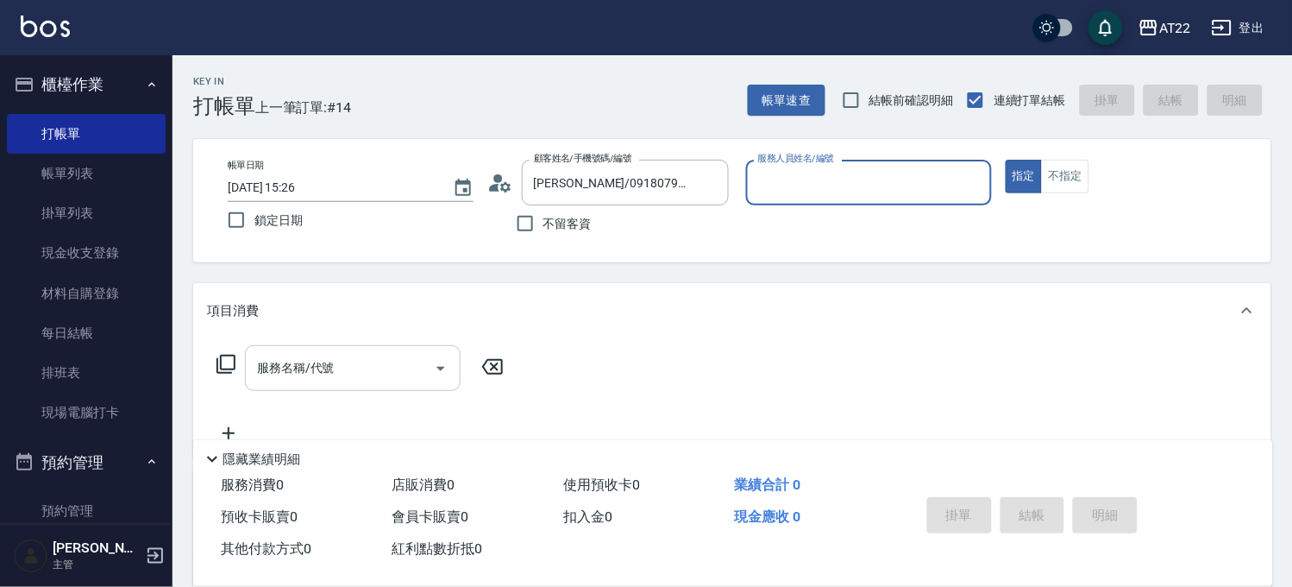
click at [346, 385] on div "服務名稱/代號" at bounding box center [353, 368] width 216 height 46
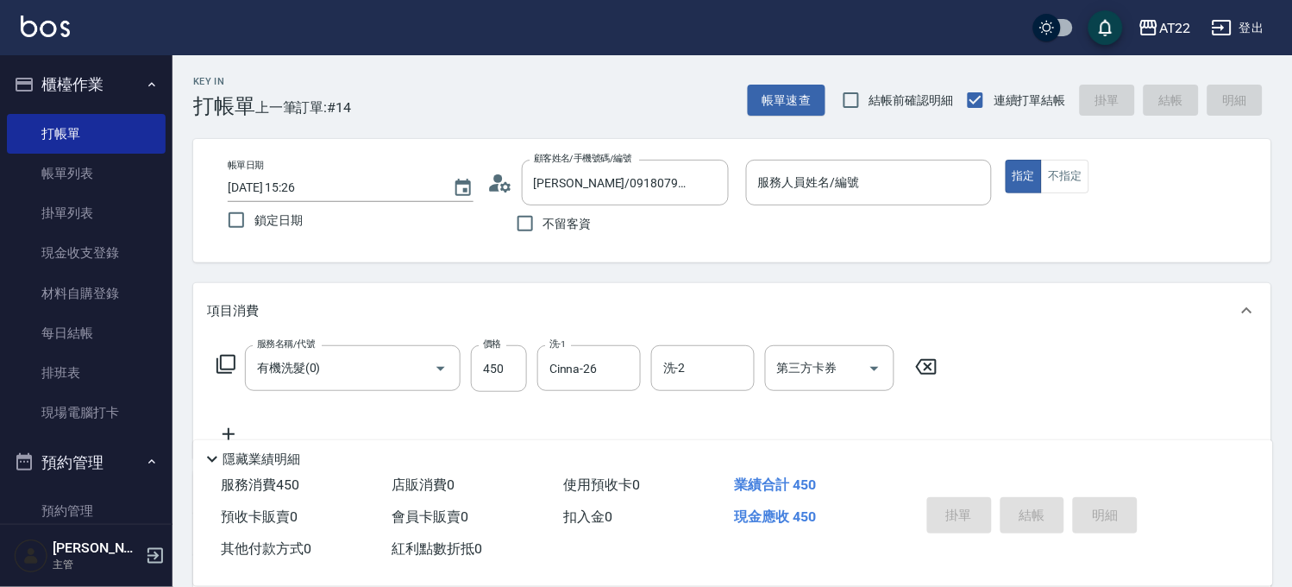
click at [228, 423] on div "服務名稱/代號 有機洗髮(0) 服務名稱/代號 價格 450 價格 洗-1 Cinna-26 洗-1 洗-2 洗-2 第三方卡券 第三方卡券" at bounding box center [577, 394] width 741 height 99
click at [228, 427] on icon at bounding box center [228, 434] width 43 height 21
click at [404, 418] on div "服務名稱/代號" at bounding box center [353, 435] width 216 height 46
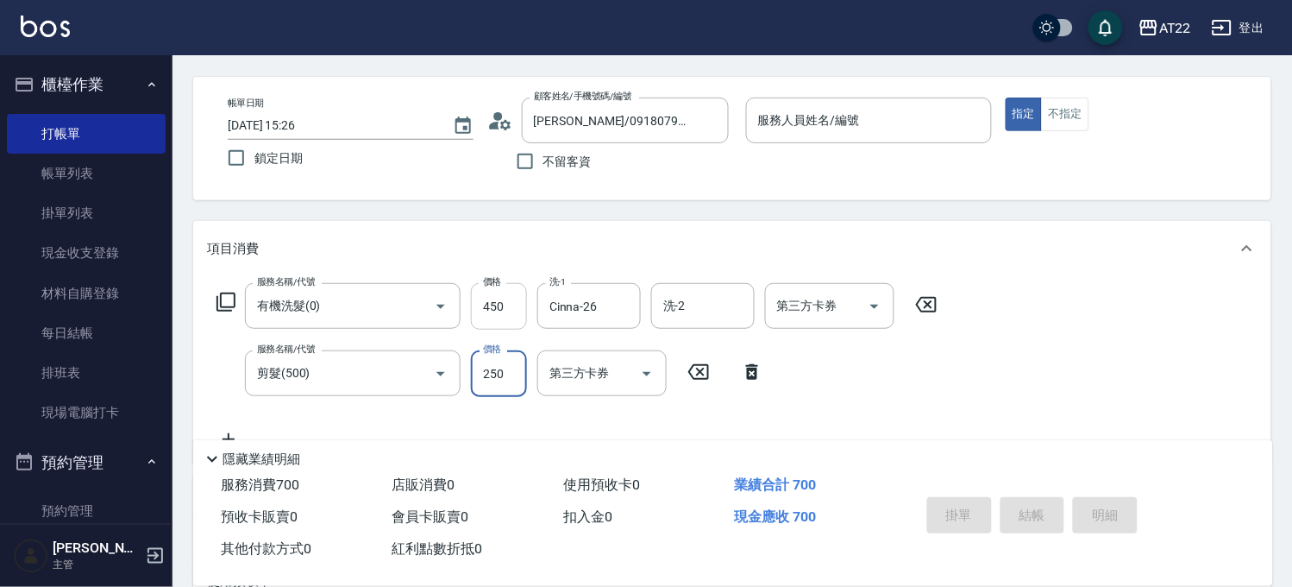
scroll to position [96, 0]
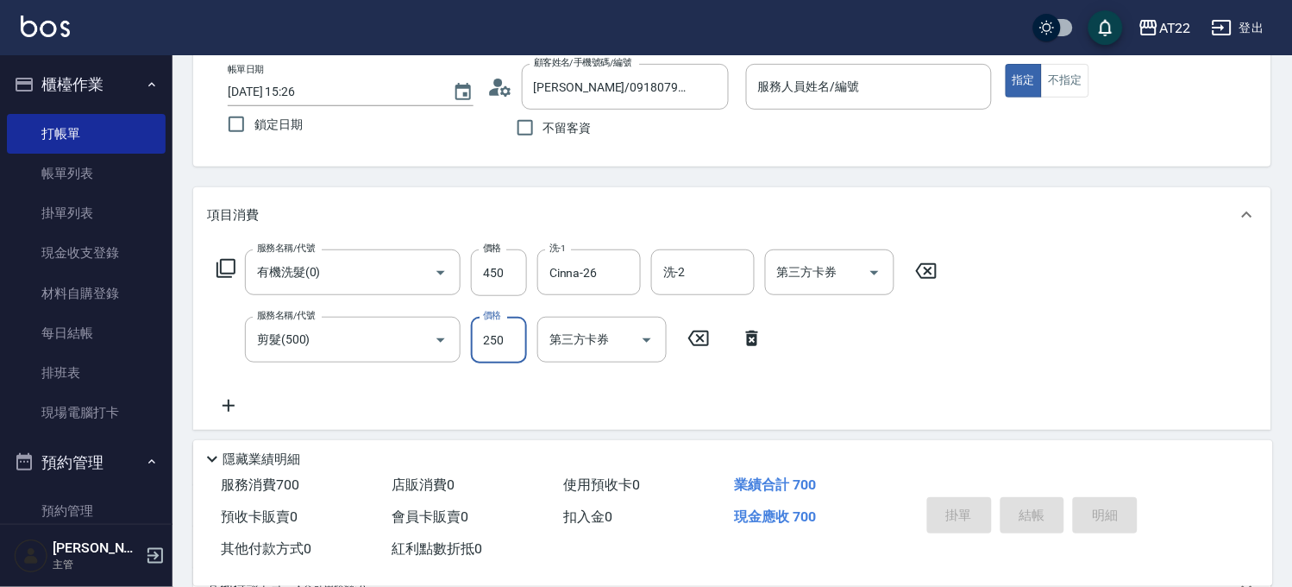
click at [229, 395] on icon at bounding box center [228, 405] width 43 height 21
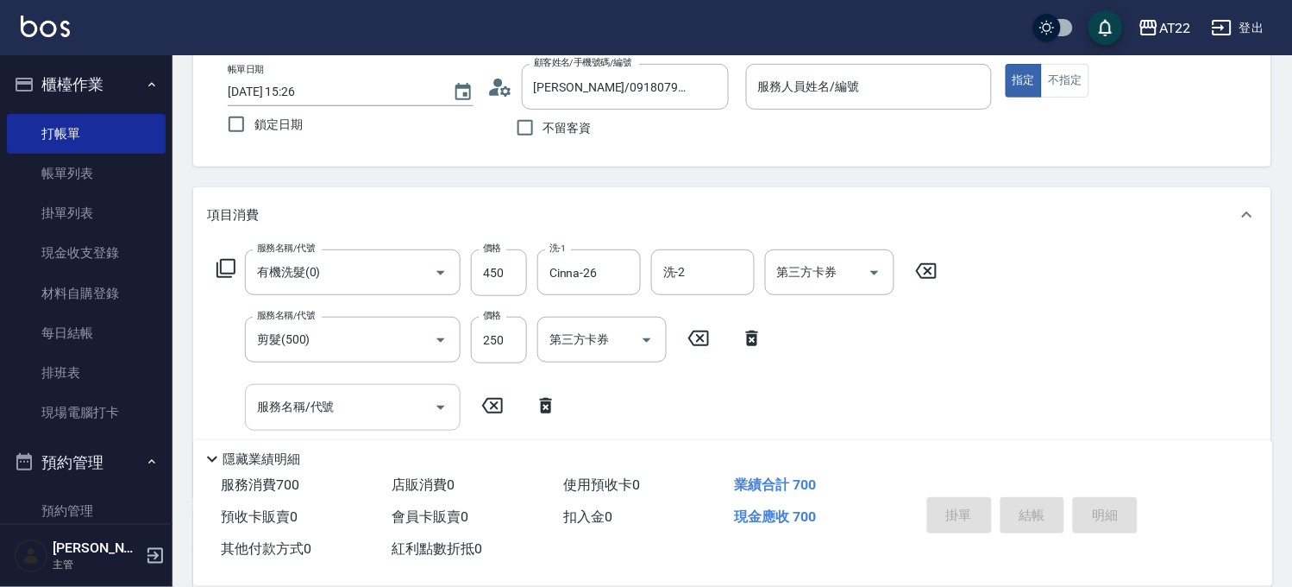
click at [304, 426] on div "服務名稱/代號" at bounding box center [353, 407] width 216 height 46
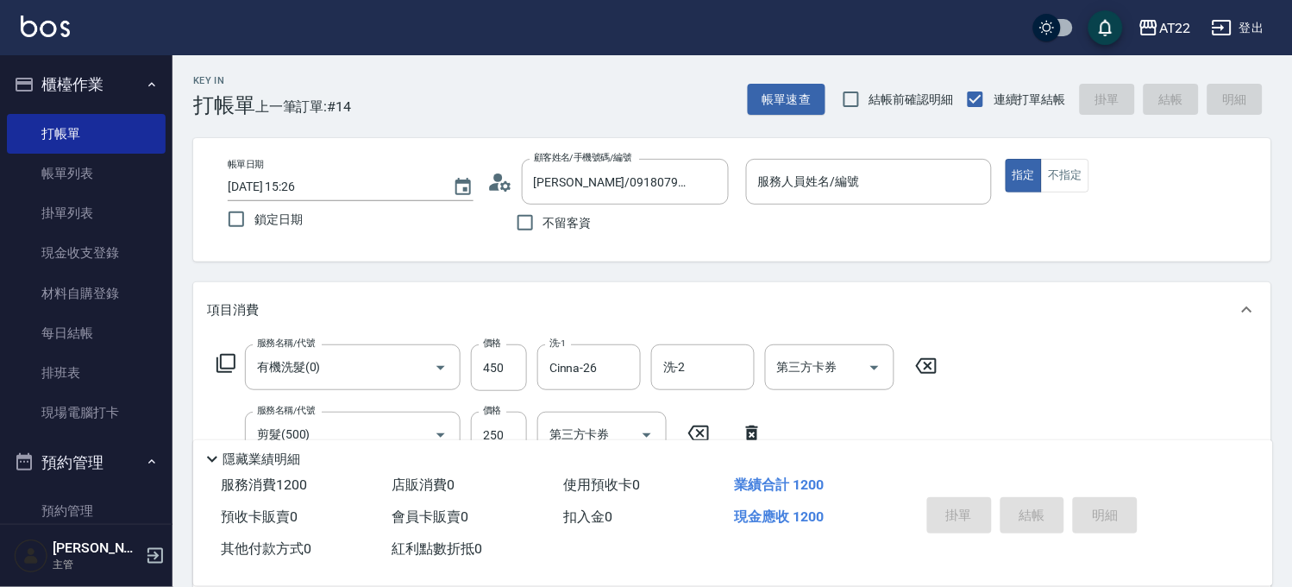
scroll to position [0, 0]
click at [835, 162] on div "服務人員姓名/編號" at bounding box center [869, 183] width 246 height 46
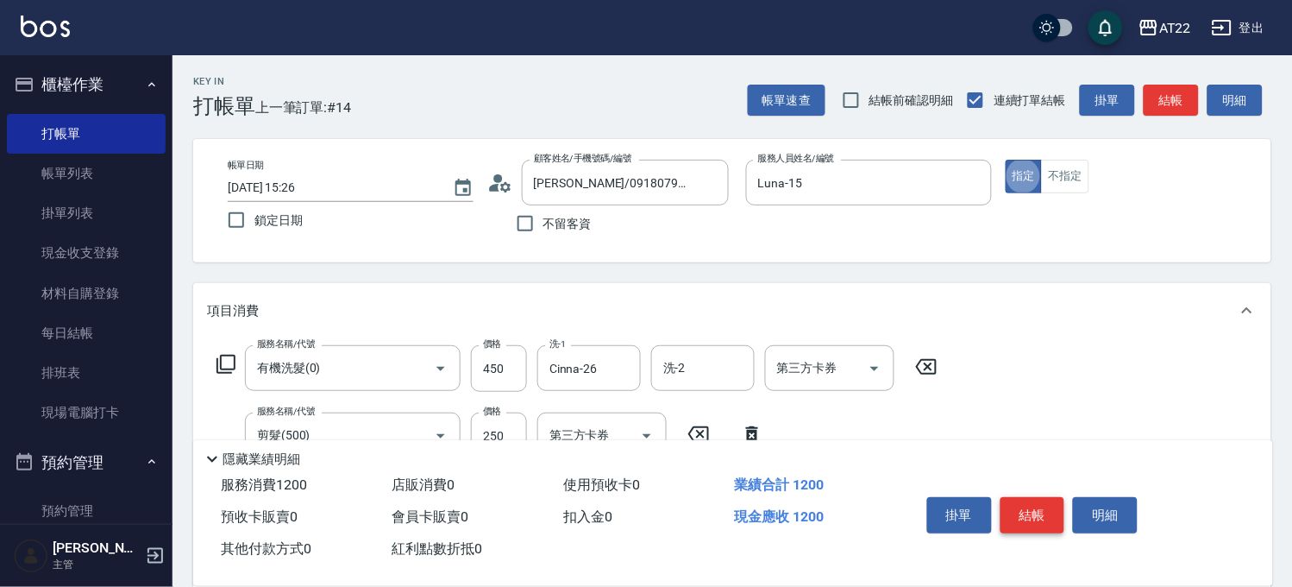
click at [1036, 504] on button "結帳" at bounding box center [1033, 515] width 65 height 36
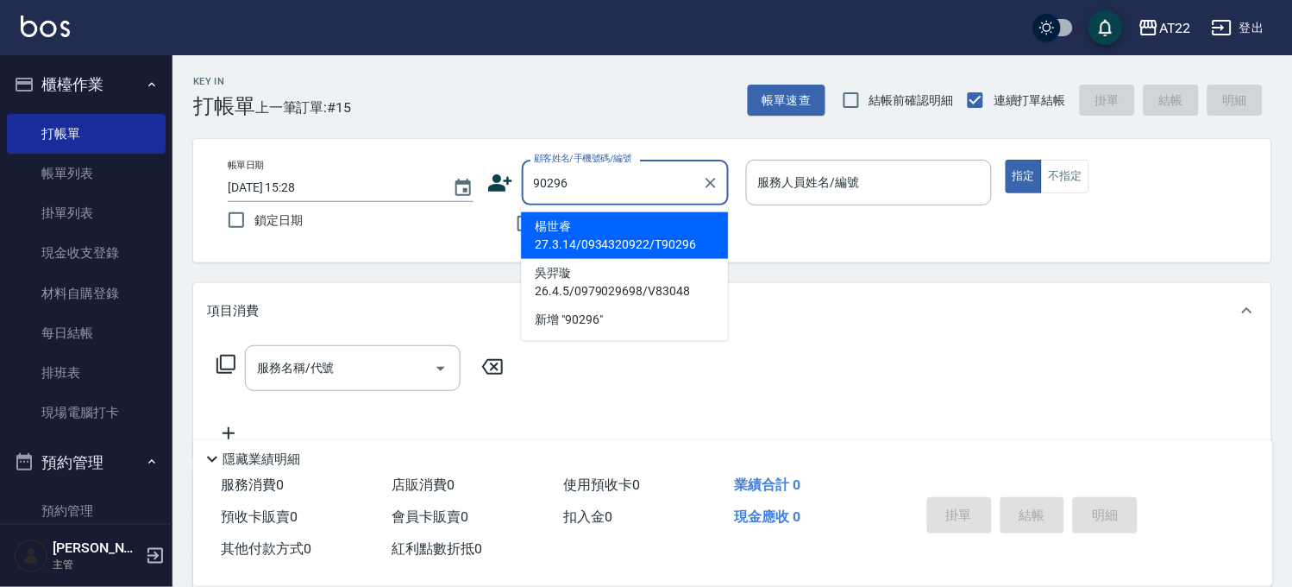
click at [694, 225] on li "楊世睿27.3.14/0934320922/T90296" at bounding box center [624, 235] width 207 height 47
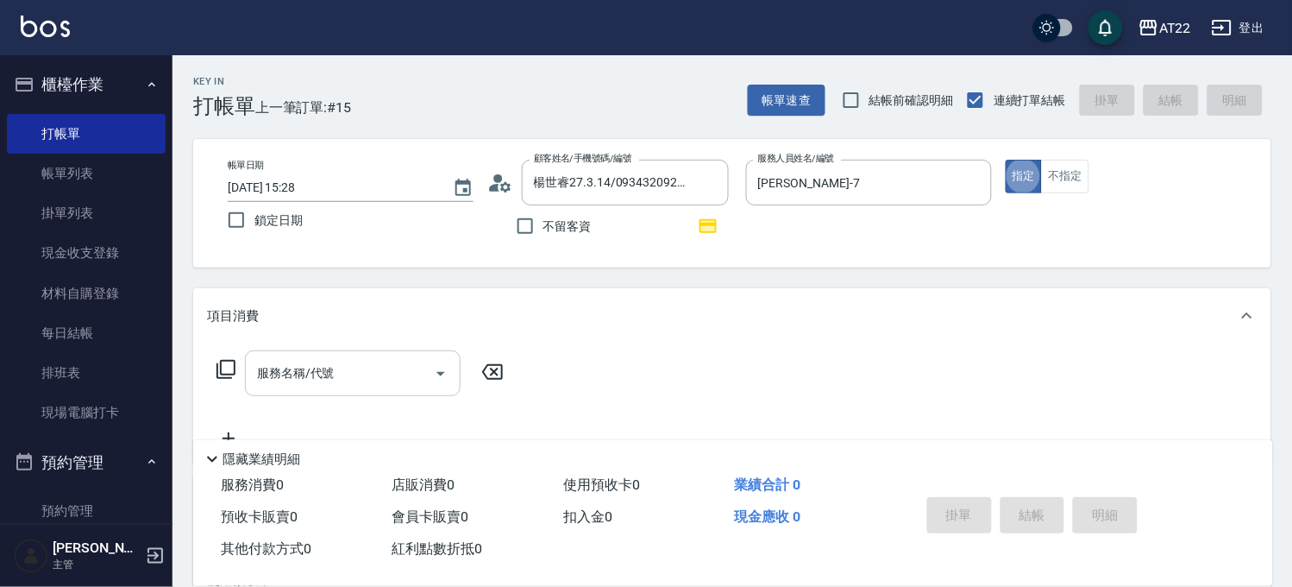
click at [342, 365] on input "服務名稱/代號" at bounding box center [340, 373] width 174 height 30
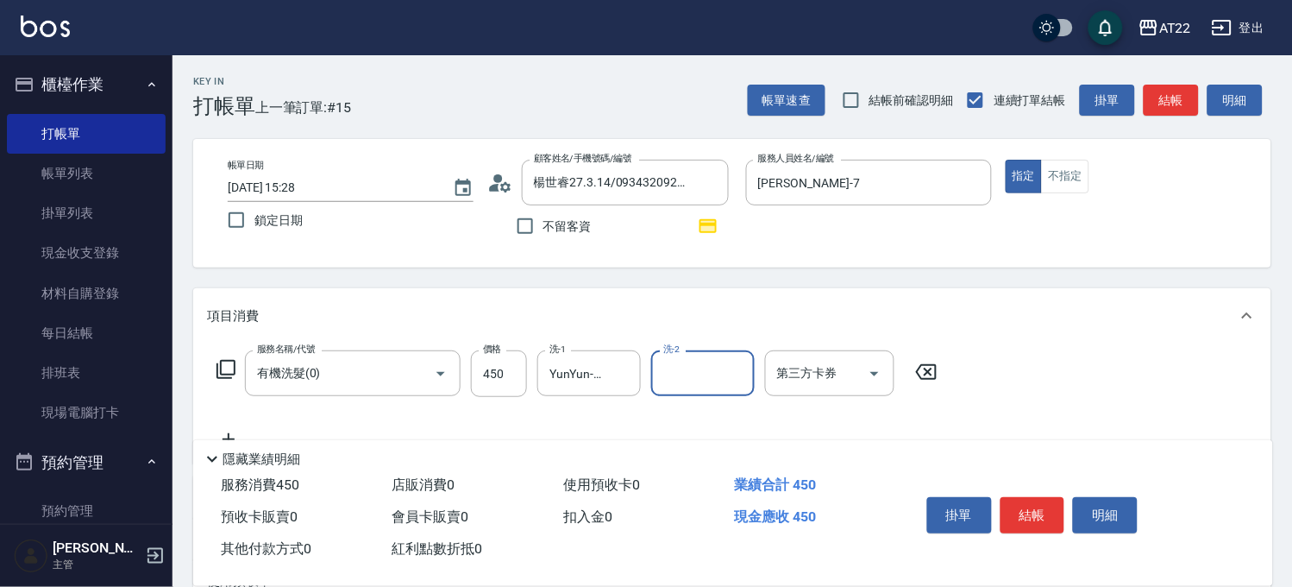
click at [230, 440] on div "隱藏業績明細" at bounding box center [733, 454] width 1080 height 29
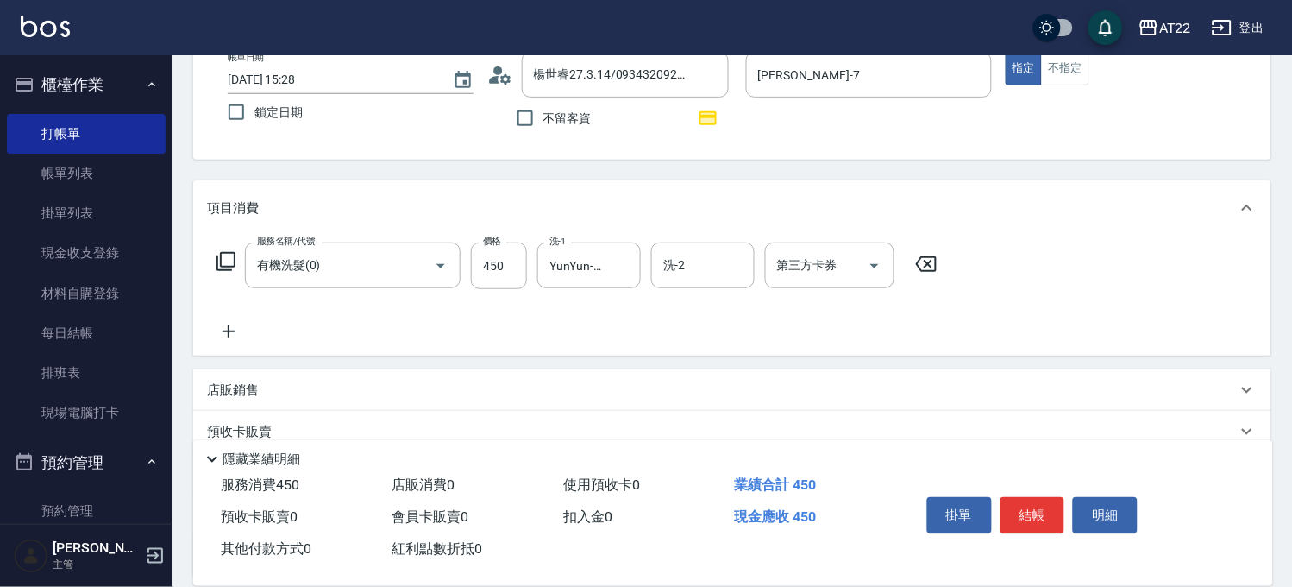
scroll to position [191, 0]
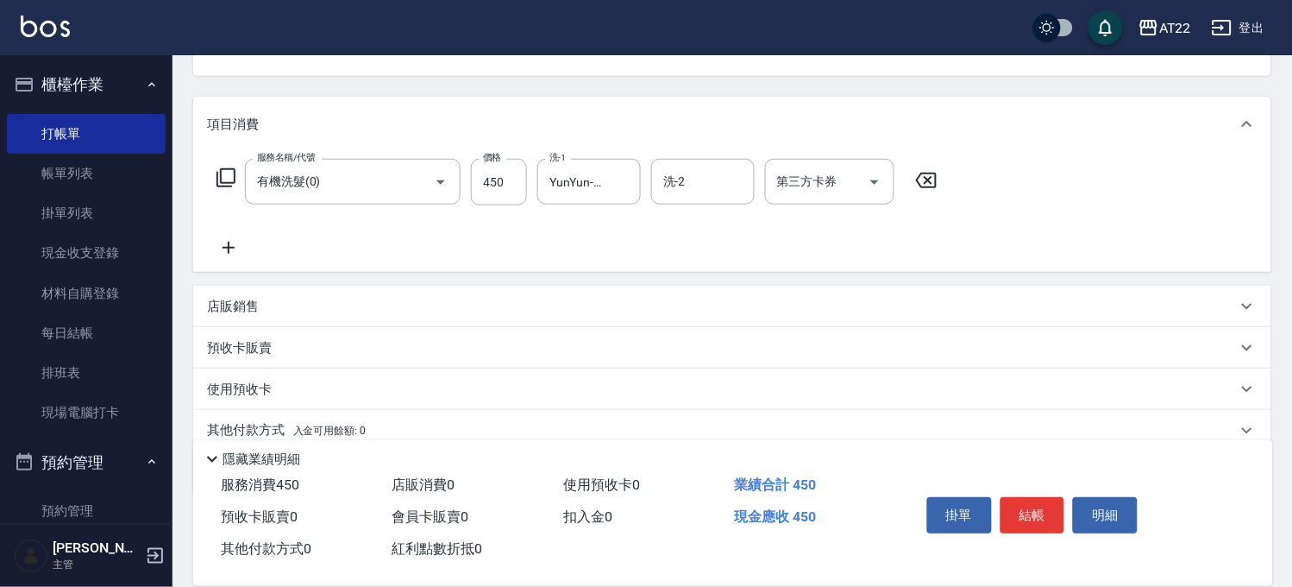
click at [252, 253] on div "服務名稱/代號 有機洗髮(0) 服務名稱/代號 價格 450 價格 洗-1 YunYun-17 洗-1 洗-2 洗-2 第三方卡券 第三方卡券" at bounding box center [577, 208] width 741 height 99
click at [240, 244] on icon at bounding box center [228, 247] width 43 height 21
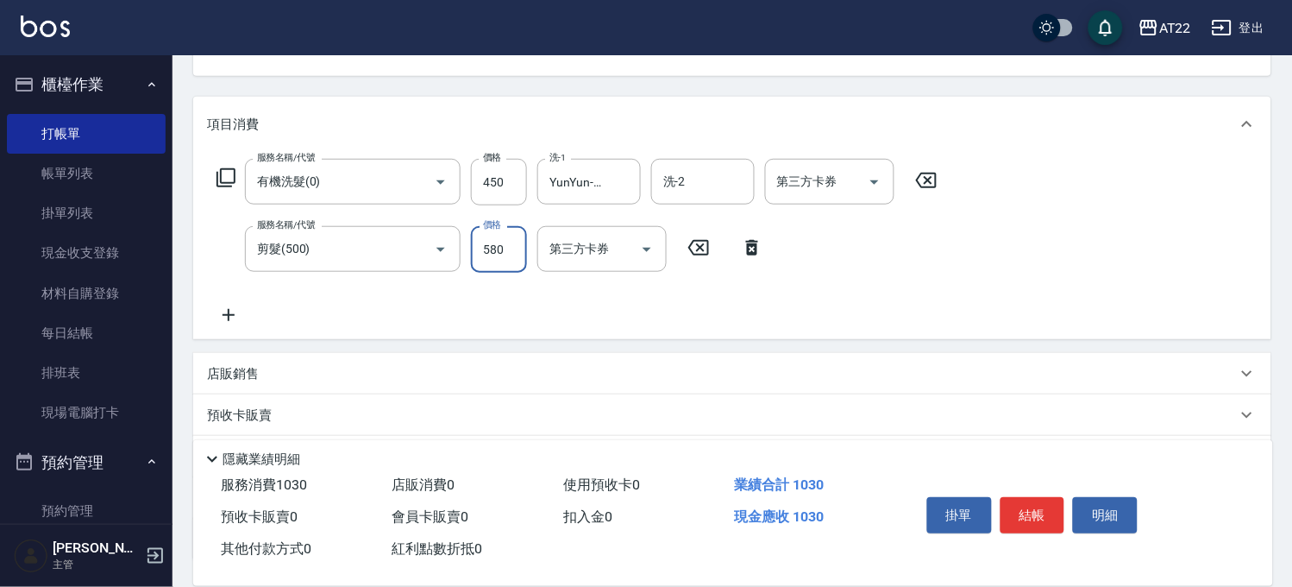
click at [233, 306] on icon at bounding box center [228, 314] width 43 height 21
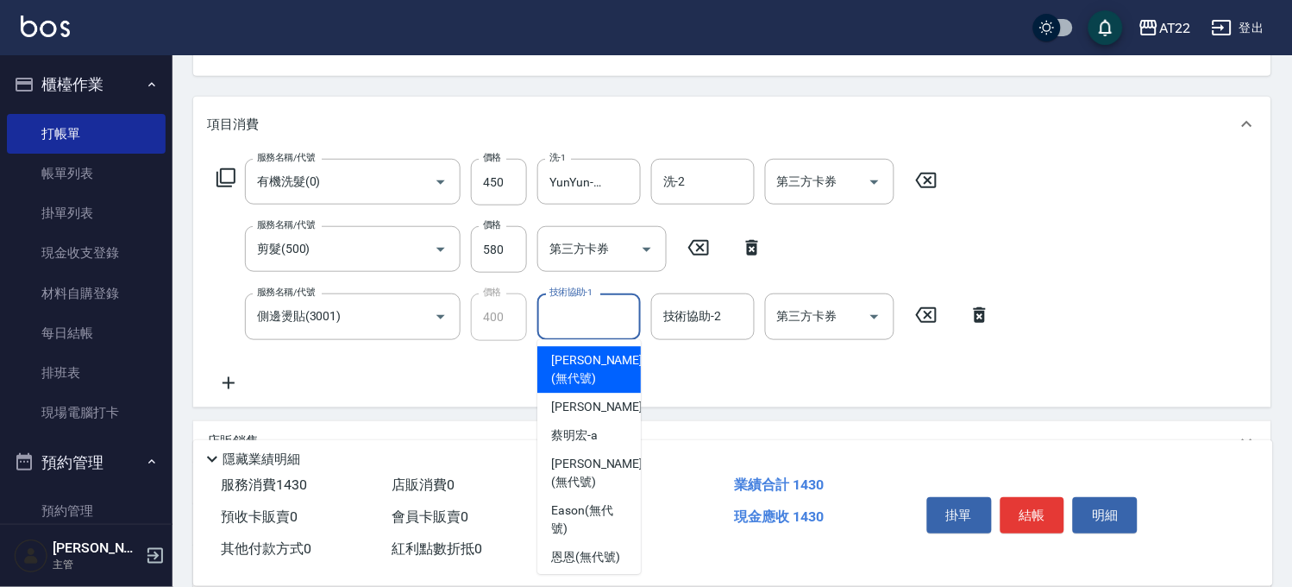
click at [547, 311] on input "技術協助-1" at bounding box center [589, 316] width 88 height 30
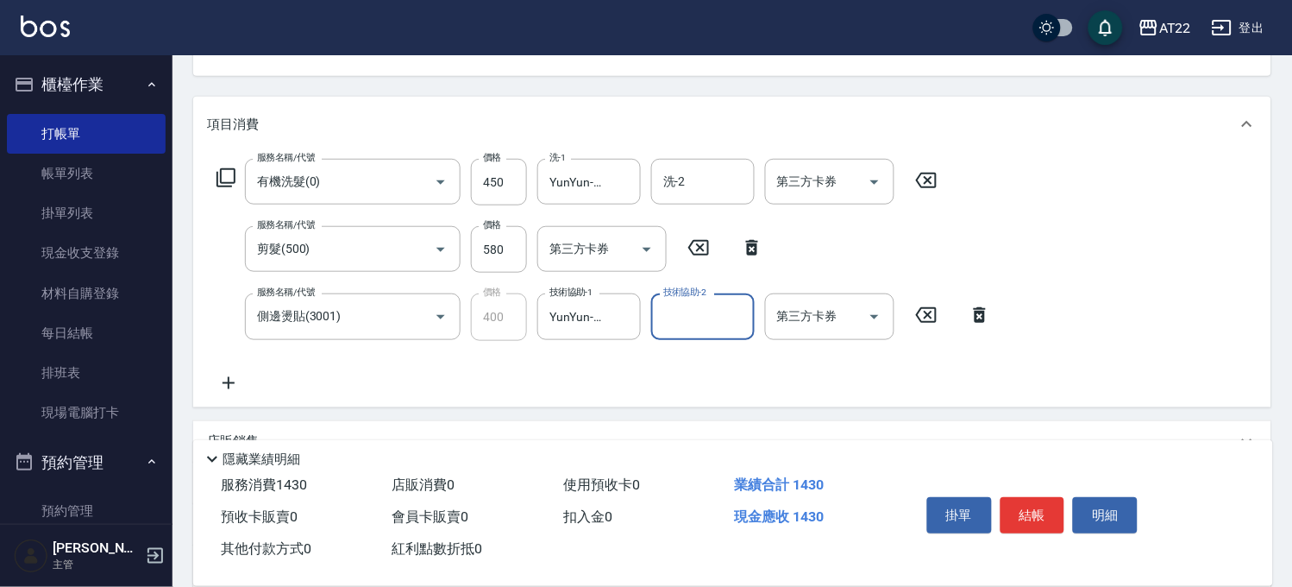
click at [221, 383] on icon at bounding box center [228, 383] width 43 height 21
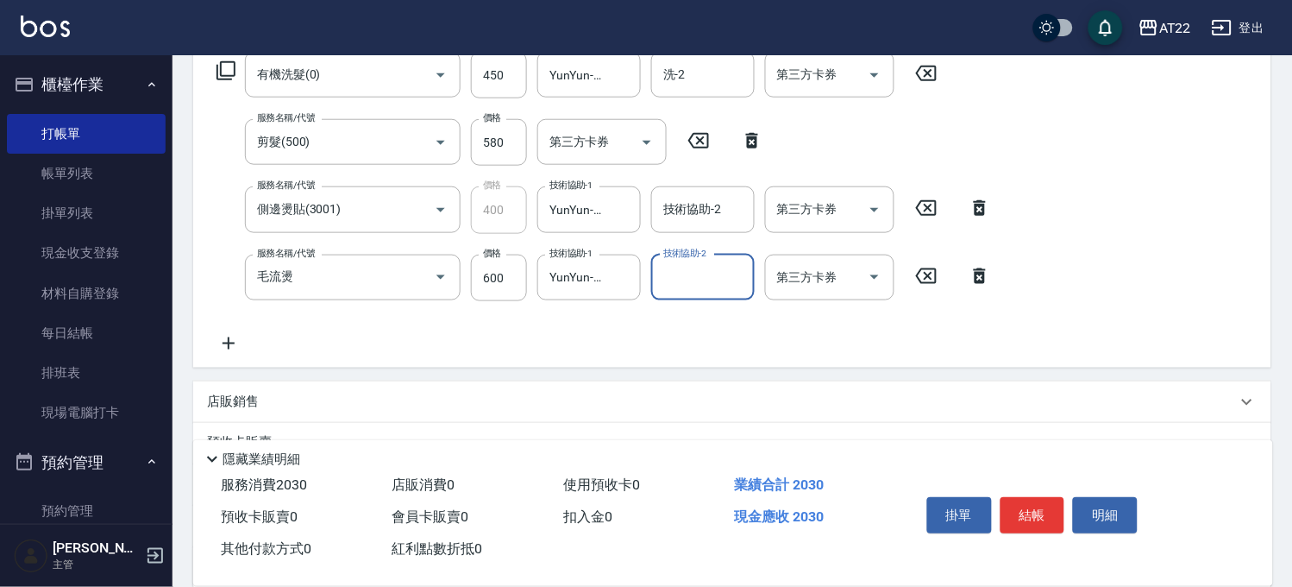
scroll to position [383, 0]
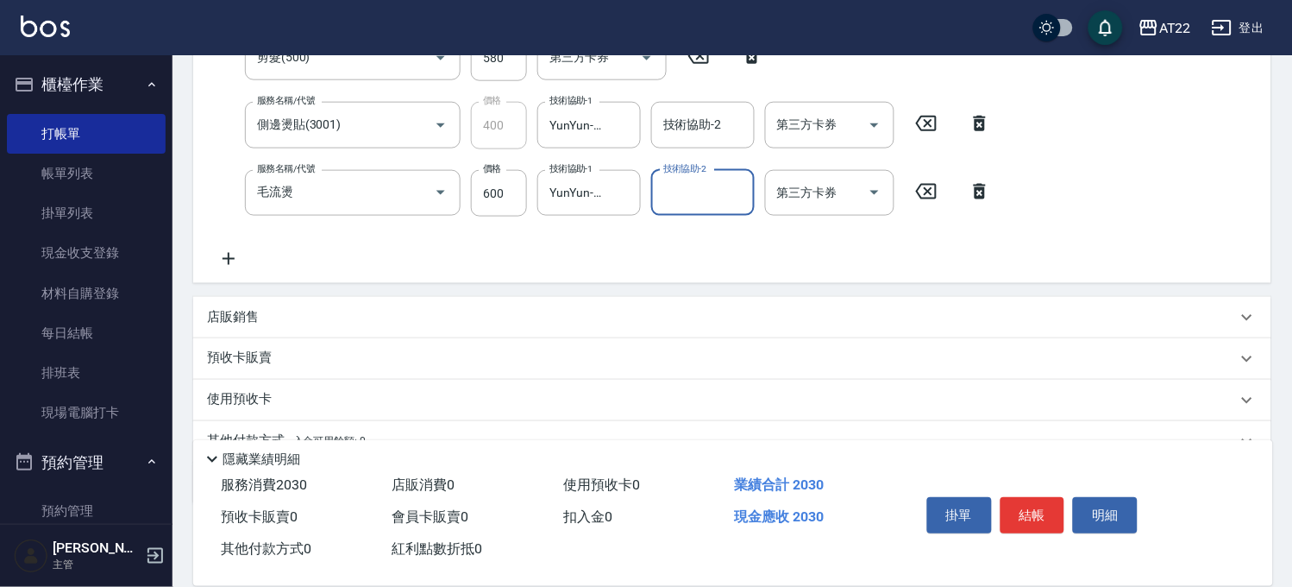
click at [219, 257] on icon at bounding box center [228, 258] width 43 height 21
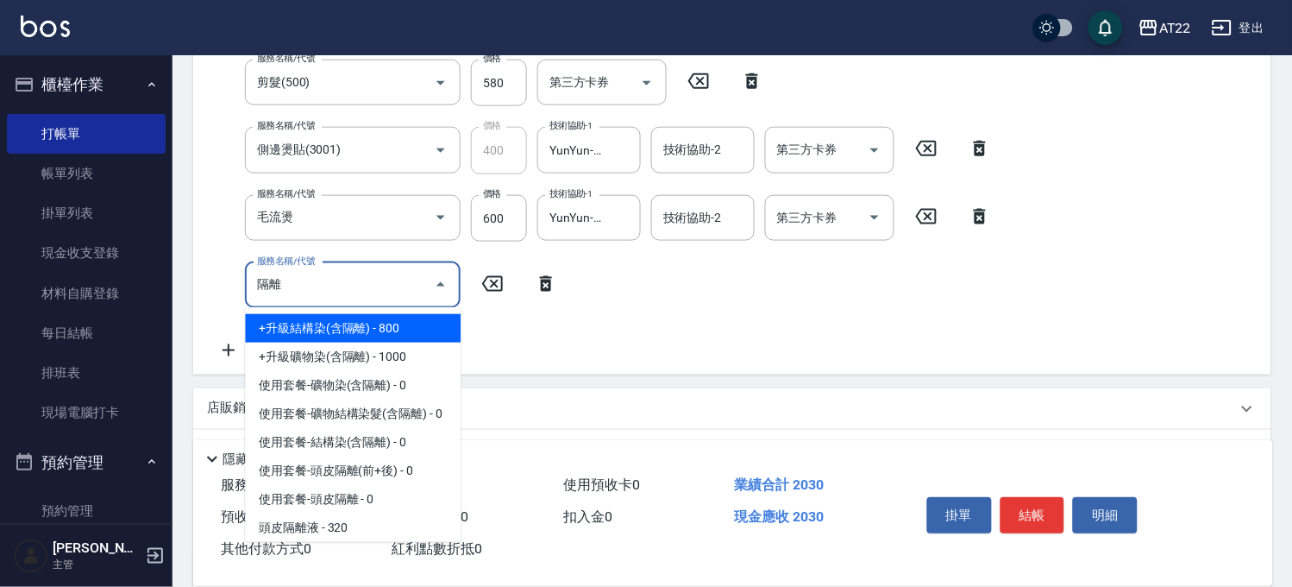
scroll to position [110, 0]
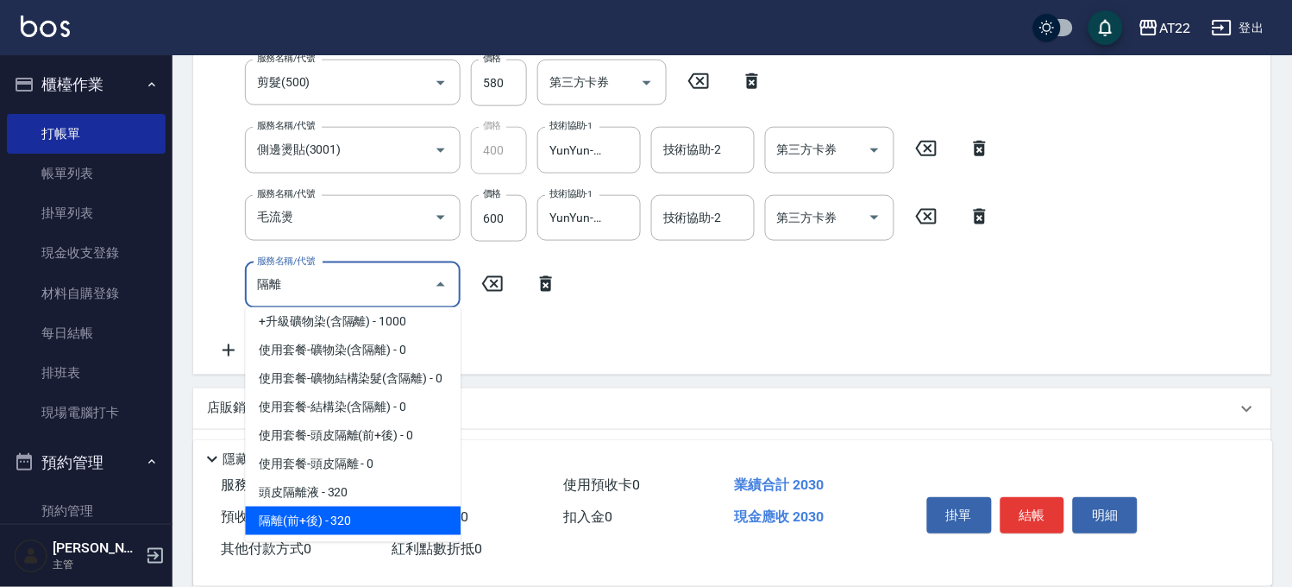
click at [367, 515] on span "隔離(前+後) - 320" at bounding box center [353, 520] width 216 height 28
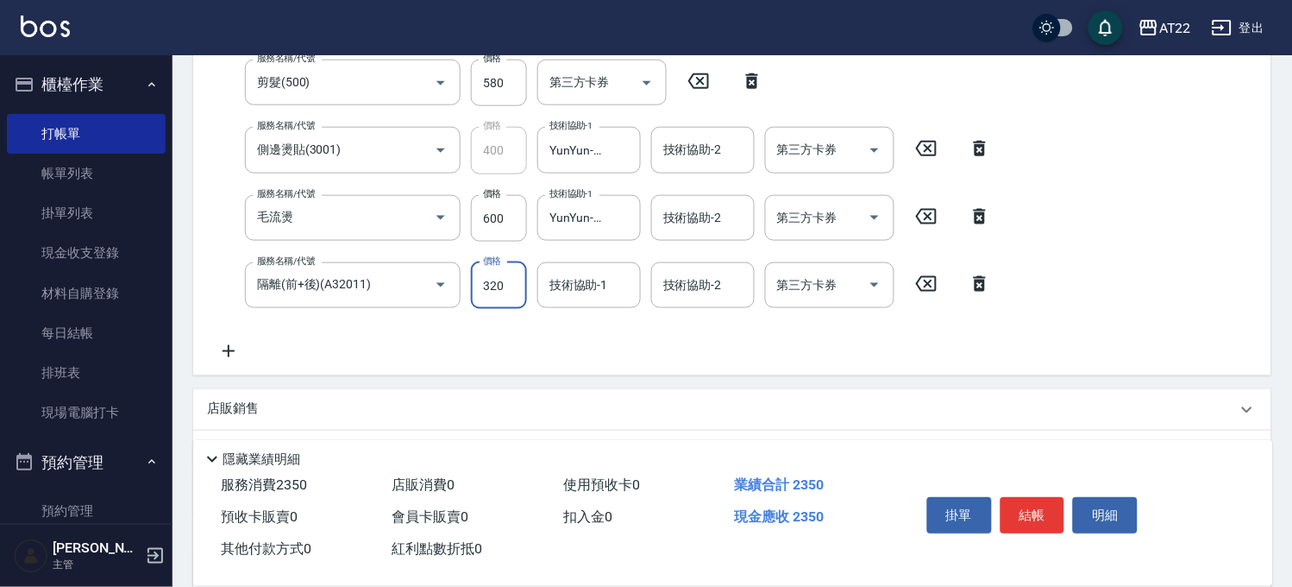
scroll to position [349, 0]
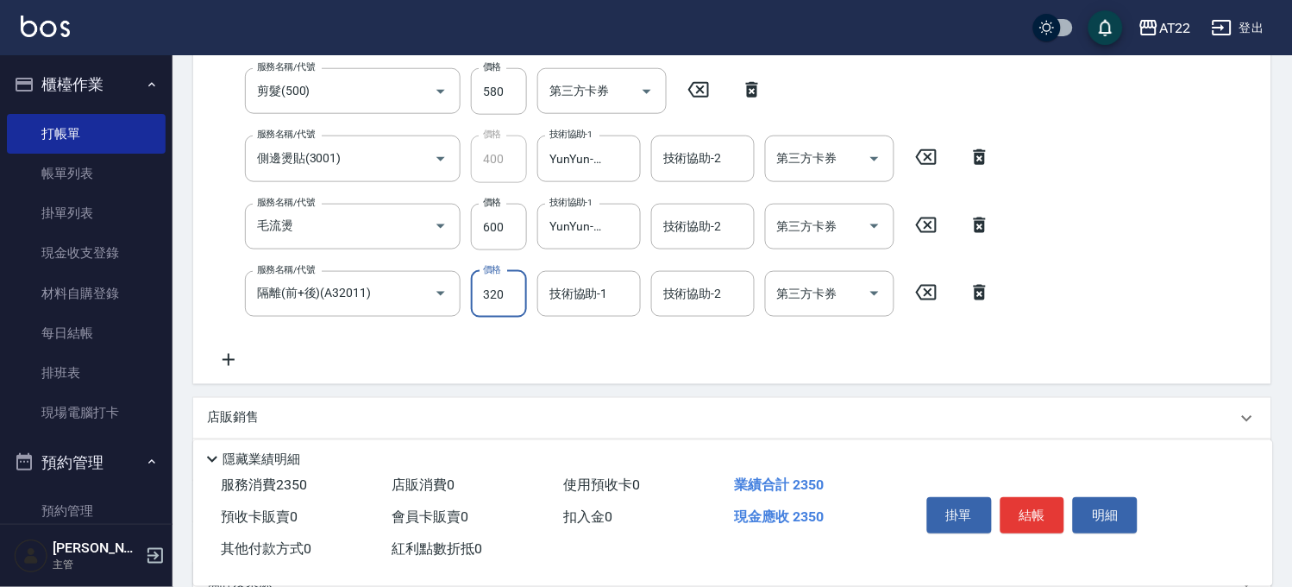
click at [501, 285] on input "320" at bounding box center [499, 294] width 56 height 47
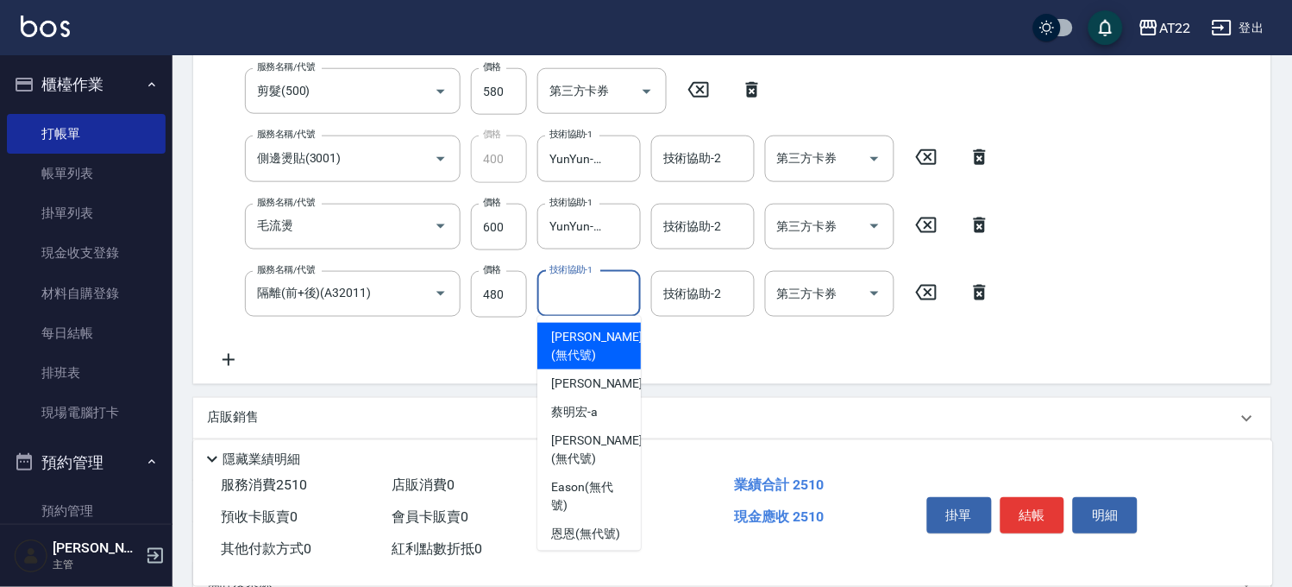
click at [606, 289] on input "技術協助-1" at bounding box center [589, 294] width 88 height 30
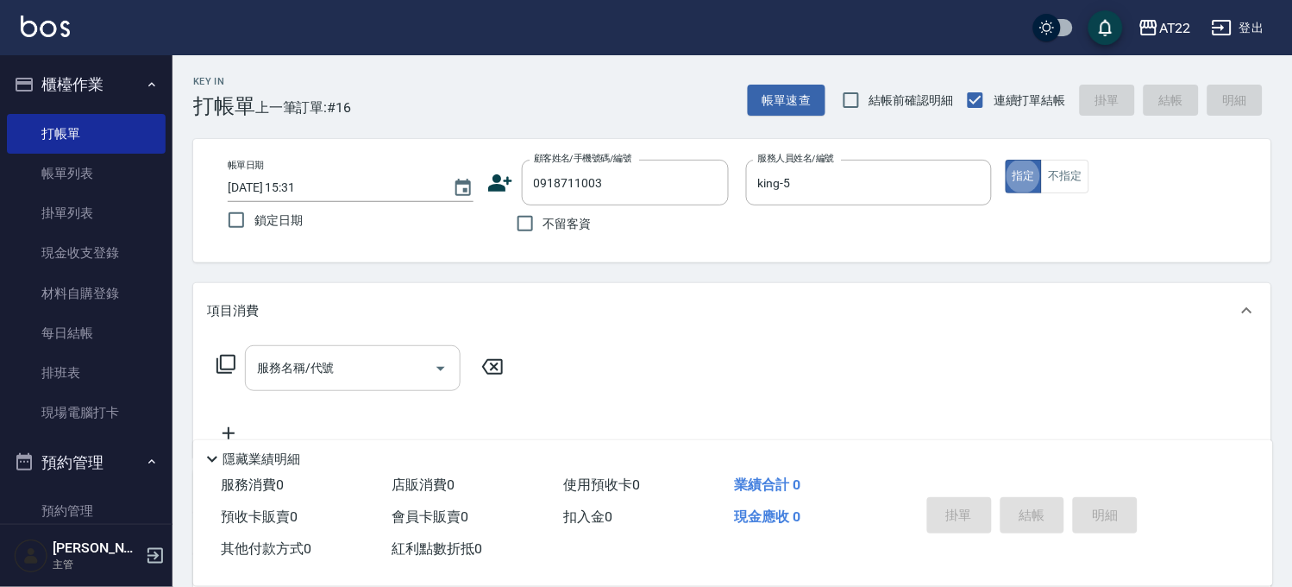
click at [305, 362] on input "服務名稱/代號" at bounding box center [340, 368] width 174 height 30
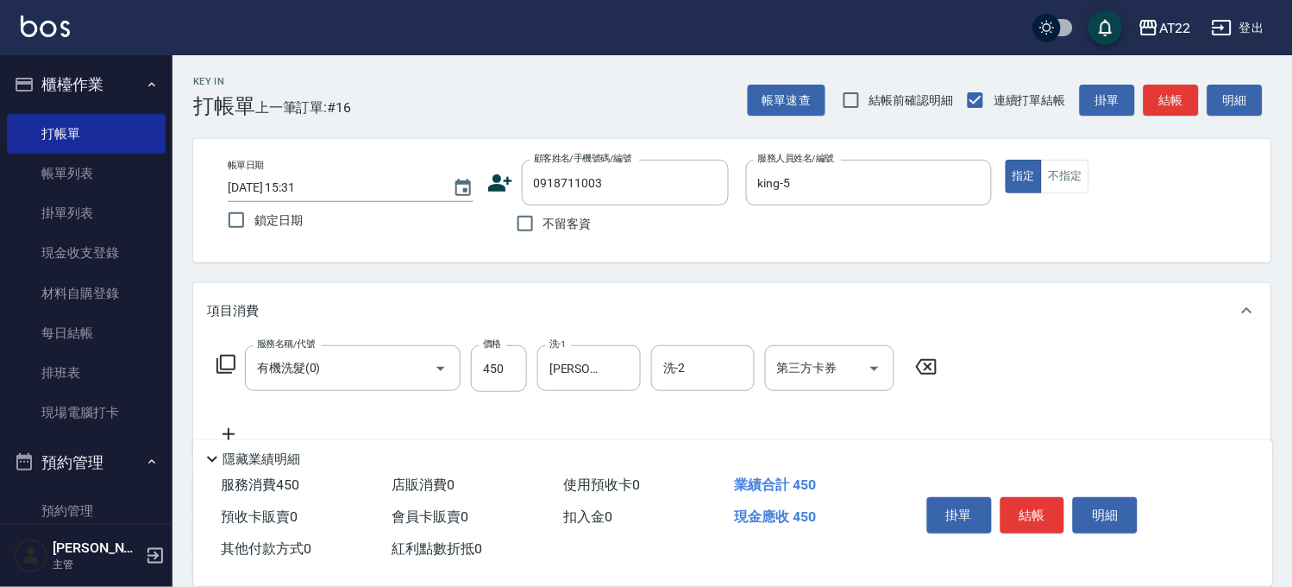
click at [235, 424] on icon at bounding box center [228, 434] width 43 height 21
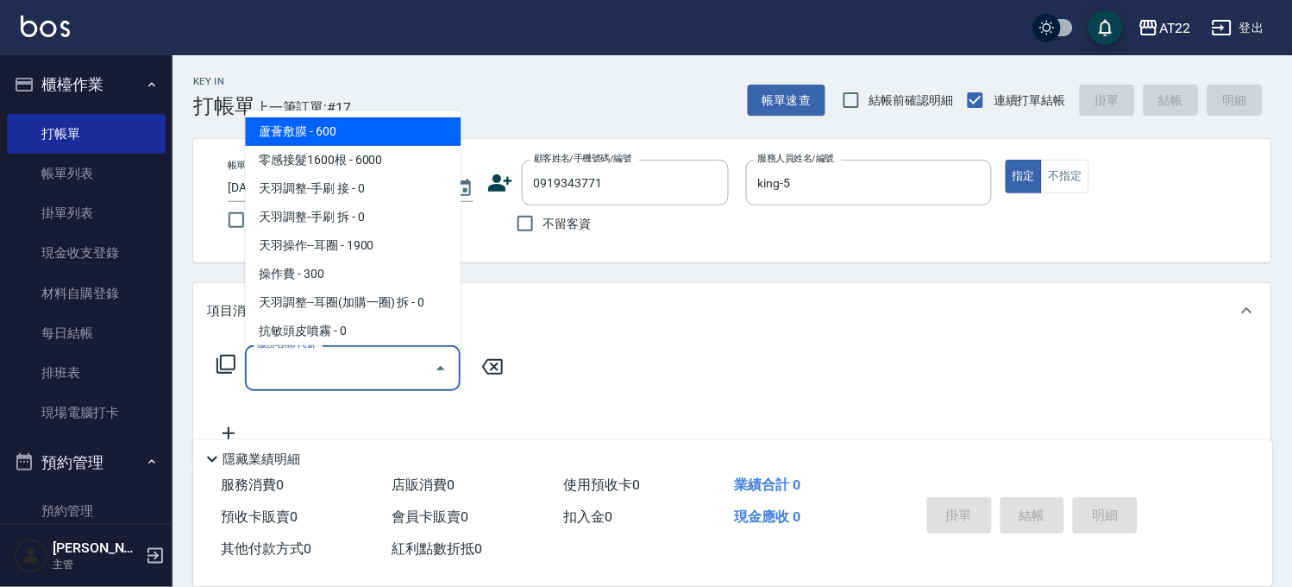
click at [342, 376] on input "服務名稱/代號" at bounding box center [340, 368] width 174 height 30
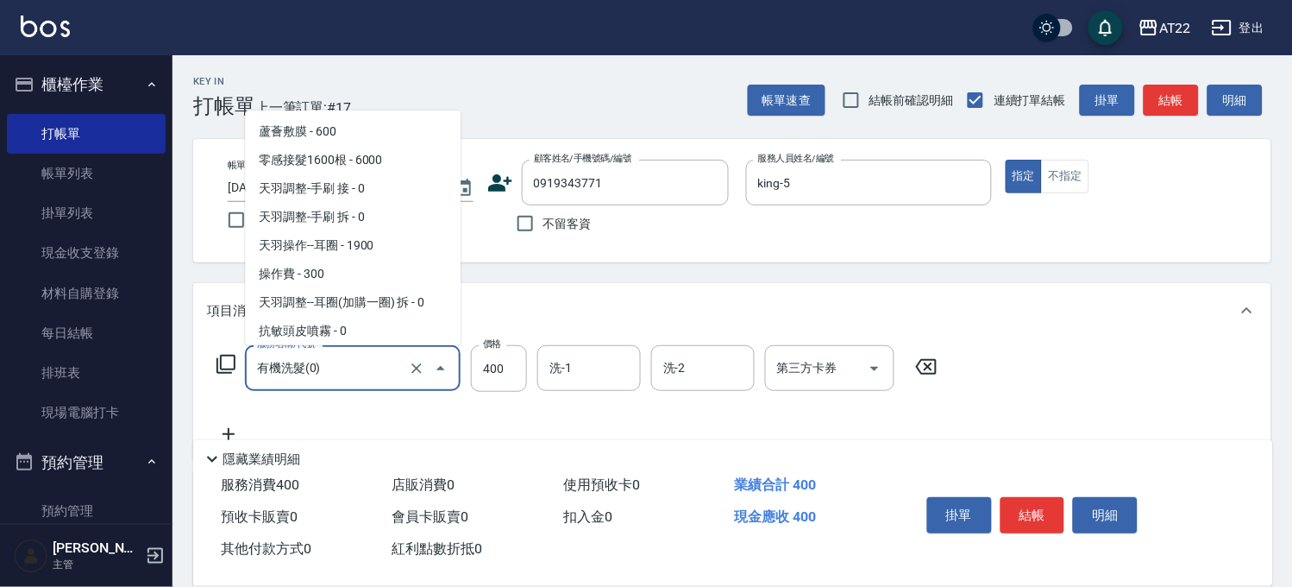
click at [342, 376] on input "有機洗髮(0)" at bounding box center [329, 368] width 152 height 30
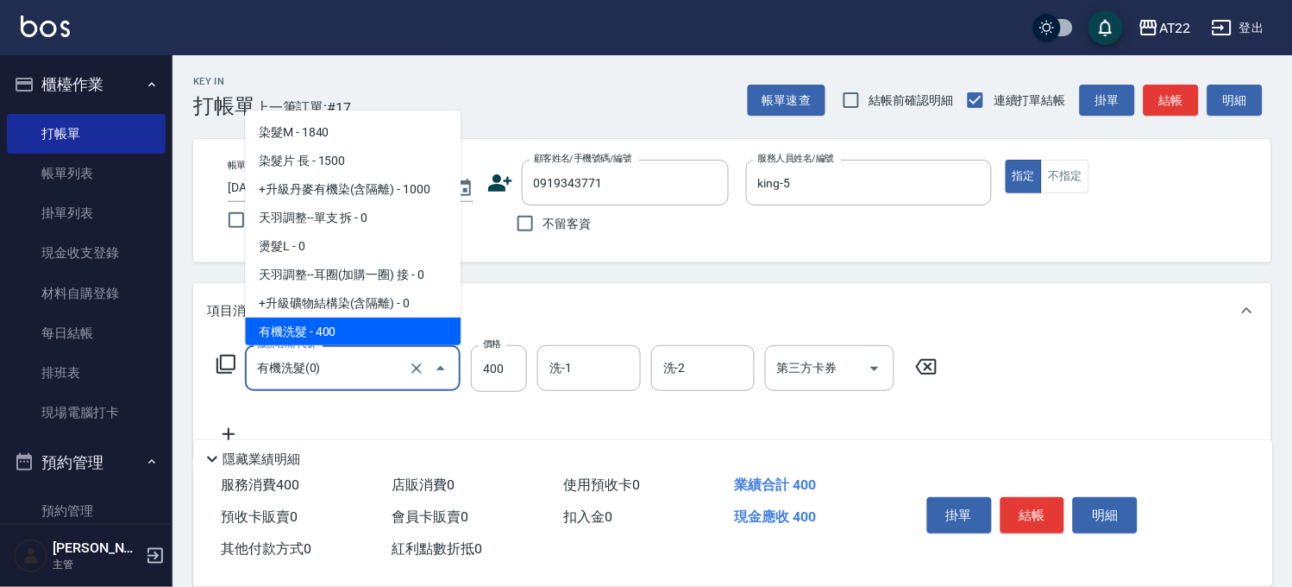
click at [342, 376] on input "有機洗髮(0)" at bounding box center [329, 368] width 152 height 30
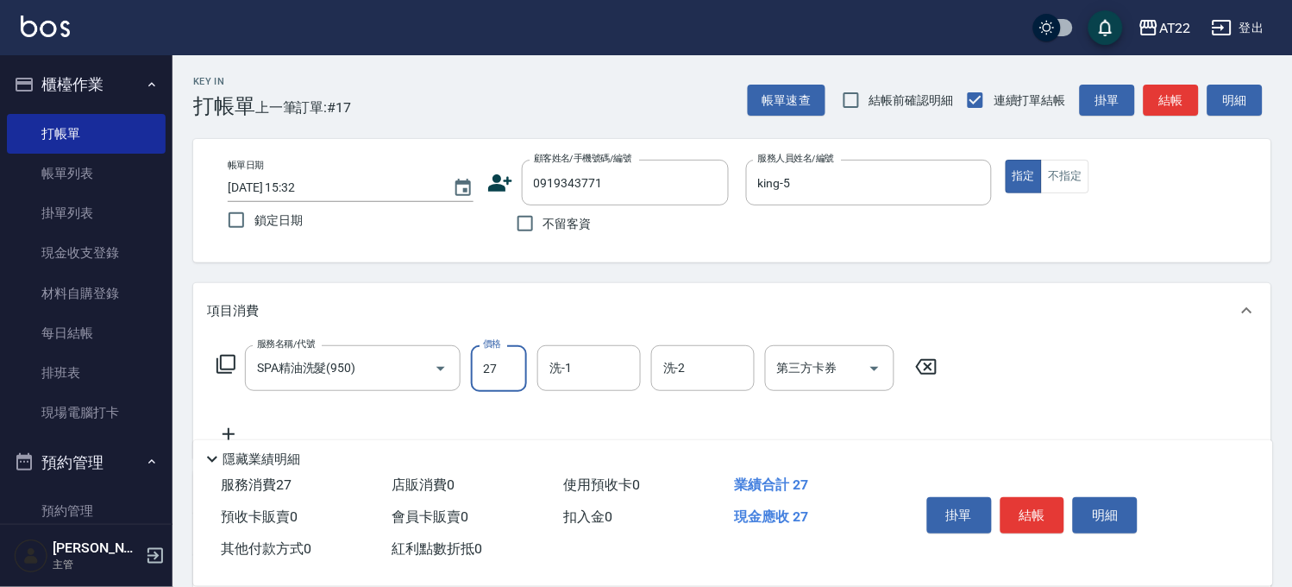
click at [504, 369] on input "27" at bounding box center [499, 368] width 56 height 47
click at [240, 426] on icon at bounding box center [228, 434] width 43 height 21
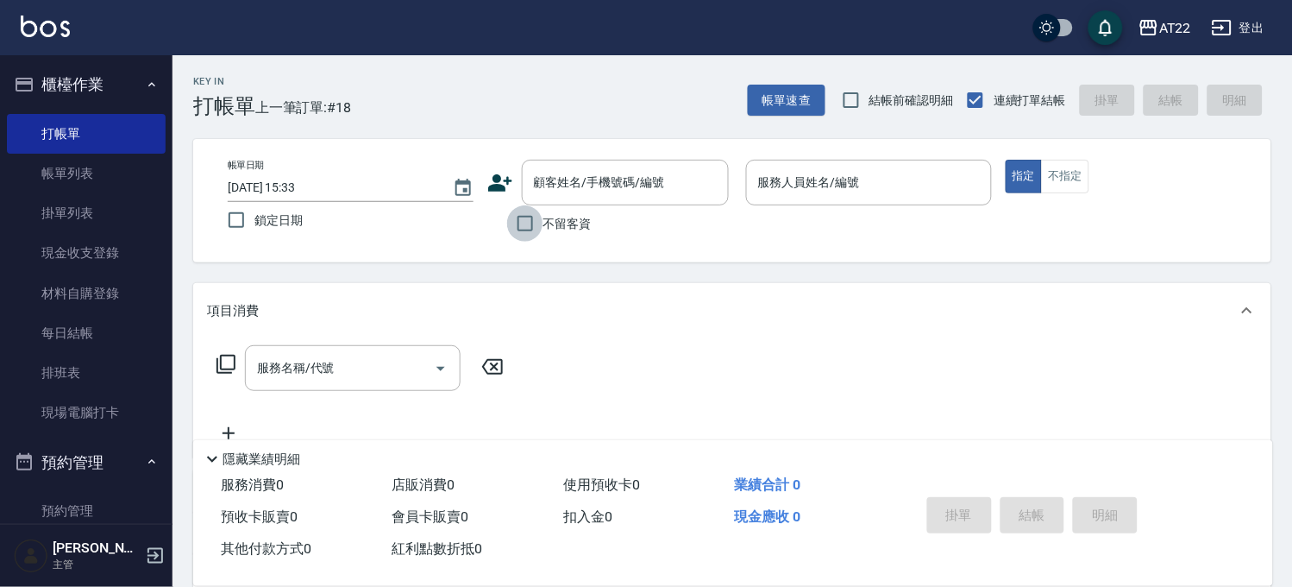
click at [541, 222] on input "不留客資" at bounding box center [525, 223] width 36 height 36
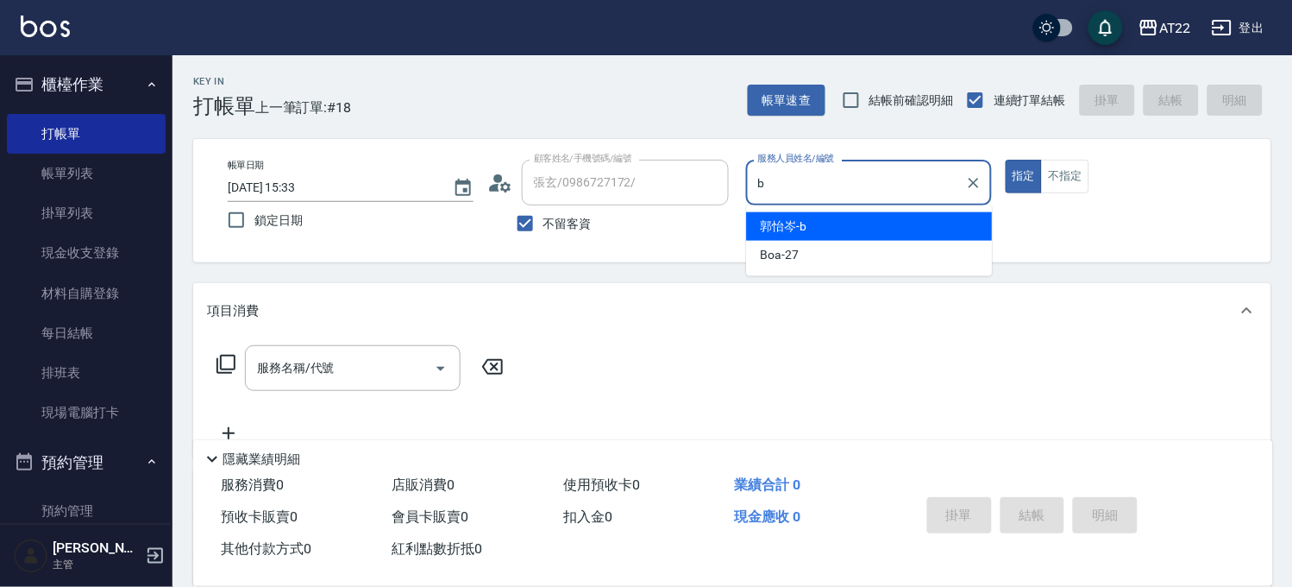
click at [781, 222] on span "[PERSON_NAME]" at bounding box center [784, 226] width 47 height 18
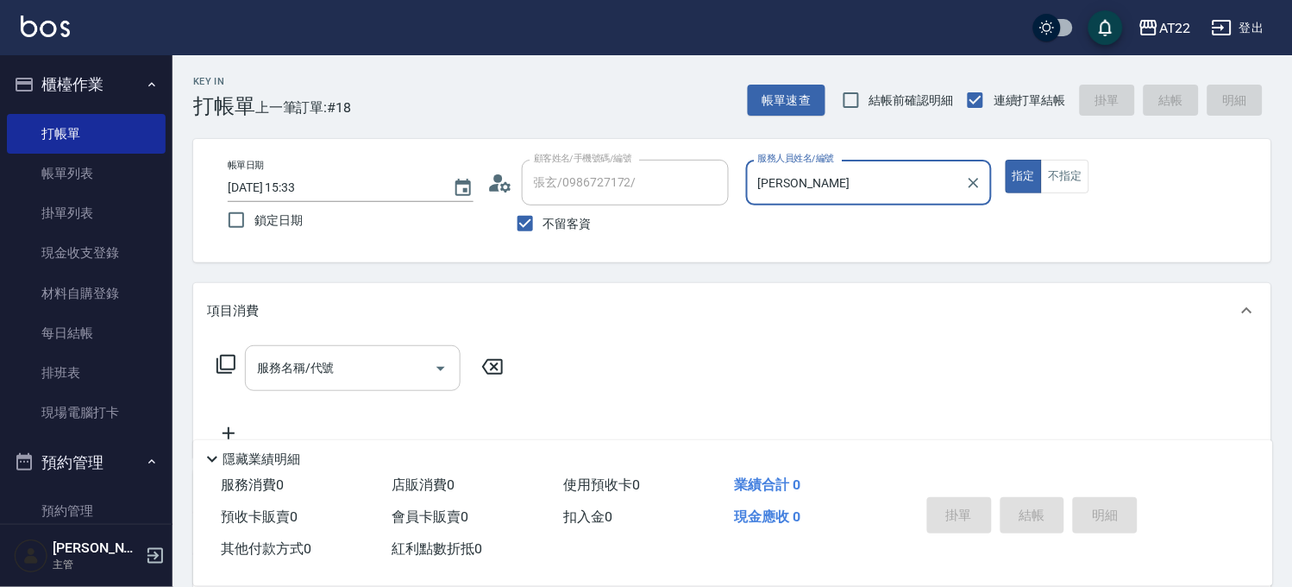
click at [363, 355] on input "服務名稱/代號" at bounding box center [340, 368] width 174 height 30
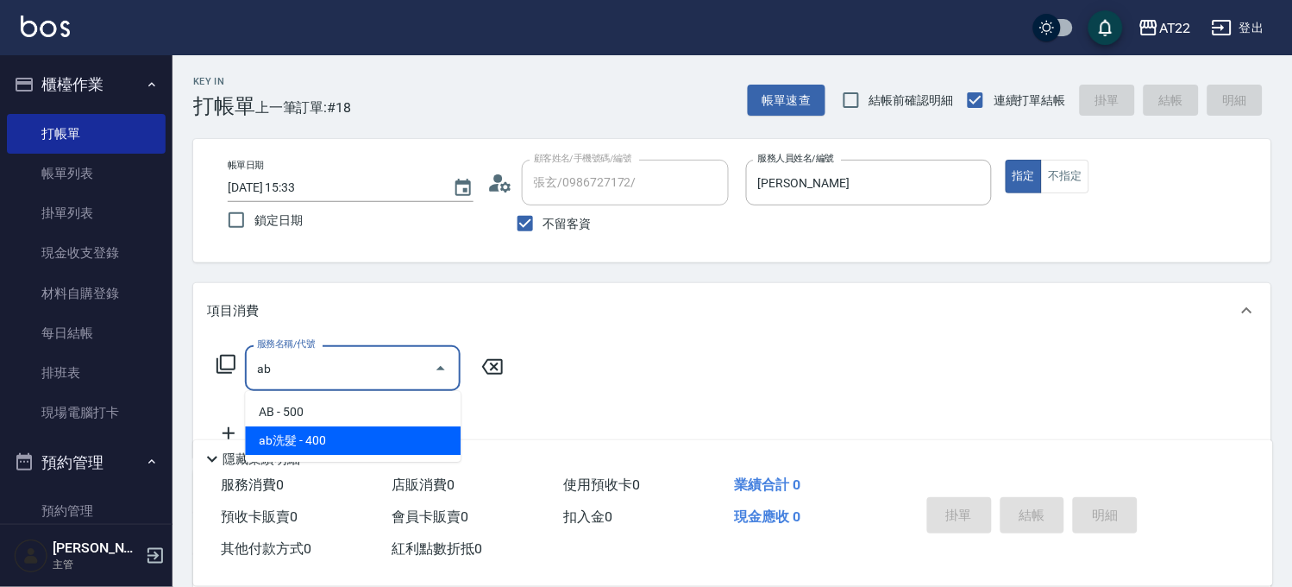
click at [328, 431] on span "ab洗髮 - 400" at bounding box center [353, 440] width 216 height 28
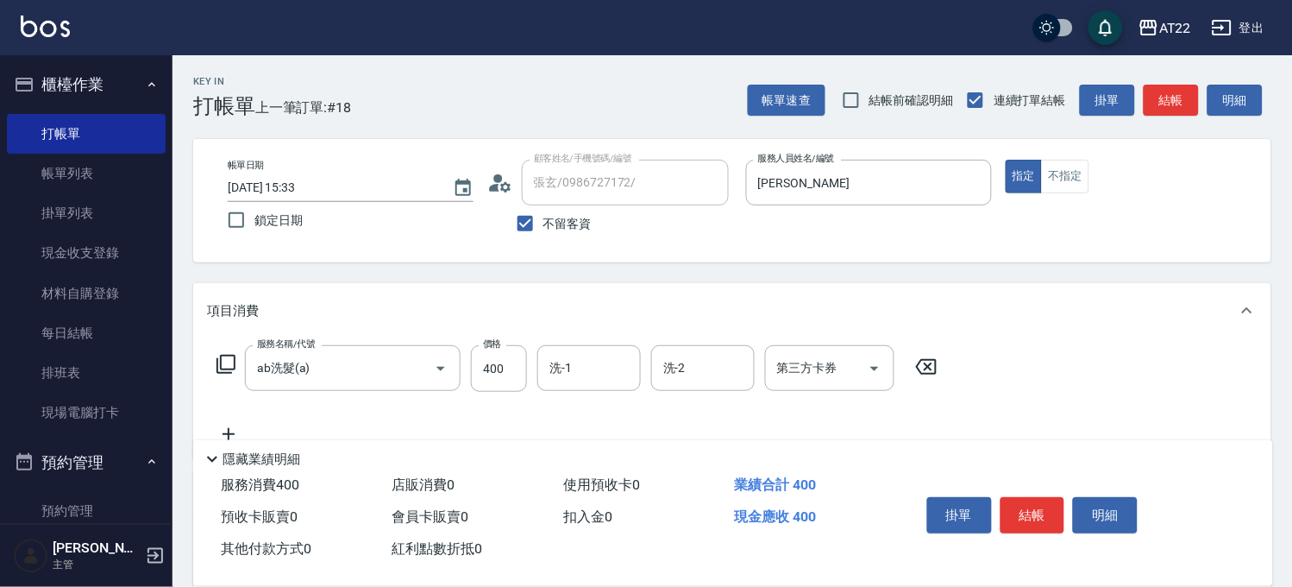
click at [231, 424] on icon at bounding box center [228, 434] width 43 height 21
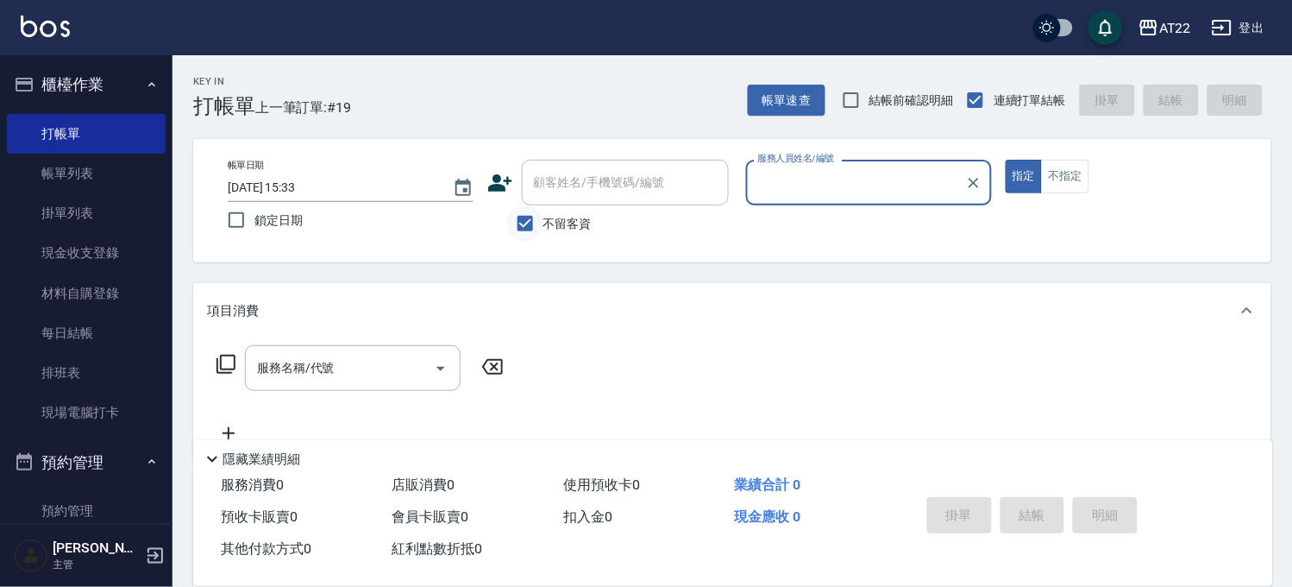
click at [522, 219] on input "不留客資" at bounding box center [525, 223] width 36 height 36
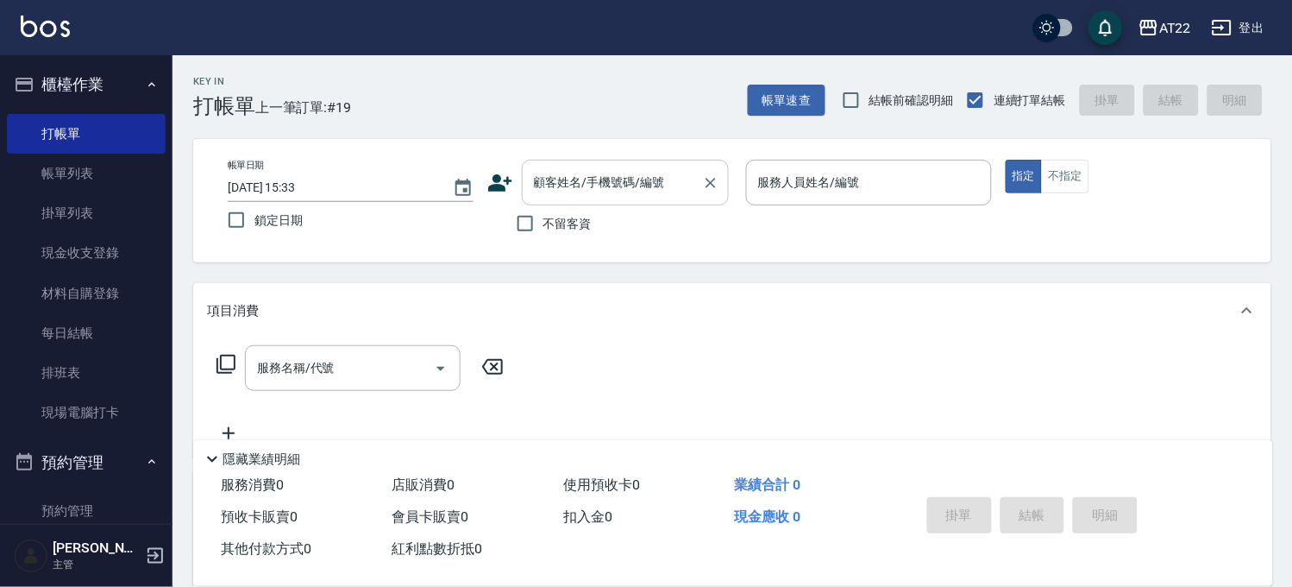
click at [581, 160] on div "顧客姓名/手機號碼/編號" at bounding box center [625, 183] width 207 height 46
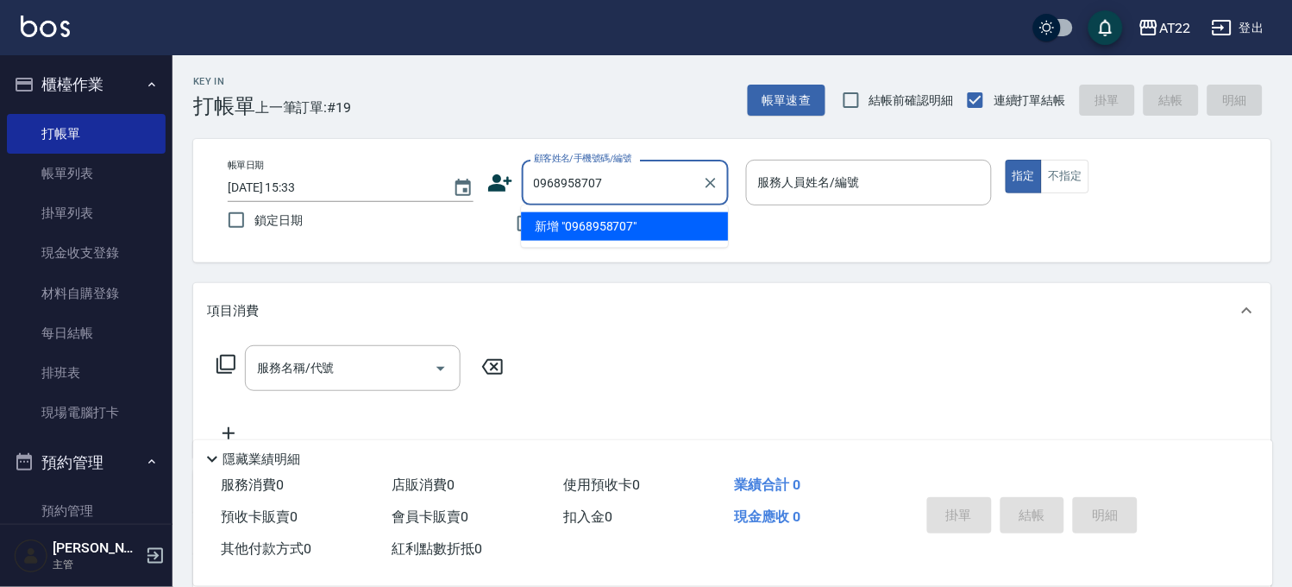
click at [602, 237] on li "新增 "0968958707"" at bounding box center [624, 226] width 207 height 28
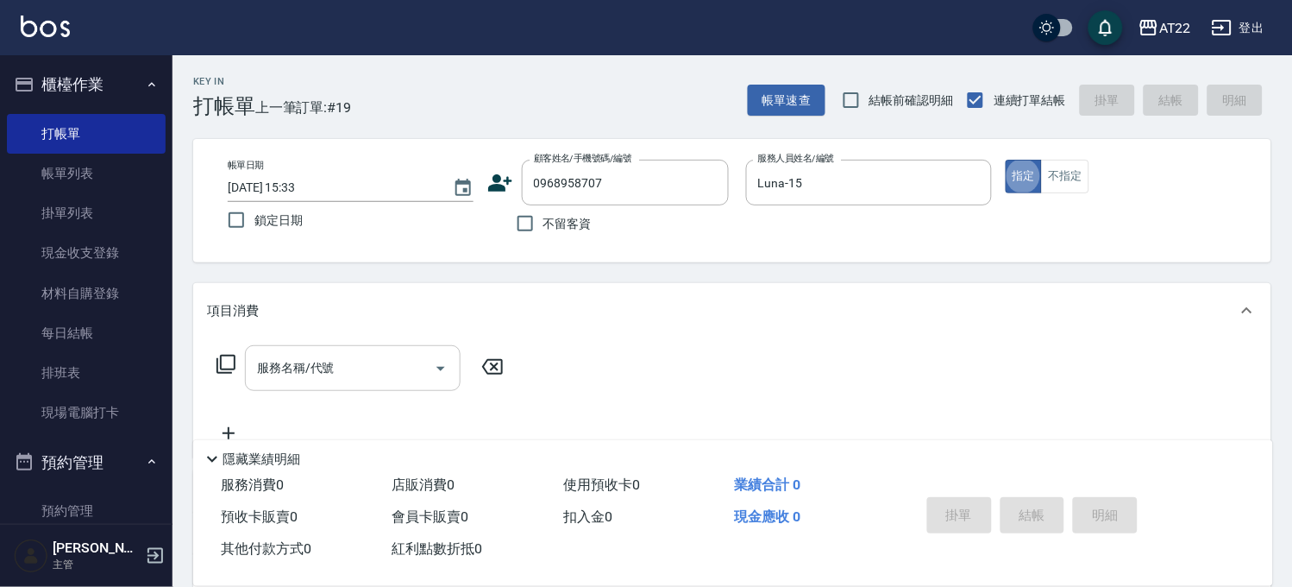
click at [311, 373] on input "服務名稱/代號" at bounding box center [340, 368] width 174 height 30
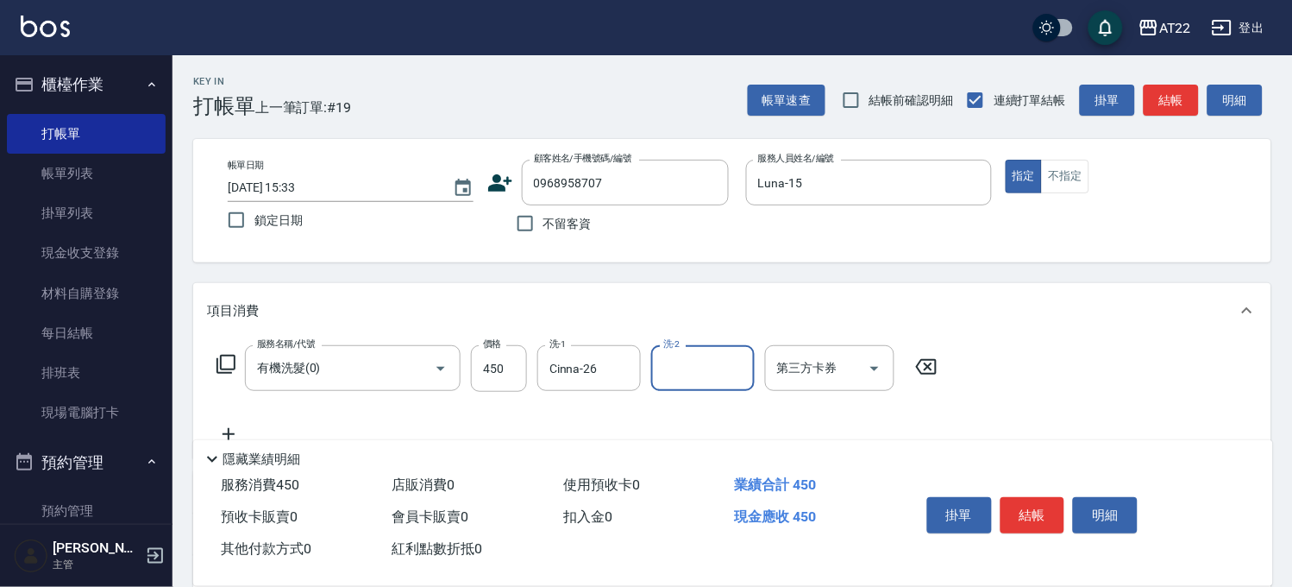
click at [227, 425] on icon at bounding box center [228, 434] width 43 height 21
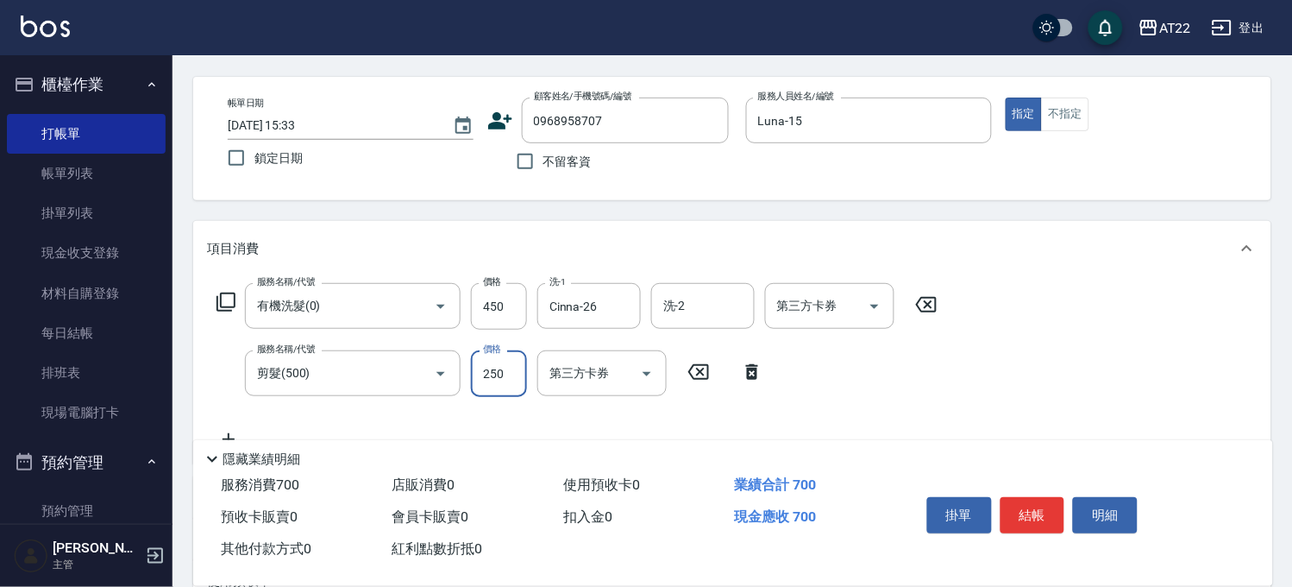
scroll to position [96, 0]
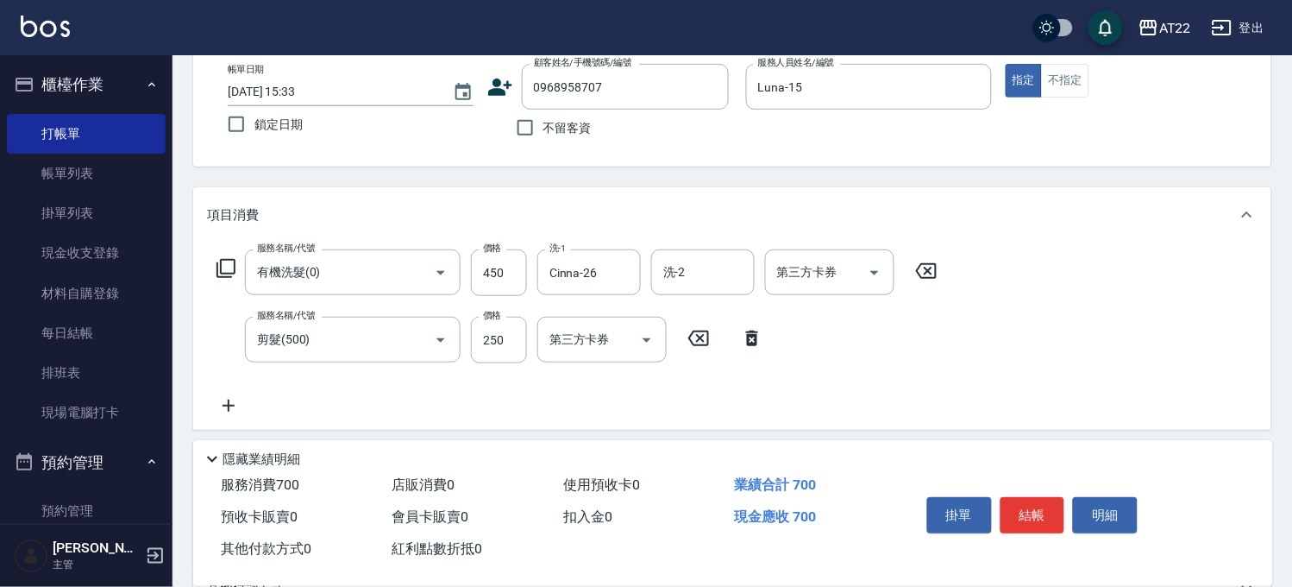
click at [228, 406] on icon at bounding box center [229, 405] width 12 height 12
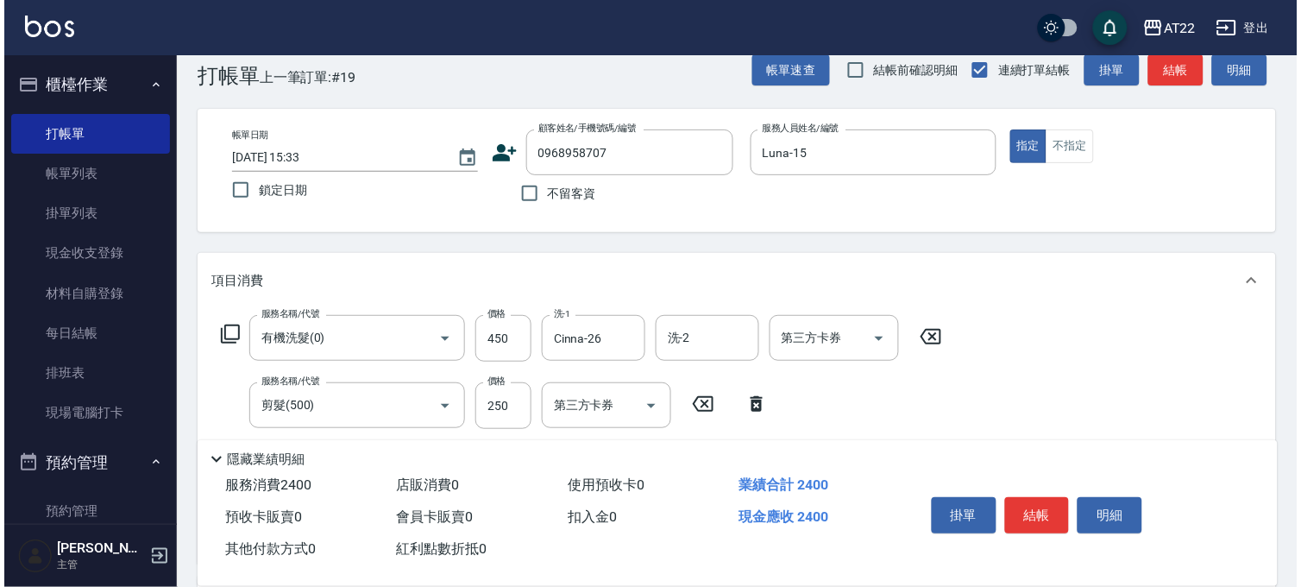
scroll to position [0, 0]
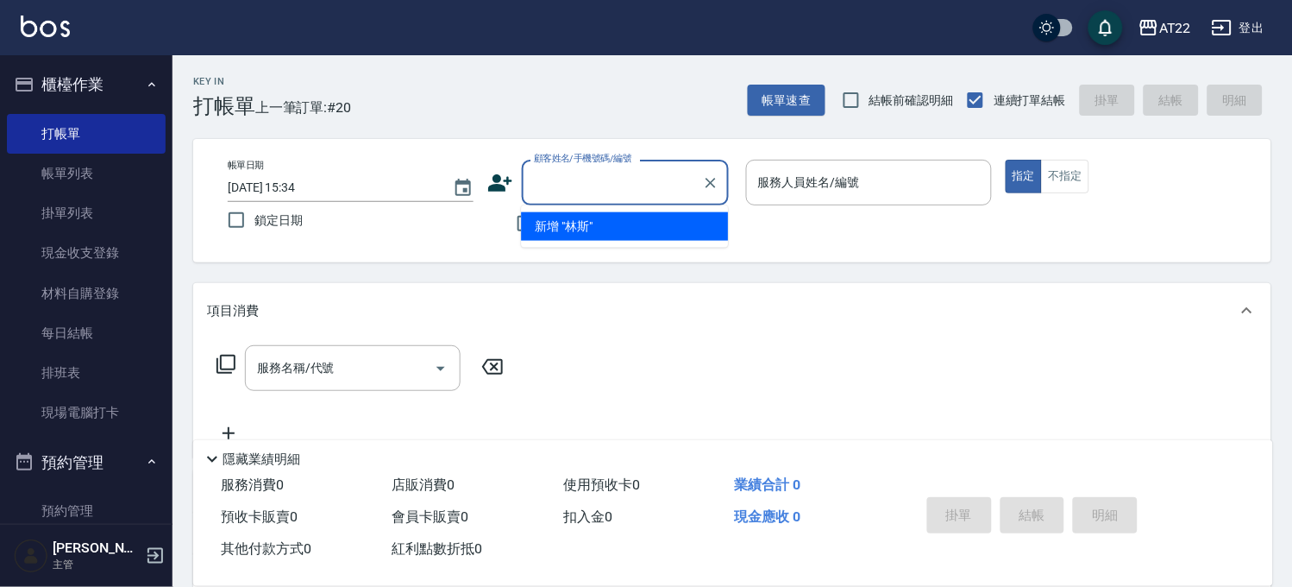
click at [497, 179] on icon at bounding box center [500, 182] width 24 height 17
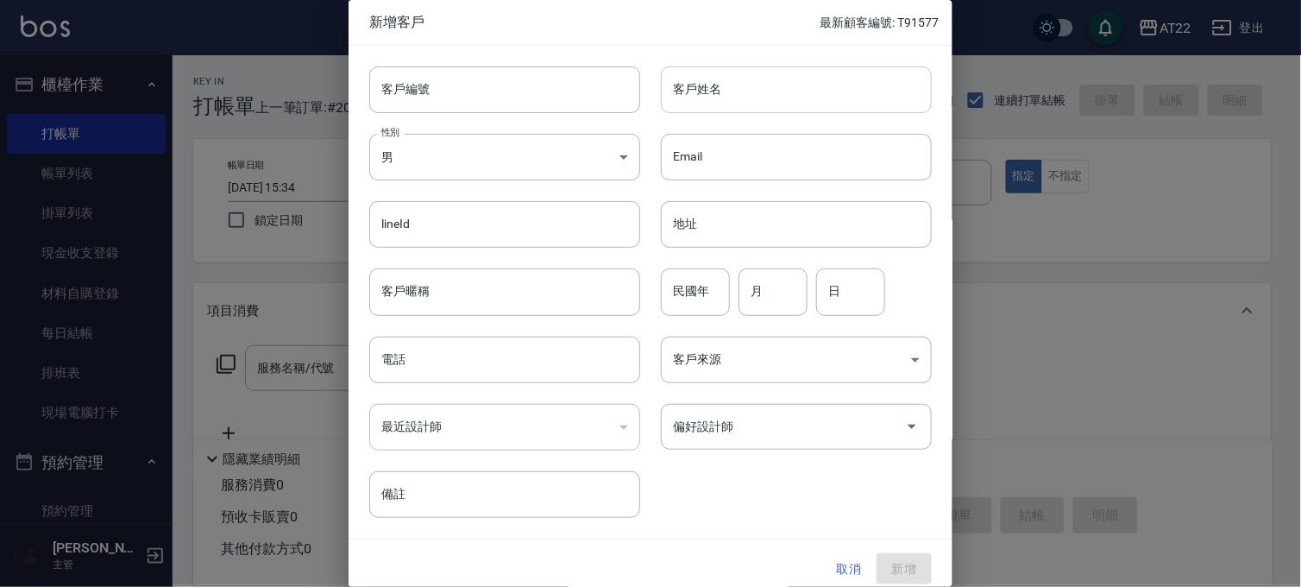
click at [681, 82] on input "客戶姓名" at bounding box center [796, 89] width 271 height 47
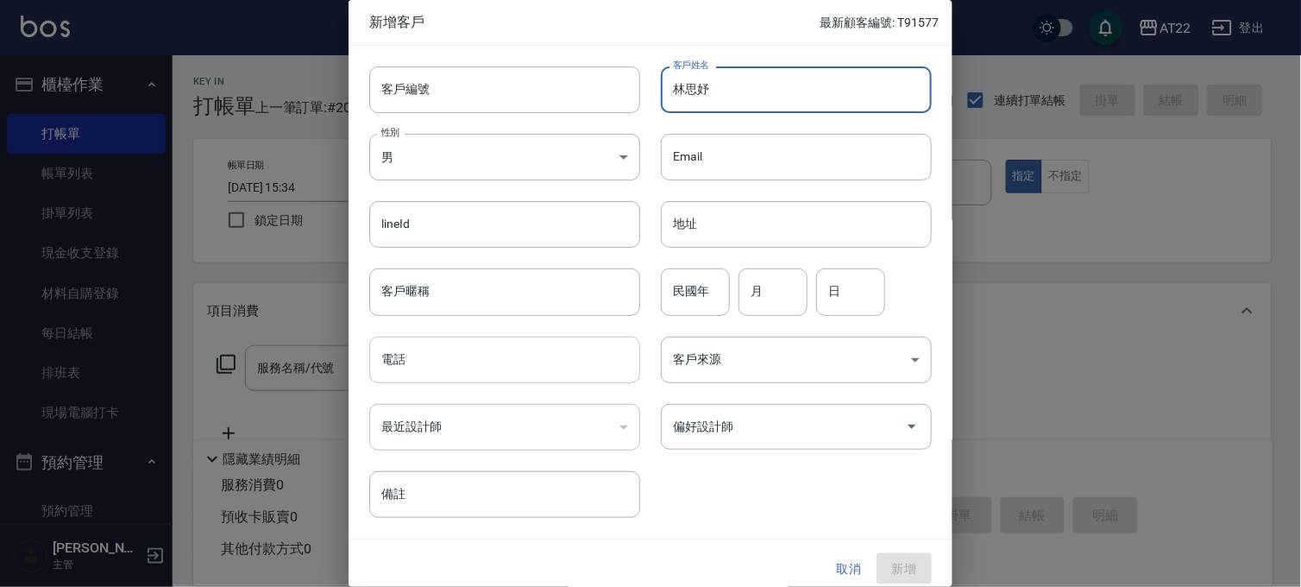
click at [536, 358] on input "電話" at bounding box center [504, 359] width 271 height 47
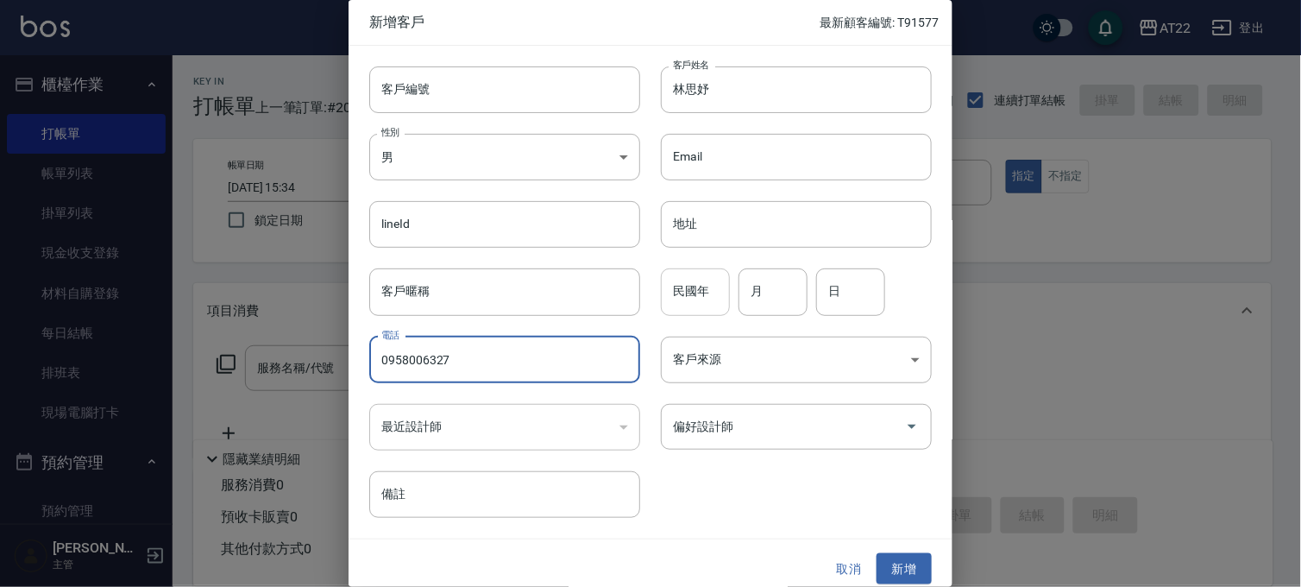
click at [661, 286] on input "民國年" at bounding box center [695, 291] width 69 height 47
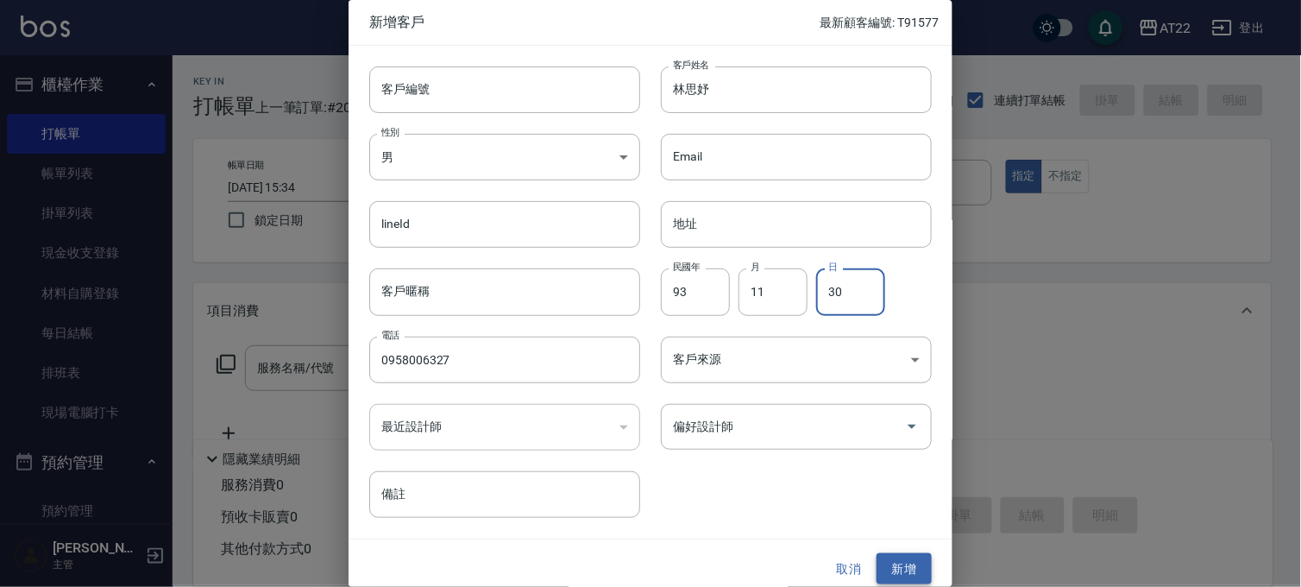
click at [882, 556] on button "新增" at bounding box center [903, 569] width 55 height 32
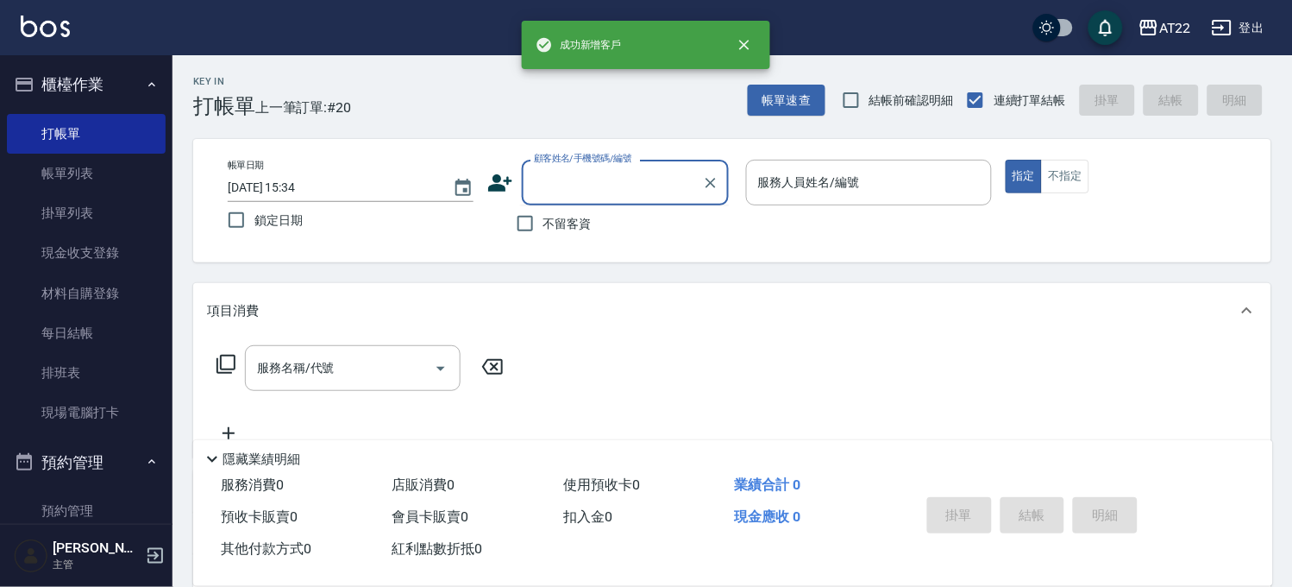
click at [600, 177] on input "顧客姓名/手機號碼/編號" at bounding box center [613, 182] width 166 height 30
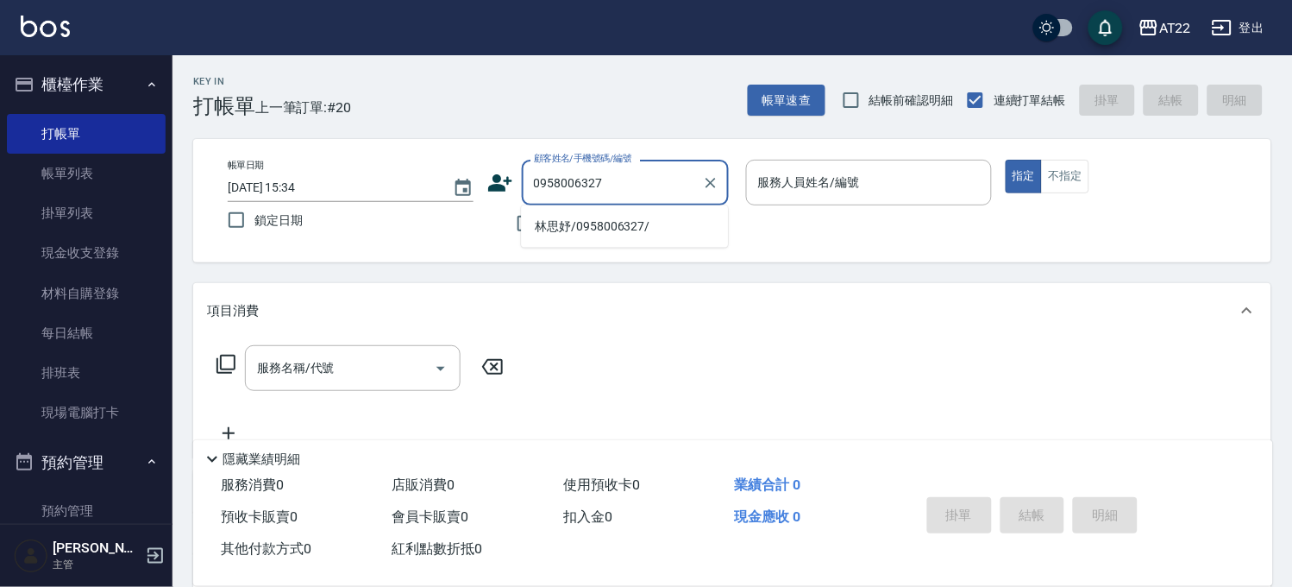
click at [610, 223] on li "林思妤/0958006327/" at bounding box center [624, 226] width 207 height 28
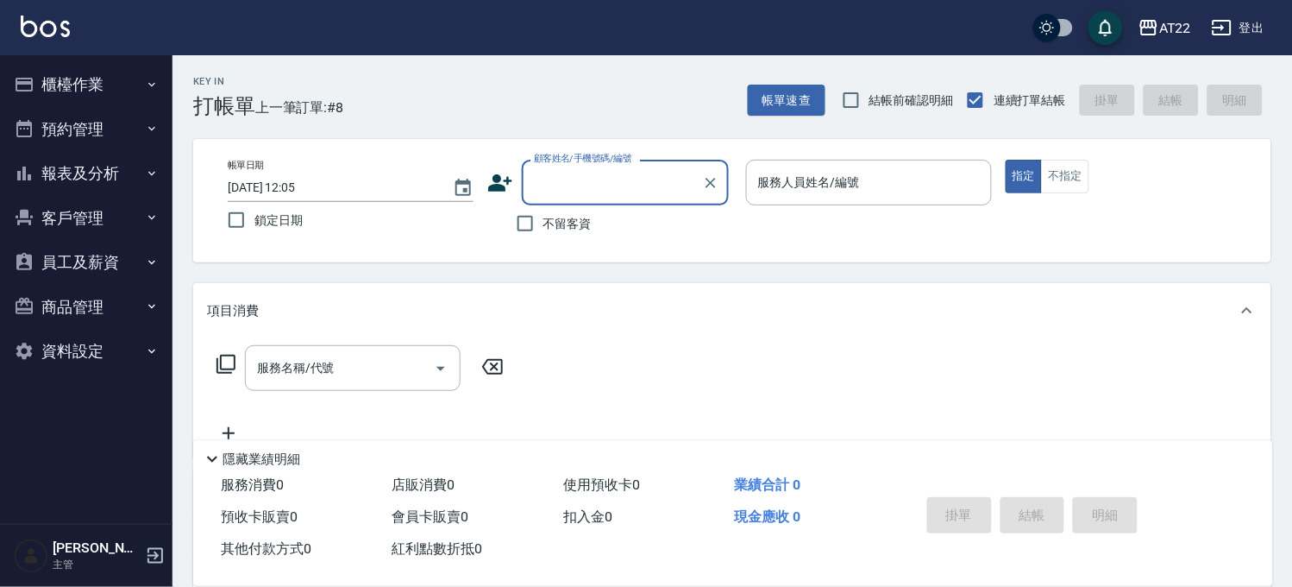
click at [124, 217] on button "客戶管理" at bounding box center [86, 218] width 159 height 45
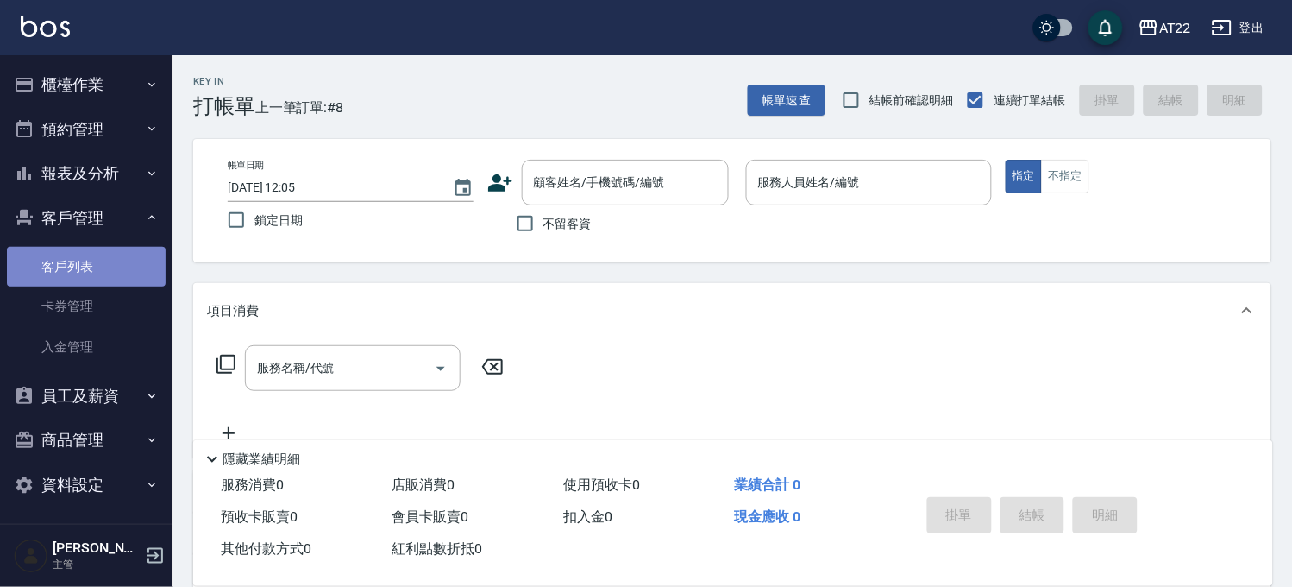
click at [134, 259] on link "客戶列表" at bounding box center [86, 267] width 159 height 40
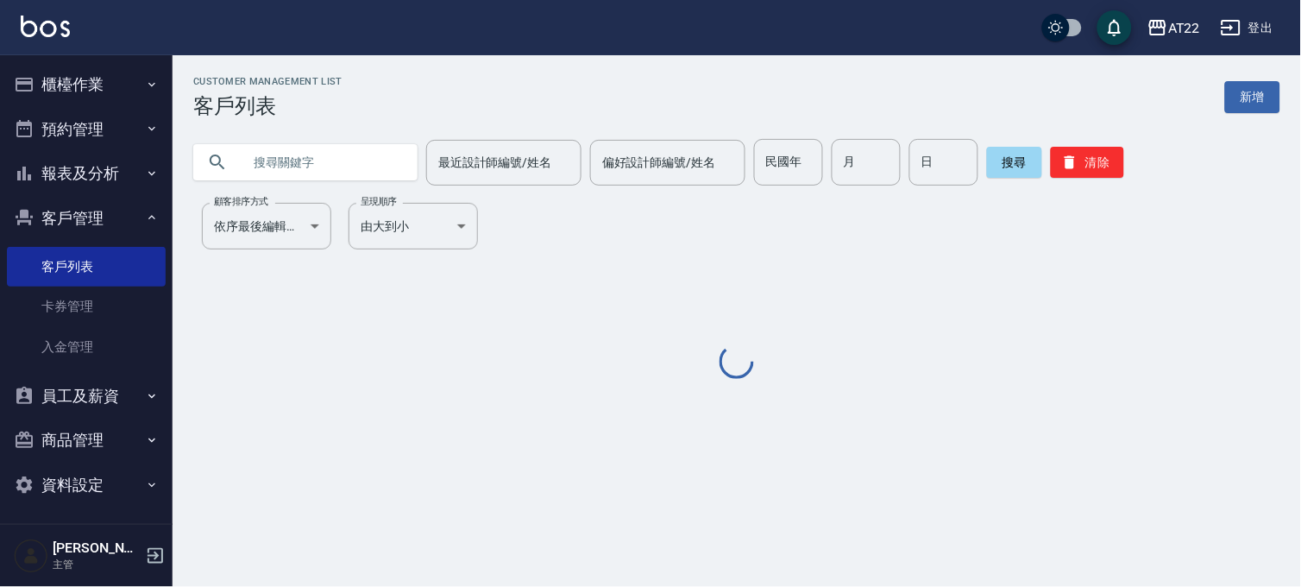
click at [274, 152] on input "text" at bounding box center [323, 162] width 162 height 47
paste input "0938157131"
type input "0938157131"
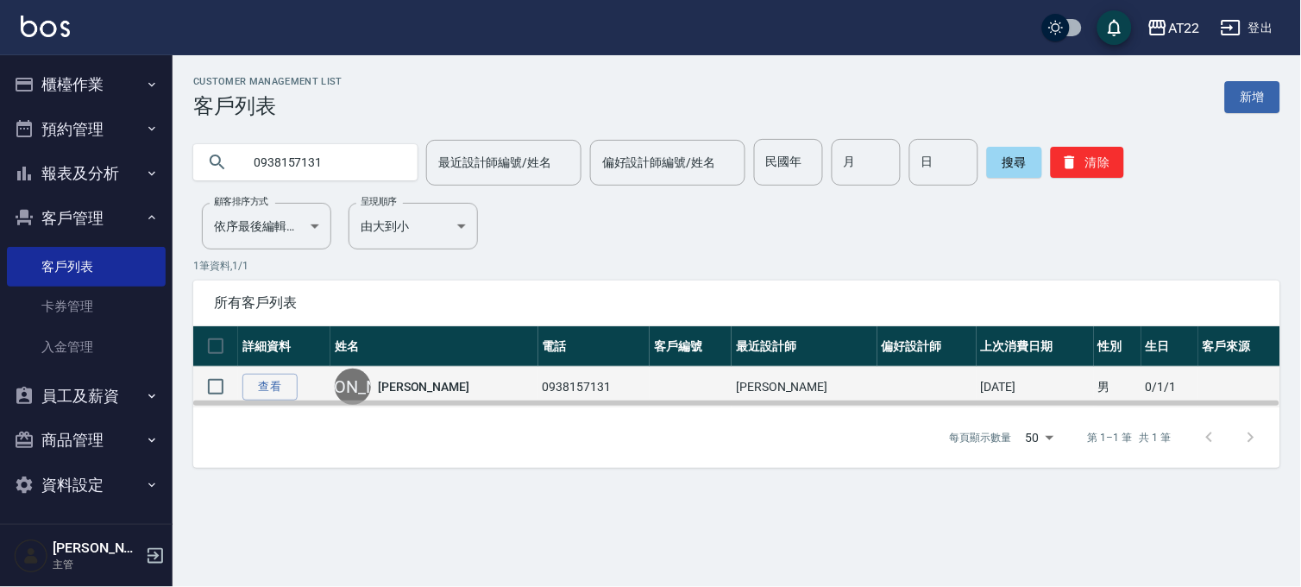
click at [238, 386] on td "查看" at bounding box center [284, 387] width 92 height 41
click at [260, 385] on link "查看" at bounding box center [269, 386] width 55 height 27
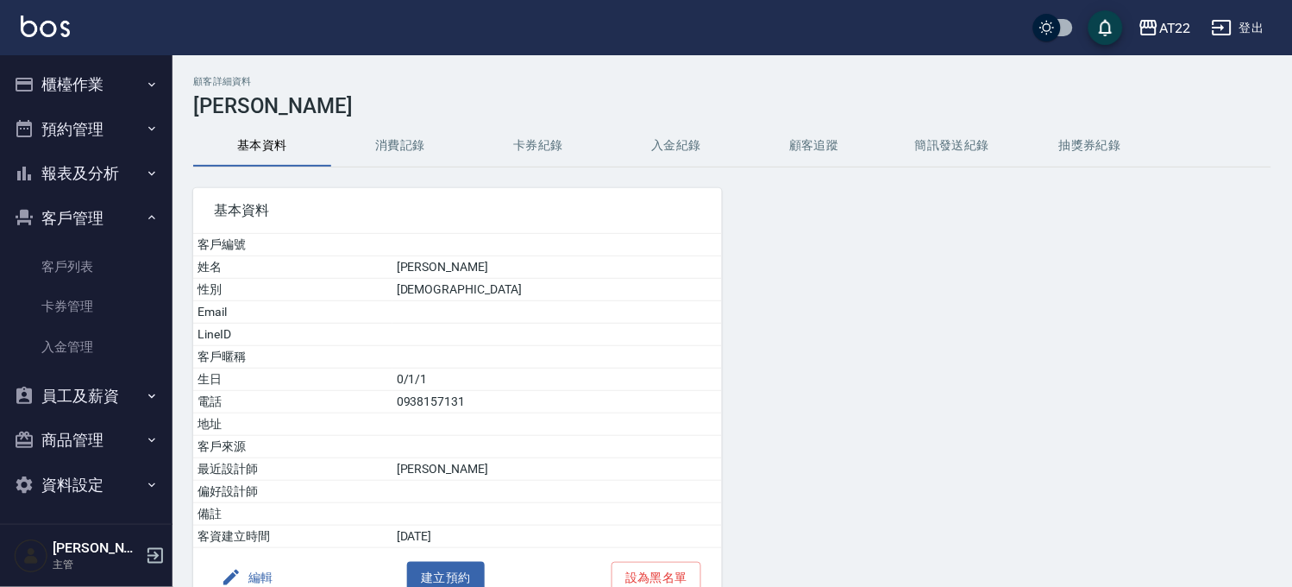
click at [397, 131] on button "消費記錄" at bounding box center [400, 145] width 138 height 41
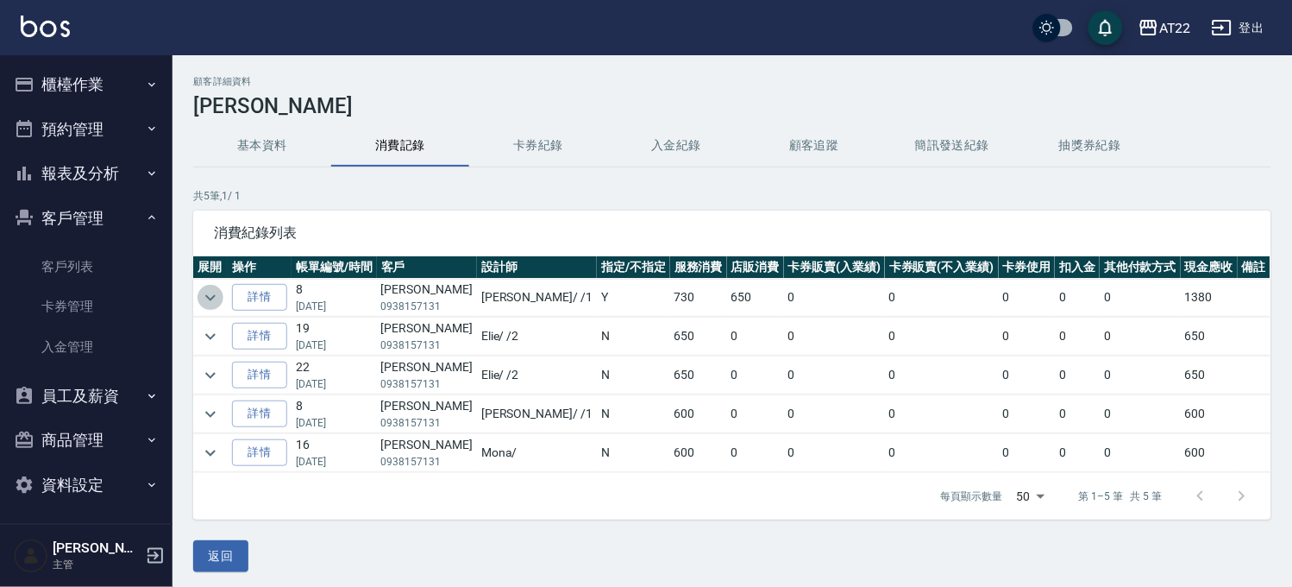
click at [214, 294] on icon "expand row" at bounding box center [210, 297] width 21 height 21
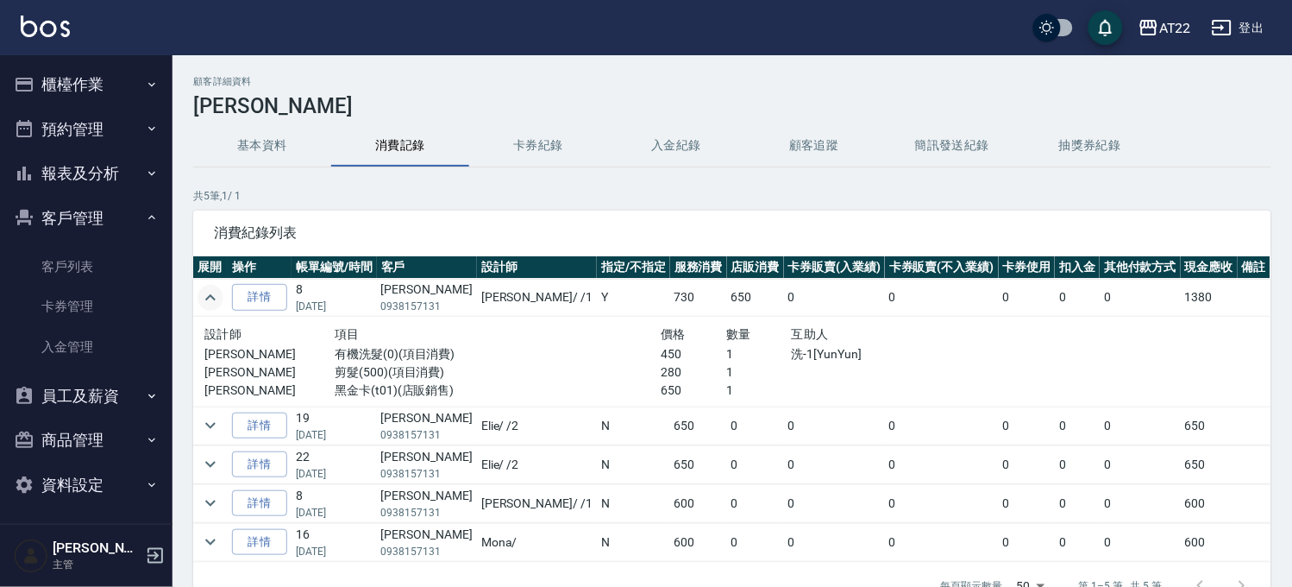
click at [214, 294] on icon "expand row" at bounding box center [210, 297] width 21 height 21
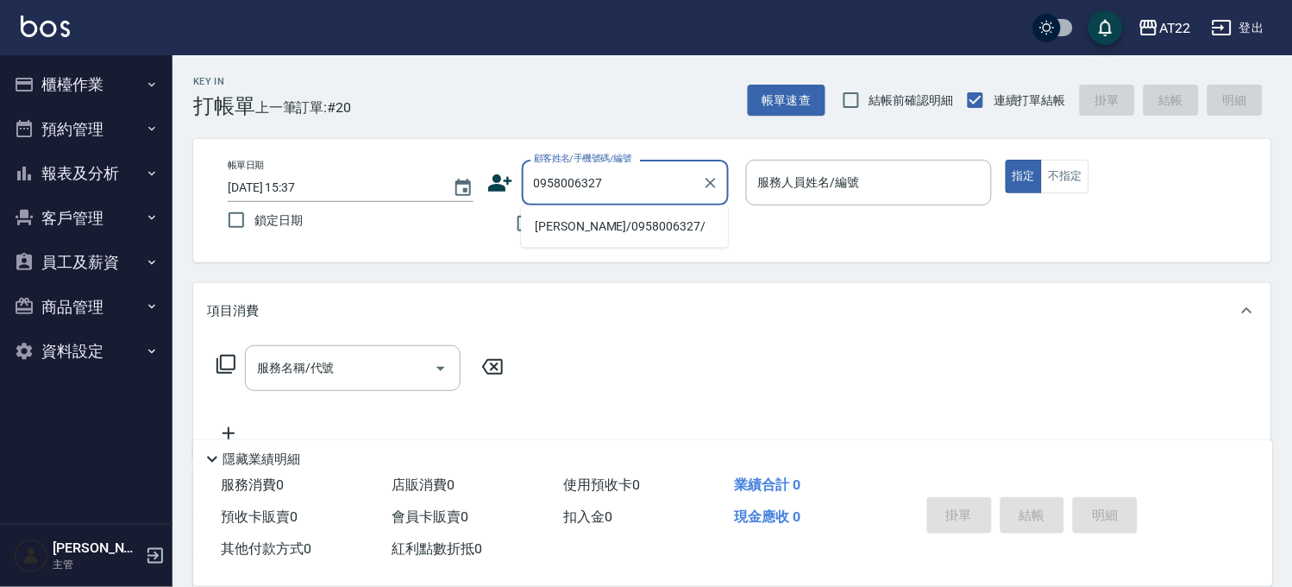
click at [649, 223] on li "林思妤/0958006327/" at bounding box center [624, 226] width 207 height 28
type input "林思妤/0958006327/"
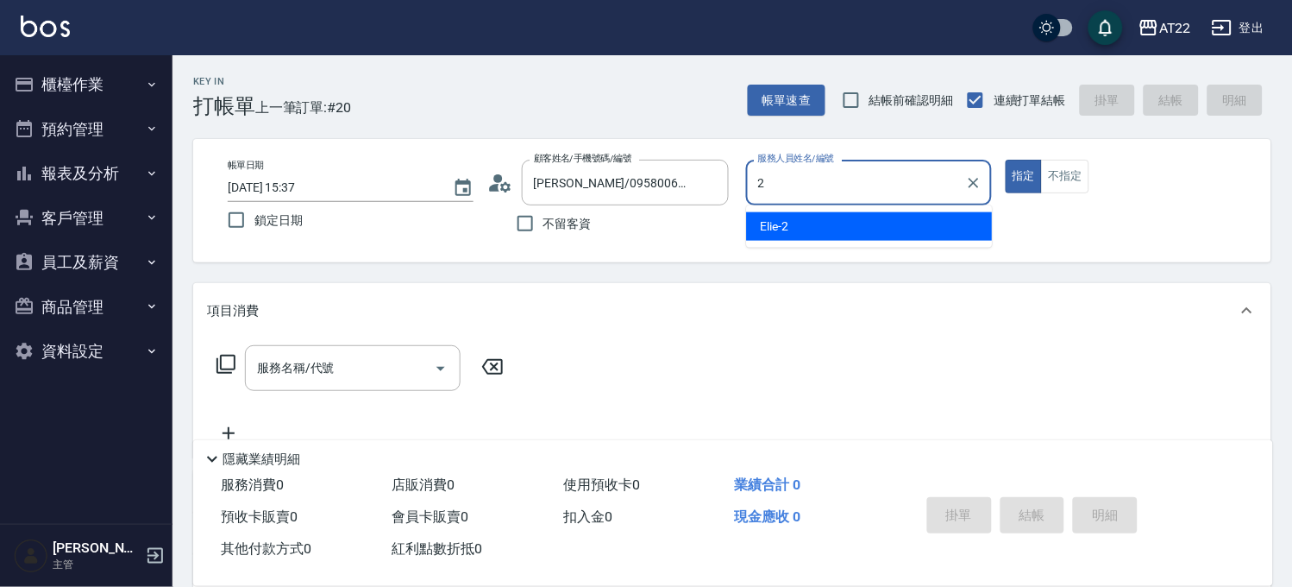
type input "Elie-2"
type button "true"
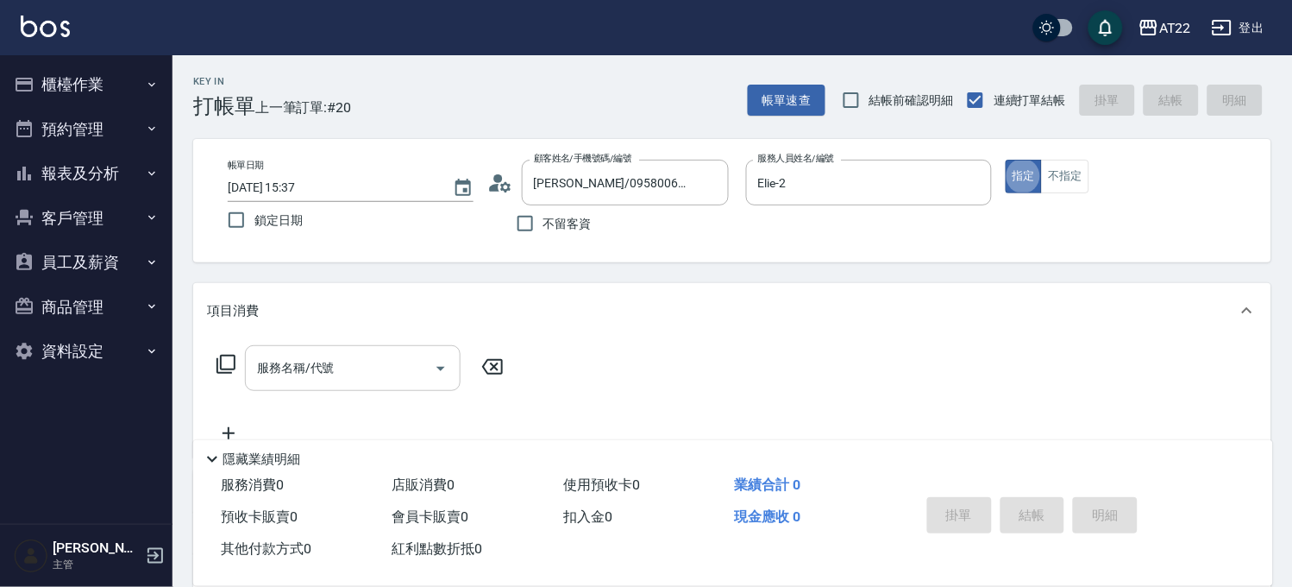
click at [381, 350] on div "服務名稱/代號" at bounding box center [353, 368] width 216 height 46
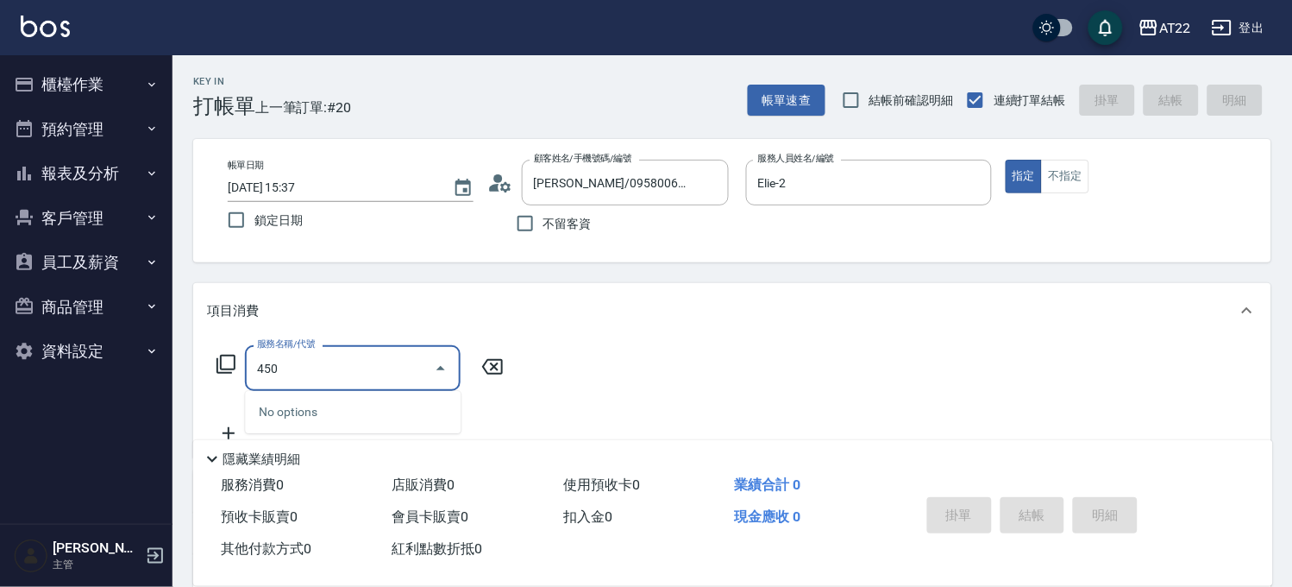
click at [381, 350] on div "450 服務名稱/代號" at bounding box center [353, 368] width 216 height 46
click at [369, 367] on input "450" at bounding box center [340, 368] width 174 height 30
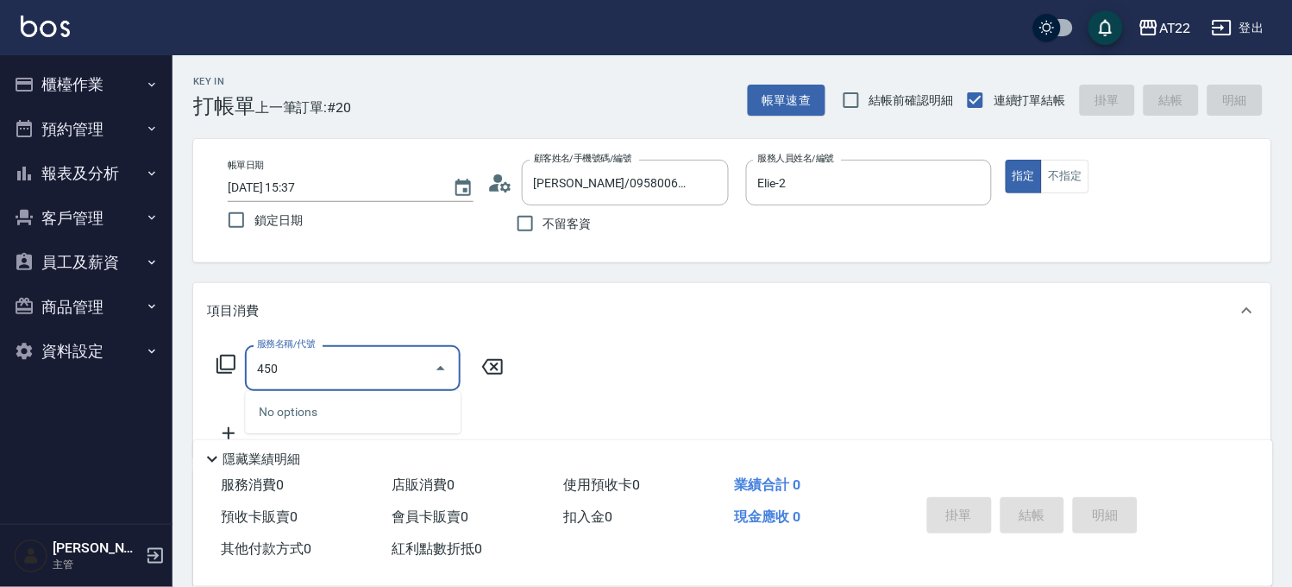
click at [369, 367] on input "450" at bounding box center [340, 368] width 174 height 30
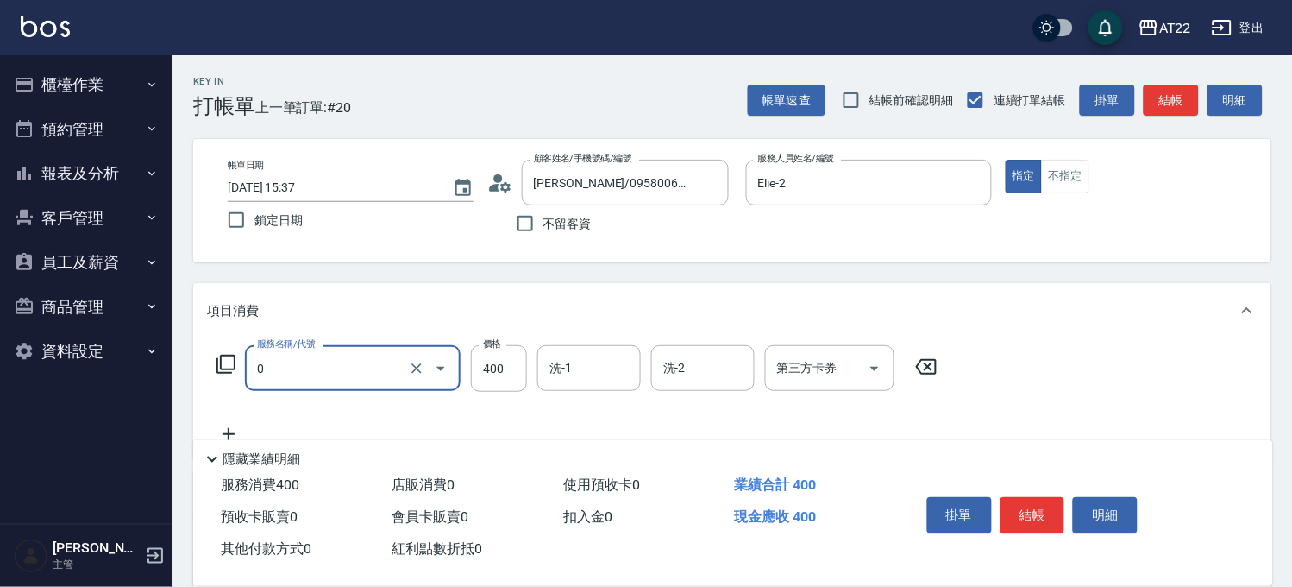
type input "有機洗髮(0)"
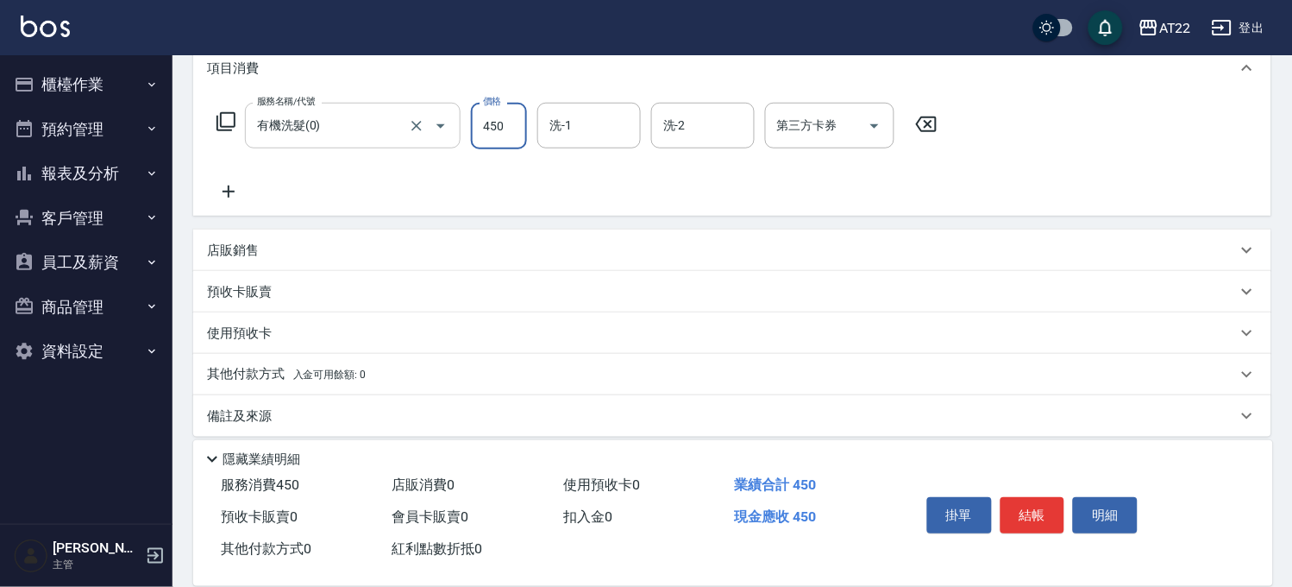
scroll to position [255, 0]
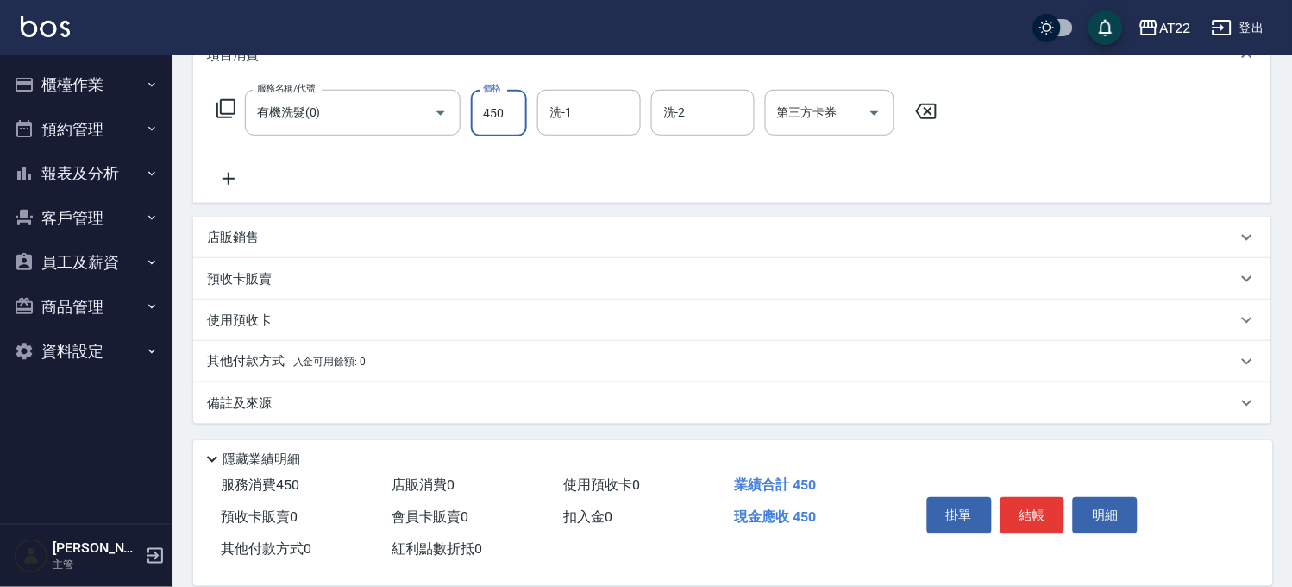
type input "450"
click at [233, 179] on icon at bounding box center [228, 178] width 43 height 21
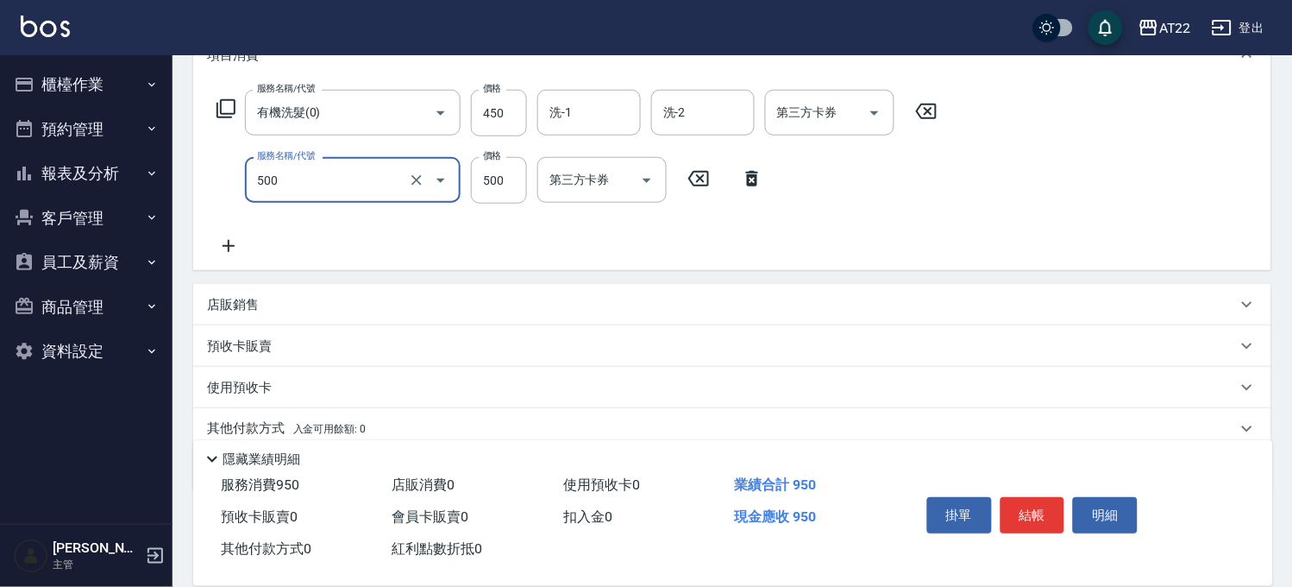
type input "剪髮(500)"
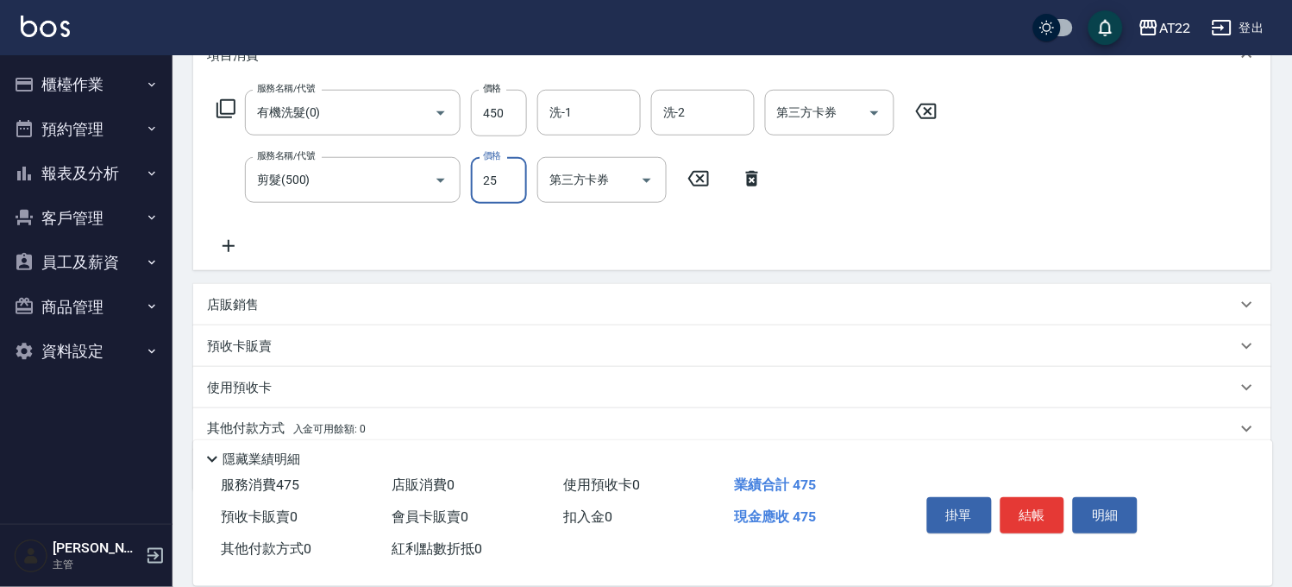
type input "250"
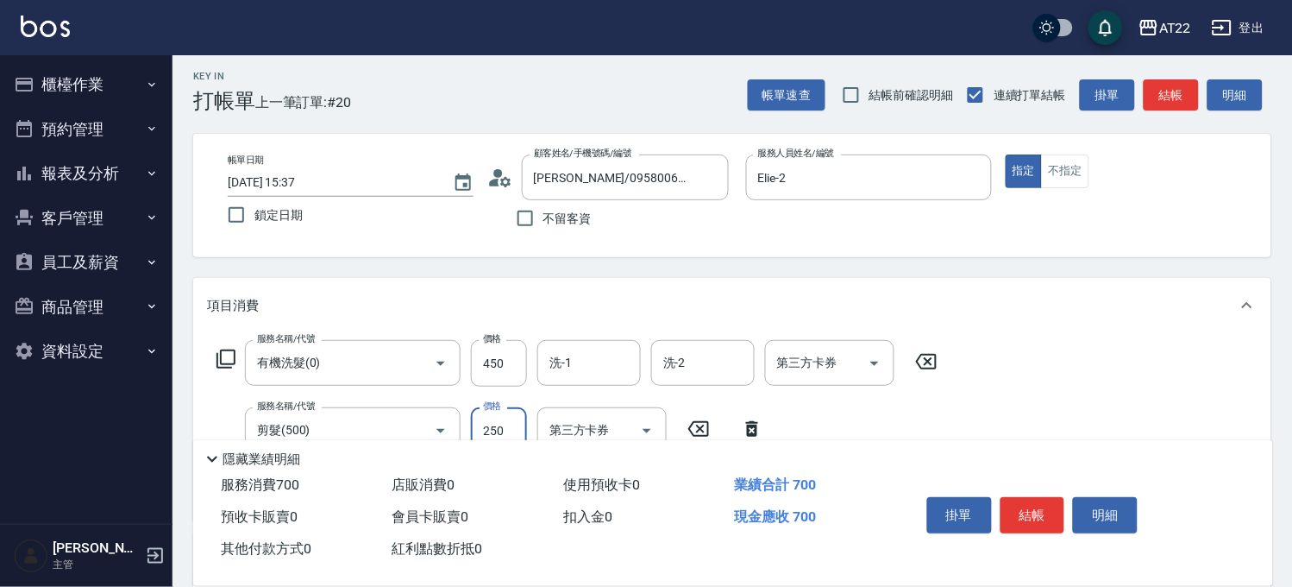
scroll to position [0, 0]
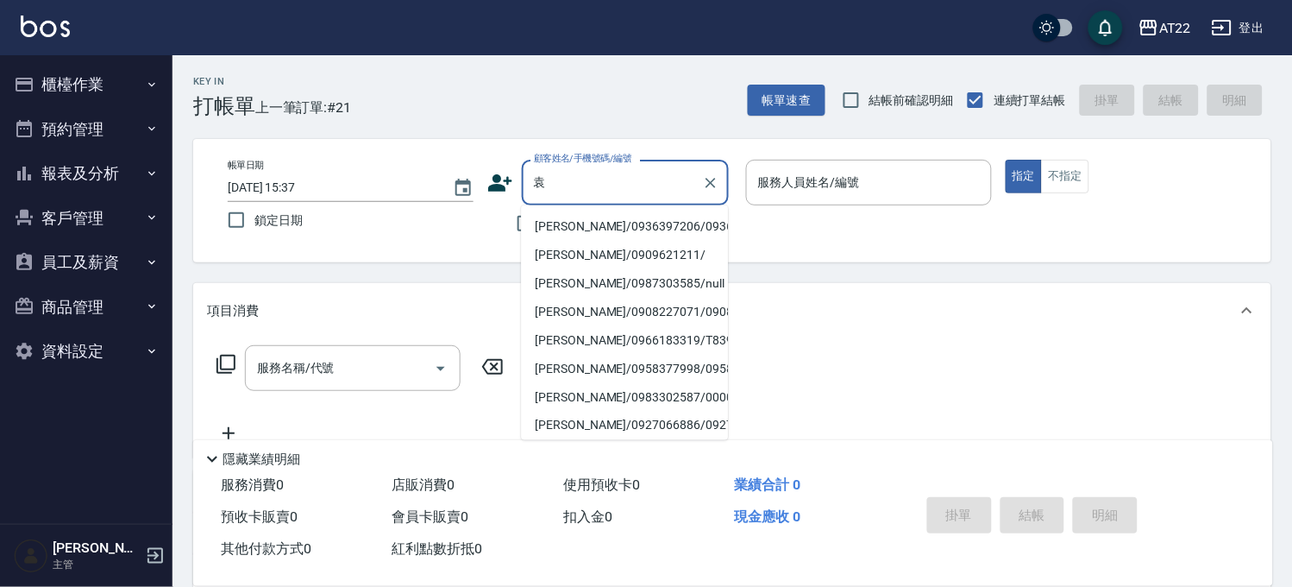
click at [604, 214] on li "[PERSON_NAME]/0936397206/0936397206" at bounding box center [624, 226] width 207 height 28
type input "[PERSON_NAME]/0936397206/0936397206"
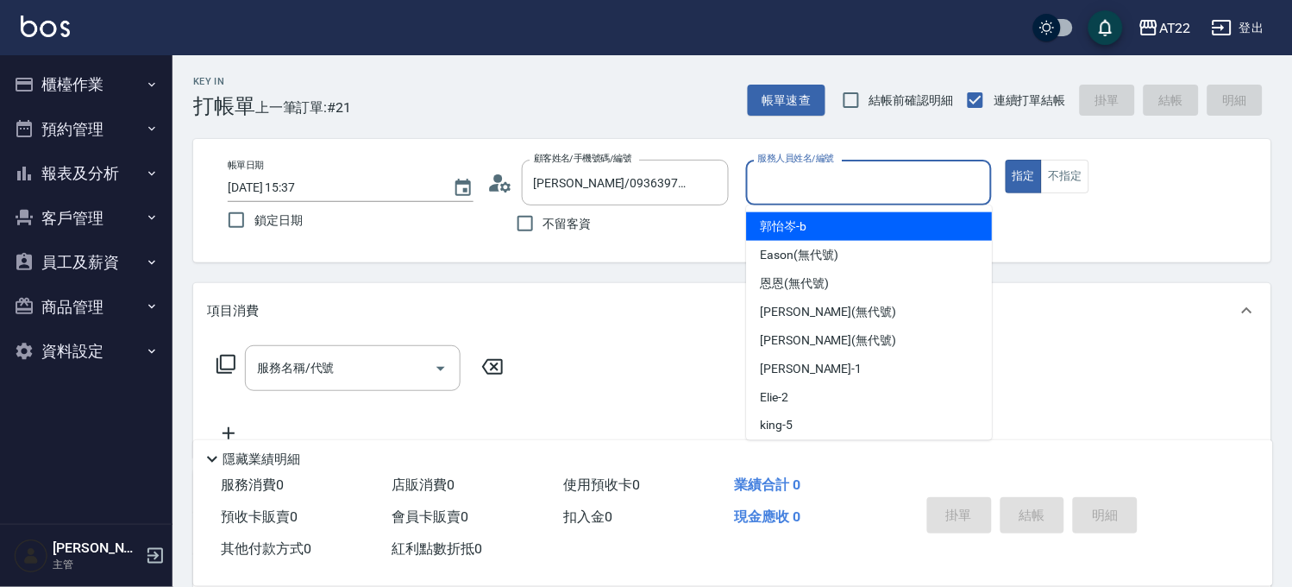
click at [762, 186] on input "服務人員姓名/編號" at bounding box center [869, 182] width 230 height 30
type input "ㄇ"
click at [780, 217] on span "[PERSON_NAME]" at bounding box center [784, 226] width 47 height 18
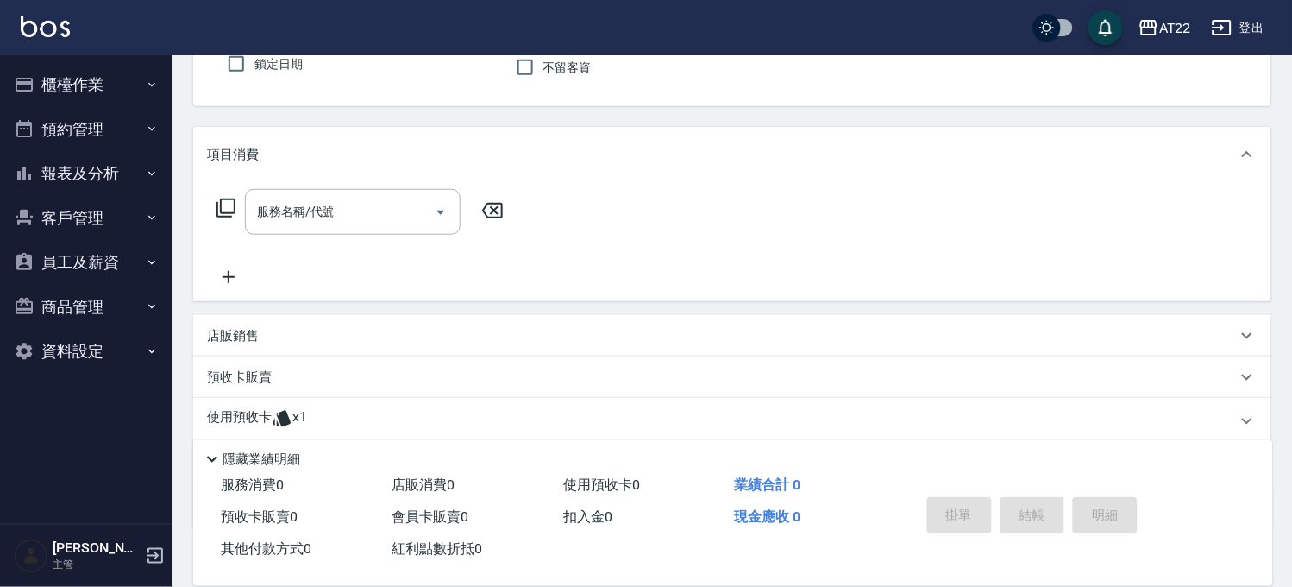
scroll to position [260, 0]
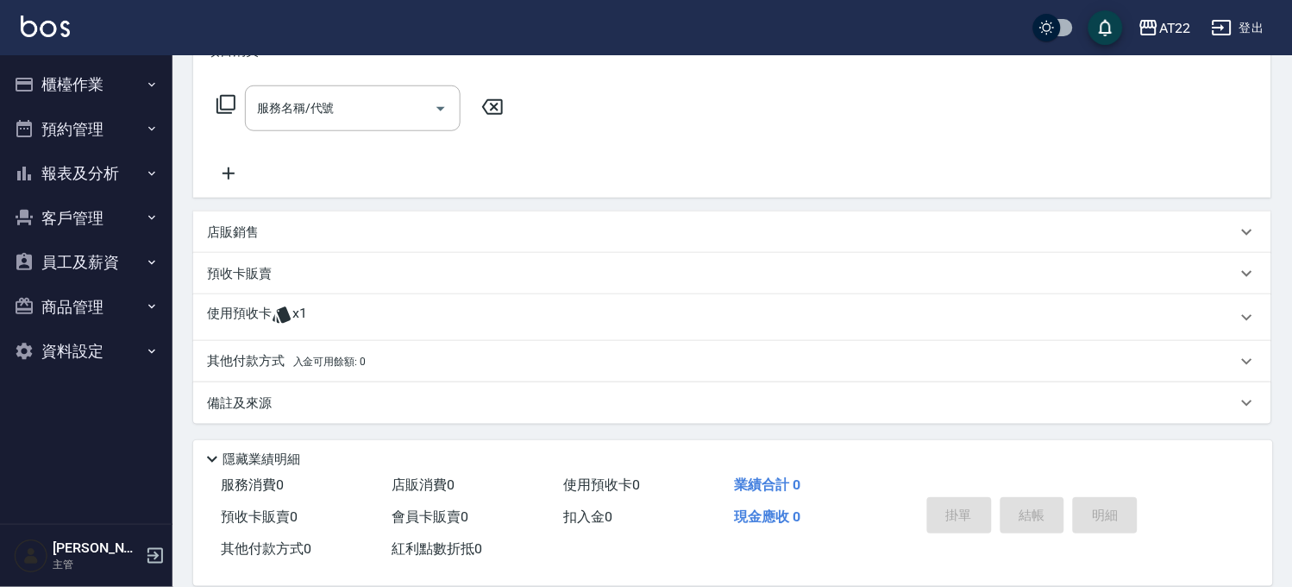
type input "[PERSON_NAME]a"
click at [282, 314] on icon at bounding box center [282, 315] width 18 height 16
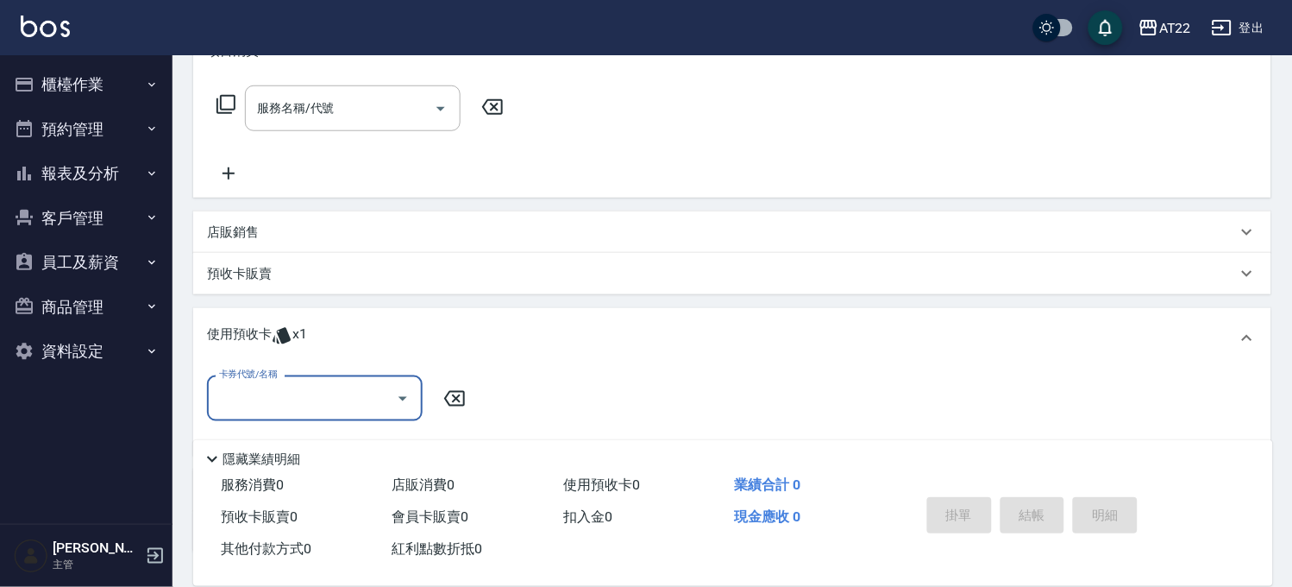
scroll to position [0, 0]
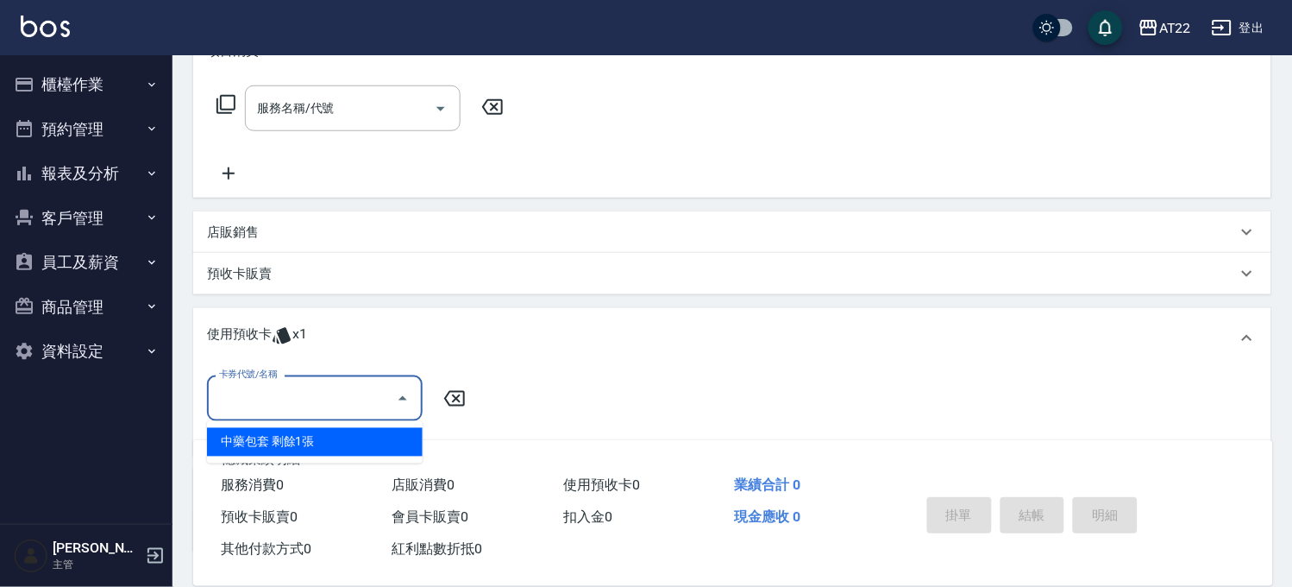
click at [298, 392] on input "卡券代號/名稱" at bounding box center [302, 398] width 174 height 30
click at [125, 173] on button "報表及分析" at bounding box center [86, 173] width 159 height 45
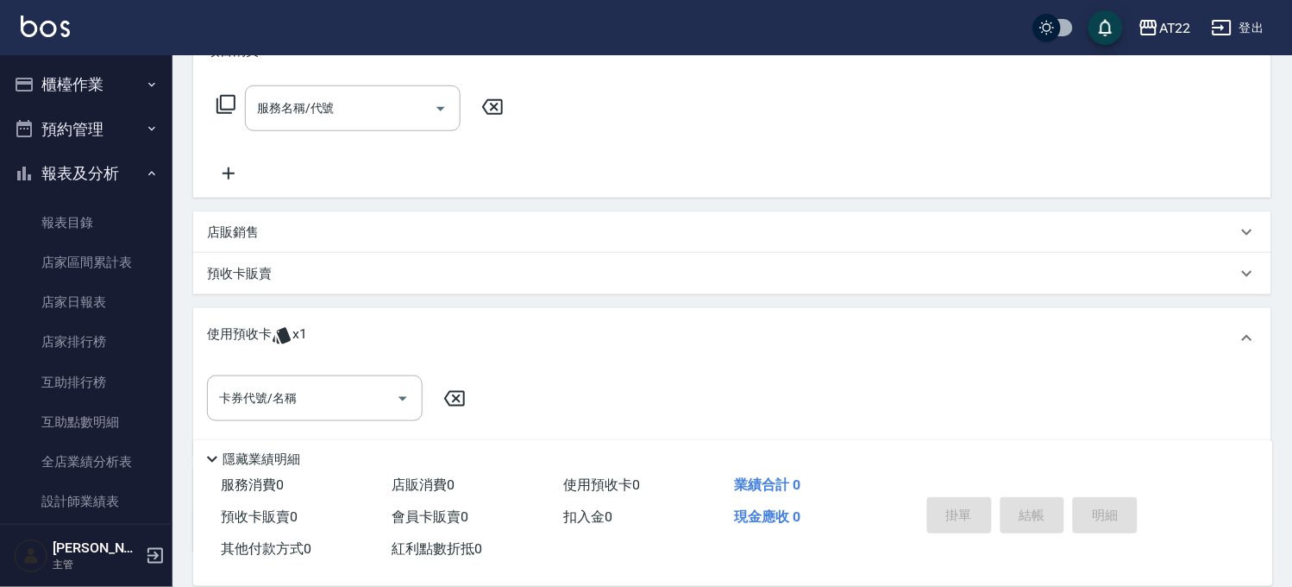
click at [115, 179] on button "報表及分析" at bounding box center [86, 173] width 159 height 45
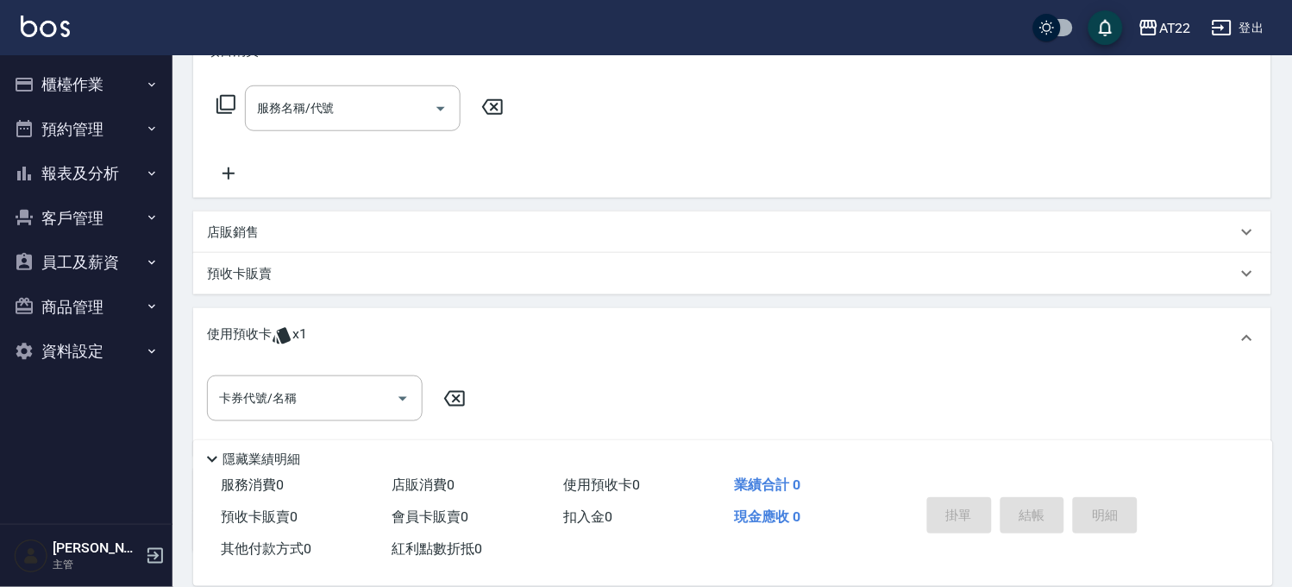
click at [116, 212] on button "客戶管理" at bounding box center [86, 218] width 159 height 45
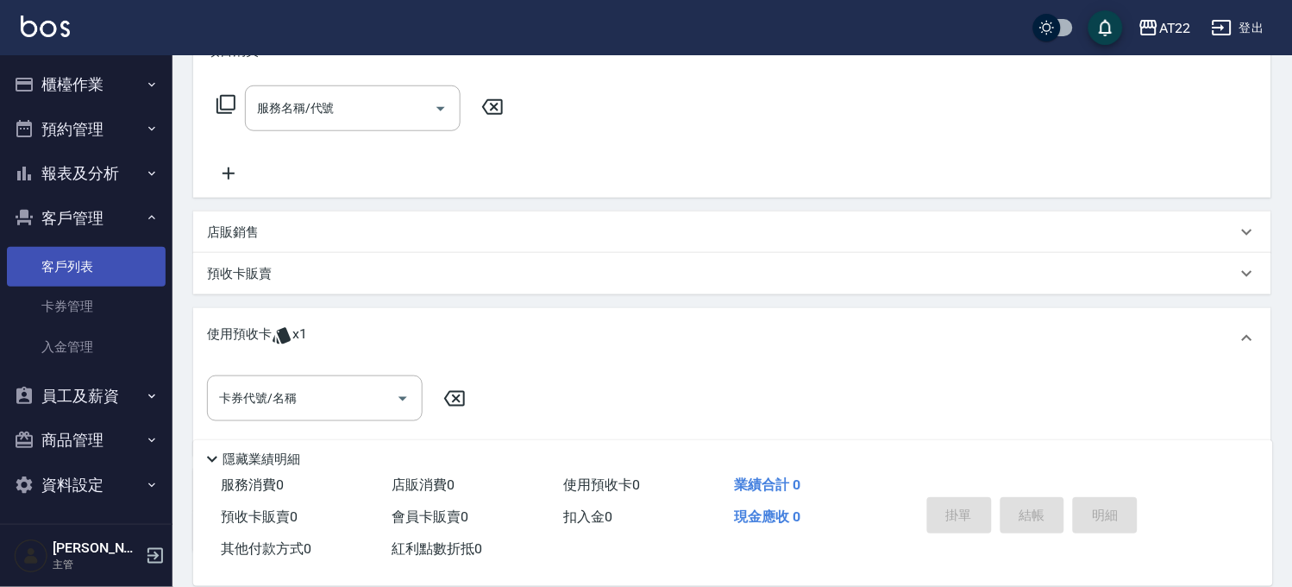
click at [128, 261] on link "客戶列表" at bounding box center [86, 267] width 159 height 40
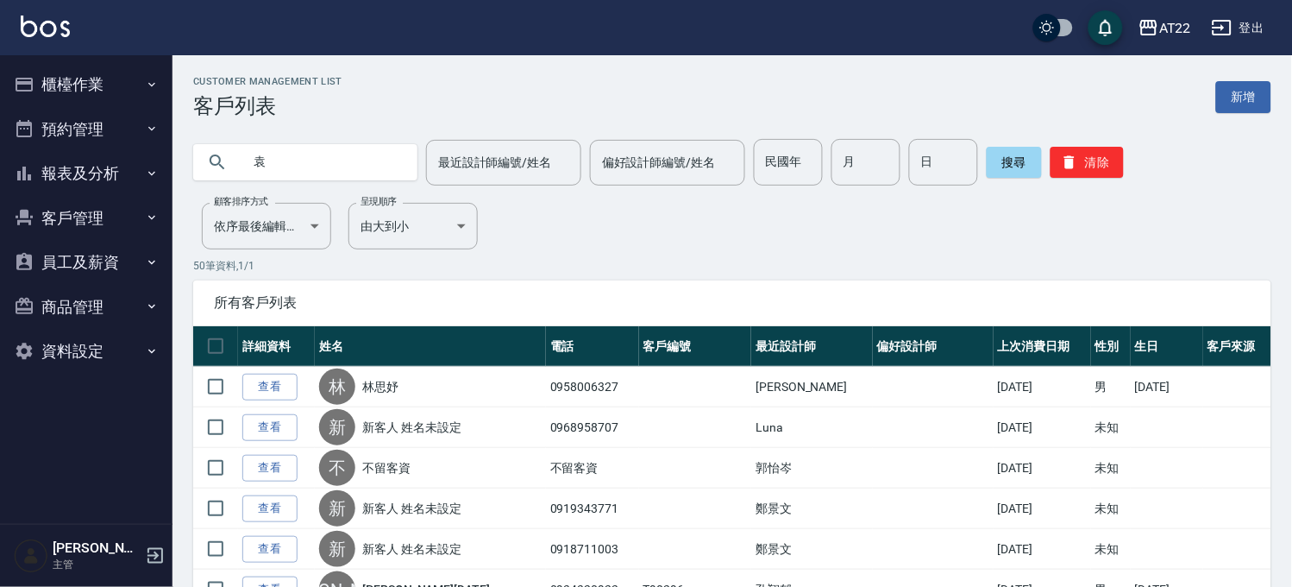
type input "袁"
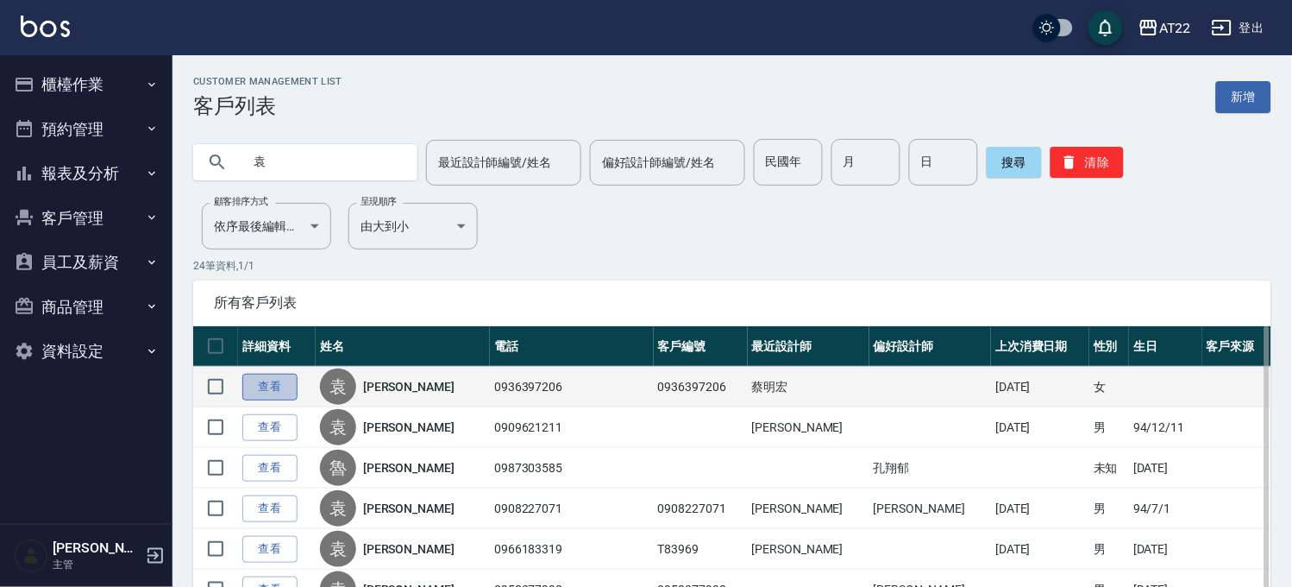
click at [256, 380] on link "查看" at bounding box center [269, 386] width 55 height 27
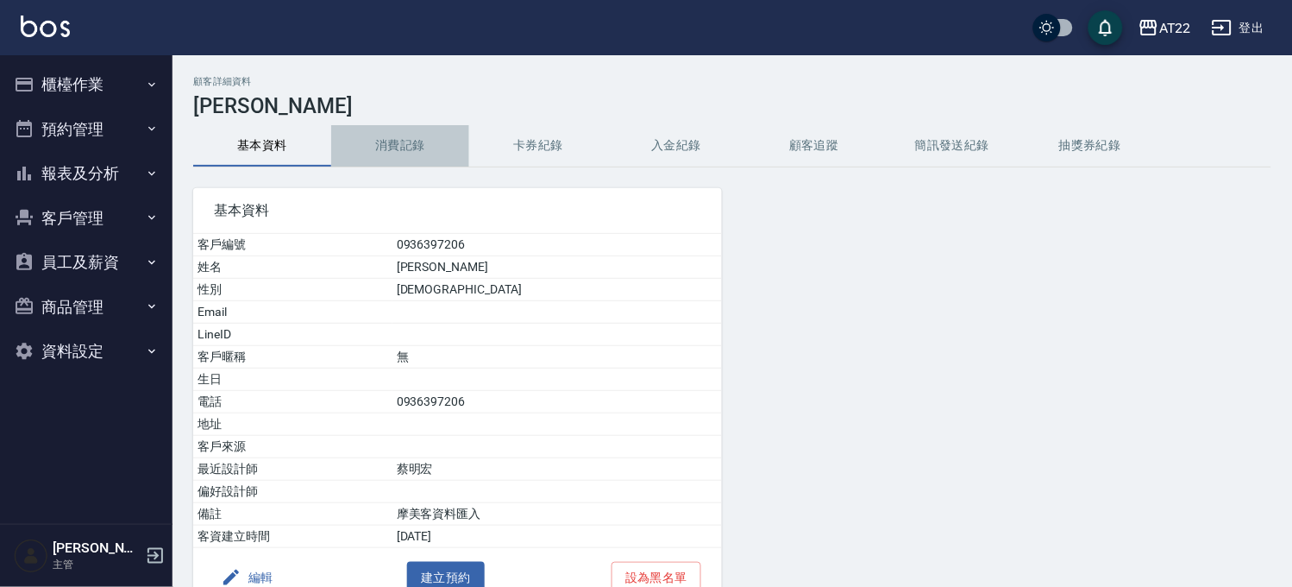
click at [429, 154] on button "消費記錄" at bounding box center [400, 145] width 138 height 41
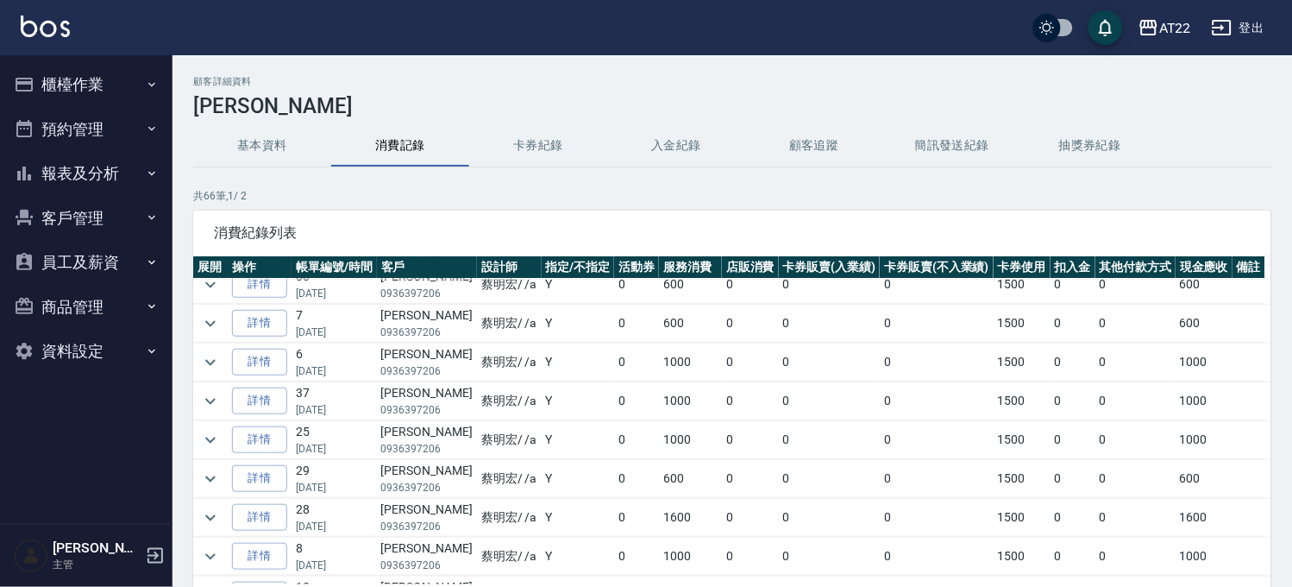
scroll to position [383, 0]
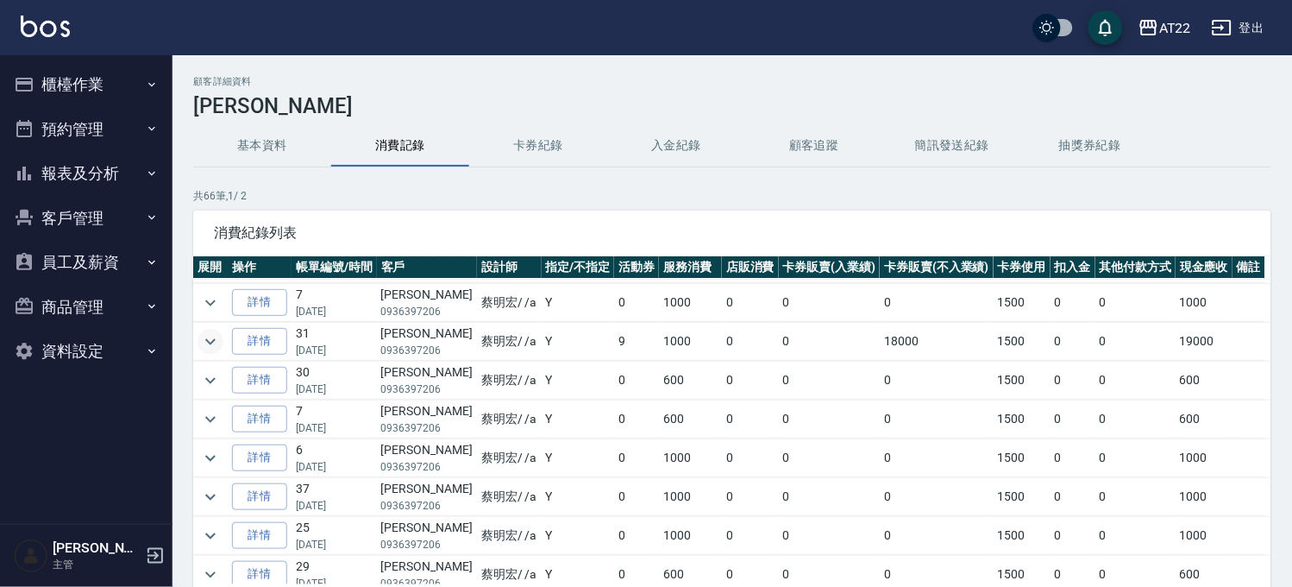
click at [207, 341] on icon "expand row" at bounding box center [210, 341] width 10 height 6
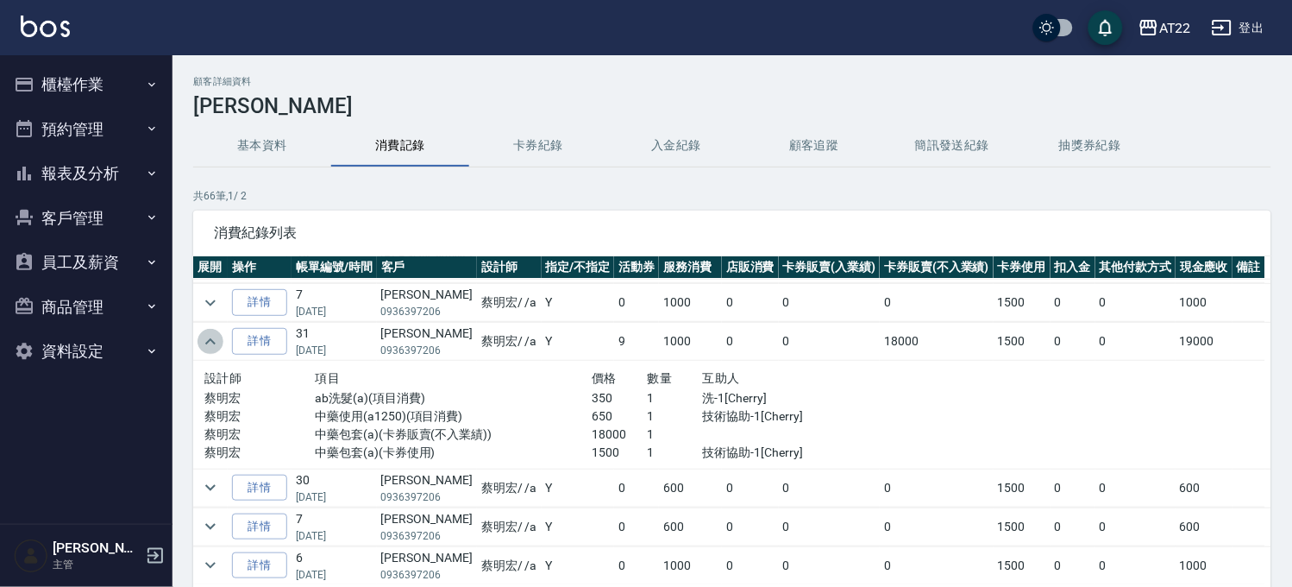
click at [207, 341] on icon "expand row" at bounding box center [210, 341] width 21 height 21
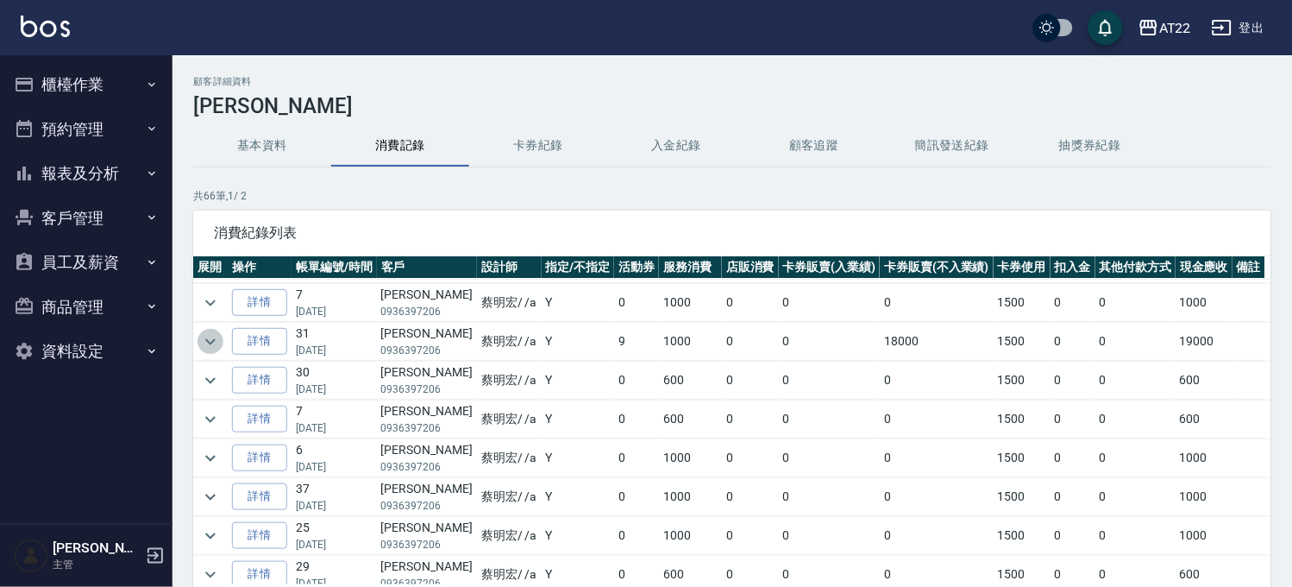
click at [207, 341] on icon "expand row" at bounding box center [210, 341] width 10 height 6
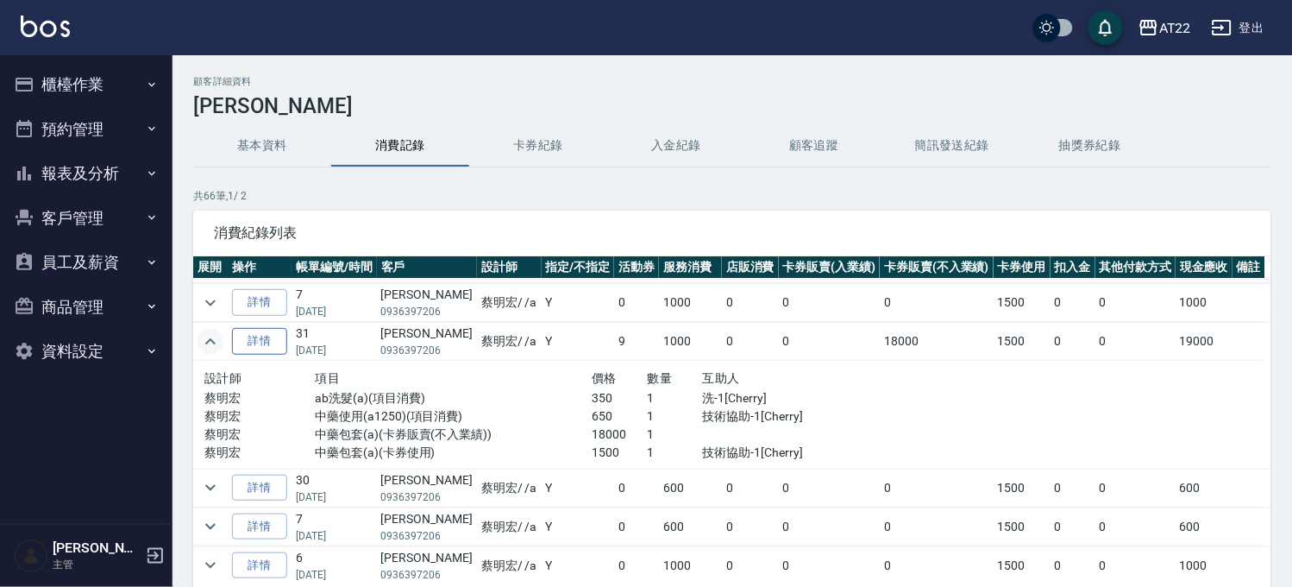
click at [260, 340] on link "詳情" at bounding box center [259, 341] width 55 height 27
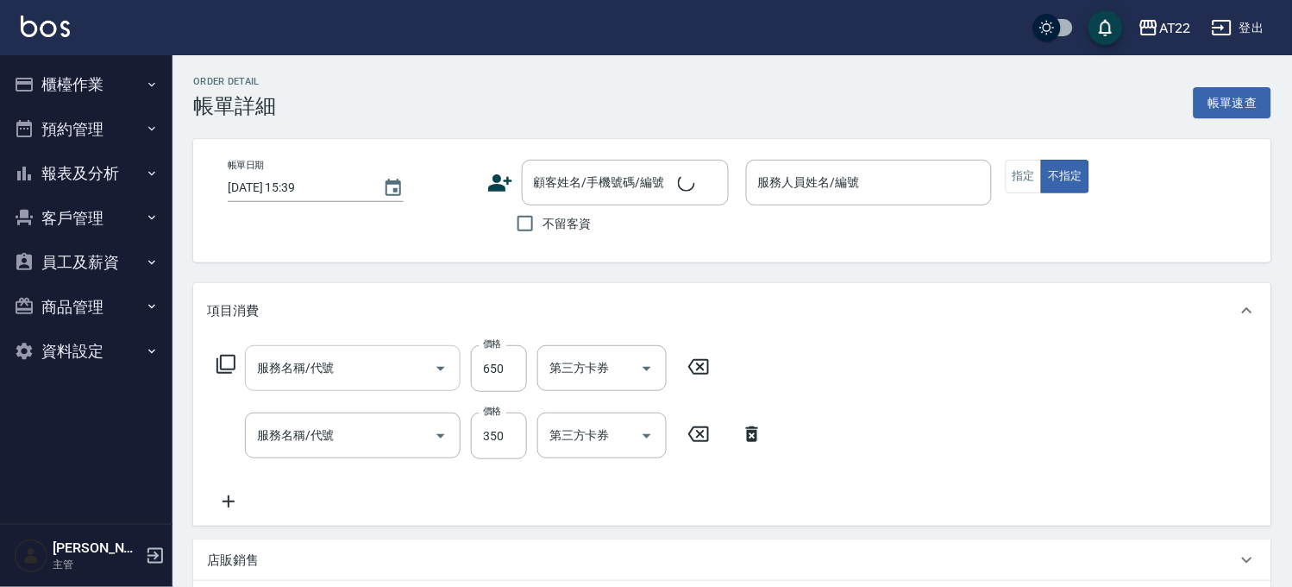
type input "中藥使用(a1250)"
type input "ab洗髮(a)"
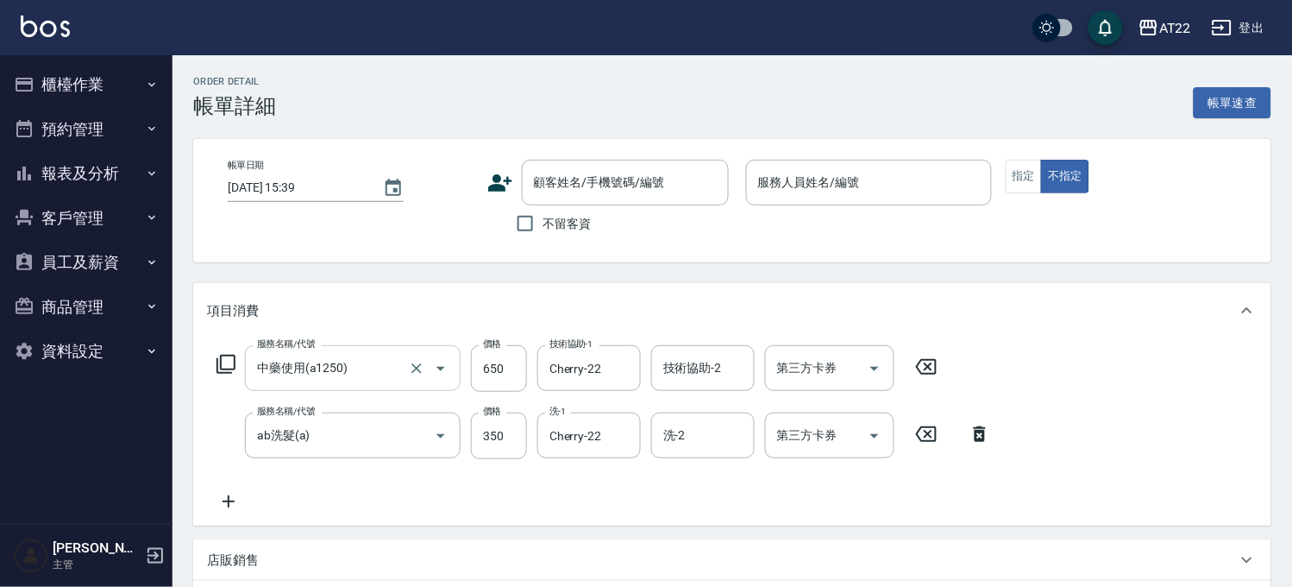
type input "[DATE] 18:56"
type input "[PERSON_NAME]a"
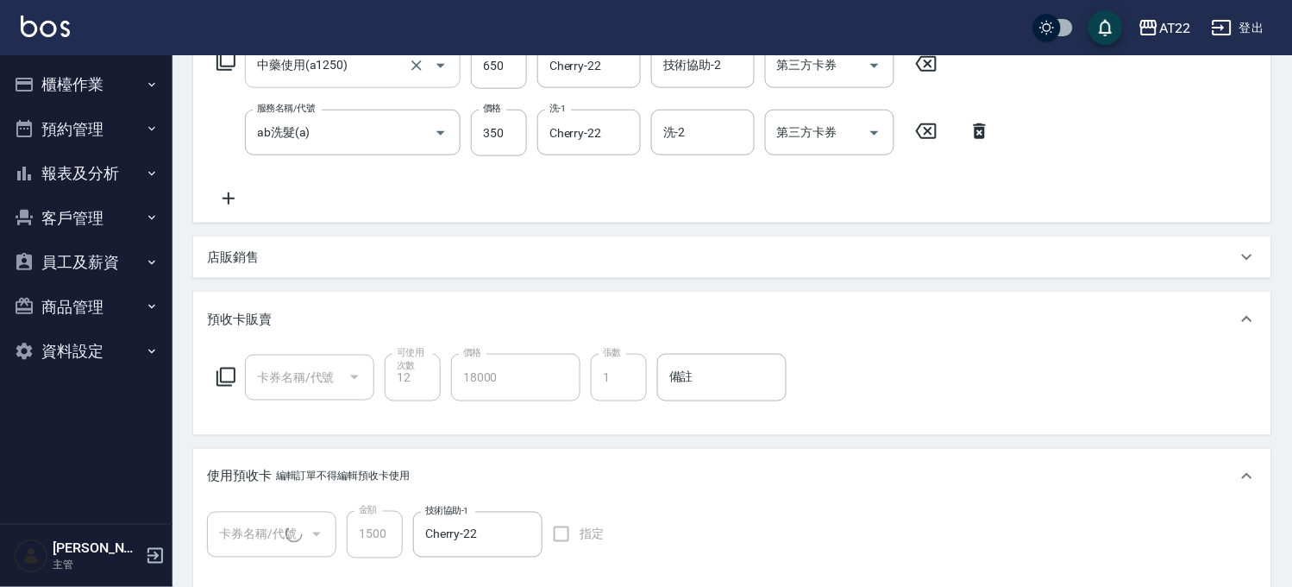
type input "中藥包套(1/1)"
type input "中藥包套(a)"
type input "[PERSON_NAME]/0936397206/0936397206"
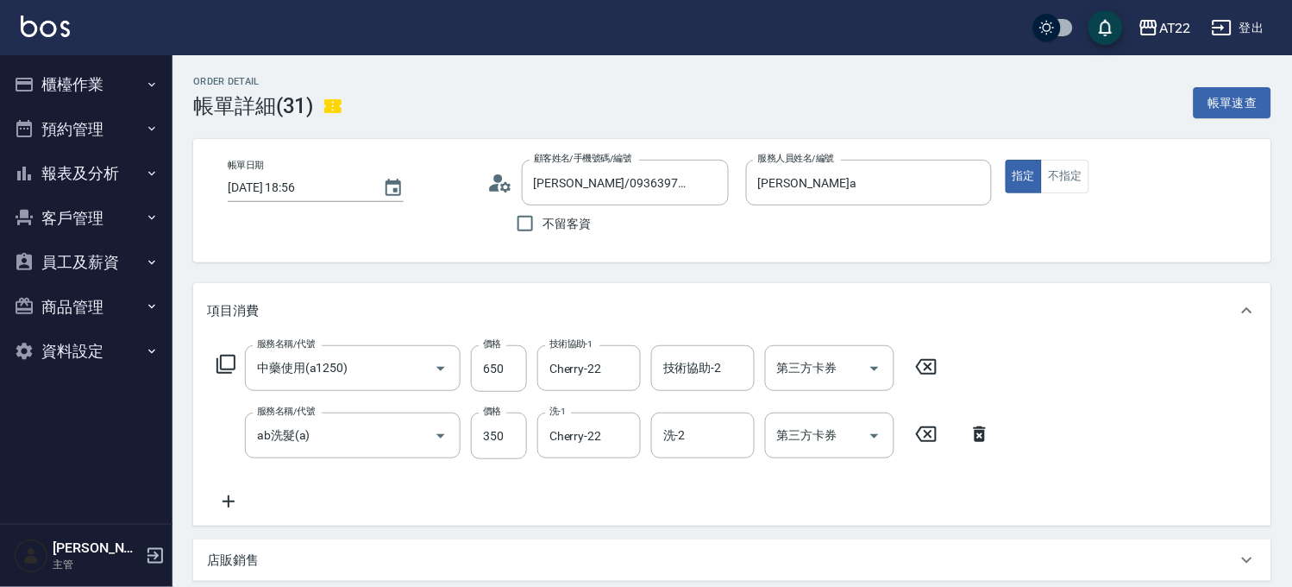
click at [61, 210] on button "客戶管理" at bounding box center [86, 218] width 159 height 45
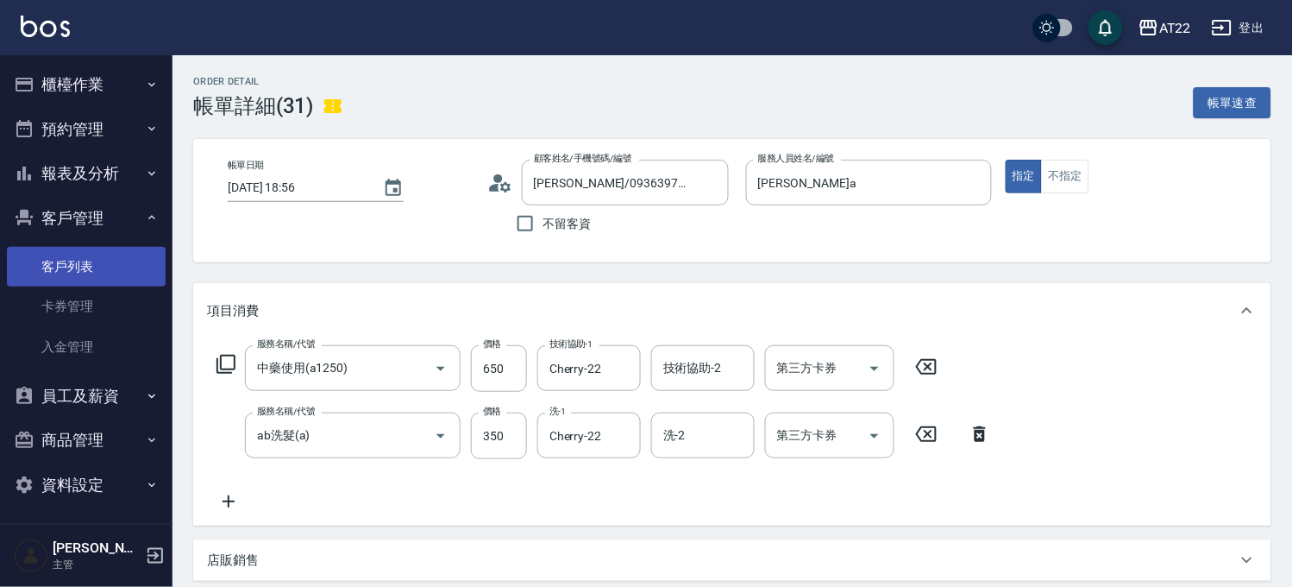
click at [93, 272] on link "客戶列表" at bounding box center [86, 267] width 159 height 40
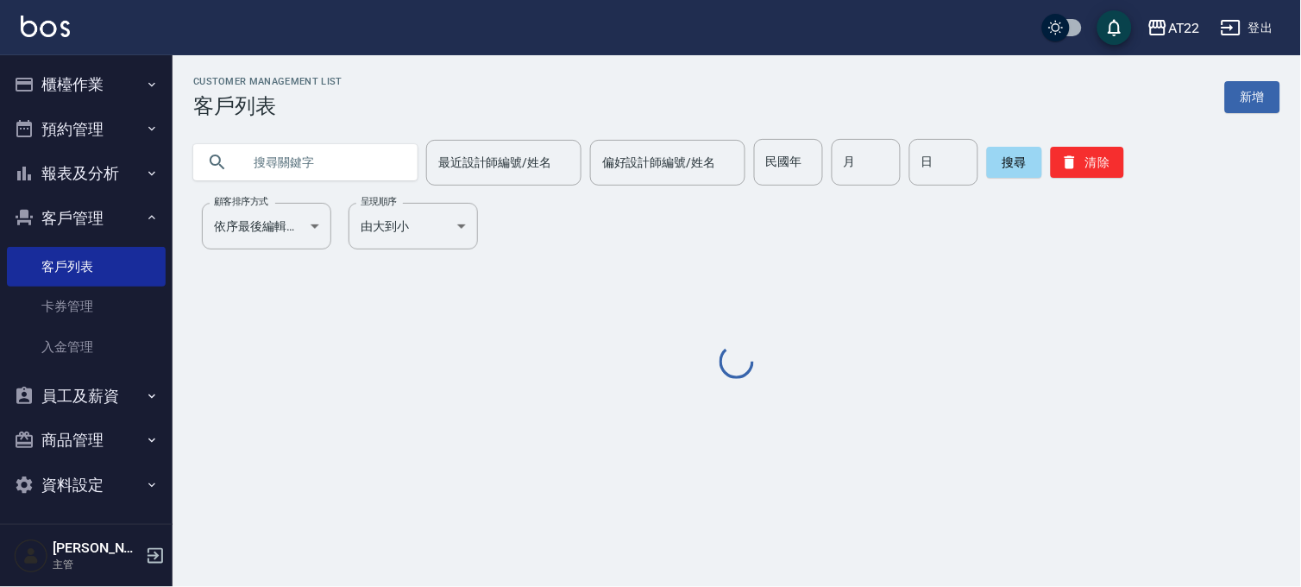
click at [351, 167] on input "text" at bounding box center [323, 162] width 162 height 47
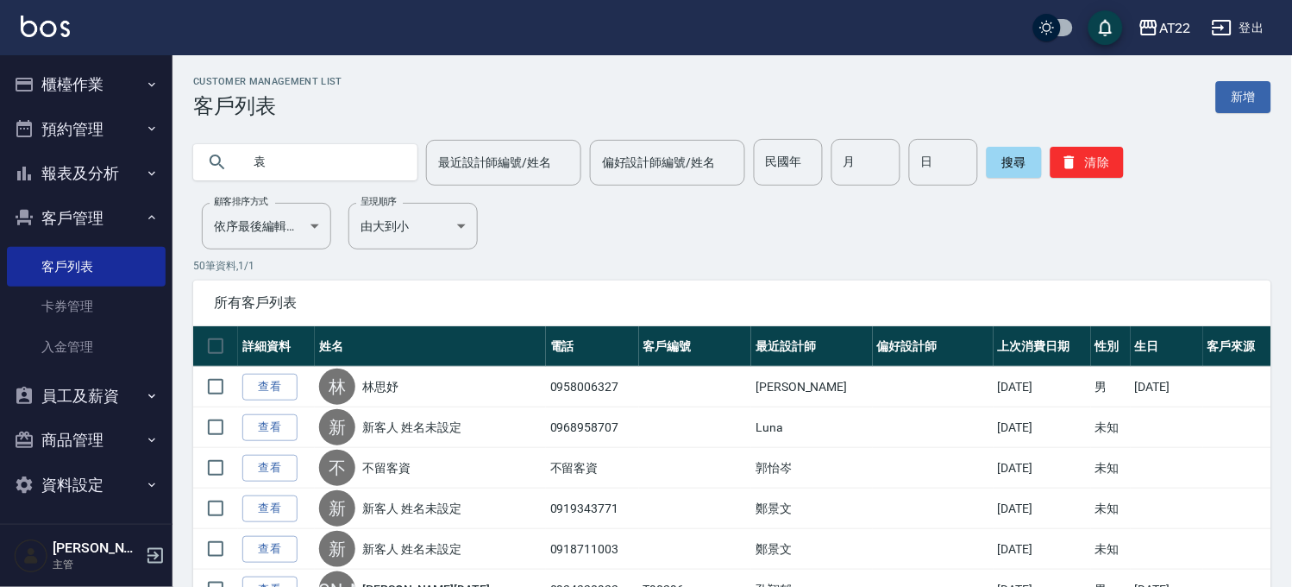
type input "袁"
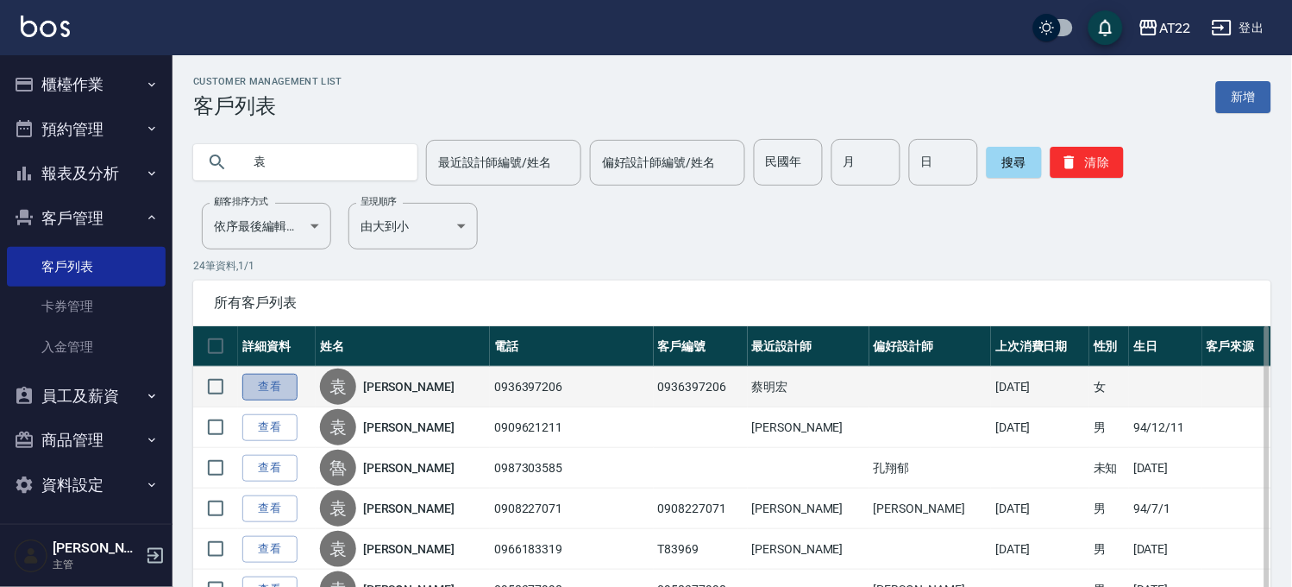
click at [261, 373] on link "查看" at bounding box center [269, 386] width 55 height 27
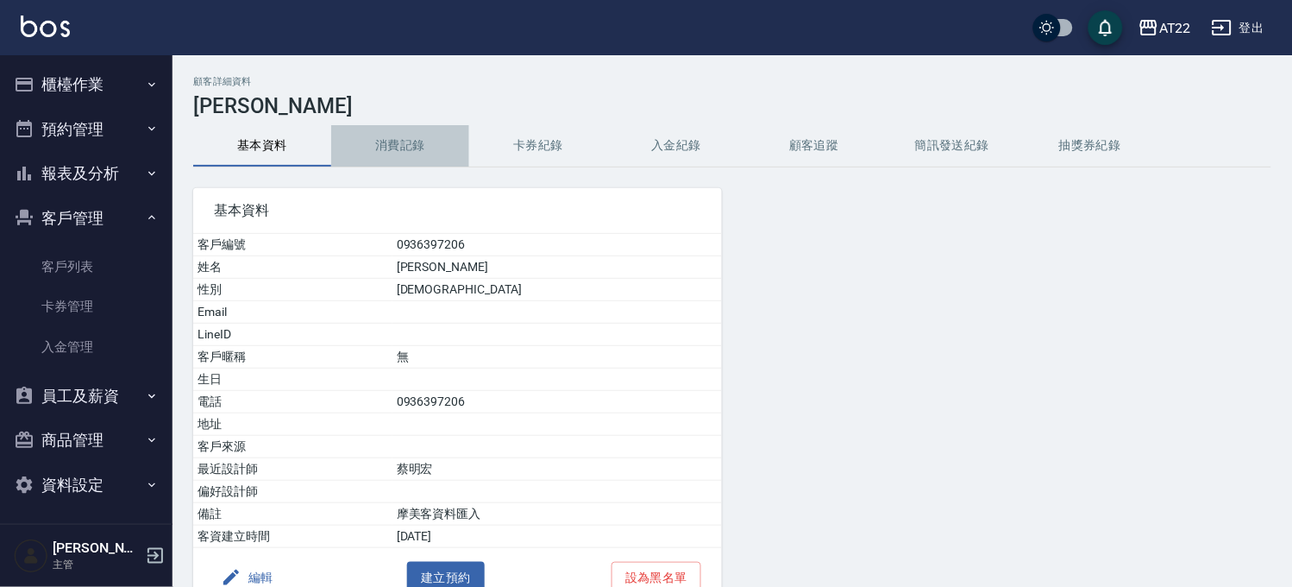
click at [389, 148] on button "消費記錄" at bounding box center [400, 145] width 138 height 41
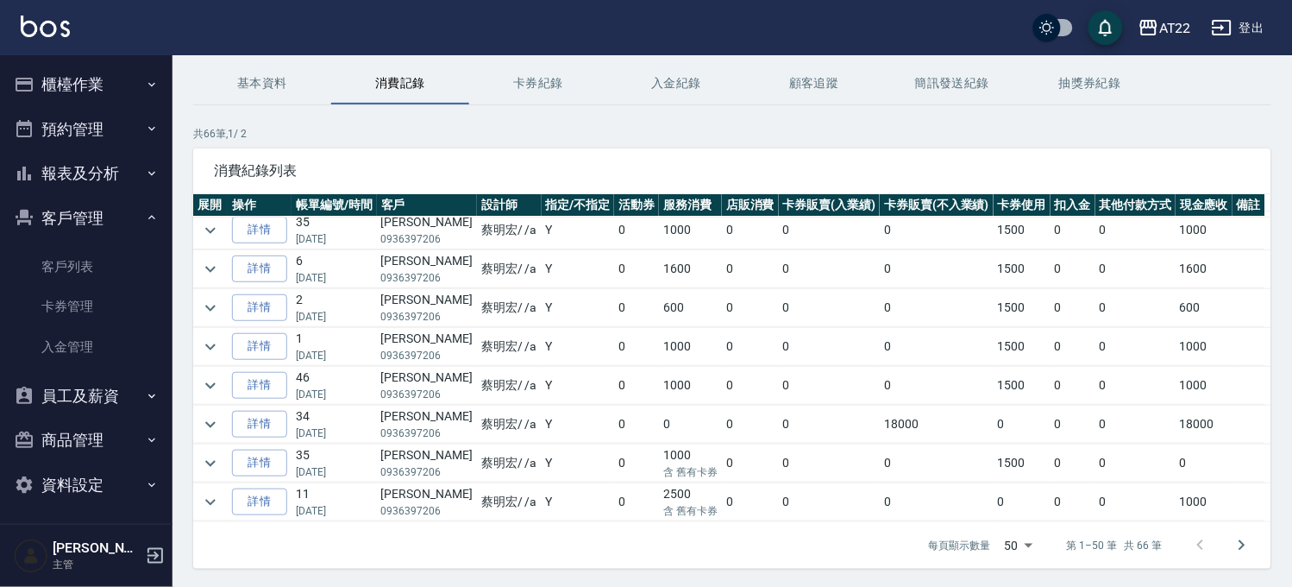
scroll to position [96, 0]
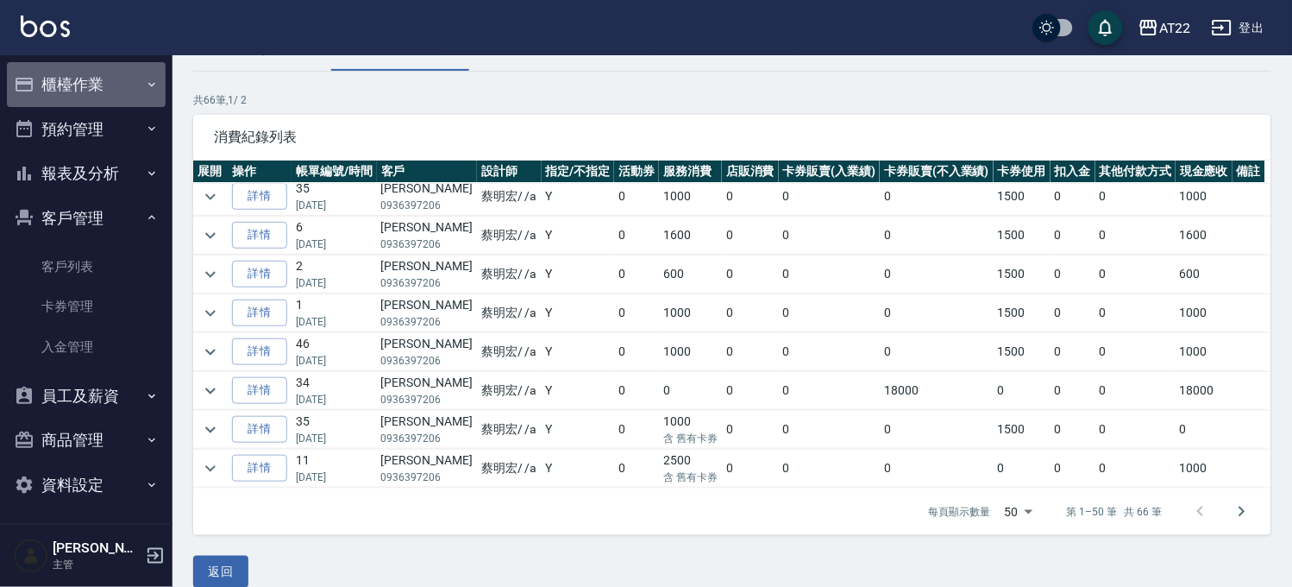
drag, startPoint x: 107, startPoint y: 74, endPoint x: 109, endPoint y: 95, distance: 20.8
click at [107, 74] on button "櫃檯作業" at bounding box center [86, 84] width 159 height 45
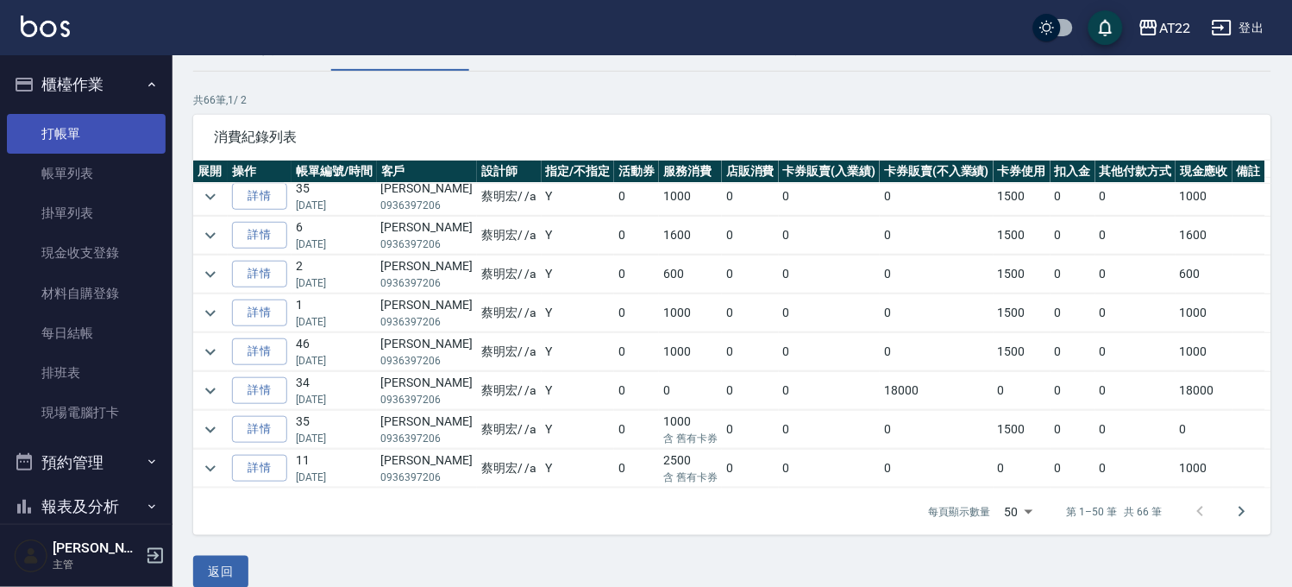
click at [112, 118] on link "打帳單" at bounding box center [86, 134] width 159 height 40
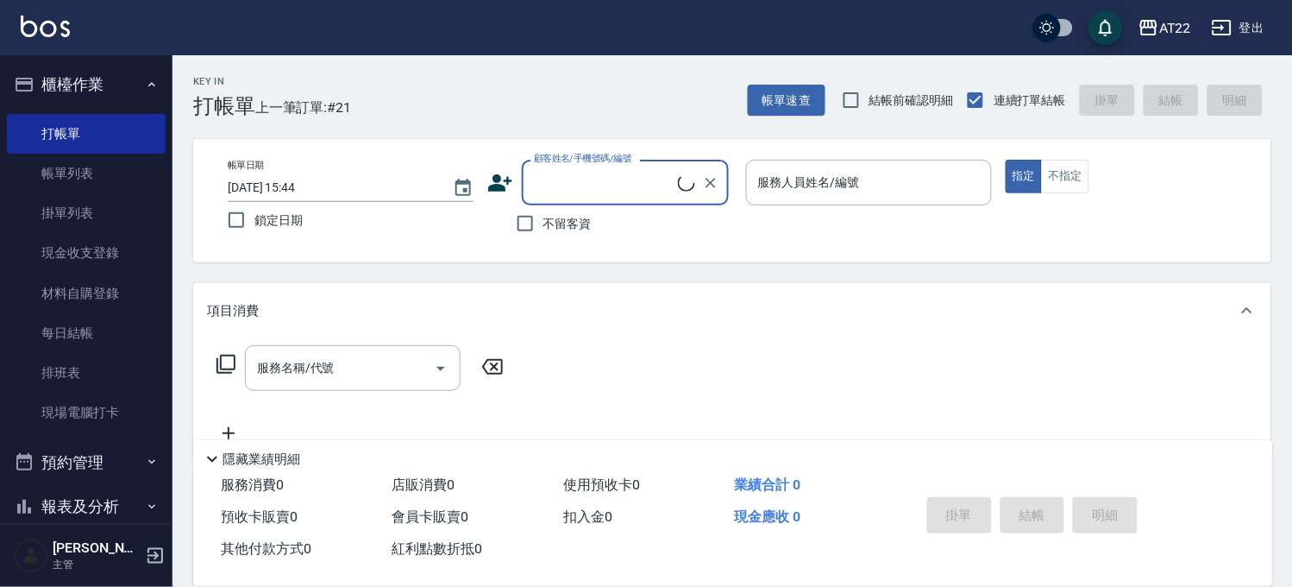
click at [576, 192] on input "顧客姓名/手機號碼/編號" at bounding box center [604, 182] width 148 height 30
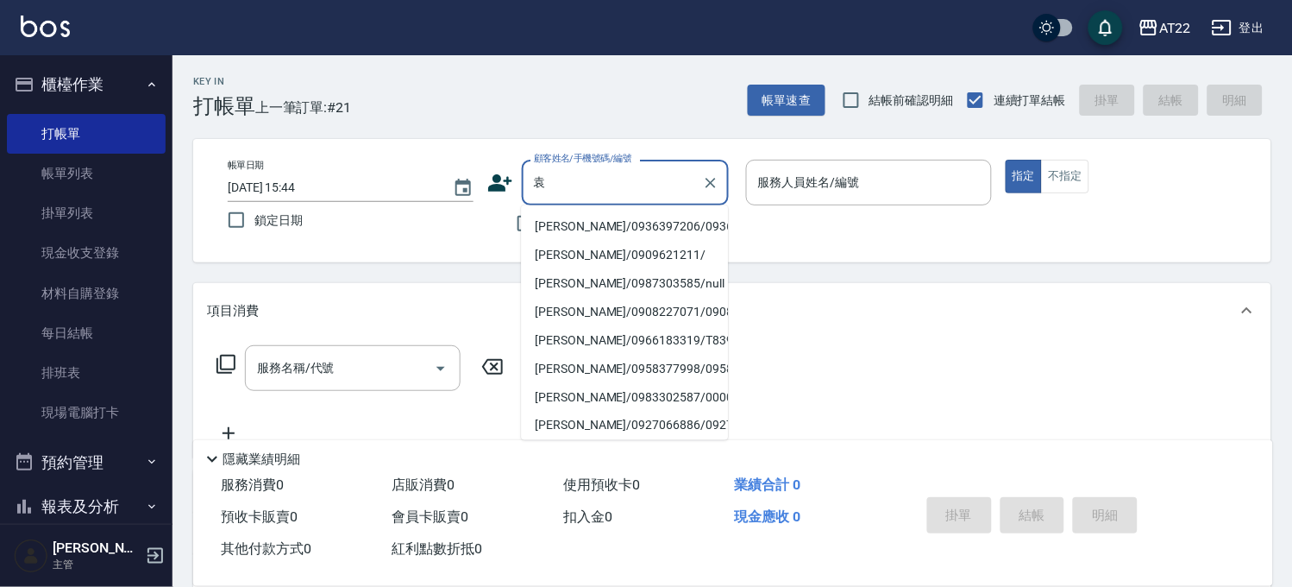
click at [596, 235] on li "[PERSON_NAME]/0936397206/0936397206" at bounding box center [624, 226] width 207 height 28
type input "[PERSON_NAME]/0936397206/0936397206"
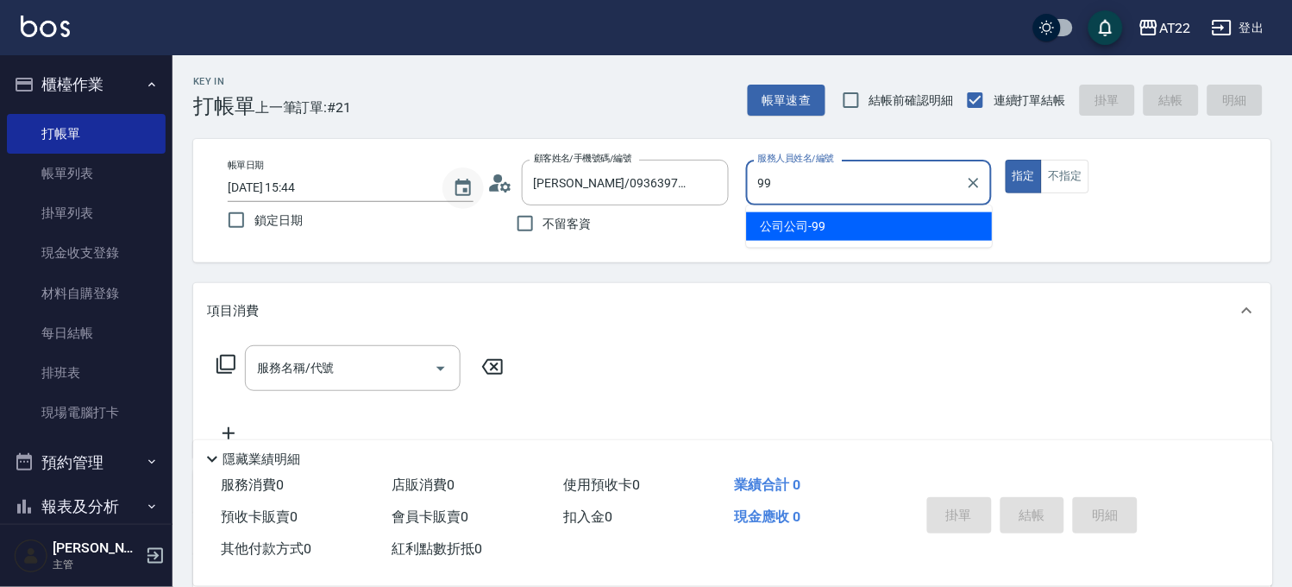
type input "99"
click at [463, 181] on icon "Choose date, selected date is 2025-09-07" at bounding box center [463, 187] width 16 height 17
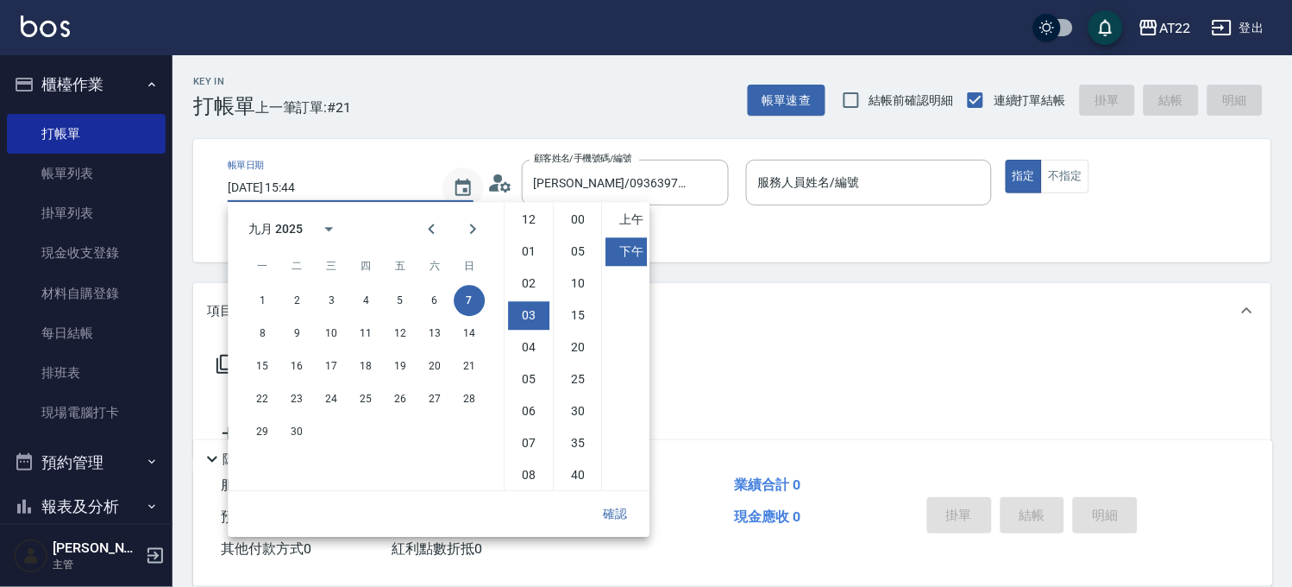
scroll to position [96, 0]
click at [325, 222] on icon "calendar view is open, switch to year view" at bounding box center [328, 228] width 21 height 21
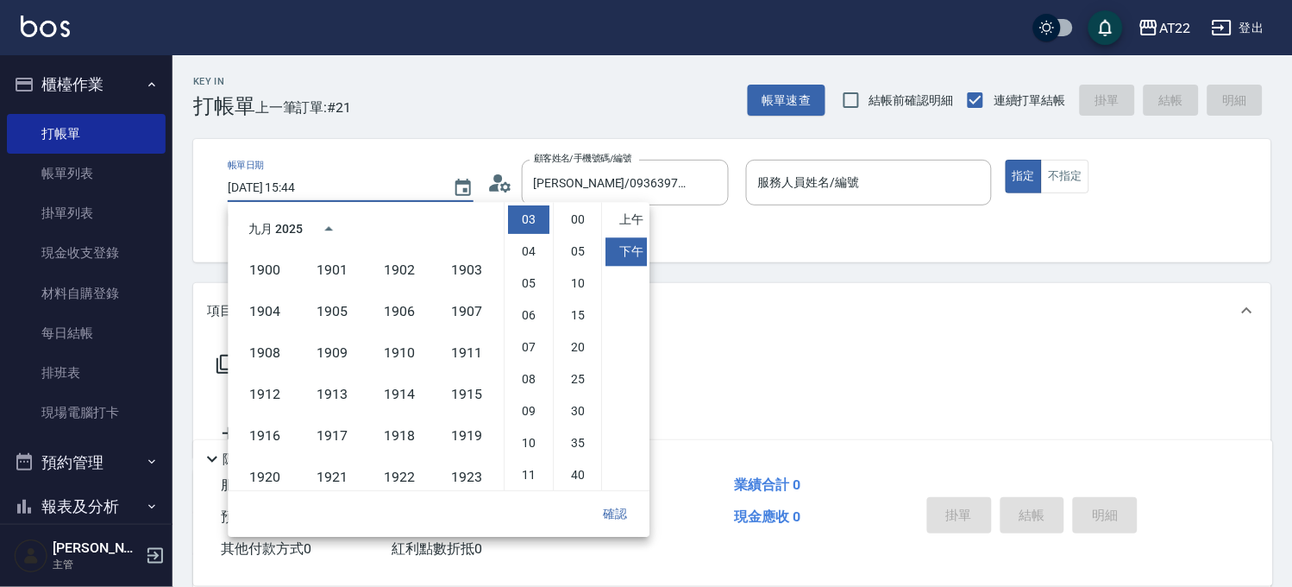
scroll to position [1183, 0]
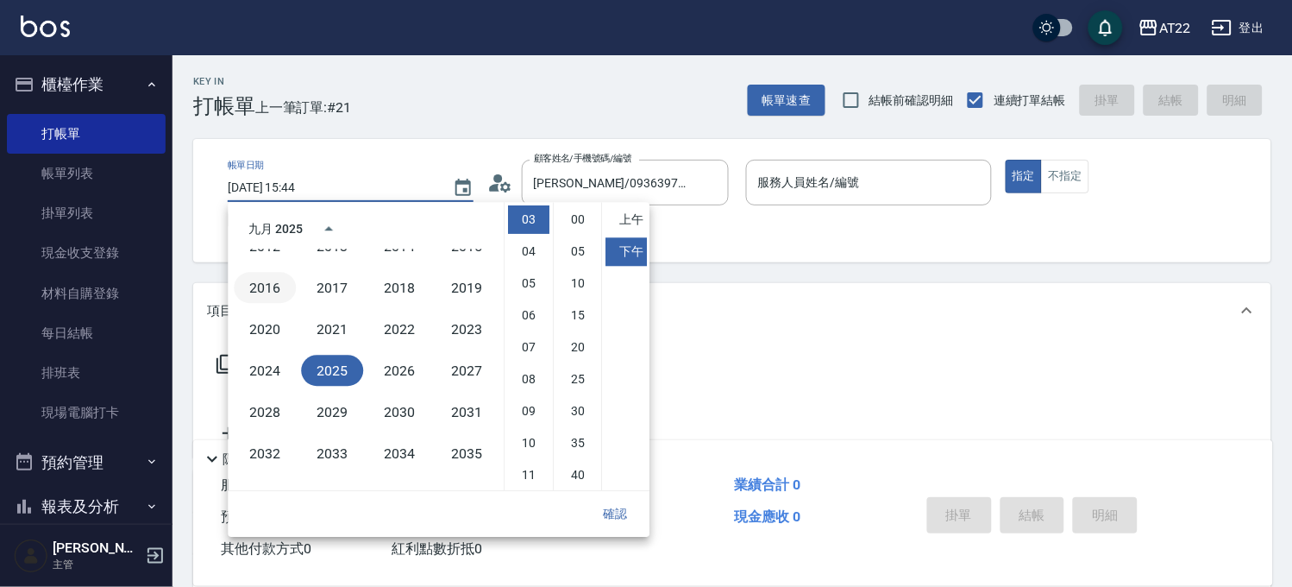
click at [273, 287] on button "2016" at bounding box center [265, 287] width 62 height 31
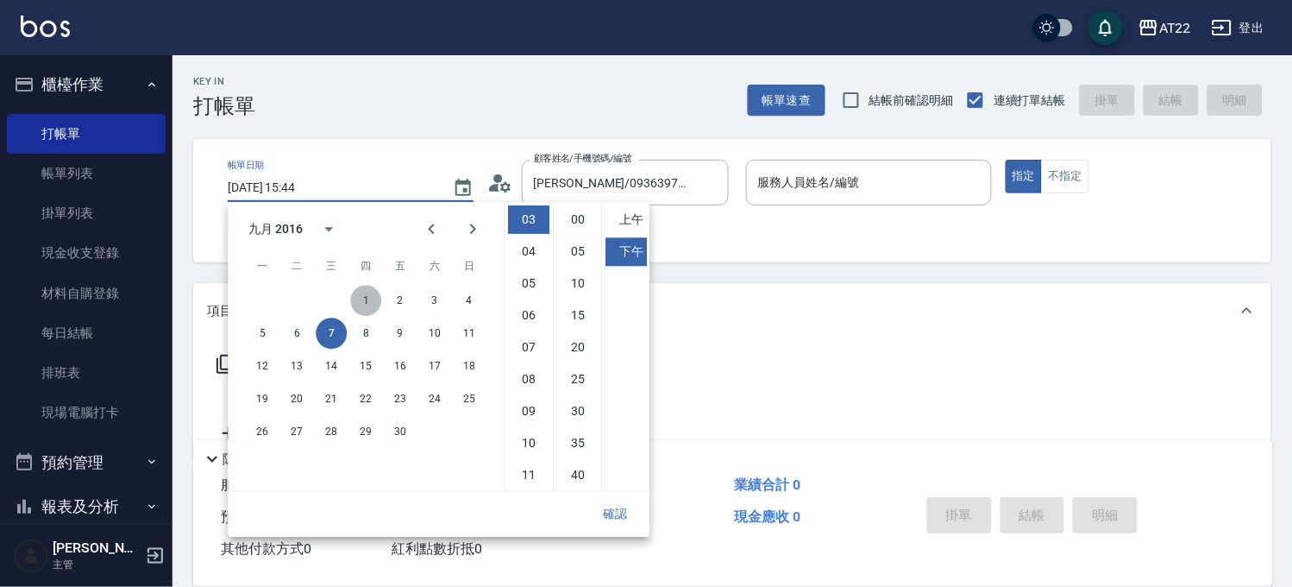
click at [359, 300] on button "1" at bounding box center [365, 300] width 31 height 31
type input "[DATE] 15:44"
click at [799, 188] on input "服務人員姓名/編號" at bounding box center [869, 182] width 230 height 30
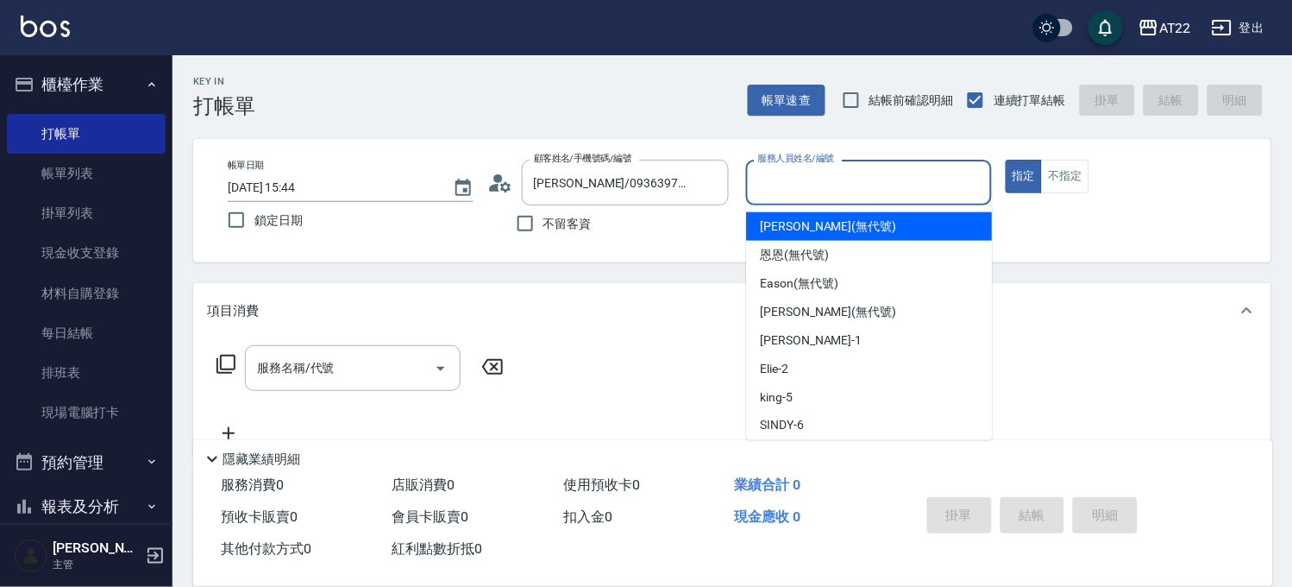
click at [799, 188] on input "服務人員姓名/編號" at bounding box center [869, 182] width 230 height 30
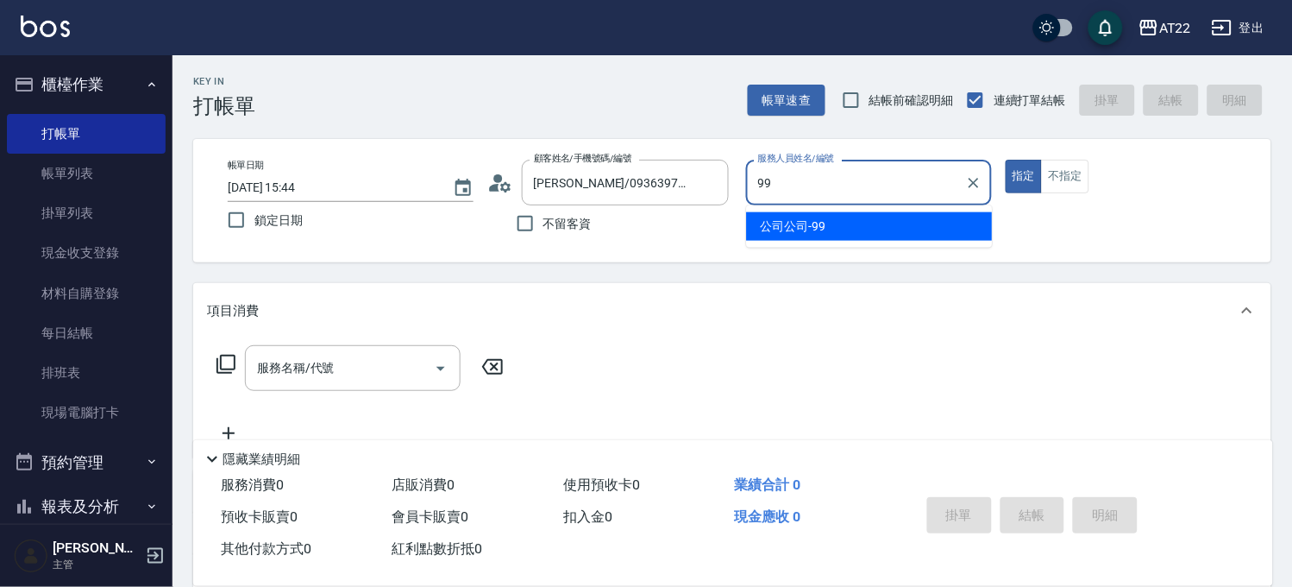
type input "公司公司-99"
type button "true"
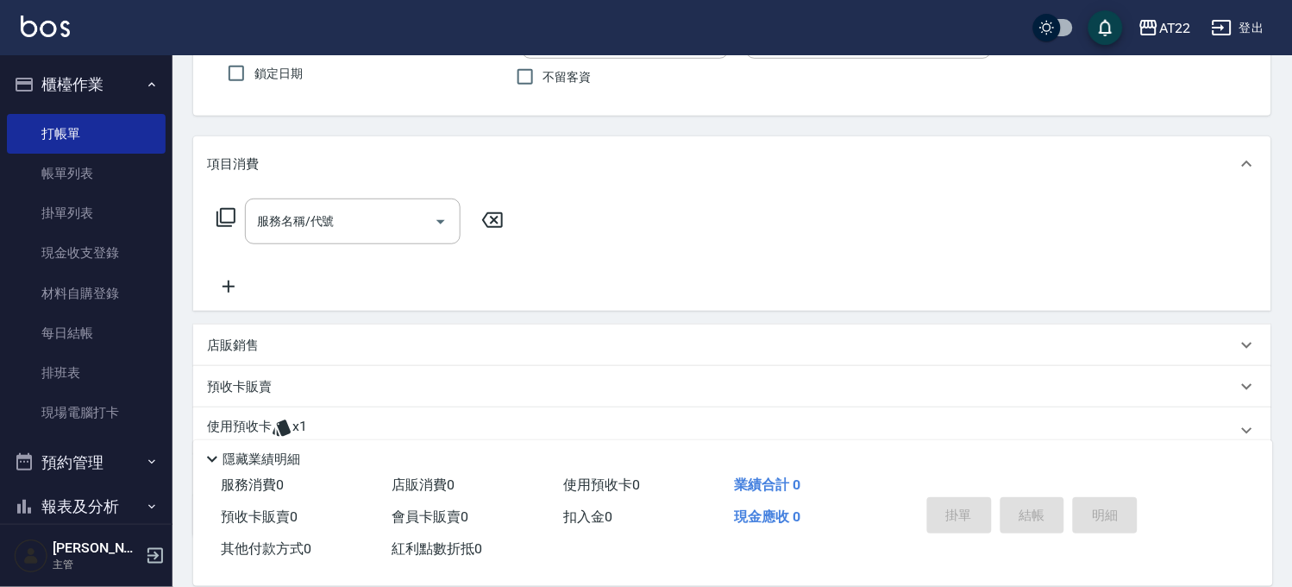
scroll to position [191, 0]
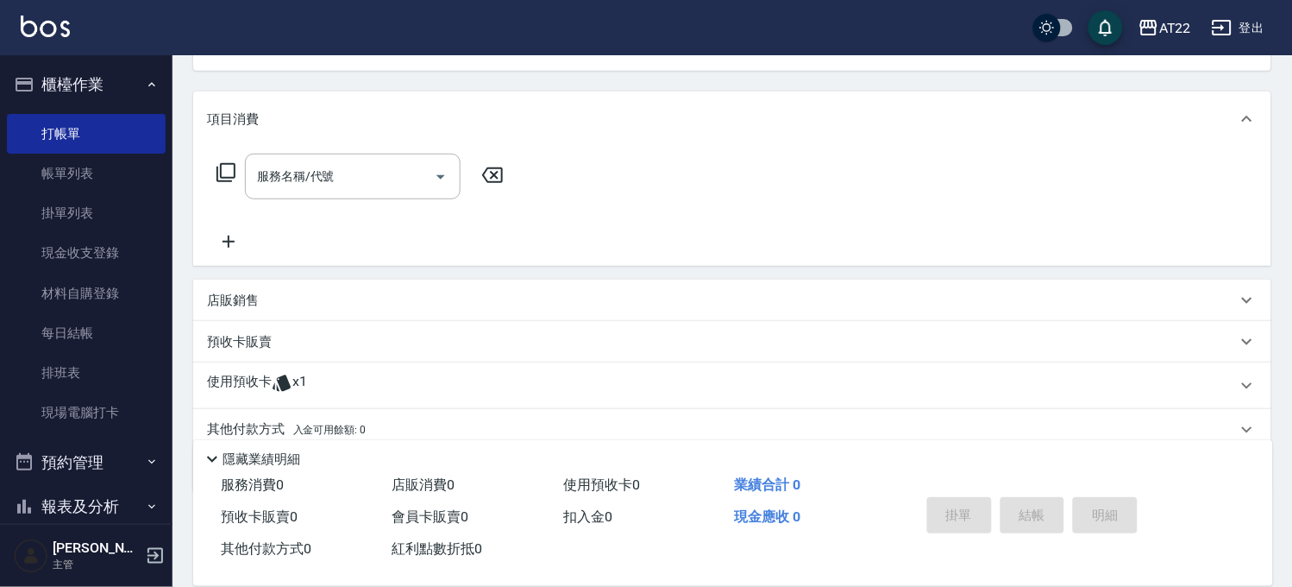
click at [311, 380] on div "使用預收卡 x1" at bounding box center [722, 386] width 1030 height 26
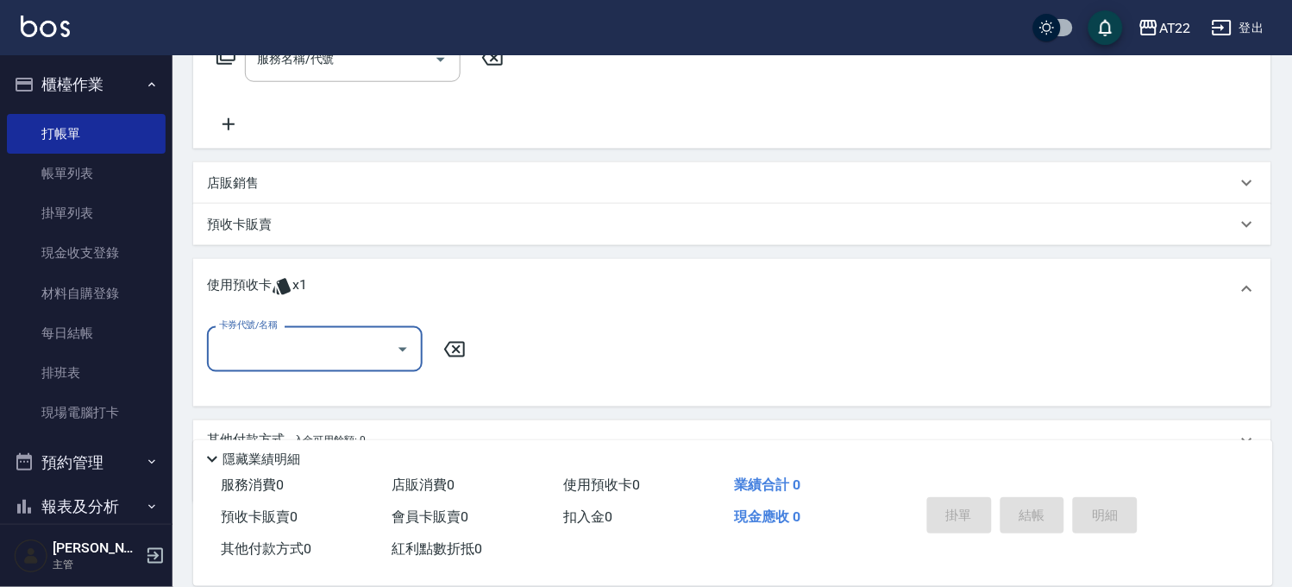
scroll to position [380, 0]
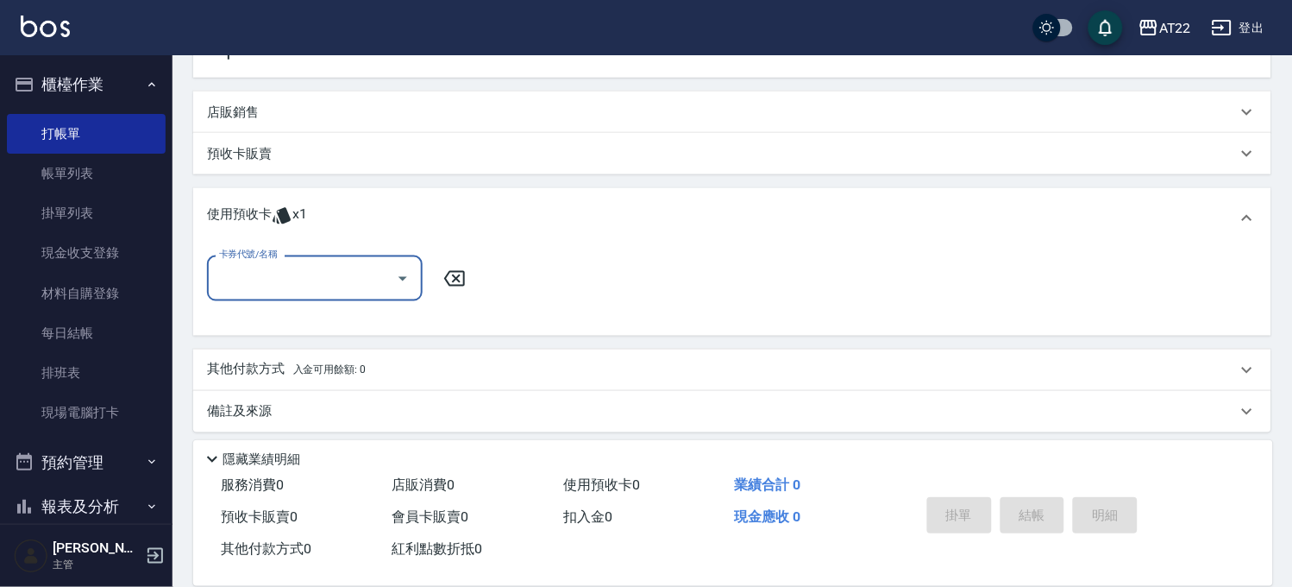
click at [321, 266] on input "卡券代號/名稱" at bounding box center [302, 278] width 174 height 30
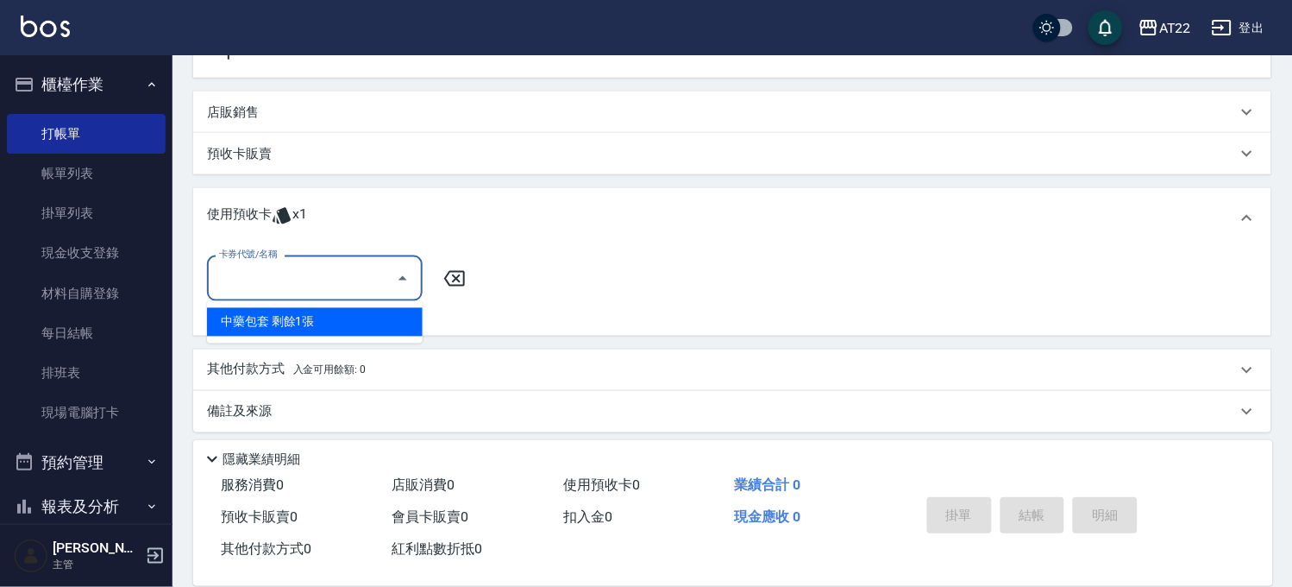
click at [330, 317] on div "中藥包套 剩餘1張" at bounding box center [315, 322] width 216 height 28
type input "中藥包套"
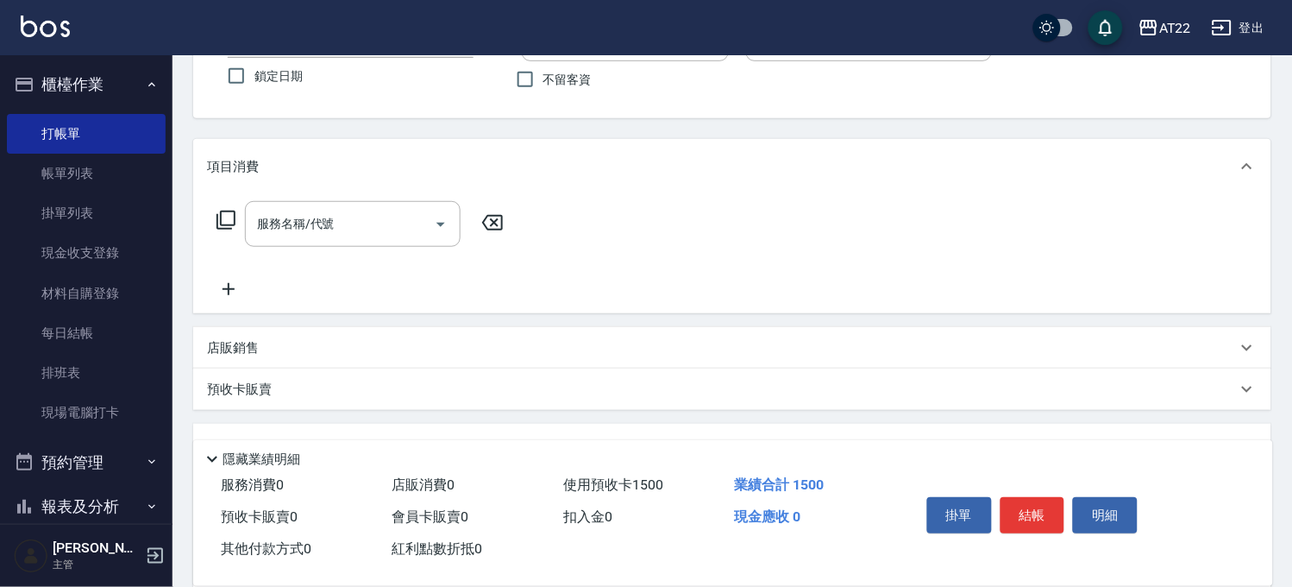
scroll to position [0, 0]
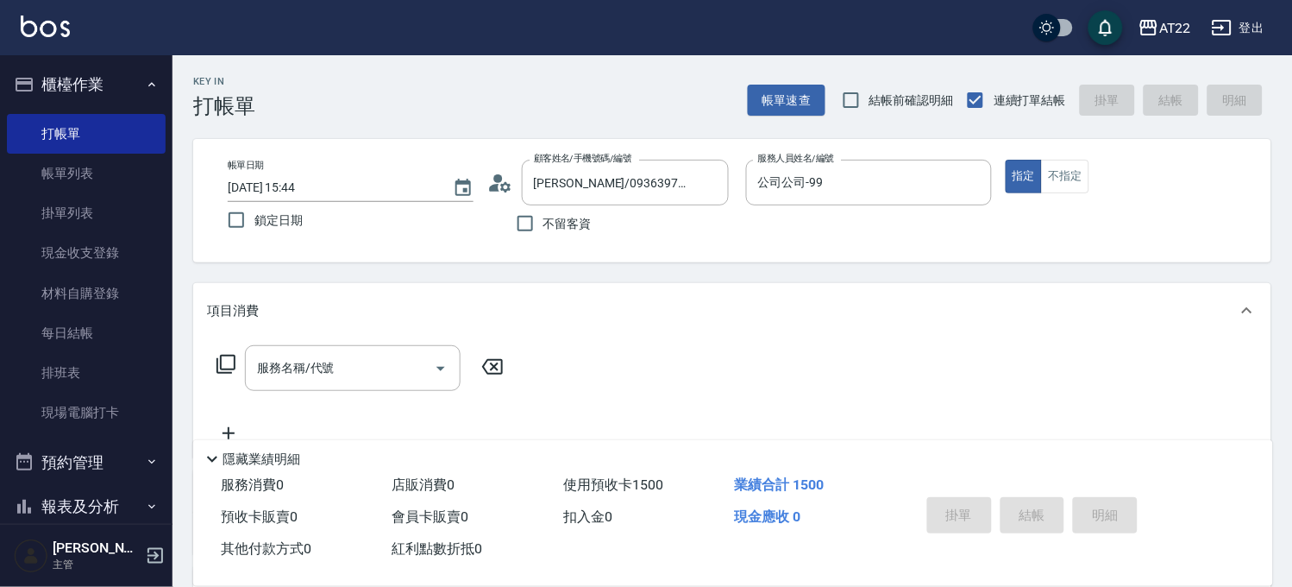
type input "[DATE] 15:45"
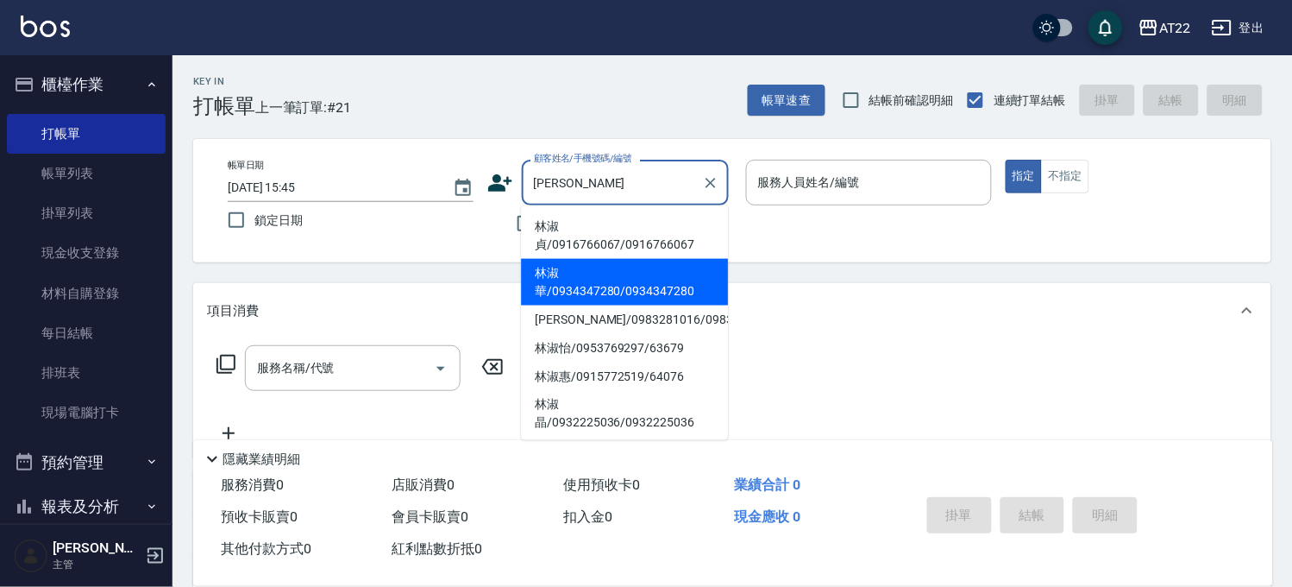
click at [606, 279] on li "林淑華/0934347280/0934347280" at bounding box center [624, 282] width 207 height 47
type input "林淑華/0934347280/0934347280"
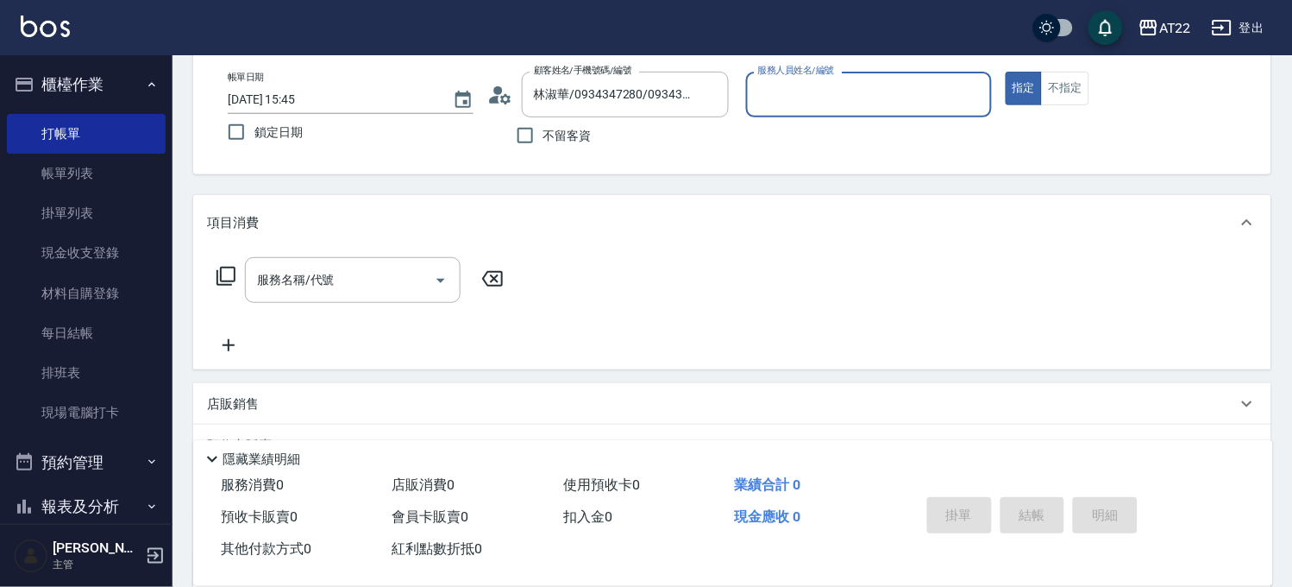
scroll to position [260, 0]
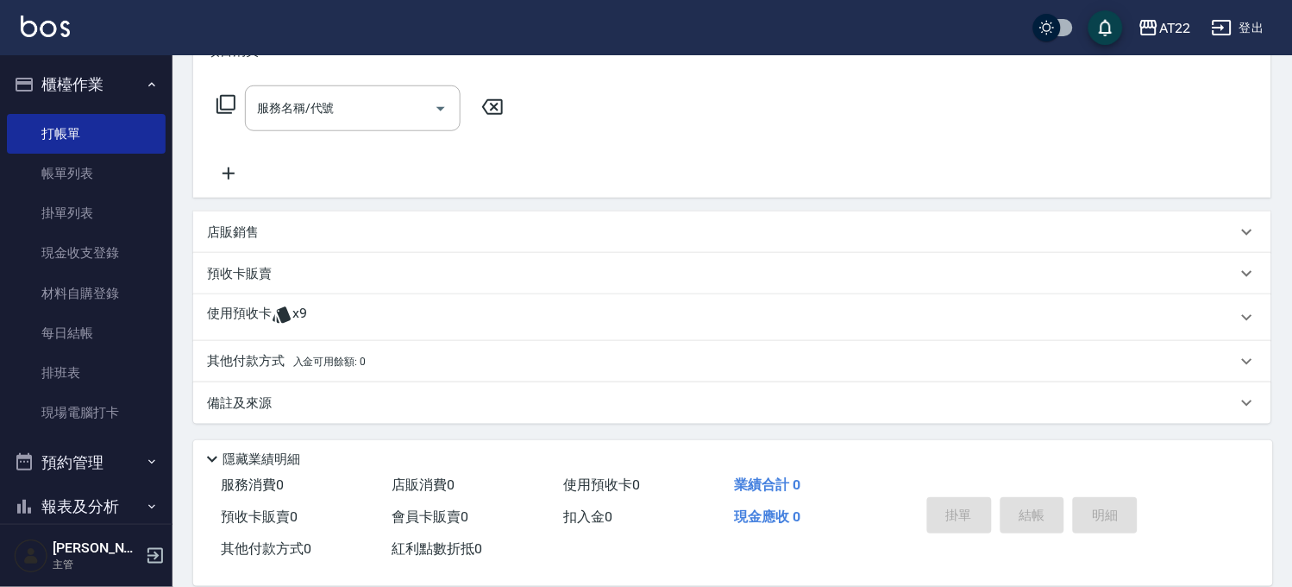
click at [273, 319] on icon at bounding box center [282, 315] width 18 height 16
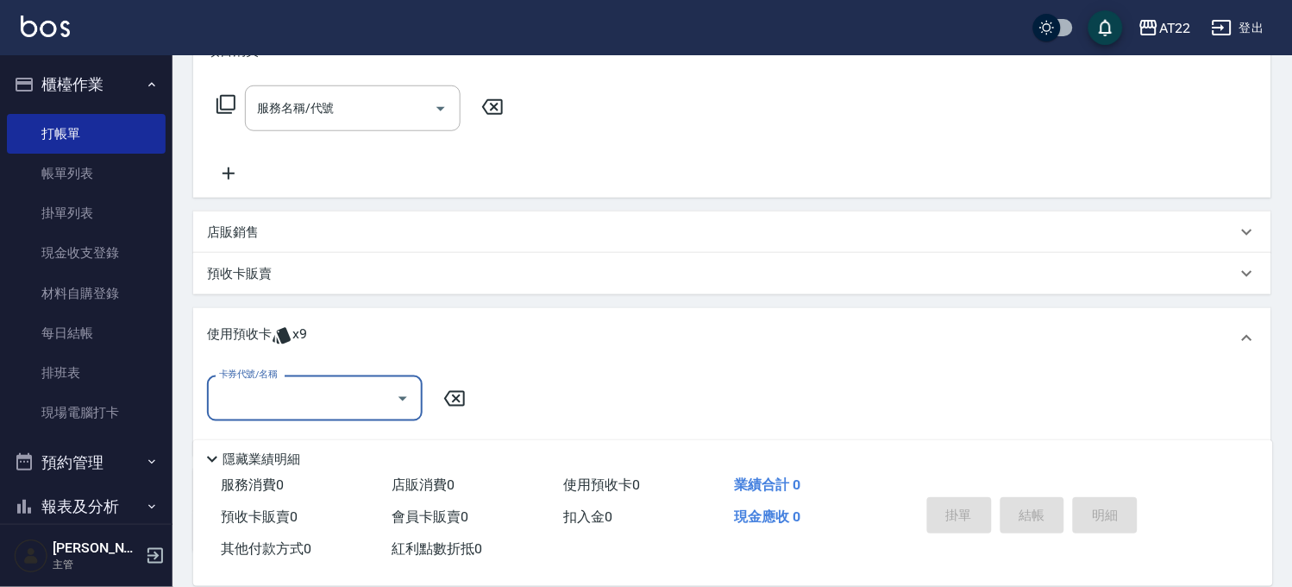
scroll to position [0, 0]
click at [315, 386] on input "卡券代號/名稱" at bounding box center [302, 398] width 174 height 30
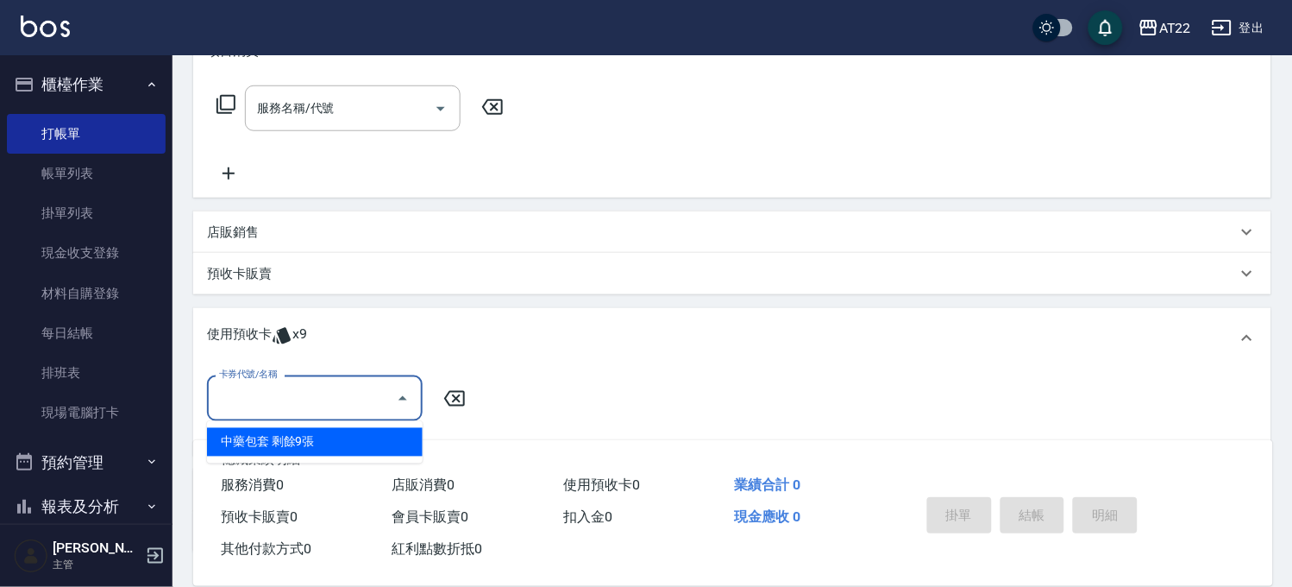
click at [315, 435] on div "中藥包套 剩餘9張" at bounding box center [315, 442] width 216 height 28
type input "中藥包套"
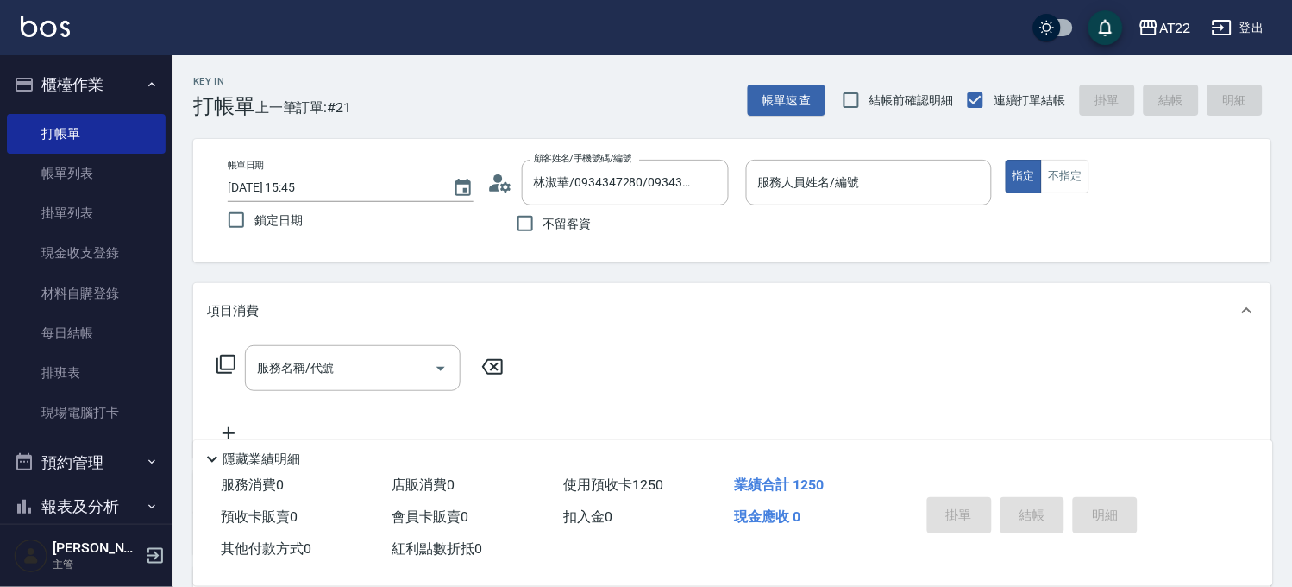
click at [497, 191] on icon at bounding box center [494, 188] width 10 height 8
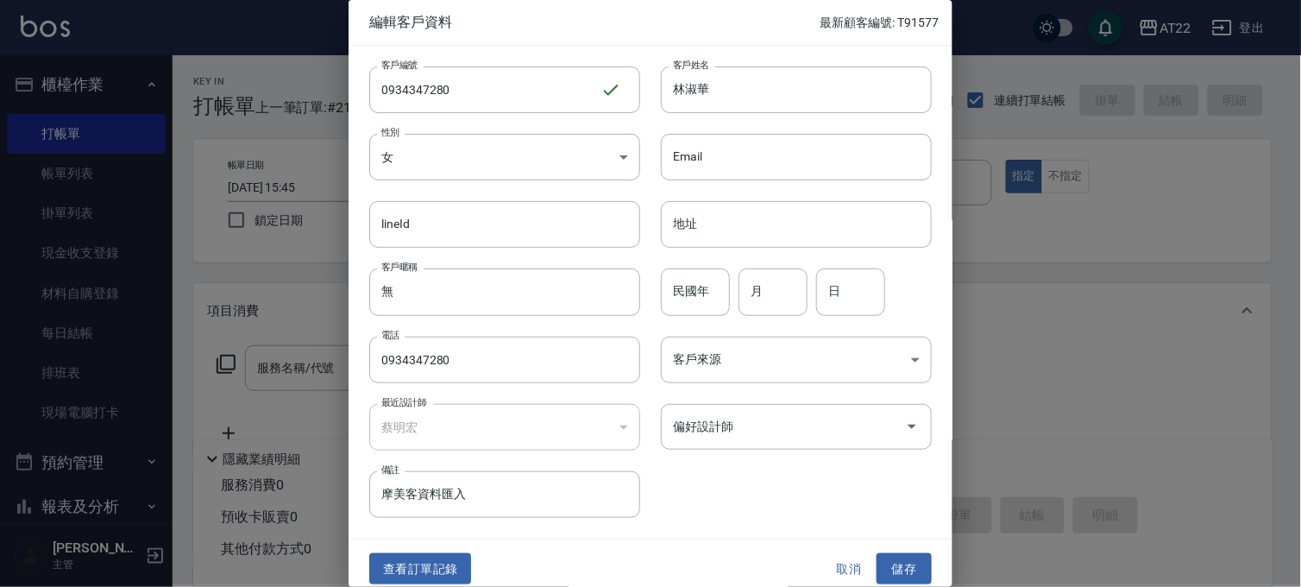
click at [292, 251] on div at bounding box center [650, 293] width 1301 height 587
click at [834, 561] on button "取消" at bounding box center [848, 569] width 55 height 32
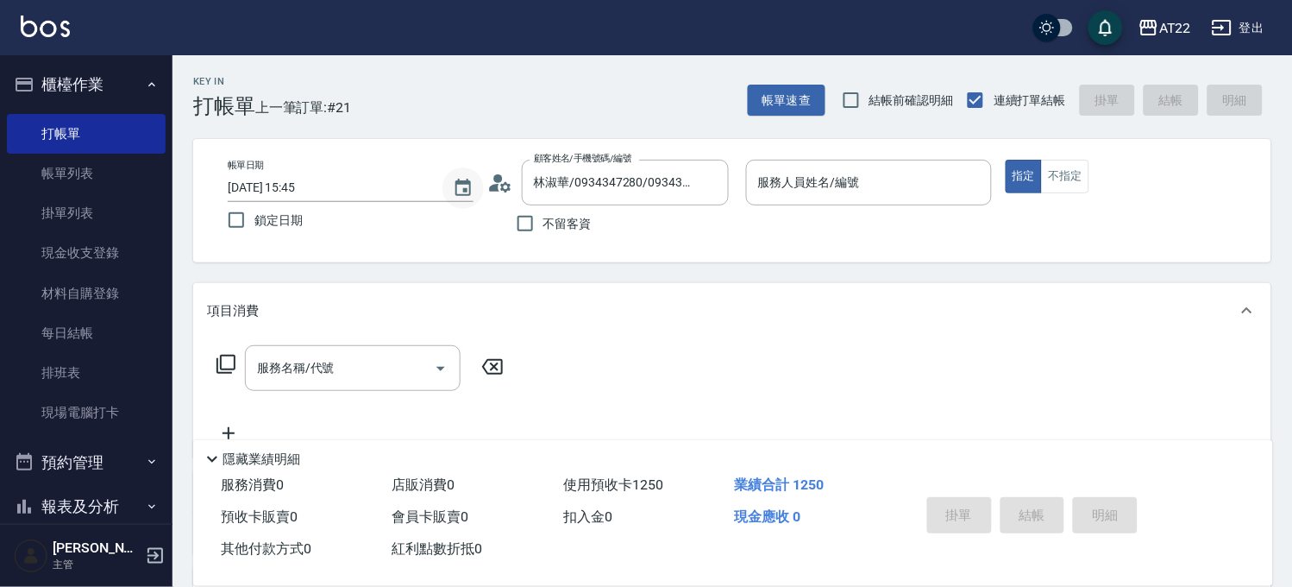
click at [462, 179] on icon "Choose date, selected date is 2025-09-07" at bounding box center [463, 187] width 16 height 17
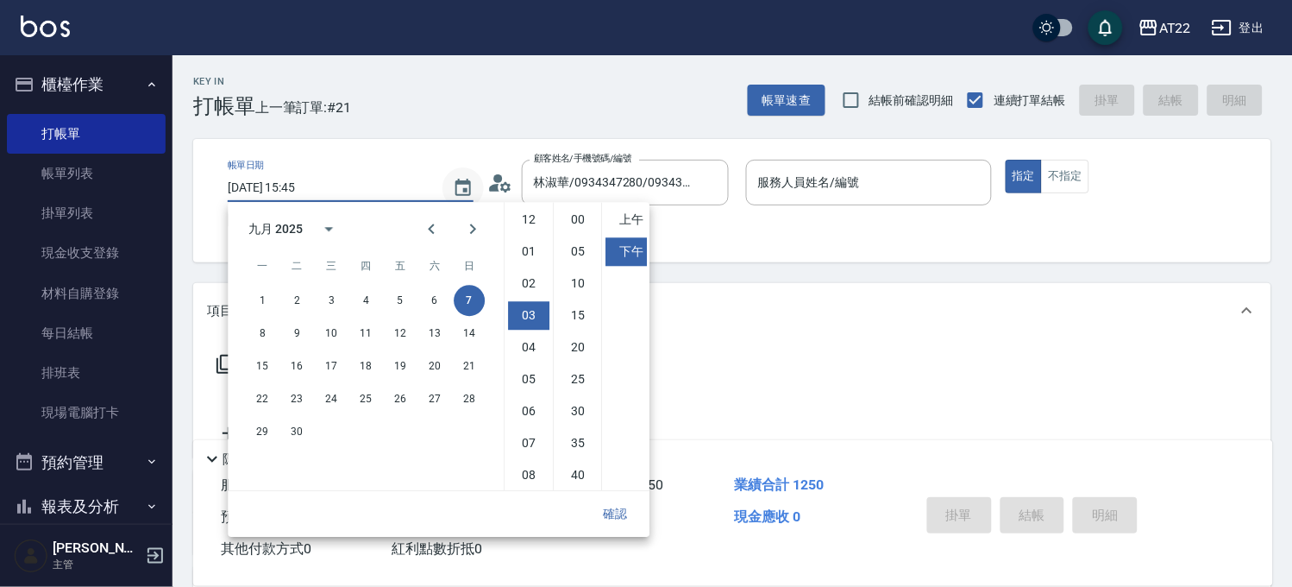
scroll to position [96, 0]
click at [326, 230] on icon "calendar view is open, switch to year view" at bounding box center [328, 228] width 21 height 21
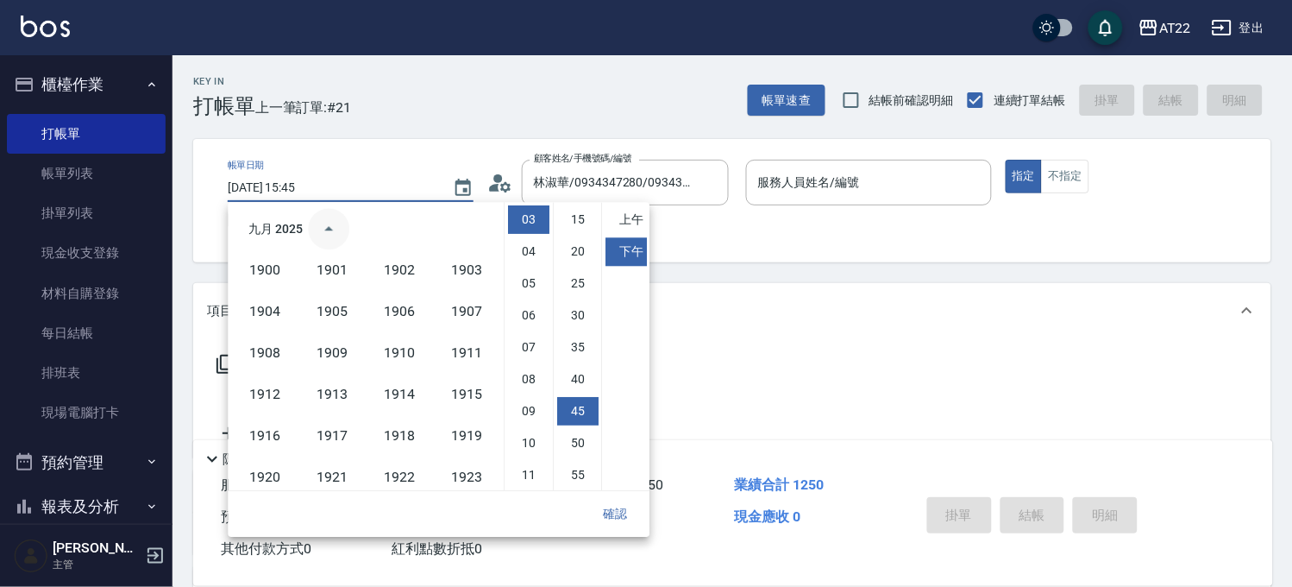
scroll to position [1183, 0]
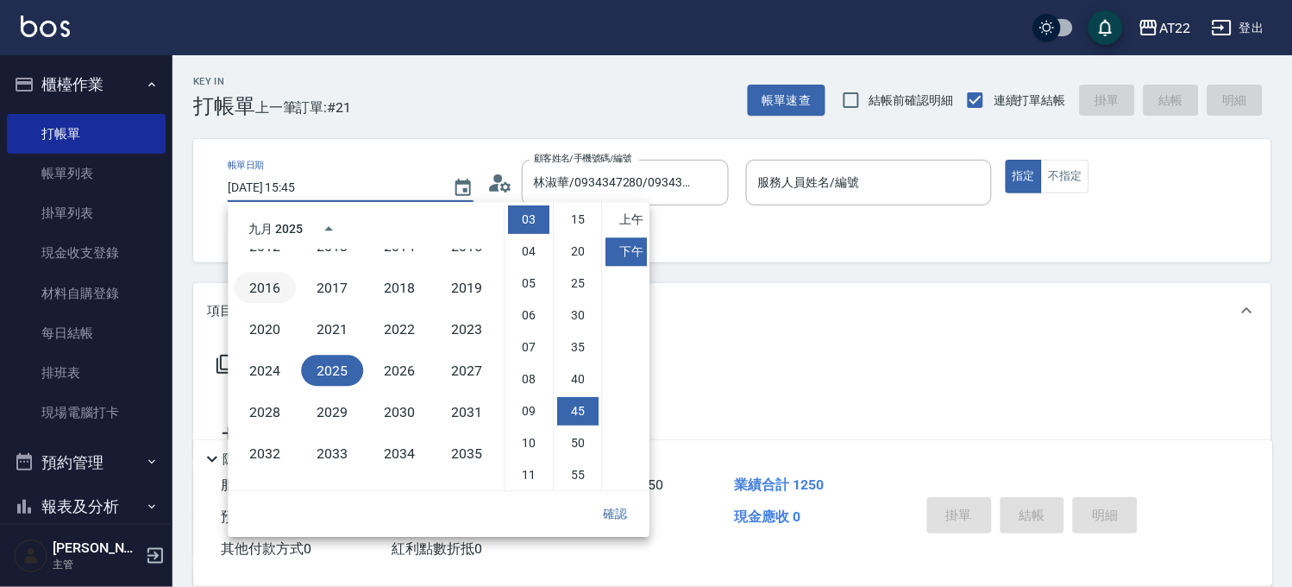
click at [264, 283] on button "2016" at bounding box center [265, 287] width 62 height 31
type input "[DATE] 15:45"
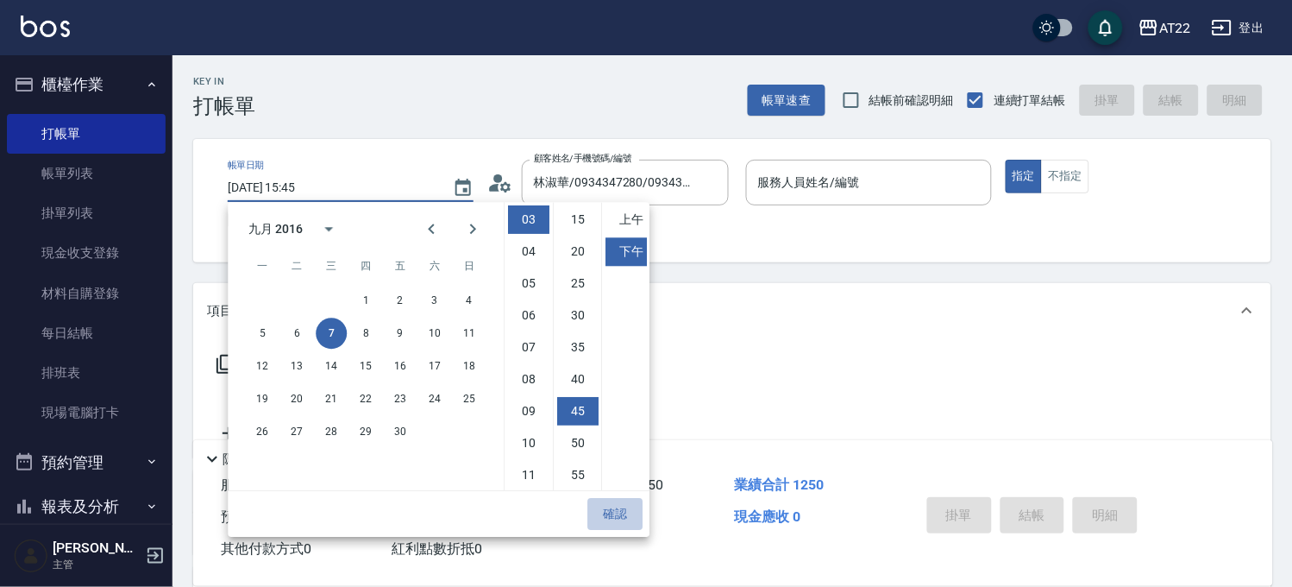
click at [624, 516] on button "確認" at bounding box center [614, 514] width 55 height 32
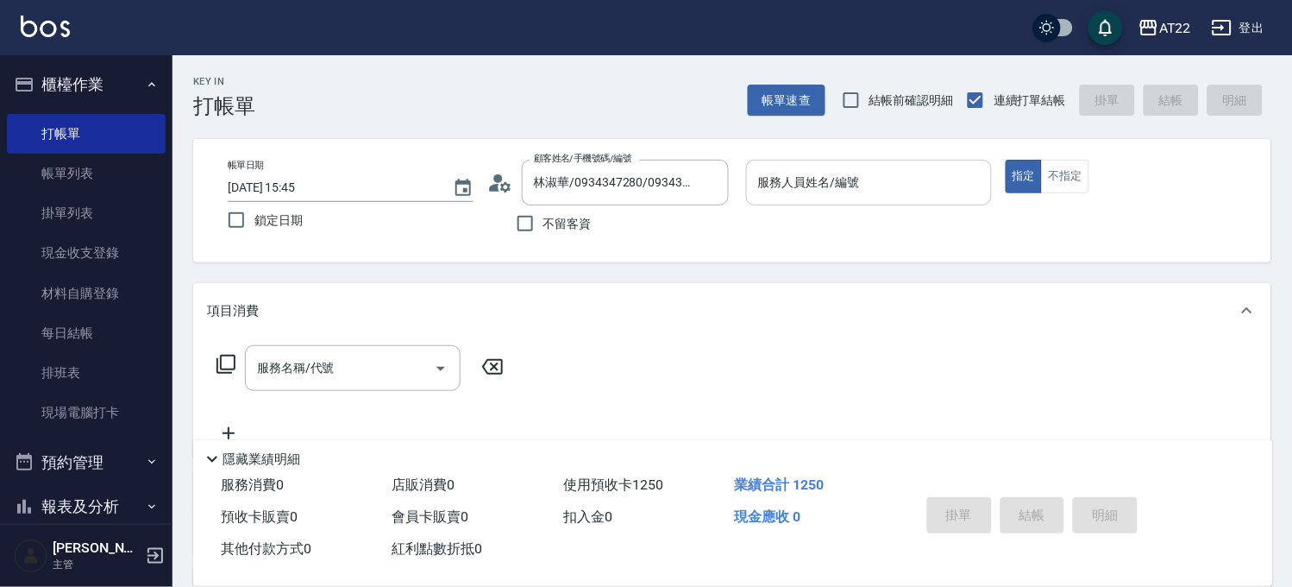
click at [802, 184] on input "服務人員姓名/編號" at bounding box center [869, 182] width 230 height 30
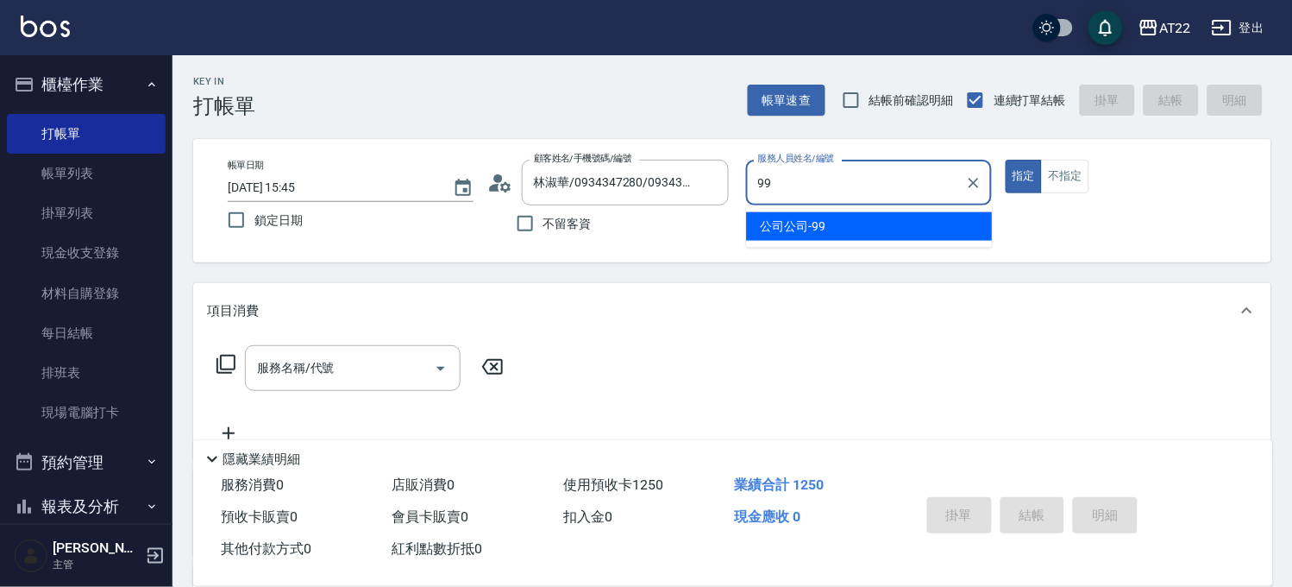
type input "公司公司-99"
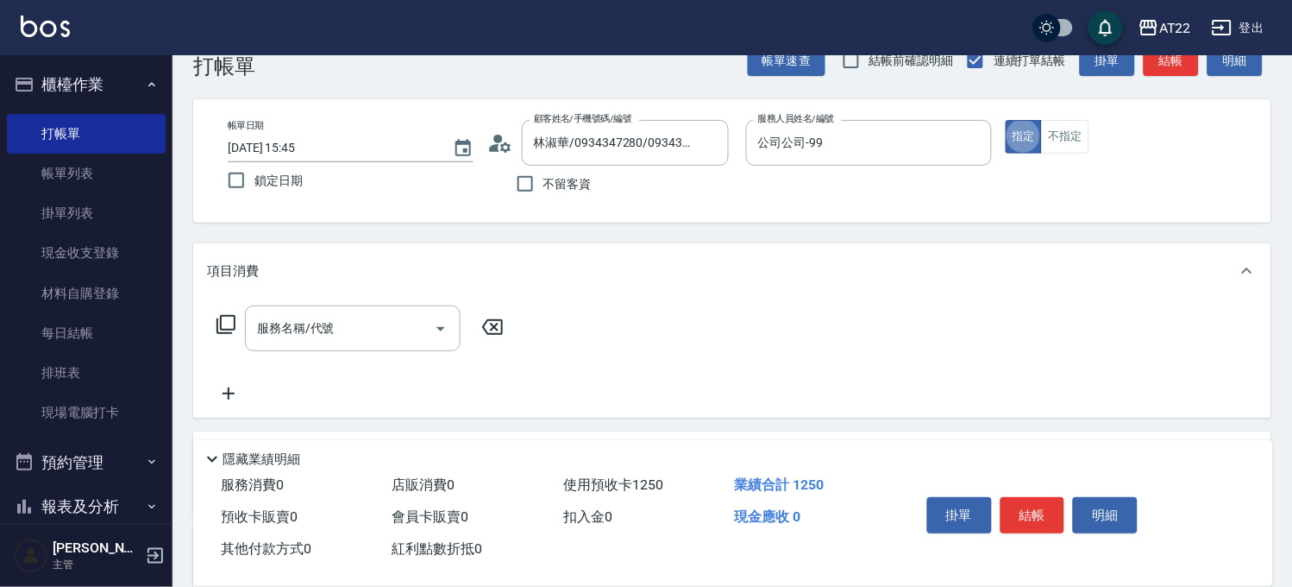
scroll to position [0, 0]
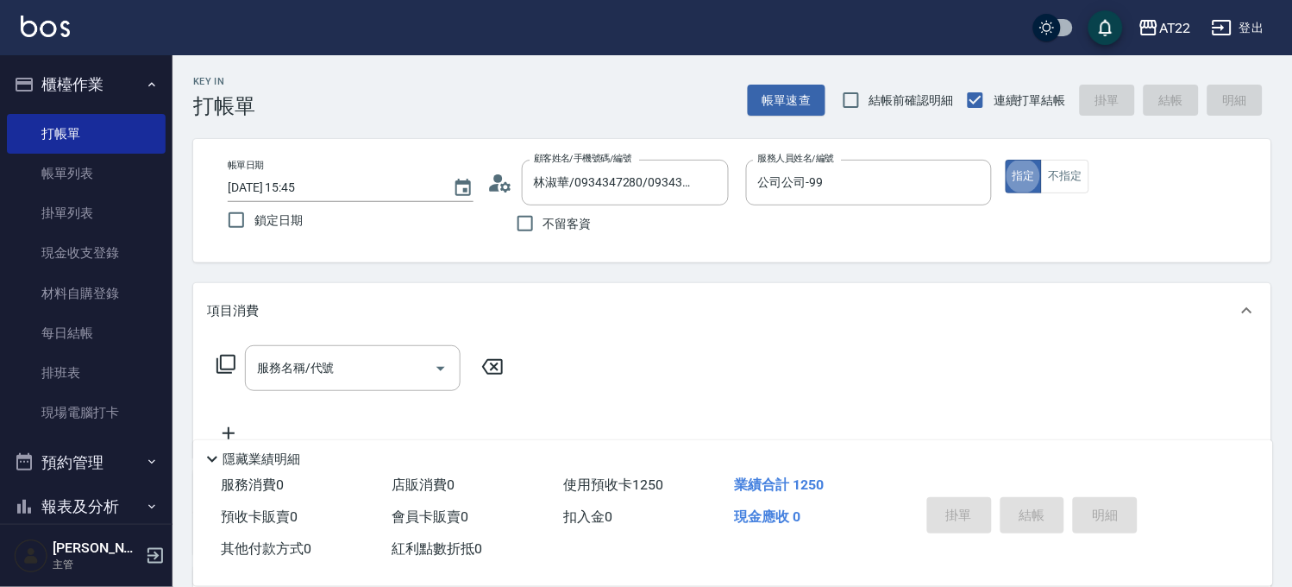
type input "[DATE] 15:52"
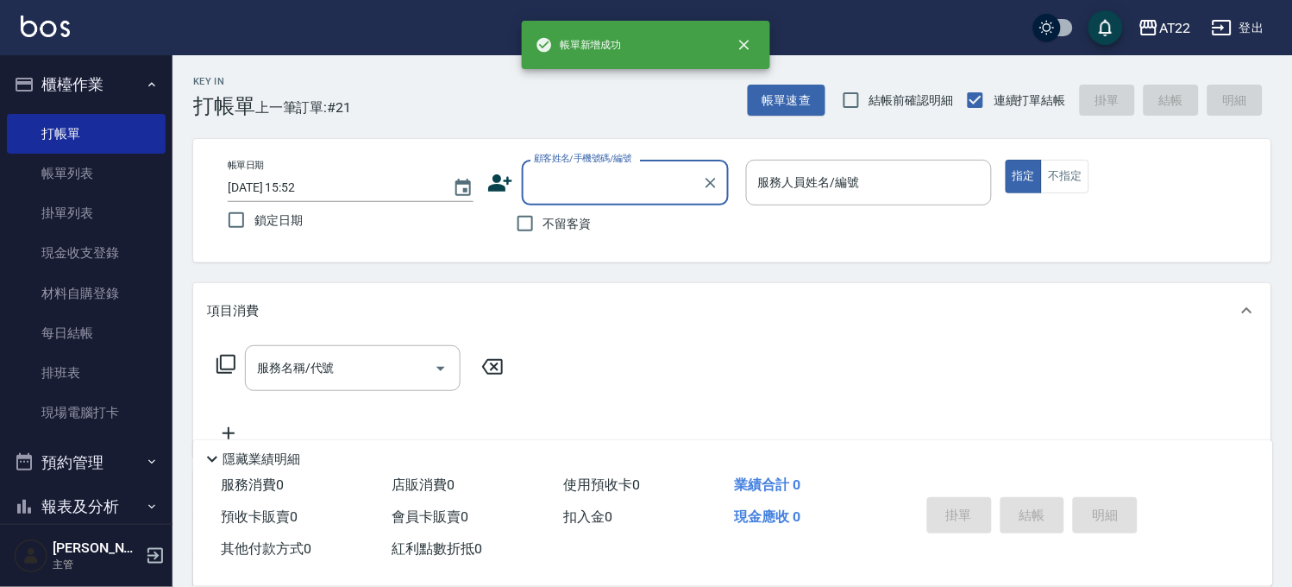
click at [631, 185] on input "顧客姓名/手機號碼/編號" at bounding box center [613, 182] width 166 height 30
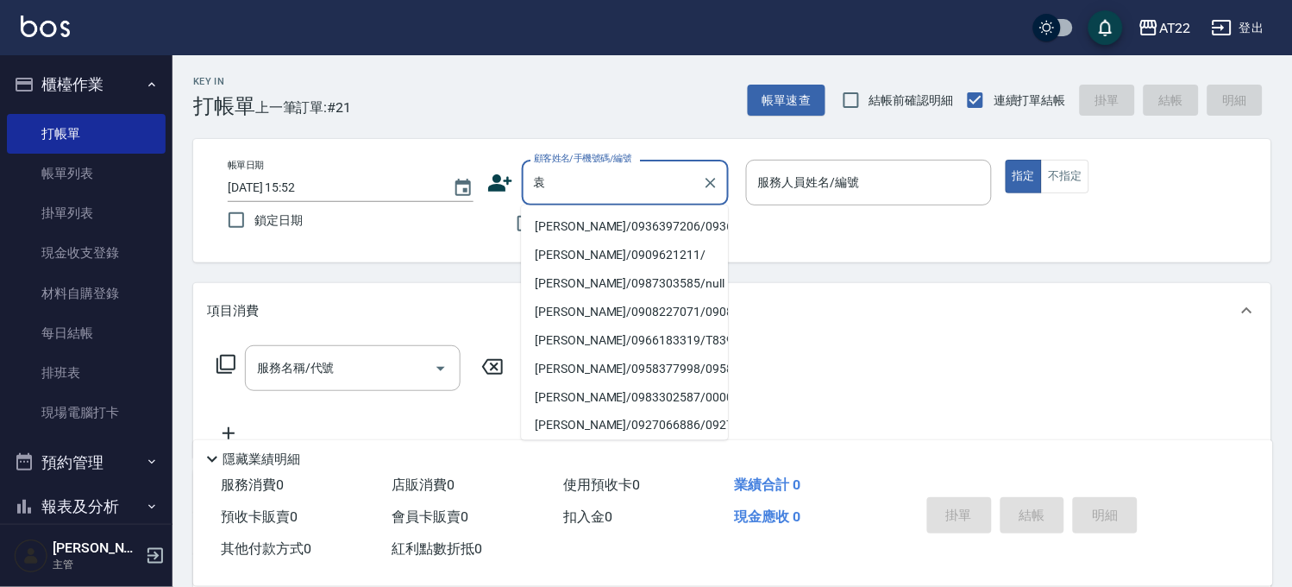
click at [611, 229] on li "[PERSON_NAME]/0936397206/0936397206" at bounding box center [624, 226] width 207 height 28
type input "[PERSON_NAME]/0936397206/0936397206"
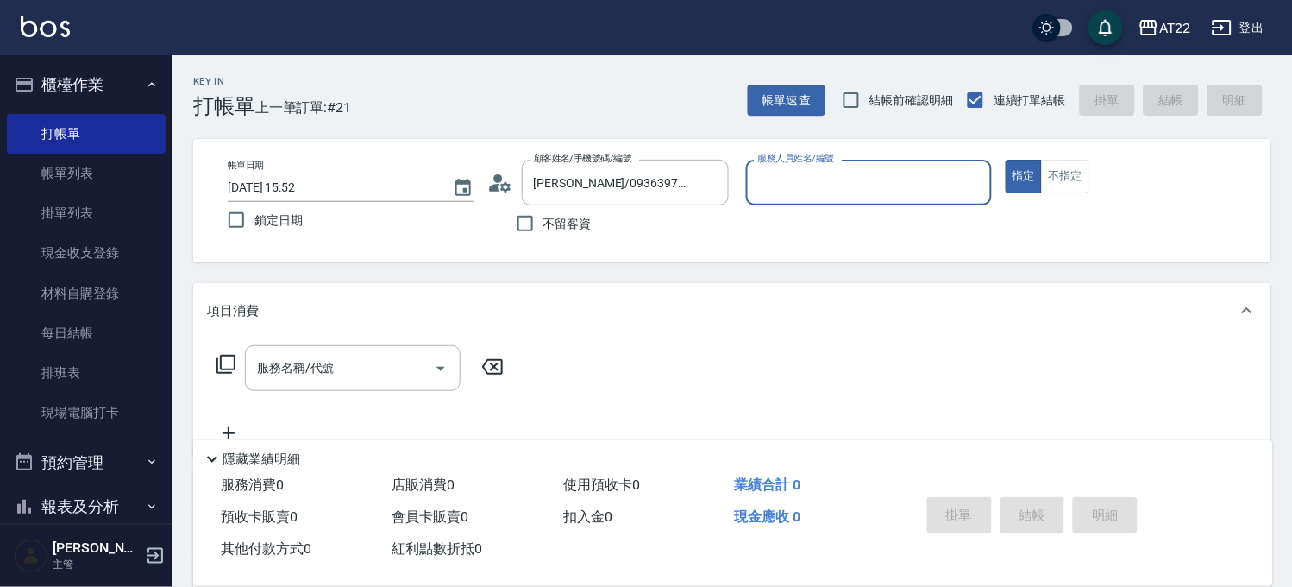
type input "ㄇ"
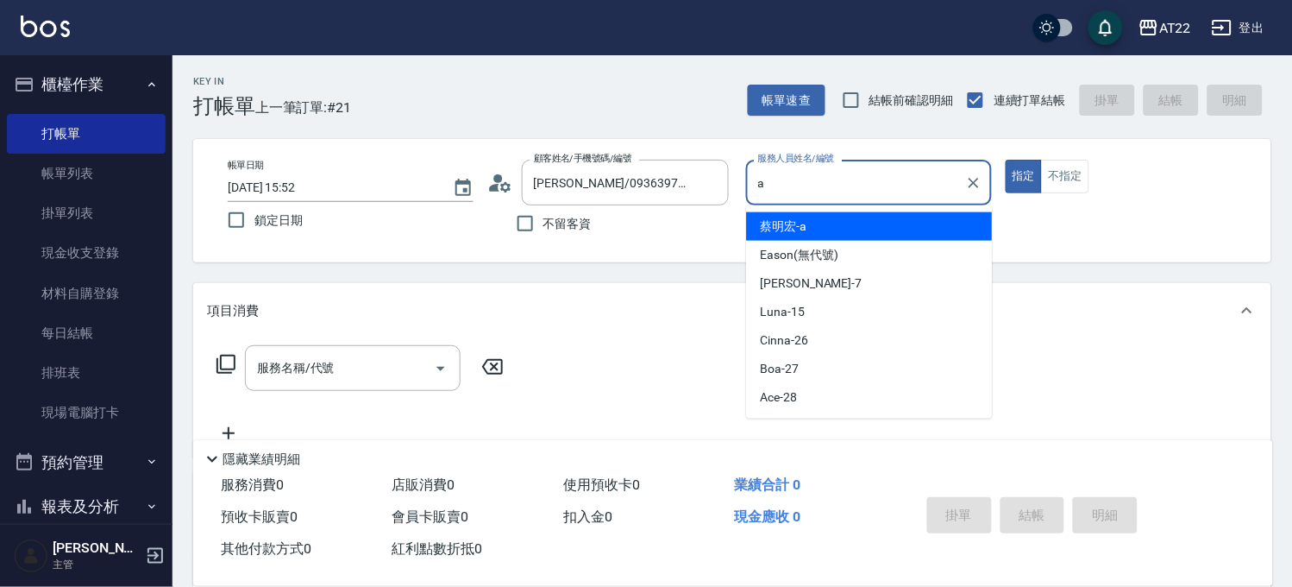
click at [835, 219] on div "[PERSON_NAME]" at bounding box center [870, 226] width 246 height 28
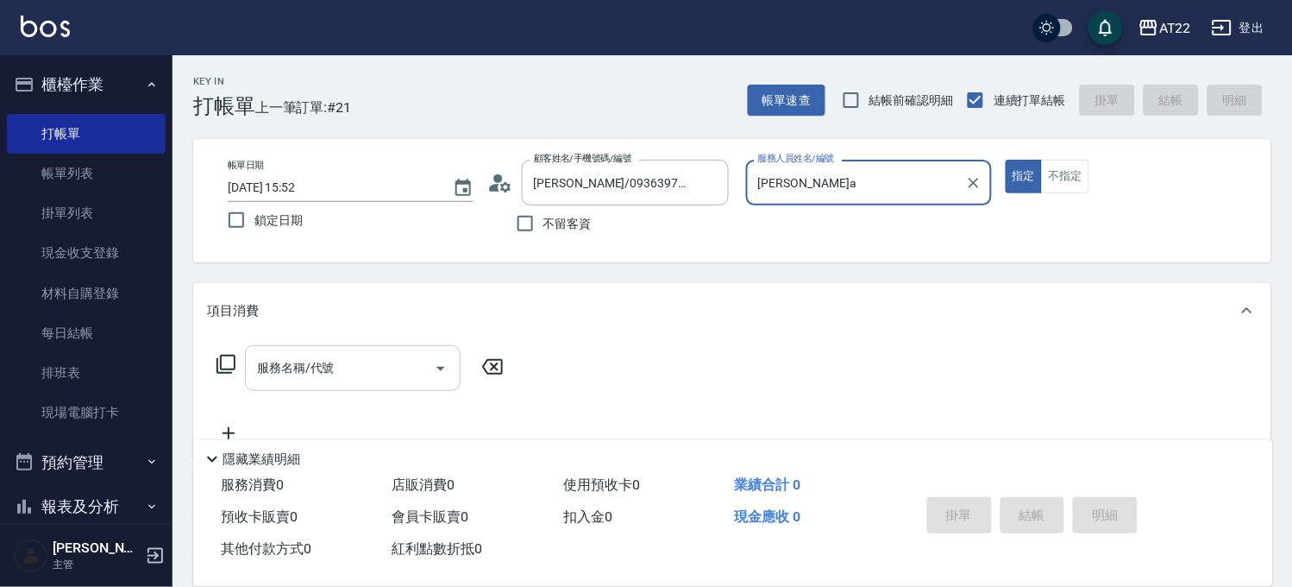
type input "[PERSON_NAME]a"
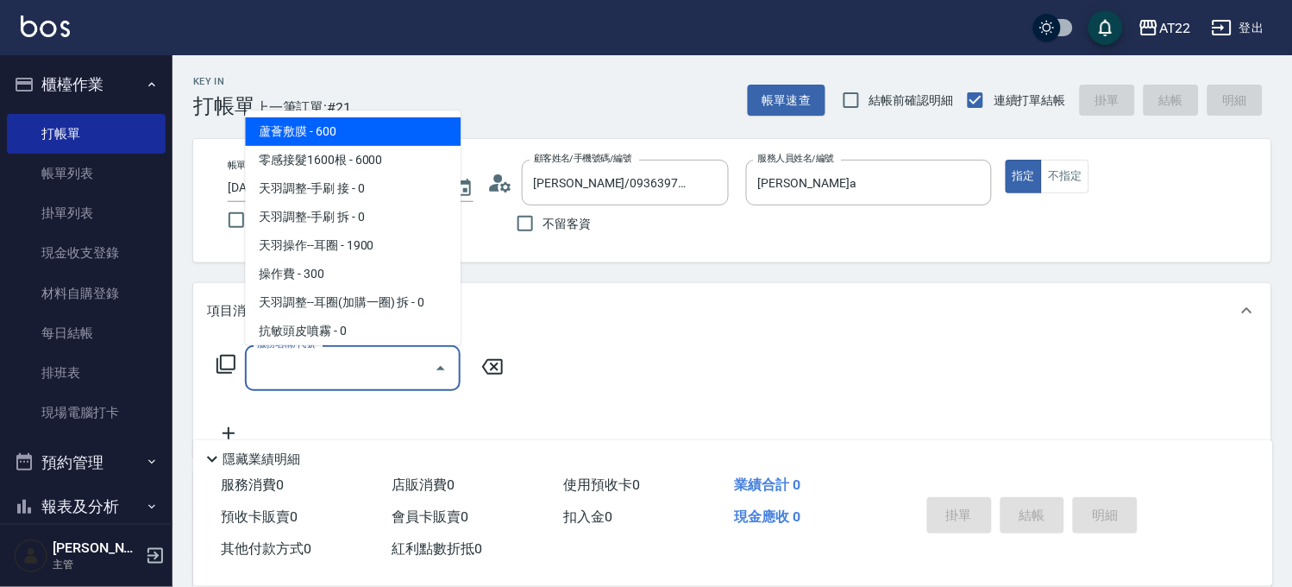
click at [339, 361] on input "服務名稱/代號" at bounding box center [340, 368] width 174 height 30
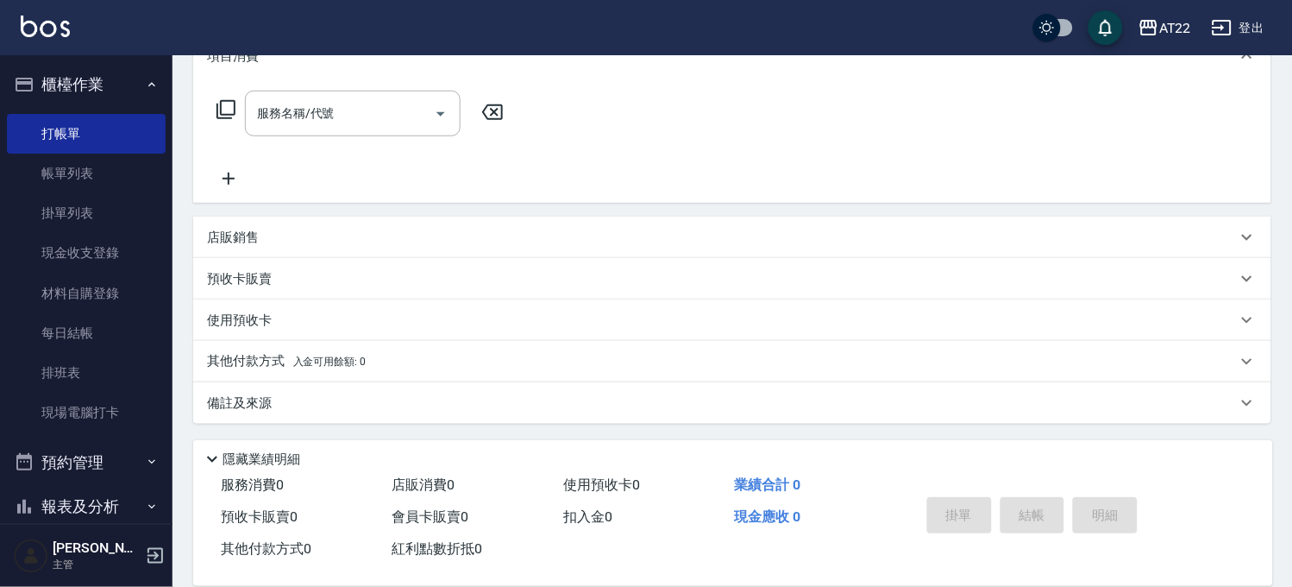
click at [226, 273] on p "預收卡販賣" at bounding box center [239, 279] width 65 height 18
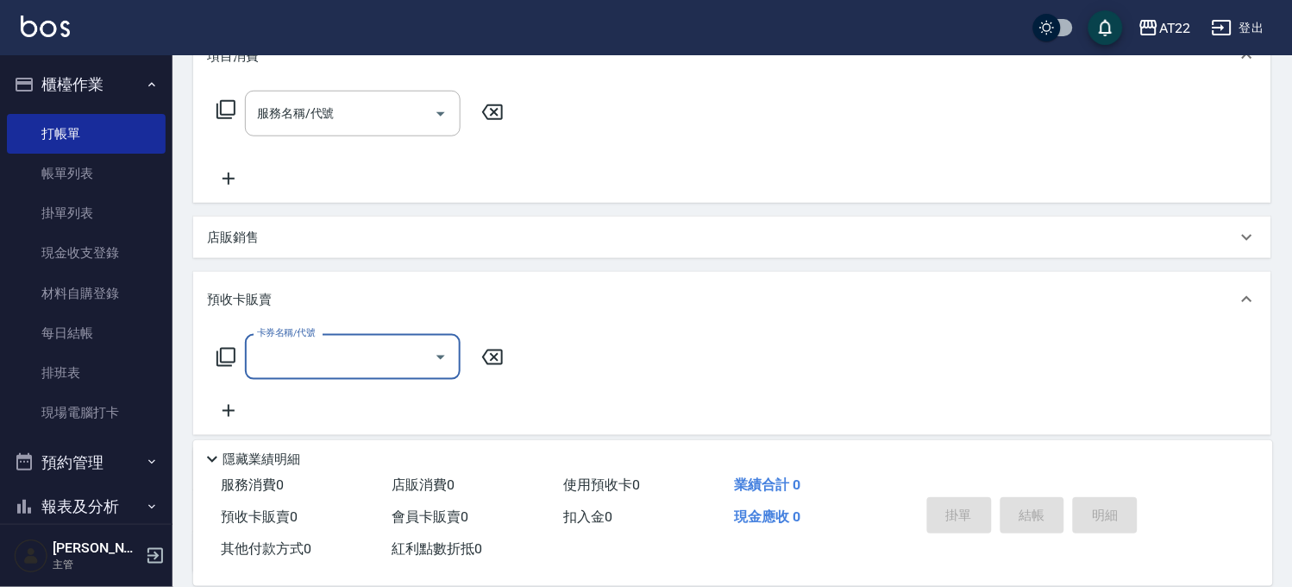
scroll to position [0, 0]
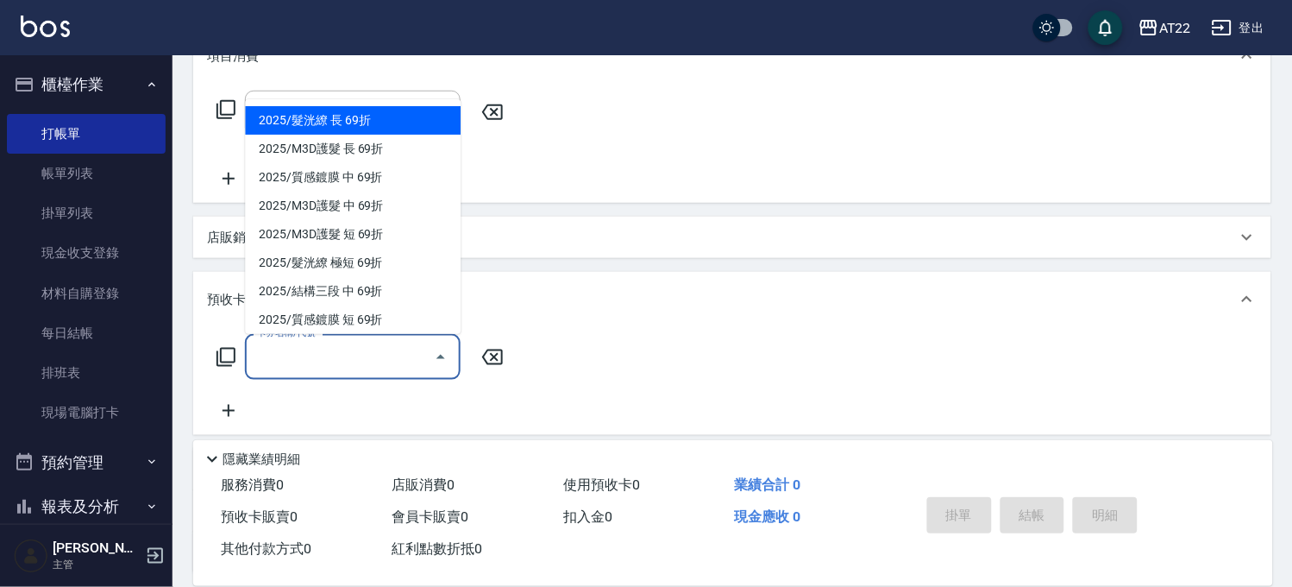
click at [352, 345] on input "卡券名稱/代號" at bounding box center [340, 357] width 174 height 30
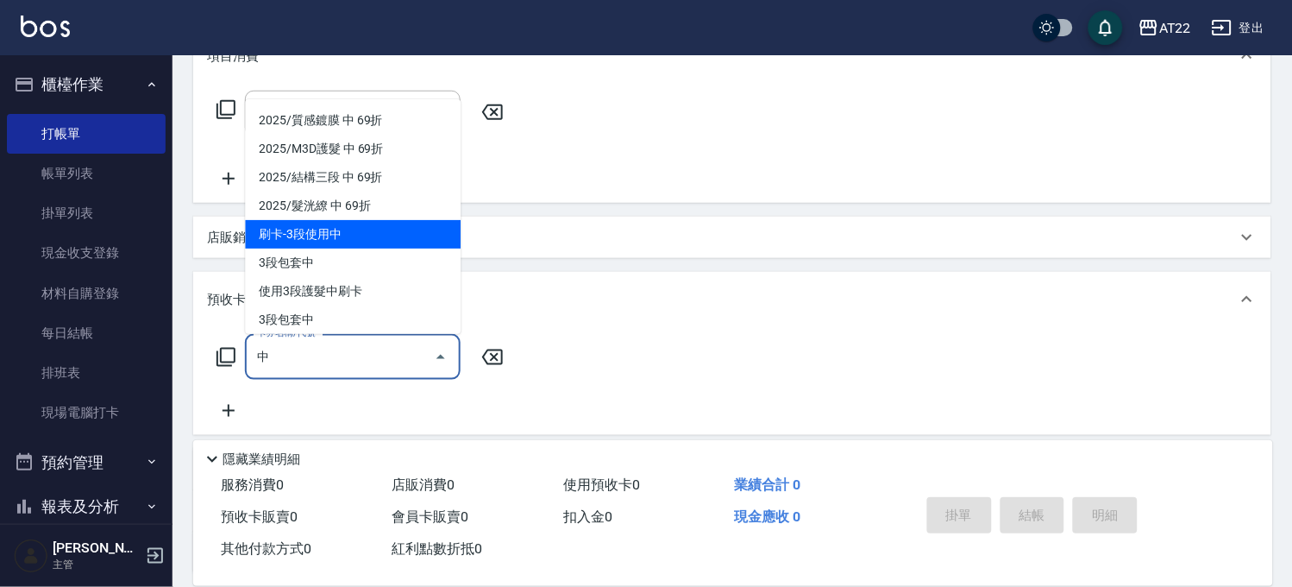
scroll to position [177, 0]
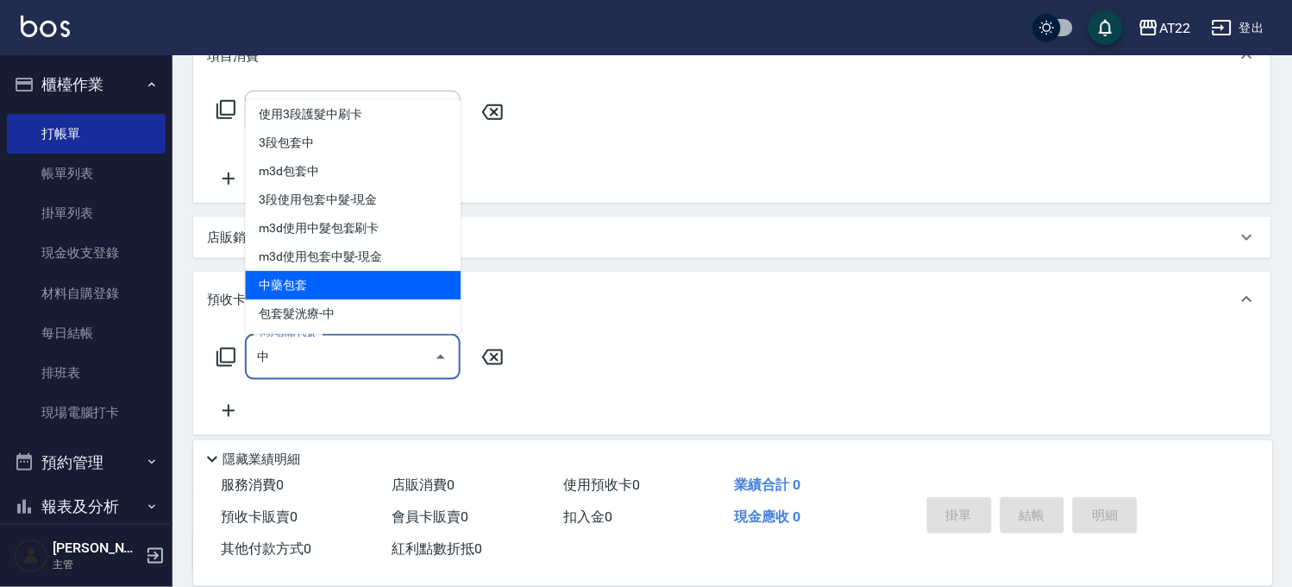
click at [375, 273] on span "中藥包套" at bounding box center [353, 285] width 216 height 28
type input "中藥包套(a)"
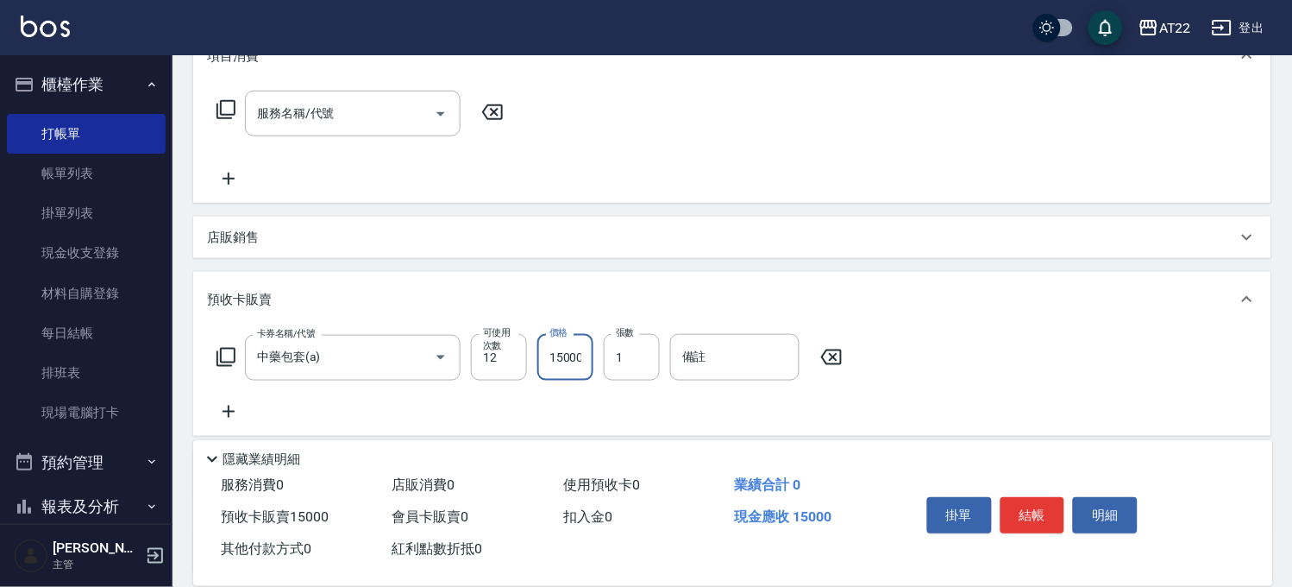
click at [570, 362] on input "15000" at bounding box center [565, 357] width 56 height 47
type input "18000"
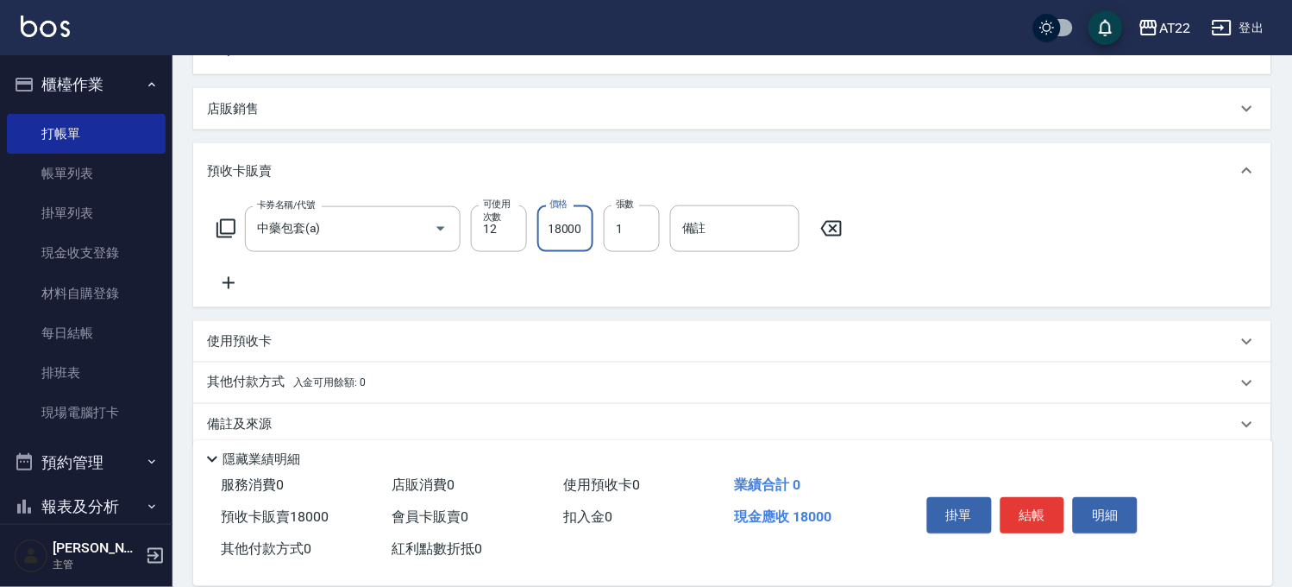
scroll to position [0, 0]
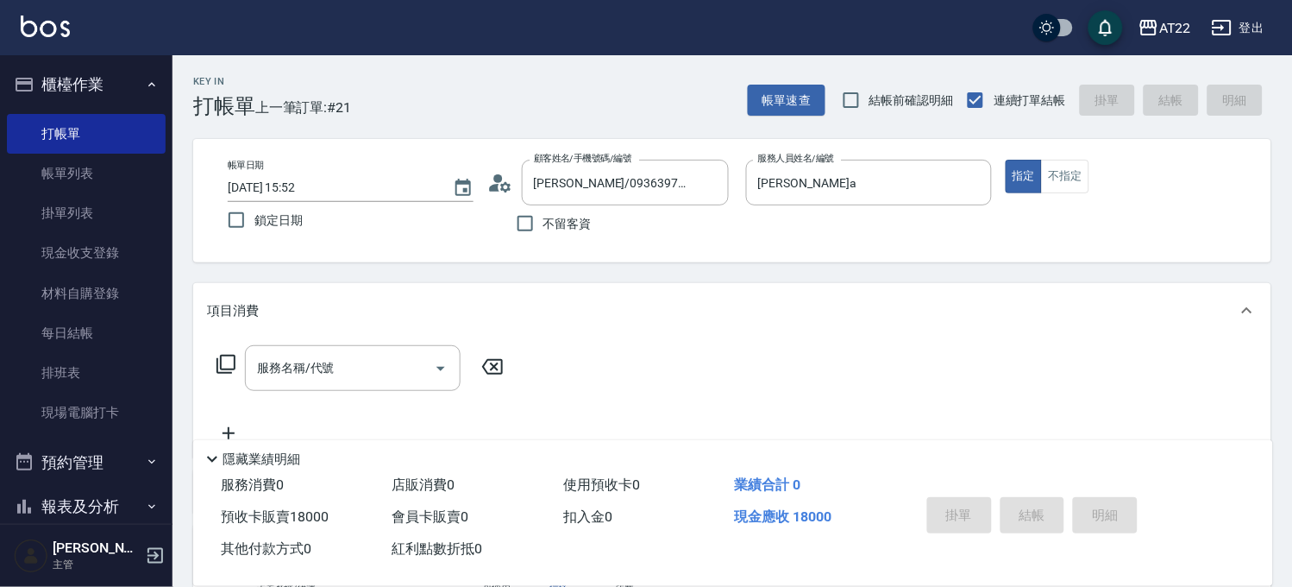
type input "[DATE] 15:53"
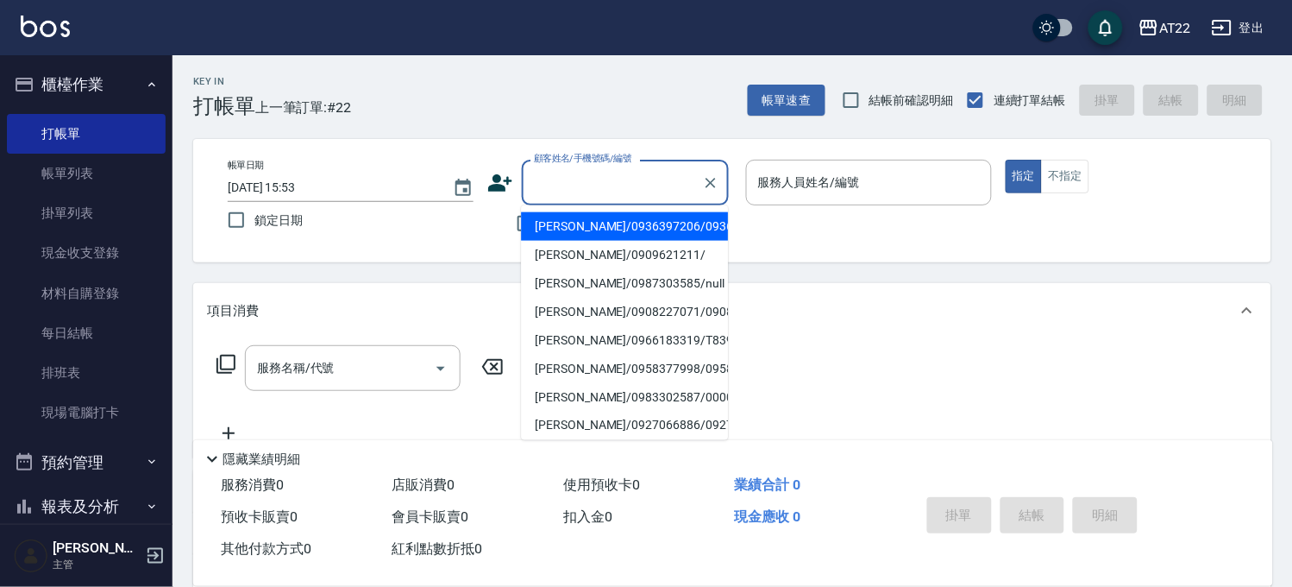
click at [581, 181] on input "顧客姓名/手機號碼/編號" at bounding box center [613, 182] width 166 height 30
click at [578, 216] on li "[PERSON_NAME]/0936397206/0936397206" at bounding box center [624, 226] width 207 height 28
type input "[PERSON_NAME]/0936397206/0936397206"
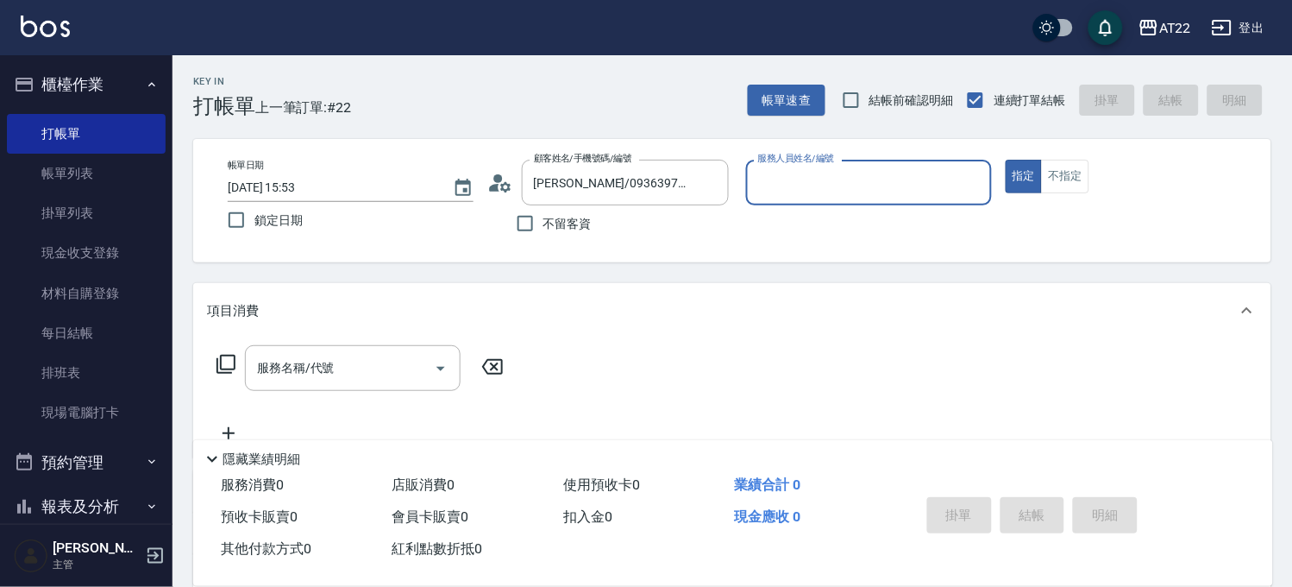
type input "ㄇ"
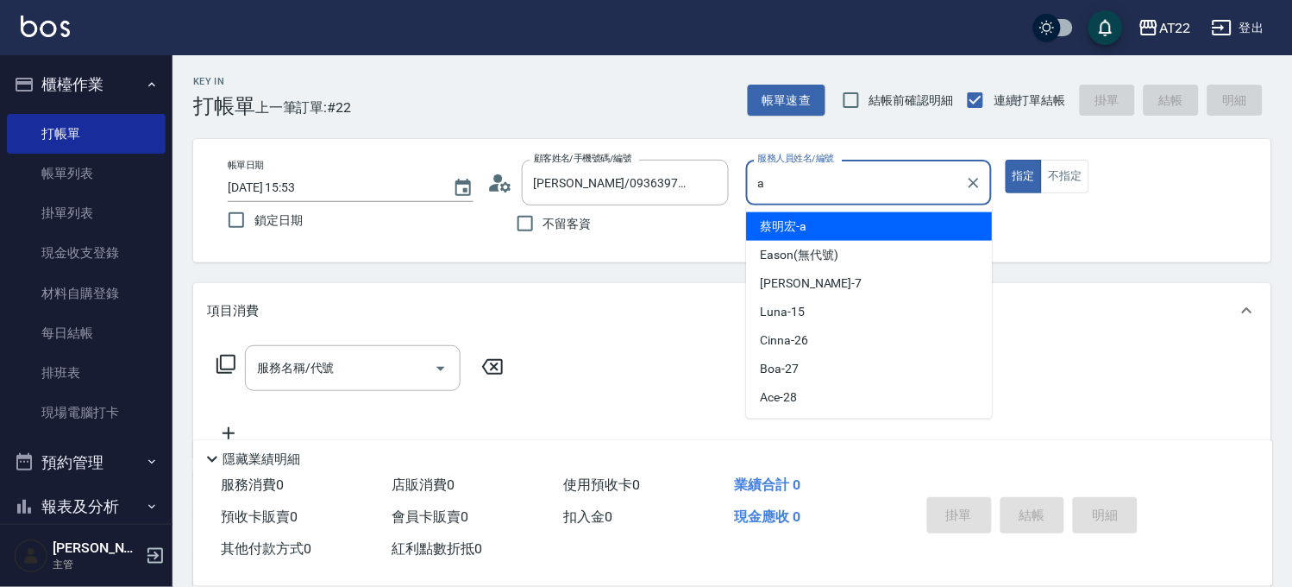
type input "[PERSON_NAME]a"
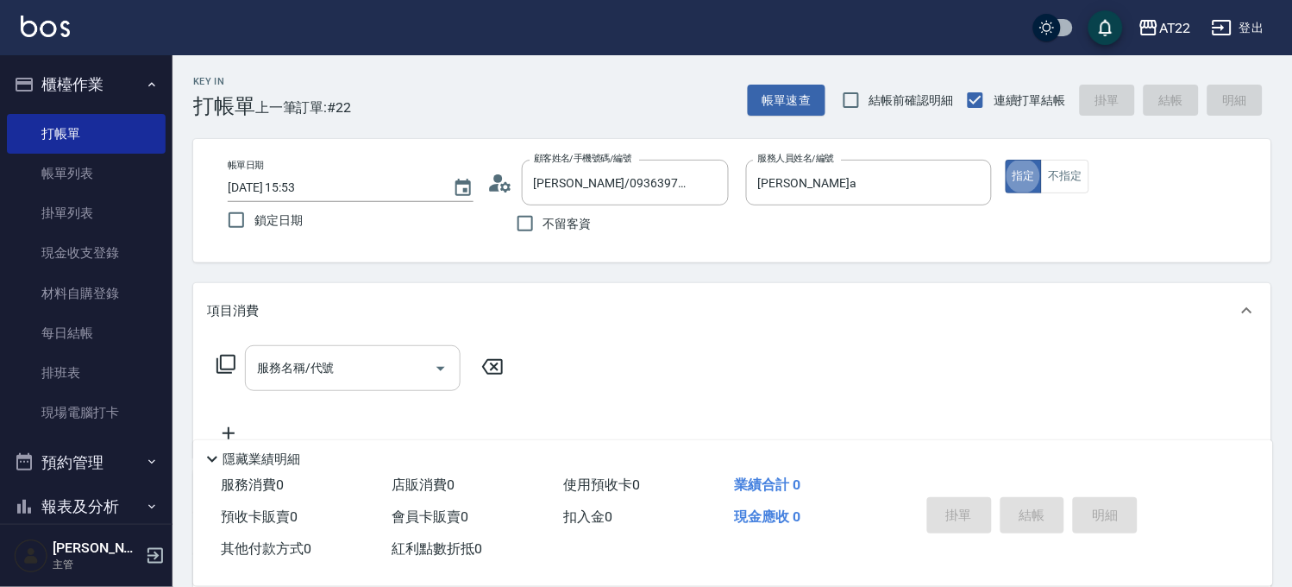
click at [347, 384] on div "服務名稱/代號" at bounding box center [353, 368] width 216 height 46
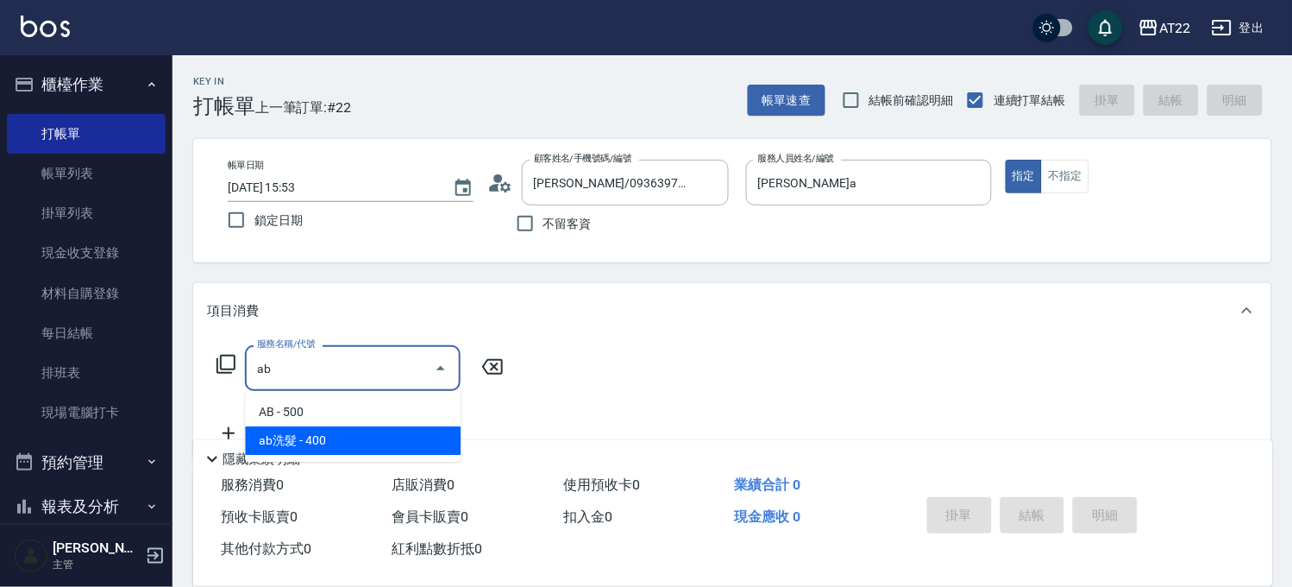
click at [337, 432] on span "ab洗髮 - 400" at bounding box center [353, 440] width 216 height 28
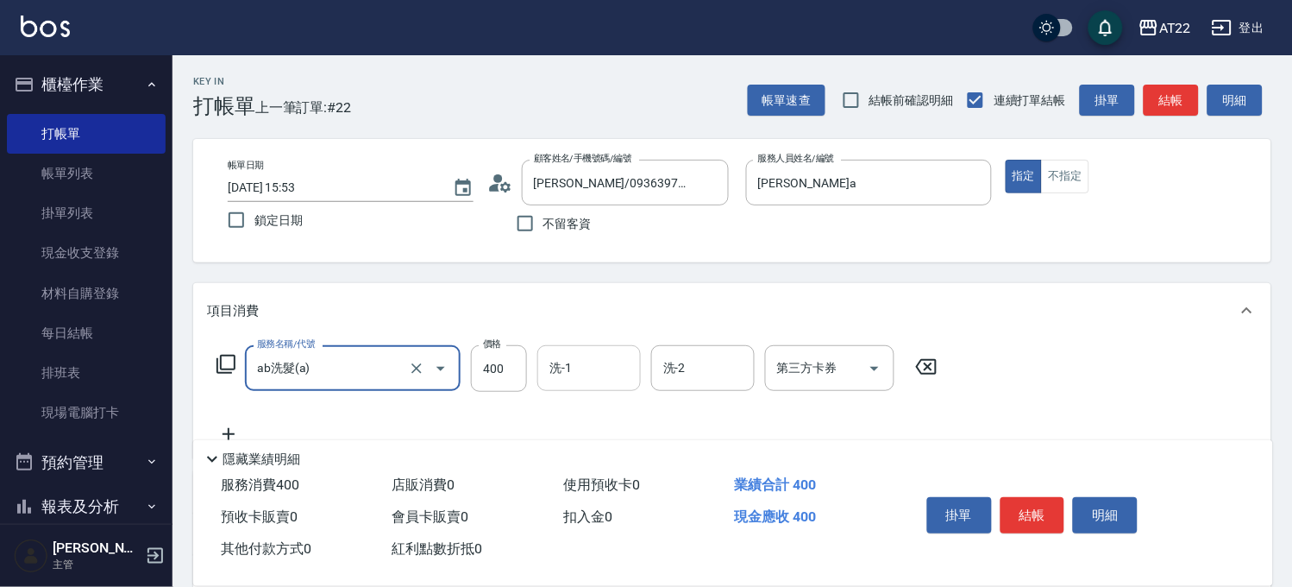
type input "ab洗髮(a)"
click at [561, 366] on input "洗-1" at bounding box center [589, 368] width 88 height 30
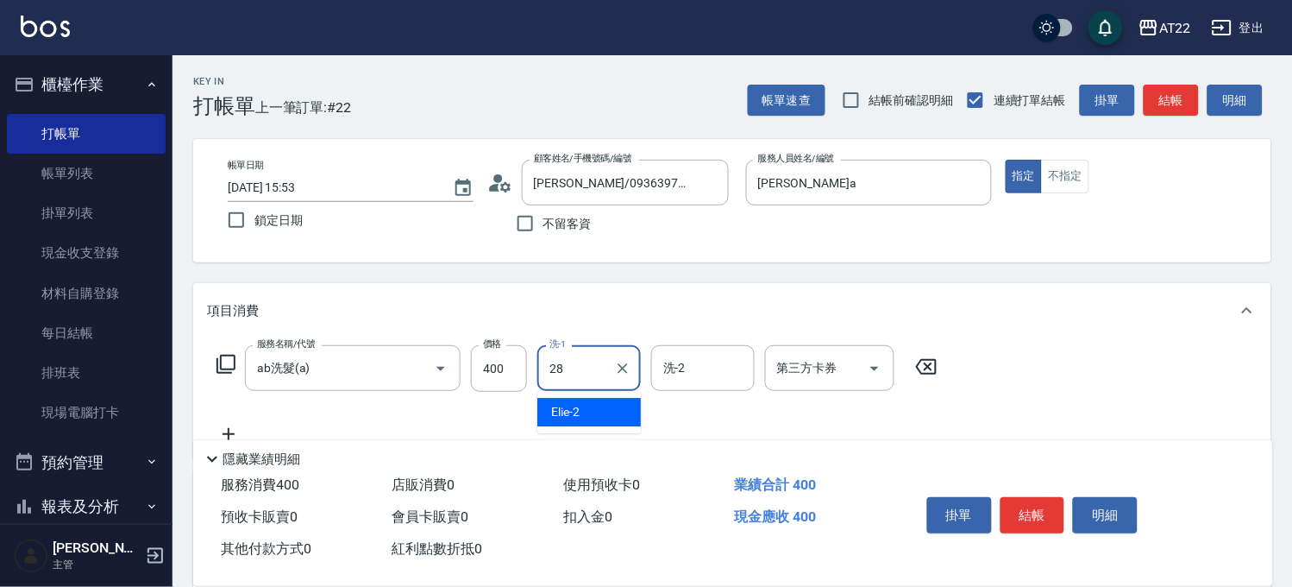
type input "Ace-28"
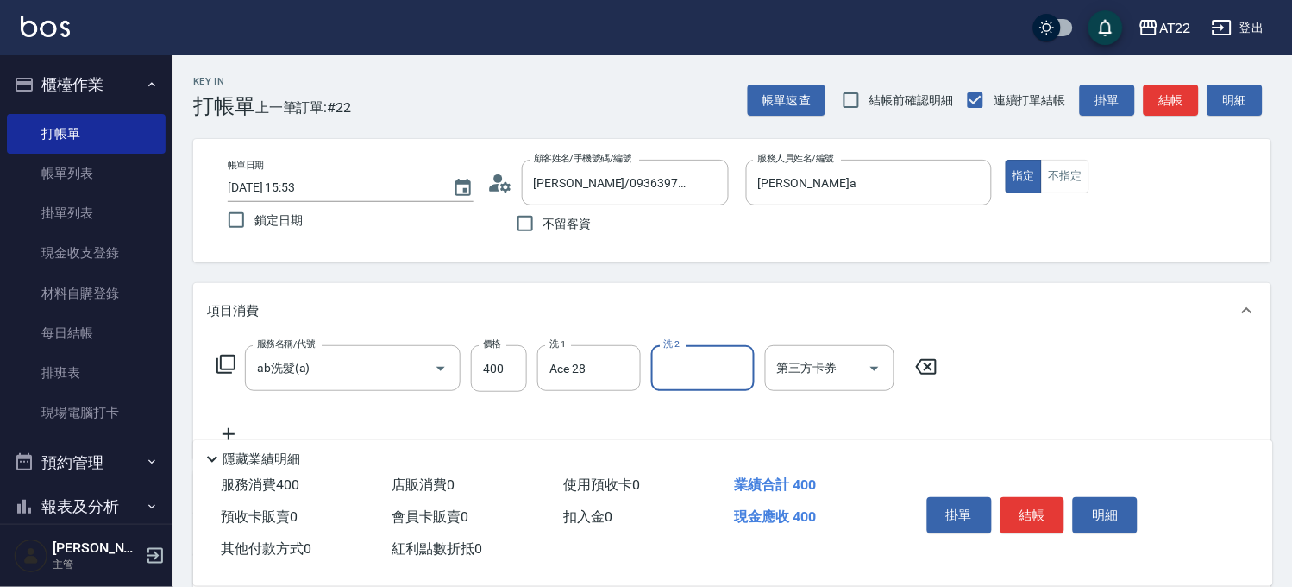
scroll to position [96, 0]
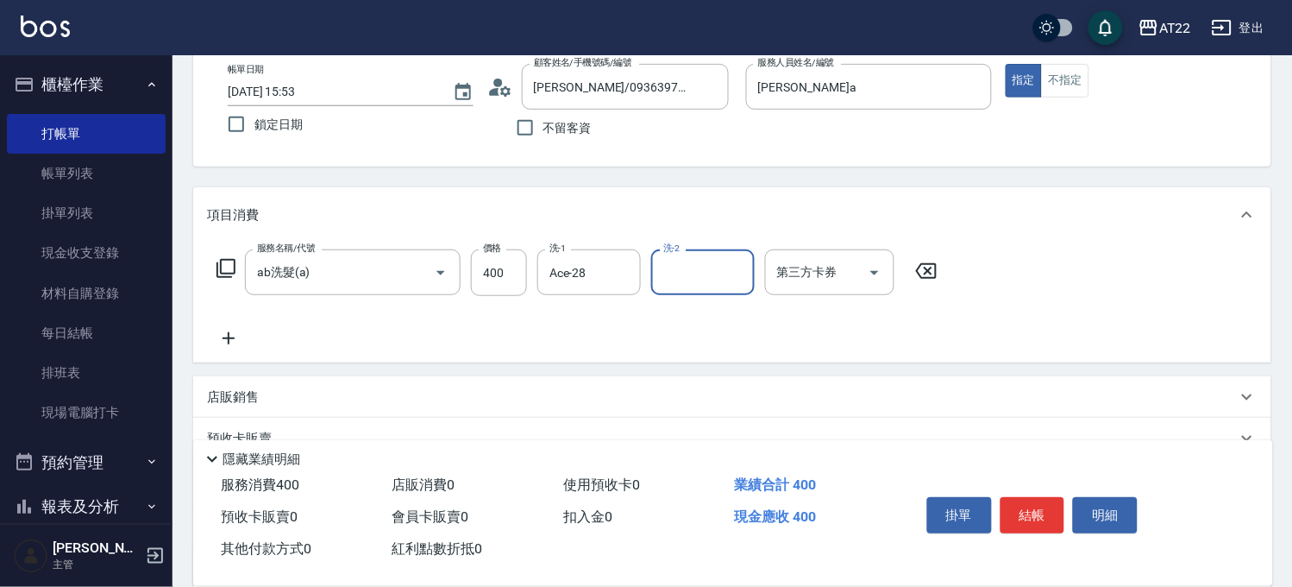
click at [234, 330] on icon at bounding box center [228, 338] width 43 height 21
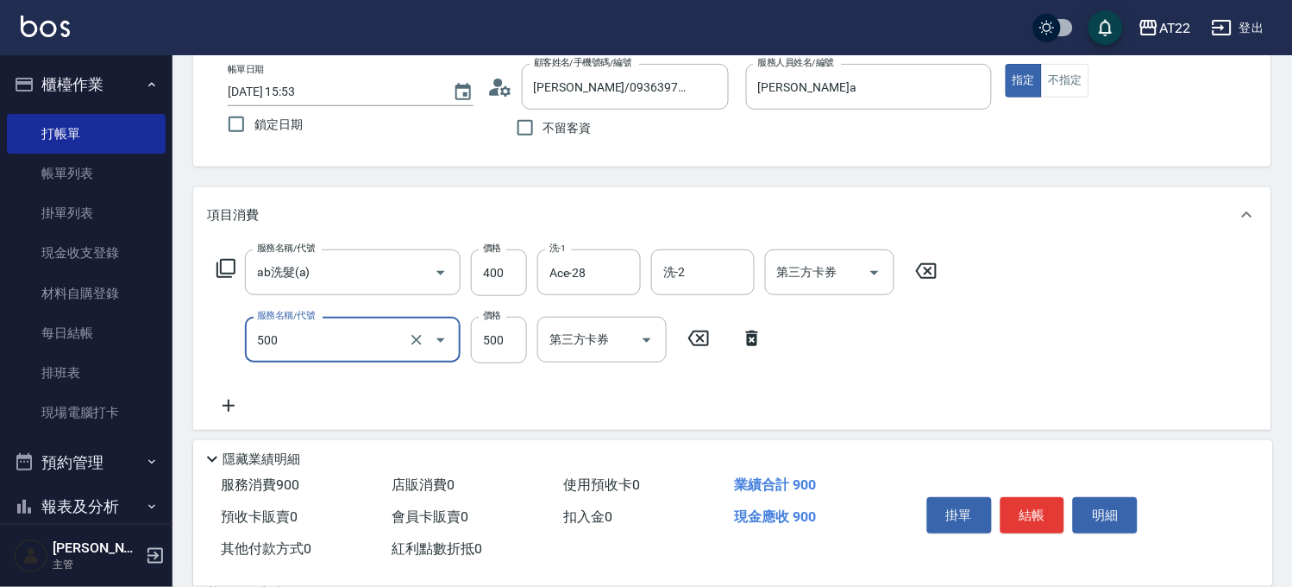
type input "剪髮(500)"
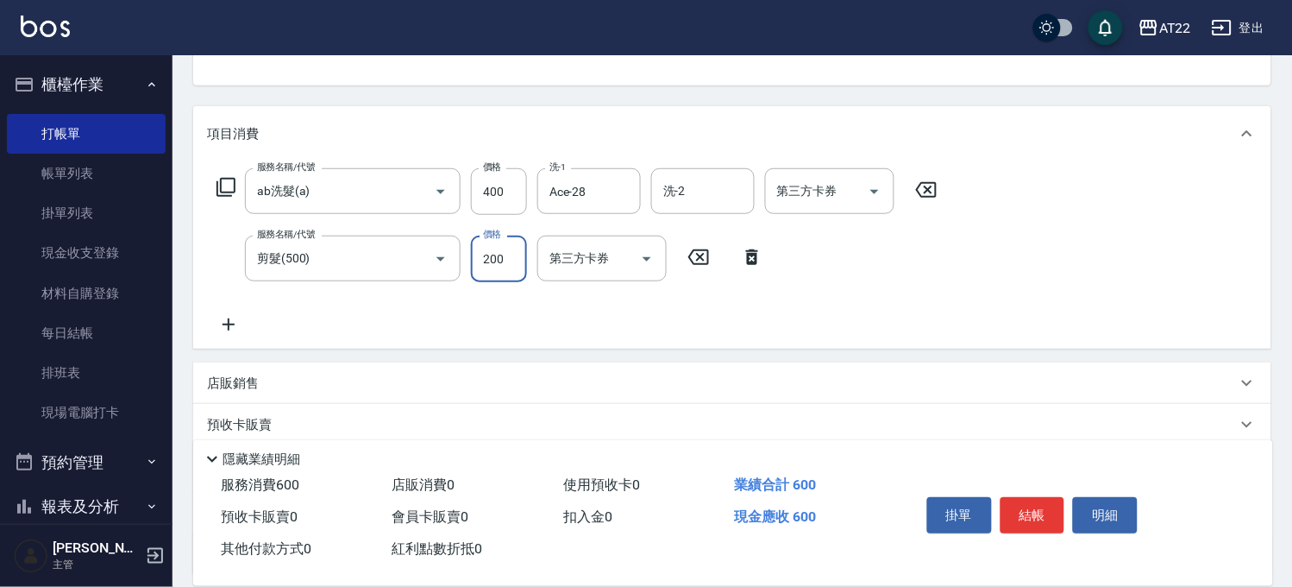
scroll to position [287, 0]
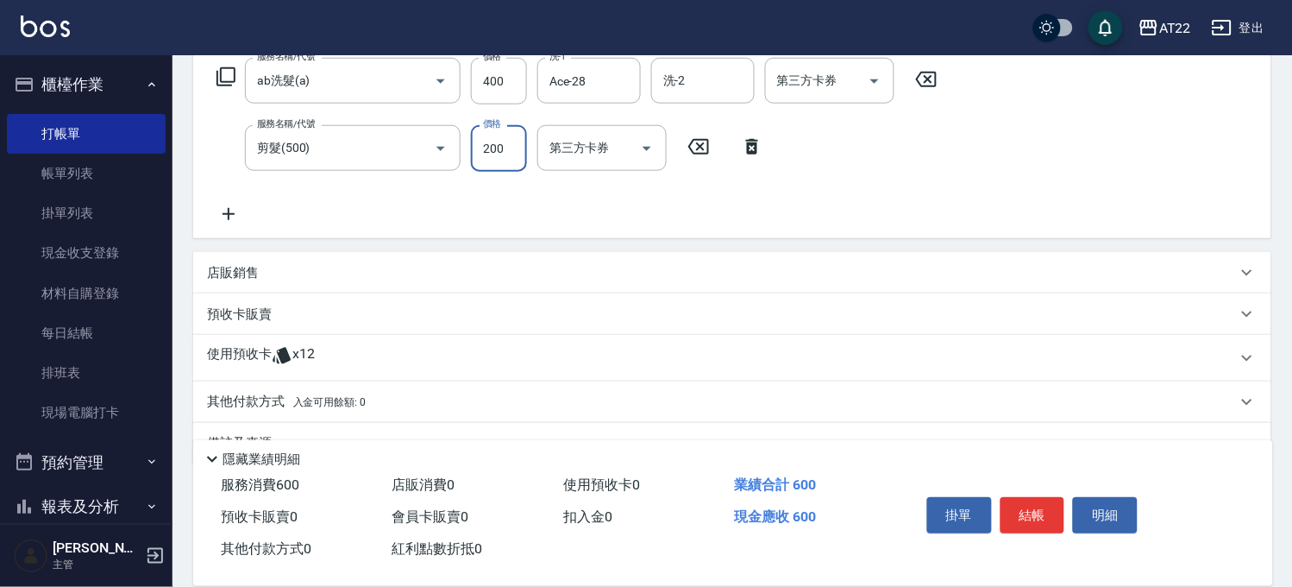
type input "200"
click at [237, 340] on div "使用預收卡 x12" at bounding box center [732, 358] width 1078 height 47
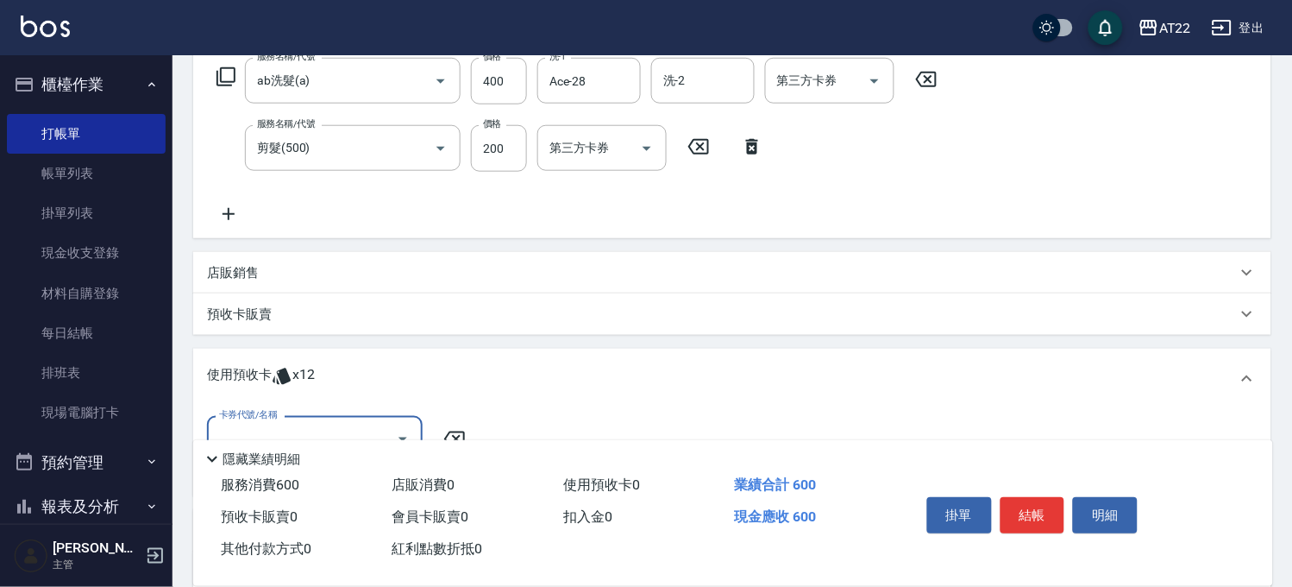
scroll to position [0, 0]
click at [336, 417] on div "卡券代號/名稱" at bounding box center [315, 439] width 216 height 46
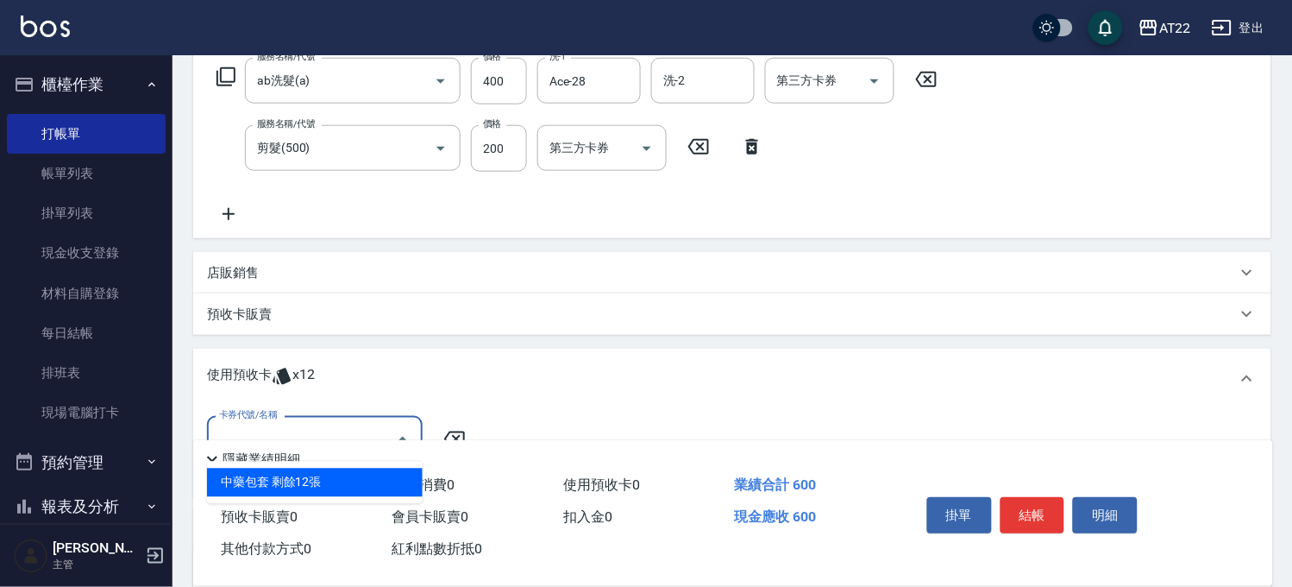
click at [354, 474] on div "中藥包套 剩餘12張" at bounding box center [315, 482] width 216 height 28
type input "中藥包套"
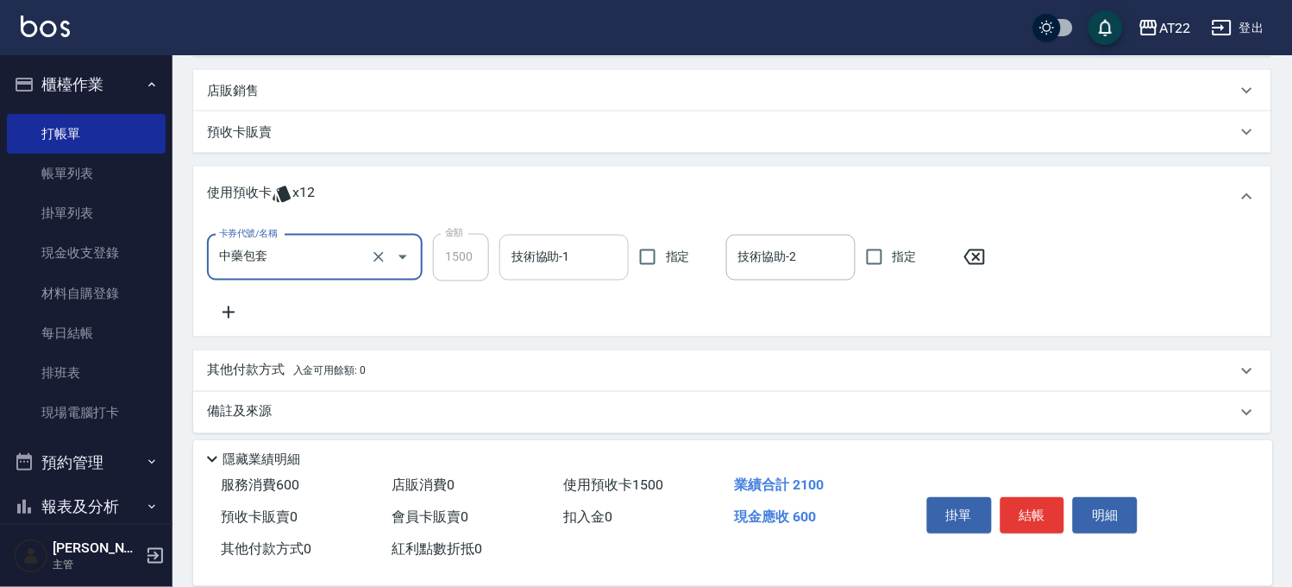
scroll to position [478, 0]
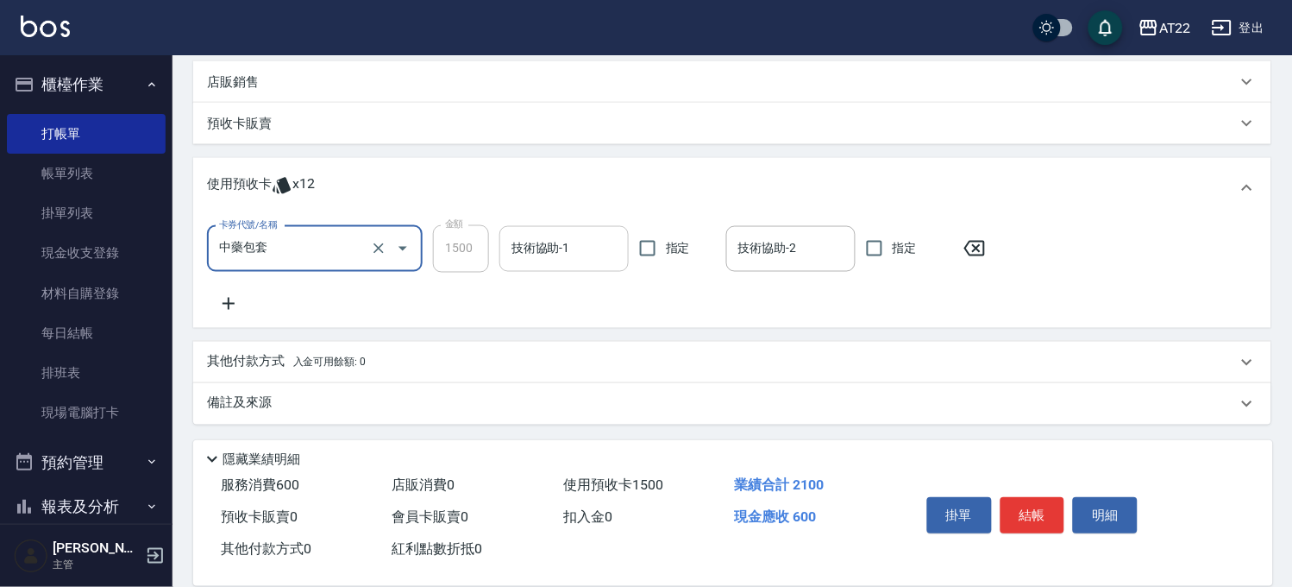
click at [546, 235] on input "技術協助-1" at bounding box center [564, 249] width 114 height 30
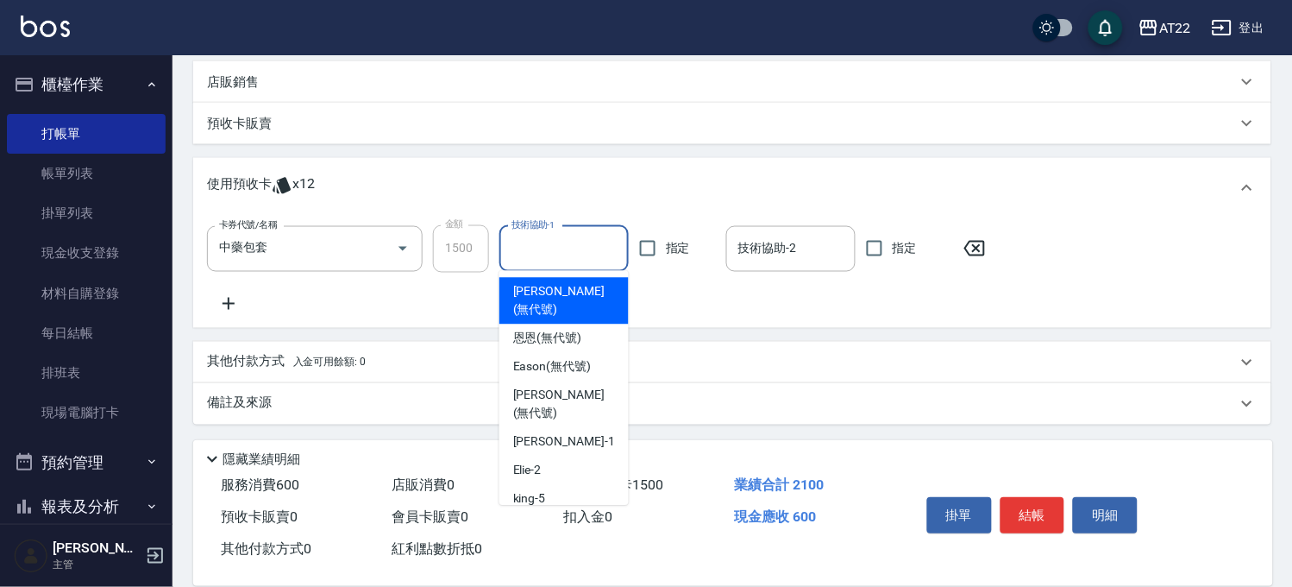
click at [873, 295] on div "卡券代號/名稱 中藥包套 卡券代號/名稱 金額 1500 金額 技術協助-1 技術協助-1 指定 技術協助-2 技術協助-2 指定" at bounding box center [732, 269] width 1051 height 88
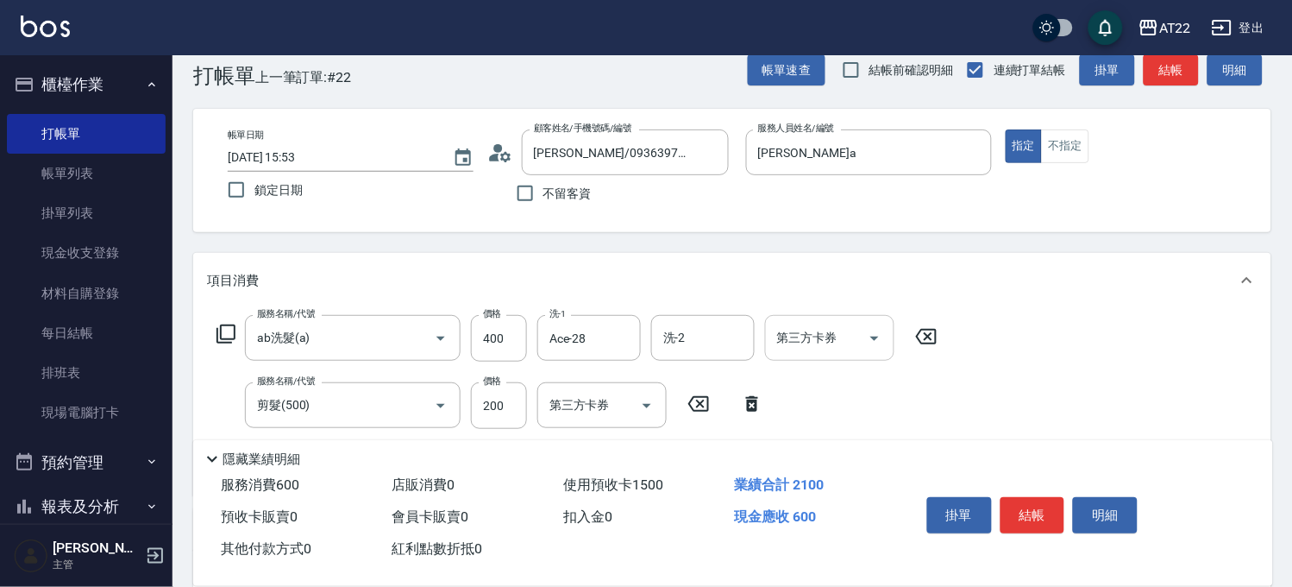
scroll to position [0, 0]
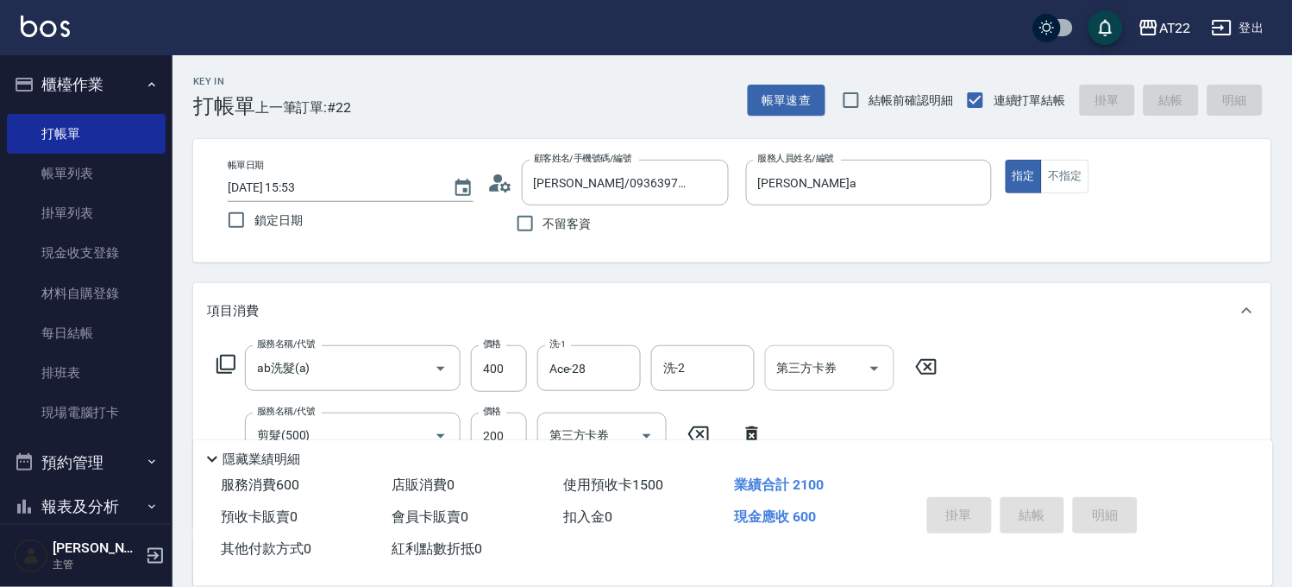
type input "[DATE] 15:54"
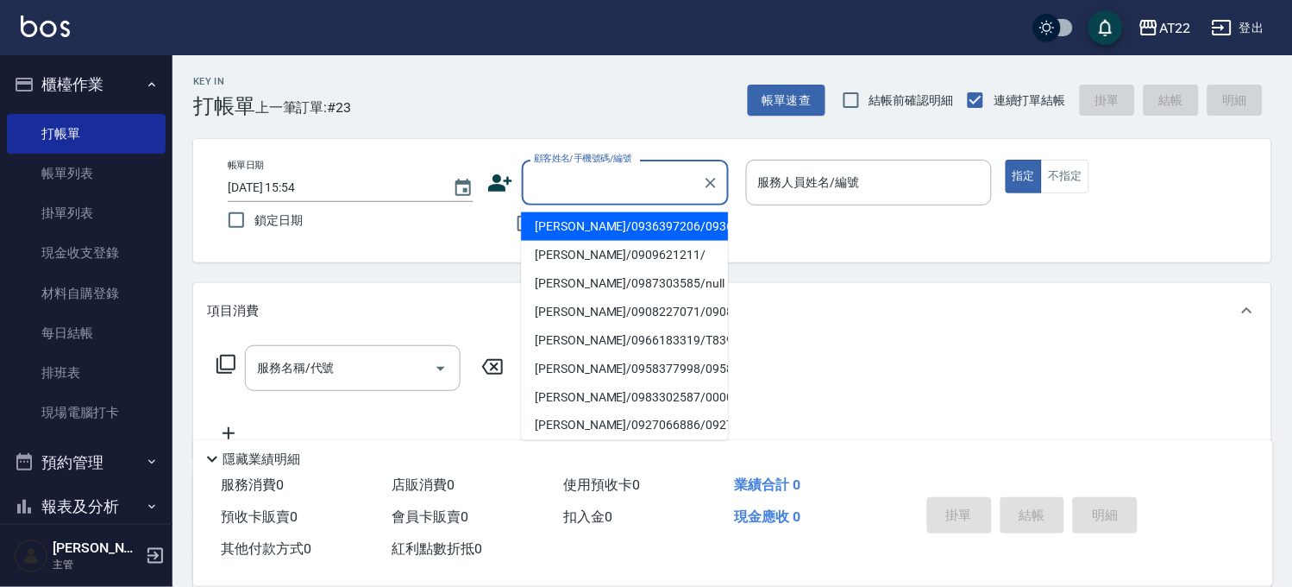
click at [606, 191] on input "顧客姓名/手機號碼/編號" at bounding box center [613, 182] width 166 height 30
click at [605, 227] on li "[PERSON_NAME]/0936397206/0936397206" at bounding box center [624, 226] width 207 height 28
type input "[PERSON_NAME]/0936397206/0936397206"
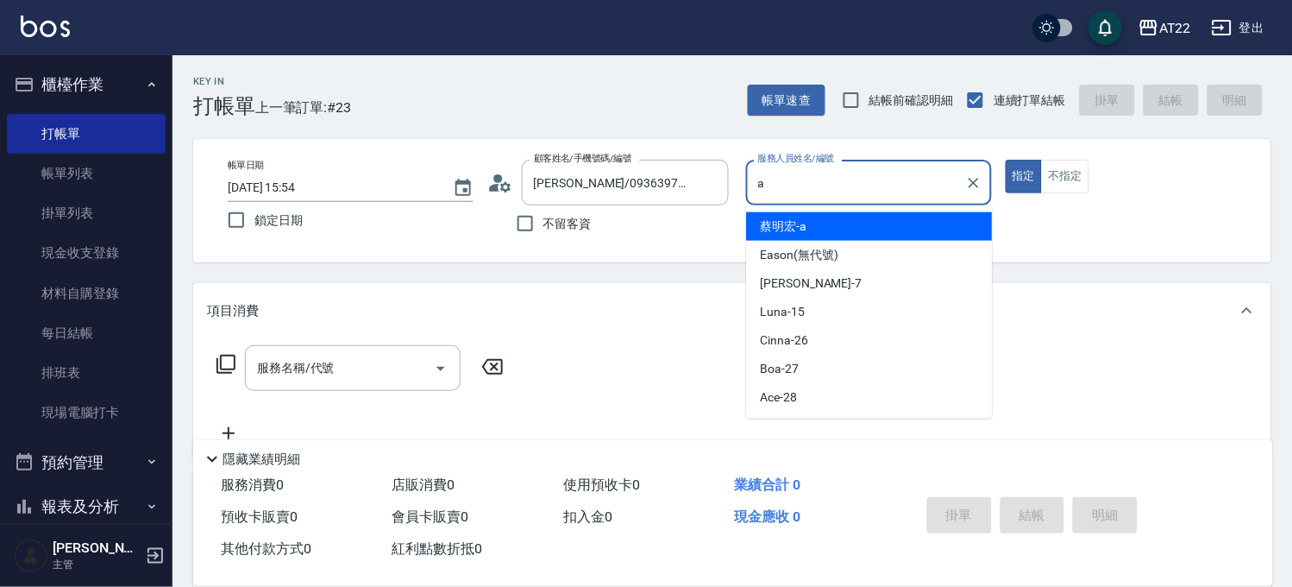
click at [822, 227] on div "[PERSON_NAME]" at bounding box center [870, 226] width 246 height 28
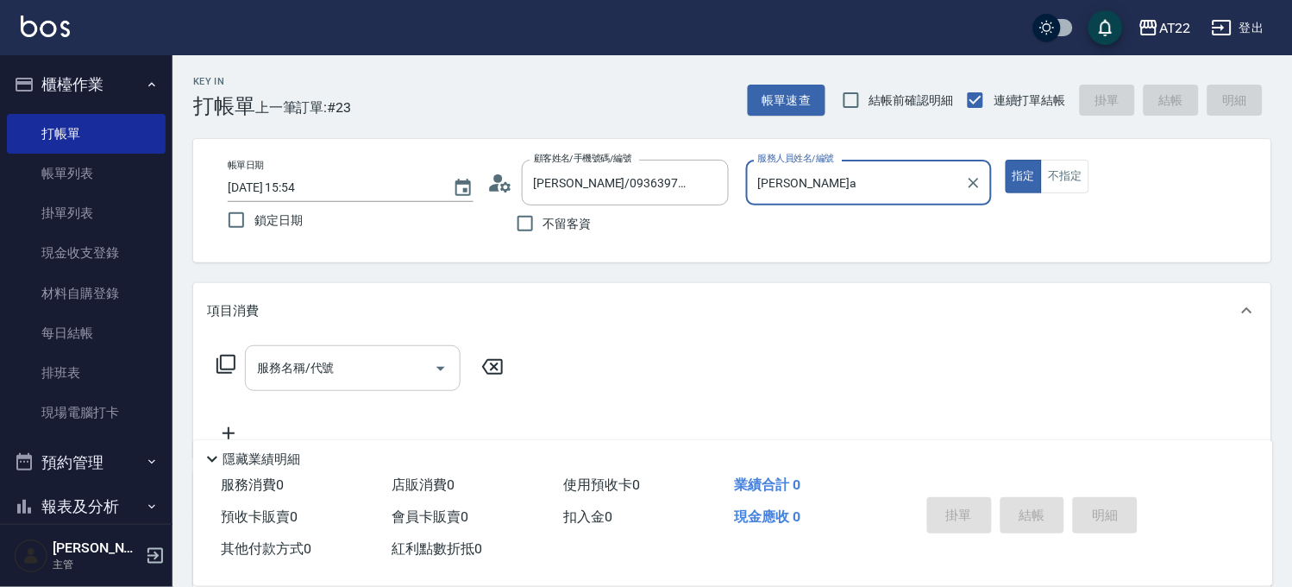
type input "[PERSON_NAME]a"
click at [366, 362] on input "服務名稱/代號" at bounding box center [340, 368] width 174 height 30
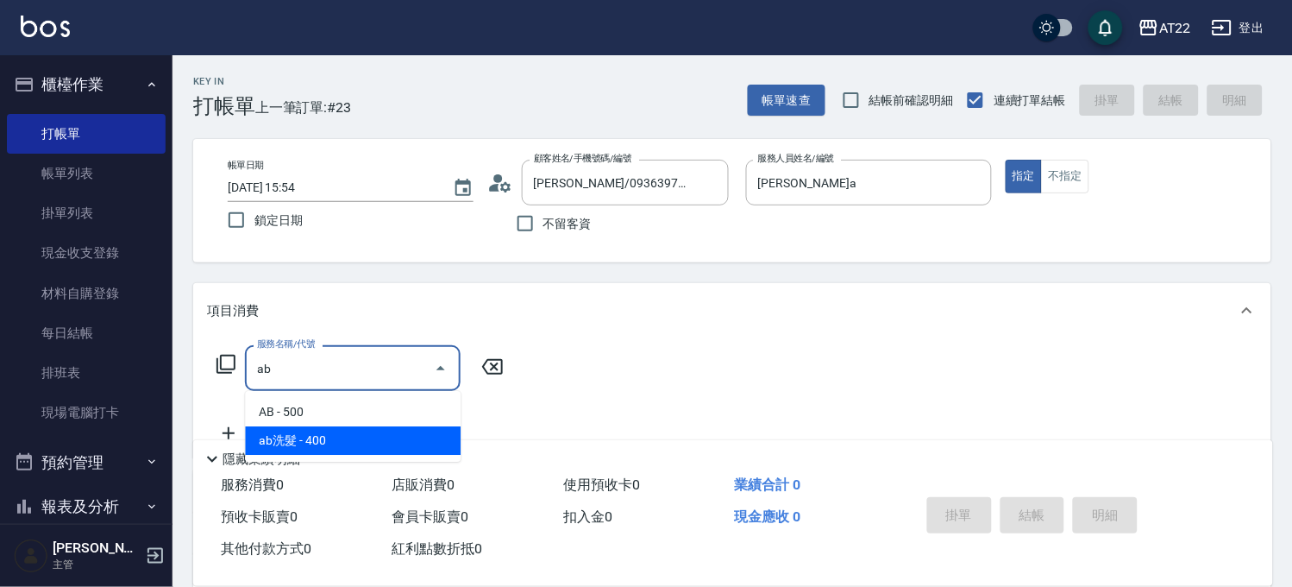
click at [337, 428] on span "ab洗髮 - 400" at bounding box center [353, 440] width 216 height 28
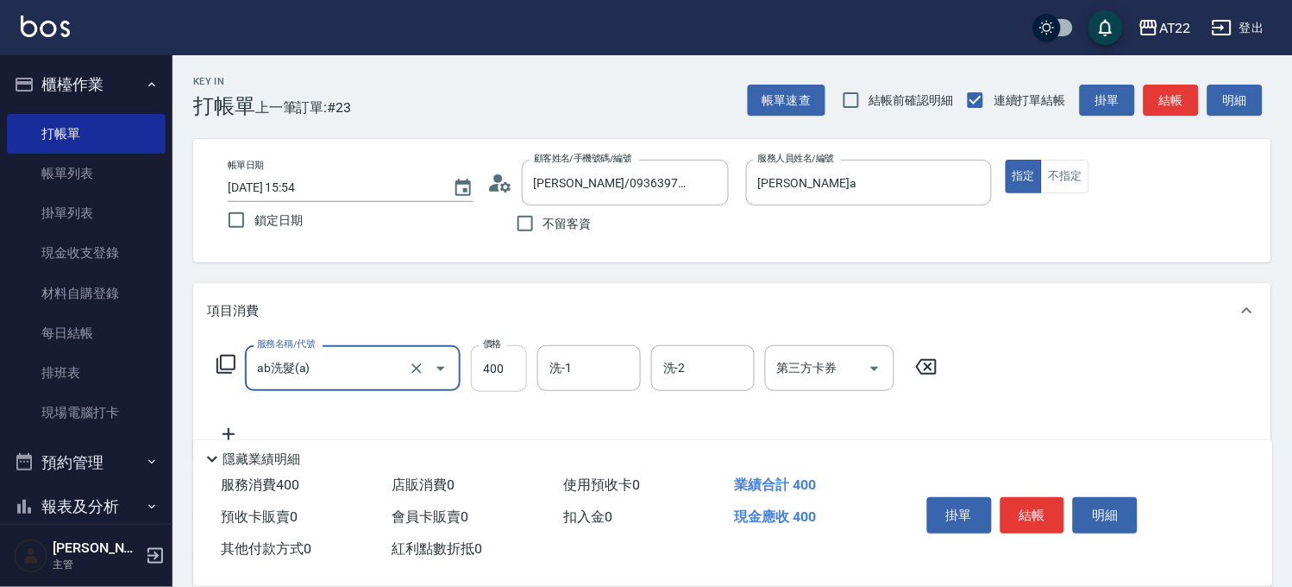
type input "ab洗髮(a)"
click at [504, 364] on input "400" at bounding box center [499, 368] width 56 height 47
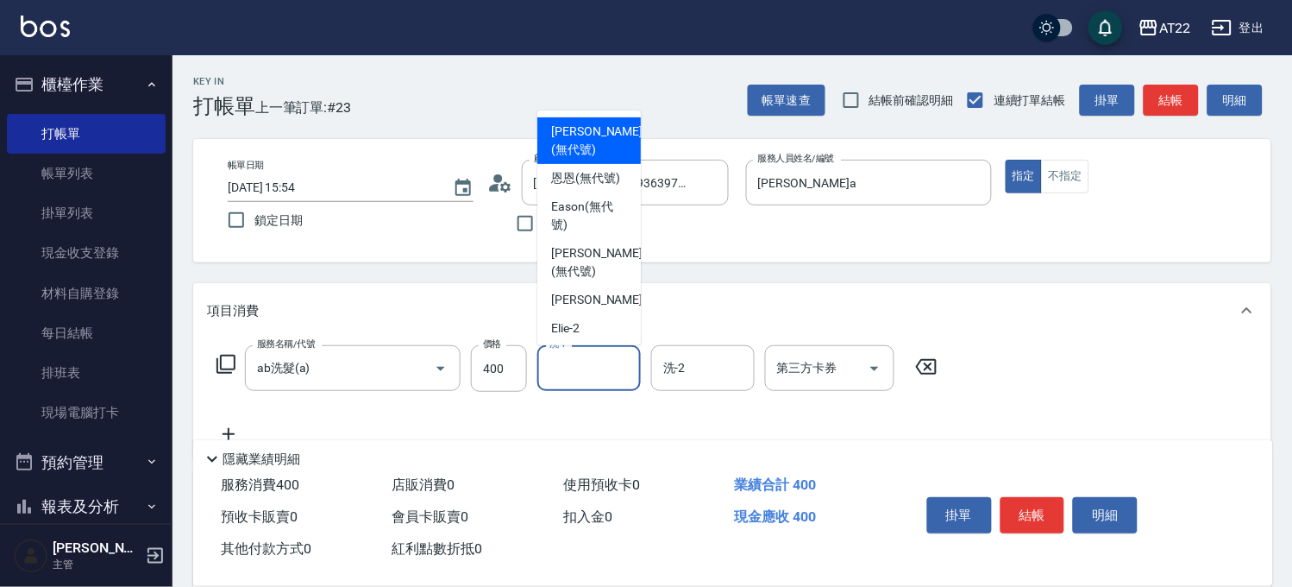
click at [613, 372] on input "洗-1" at bounding box center [589, 368] width 88 height 30
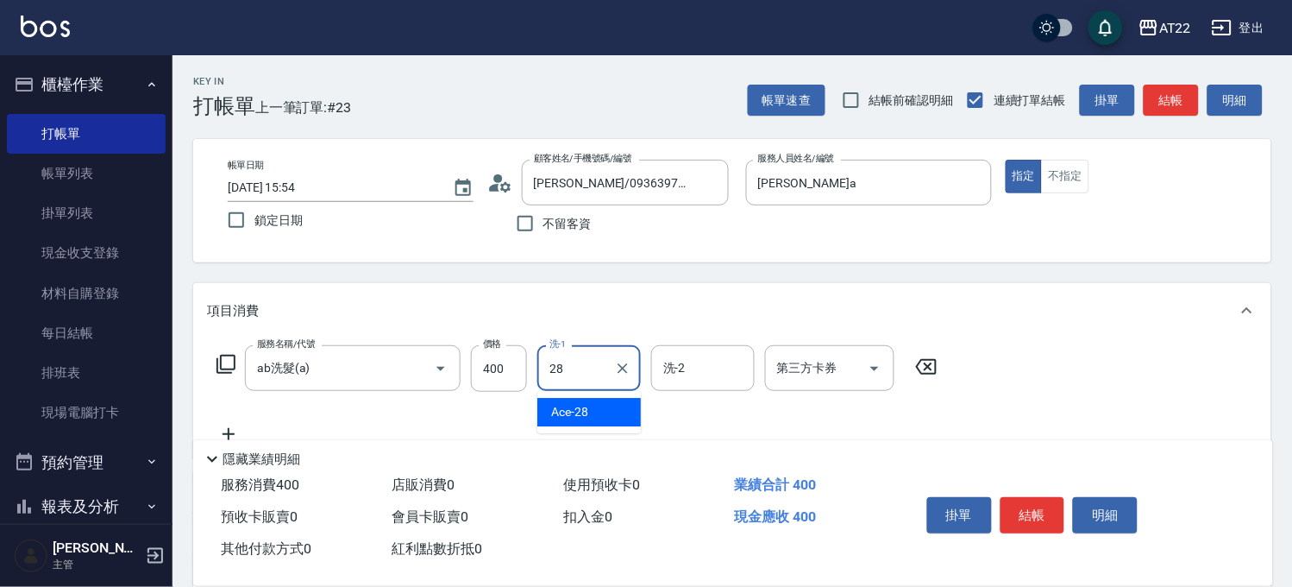
type input "Ace-28"
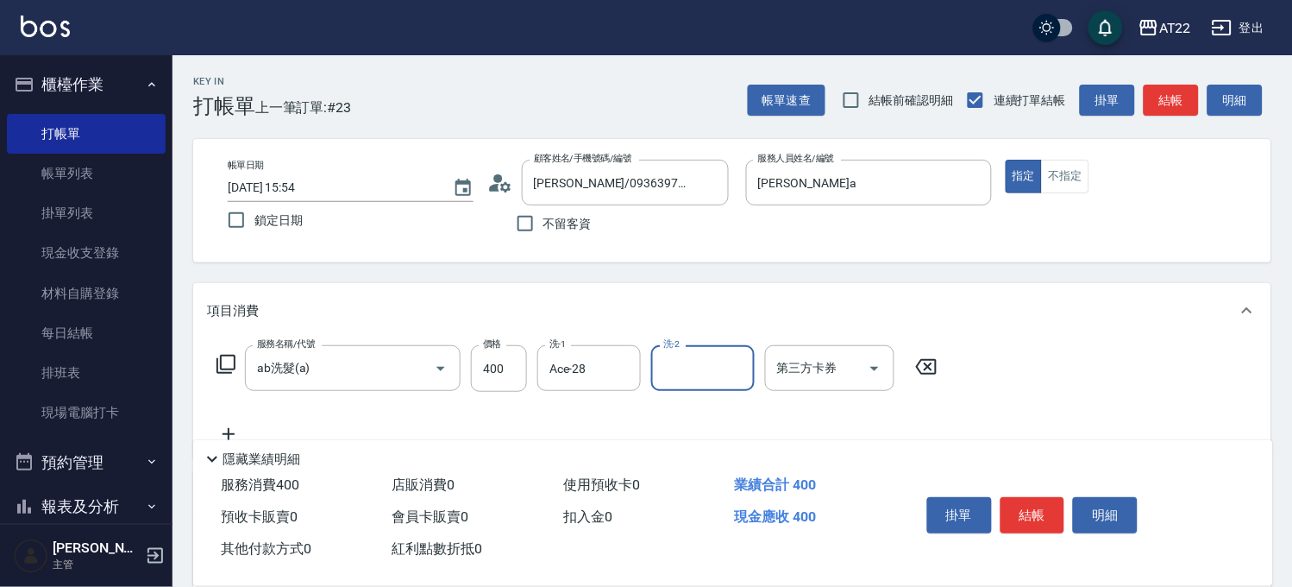
click at [222, 430] on icon at bounding box center [228, 434] width 43 height 21
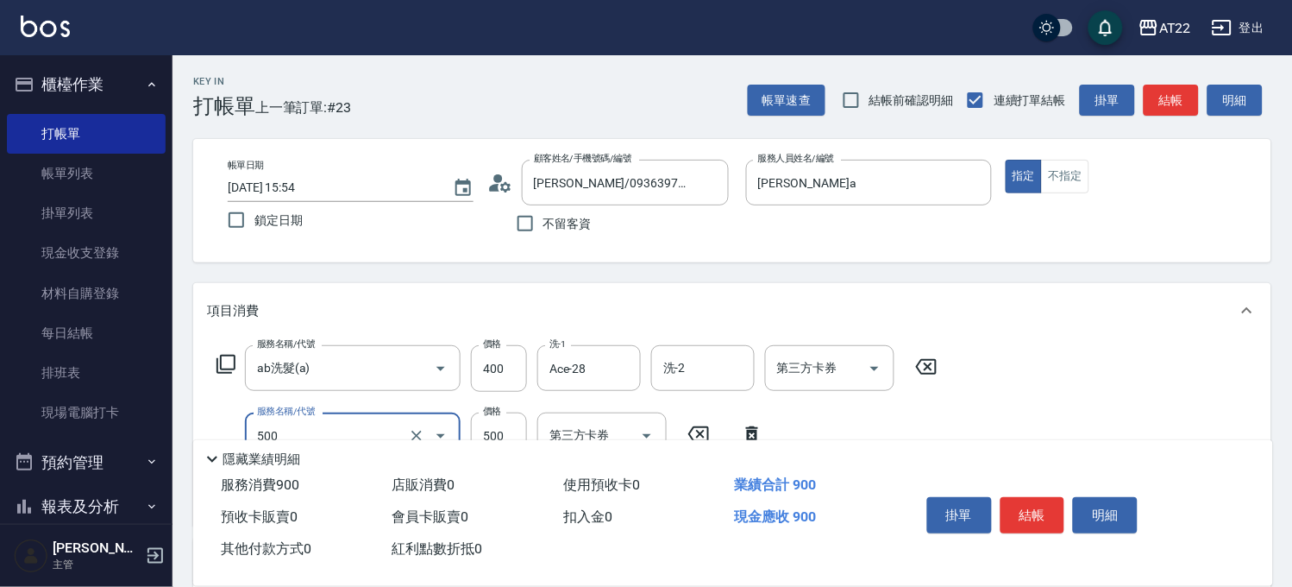
type input "剪髮(500)"
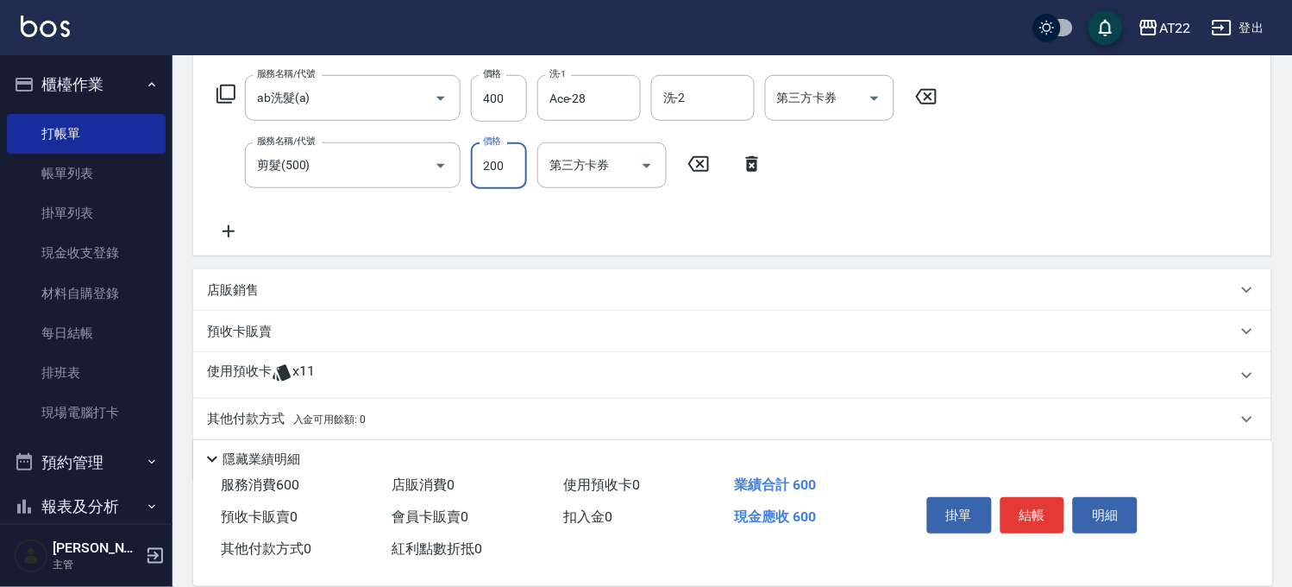
scroll to position [329, 0]
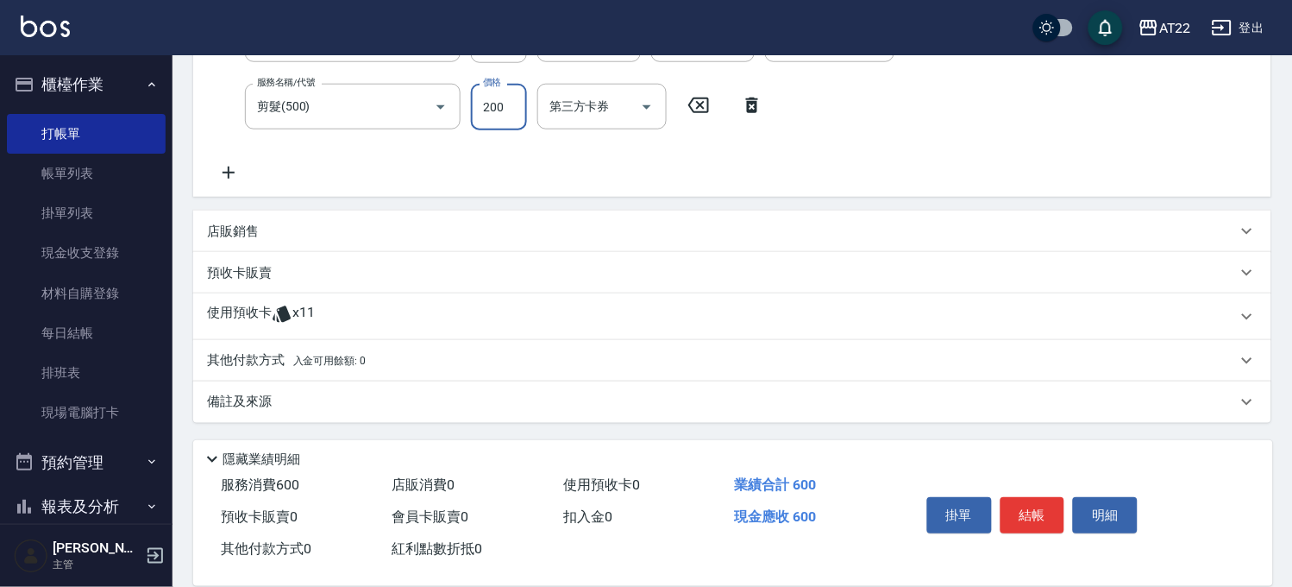
type input "200"
click at [282, 319] on icon at bounding box center [282, 314] width 18 height 16
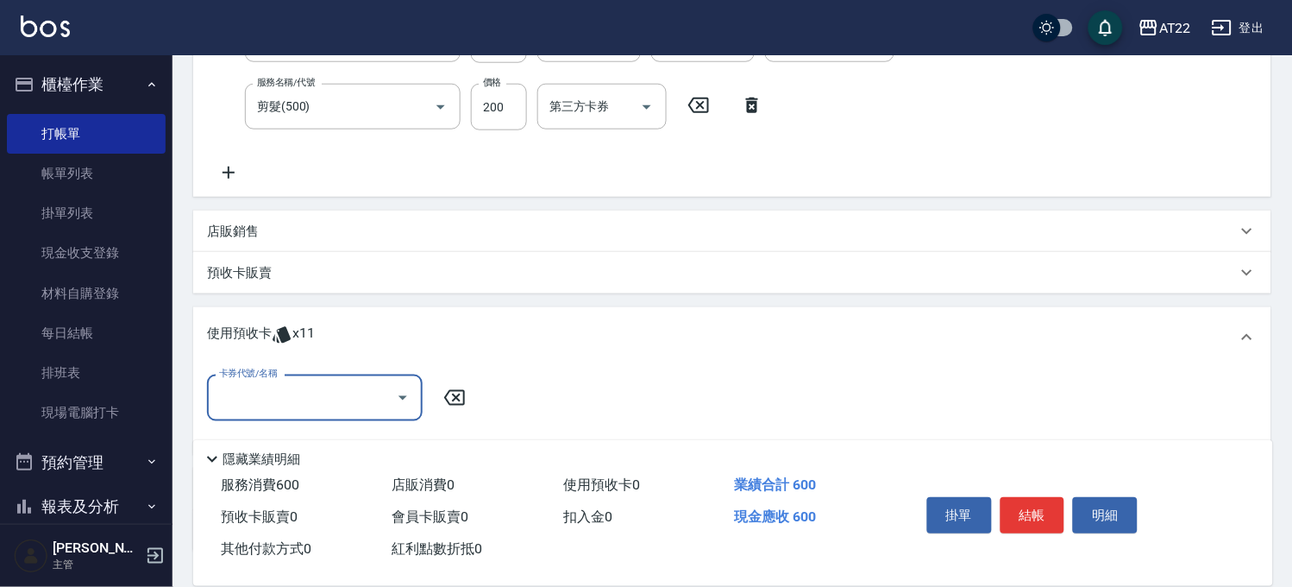
scroll to position [0, 0]
click at [309, 397] on input "卡券代號/名稱" at bounding box center [302, 397] width 174 height 30
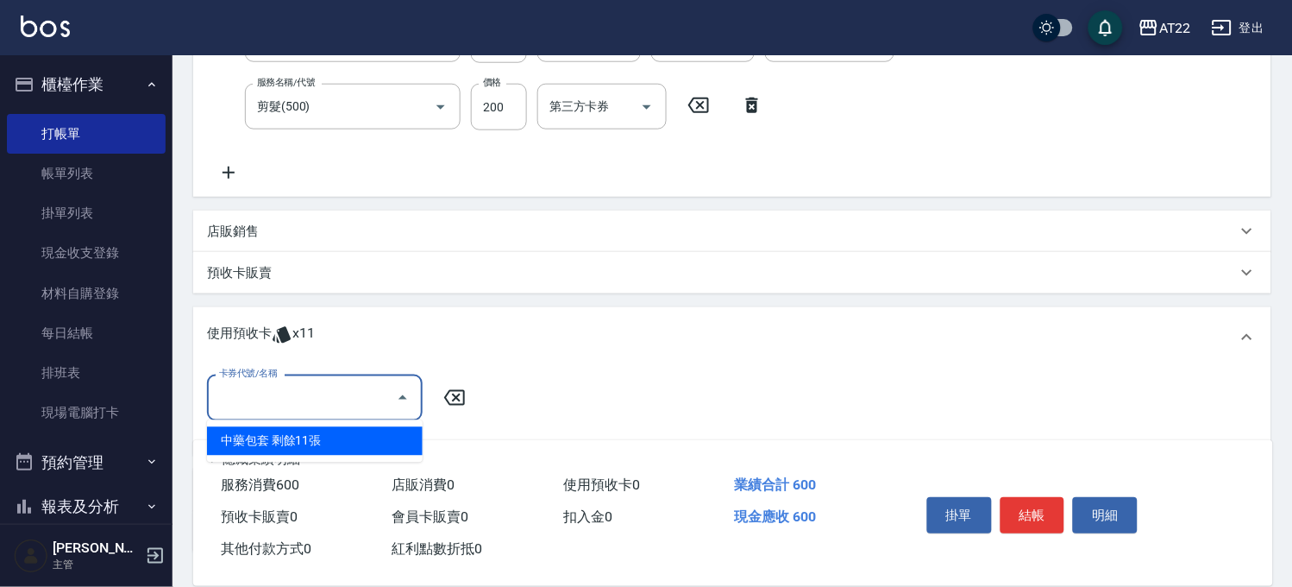
click at [390, 427] on div "中藥包套 剩餘11張" at bounding box center [315, 441] width 216 height 28
type input "中藥包套"
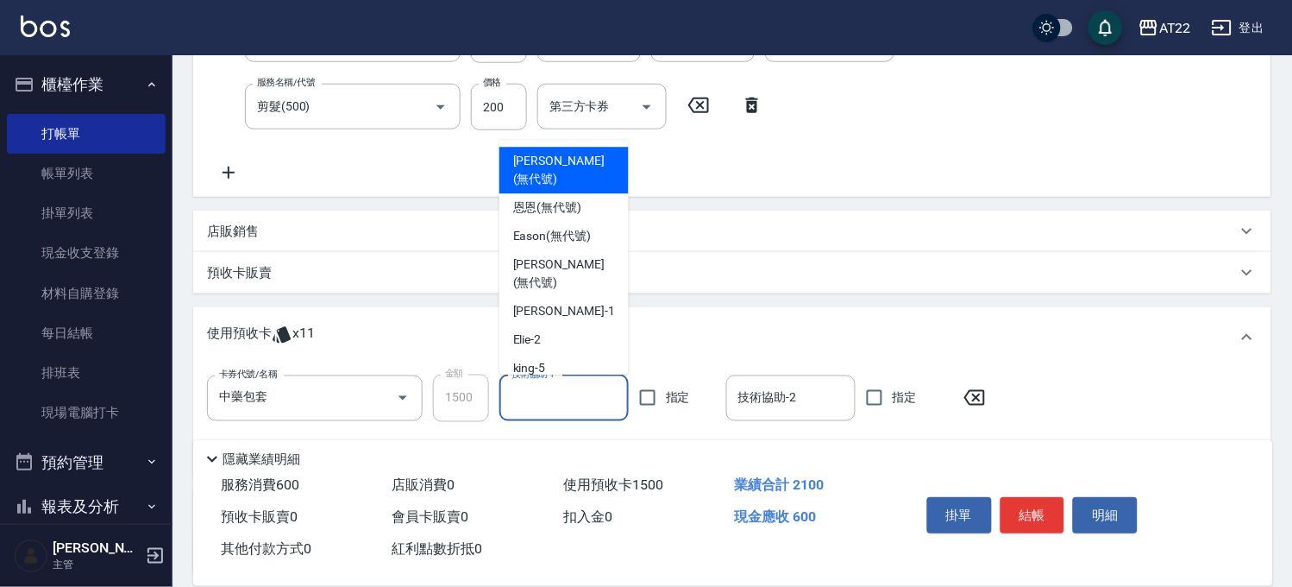
click at [532, 392] on input "技術協助-1" at bounding box center [564, 398] width 114 height 30
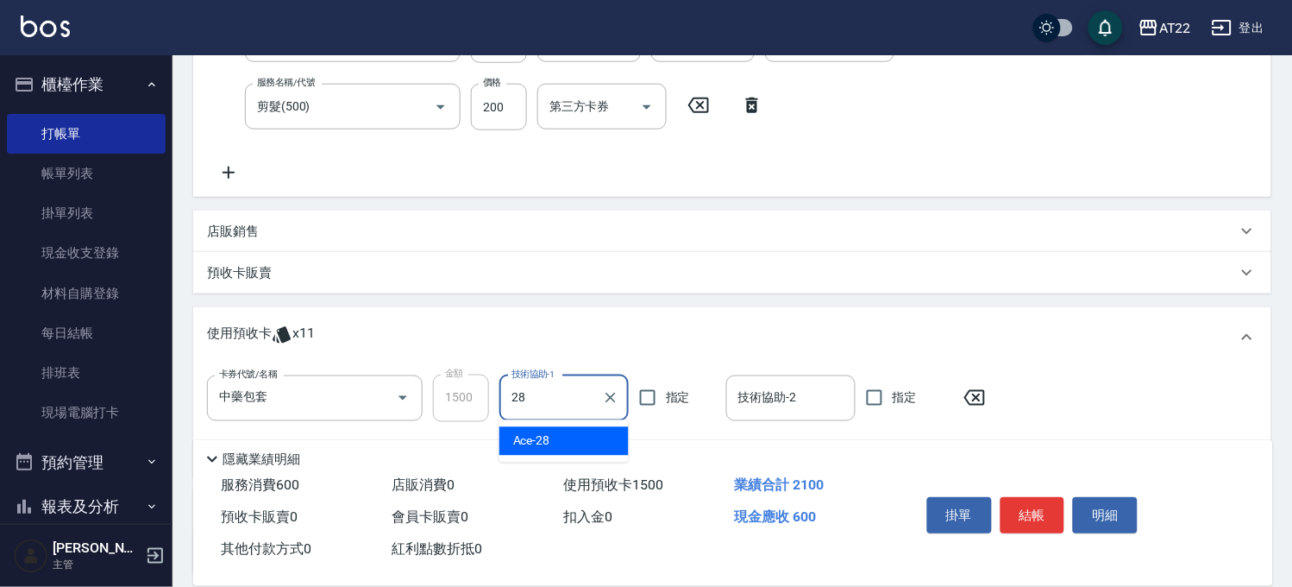
type input "Ace-28"
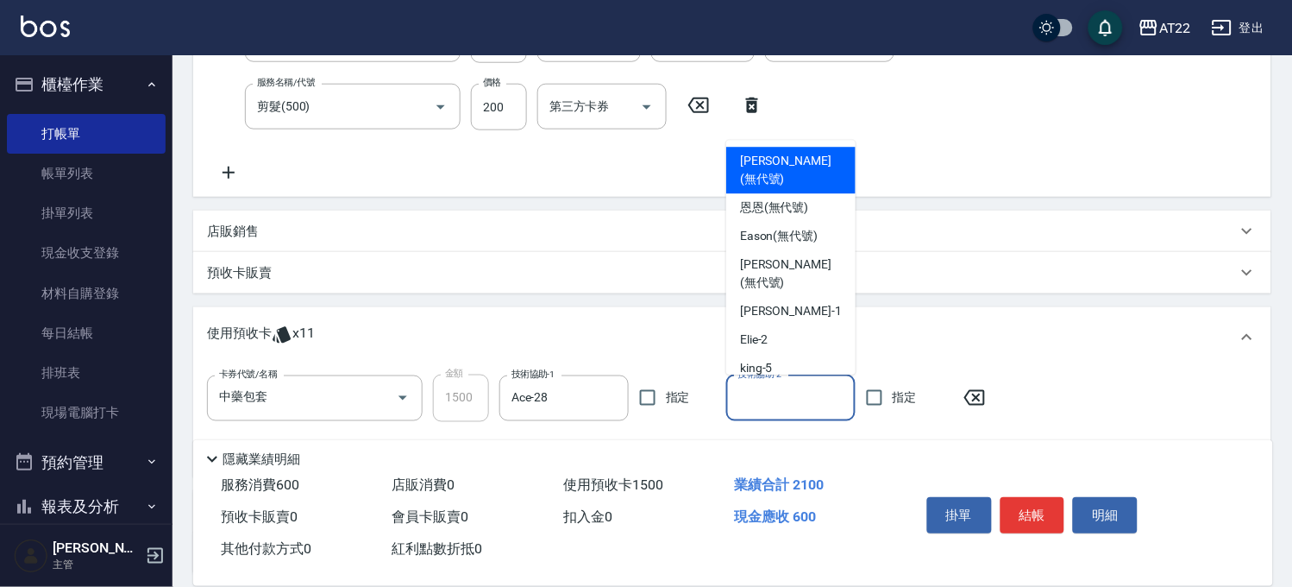
click at [805, 403] on input "技術協助-2" at bounding box center [791, 398] width 114 height 30
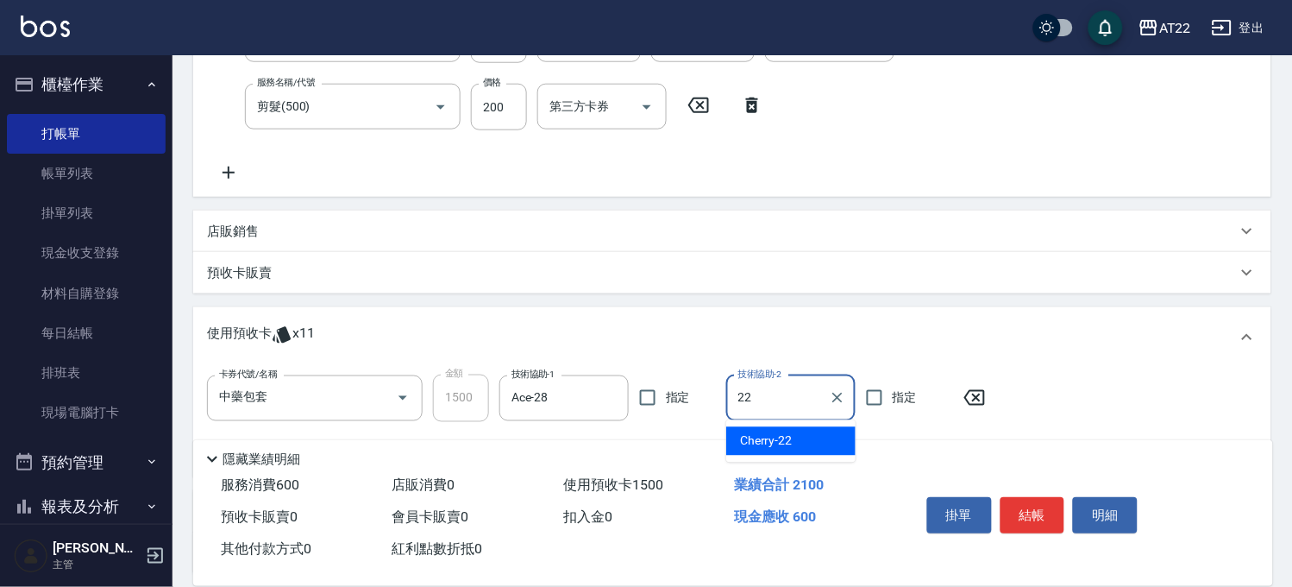
type input "Cherry-22"
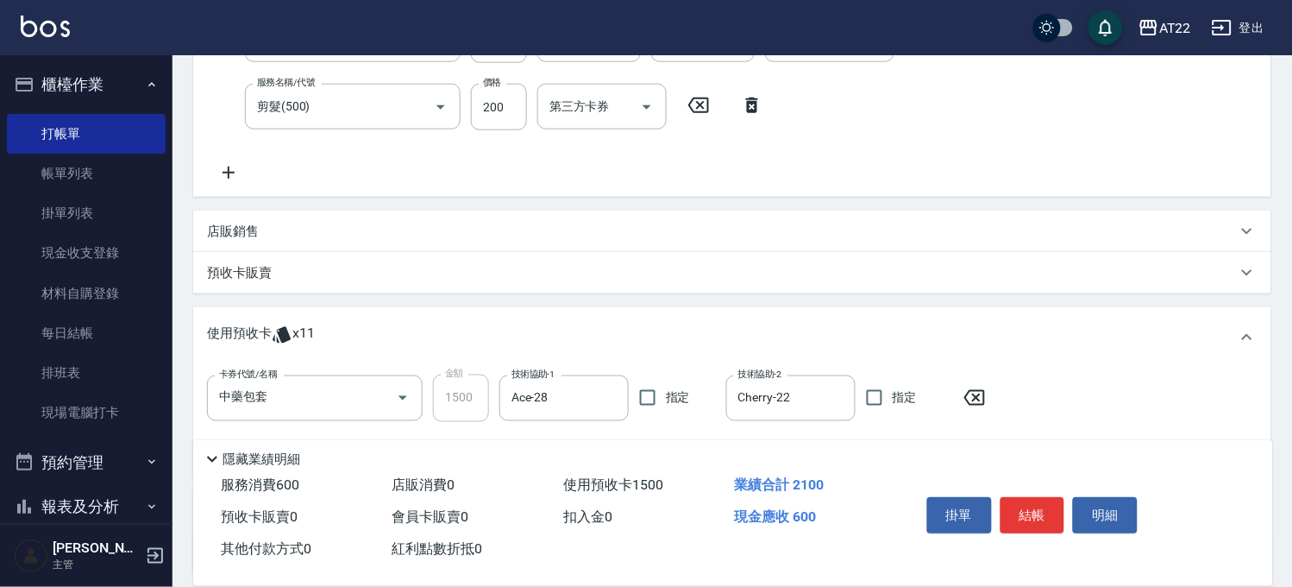
click at [226, 169] on icon at bounding box center [228, 172] width 43 height 21
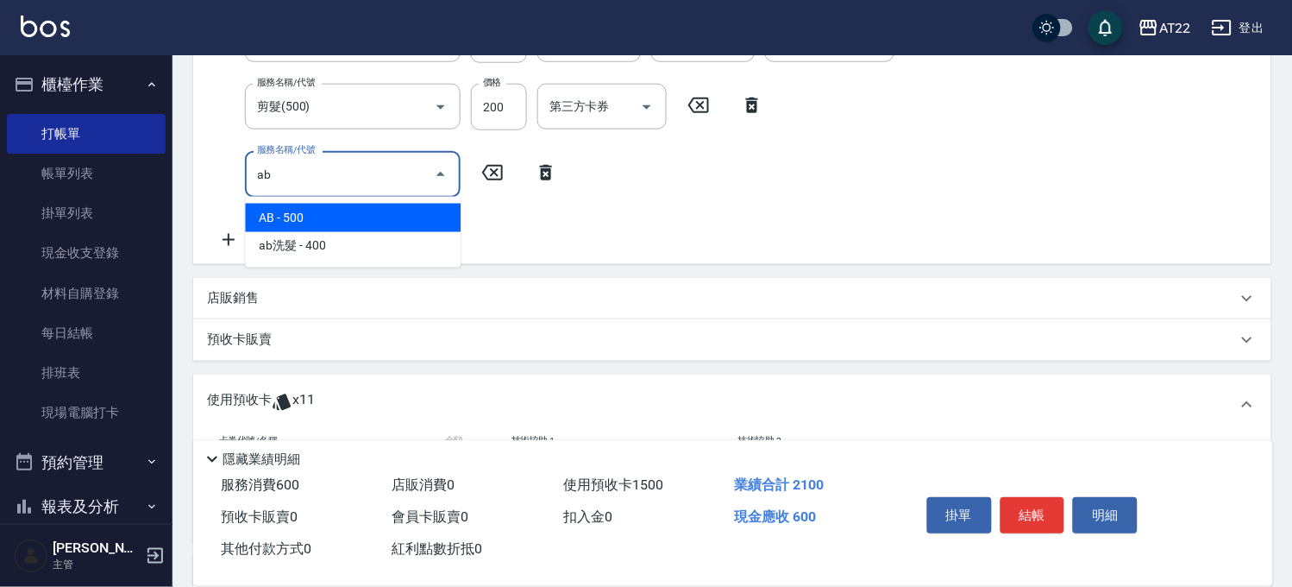
click at [356, 223] on span "AB - 500" at bounding box center [353, 218] width 216 height 28
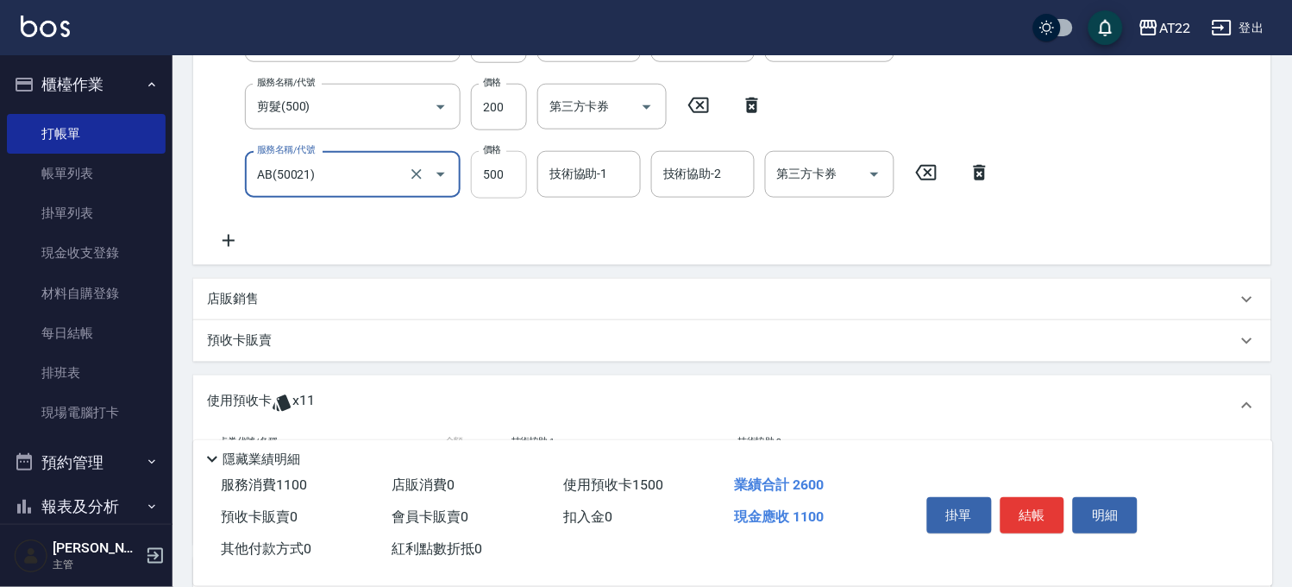
type input "AB(50021)"
click at [484, 182] on input "500" at bounding box center [499, 174] width 56 height 47
type input "1000"
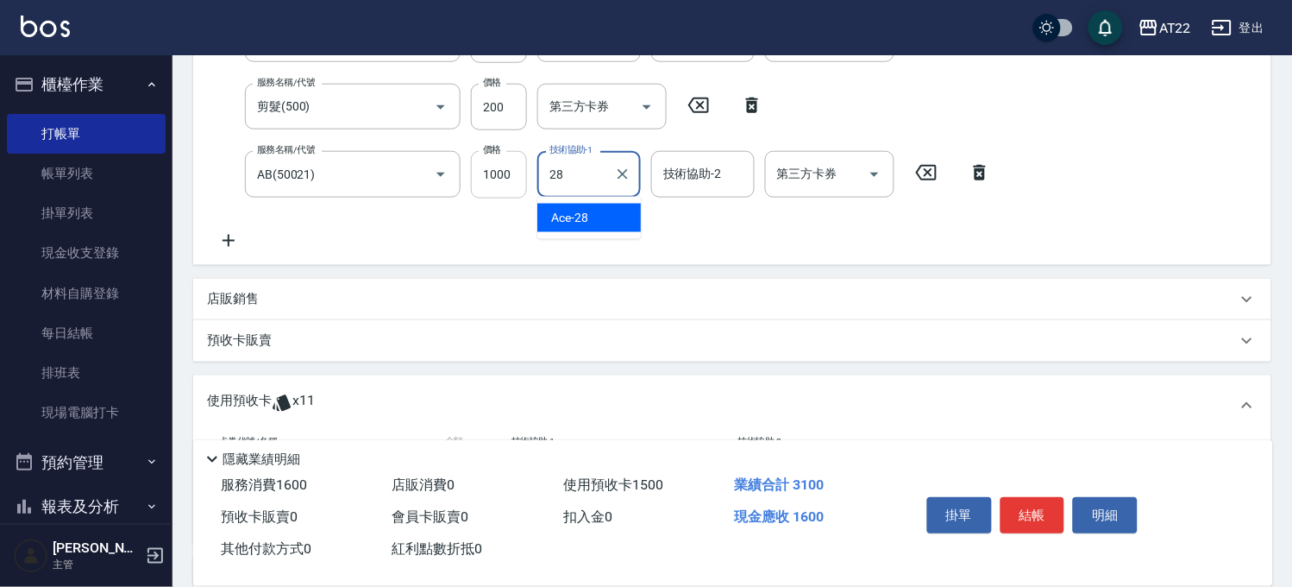
type input "Ace-28"
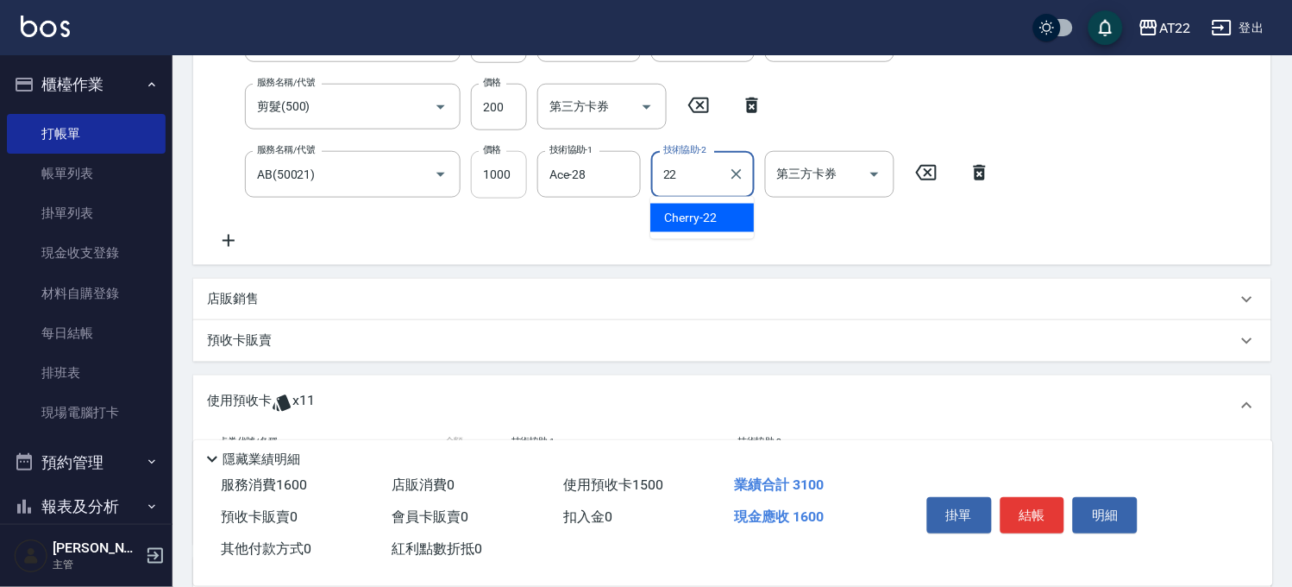
type input "Cherry-22"
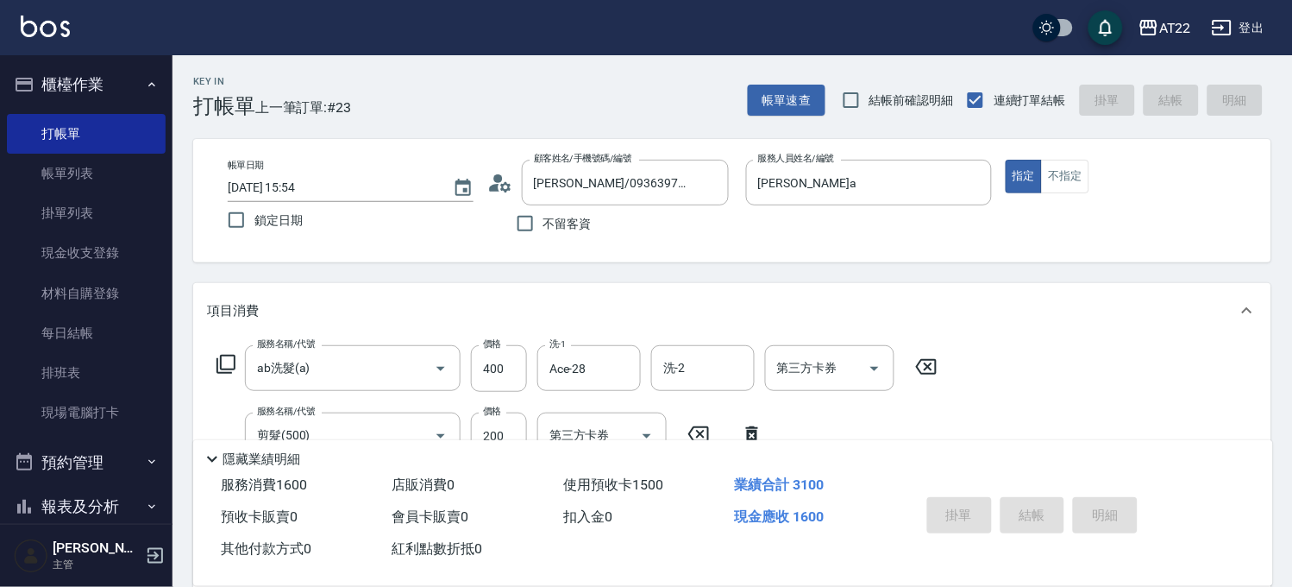
type input "[DATE] 15:55"
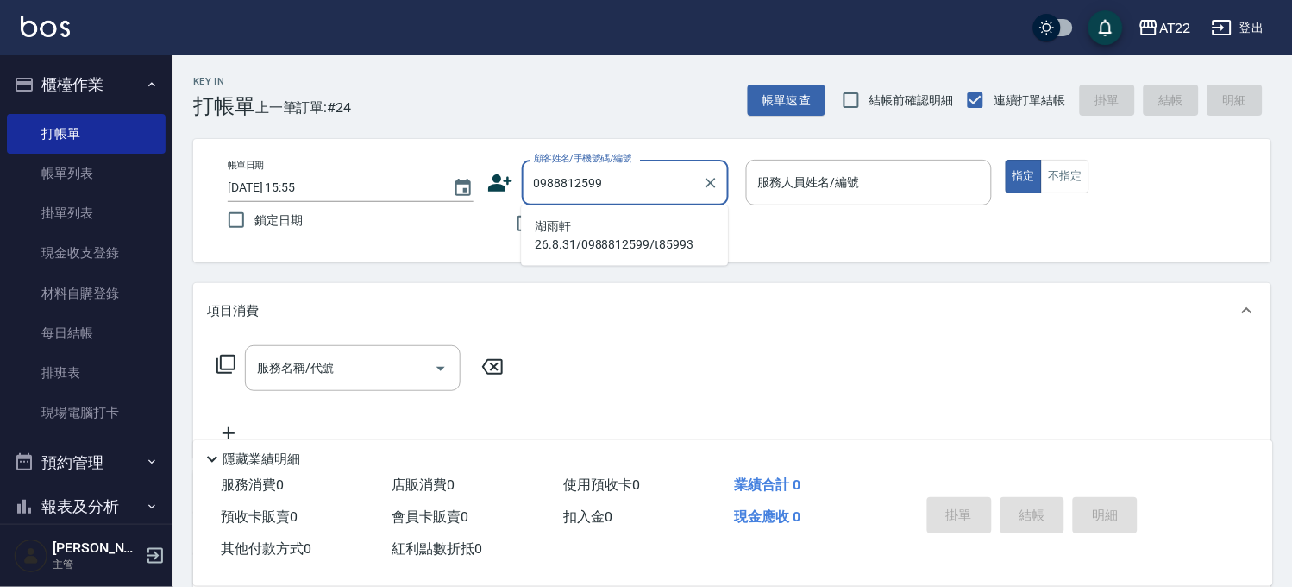
click at [612, 228] on li "湖雨軒26.8.31/0988812599/t85993" at bounding box center [624, 235] width 207 height 47
type input "湖雨軒26.8.31/0988812599/t85993"
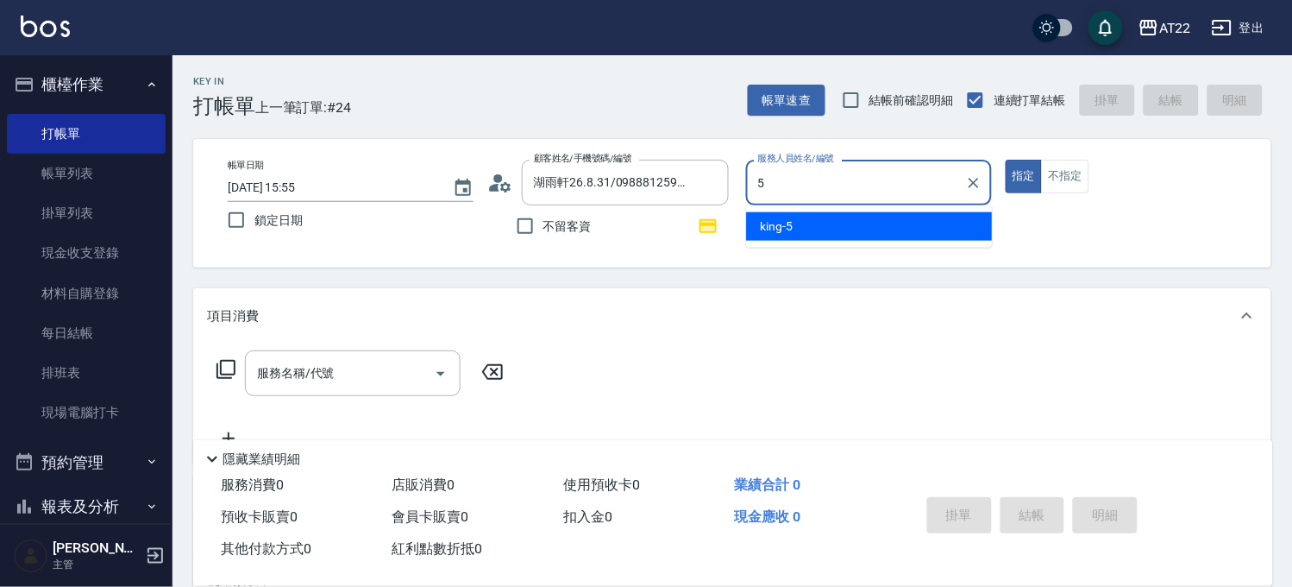
type input "king-5"
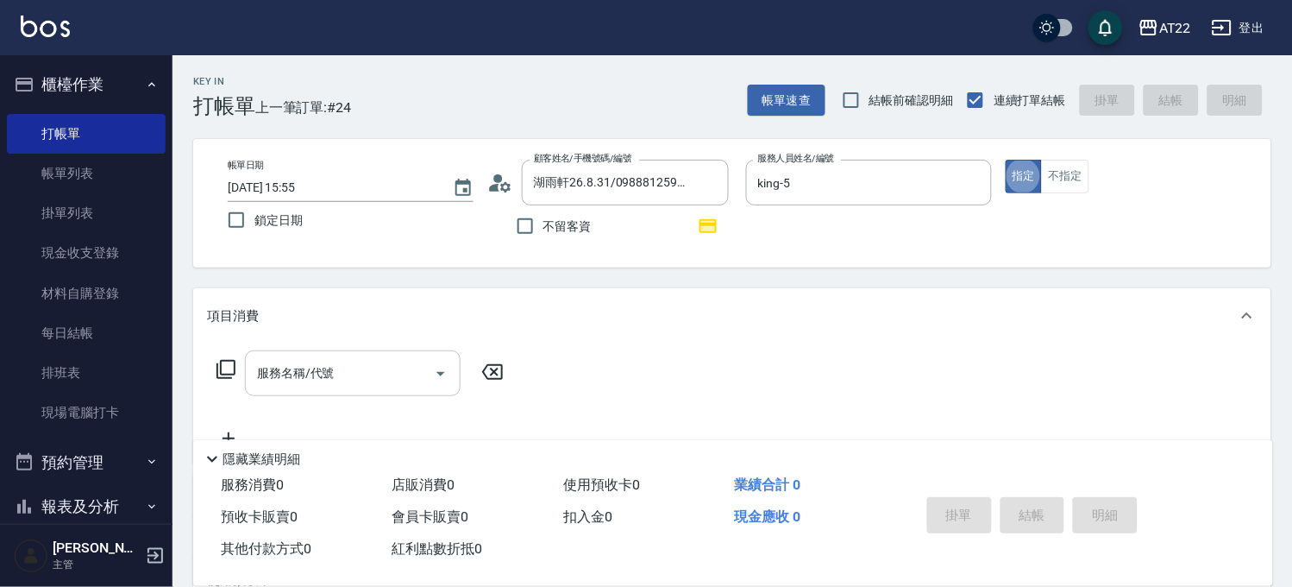
click at [334, 365] on input "服務名稱/代號" at bounding box center [340, 373] width 174 height 30
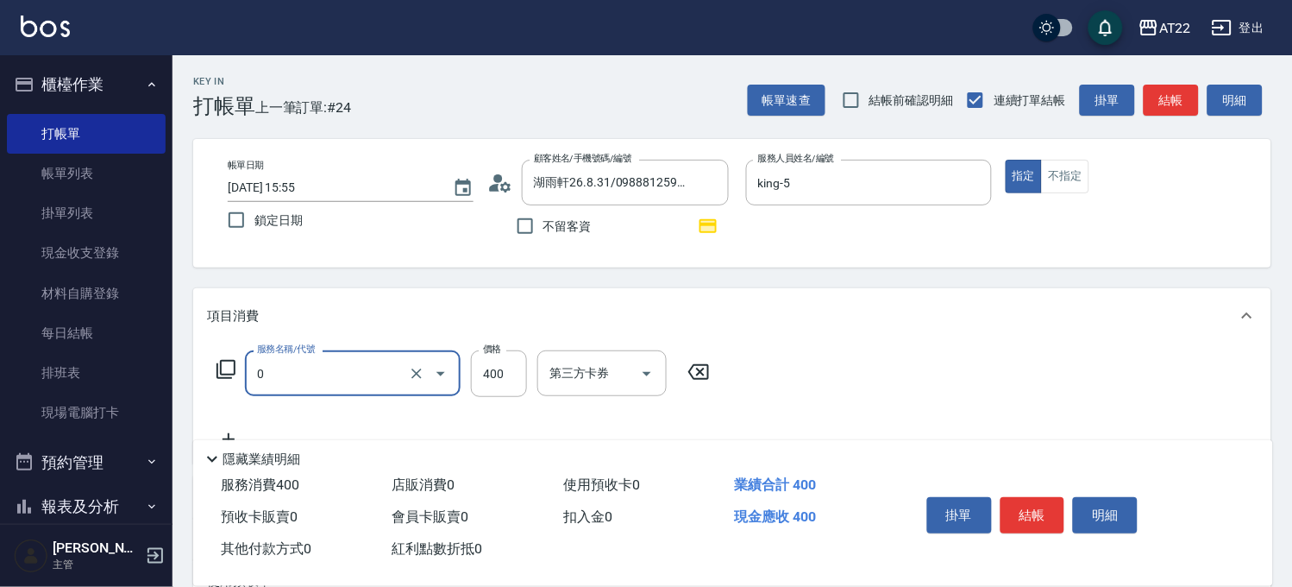
type input "有機洗髮(0)"
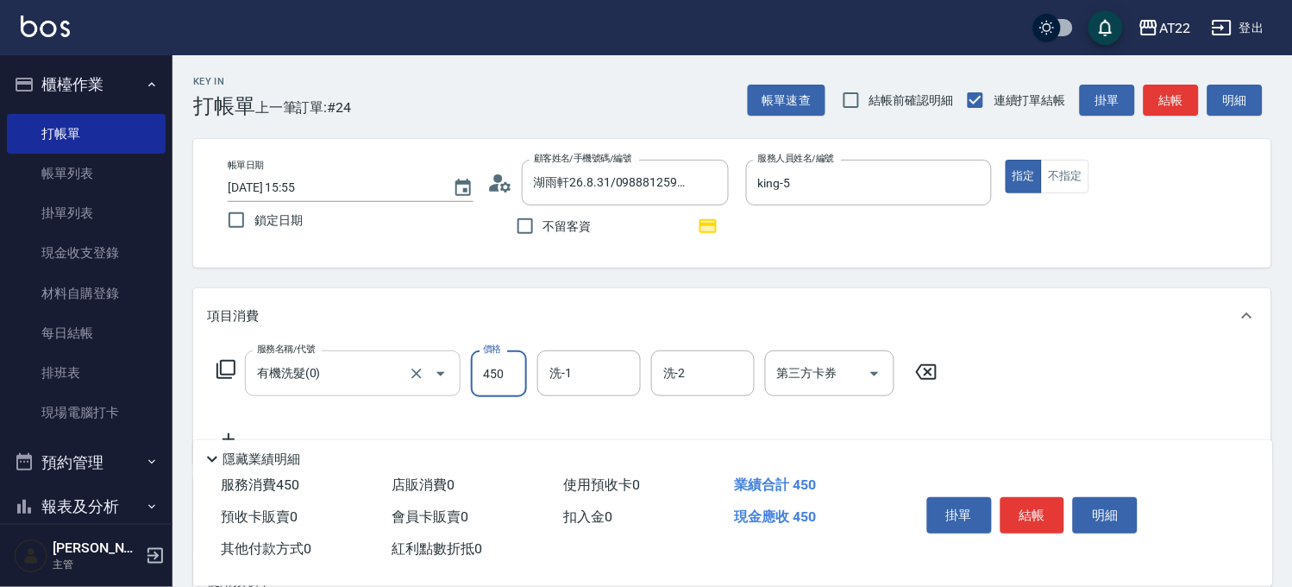
type input "450"
type input "[PERSON_NAME]-16"
click at [236, 430] on icon at bounding box center [228, 439] width 43 height 21
type input "剪髮(500)"
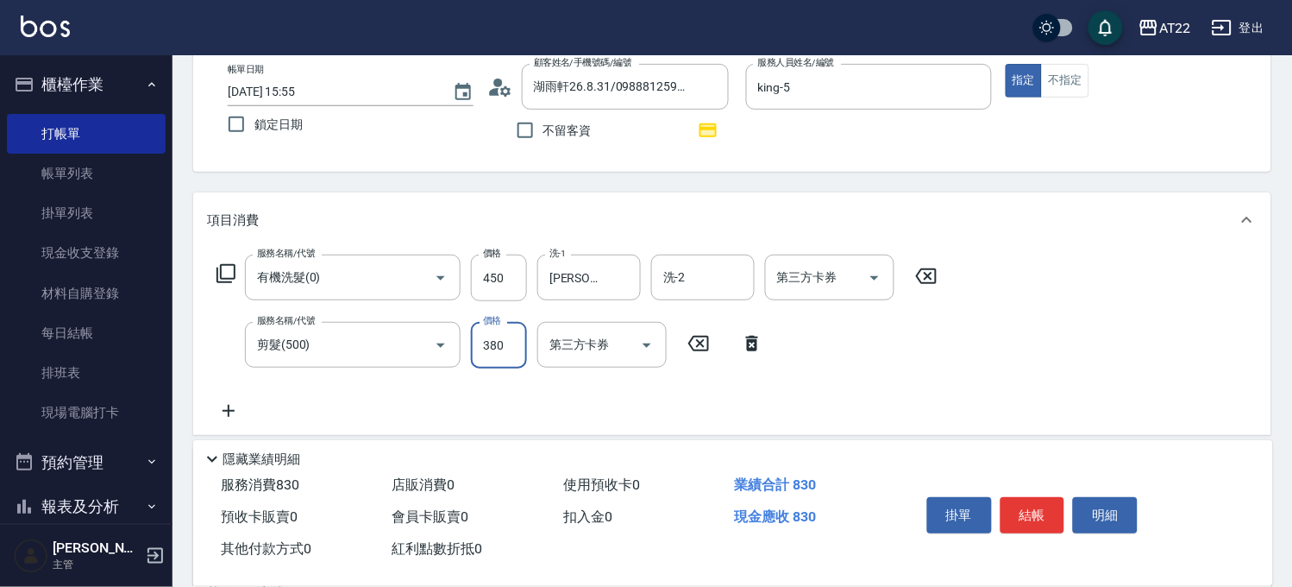
type input "380"
click at [217, 405] on icon at bounding box center [228, 410] width 43 height 21
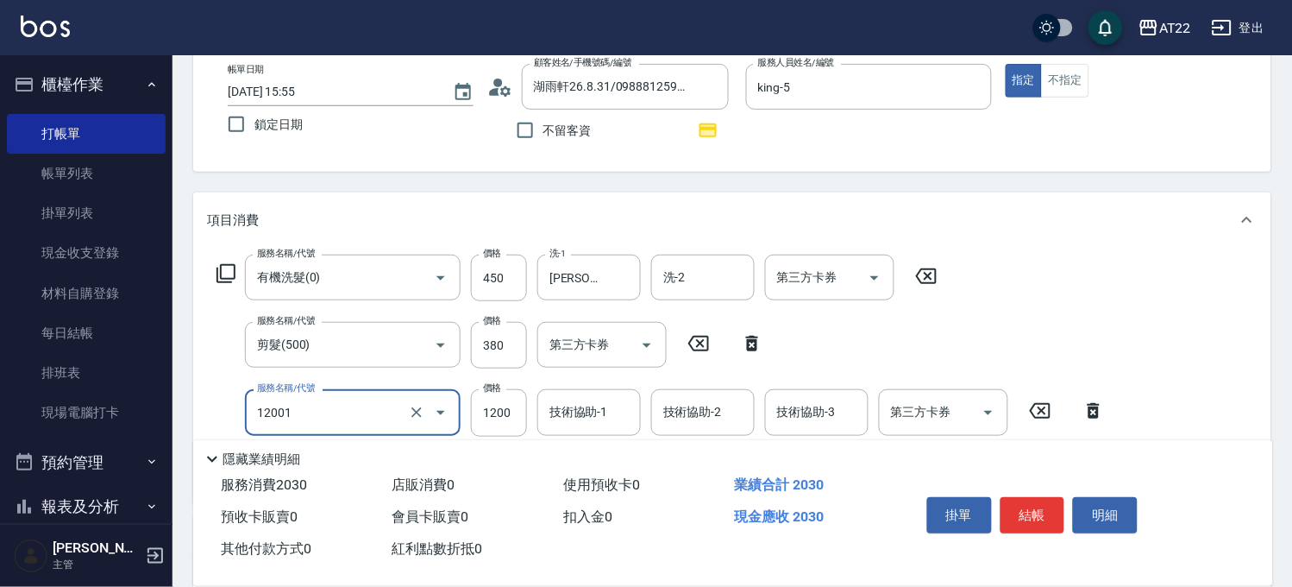
type input "燙髮S(12001)"
type input "1510"
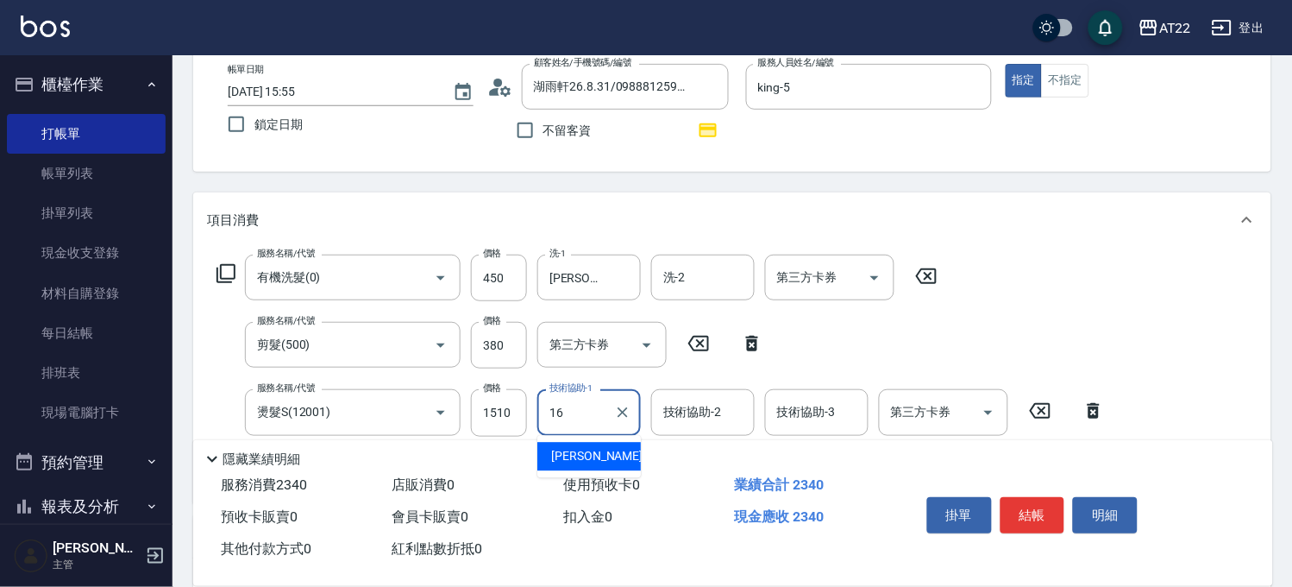
type input "[PERSON_NAME]-16"
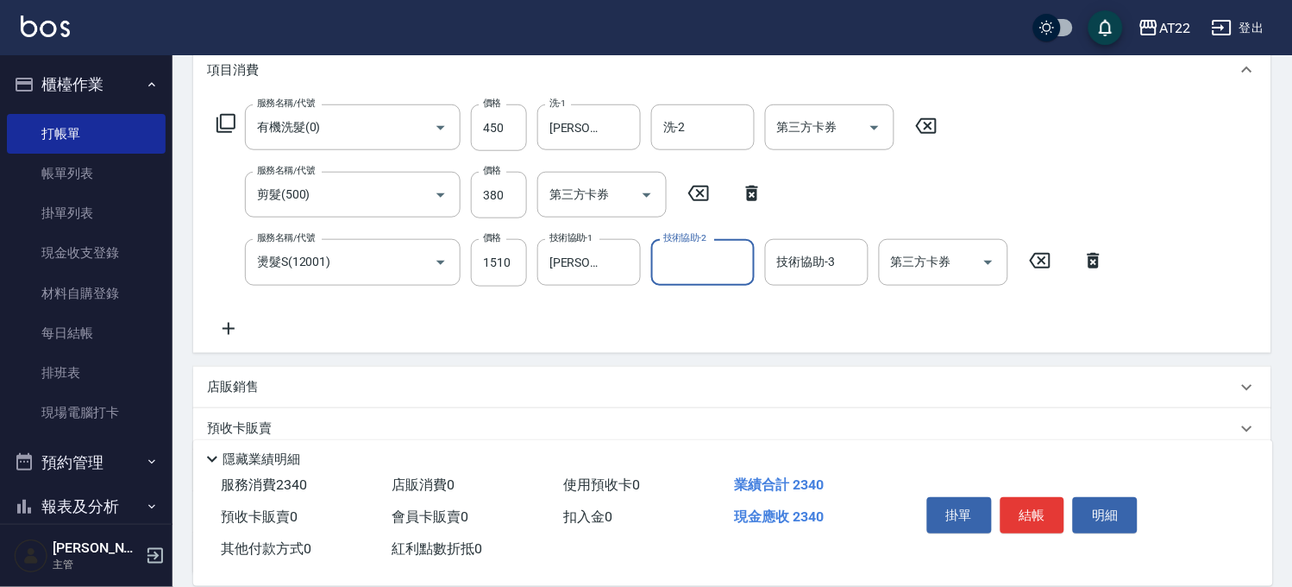
scroll to position [287, 0]
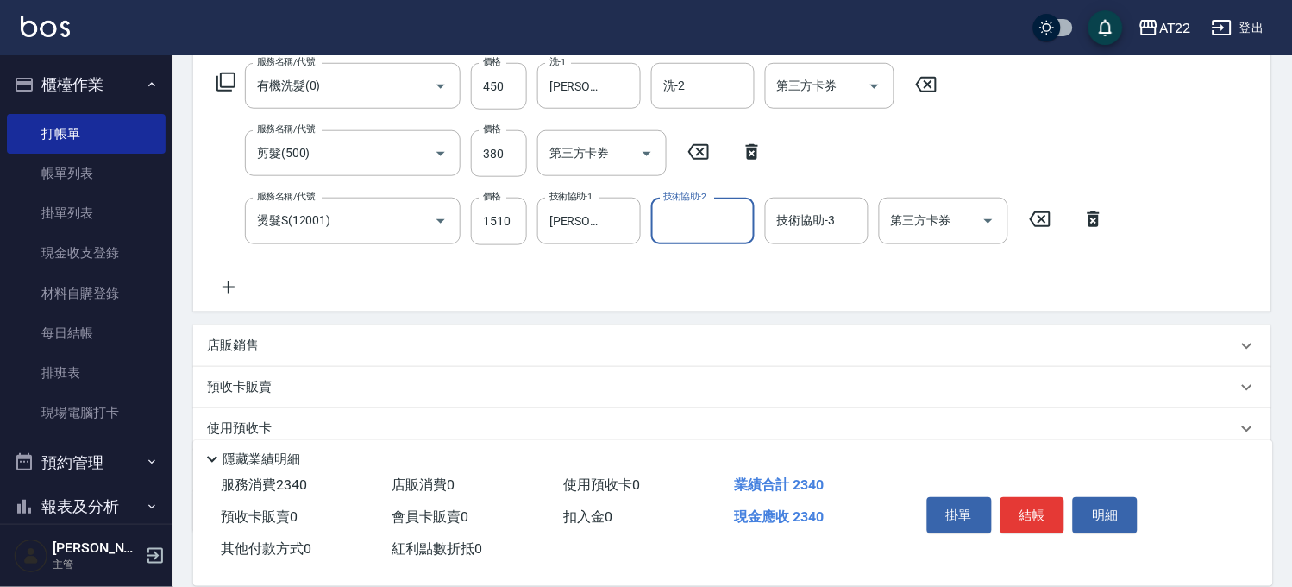
click at [234, 280] on icon at bounding box center [228, 287] width 43 height 21
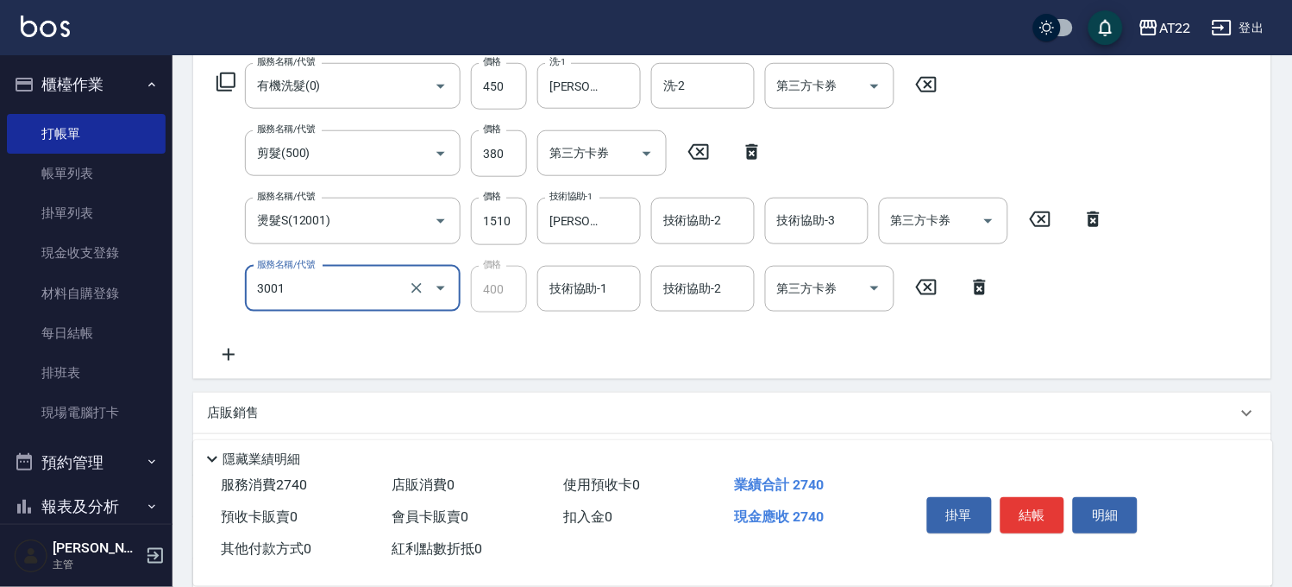
type input "側邊燙貼(3001)"
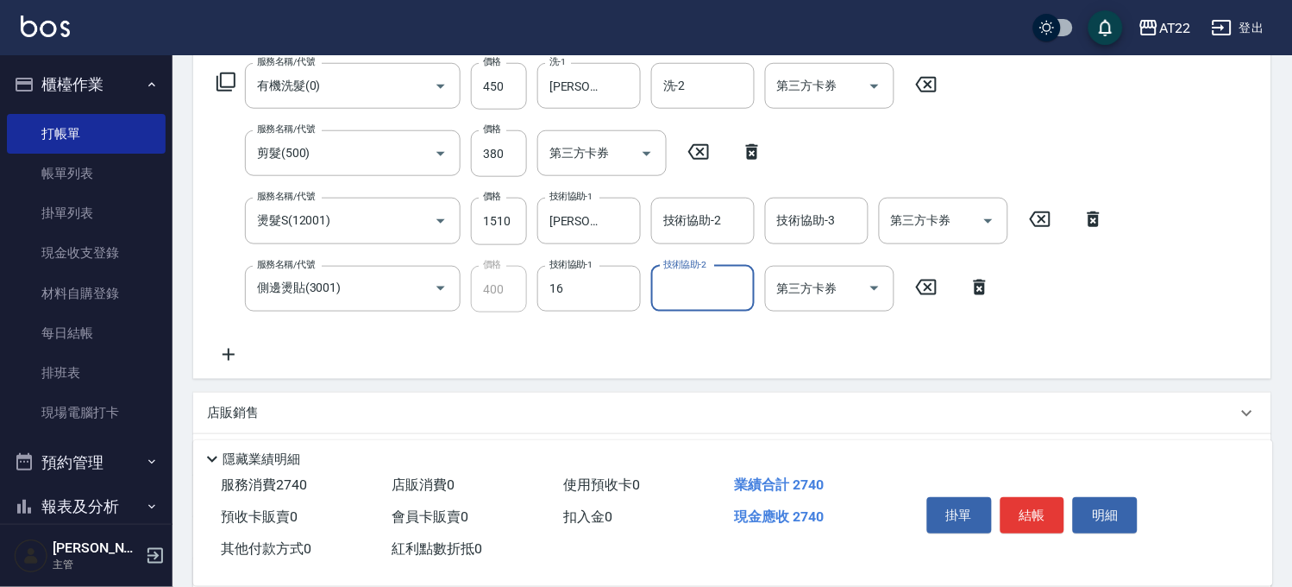
type input "[PERSON_NAME]-16"
click at [230, 355] on icon at bounding box center [228, 354] width 43 height 21
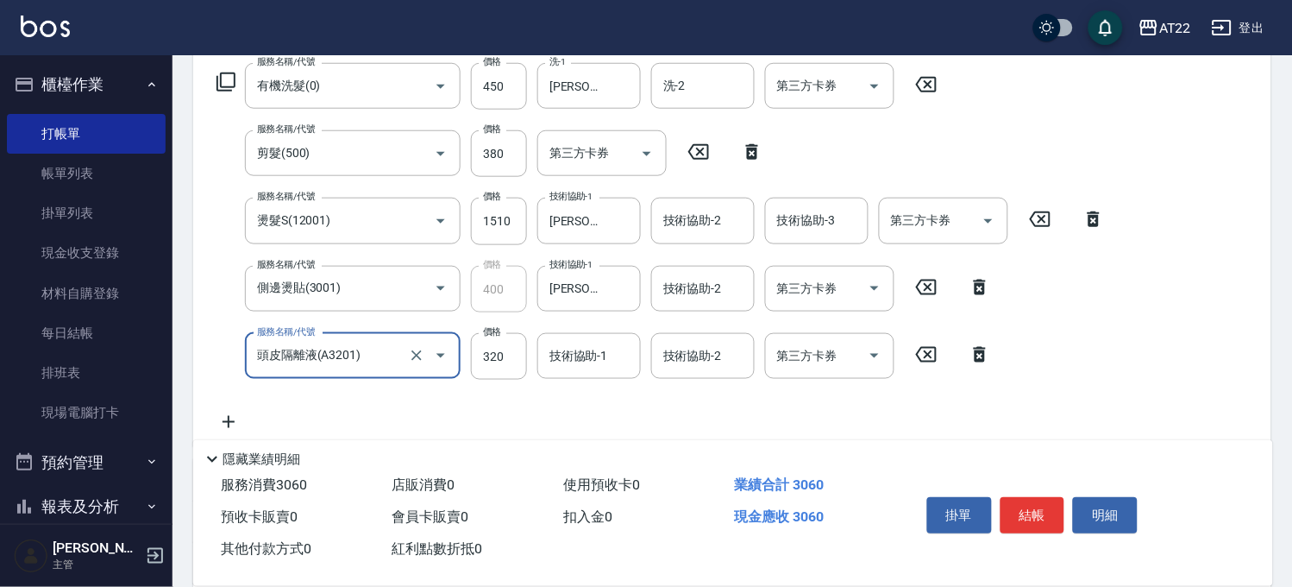
type input "頭皮隔離液(A3201)"
click at [229, 419] on icon at bounding box center [228, 421] width 43 height 21
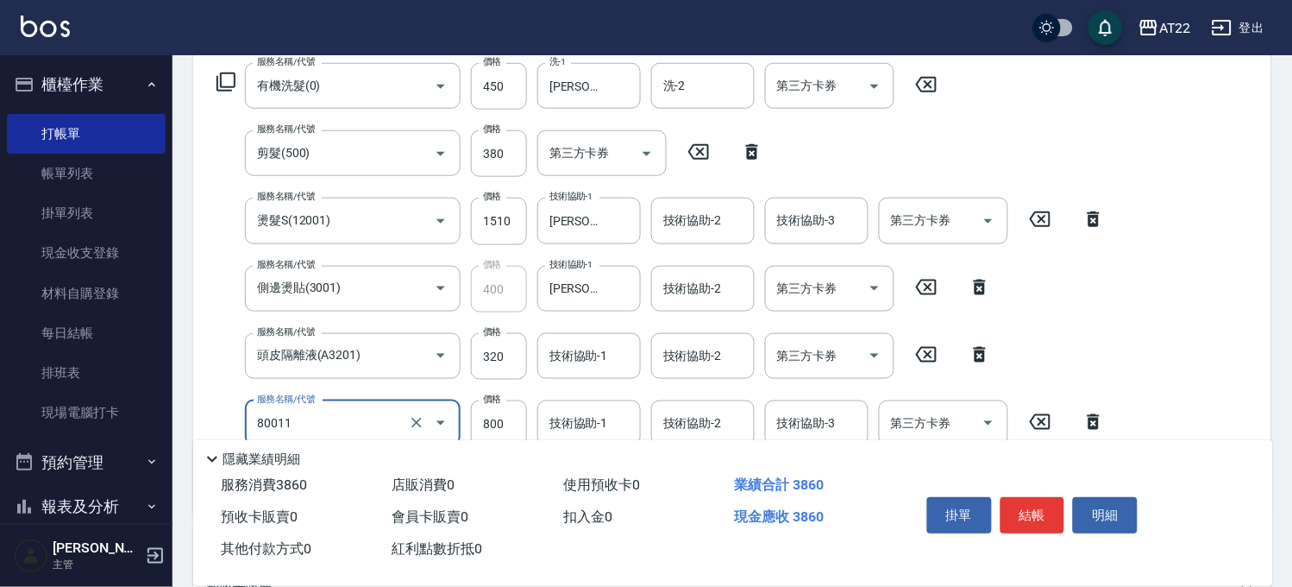
type input "晶漾深層護髮(80011)"
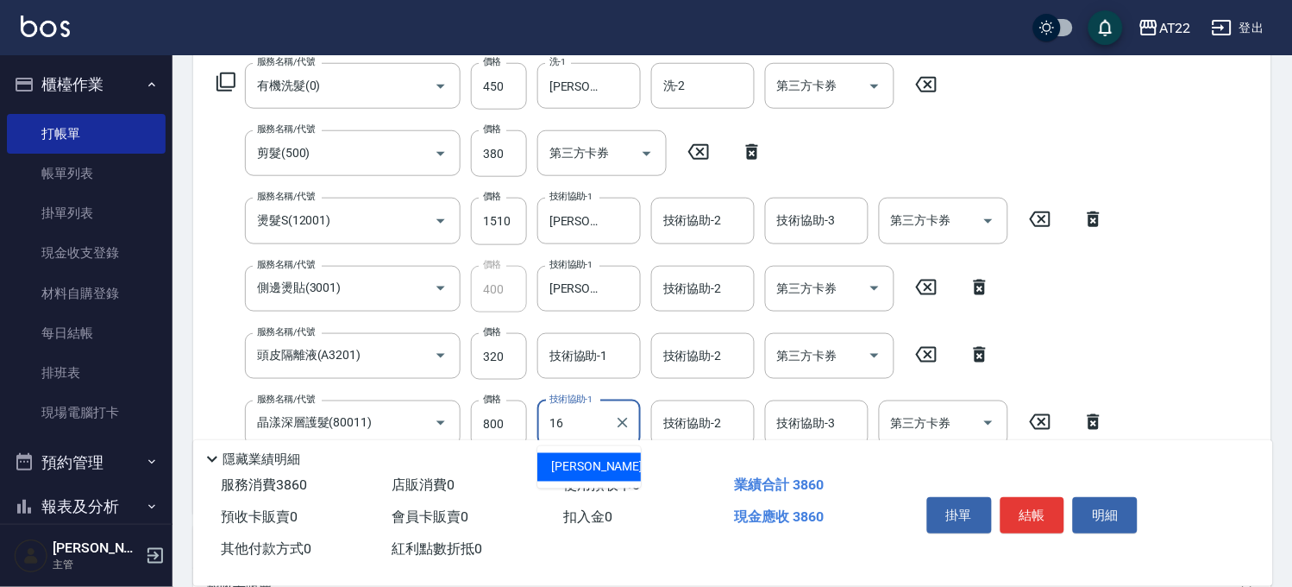
type input "[PERSON_NAME]-16"
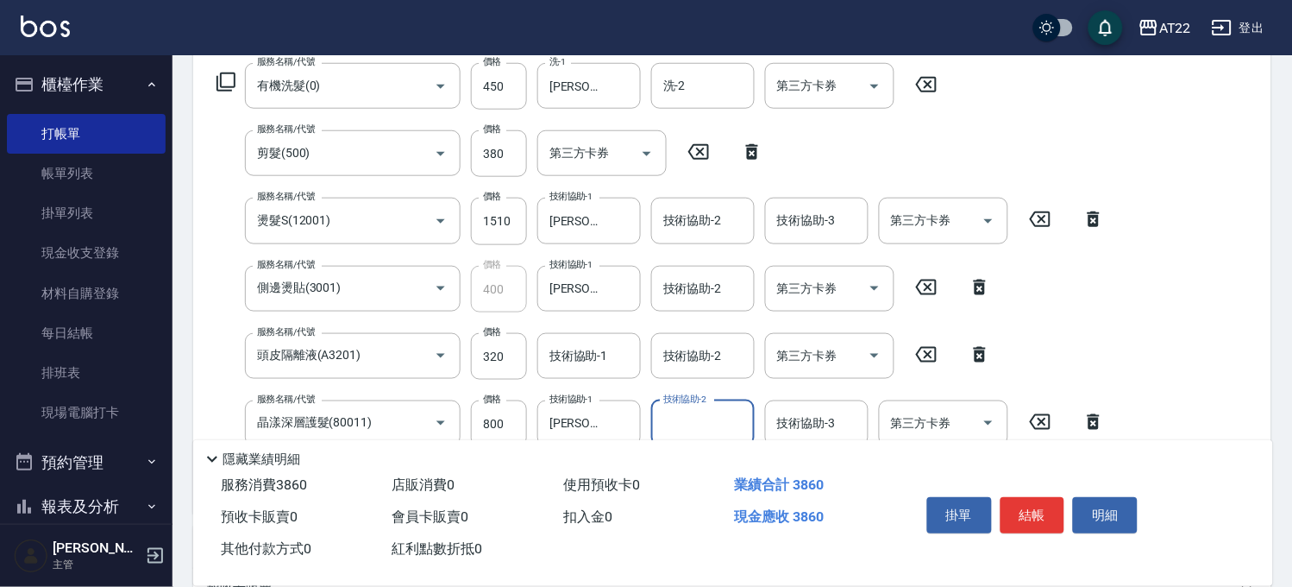
scroll to position [0, 0]
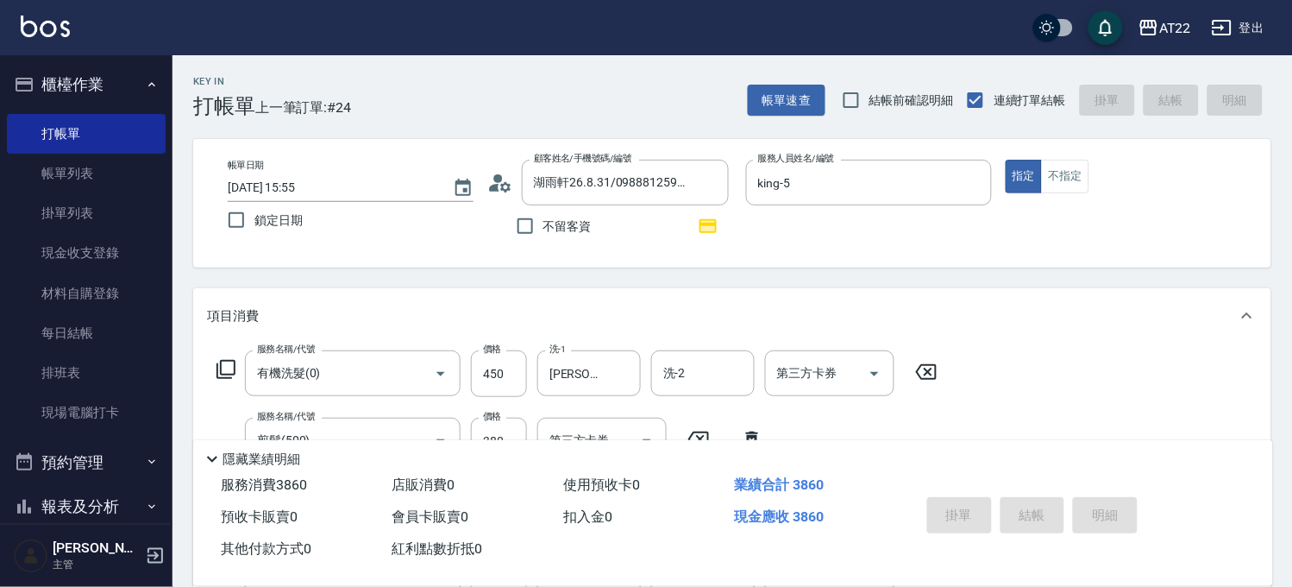
type input "[DATE] 15:56"
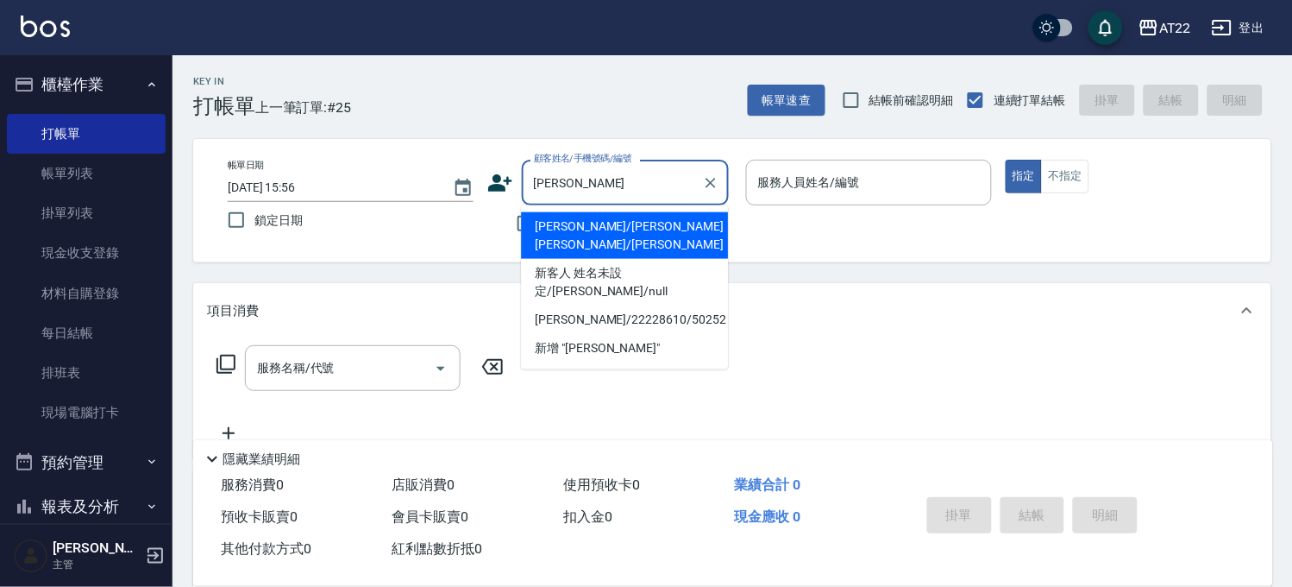
click at [615, 223] on li "[PERSON_NAME]/[PERSON_NAME][PERSON_NAME]/[PERSON_NAME]" at bounding box center [624, 235] width 207 height 47
type input "[PERSON_NAME]/[PERSON_NAME][PERSON_NAME]/[PERSON_NAME]"
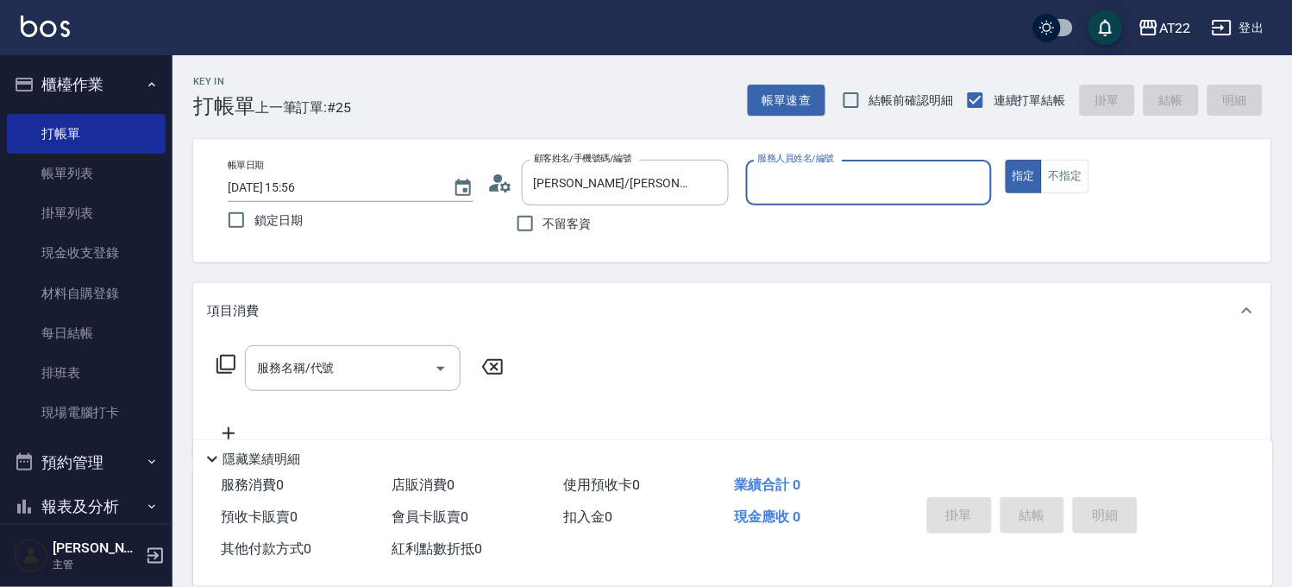
type input "ㄇ"
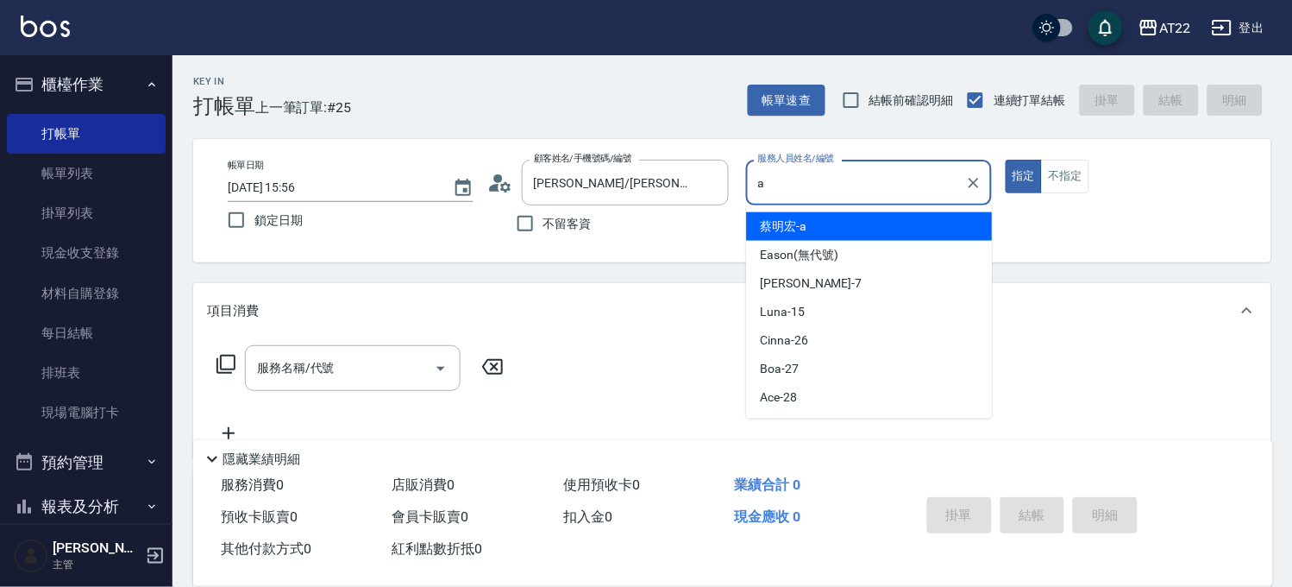
click at [815, 221] on div "[PERSON_NAME]" at bounding box center [870, 226] width 246 height 28
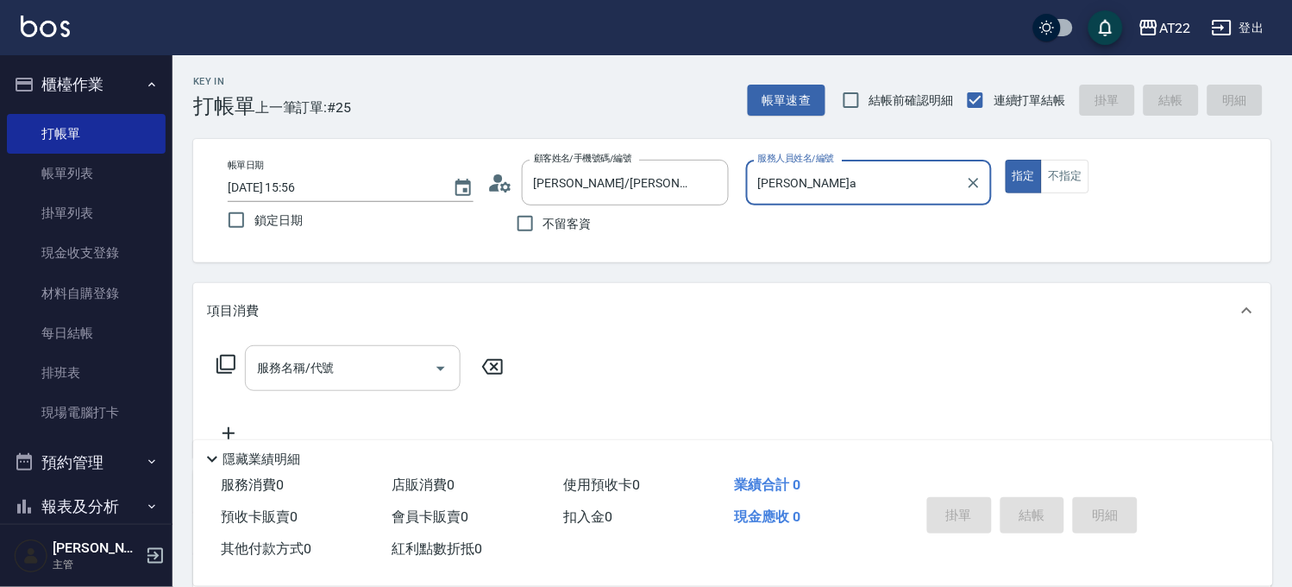
type input "[PERSON_NAME]a"
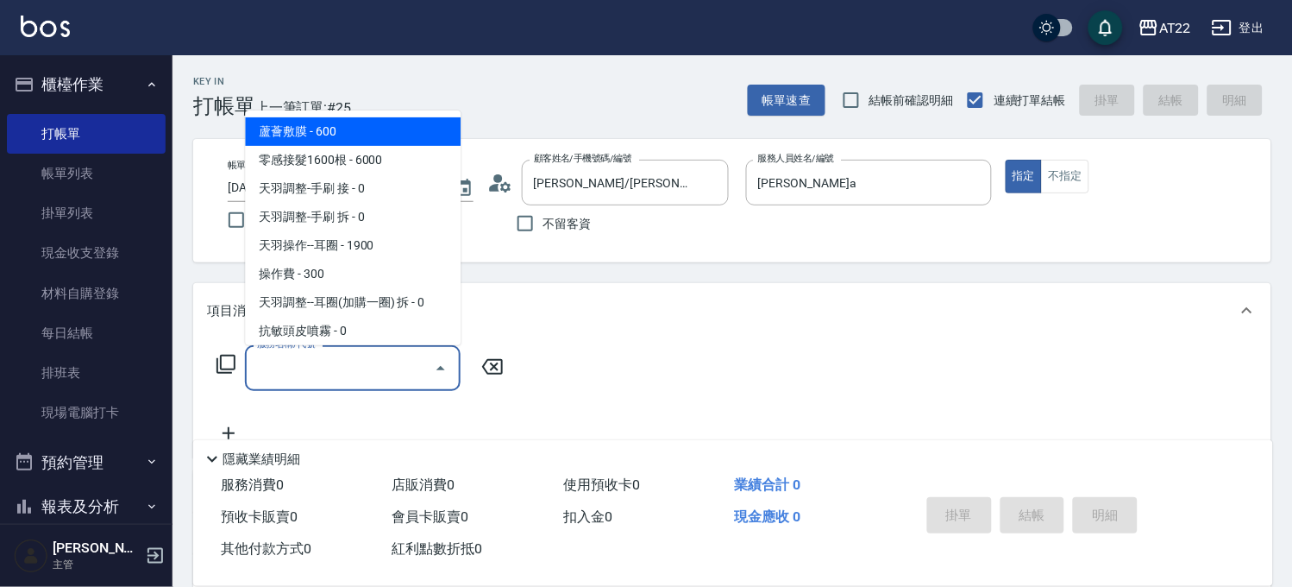
click at [391, 362] on input "服務名稱/代號" at bounding box center [340, 368] width 174 height 30
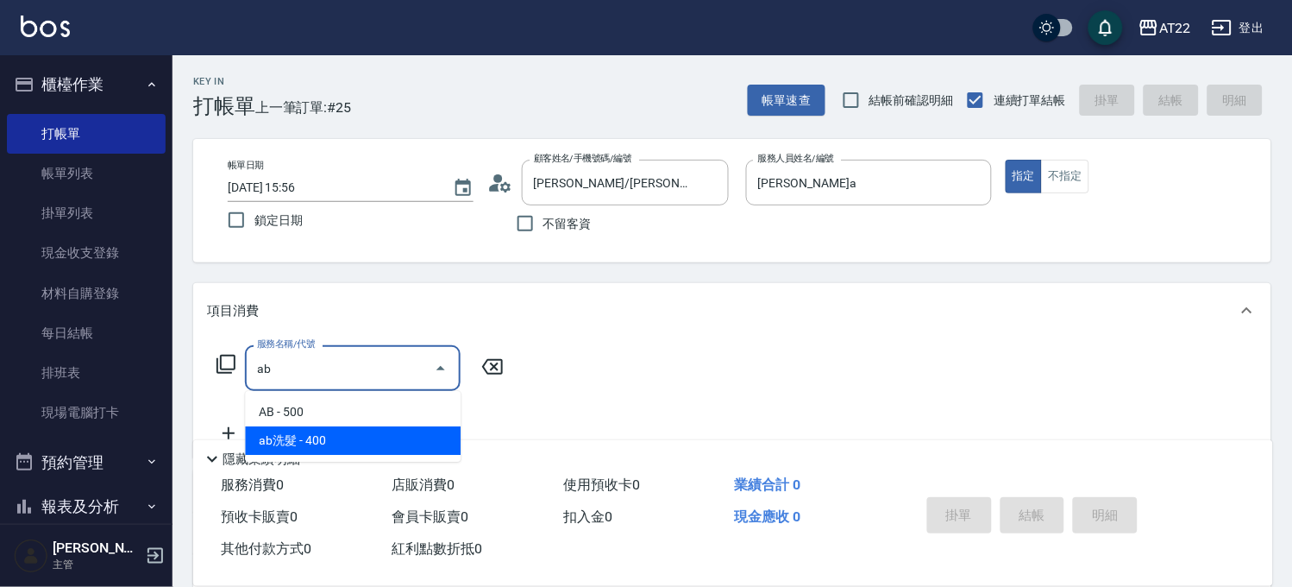
click at [373, 438] on span "ab洗髮 - 400" at bounding box center [353, 440] width 216 height 28
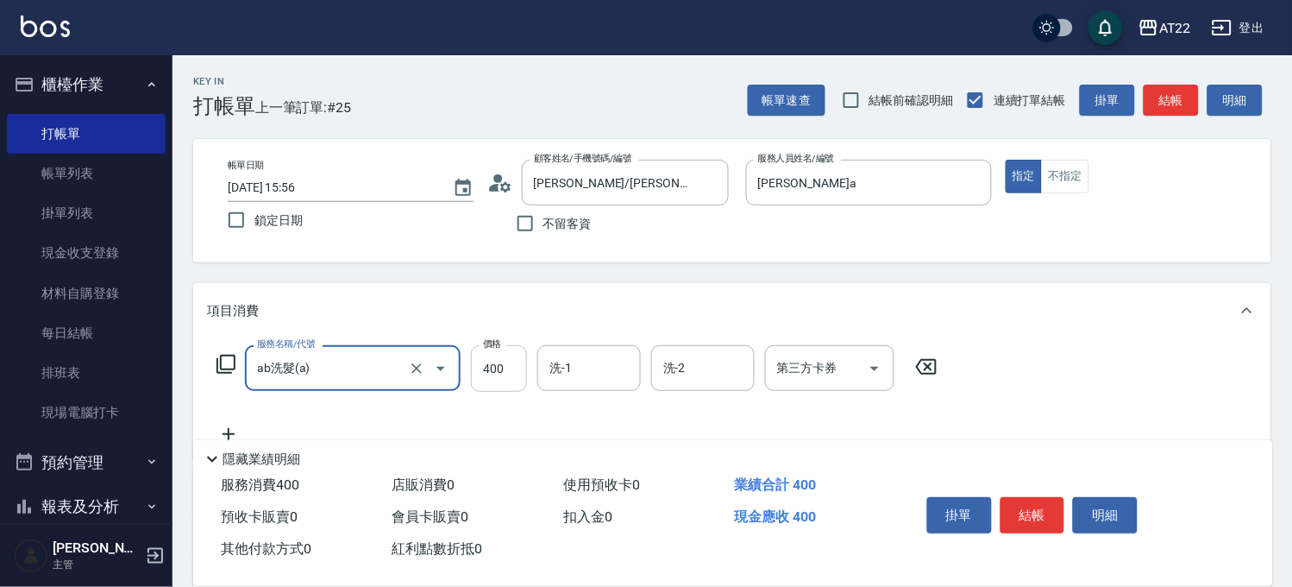
type input "ab洗髮(a)"
click at [513, 358] on input "400" at bounding box center [499, 368] width 56 height 47
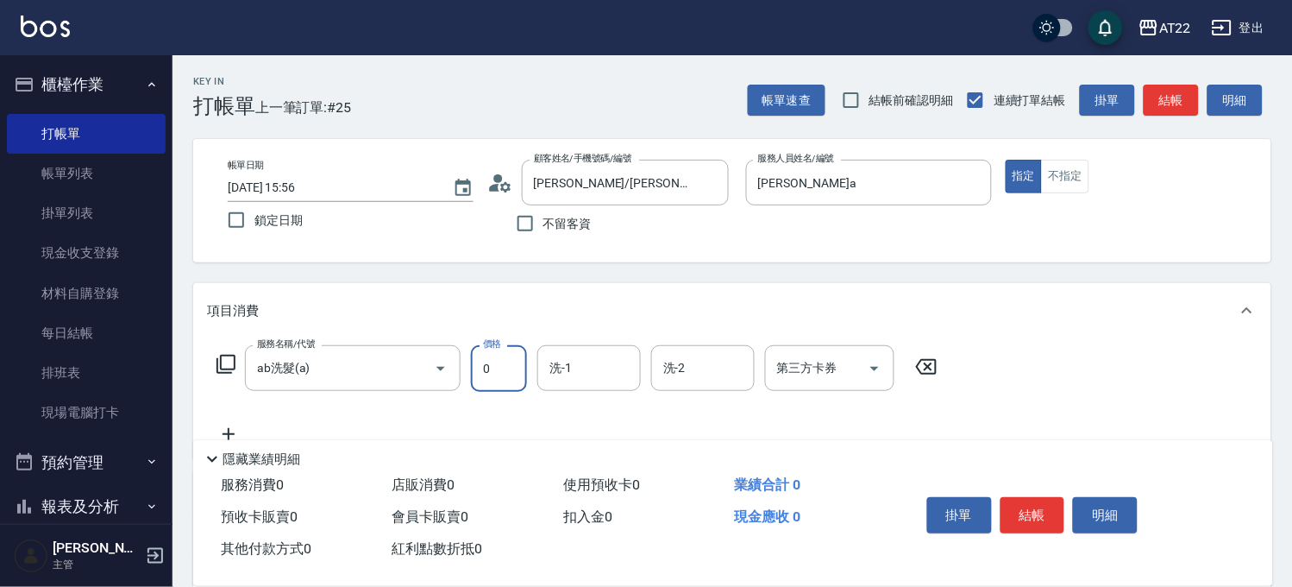
type input "0"
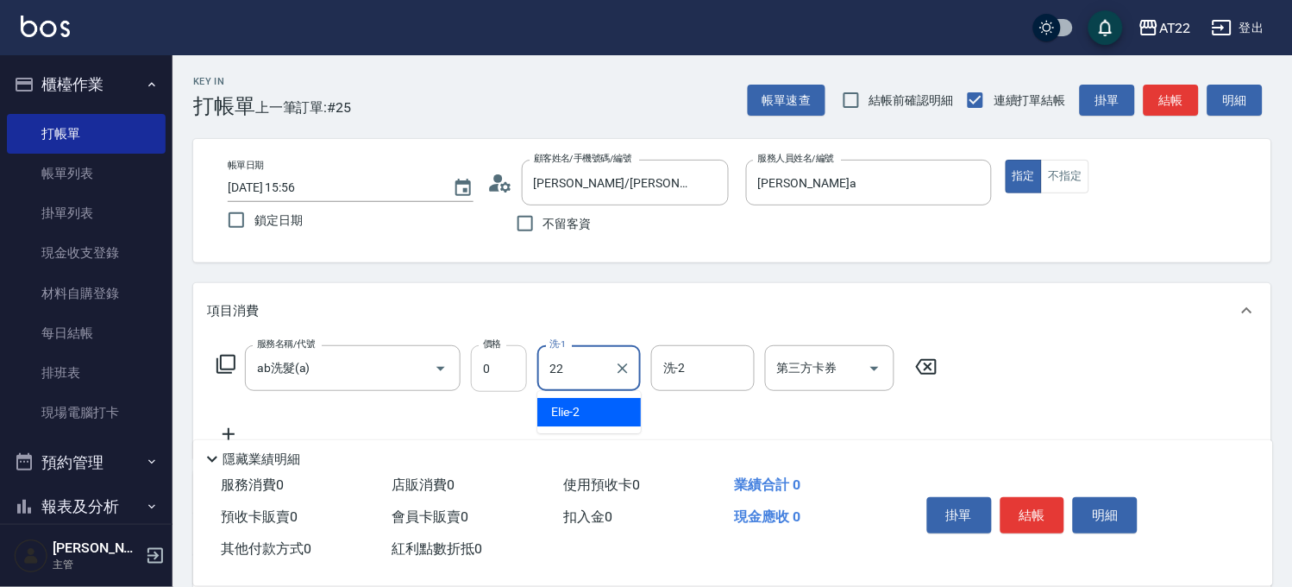
type input "Cherry-22"
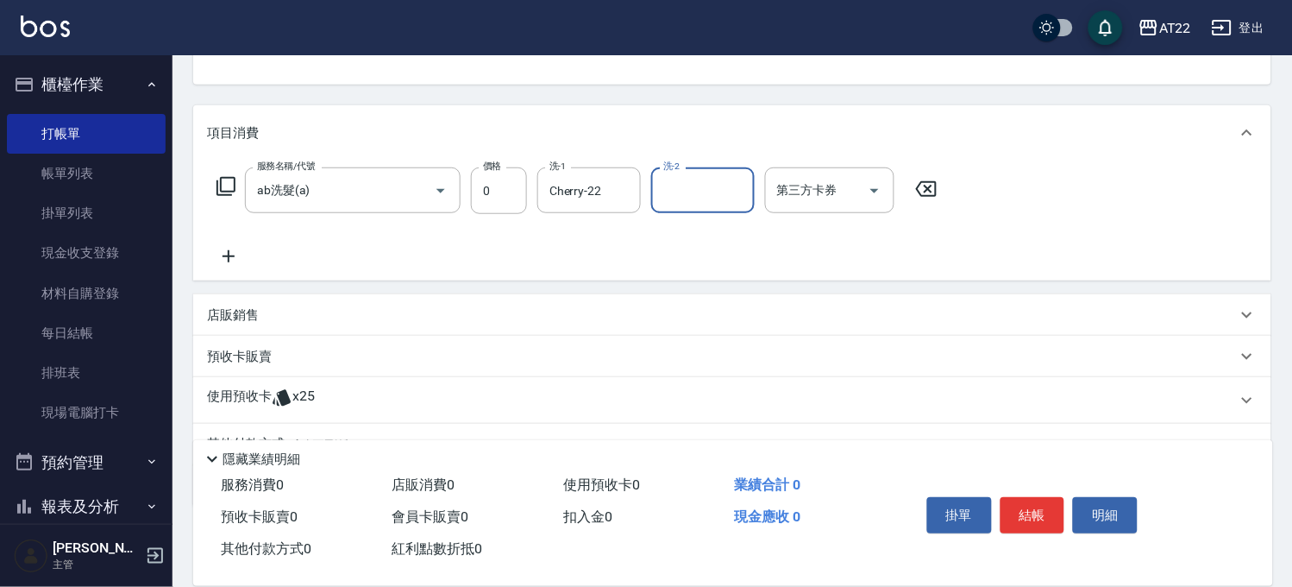
scroll to position [260, 0]
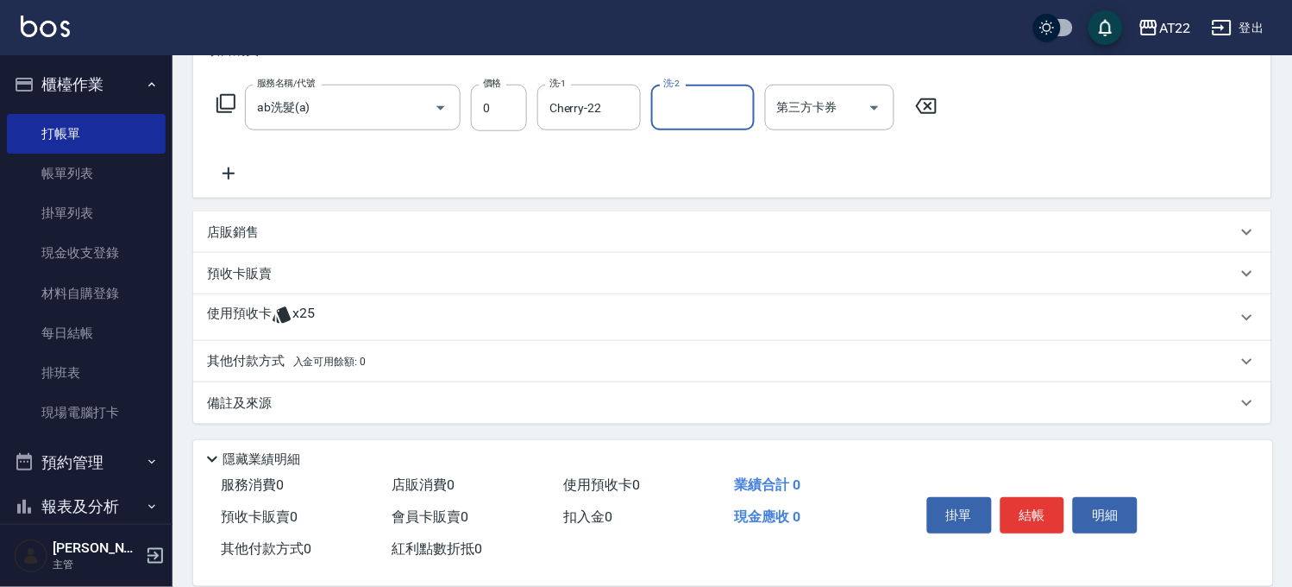
click at [304, 319] on span "x25" at bounding box center [303, 317] width 22 height 26
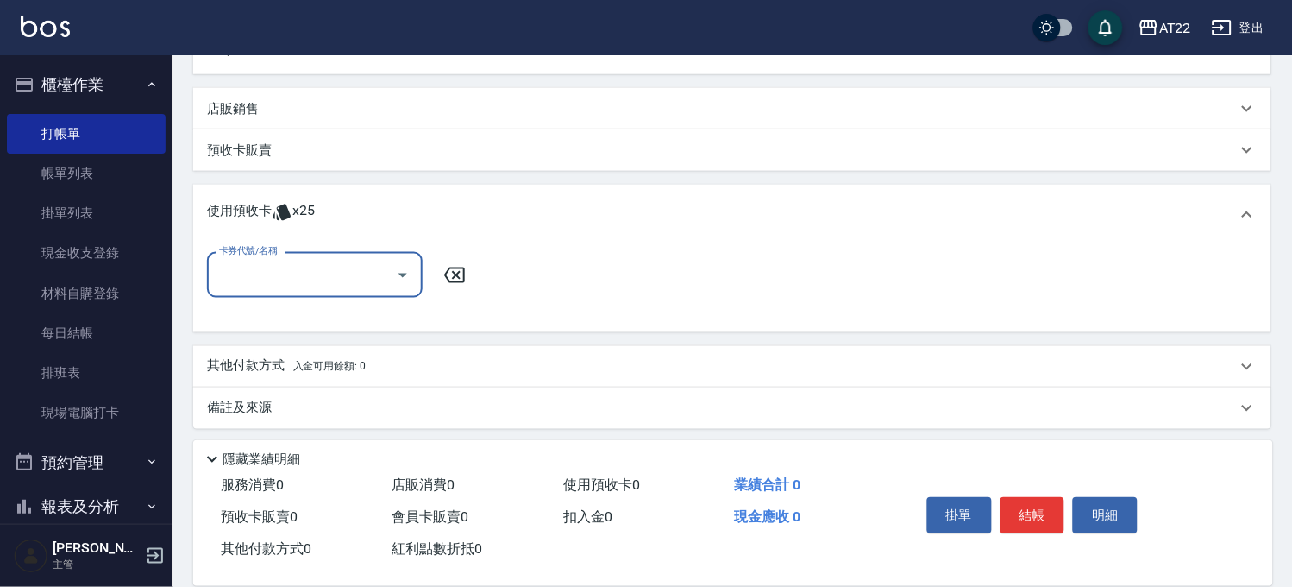
scroll to position [389, 0]
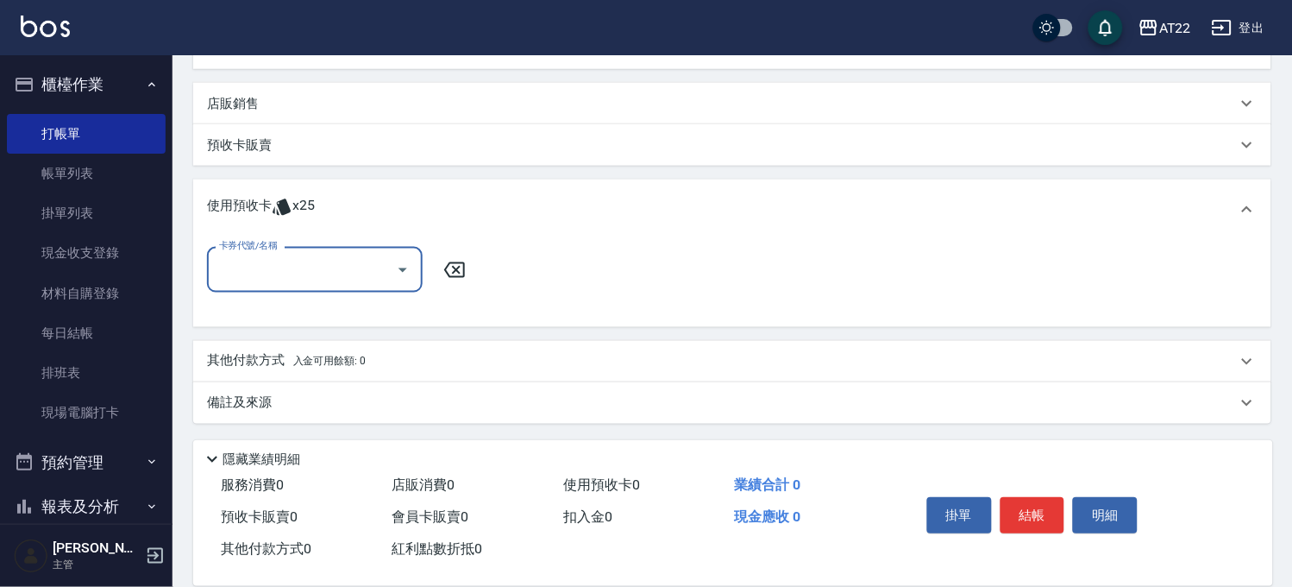
click at [346, 262] on input "卡券代號/名稱" at bounding box center [302, 269] width 174 height 30
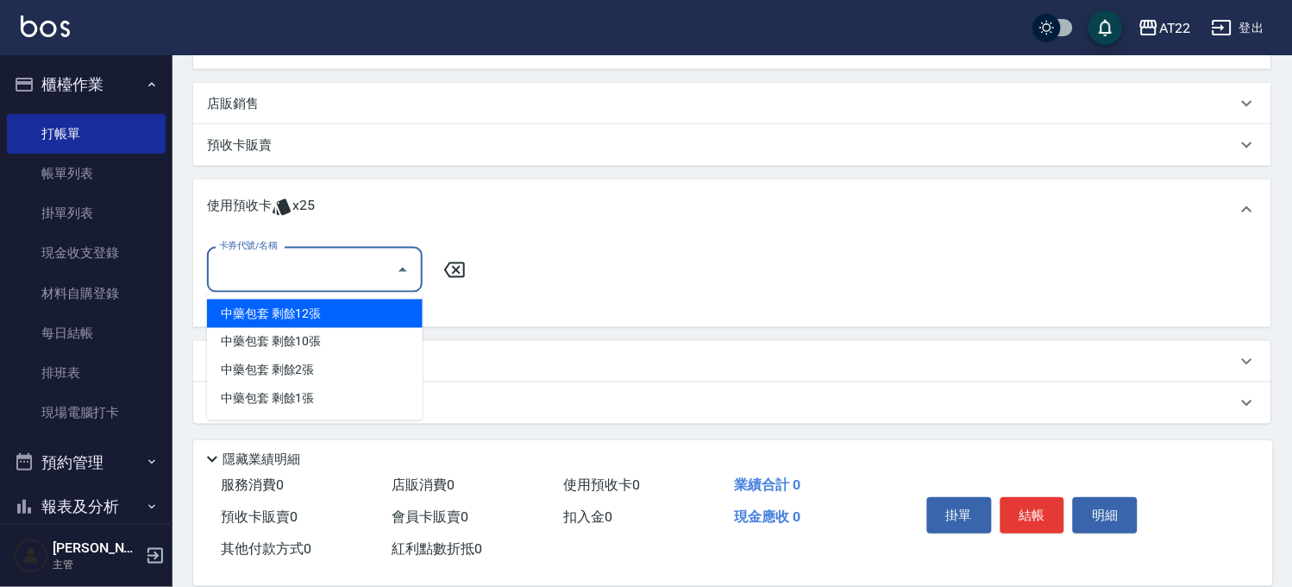
click at [330, 314] on div "中藥包套 剩餘12張" at bounding box center [315, 313] width 216 height 28
type input "中藥包套"
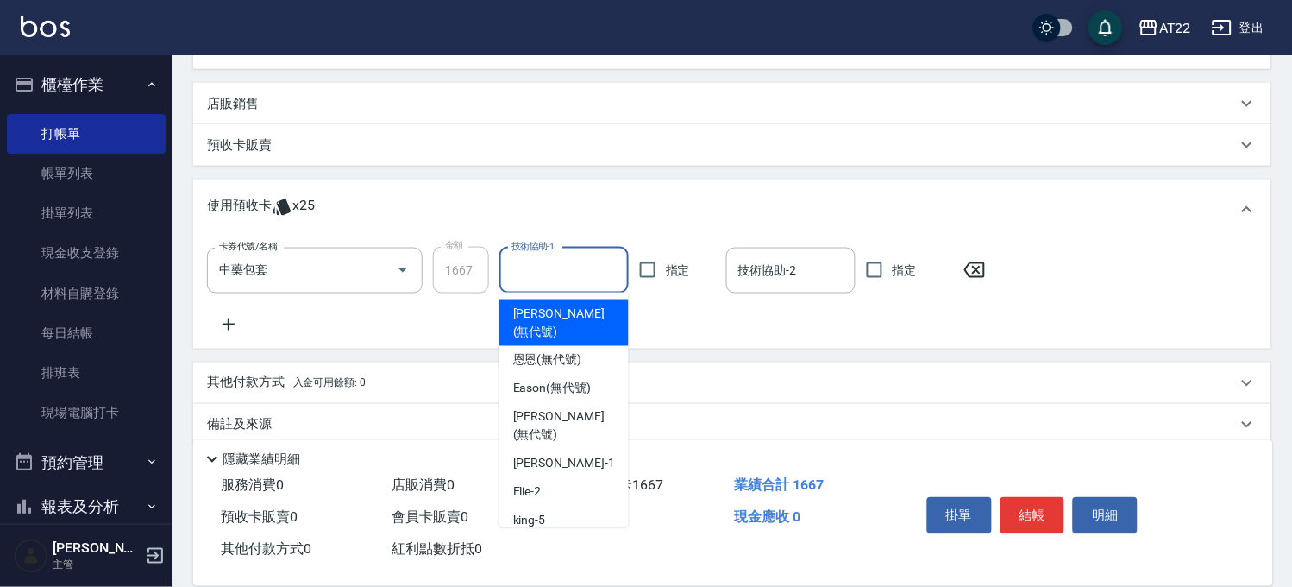
click at [536, 268] on input "技術協助-1" at bounding box center [564, 270] width 114 height 30
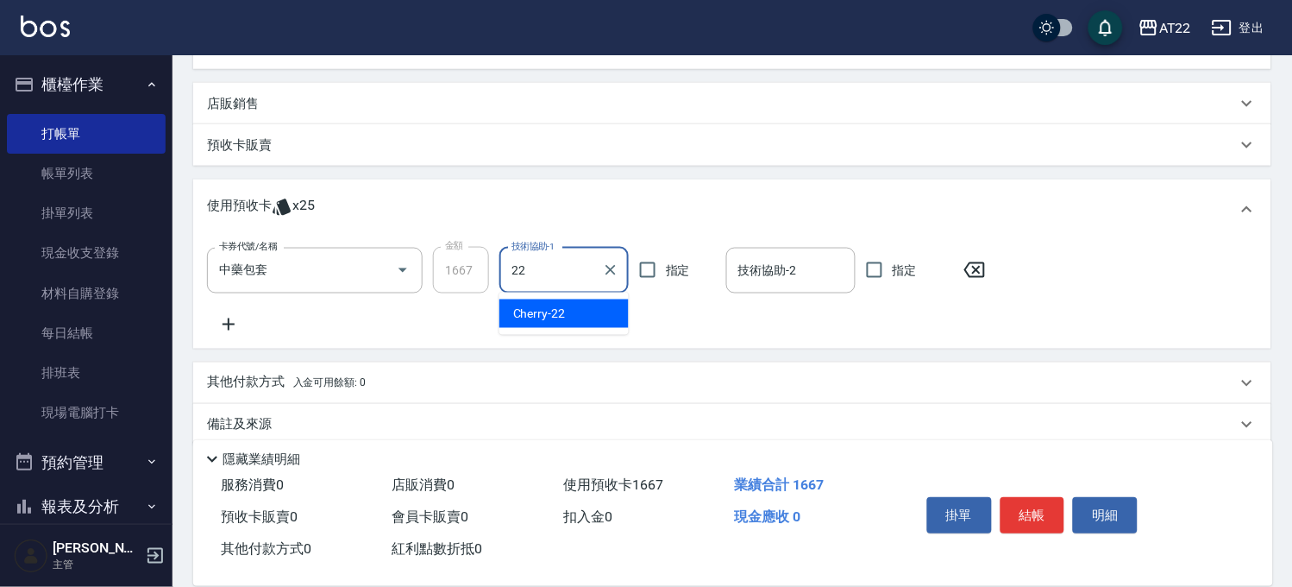
type input "Cherry-22"
click at [242, 337] on div "卡券代號/名稱 中藥包套 卡券代號/名稱 金額 1667 金額 技術協助-1 Cherry-22 技術協助-1 指定 技術協助-2 技術協助-2 指定" at bounding box center [732, 294] width 1078 height 109
click at [237, 330] on icon at bounding box center [228, 324] width 43 height 21
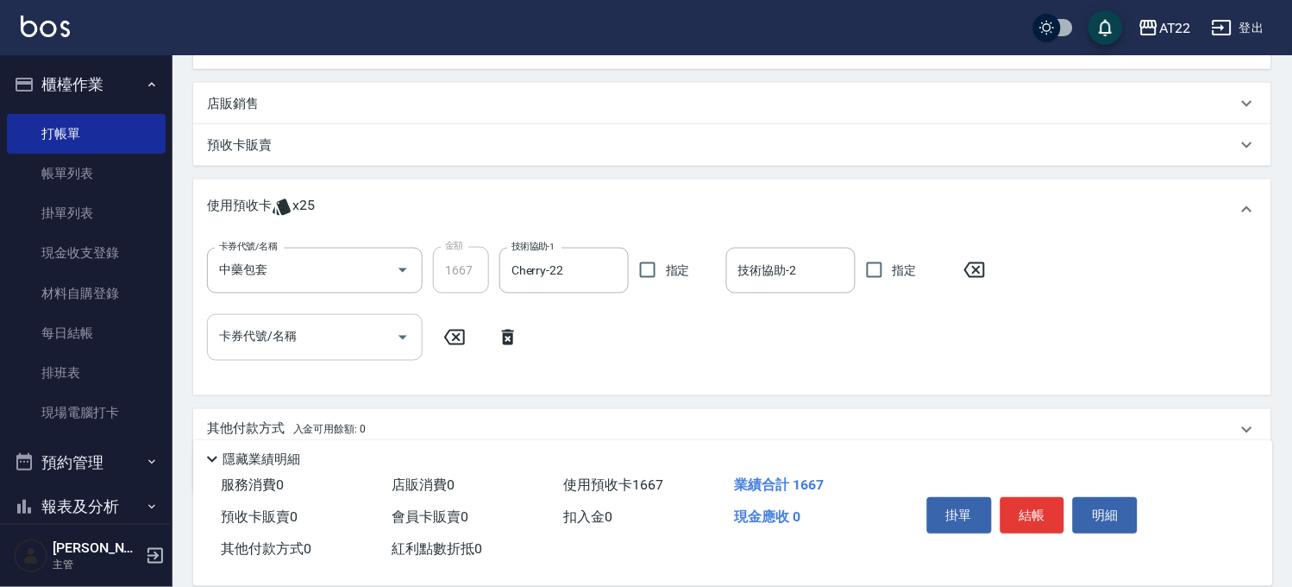
click at [288, 341] on input "卡券代號/名稱" at bounding box center [302, 337] width 174 height 30
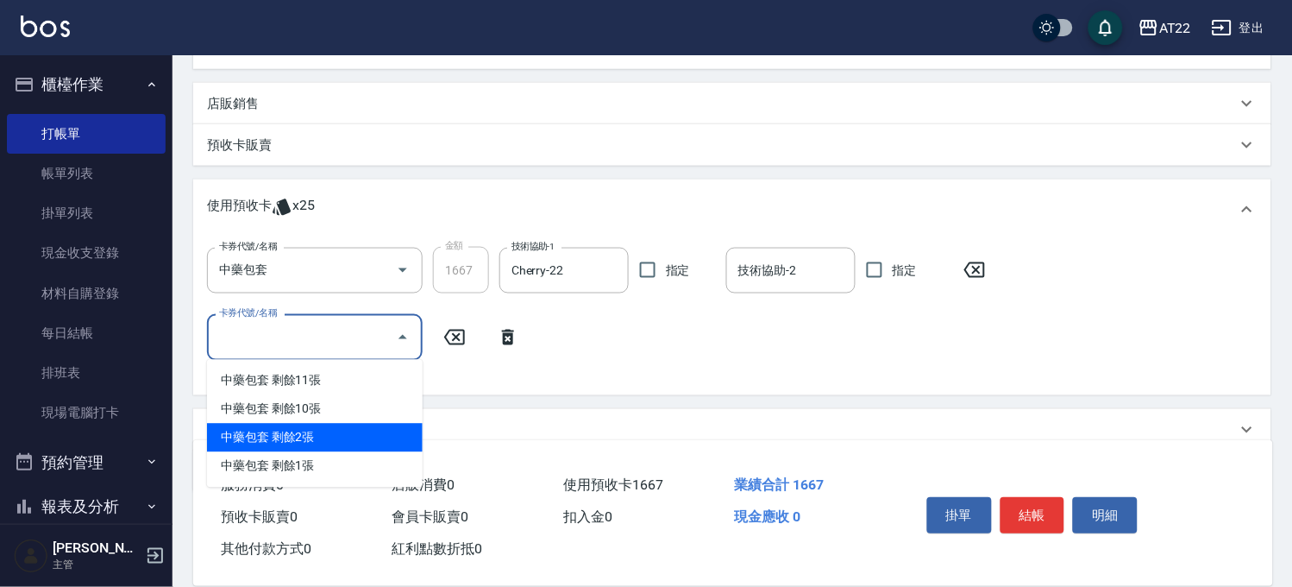
click at [328, 433] on div "中藥包套 剩餘2張" at bounding box center [315, 438] width 216 height 28
type input "中藥包套"
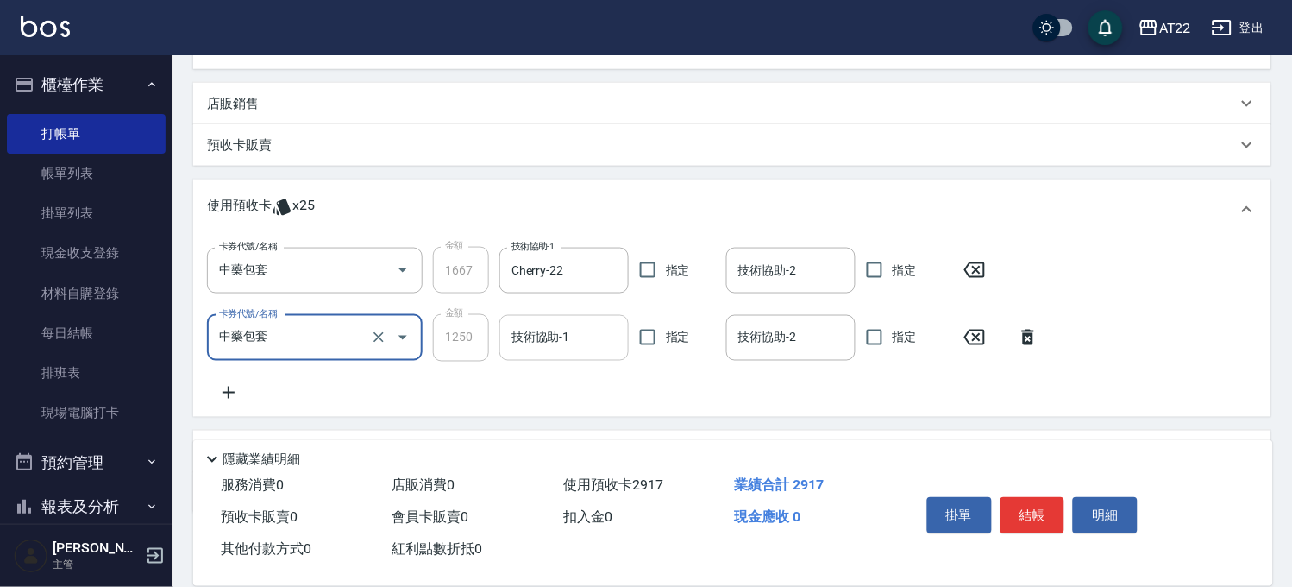
click at [524, 339] on input "技術協助-1" at bounding box center [564, 338] width 114 height 30
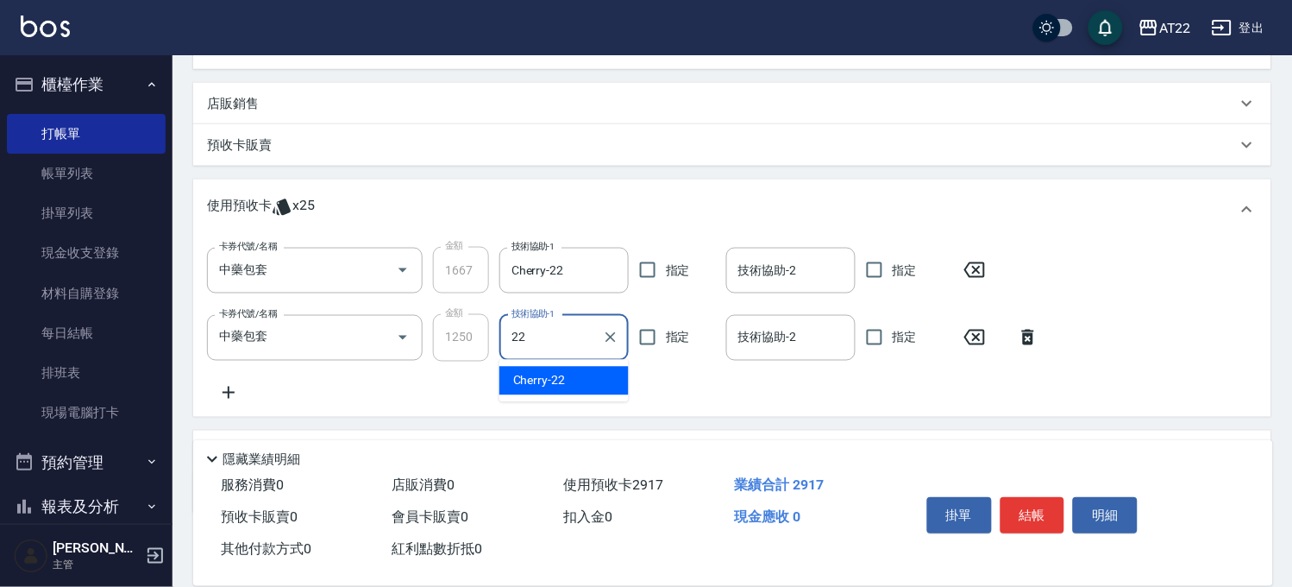
type input "Cherry-22"
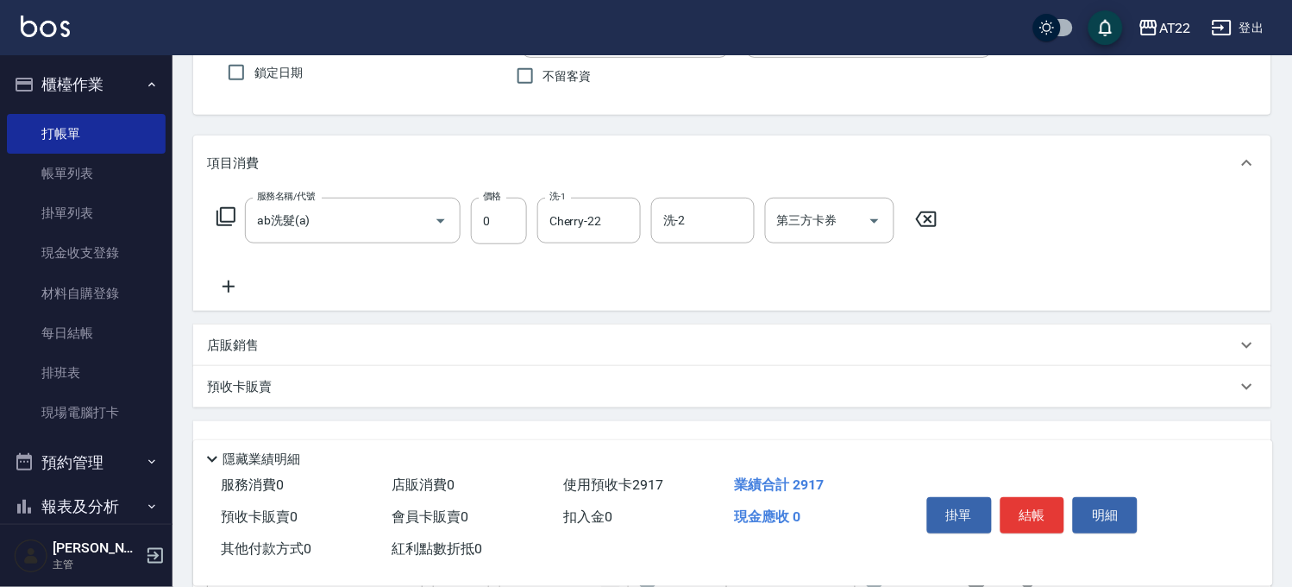
scroll to position [0, 0]
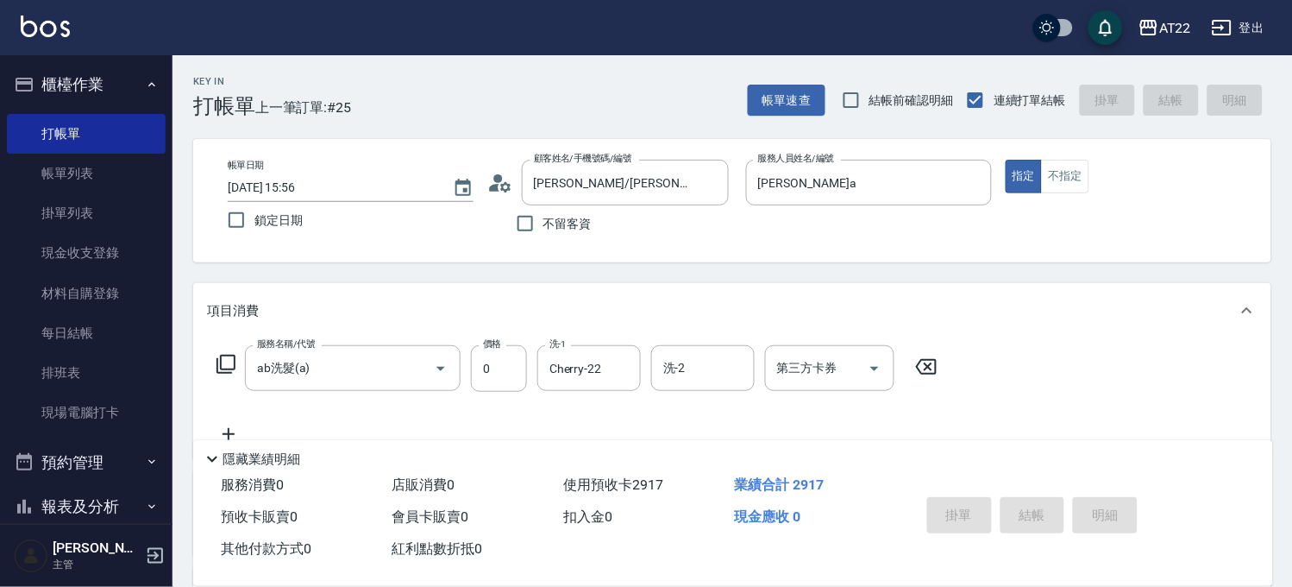
type input "[DATE] 15:57"
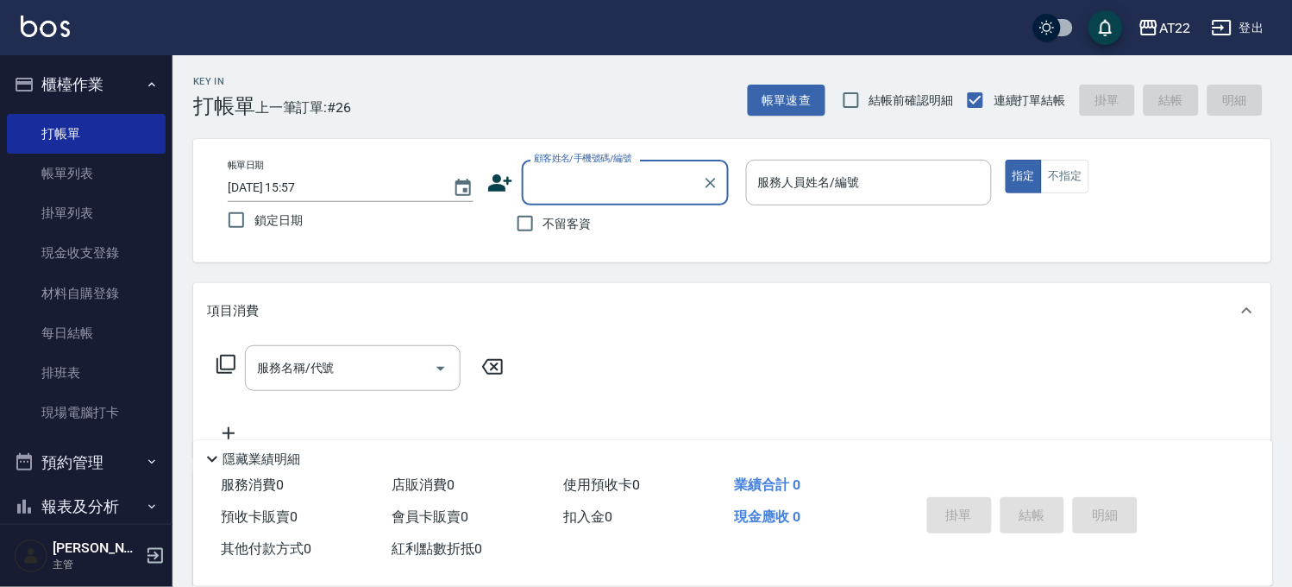
drag, startPoint x: 581, startPoint y: 222, endPoint x: 683, endPoint y: 192, distance: 106.8
click at [582, 217] on span "不留客資" at bounding box center [567, 224] width 48 height 18
click at [543, 217] on input "不留客資" at bounding box center [525, 223] width 36 height 36
checkbox input "true"
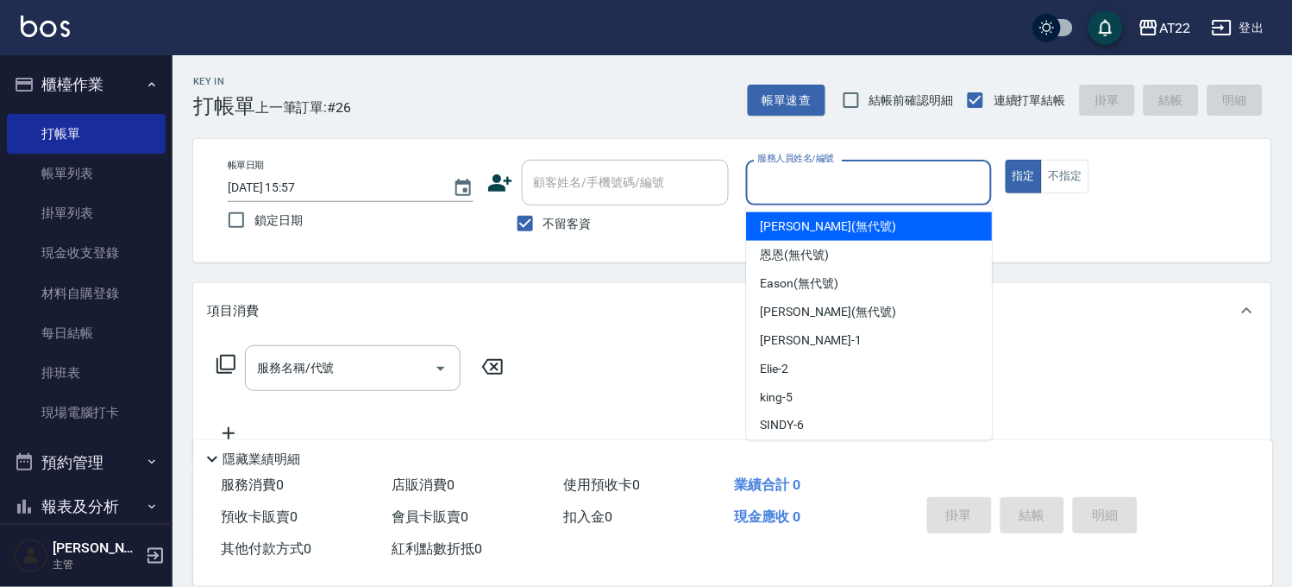
click at [807, 173] on input "服務人員姓名/編號" at bounding box center [869, 182] width 230 height 30
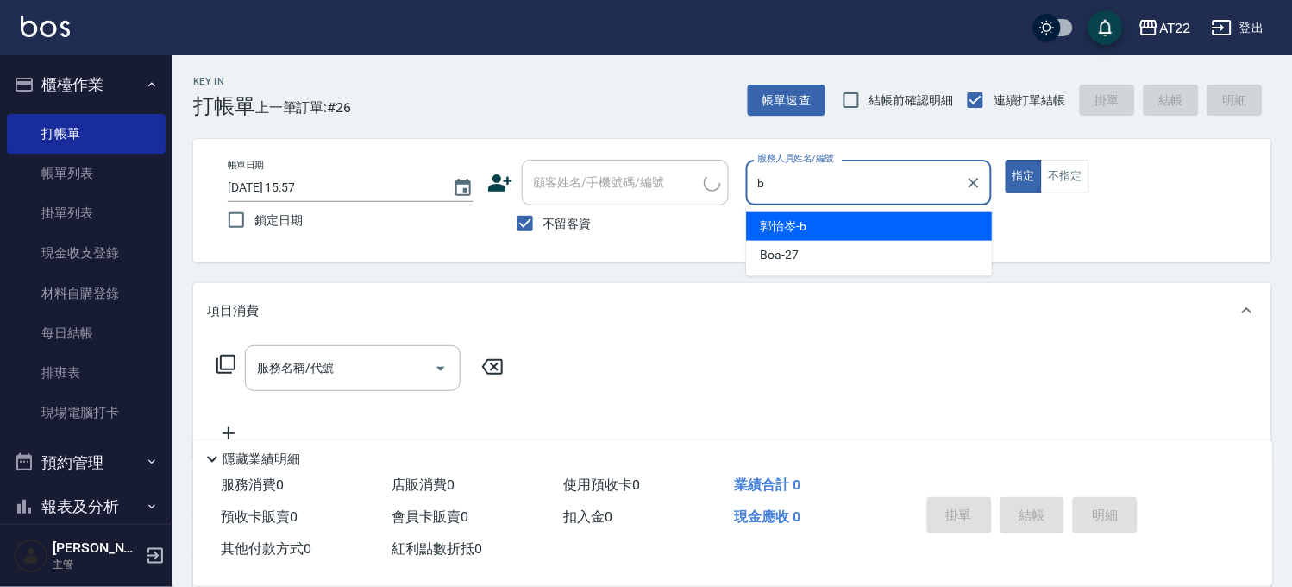
click at [800, 225] on span "[PERSON_NAME]" at bounding box center [784, 226] width 47 height 18
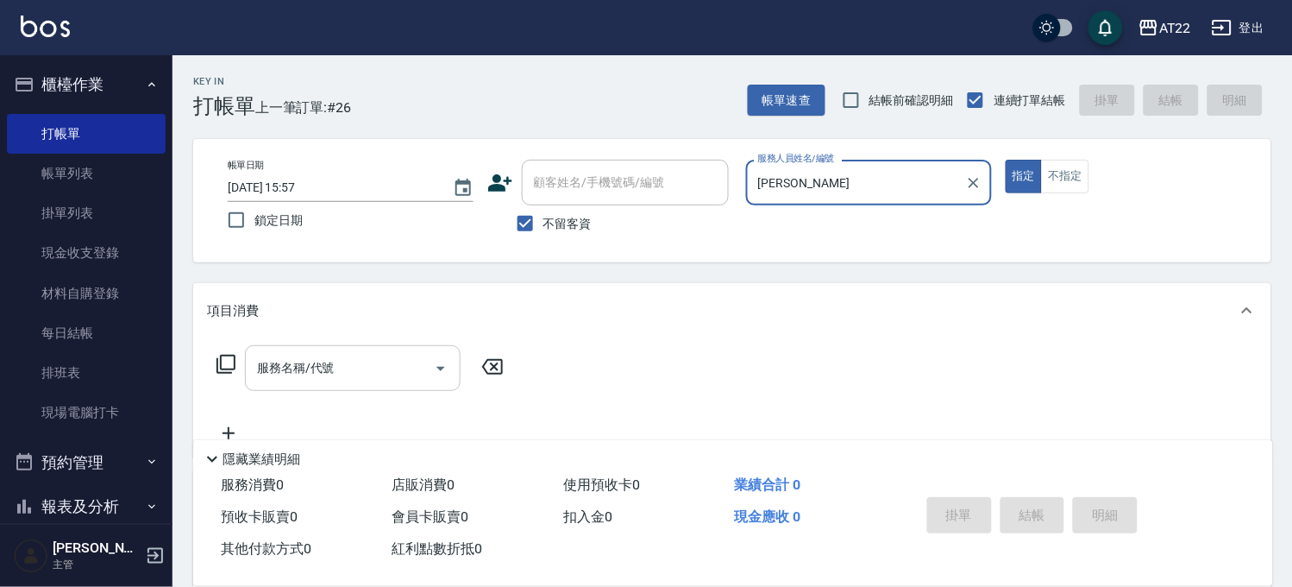
click at [363, 351] on div "服務名稱/代號" at bounding box center [353, 368] width 216 height 46
type input "[PERSON_NAME]"
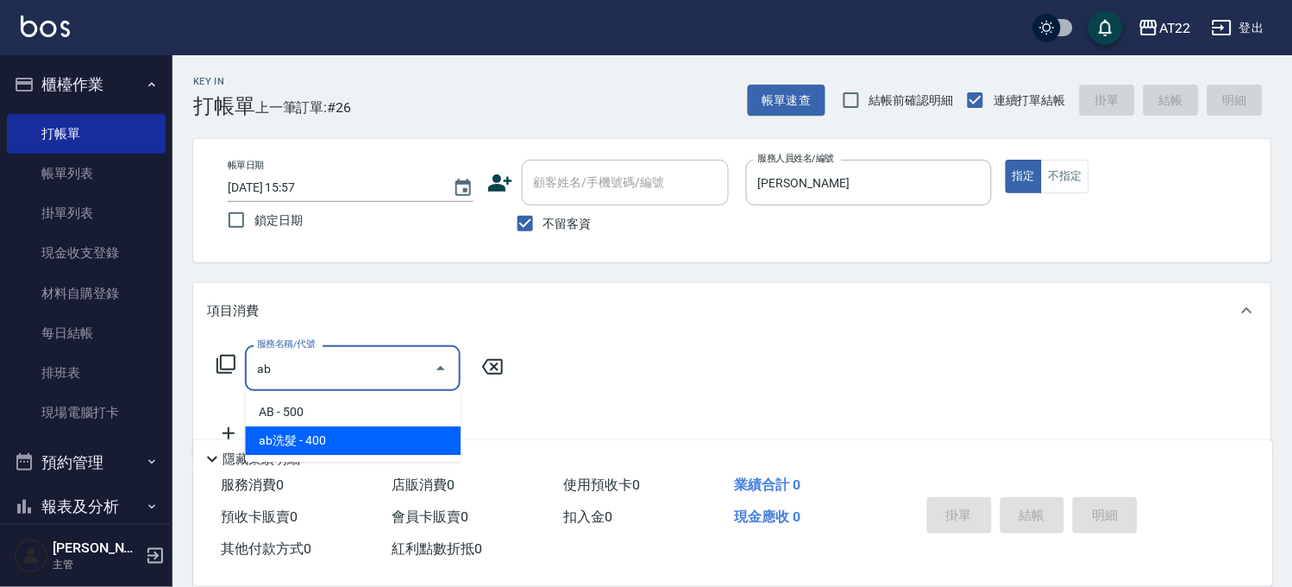
click at [309, 440] on span "ab洗髮 - 400" at bounding box center [353, 440] width 216 height 28
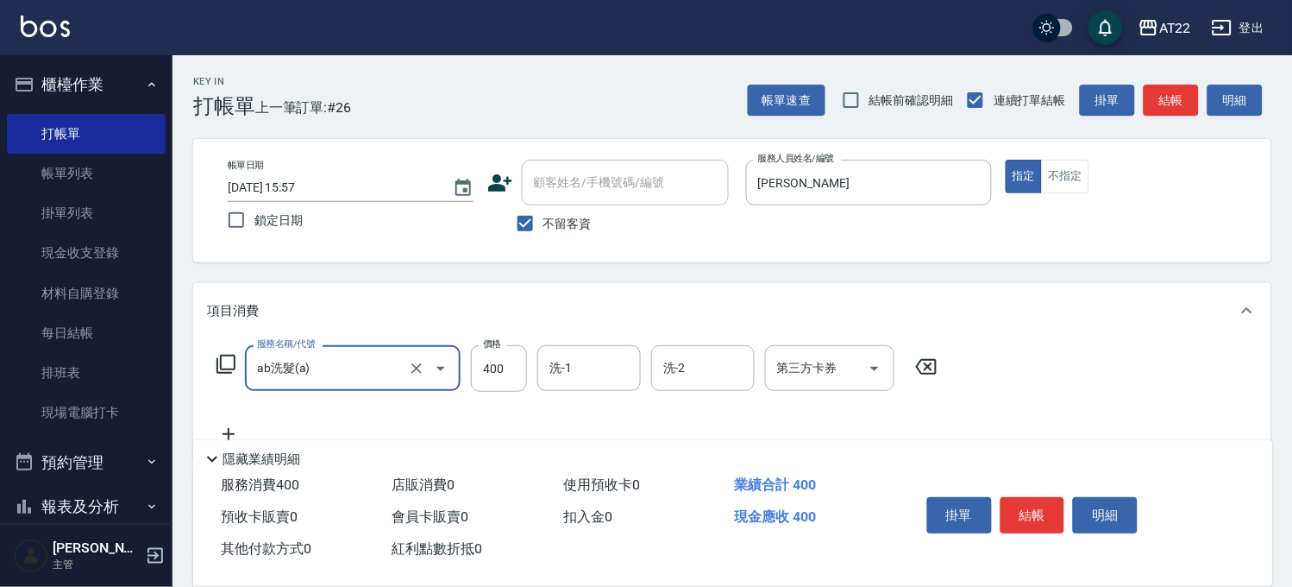
type input "ab洗髮(a)"
click at [244, 426] on icon at bounding box center [228, 434] width 43 height 21
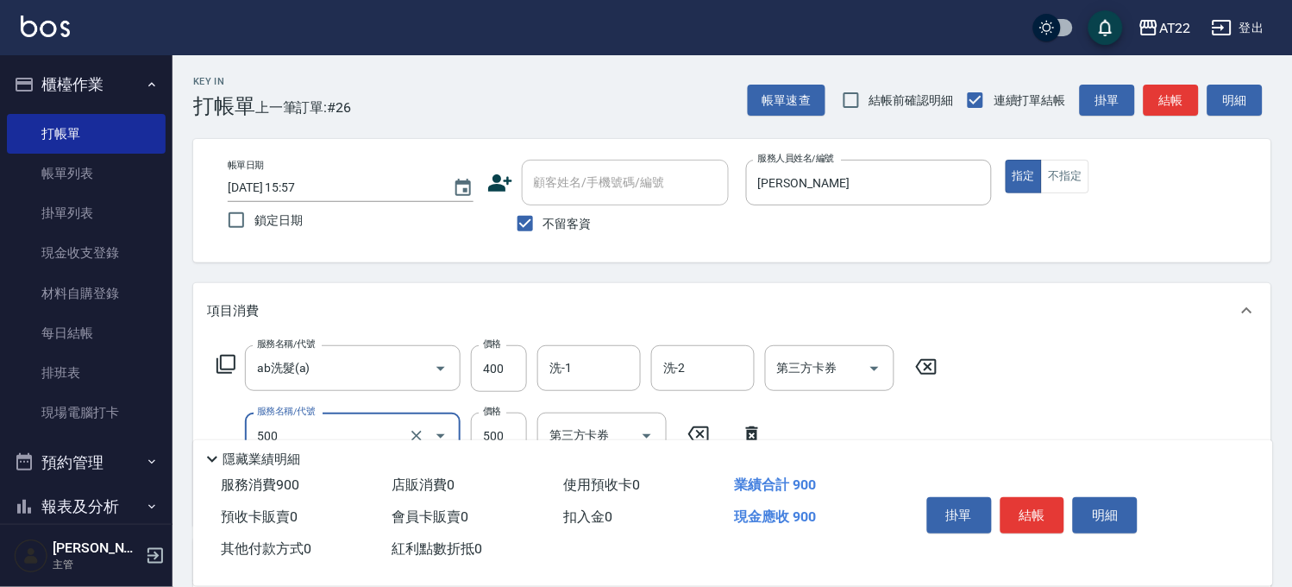
type input "剪髮(500)"
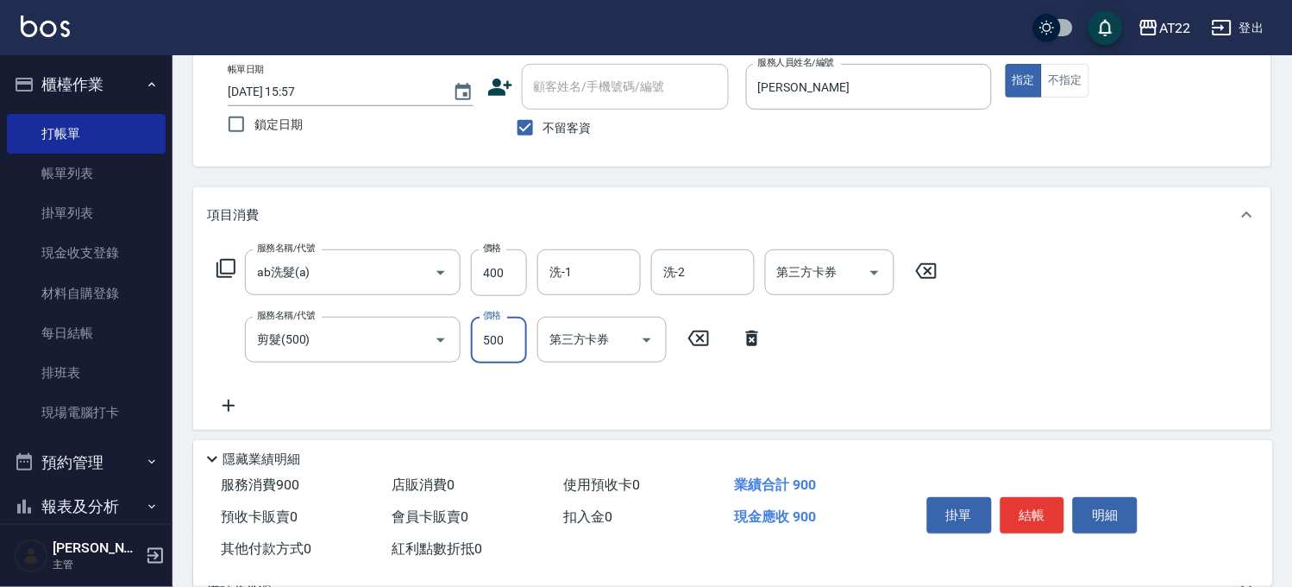
click at [222, 398] on icon at bounding box center [228, 405] width 43 height 21
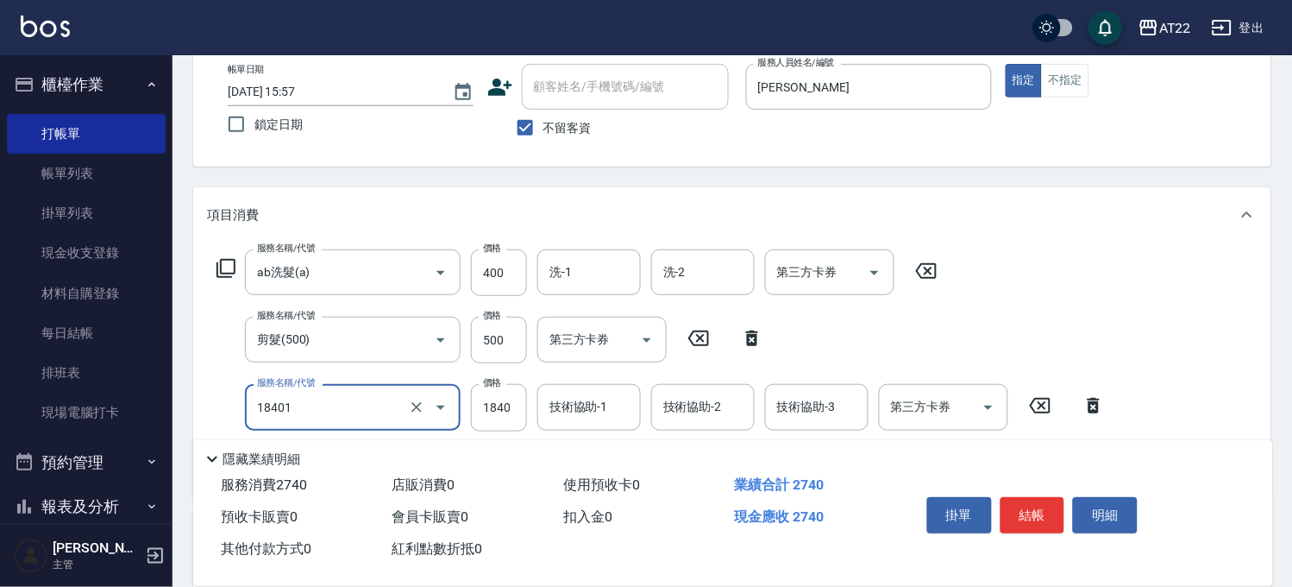
type input "燙髮M(18401)"
type input "1900"
click at [340, 394] on input "燙髮M(18401)" at bounding box center [329, 407] width 152 height 30
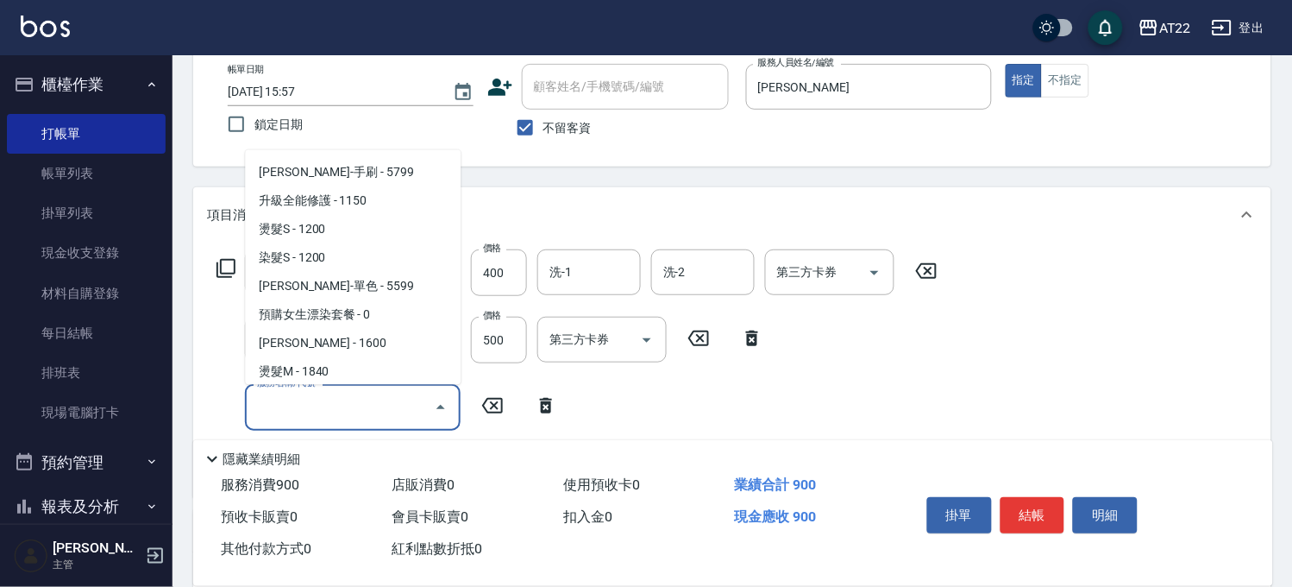
scroll to position [0, 0]
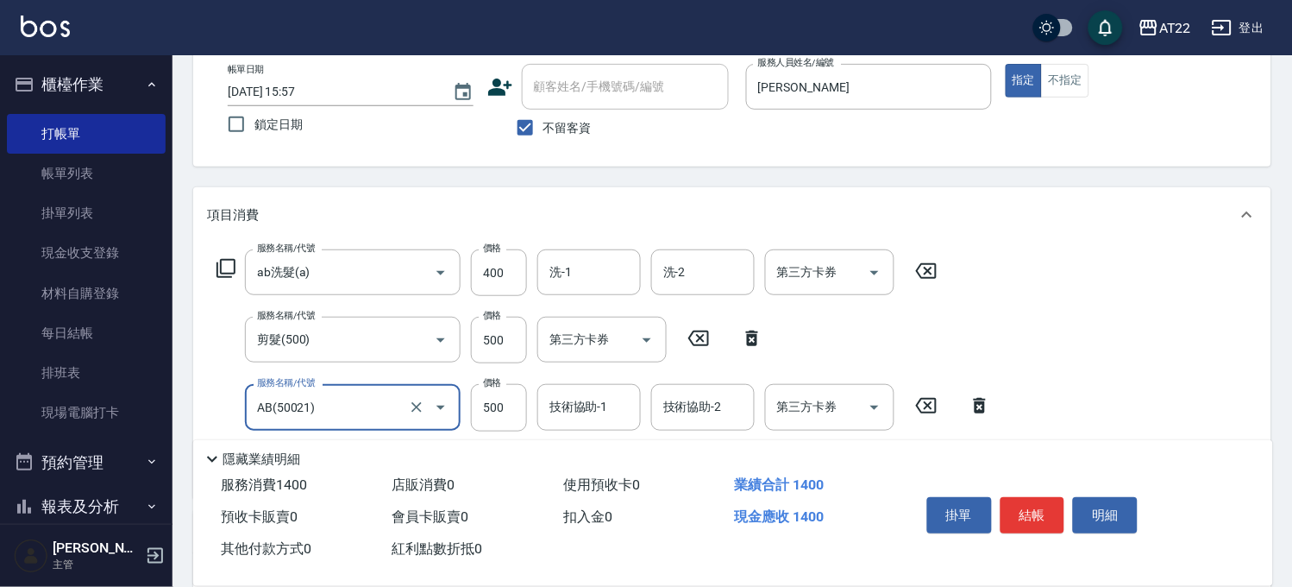
type input "AB(50021)"
type input "1900"
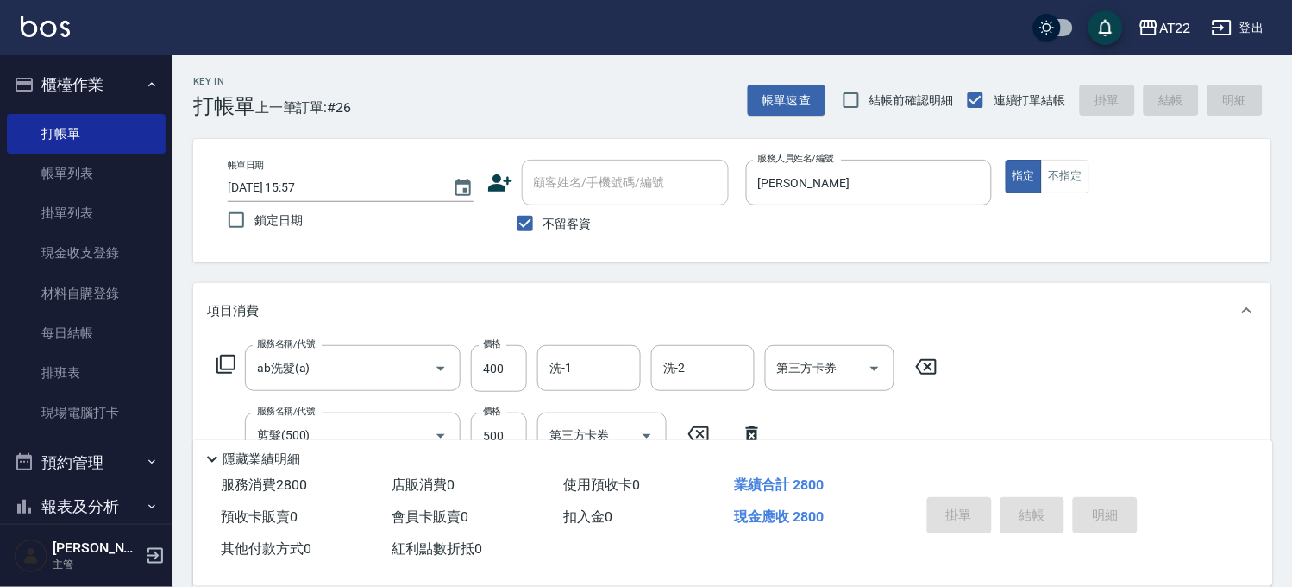
type input "[DATE] 15:58"
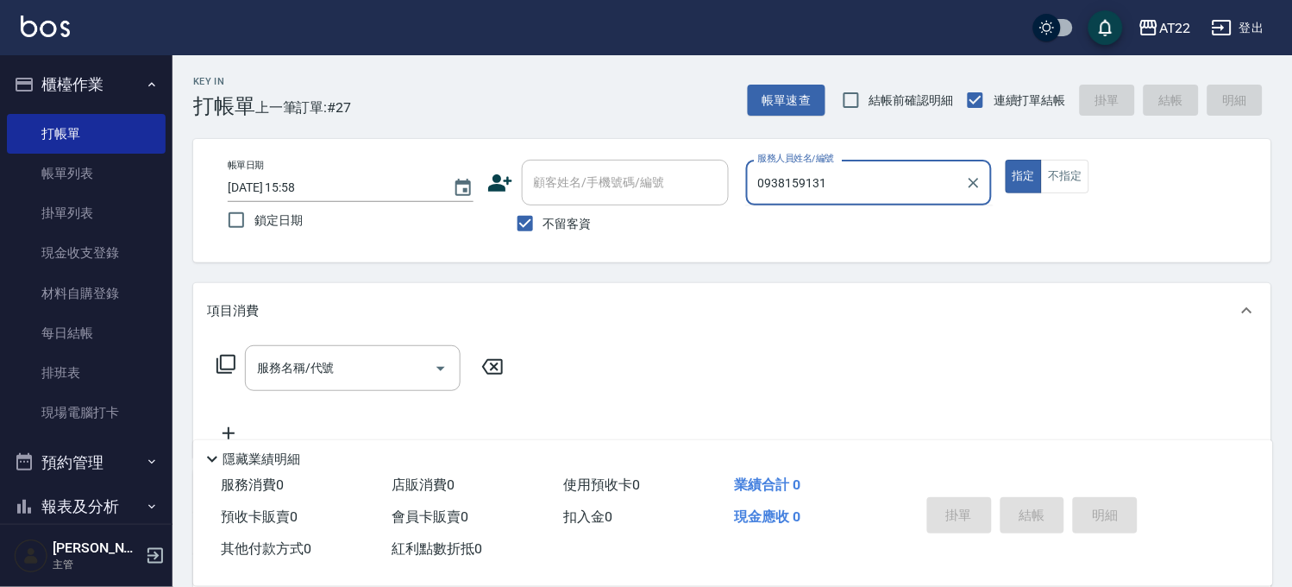
type input "0938159131"
click at [557, 229] on span "不留客資" at bounding box center [567, 224] width 48 height 18
click at [543, 229] on input "不留客資" at bounding box center [525, 223] width 36 height 36
checkbox input "false"
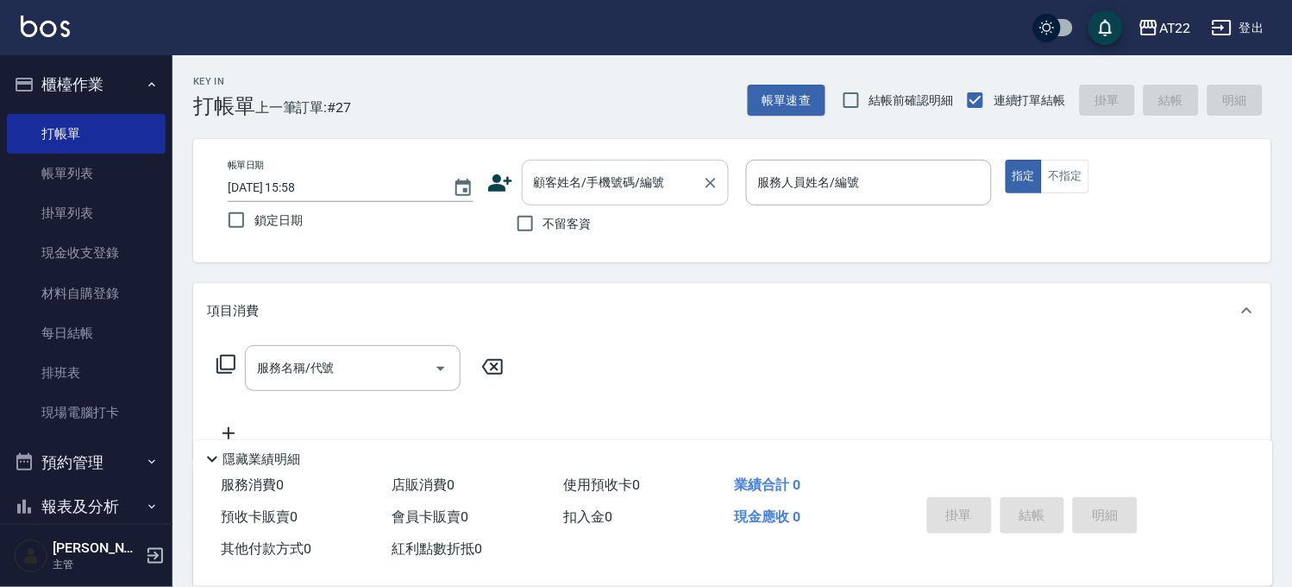
click at [593, 187] on input "顧客姓名/手機號碼/編號" at bounding box center [613, 182] width 166 height 30
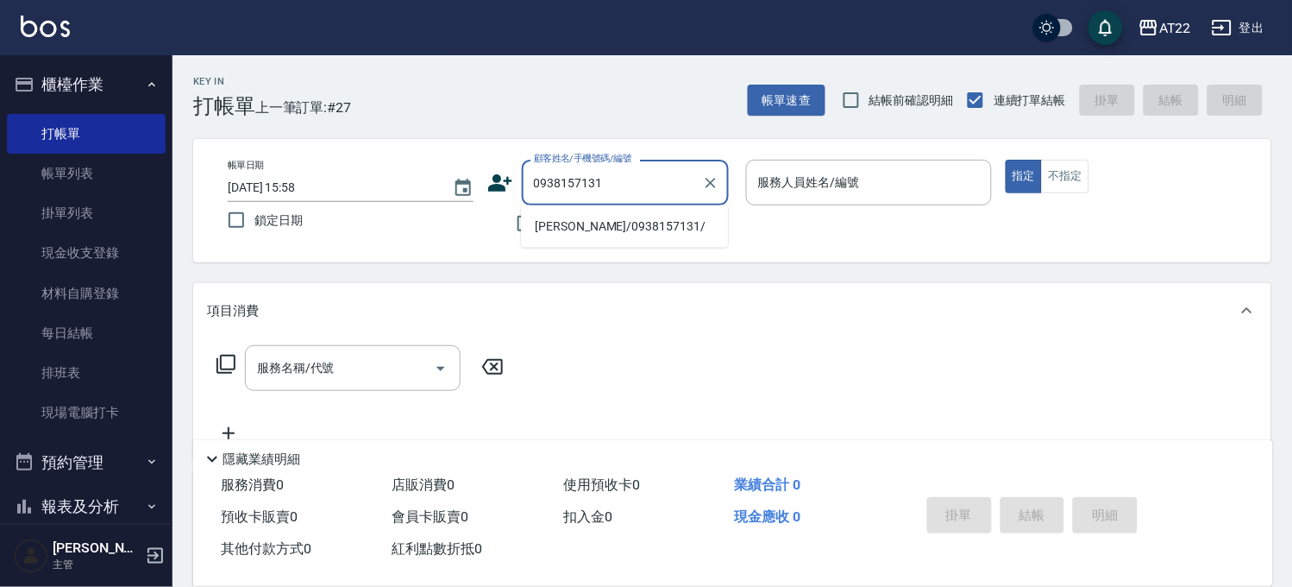
click at [650, 223] on li "[PERSON_NAME]/0938157131/" at bounding box center [624, 226] width 207 height 28
type input "[PERSON_NAME]/0938157131/"
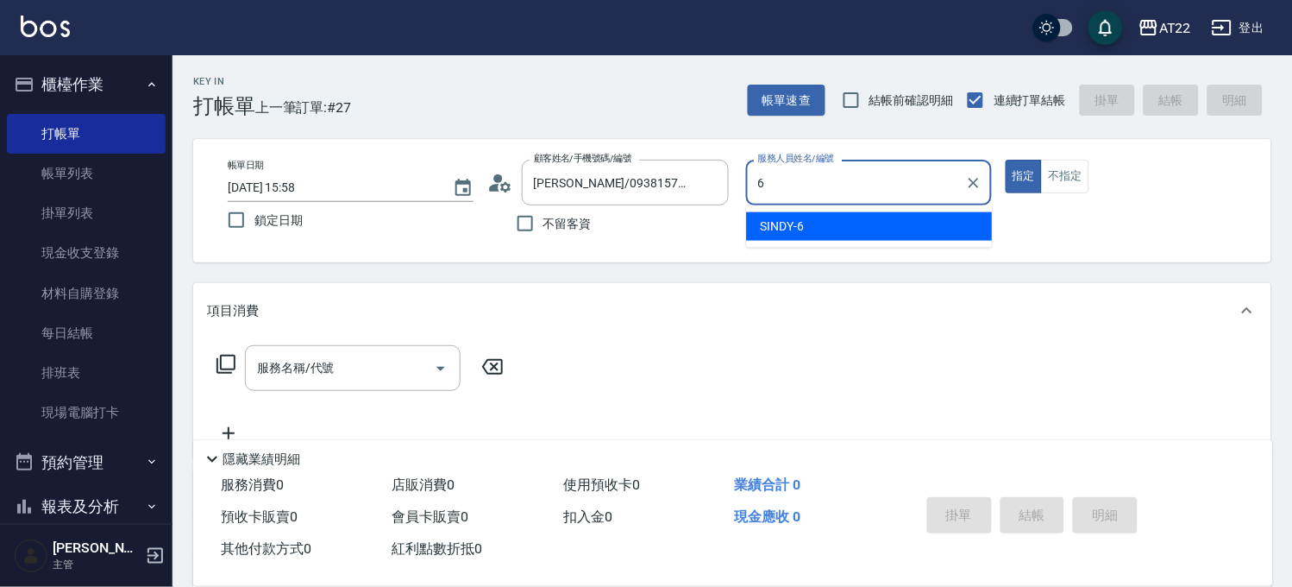
type input "SINDY-6"
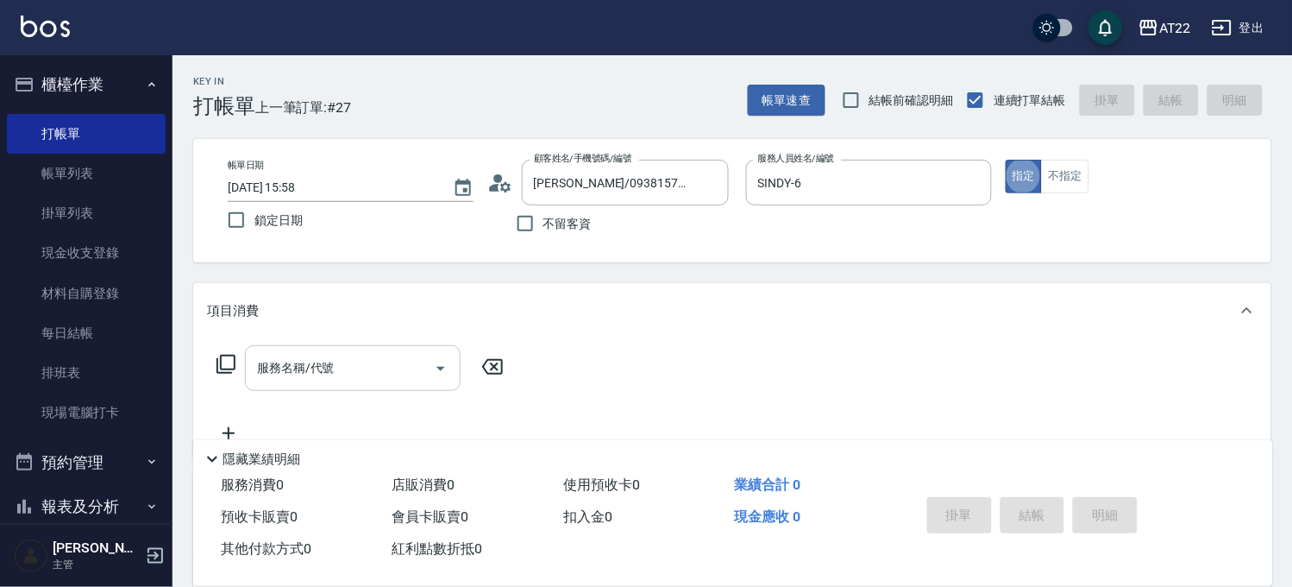
click at [372, 371] on input "服務名稱/代號" at bounding box center [340, 368] width 174 height 30
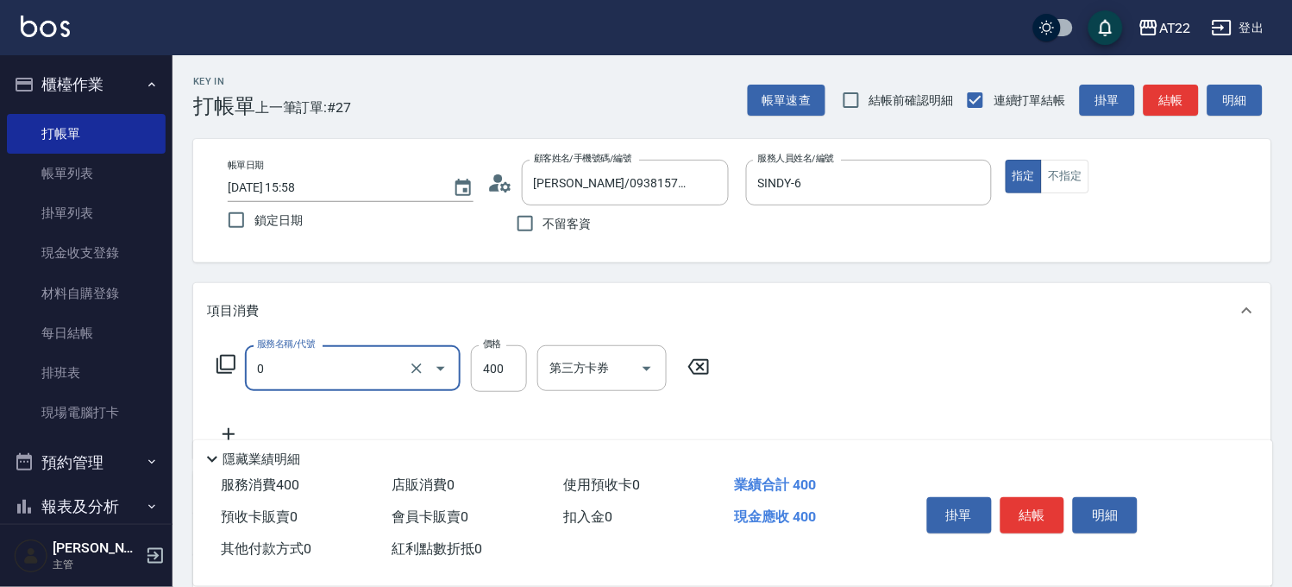
type input "有機洗髮(0)"
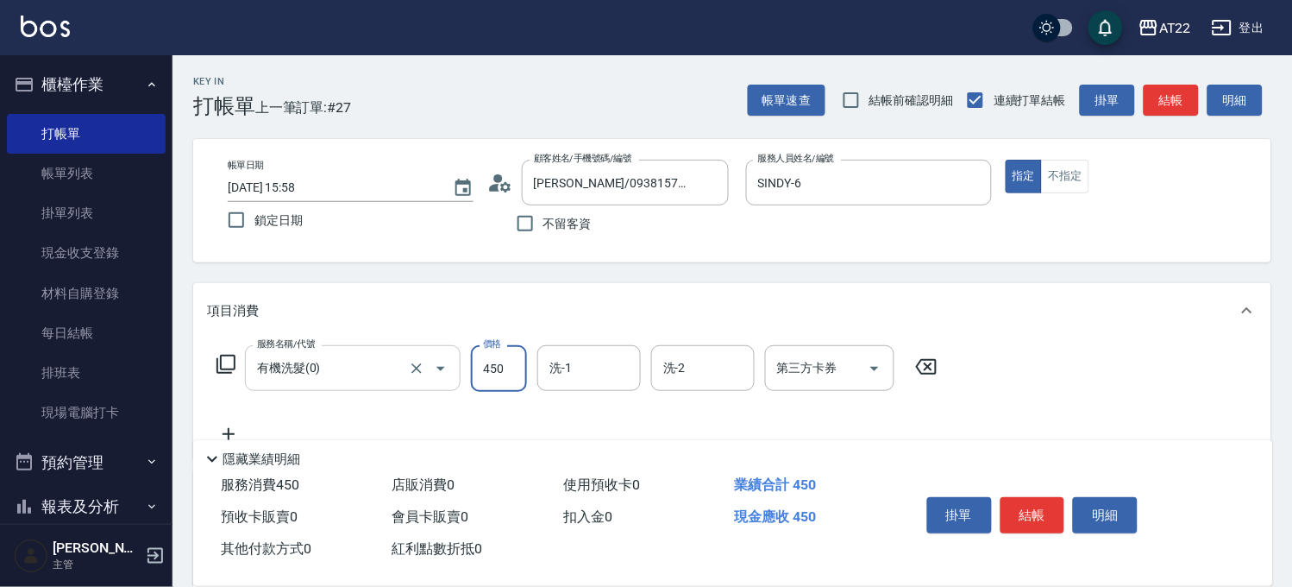
type input "450"
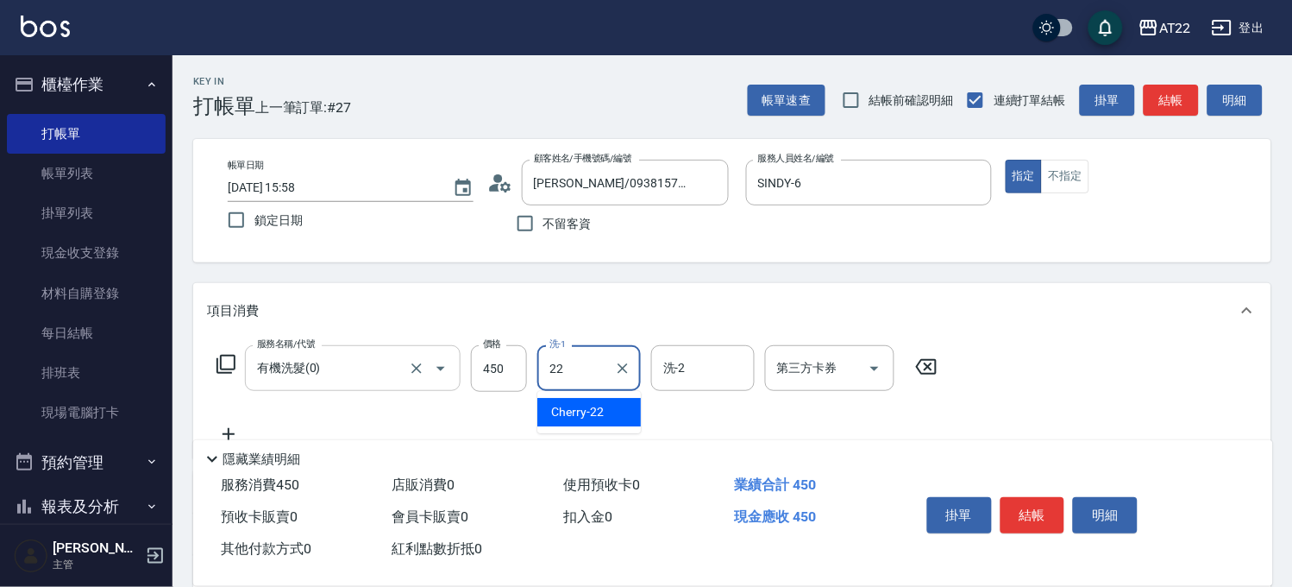
type input "Cherry-22"
click at [237, 427] on icon at bounding box center [228, 434] width 43 height 21
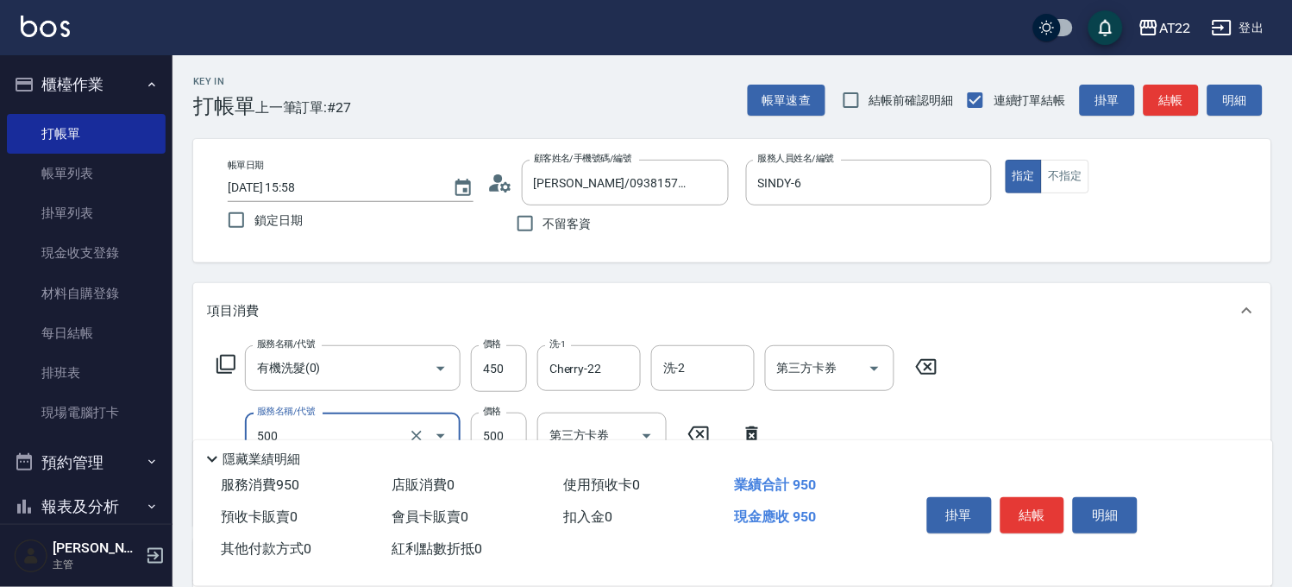
type input "剪髮(500)"
type input "180"
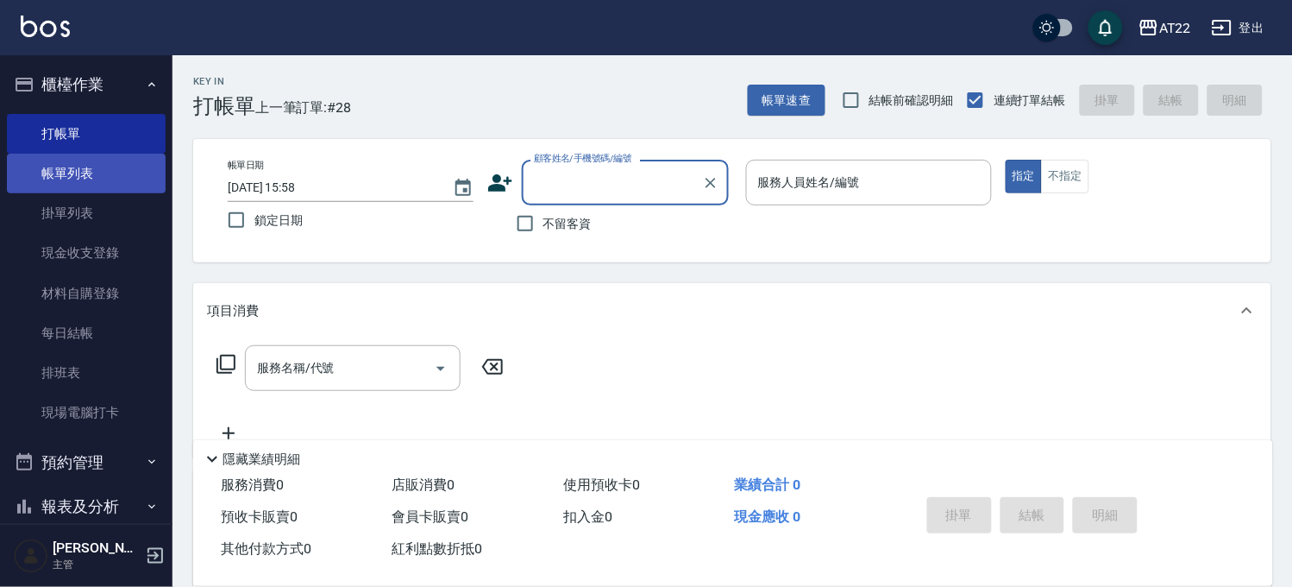
click at [59, 155] on link "帳單列表" at bounding box center [86, 174] width 159 height 40
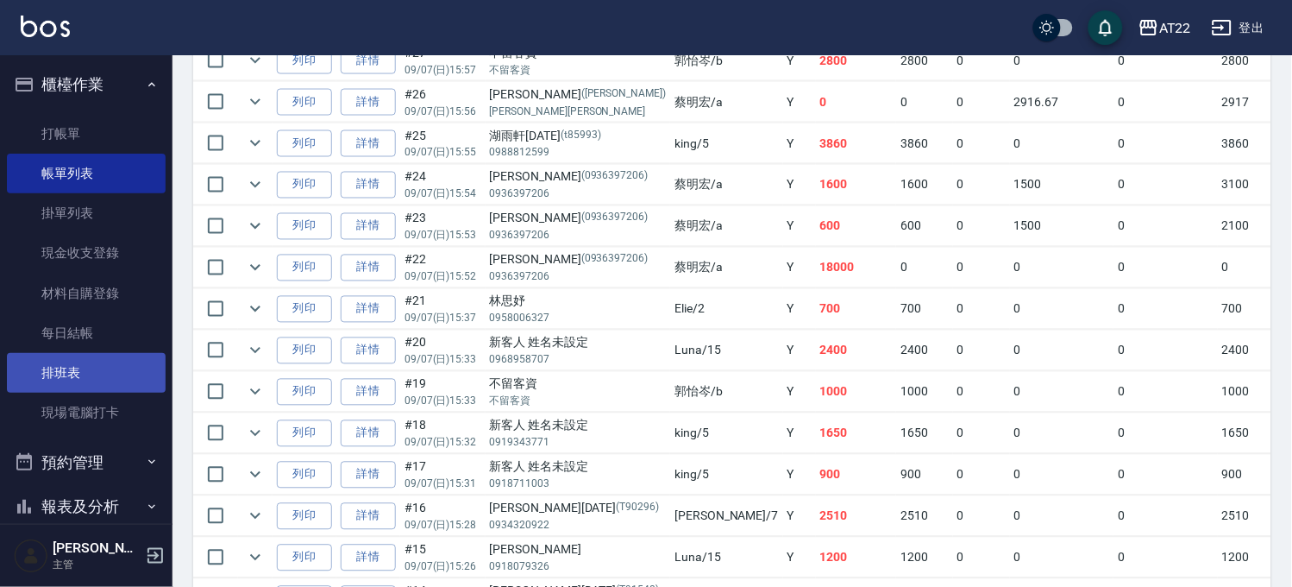
scroll to position [863, 0]
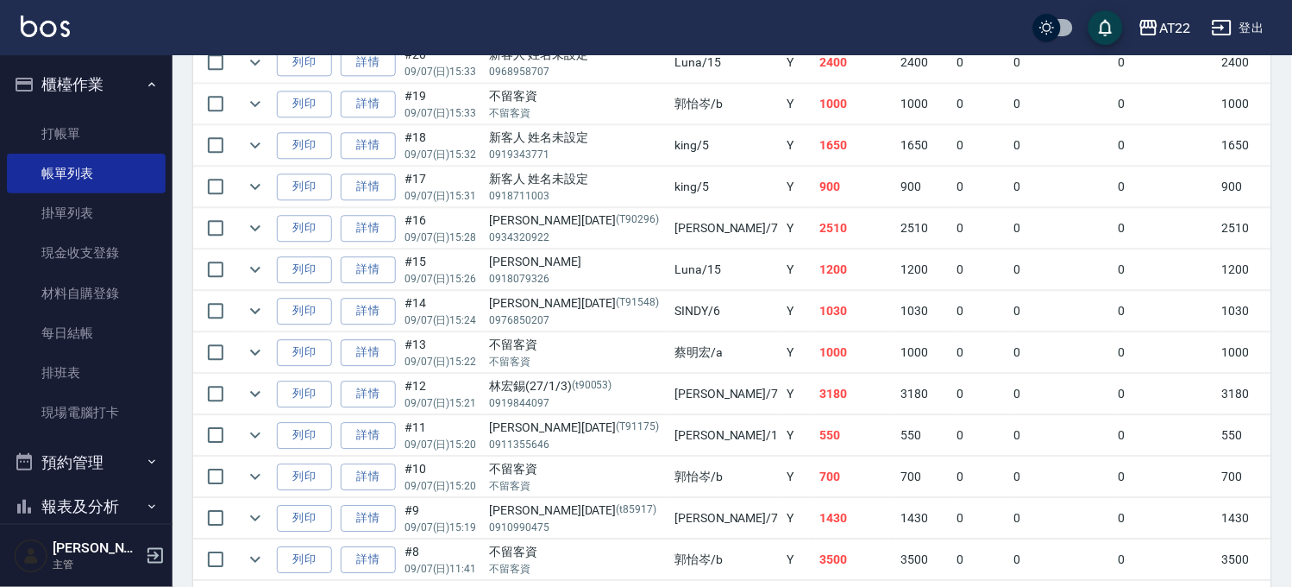
click at [95, 467] on button "預約管理" at bounding box center [86, 462] width 159 height 45
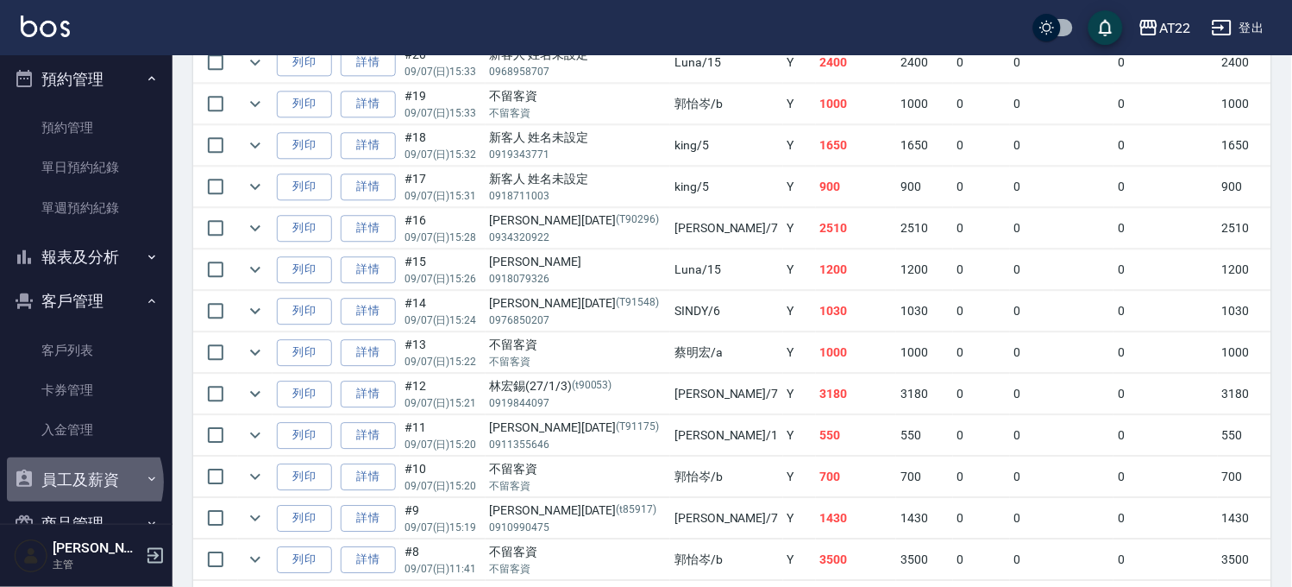
click at [83, 481] on button "員工及薪資" at bounding box center [86, 479] width 159 height 45
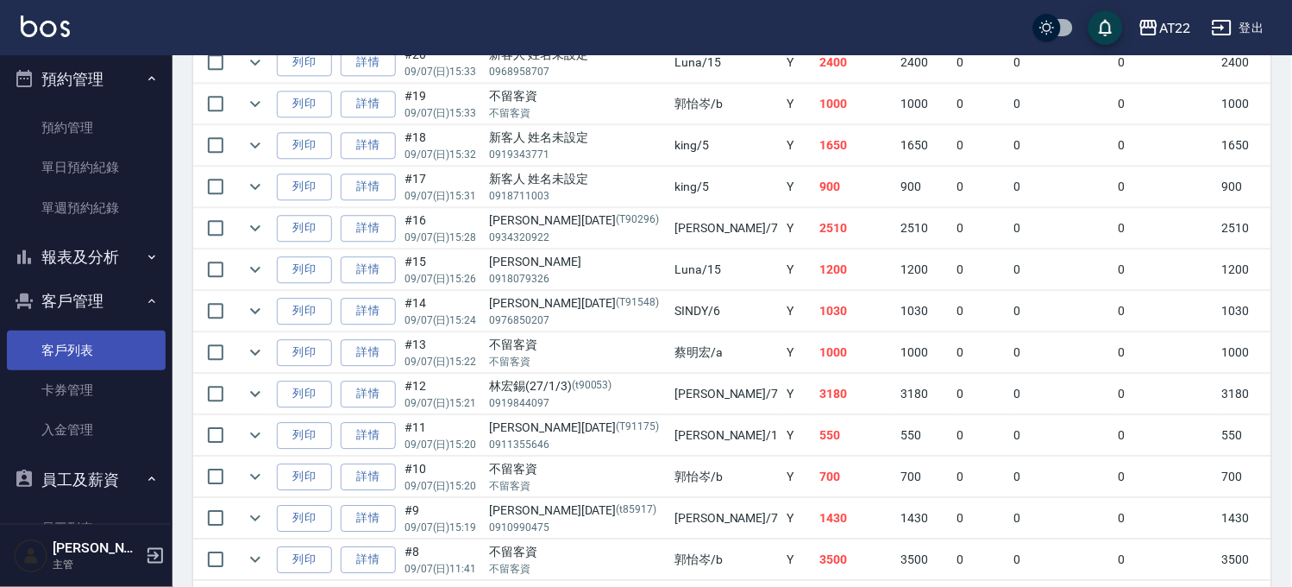
click at [92, 355] on link "客戶列表" at bounding box center [86, 350] width 159 height 40
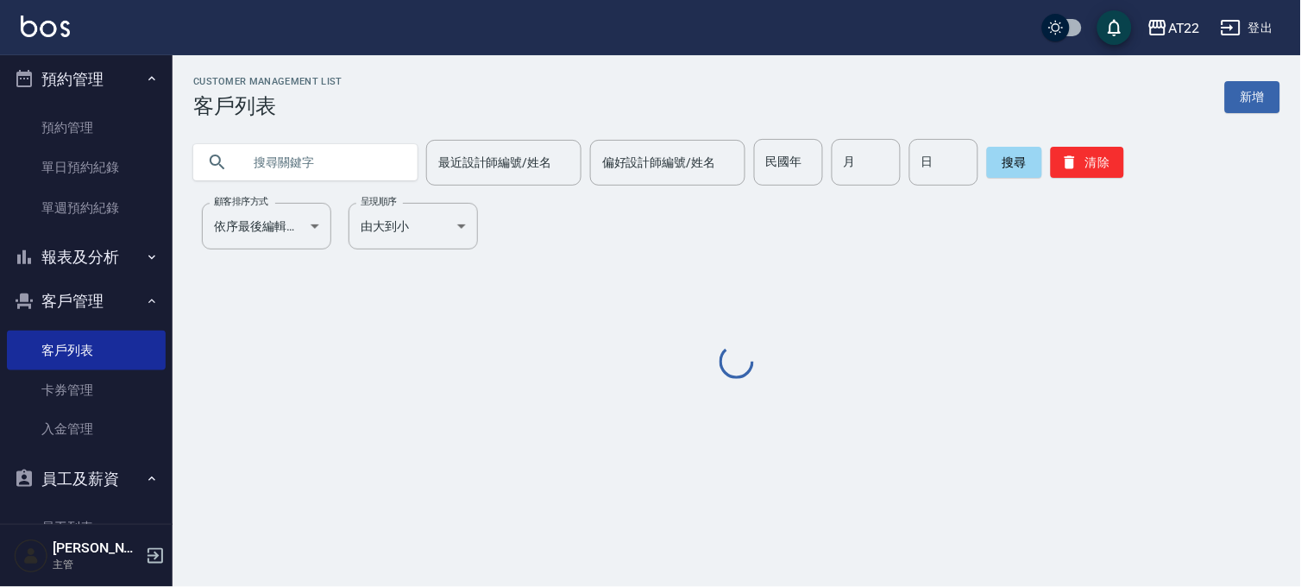
click at [298, 166] on input "text" at bounding box center [323, 162] width 162 height 47
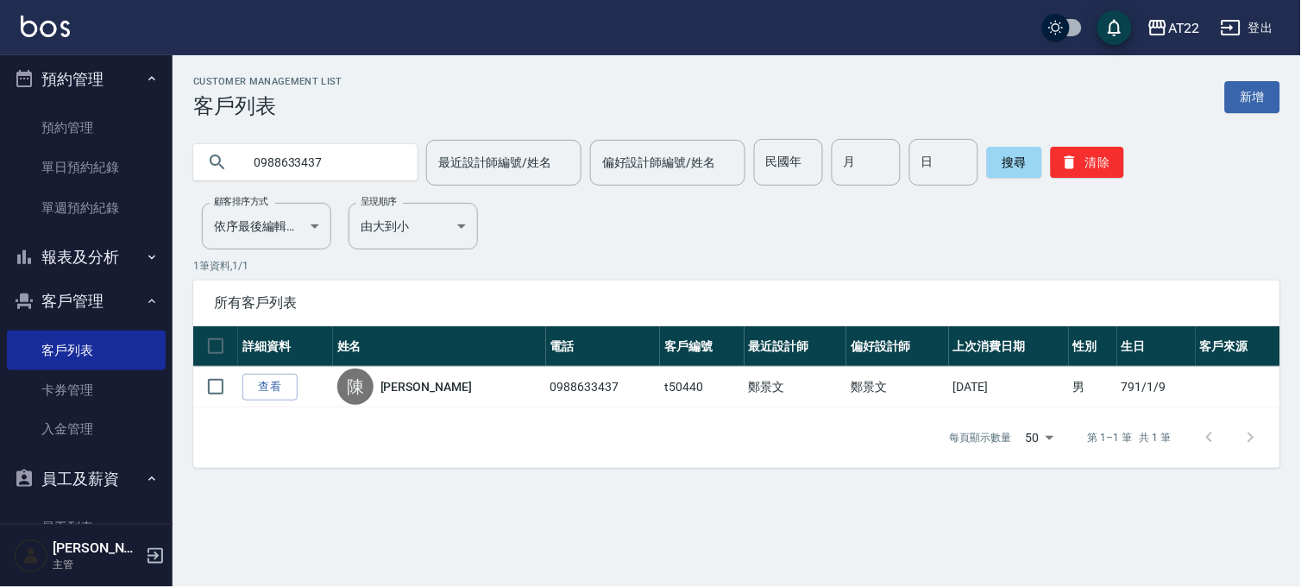
click at [331, 160] on input "0988633437" at bounding box center [323, 162] width 162 height 47
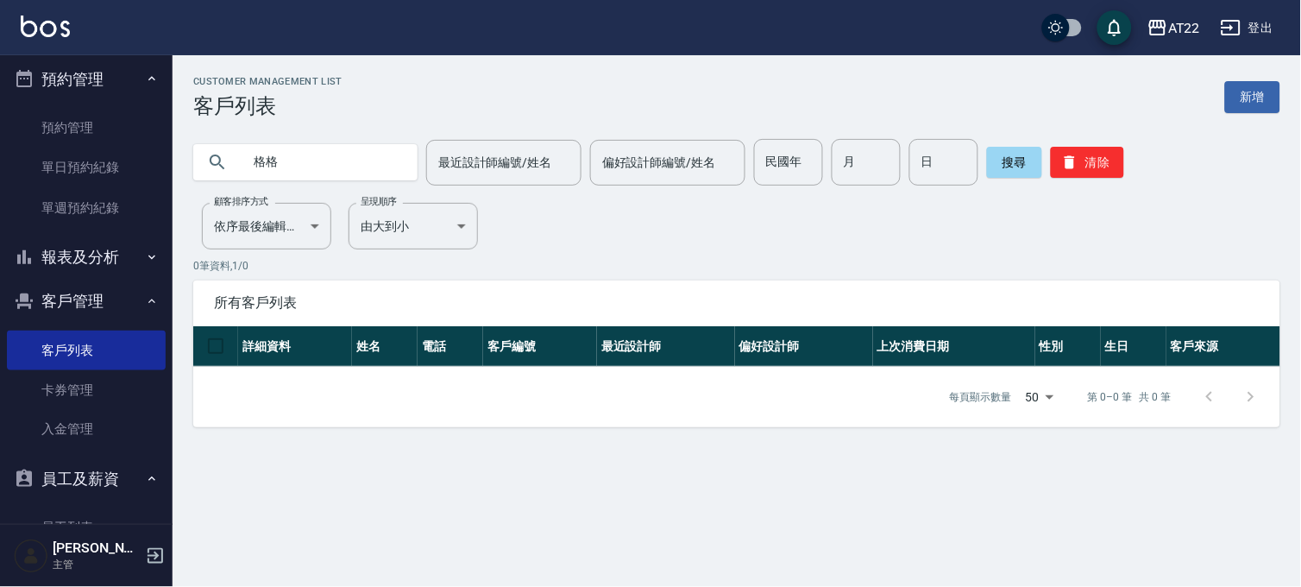
type input "格"
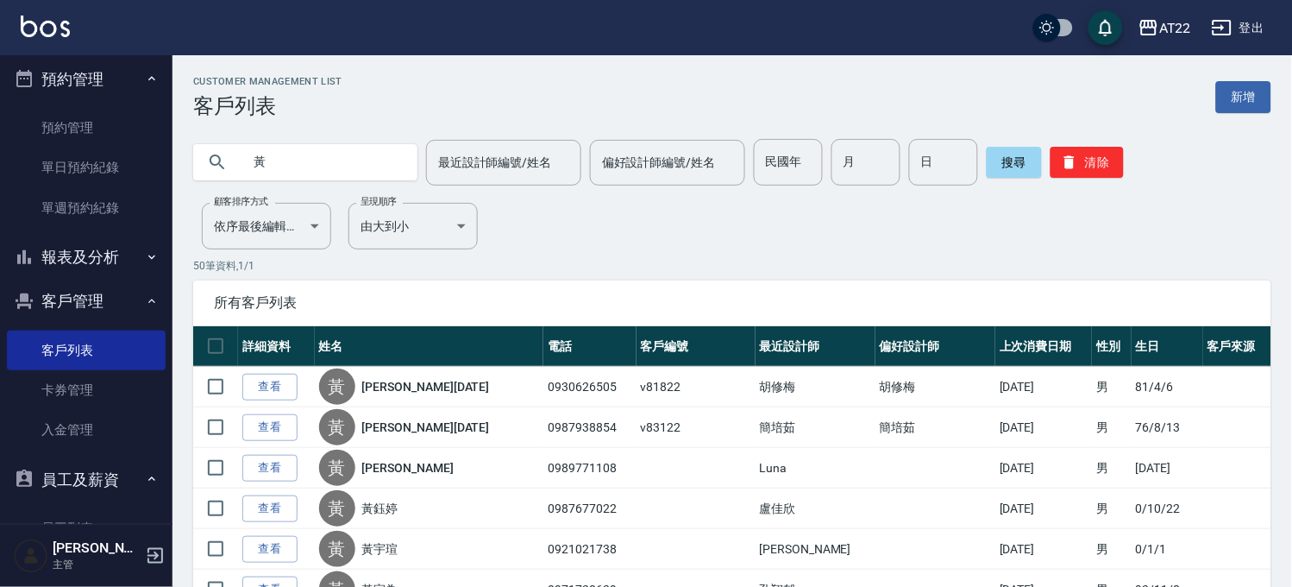
drag, startPoint x: 336, startPoint y: 154, endPoint x: 320, endPoint y: 145, distance: 18.5
click at [336, 154] on input "黃" at bounding box center [323, 162] width 162 height 47
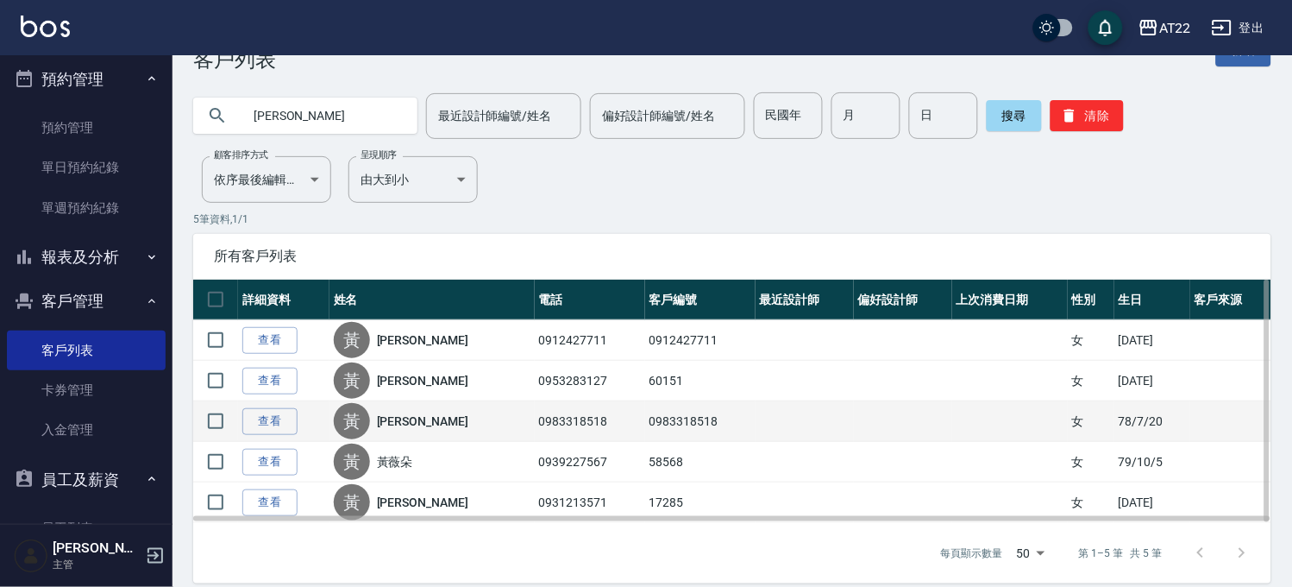
scroll to position [64, 0]
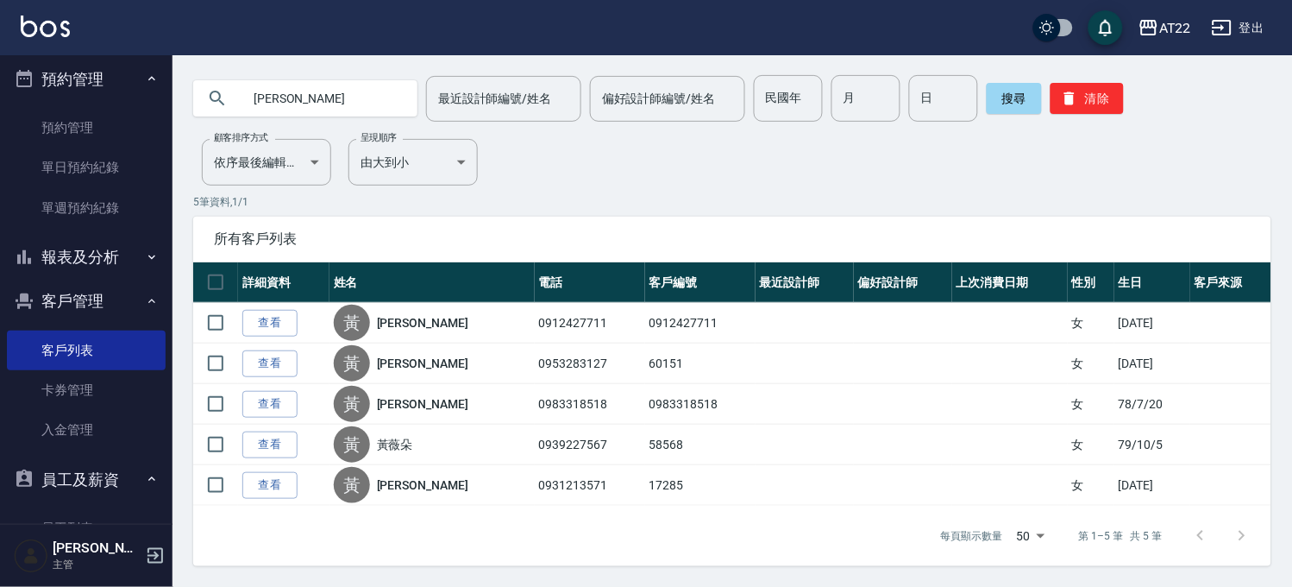
click at [376, 97] on input "[PERSON_NAME]" at bounding box center [323, 98] width 162 height 47
type input "黃"
type input "0174"
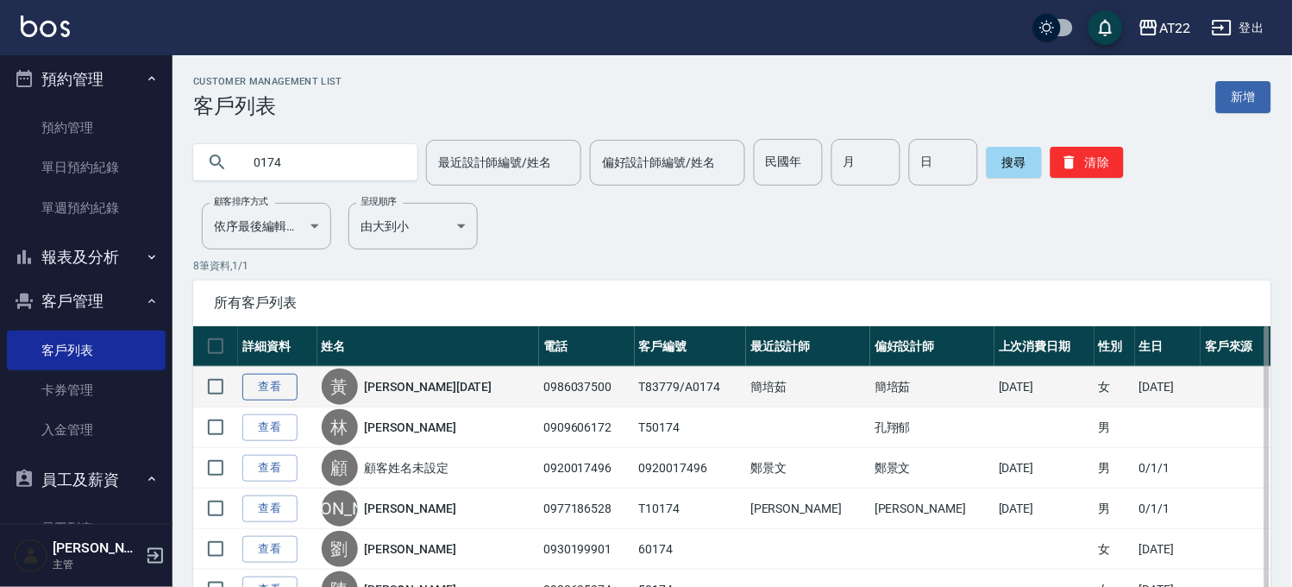
click at [279, 389] on link "查看" at bounding box center [269, 386] width 55 height 27
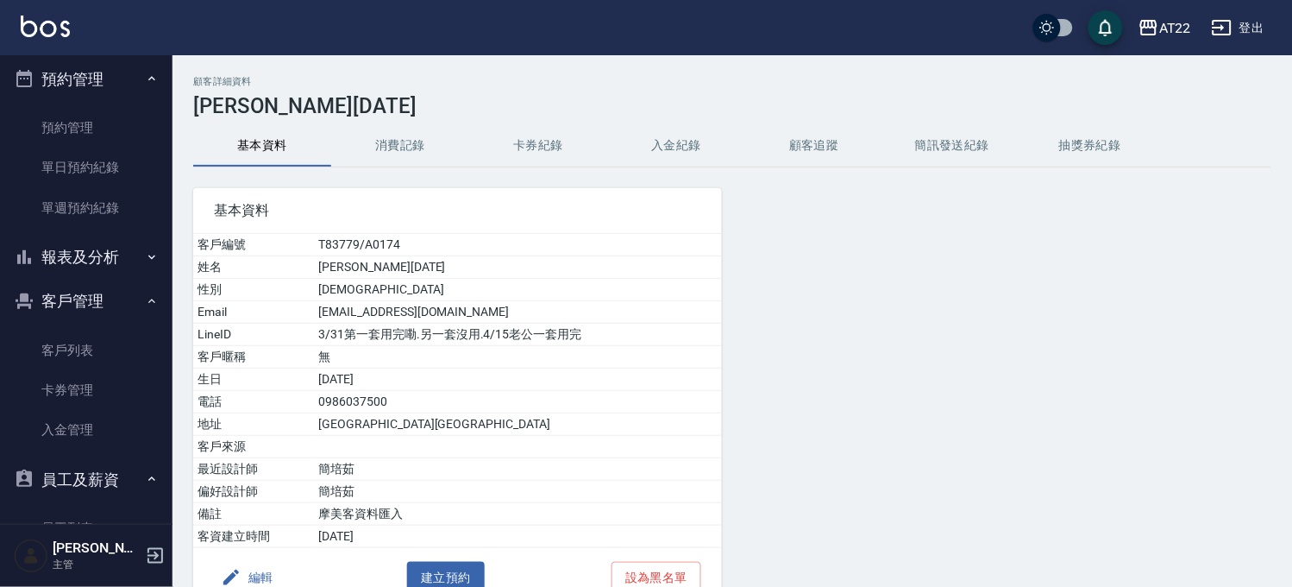
click at [412, 148] on button "消費記錄" at bounding box center [400, 145] width 138 height 41
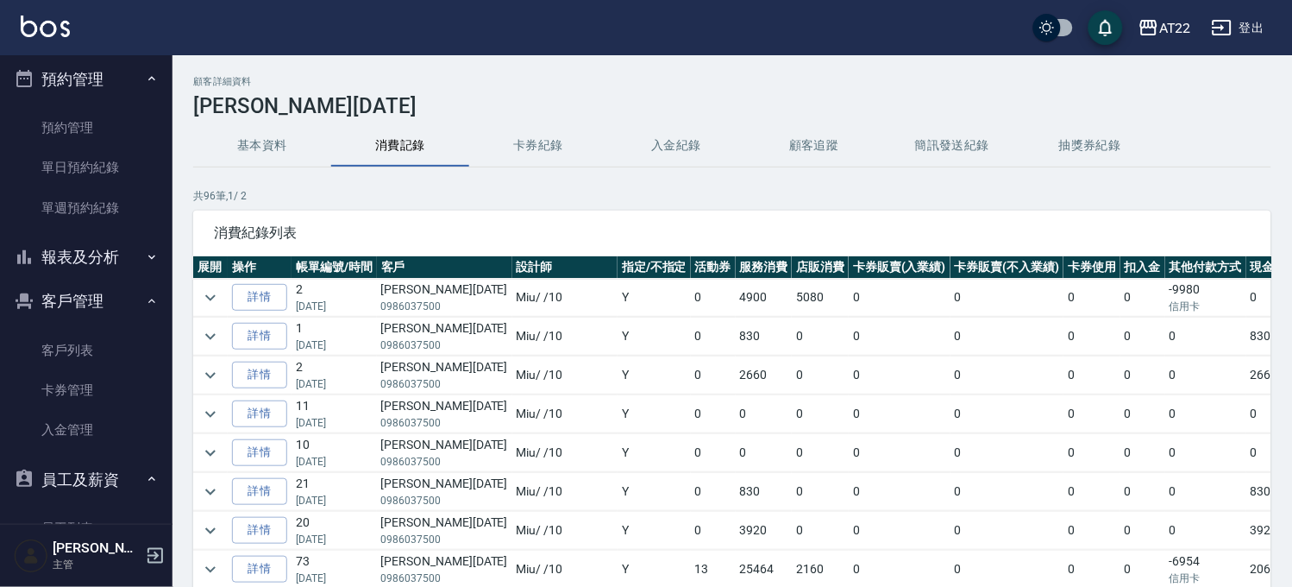
click at [202, 282] on td at bounding box center [210, 298] width 35 height 38
click at [203, 290] on icon "expand row" at bounding box center [210, 297] width 21 height 21
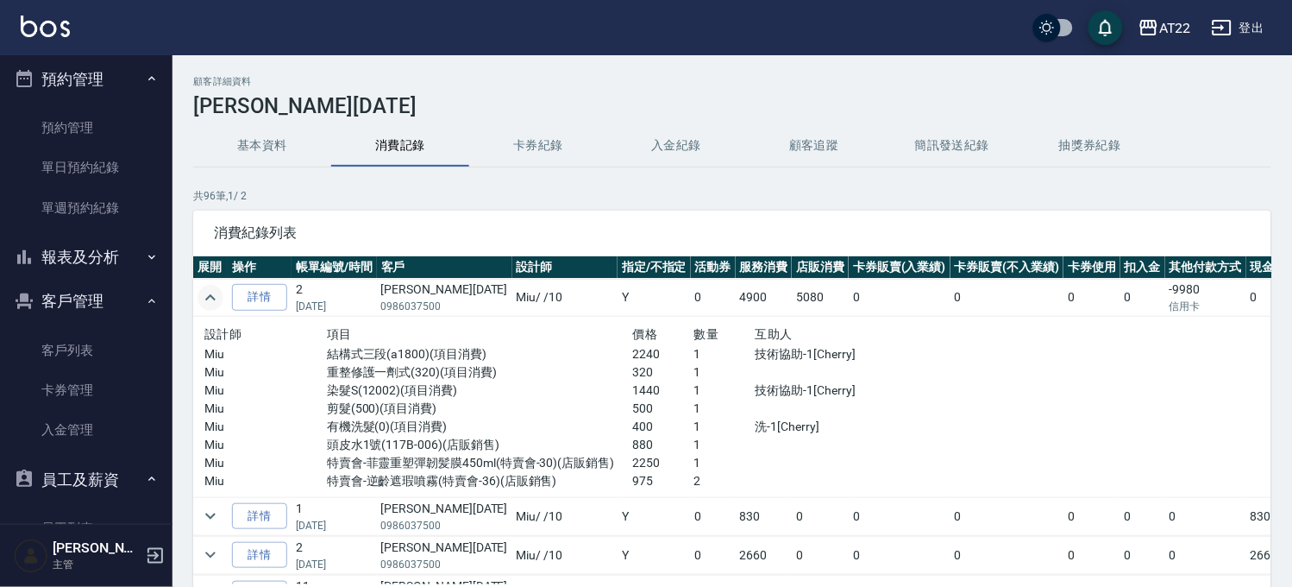
click at [203, 290] on icon "expand row" at bounding box center [210, 297] width 21 height 21
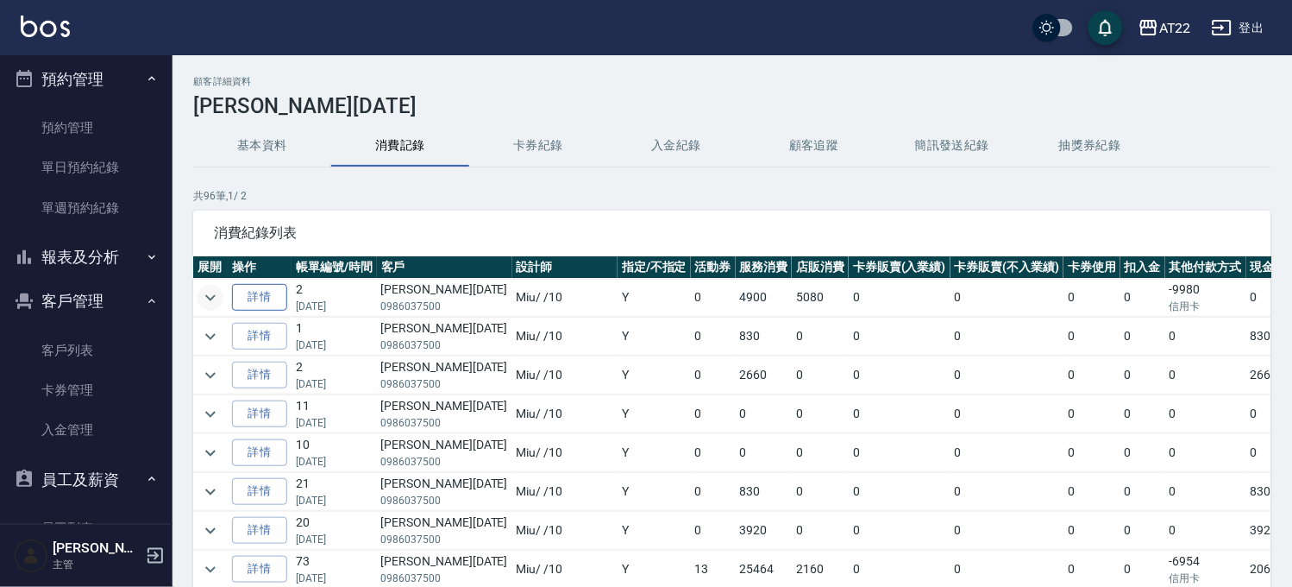
click at [234, 296] on link "詳情" at bounding box center [259, 297] width 55 height 27
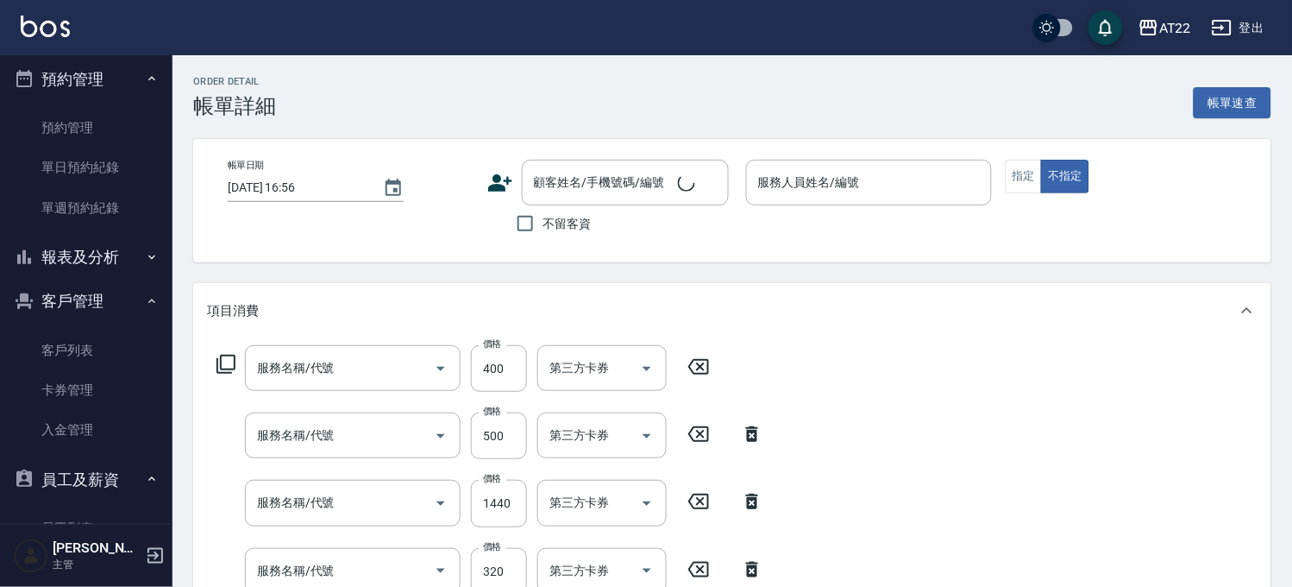
type input "[DATE] 10:56"
type input "Miu-10"
type input "有機洗髮(0)"
type input "剪髮(500)"
type input "染髮S(12002)"
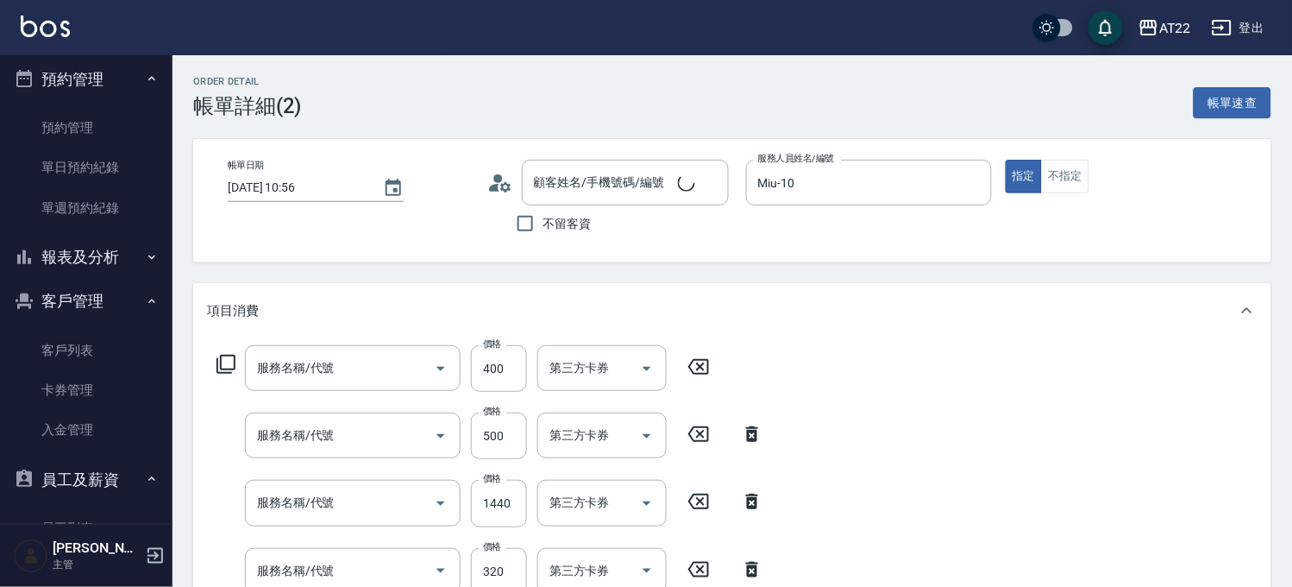
type input "重整修護一劑式(320)"
type input "結構式三段(a1800)"
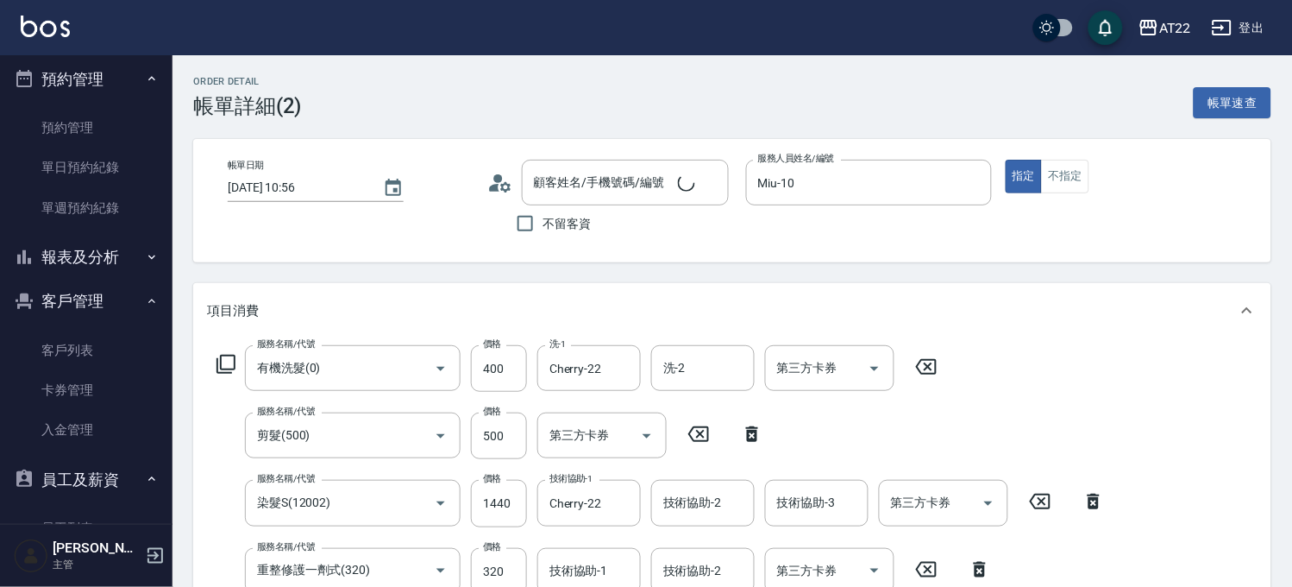
type input "[PERSON_NAME]25.11.11/0986037500/T83779/A0174"
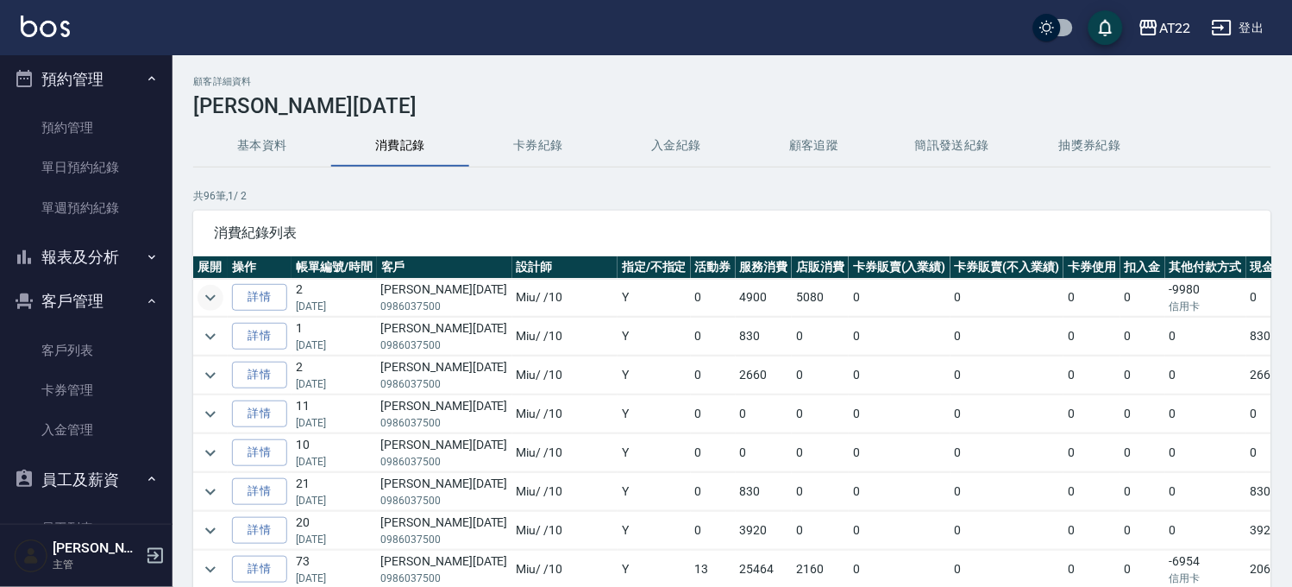
click at [205, 292] on icon "expand row" at bounding box center [210, 297] width 21 height 21
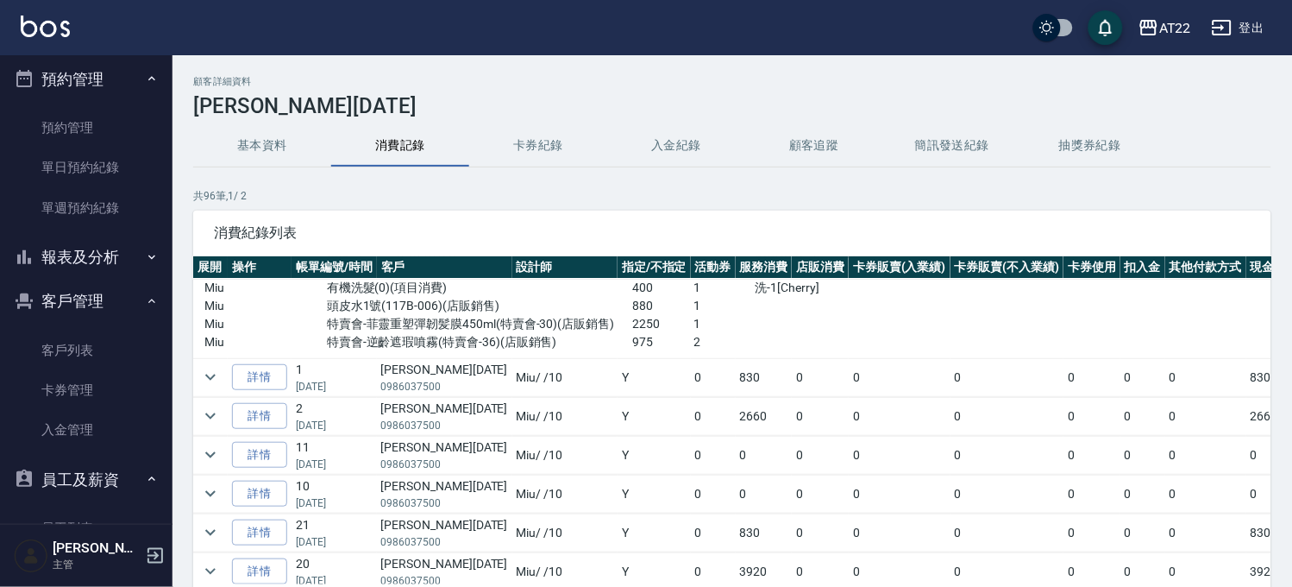
scroll to position [96, 0]
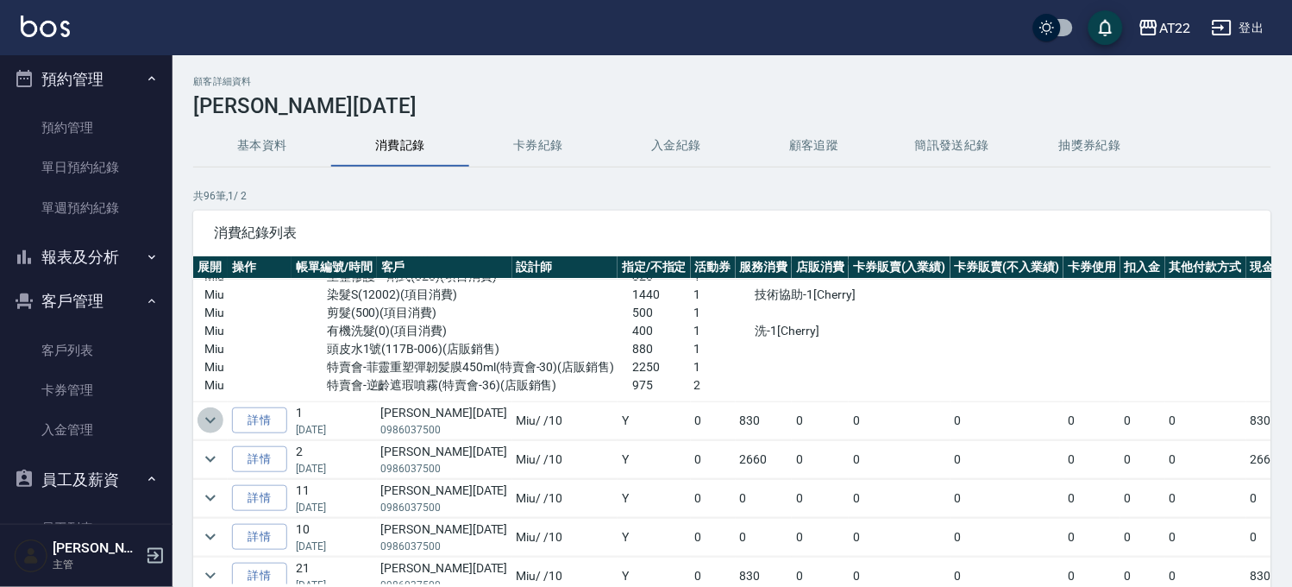
click at [209, 425] on icon "expand row" at bounding box center [210, 420] width 21 height 21
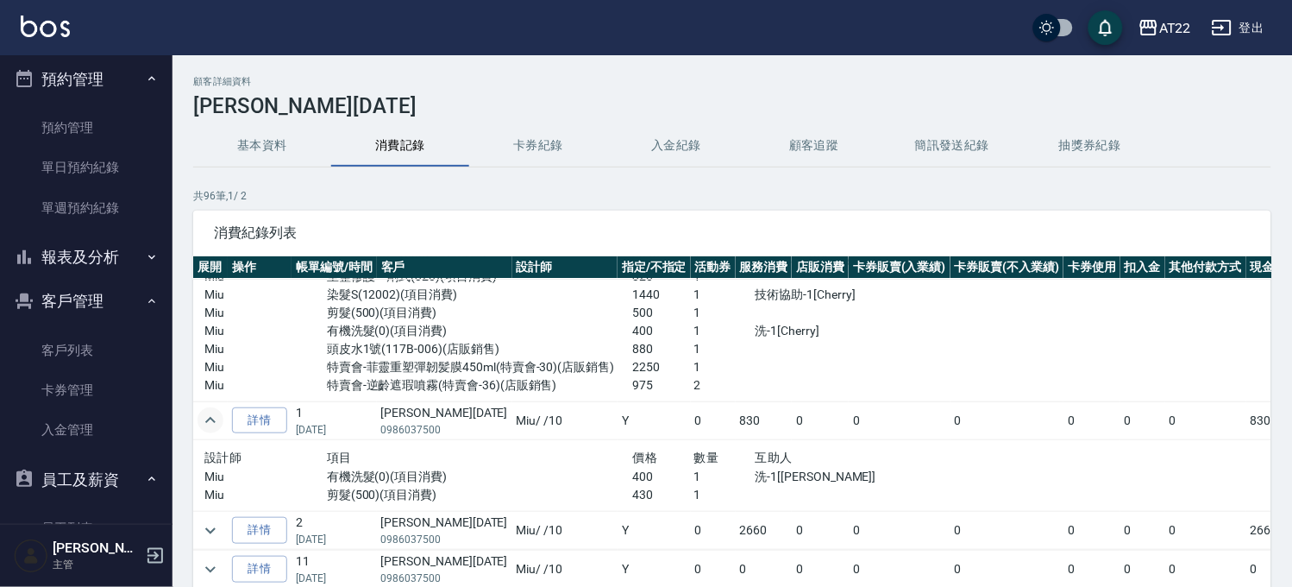
scroll to position [479, 0]
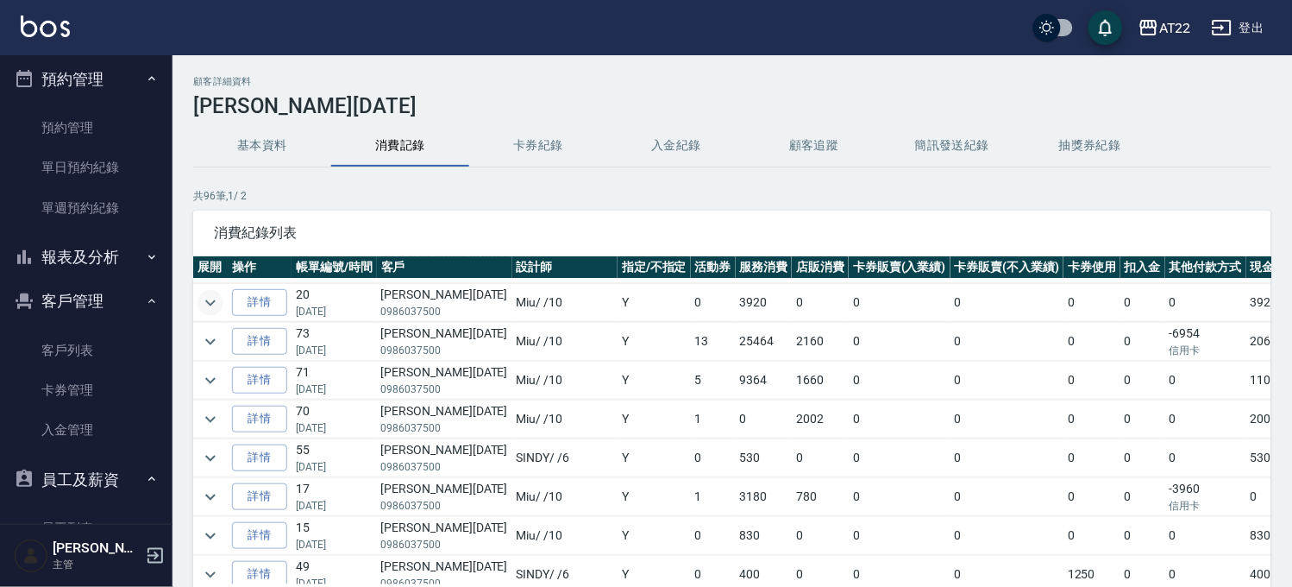
click at [219, 312] on icon "expand row" at bounding box center [210, 302] width 21 height 21
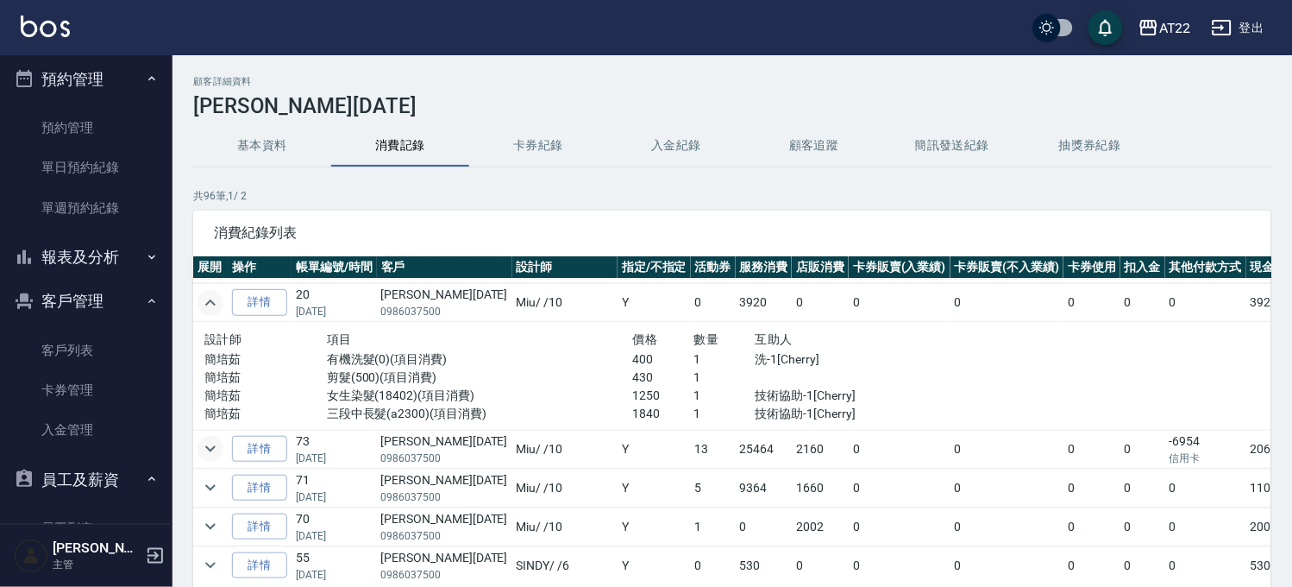
click at [205, 460] on button "expand row" at bounding box center [211, 449] width 26 height 26
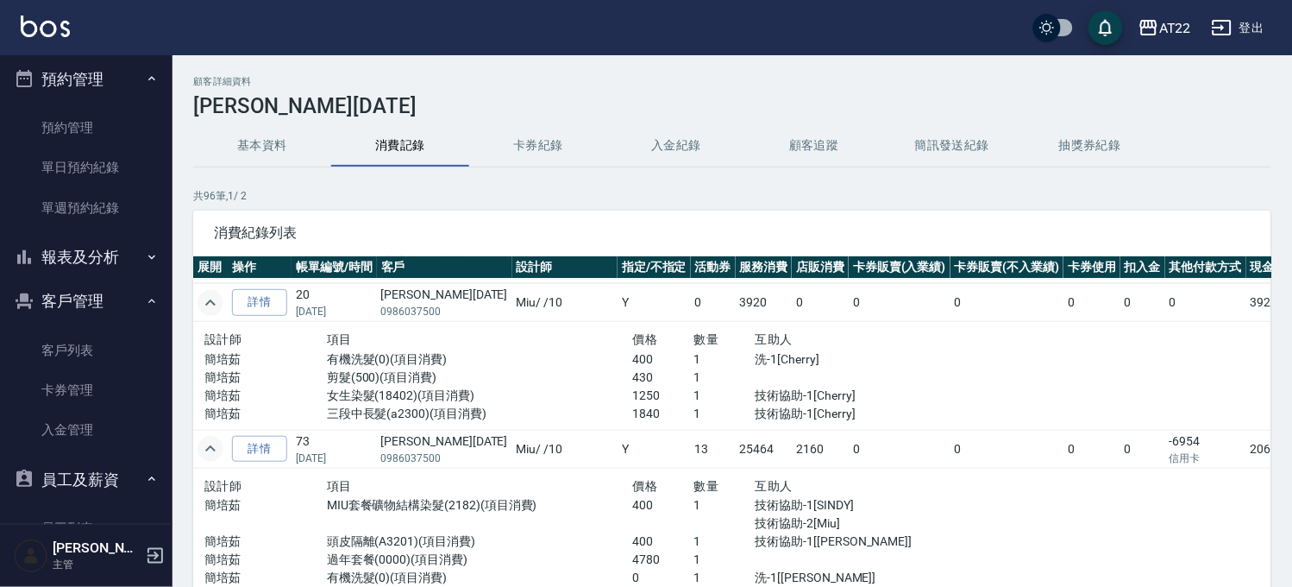
click at [207, 449] on icon "expand row" at bounding box center [210, 448] width 21 height 21
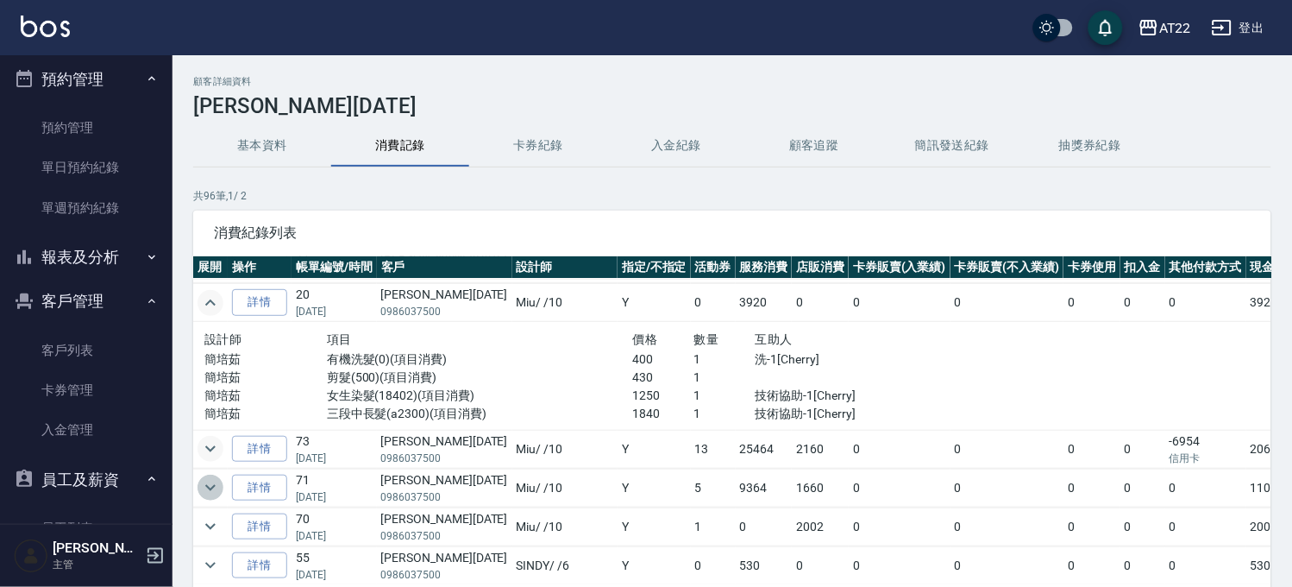
click at [212, 476] on button "expand row" at bounding box center [211, 487] width 26 height 26
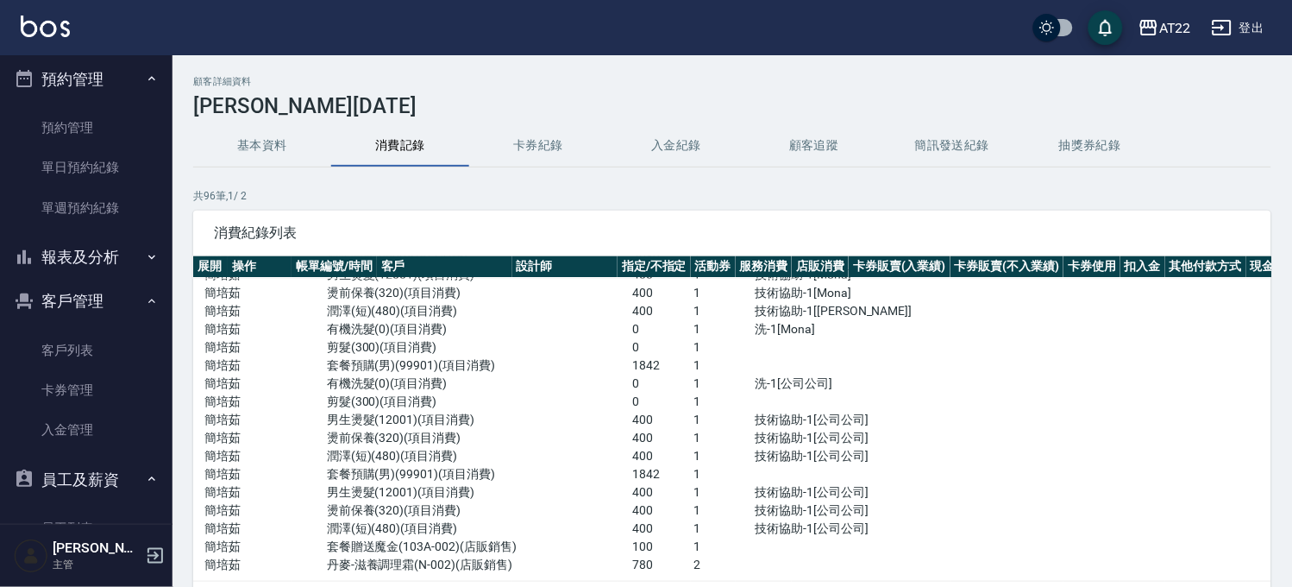
scroll to position [574, 0]
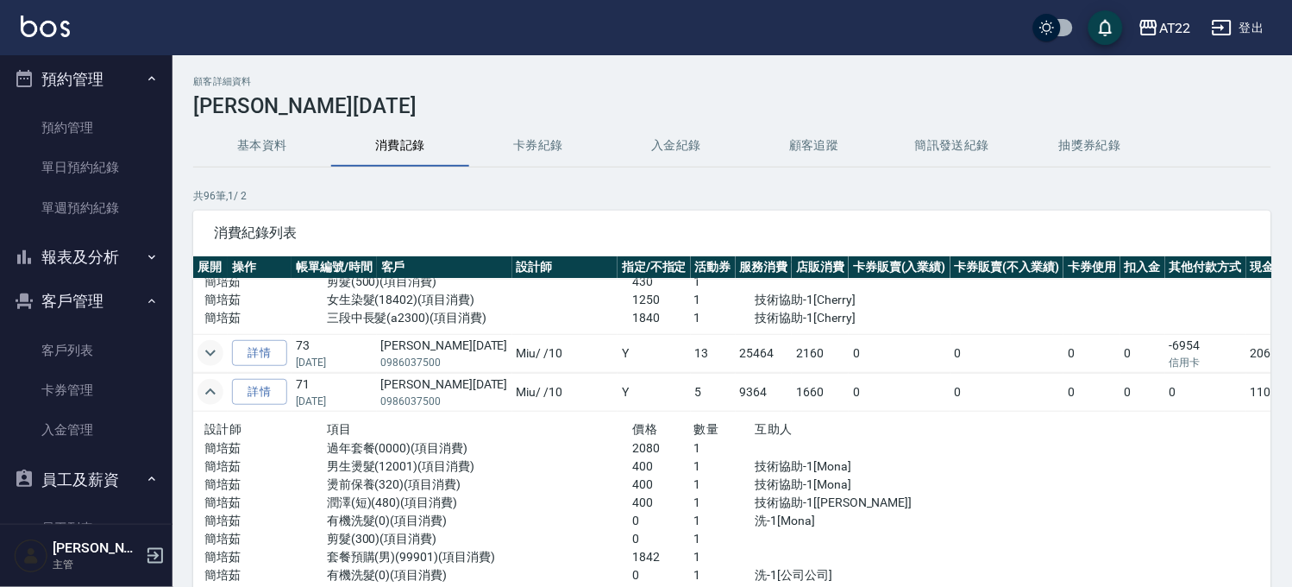
click at [204, 399] on icon "expand row" at bounding box center [210, 391] width 21 height 21
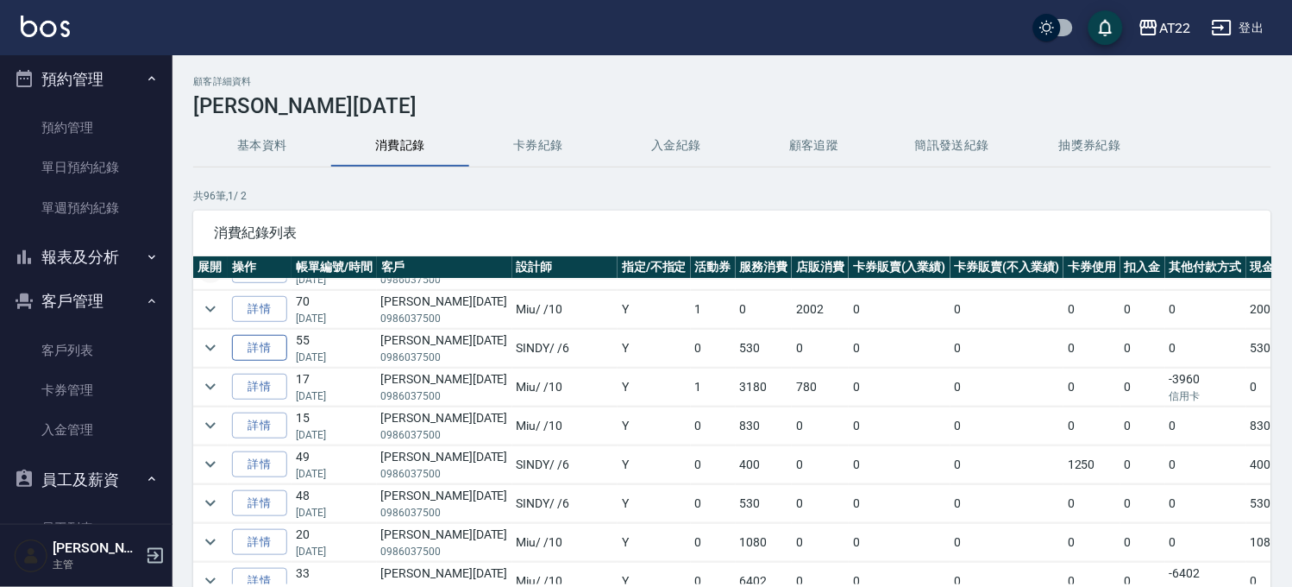
scroll to position [766, 0]
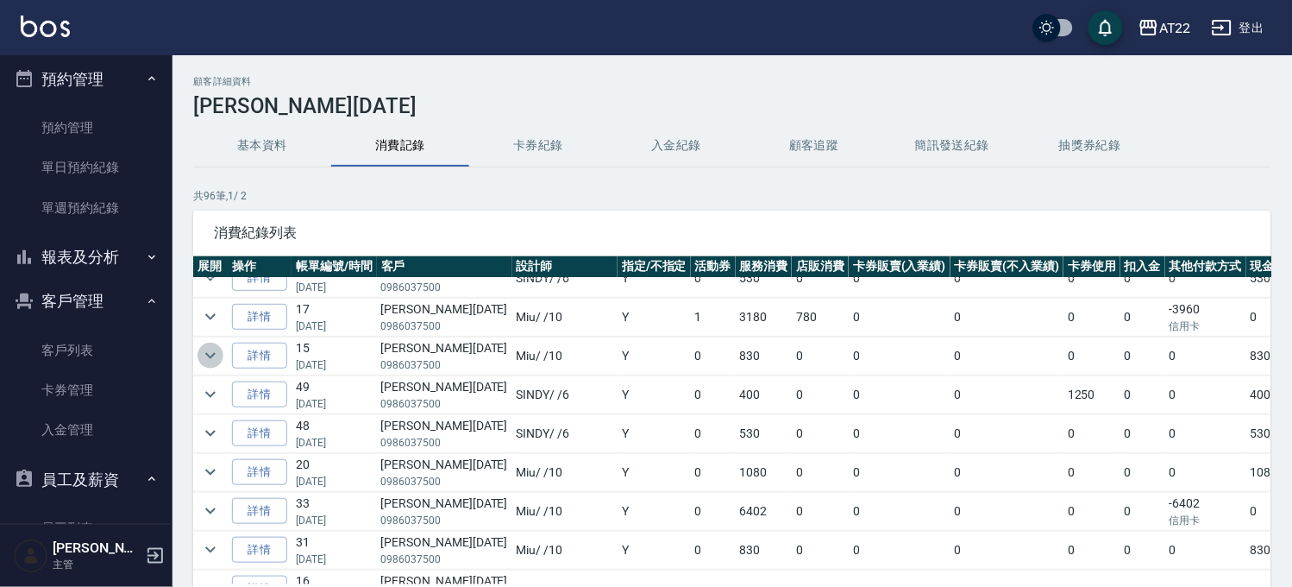
click at [201, 360] on icon "expand row" at bounding box center [210, 355] width 21 height 21
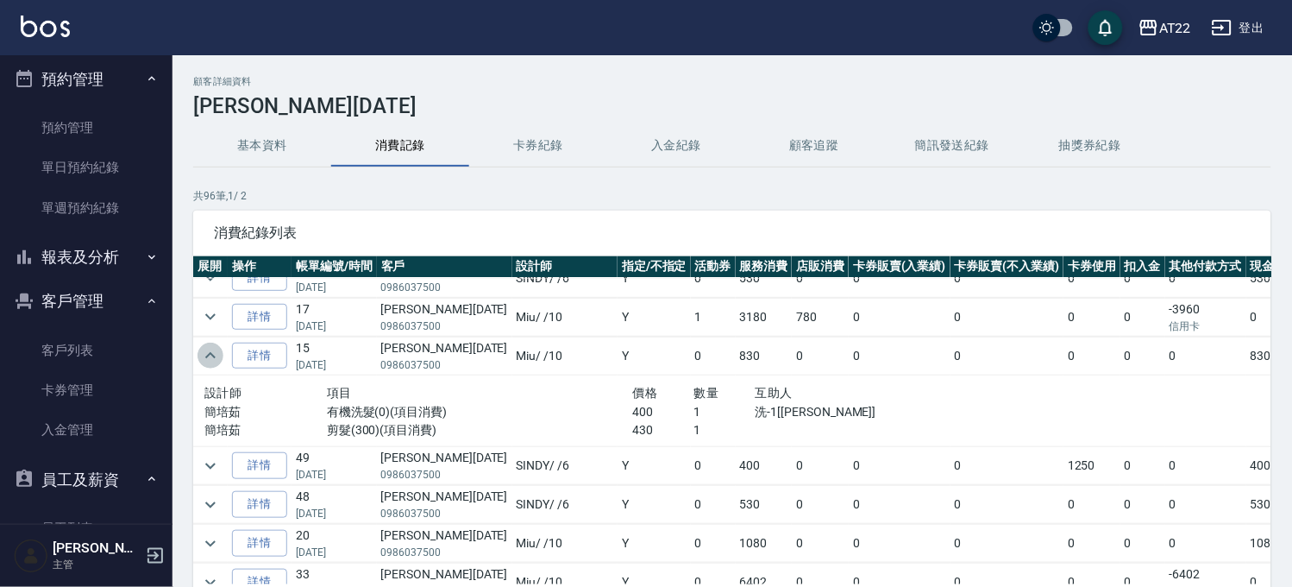
click at [208, 362] on icon "expand row" at bounding box center [210, 355] width 21 height 21
